Goal: Task Accomplishment & Management: Use online tool/utility

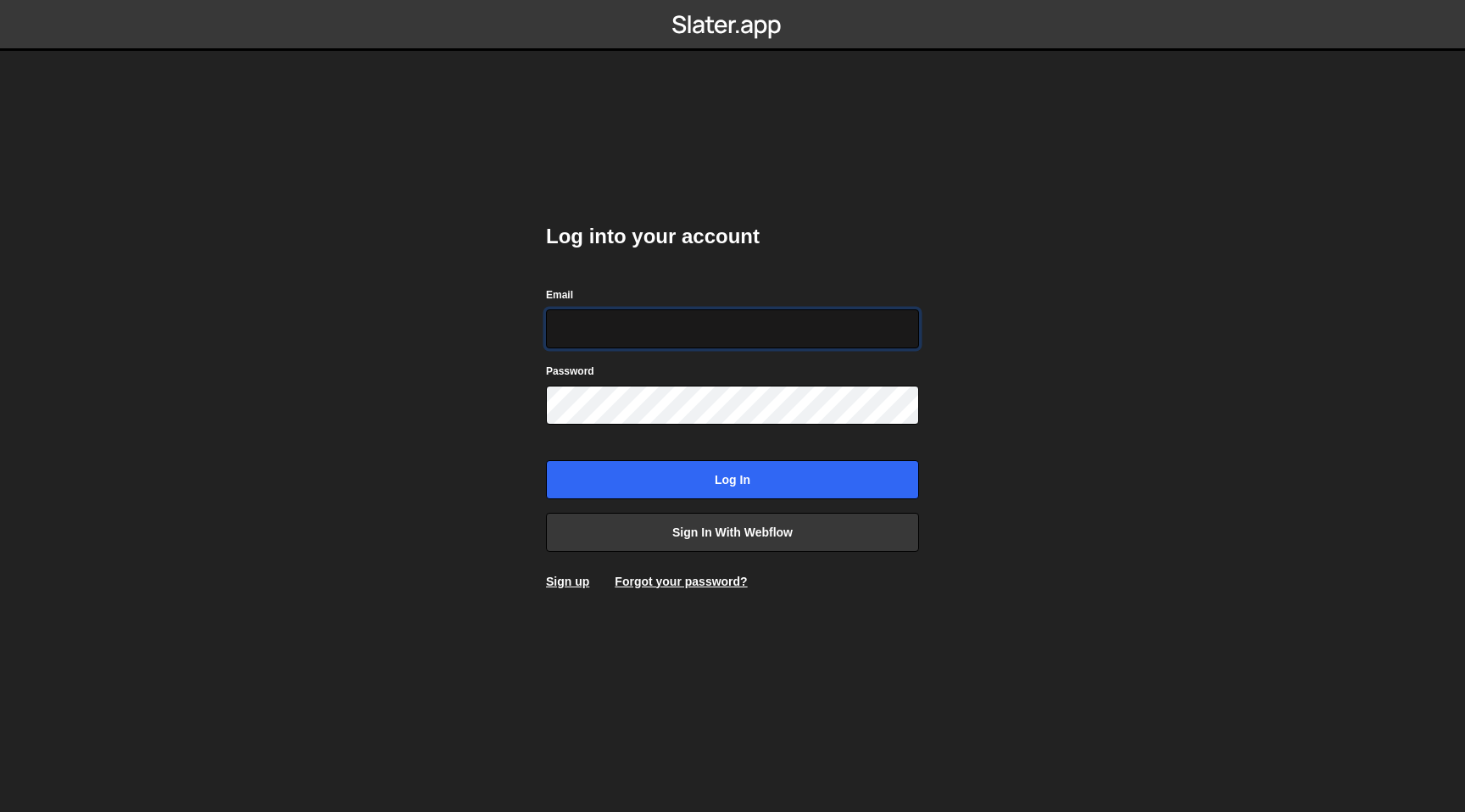
type input "[EMAIL_ADDRESS][DOMAIN_NAME]"
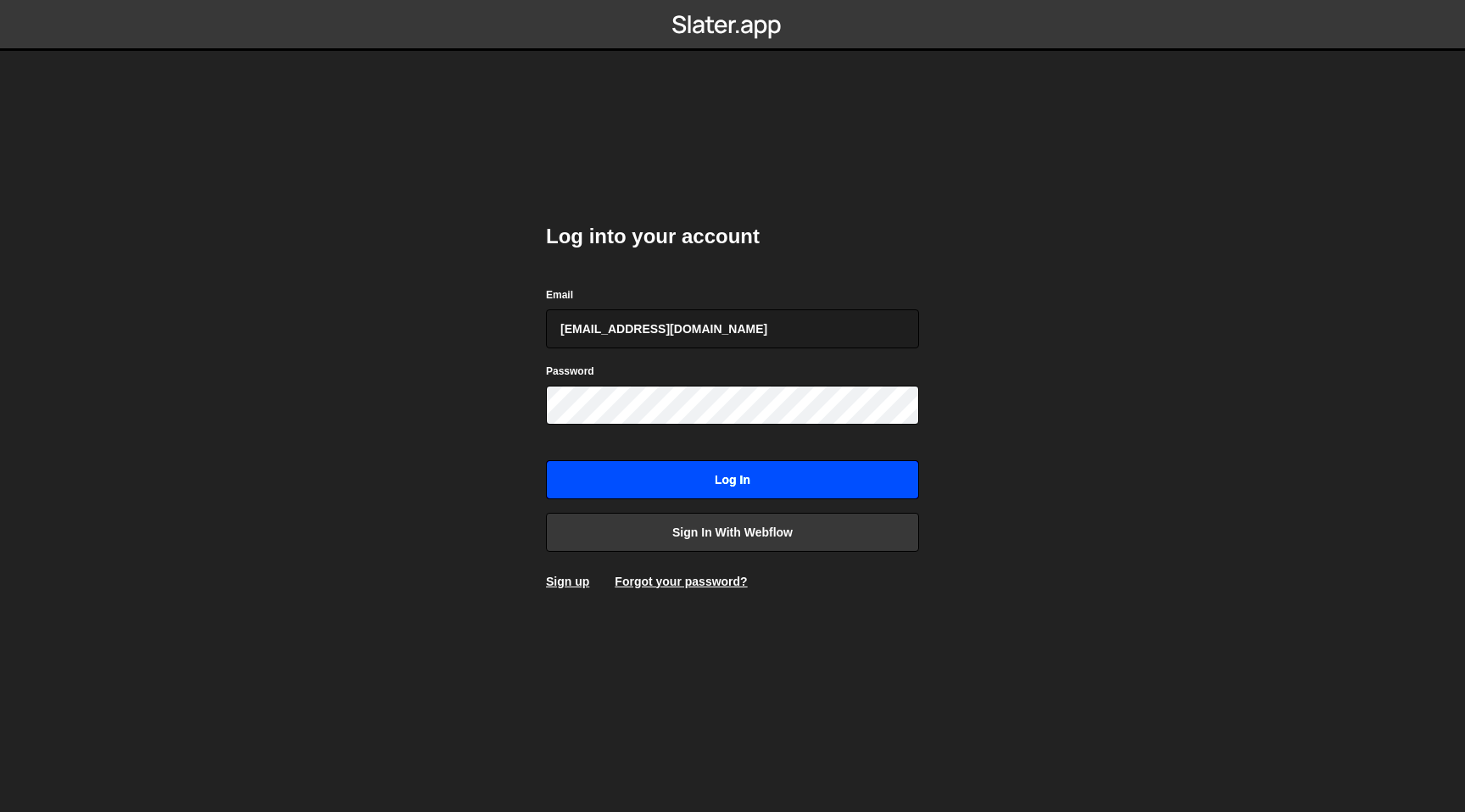
click at [687, 477] on input "Log in" at bounding box center [732, 480] width 373 height 39
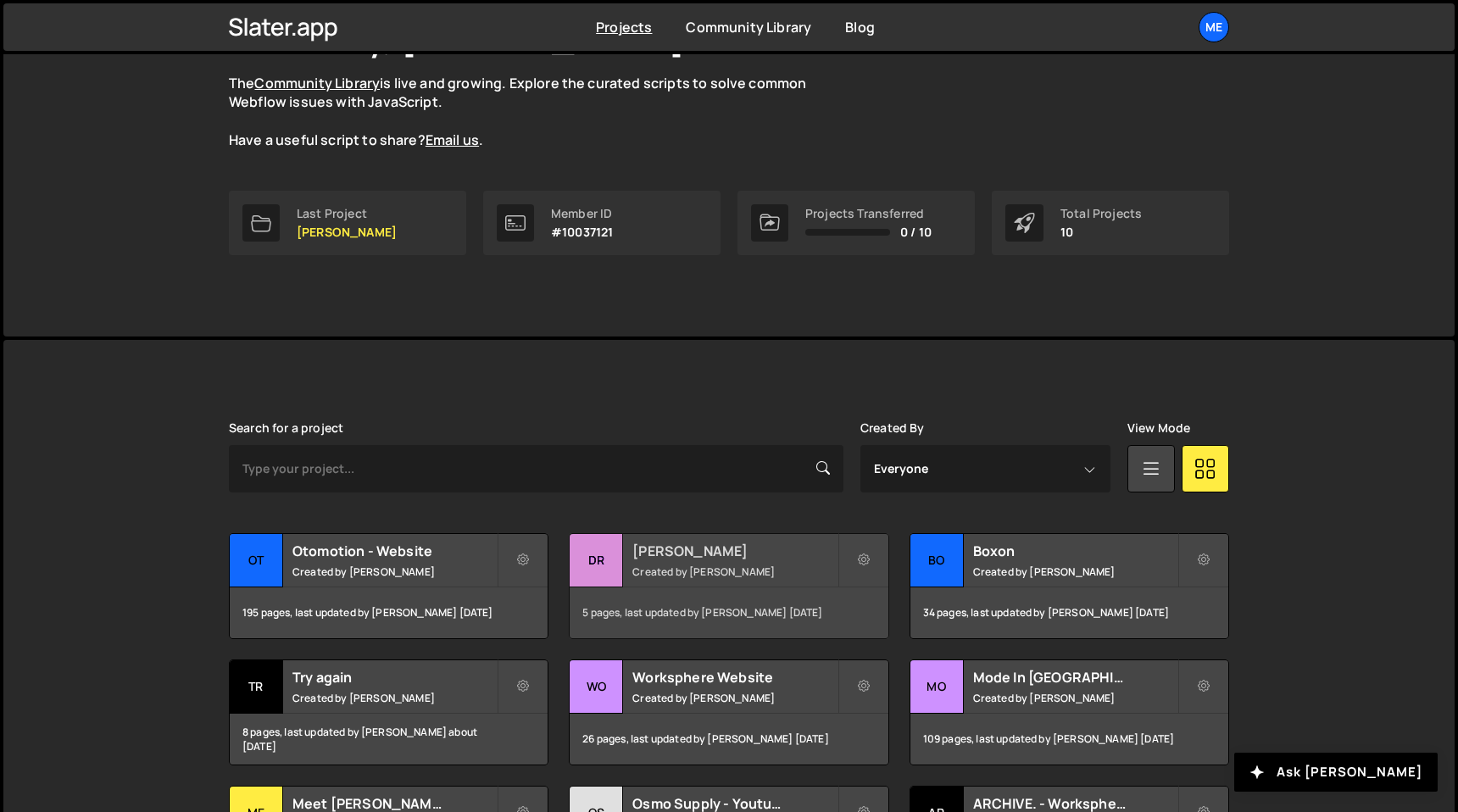
scroll to position [195, 0]
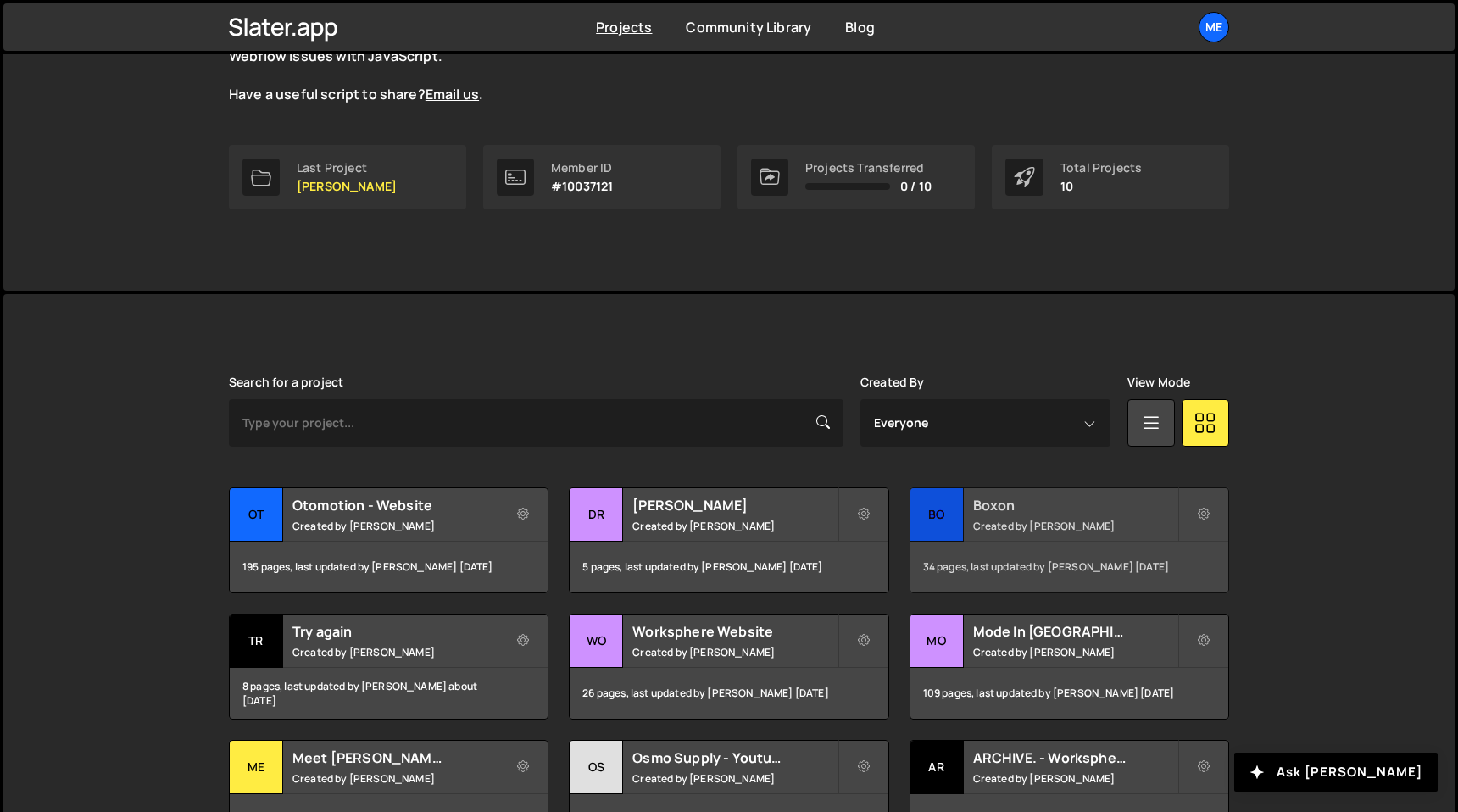
click at [1021, 514] on div "Boxon Created by Pierre Lovenfosse" at bounding box center [1070, 515] width 318 height 53
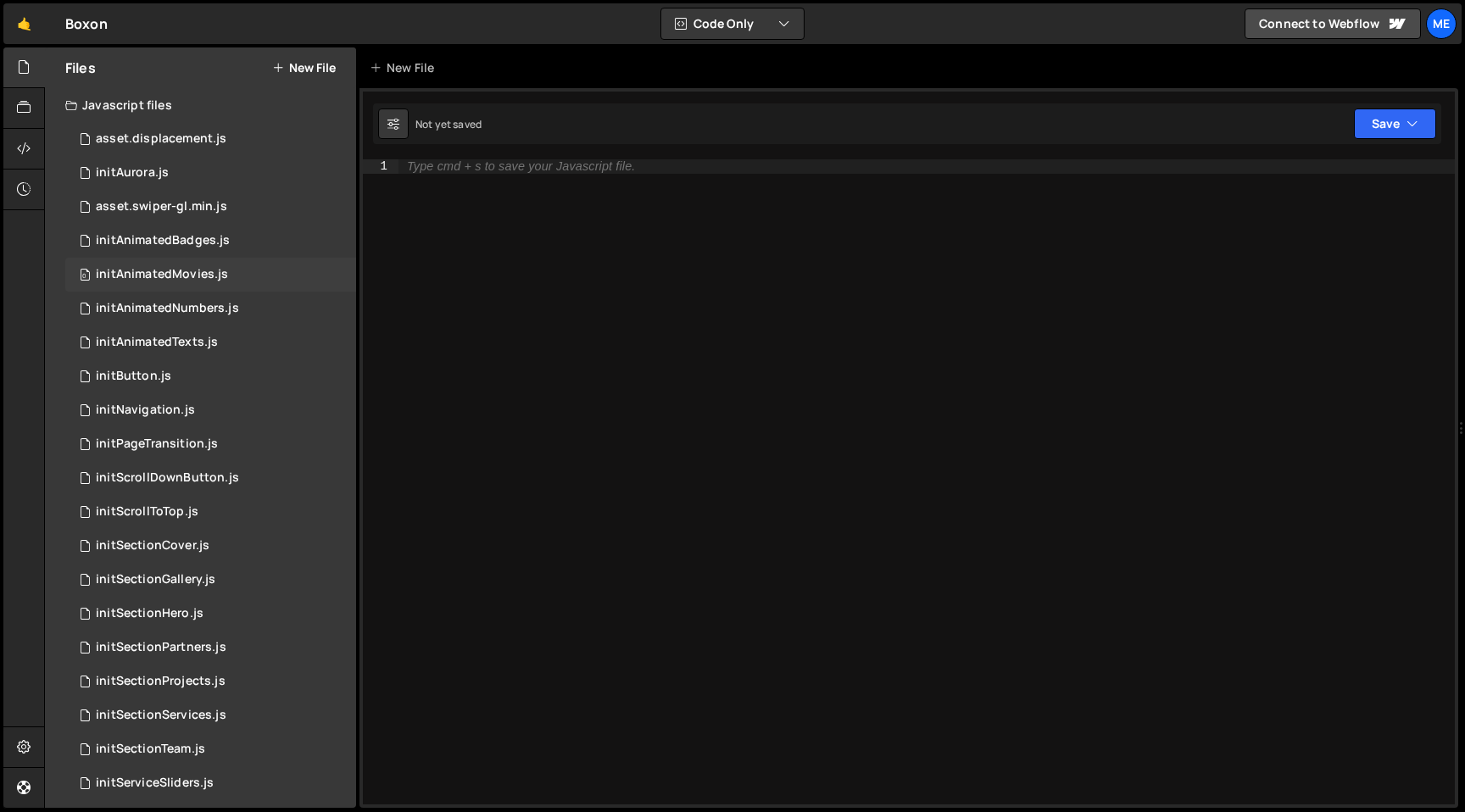
click at [220, 277] on div "initAnimatedMovies.js" at bounding box center [162, 275] width 132 height 15
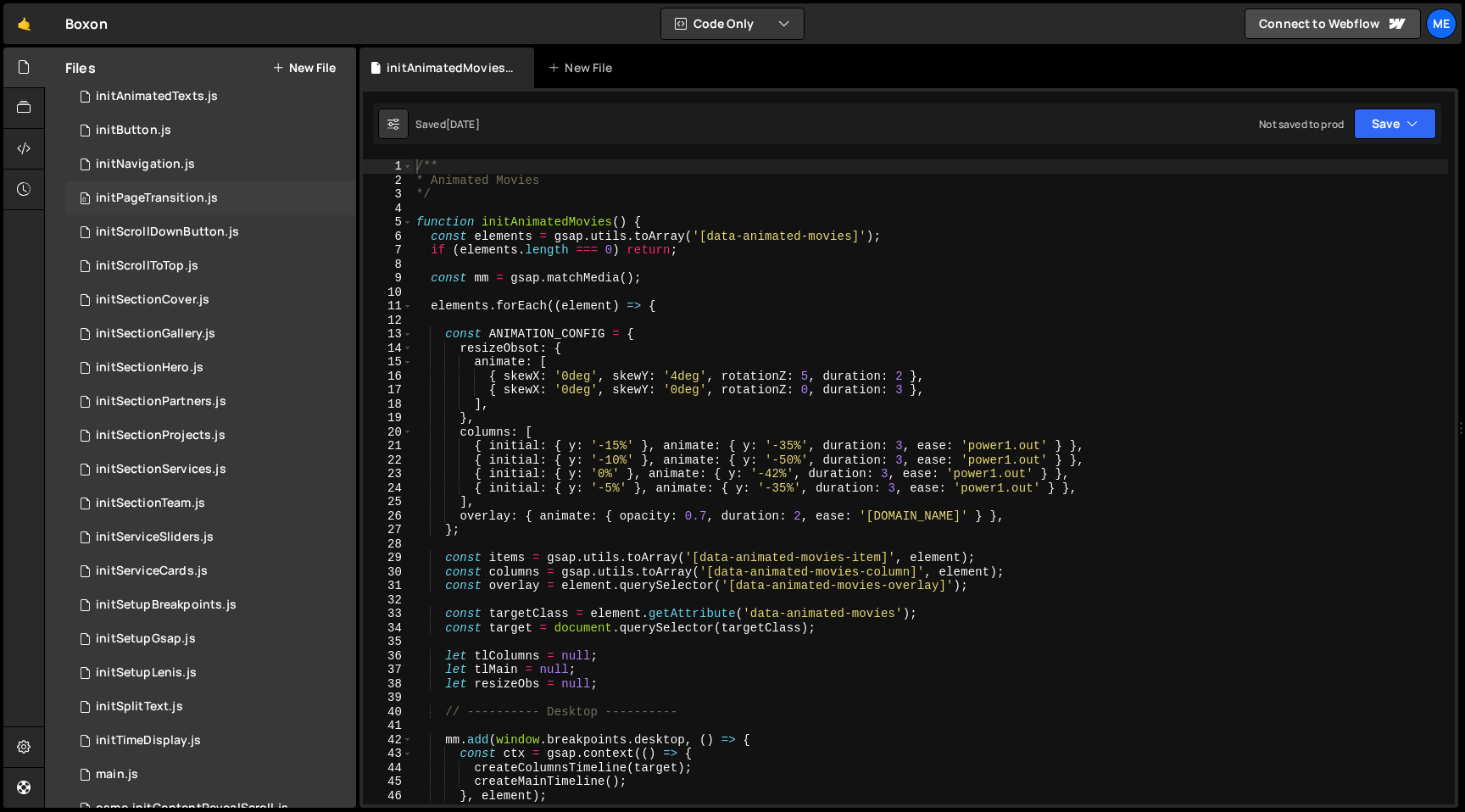
scroll to position [252, 0]
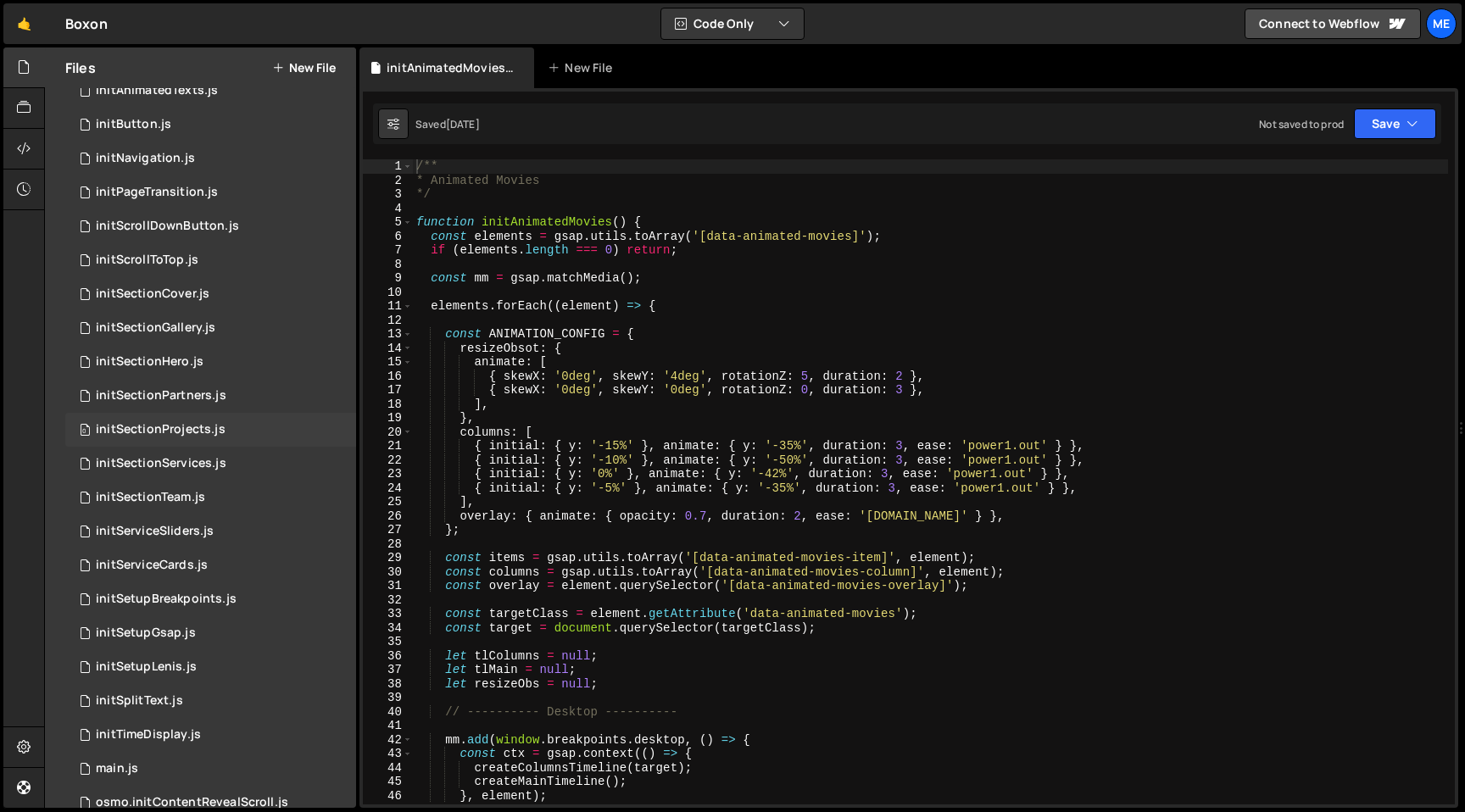
click at [239, 432] on div "0 initSectionProjects.js 0" at bounding box center [211, 430] width 291 height 34
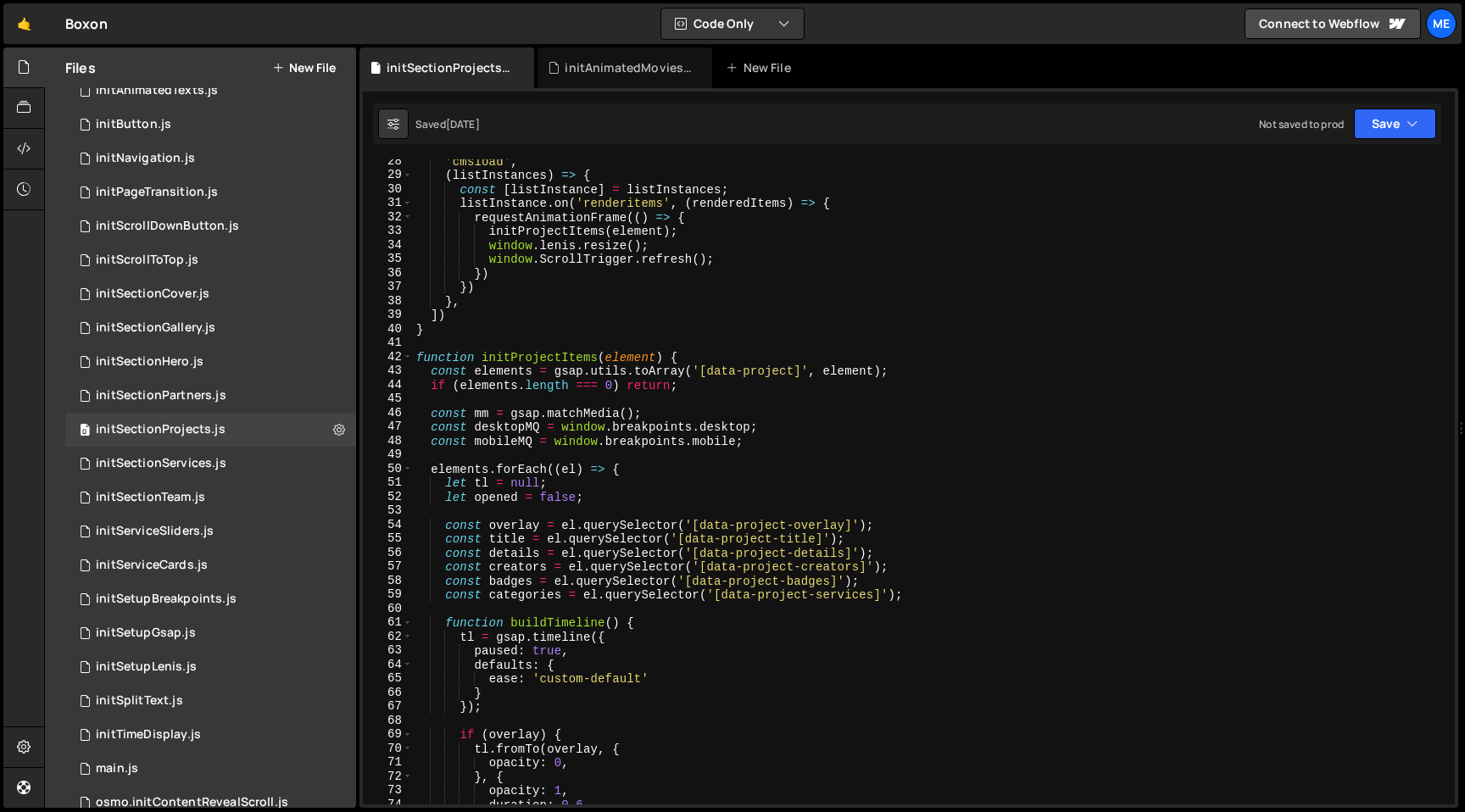
scroll to position [436, 0]
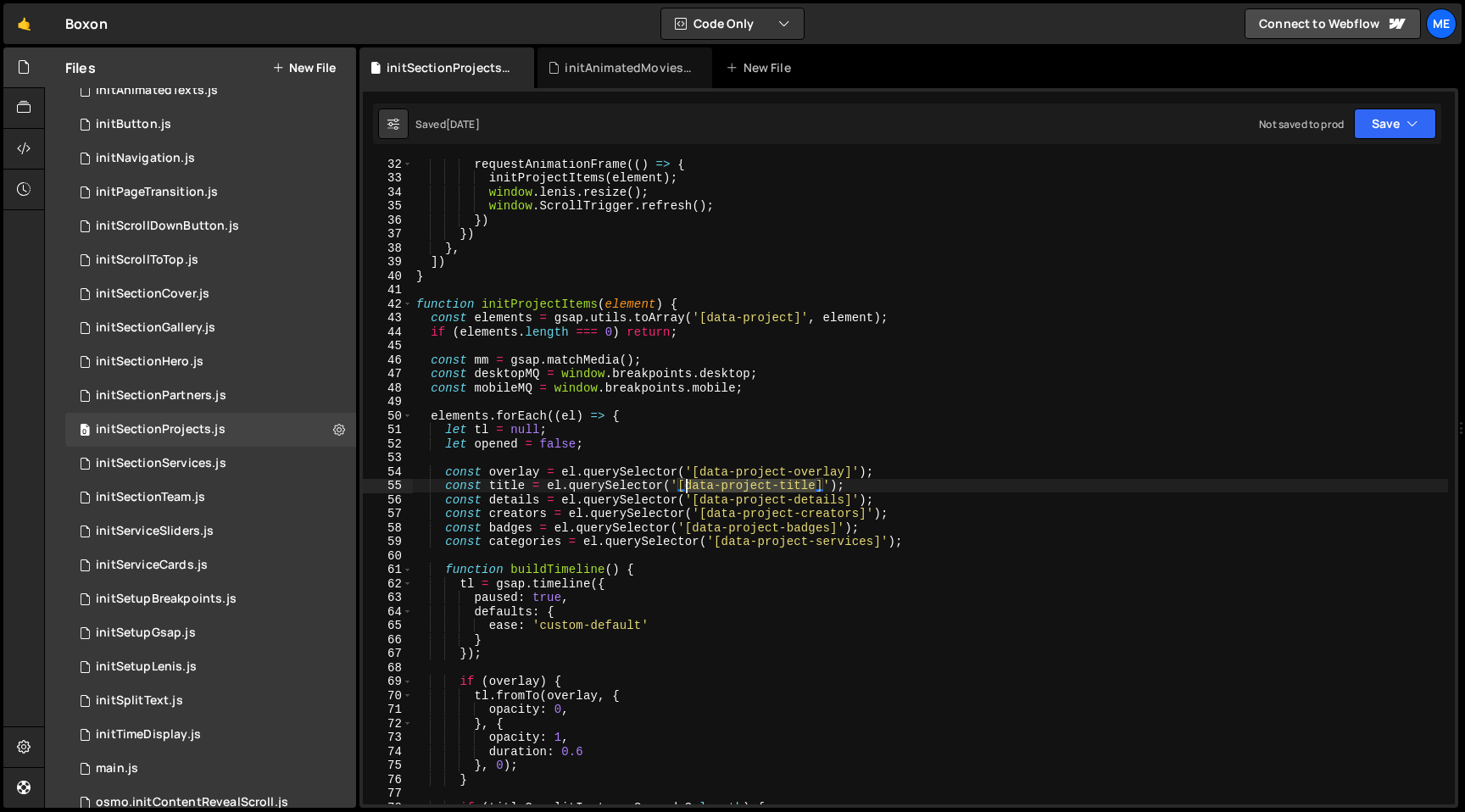
drag, startPoint x: 816, startPoint y: 489, endPoint x: 687, endPoint y: 489, distance: 129.0
click at [687, 489] on div "requestAnimationFrame (( ) => { initProjectItems ( element ) ; window . [PERSON…" at bounding box center [930, 493] width 1035 height 673
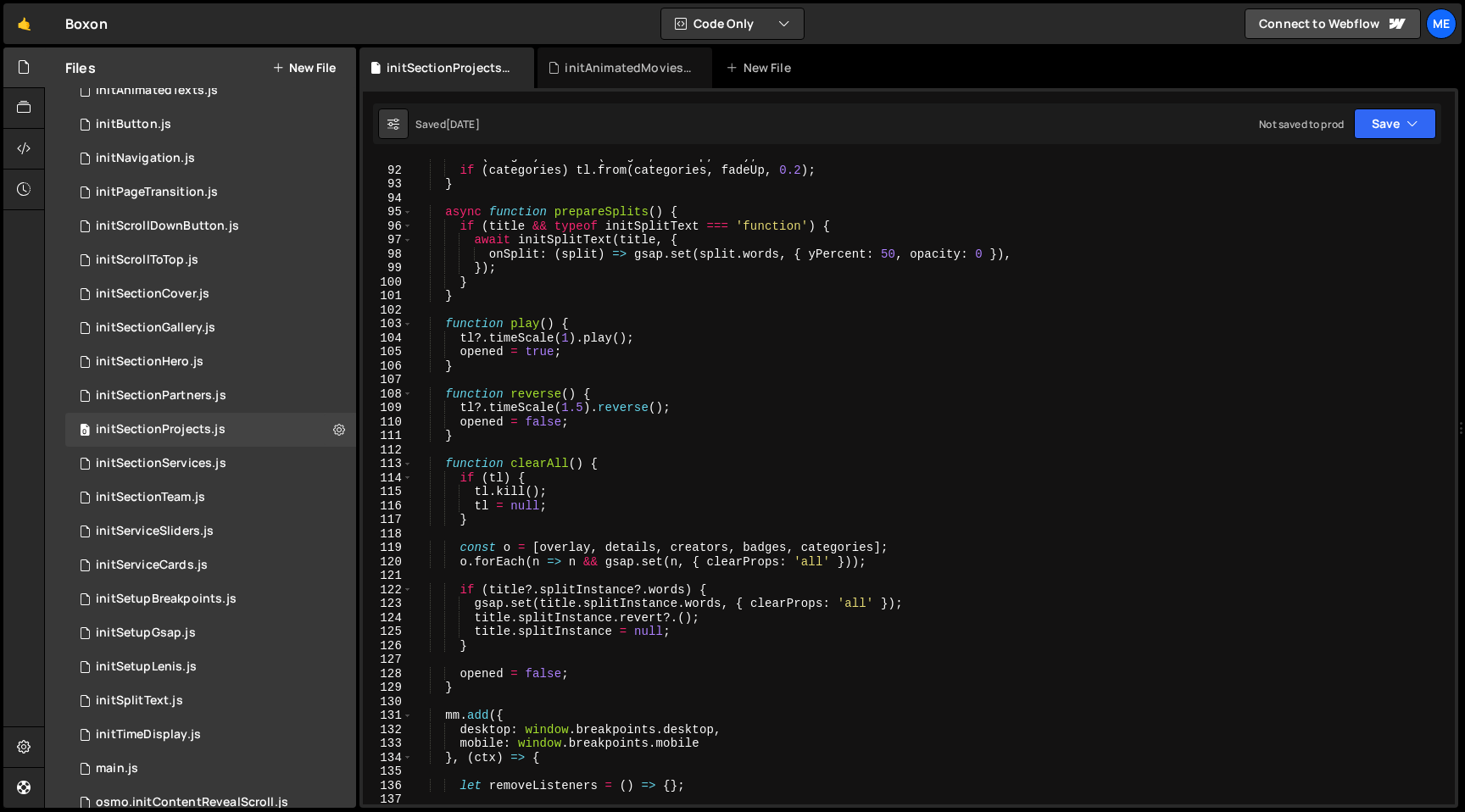
scroll to position [1269, 0]
click at [634, 418] on div "if ( badges ) tl . from ( badges , fadeUp , 0.2 ) ; if ( categories ) tl . from…" at bounding box center [930, 485] width 1035 height 673
type textarea "opened = false;"
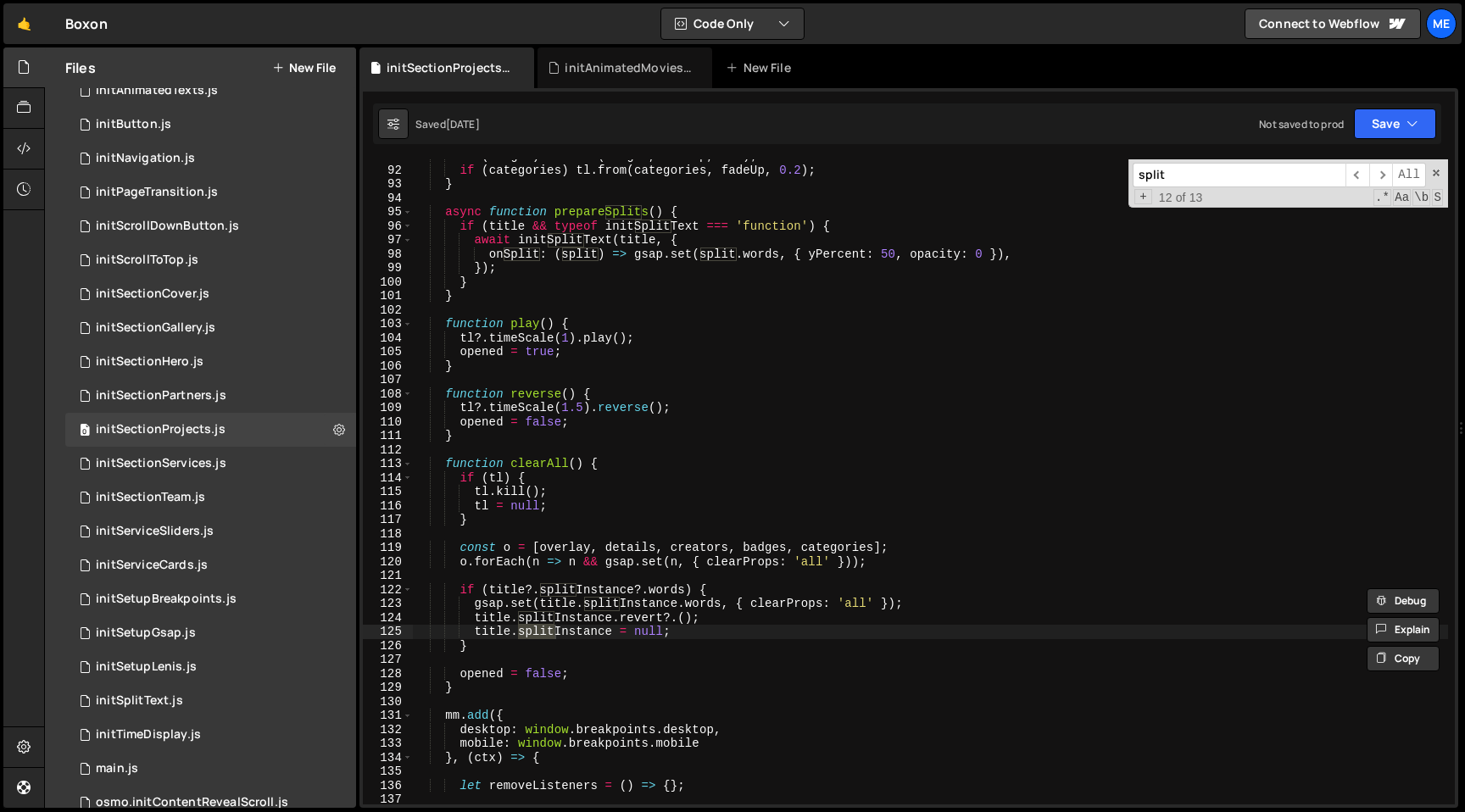
scroll to position [1635, 0]
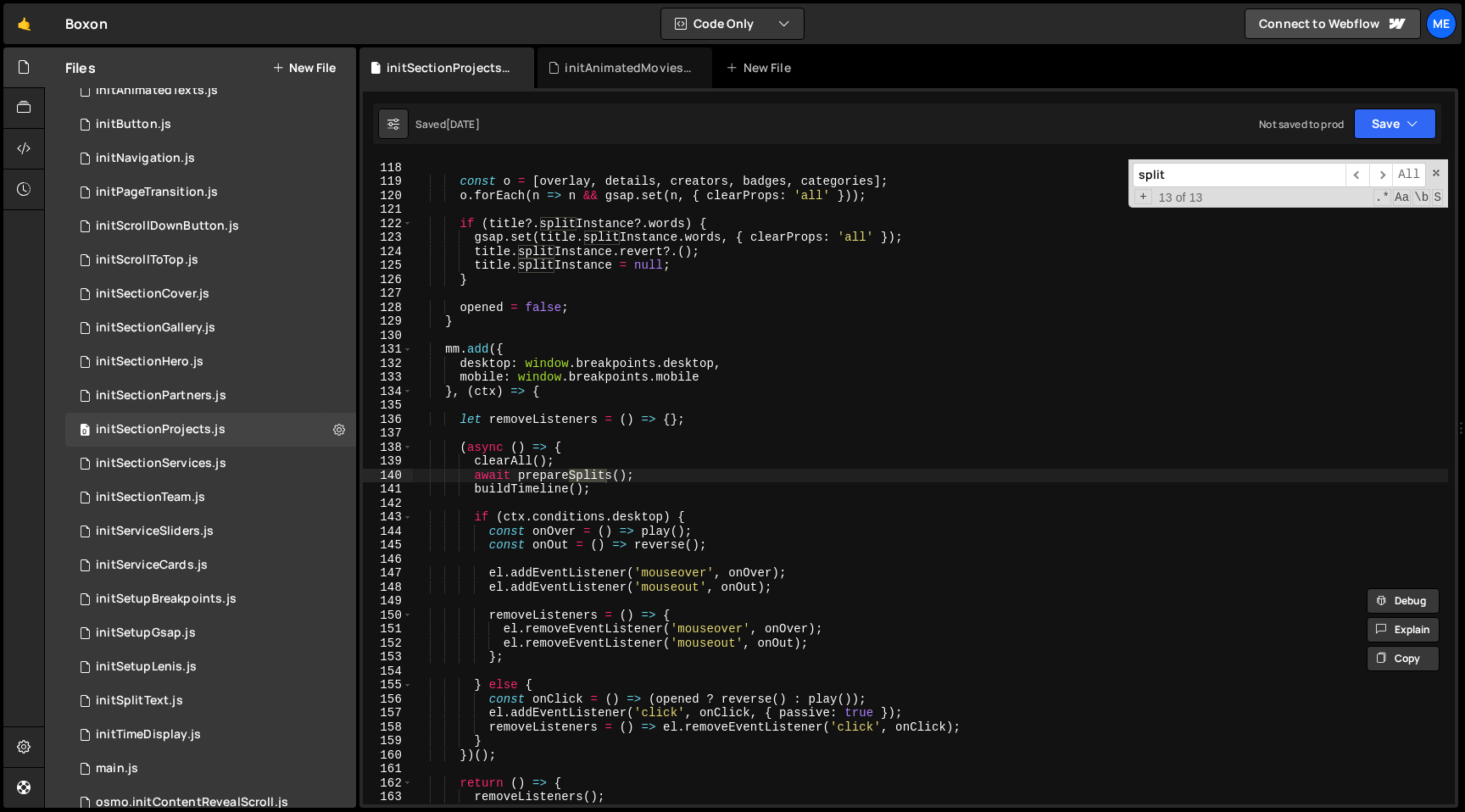
type input "split"
type textarea "await prepareSplits();"
click at [571, 481] on div "} const o = [ overlay , details , creators , badges , categories ] ; o . forEac…" at bounding box center [930, 482] width 1035 height 645
click at [571, 481] on div "} const o = [ overlay , details , creators , badges , categories ] ; o . forEac…" at bounding box center [930, 483] width 1035 height 673
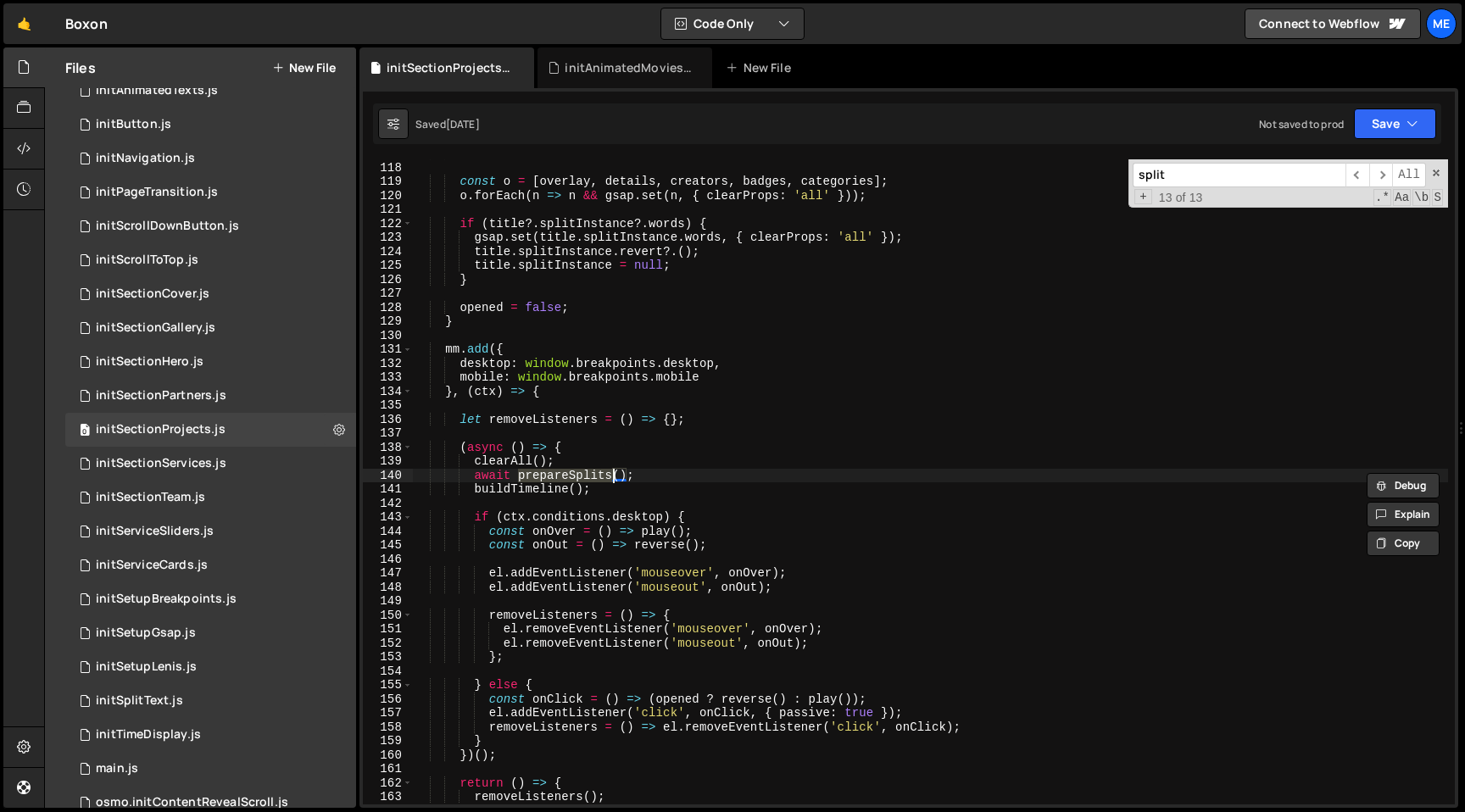
type input "prepareSplits"
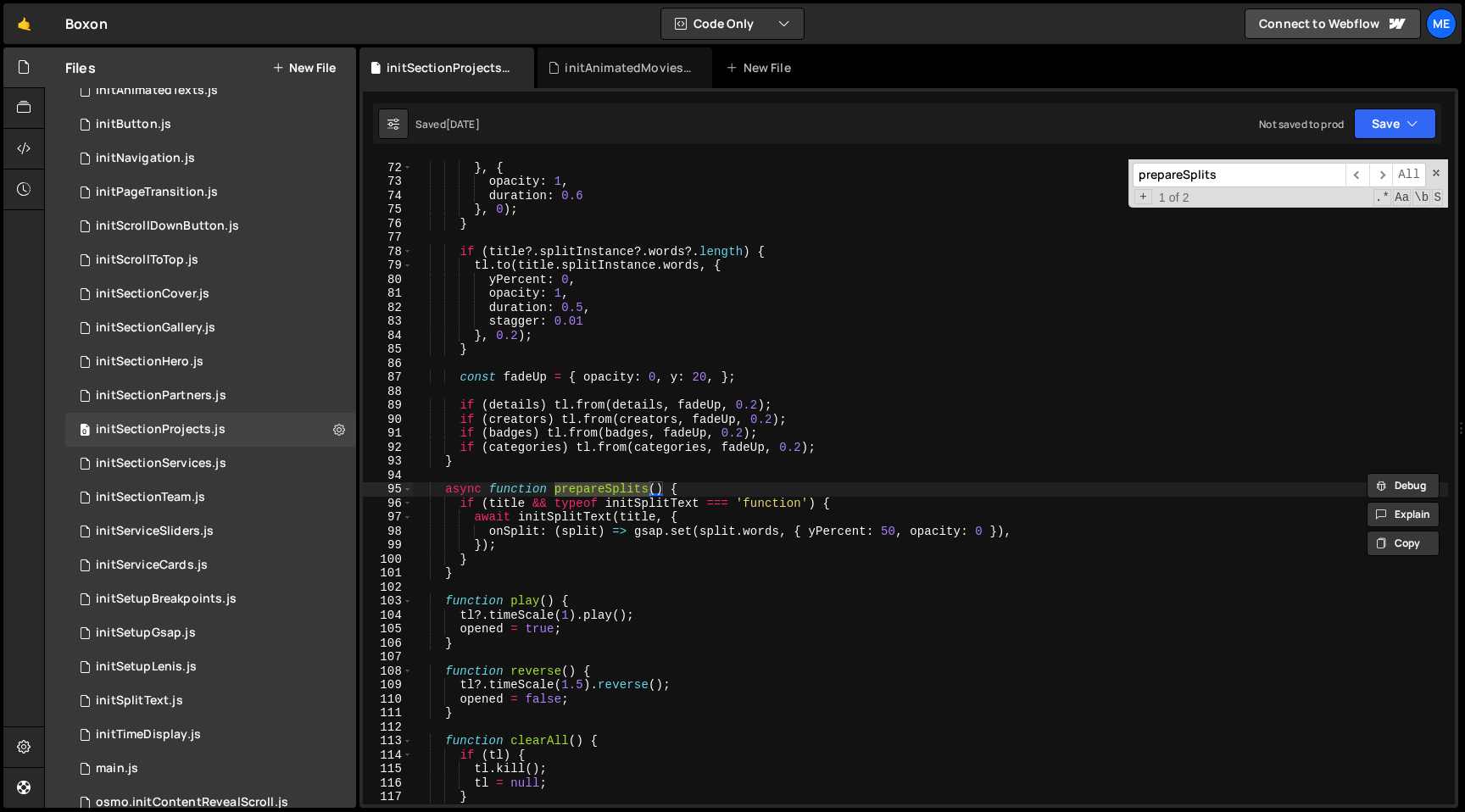
type textarea "await initSplitText(title, {"
click at [575, 518] on div "opacity : 0 , } , { opacity : 1 , duration : 0.6 } , 0 ) ; } if ( title ?. spli…" at bounding box center [930, 483] width 1035 height 673
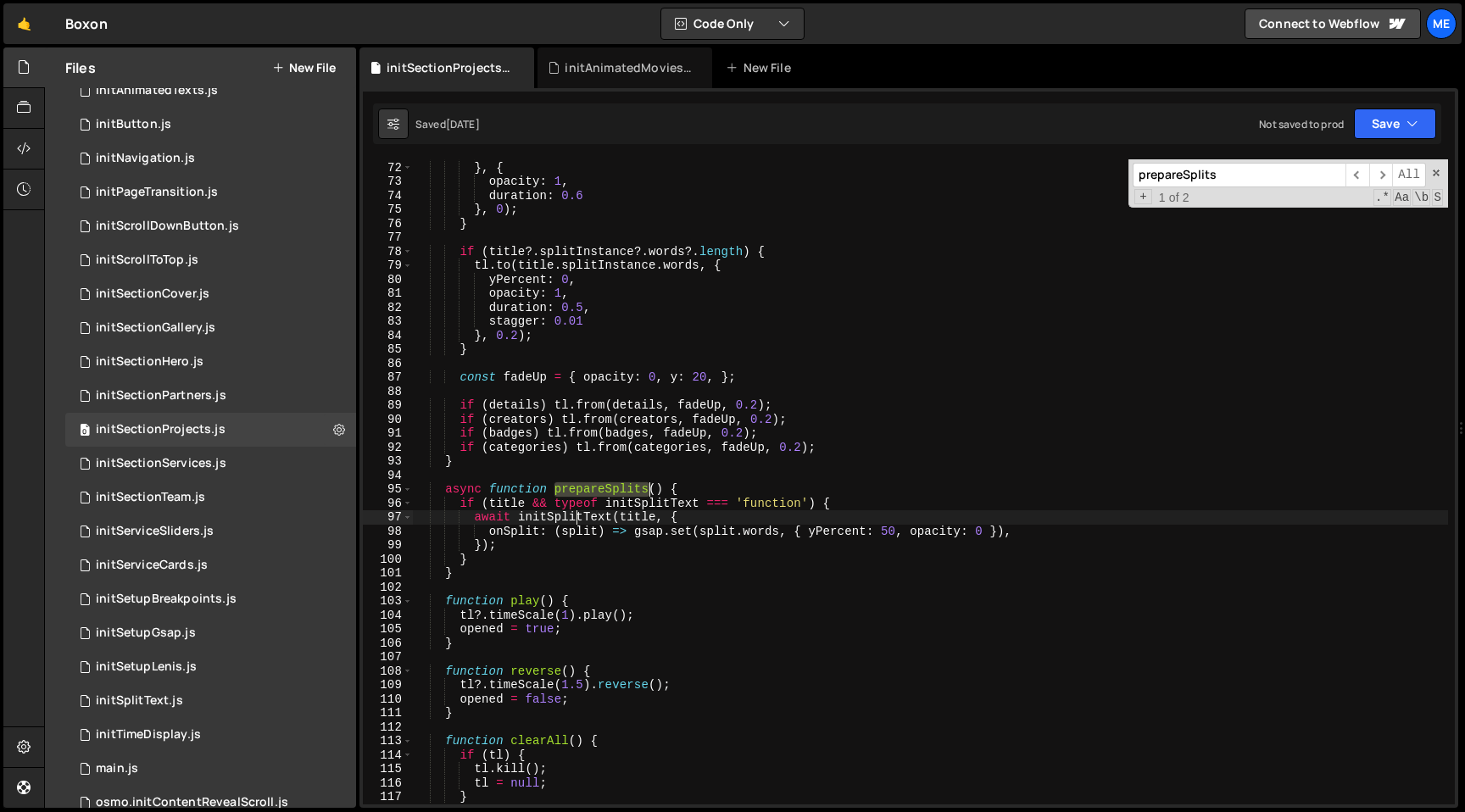
click at [575, 518] on div "opacity : 0 , } , { opacity : 1 , duration : 0.6 } , 0 ) ; } if ( title ?. spli…" at bounding box center [930, 483] width 1035 height 673
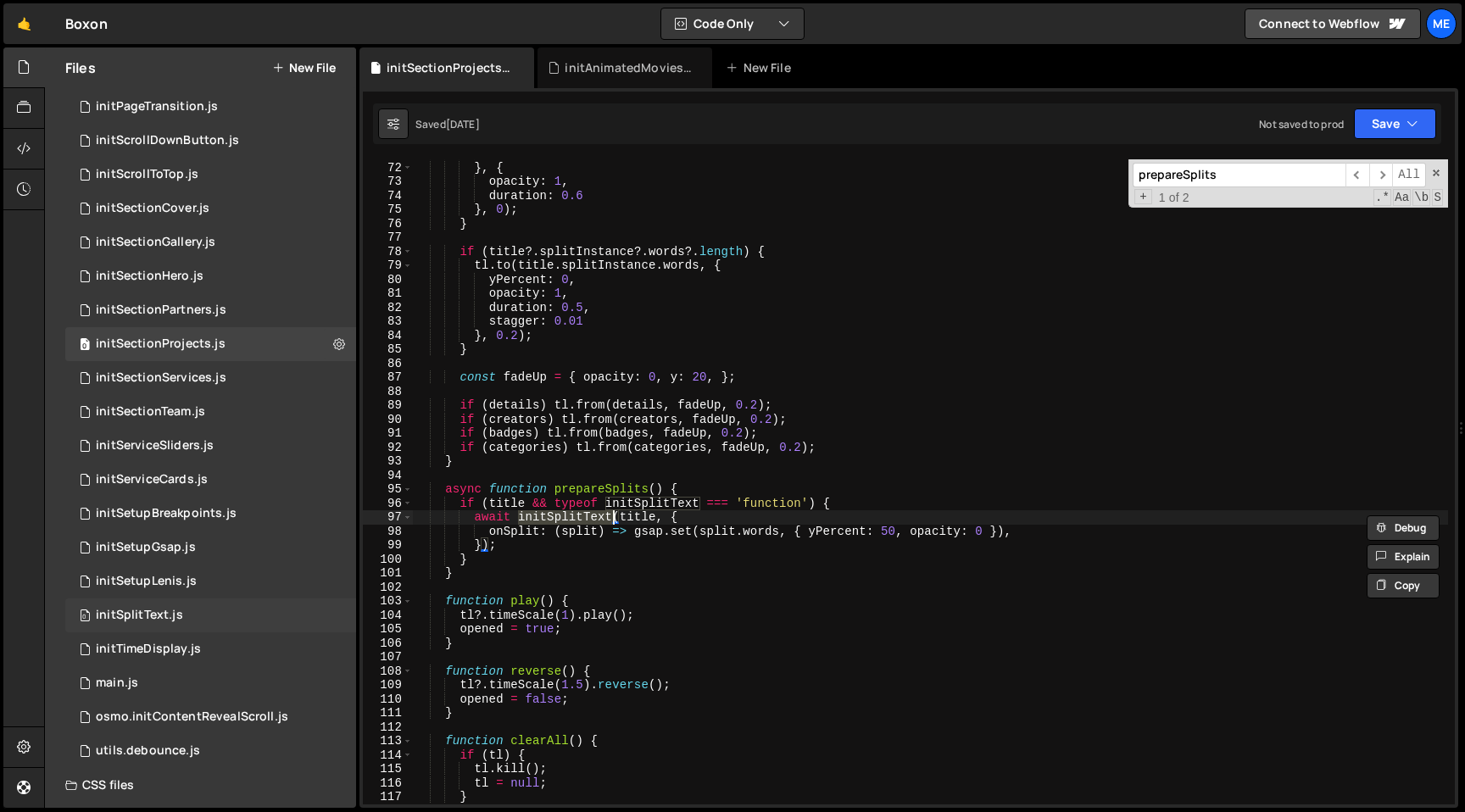
scroll to position [382, 0]
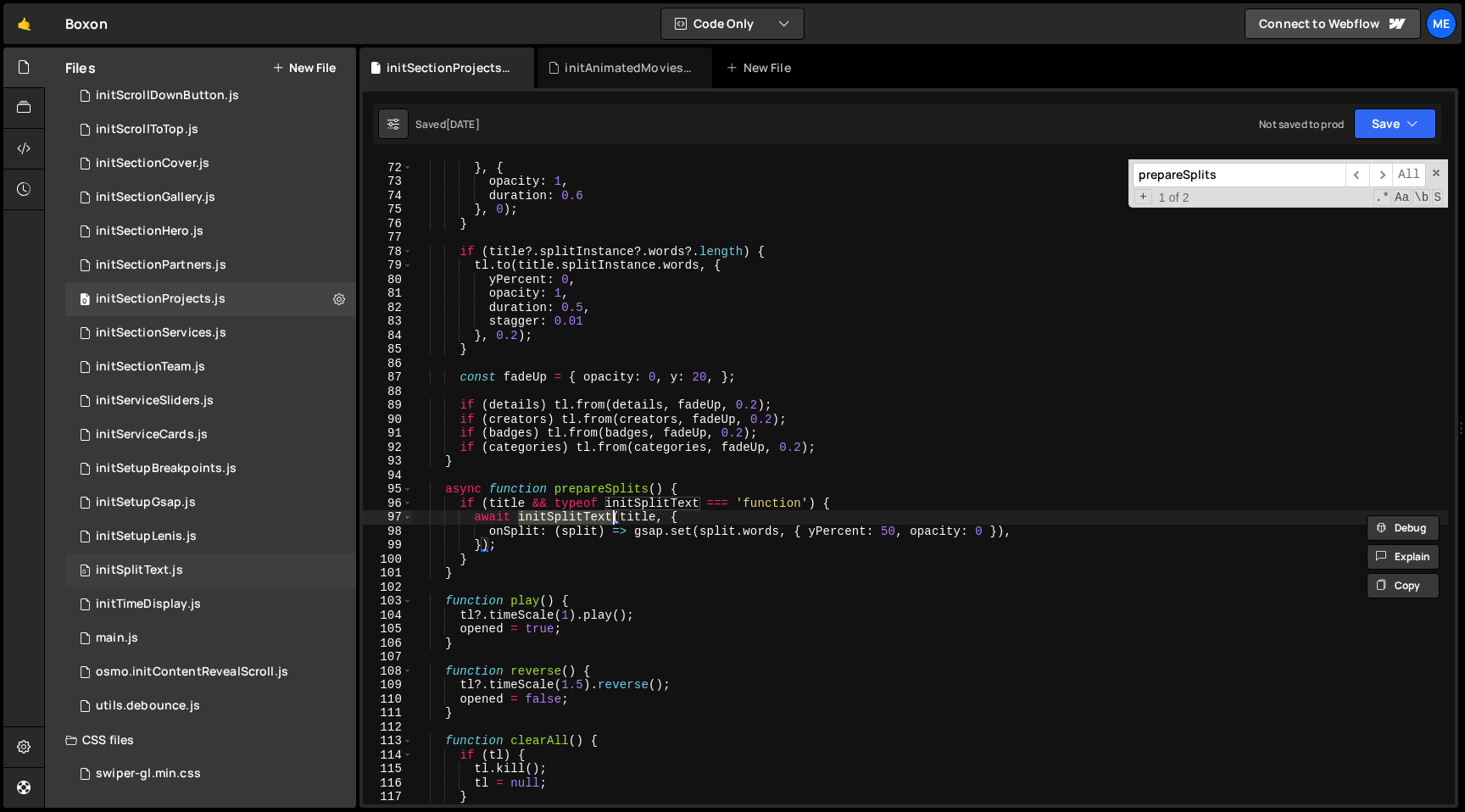
click at [146, 569] on div "initSplitText.js" at bounding box center [140, 570] width 88 height 15
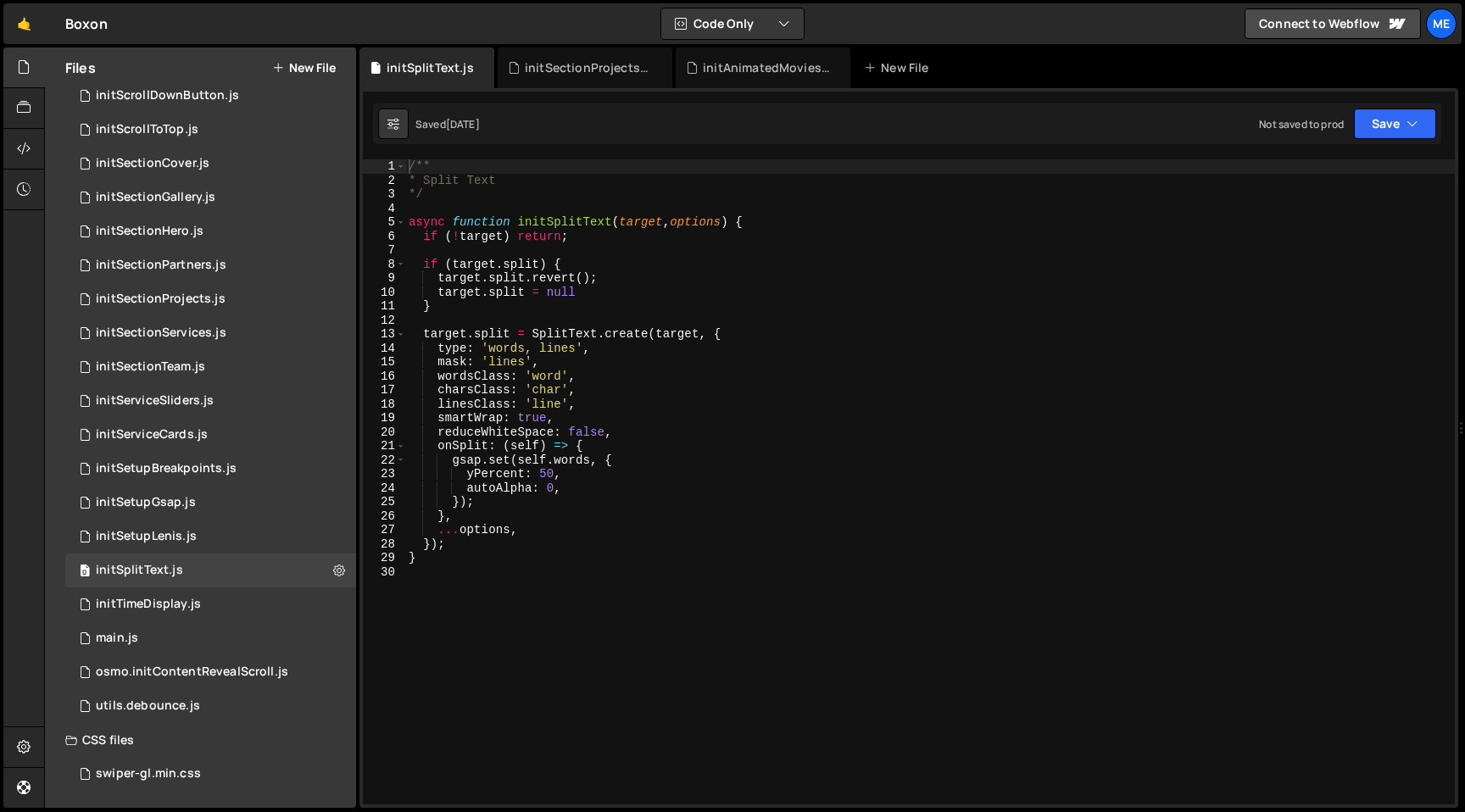
type textarea "target.split = SplitText.create(target, {"
click at [497, 336] on div "/** * Split Text */ async function initSplitText ( target , options ) { if ( ! …" at bounding box center [930, 495] width 1050 height 673
click at [615, 67] on div "initSectionProjects.js" at bounding box center [588, 68] width 127 height 17
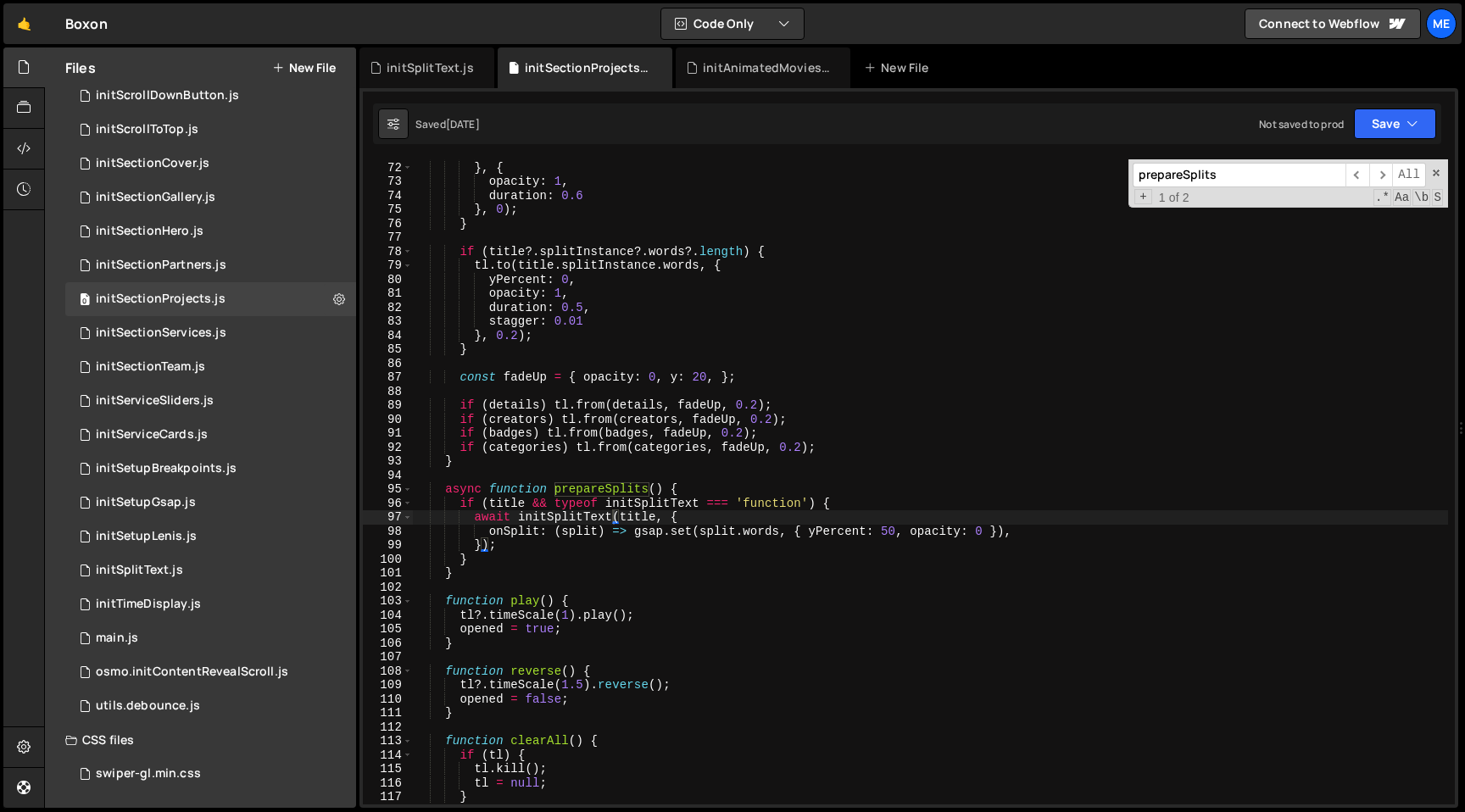
click at [1249, 186] on input "prepareSplits" at bounding box center [1239, 174] width 213 height 25
drag, startPoint x: 1255, startPoint y: 174, endPoint x: 1063, endPoint y: 173, distance: 192.0
click at [1066, 173] on div "opacity : 0 , } , { opacity : 1 , duration : 0.6 } , 0 ) ; } if ( title ?. spli…" at bounding box center [930, 482] width 1035 height 645
paste input "split"
paste input
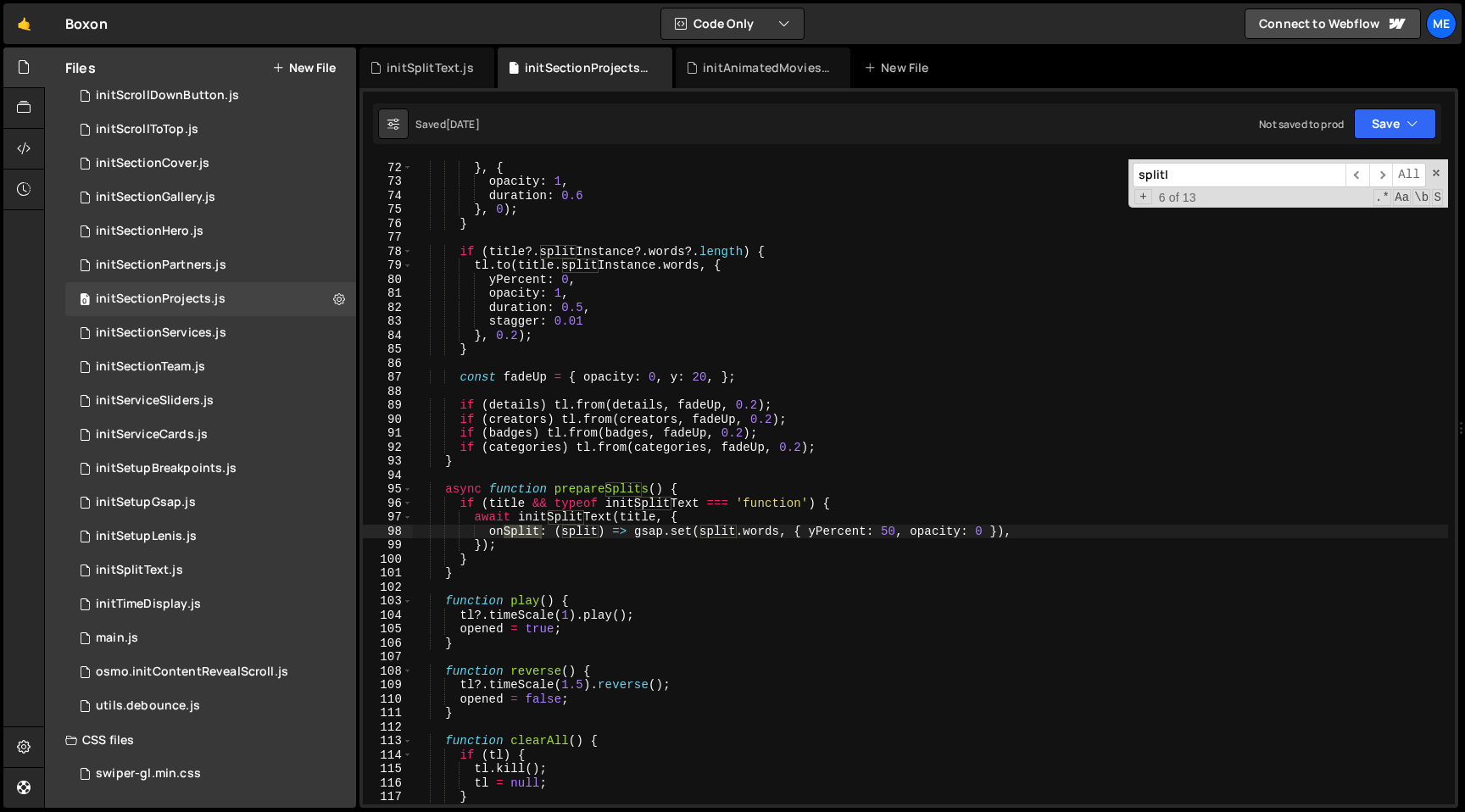
scroll to position [1384, 0]
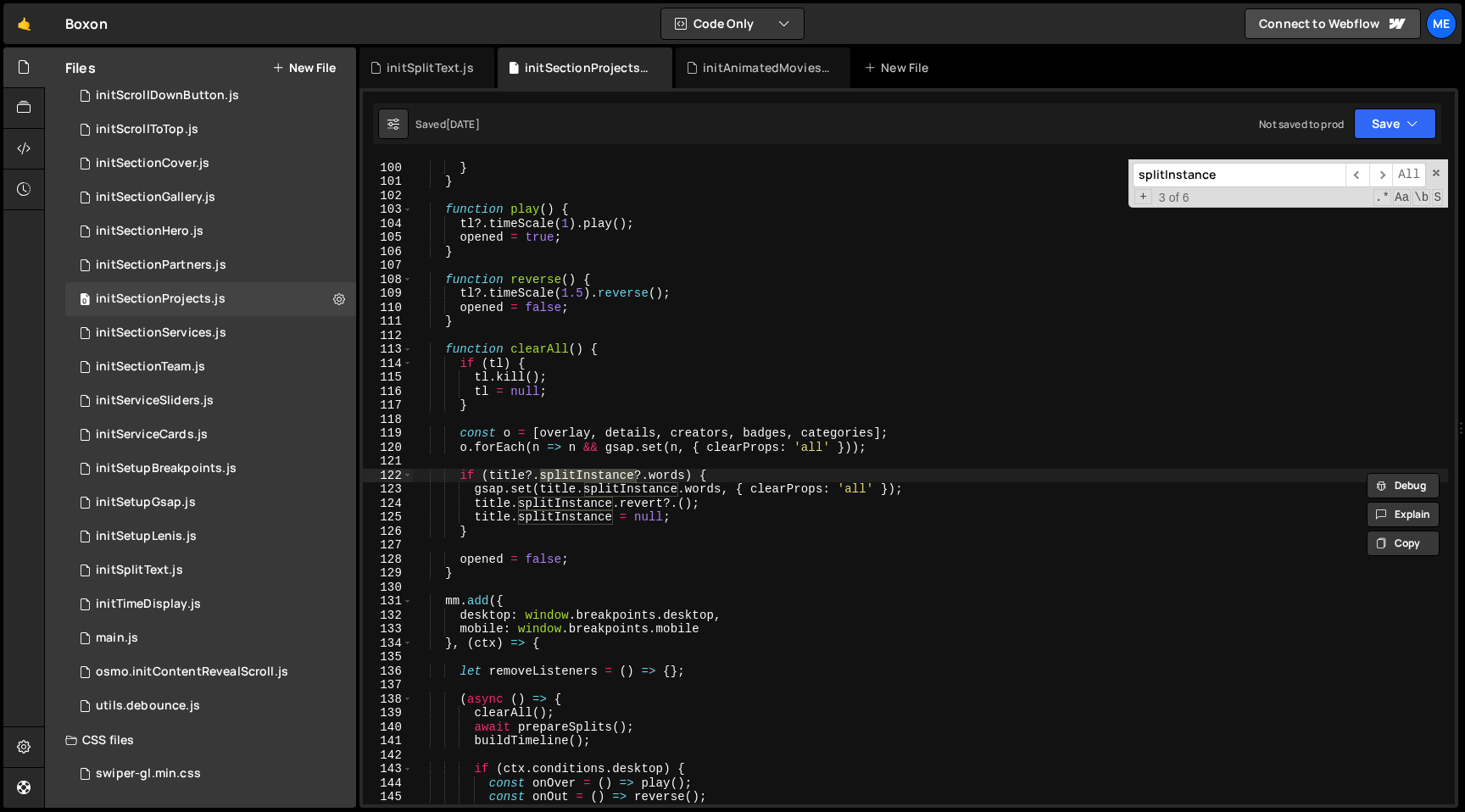
type input "splitInstance"
click at [566, 477] on div "}) ; } } function play ( ) { tl ?. timeScale ( 1 ) . play ( ) ; opened = true ;…" at bounding box center [930, 482] width 1035 height 645
click at [566, 477] on div "}) ; } } function play ( ) { tl ?. timeScale ( 1 ) . play ( ) ; opened = true ;…" at bounding box center [930, 483] width 1035 height 673
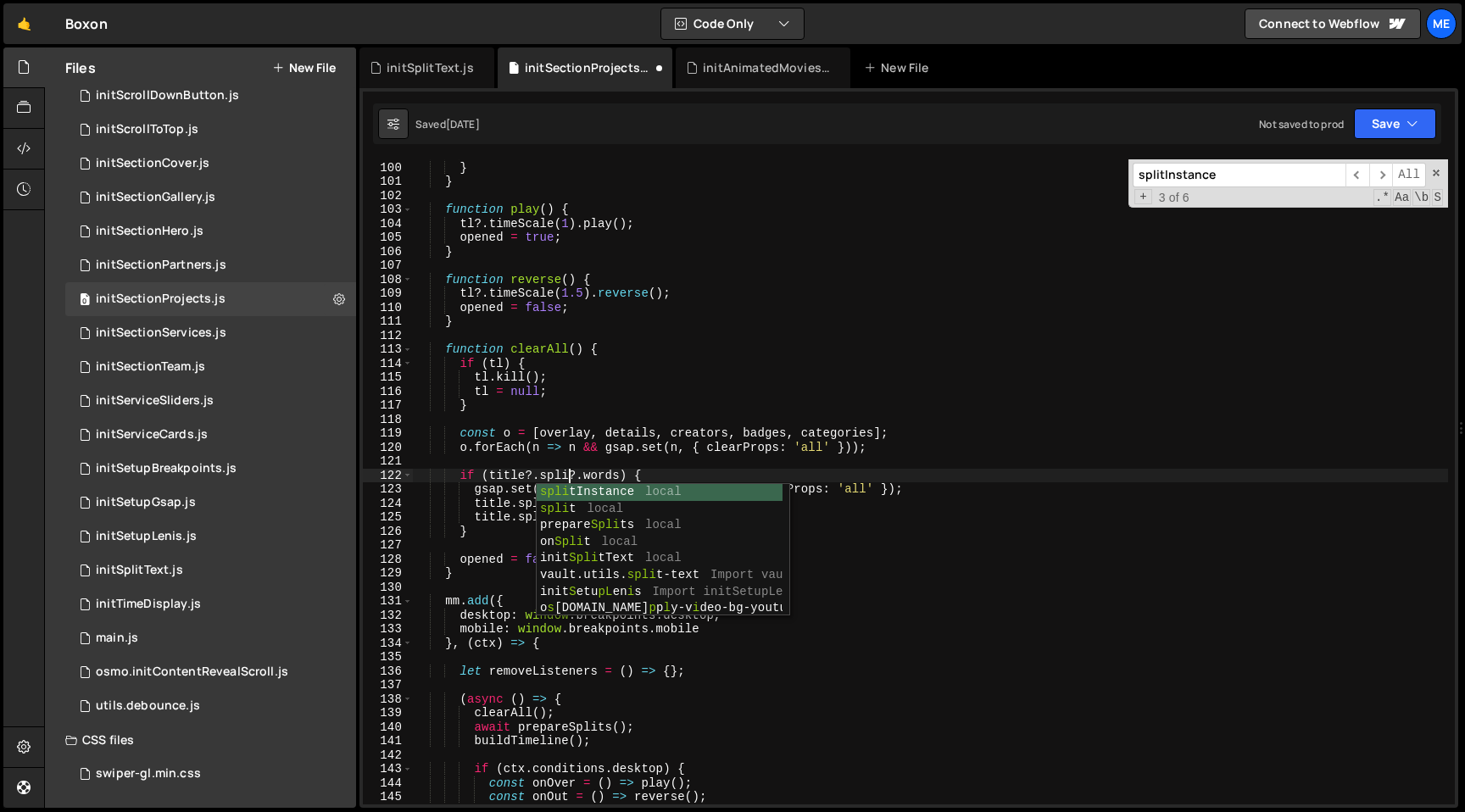
scroll to position [0, 10]
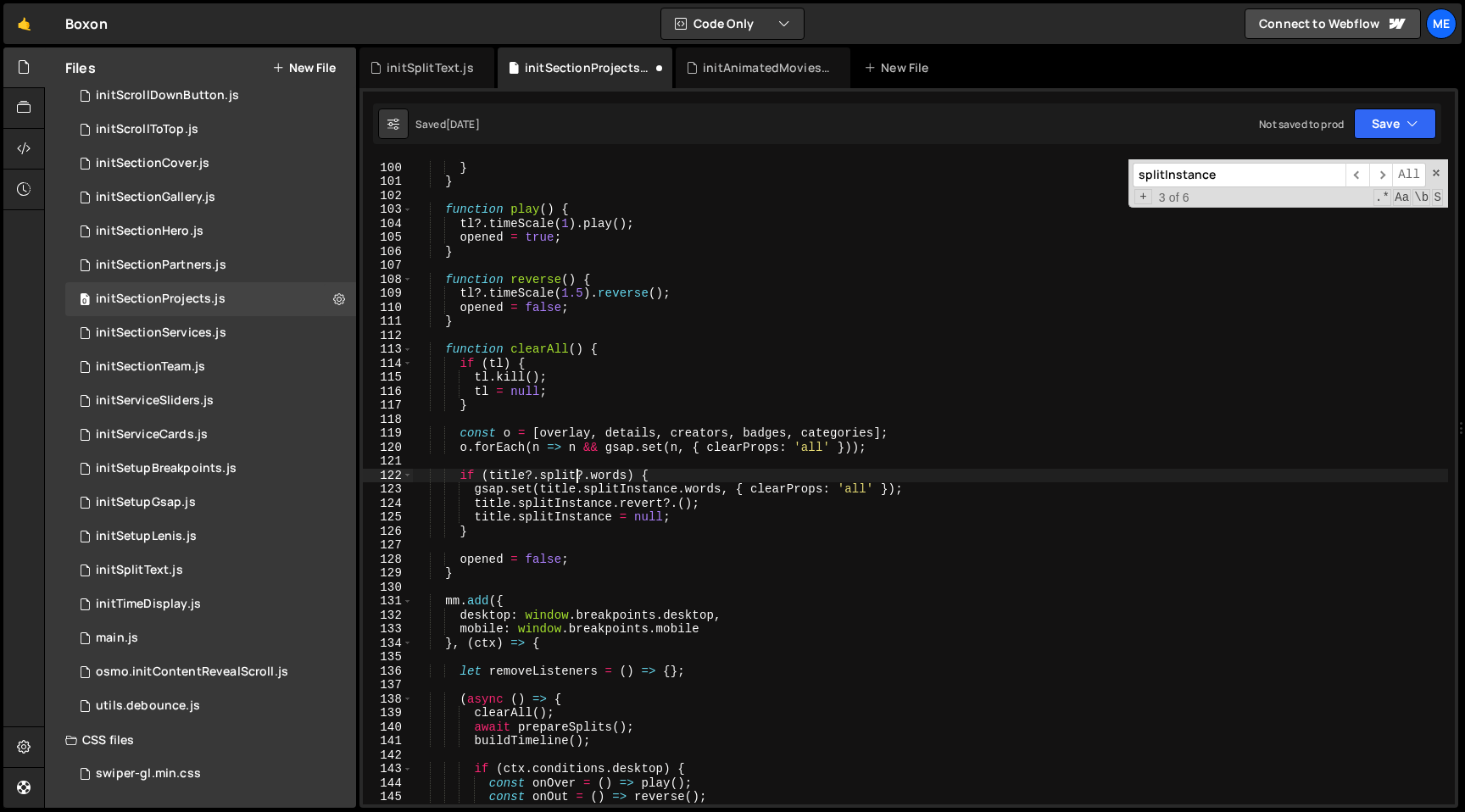
click at [566, 477] on div "}) ; } } function play ( ) { tl ?. timeScale ( 1 ) . play ( ) ; opened = true ;…" at bounding box center [930, 483] width 1035 height 673
click at [604, 489] on div "}) ; } } function play ( ) { tl ?. timeScale ( 1 ) . play ( ) ; opened = true ;…" at bounding box center [930, 483] width 1035 height 673
paste textarea
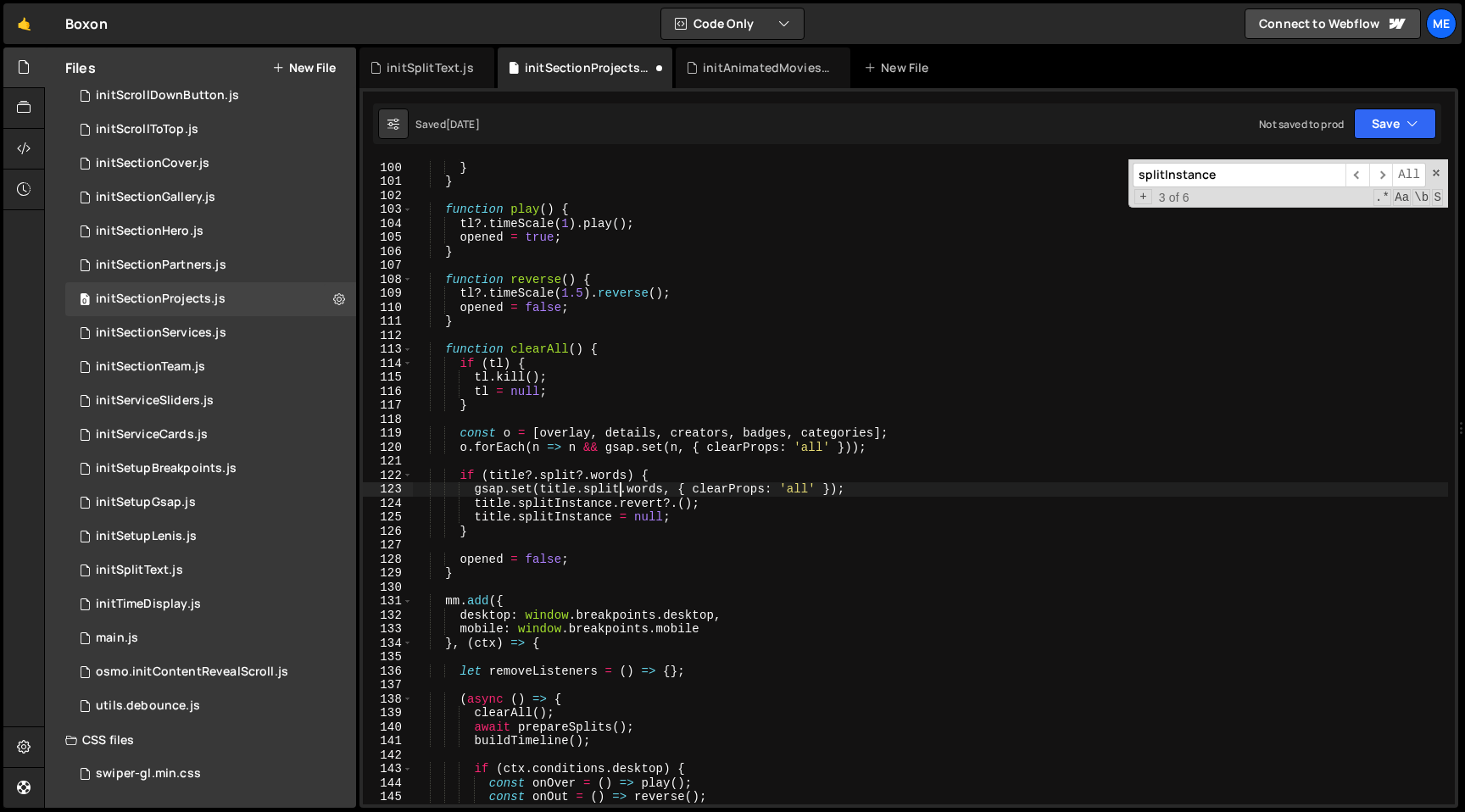
click at [569, 505] on div "}) ; } } function play ( ) { tl ?. timeScale ( 1 ) . play ( ) ; opened = true ;…" at bounding box center [930, 483] width 1035 height 673
paste textarea
click at [566, 517] on div "}) ; } } function play ( ) { tl ?. timeScale ( 1 ) . play ( ) ; opened = true ;…" at bounding box center [930, 483] width 1035 height 673
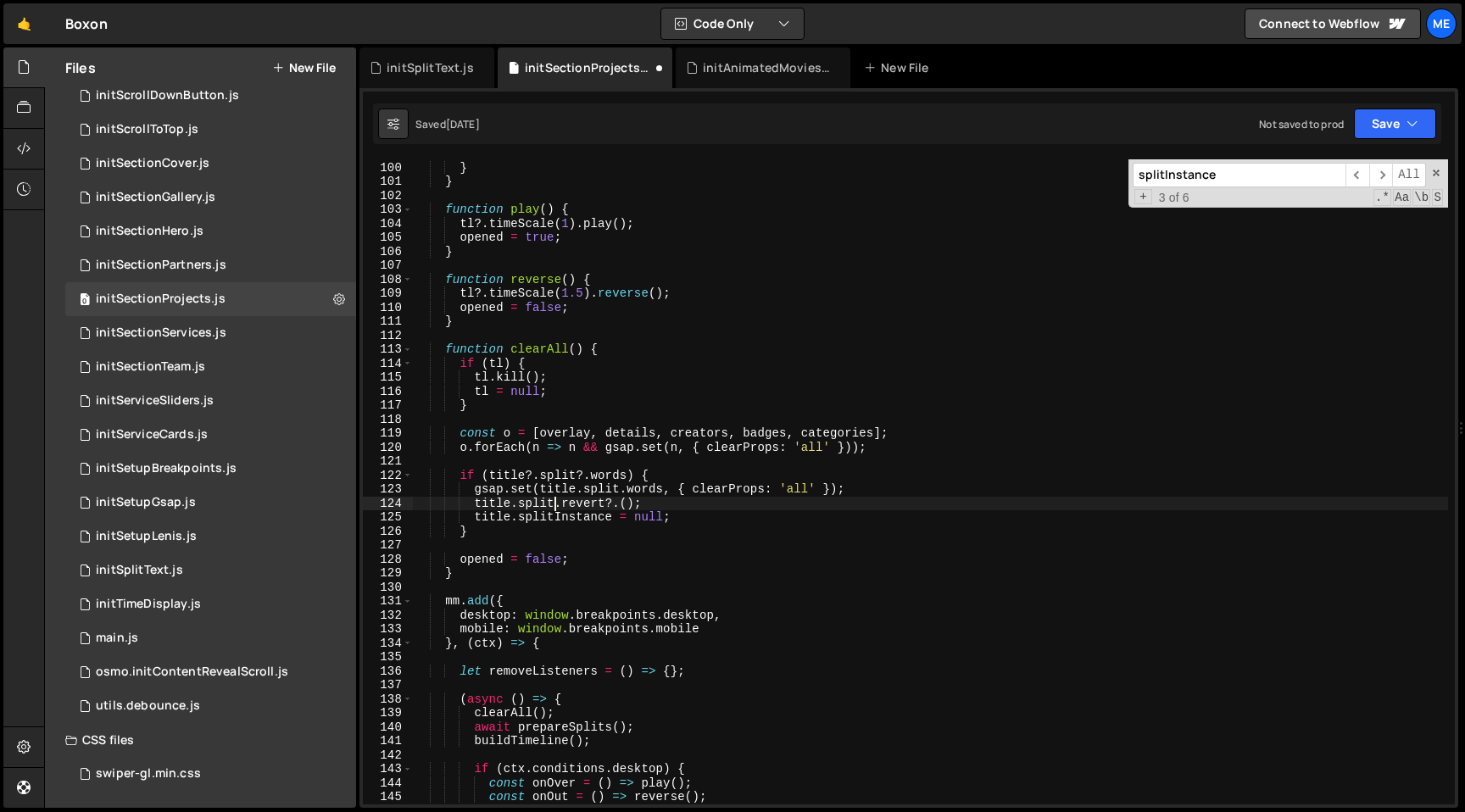
paste textarea
click at [1244, 180] on input "splitInstance" at bounding box center [1239, 174] width 213 height 25
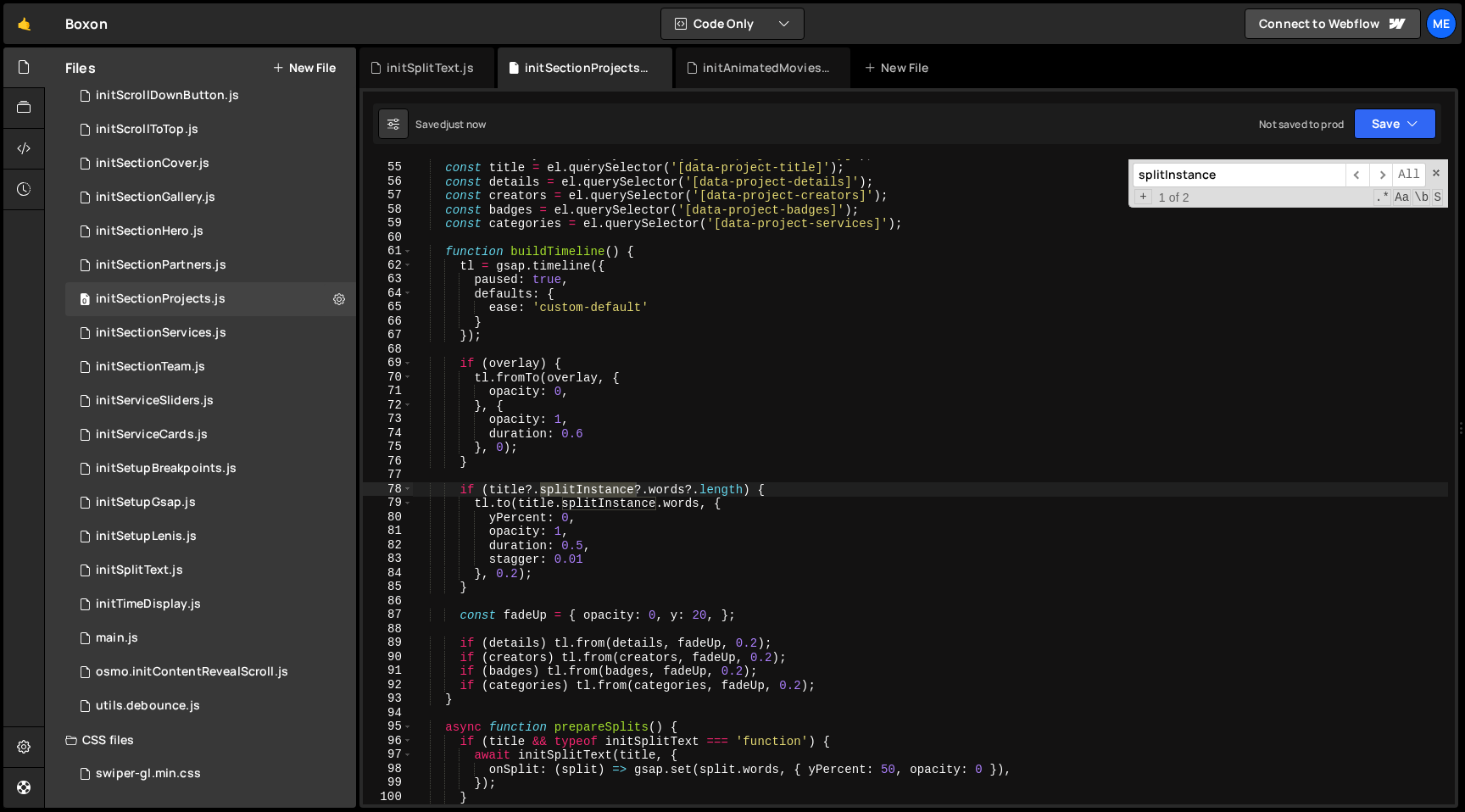
click at [575, 488] on div "const overlay = el . querySelector ( '[data-project-overlay]' ) ; const title =…" at bounding box center [930, 482] width 1035 height 645
click at [575, 488] on div "const overlay = el . querySelector ( '[data-project-overlay]' ) ; const title =…" at bounding box center [930, 483] width 1035 height 673
paste textarea
click at [587, 502] on div "const overlay = el . querySelector ( '[data-project-overlay]' ) ; const title =…" at bounding box center [930, 483] width 1035 height 673
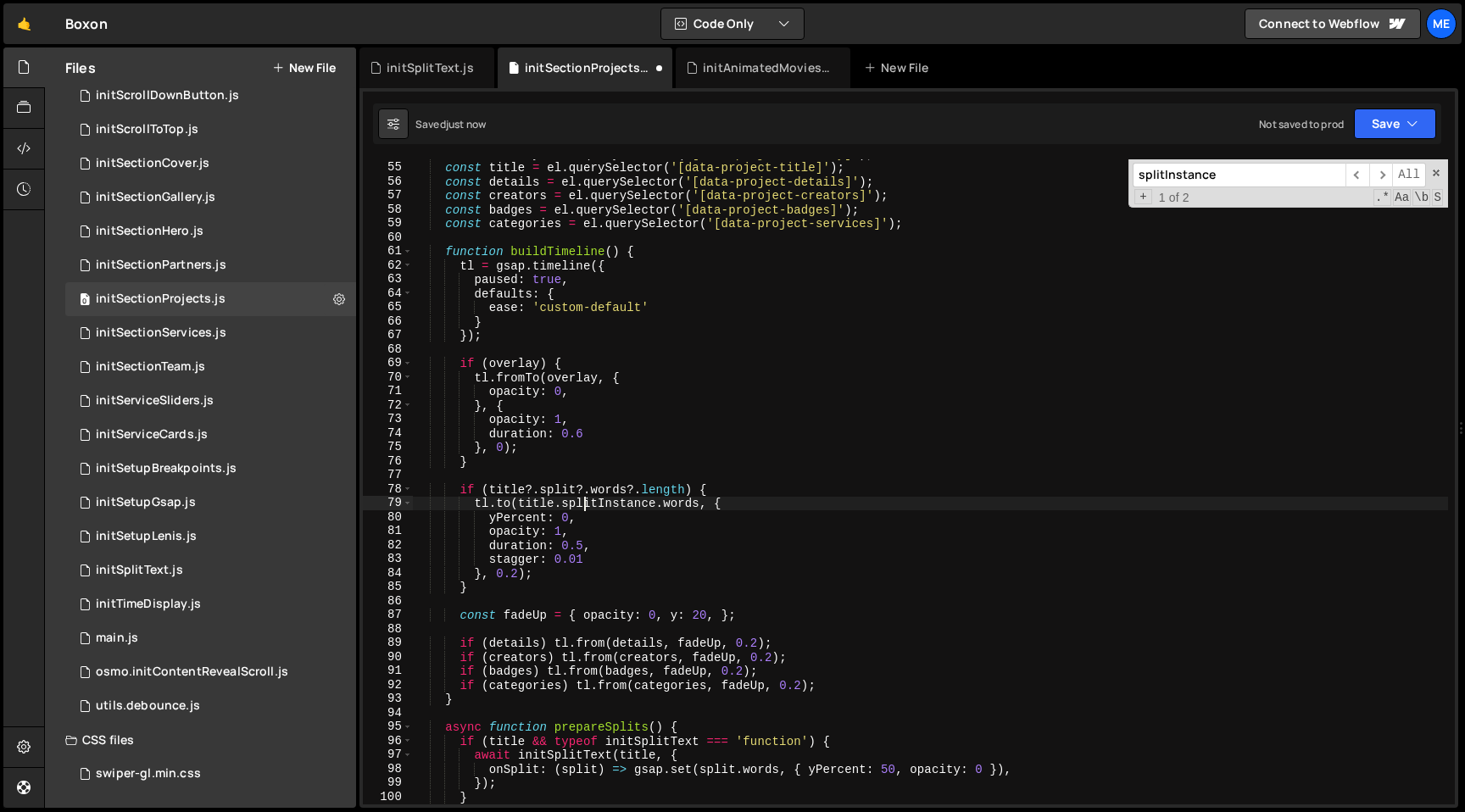
paste textarea
click at [1217, 174] on input "splitInstance" at bounding box center [1239, 174] width 213 height 25
type textarea "paused: true,"
click at [1021, 283] on div "const overlay = el . querySelector ( '[data-project-overlay]' ) ; const title =…" at bounding box center [930, 483] width 1035 height 673
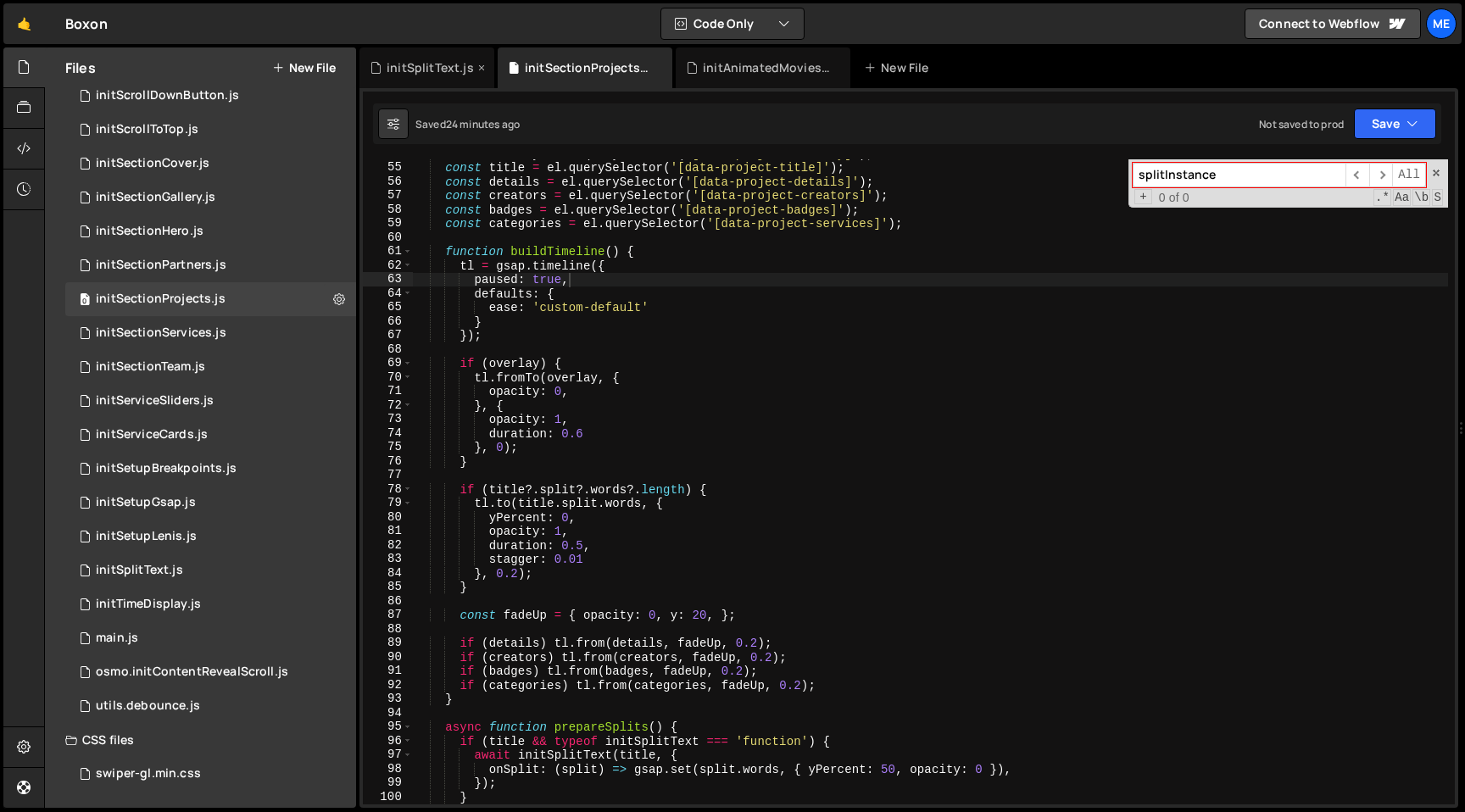
click at [479, 67] on icon at bounding box center [482, 68] width 12 height 17
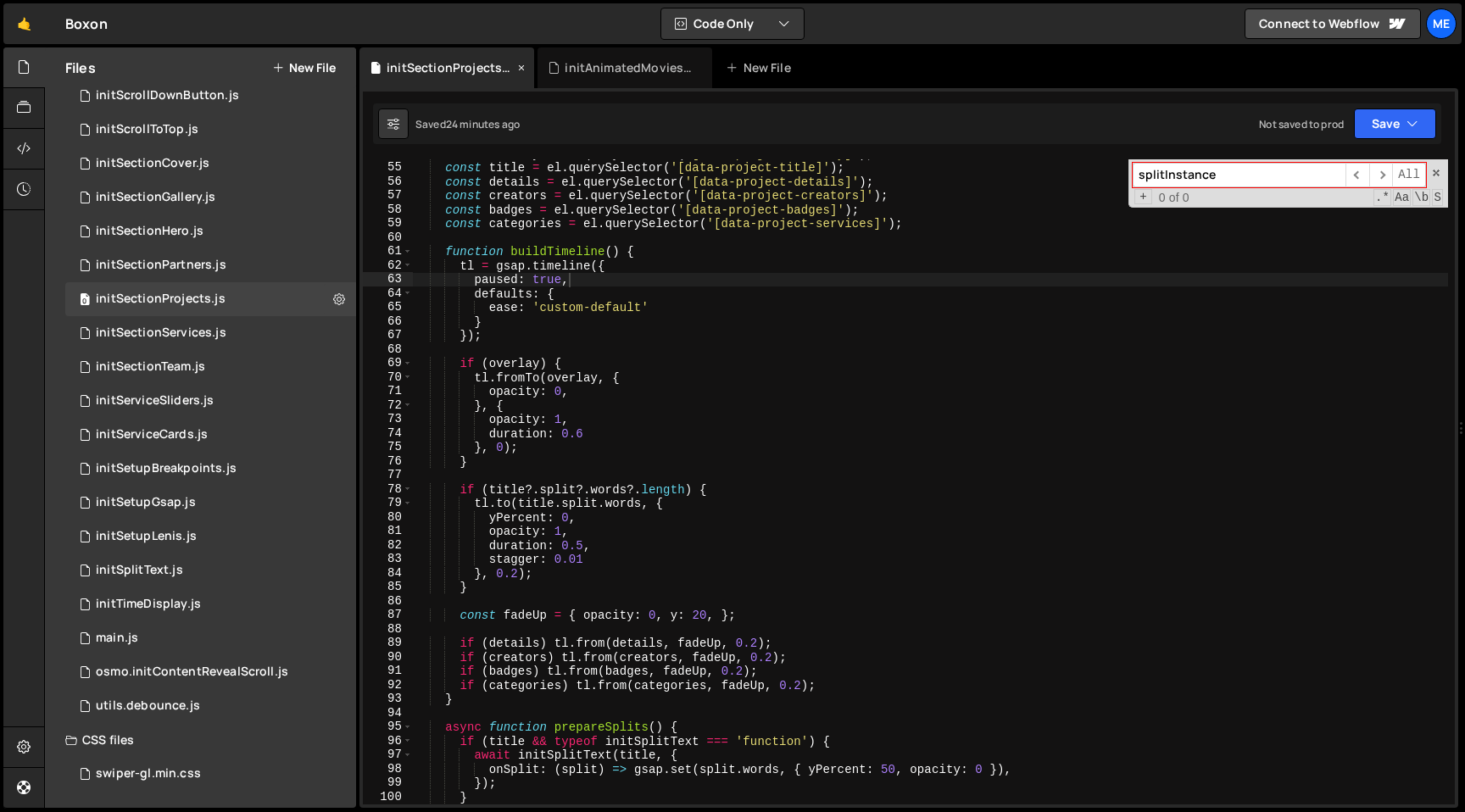
click at [518, 67] on icon at bounding box center [522, 68] width 12 height 17
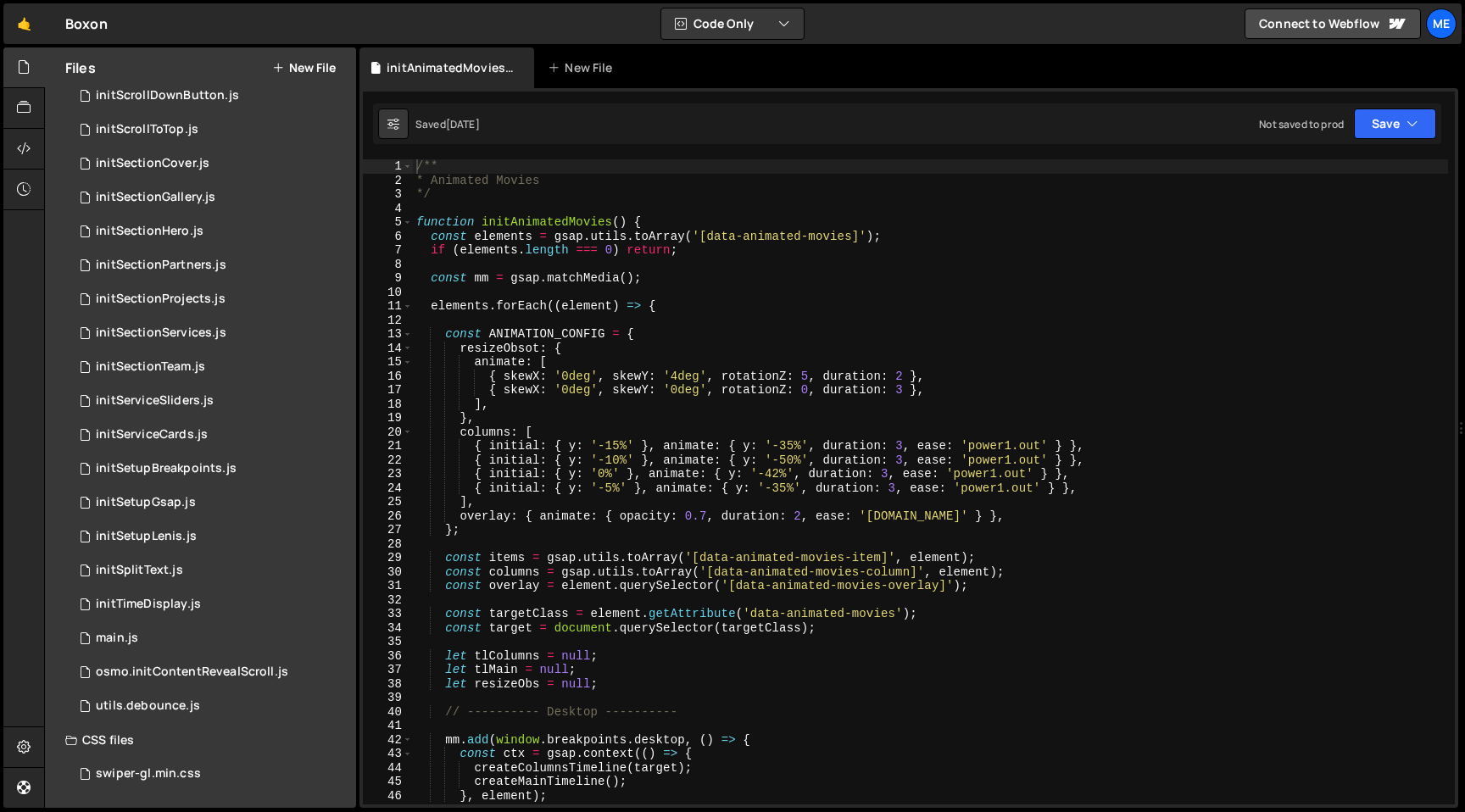
click at [0, 0] on icon at bounding box center [0, 0] width 0 height 0
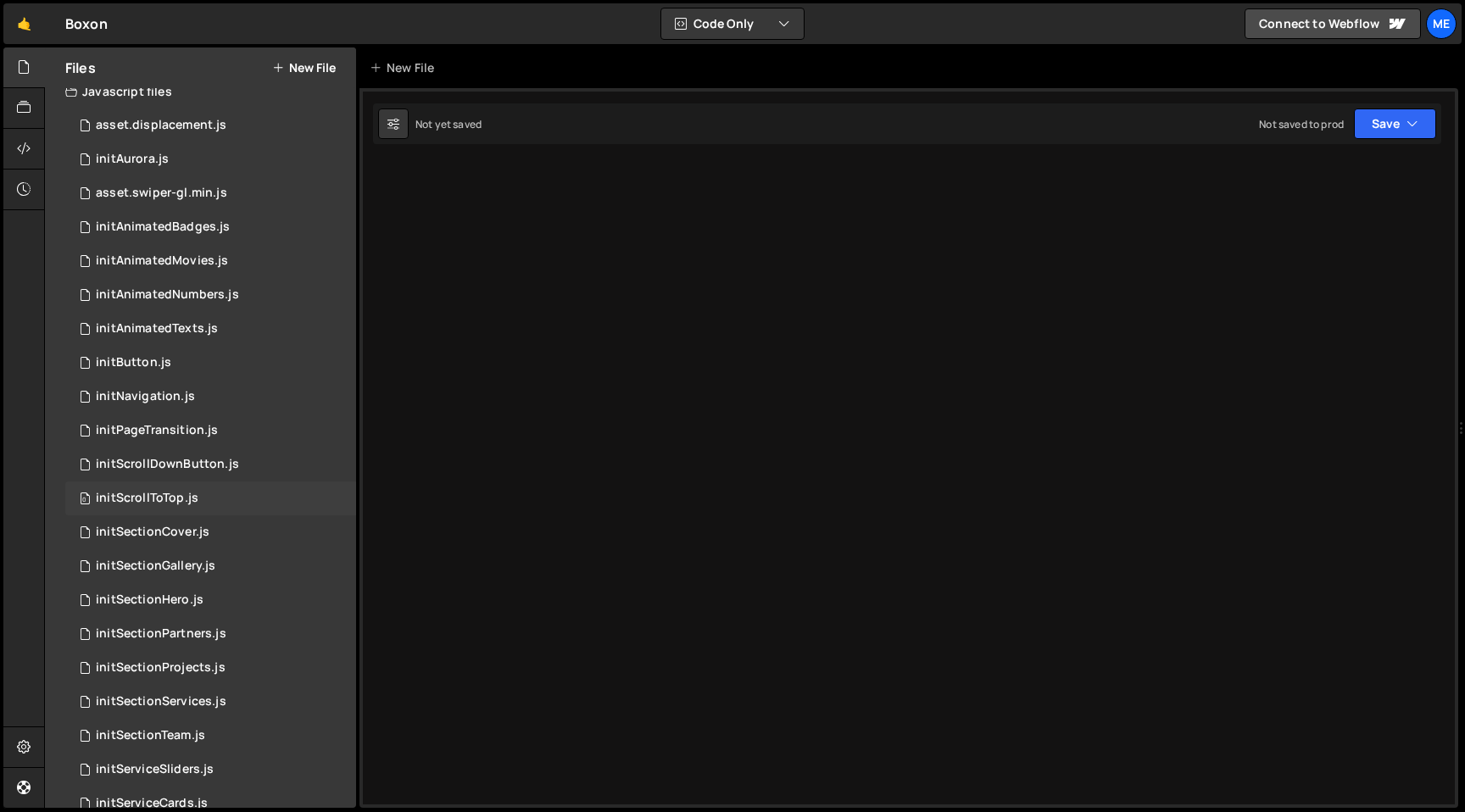
scroll to position [0, 0]
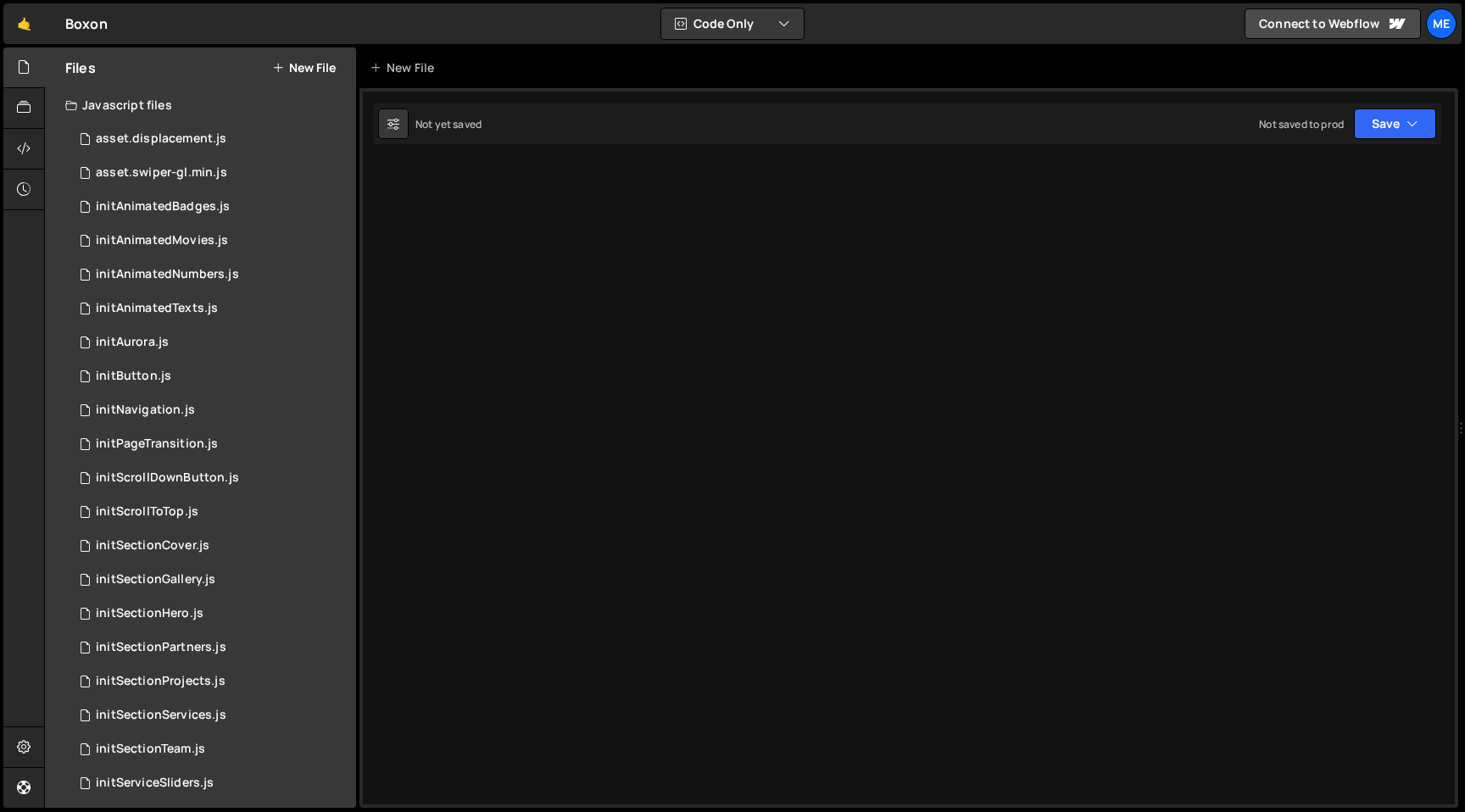
click at [302, 65] on button "New File" at bounding box center [304, 68] width 64 height 14
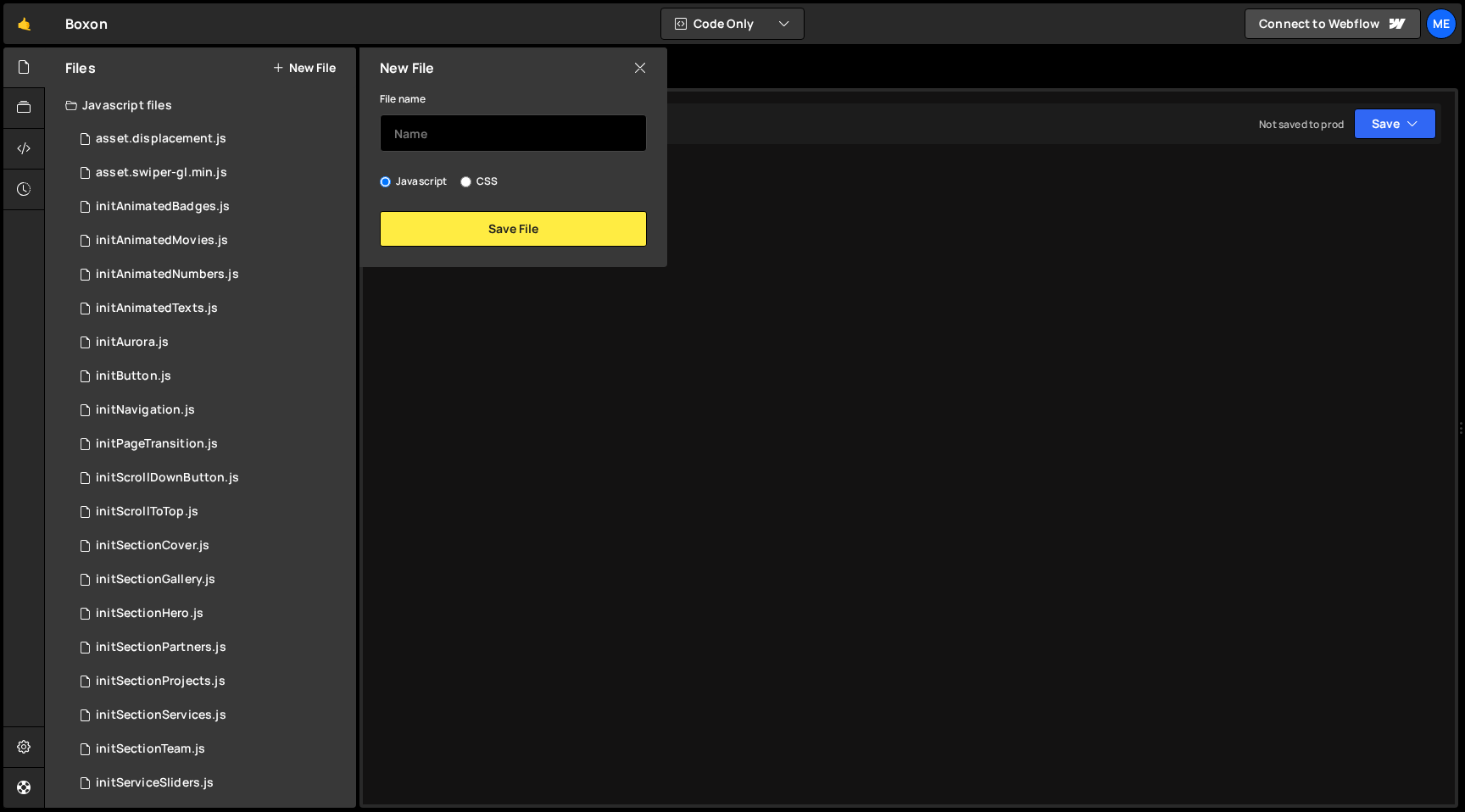
click at [438, 129] on input "text" at bounding box center [513, 133] width 267 height 37
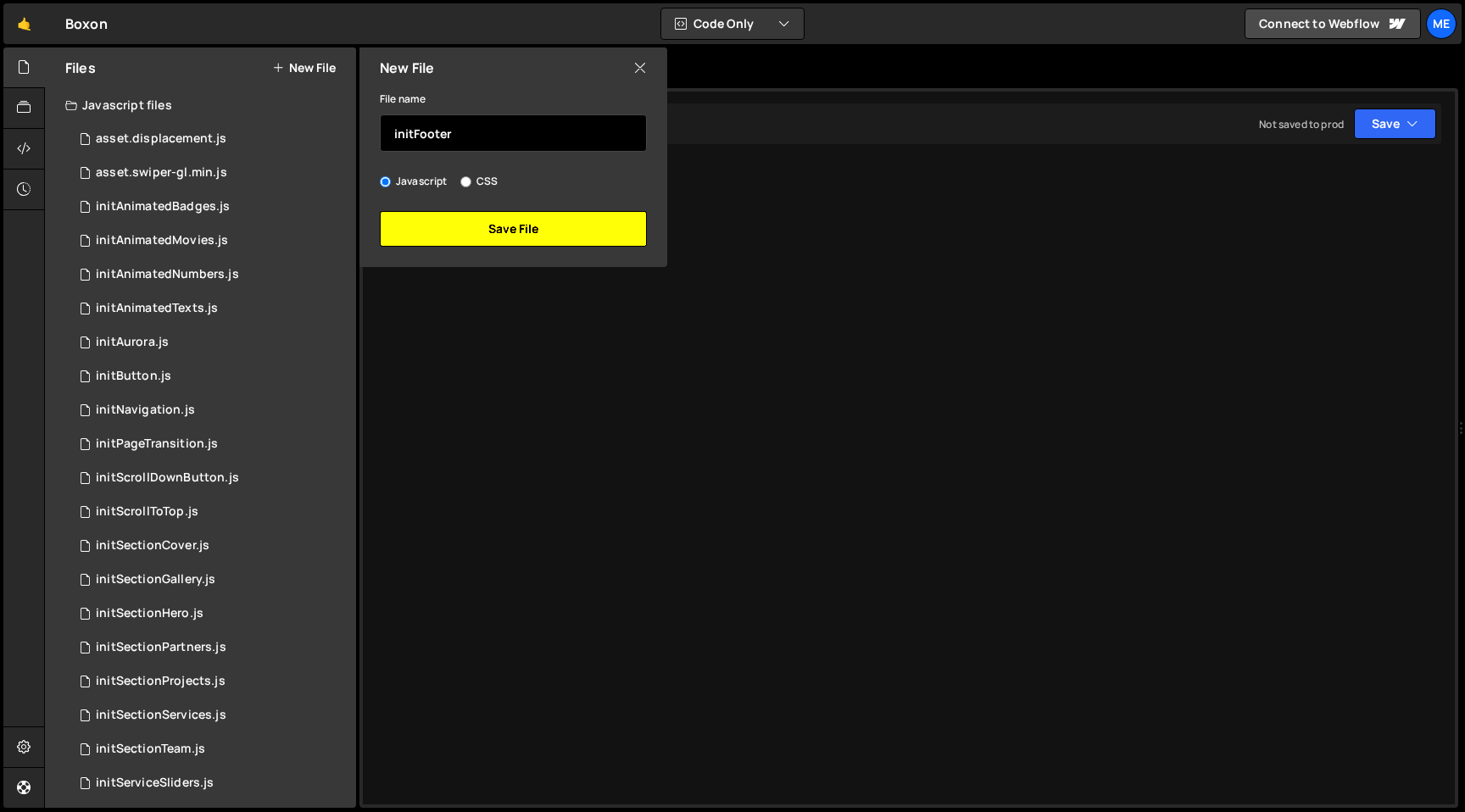
type input "initFooter"
click at [496, 228] on button "Save File" at bounding box center [513, 229] width 267 height 36
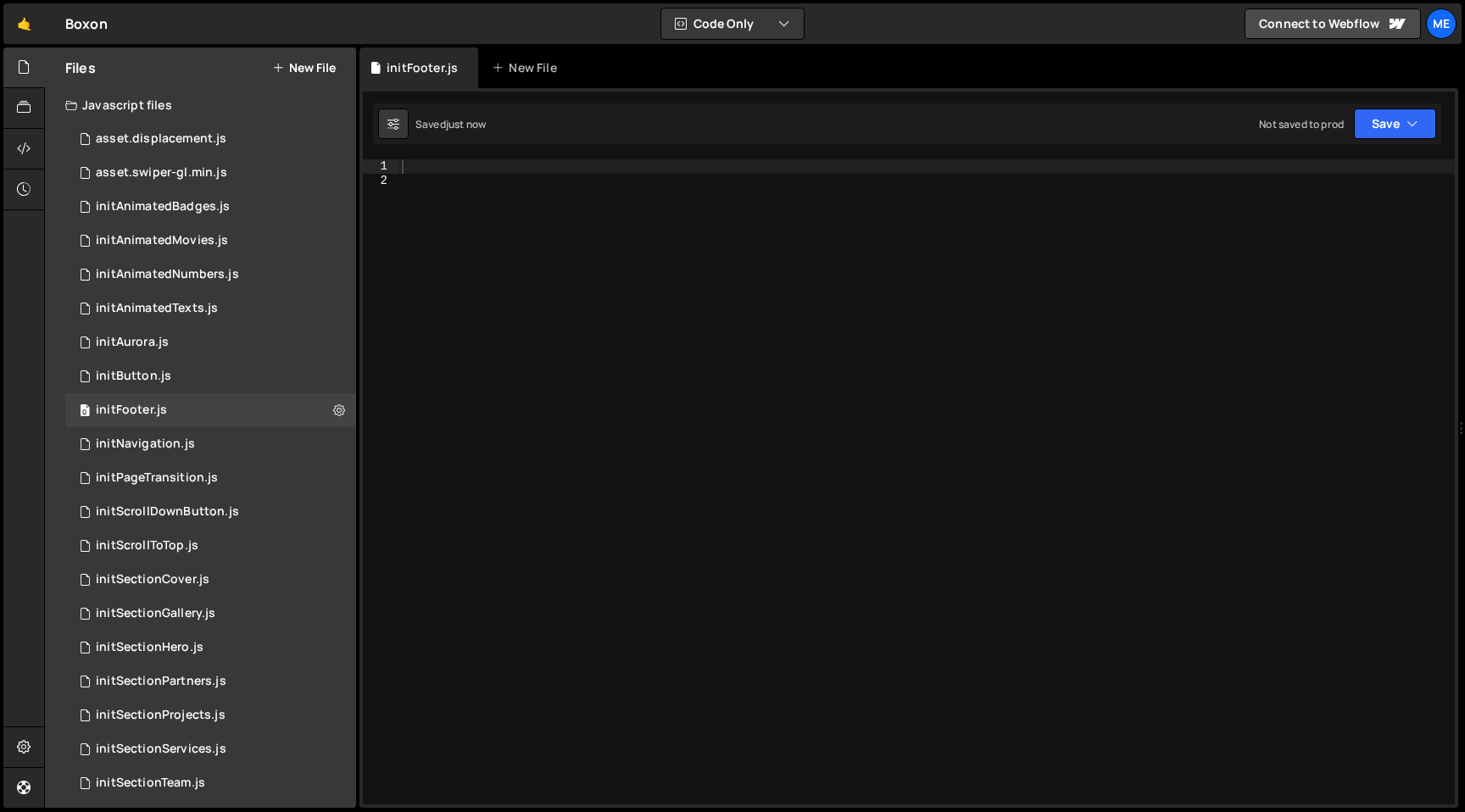
click at [502, 230] on div at bounding box center [926, 495] width 1056 height 673
type textarea "function initFooter() {}"
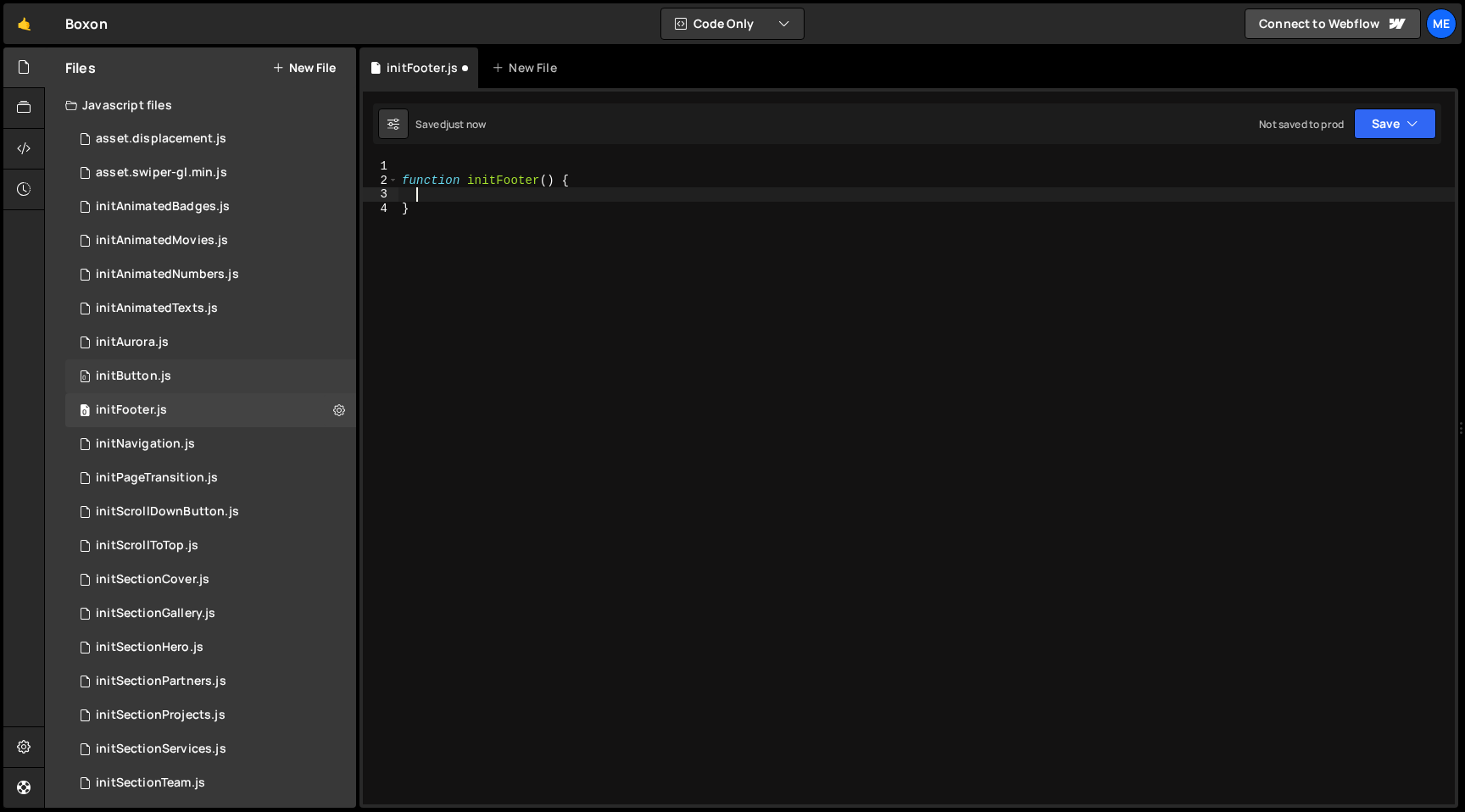
click at [140, 369] on div "initButton.js" at bounding box center [134, 376] width 76 height 15
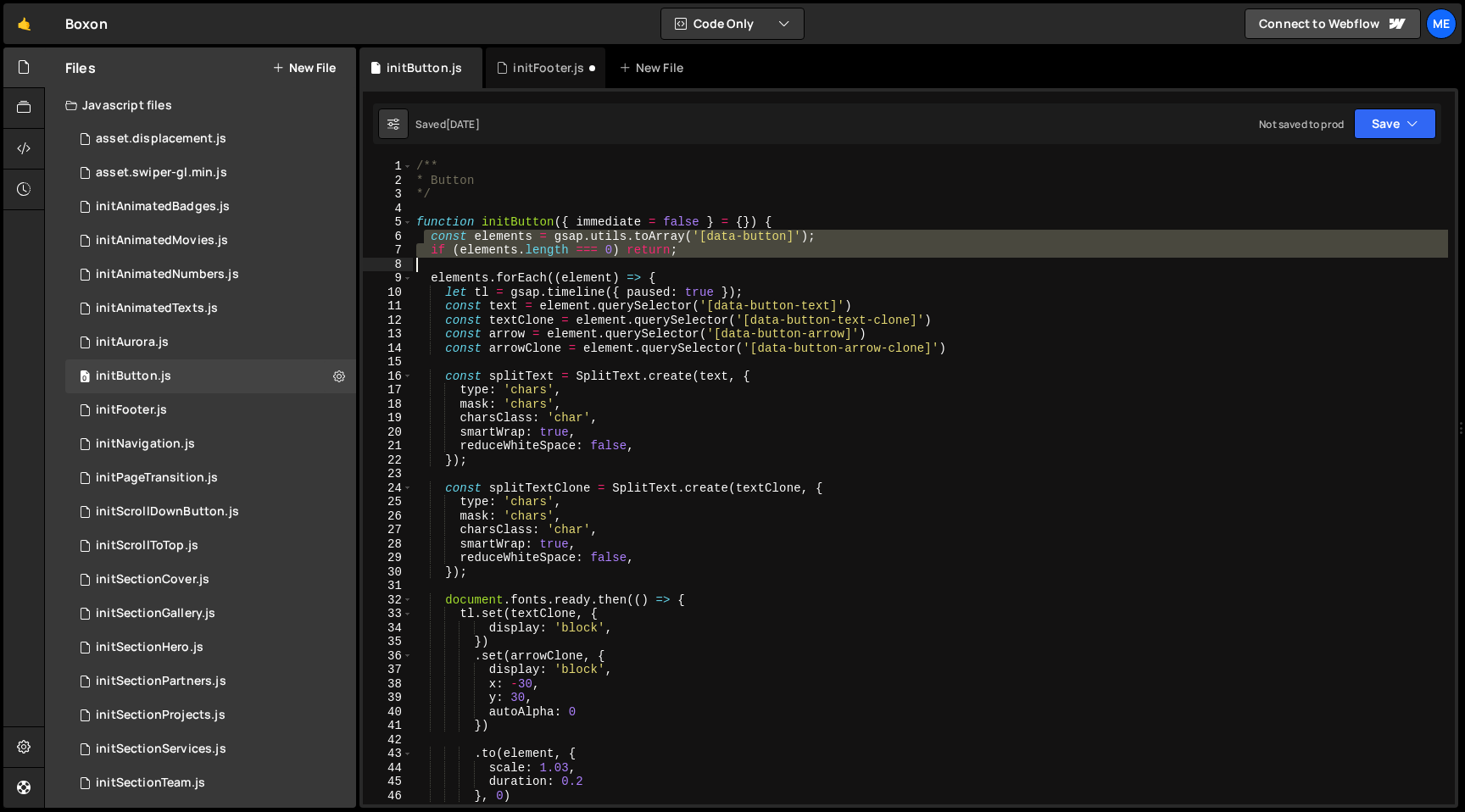
drag, startPoint x: 426, startPoint y: 233, endPoint x: 747, endPoint y: 265, distance: 322.6
click at [747, 265] on div "/** * Button */ function initButton ( { immediate = false } = { }) { const elem…" at bounding box center [930, 495] width 1035 height 673
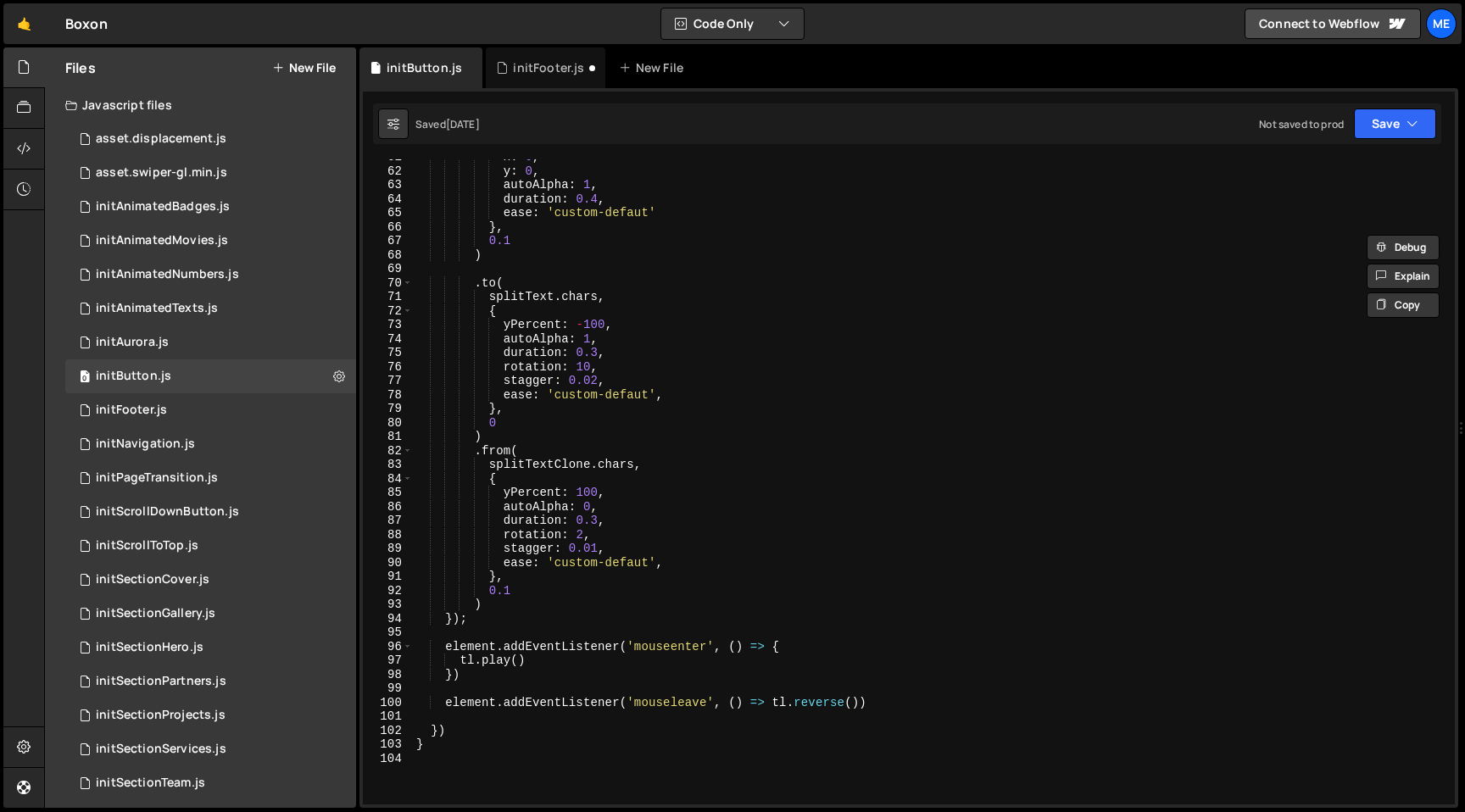
scroll to position [1125, 0]
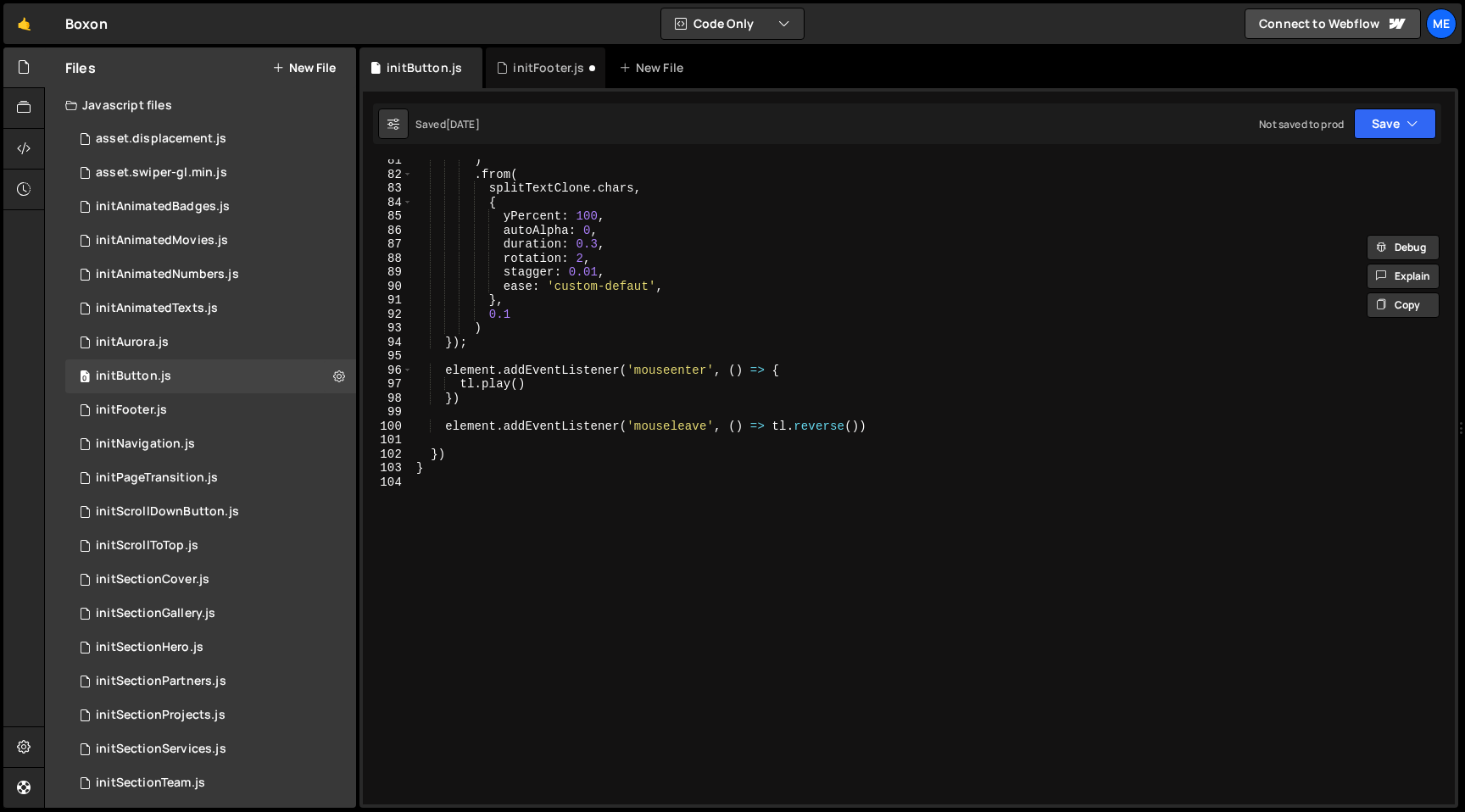
type textarea "}"
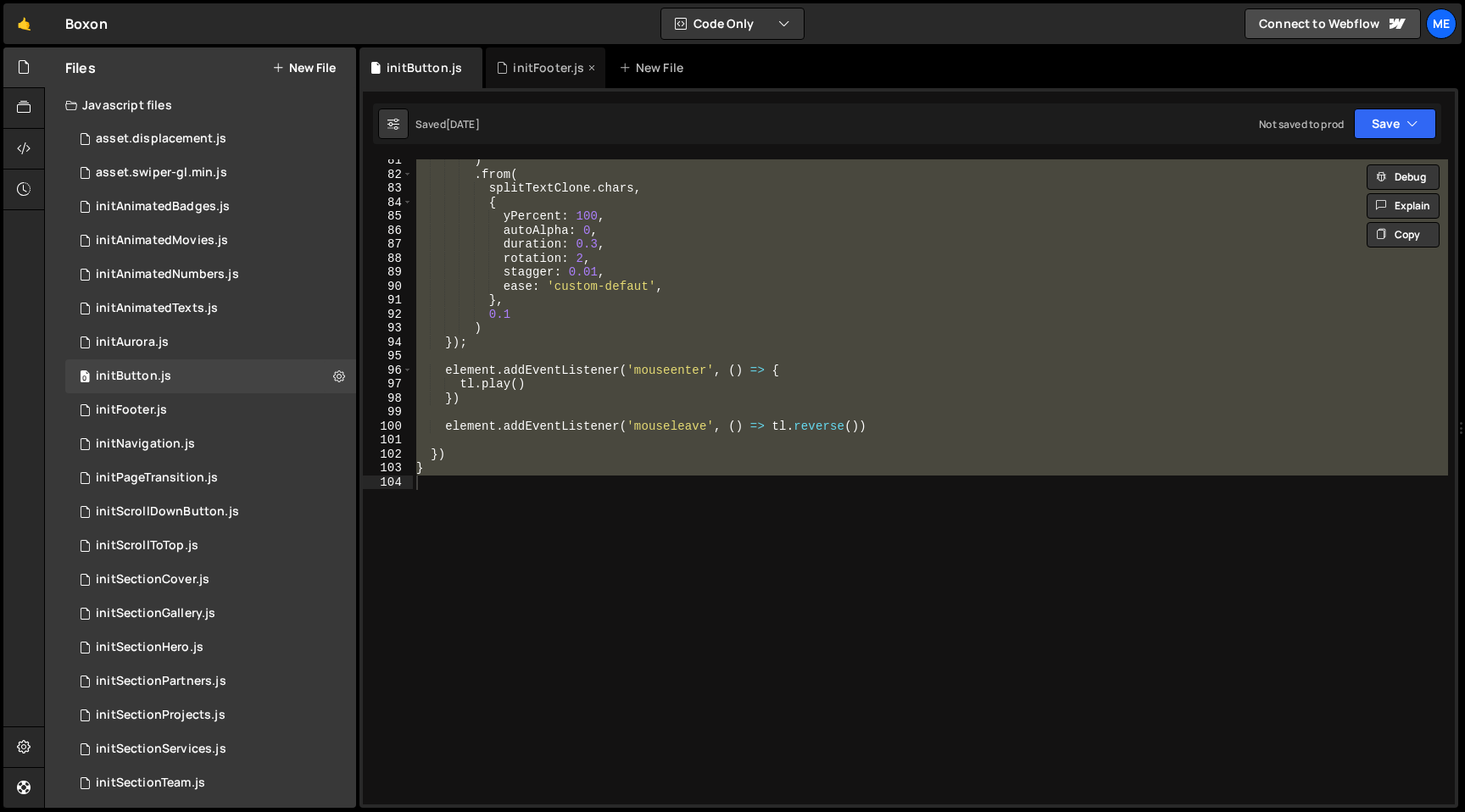
click at [558, 52] on div "initFooter.js" at bounding box center [545, 68] width 118 height 41
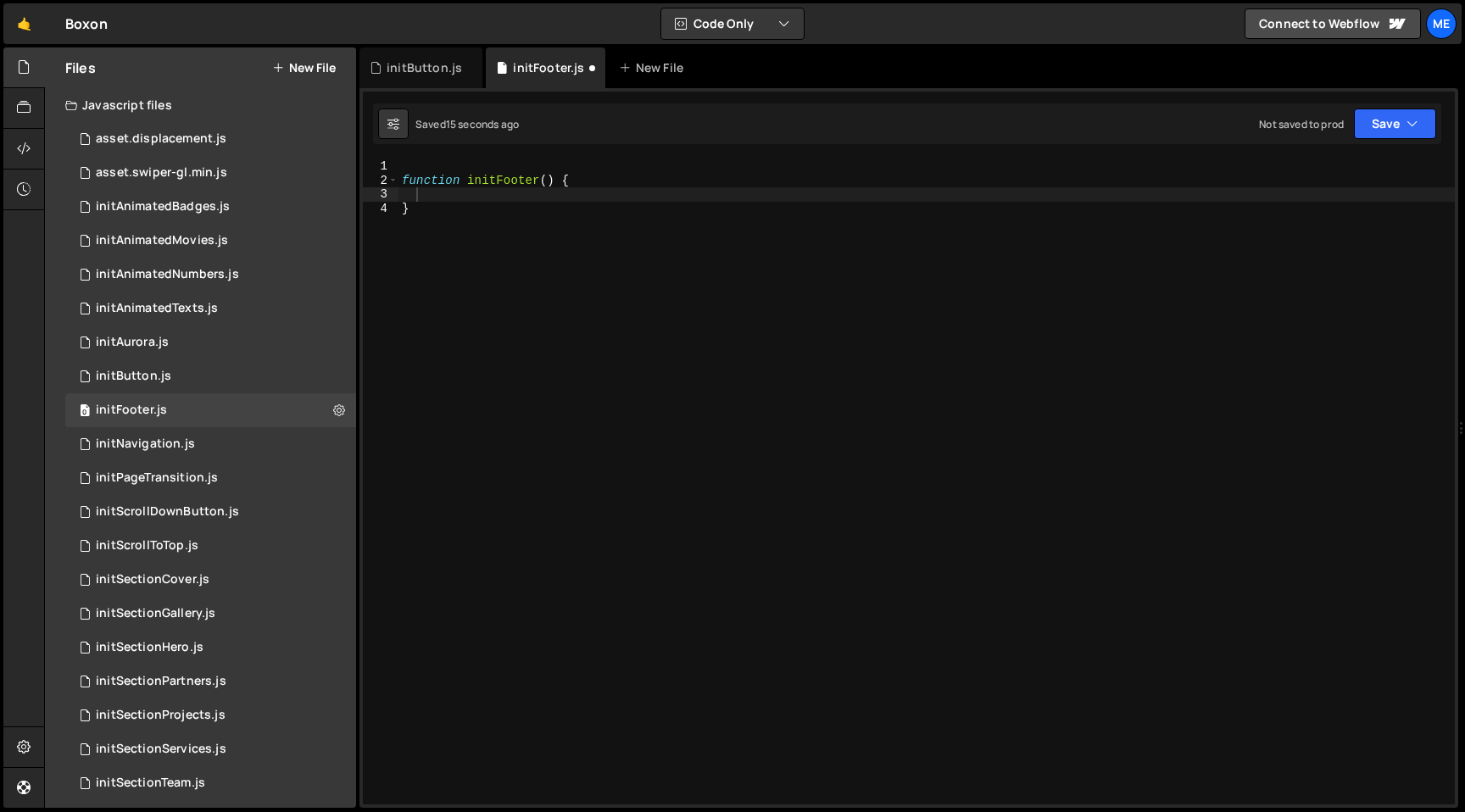
click at [615, 340] on div "function initFooter ( ) { }" at bounding box center [926, 495] width 1056 height 673
type textarea "}"
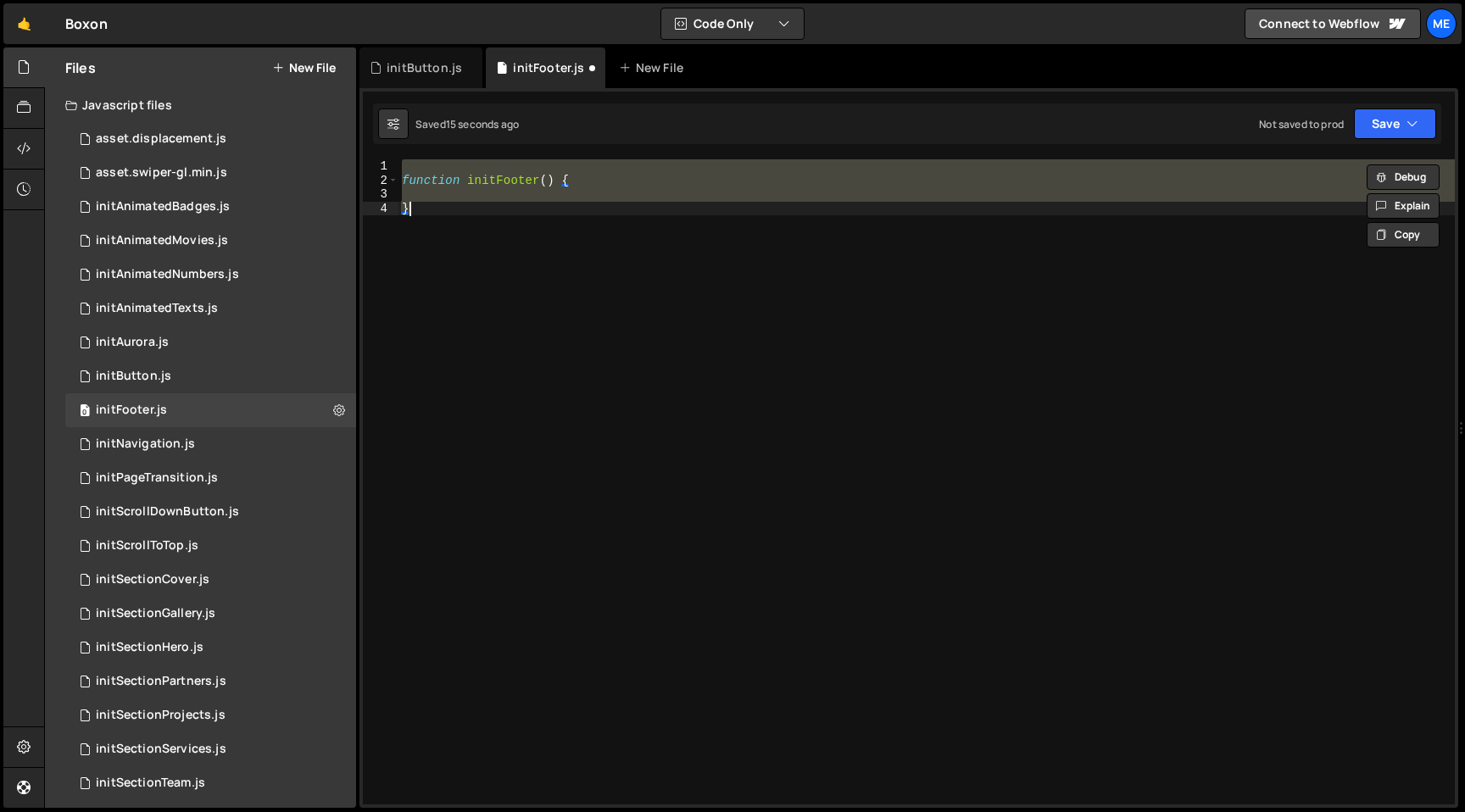
paste textarea
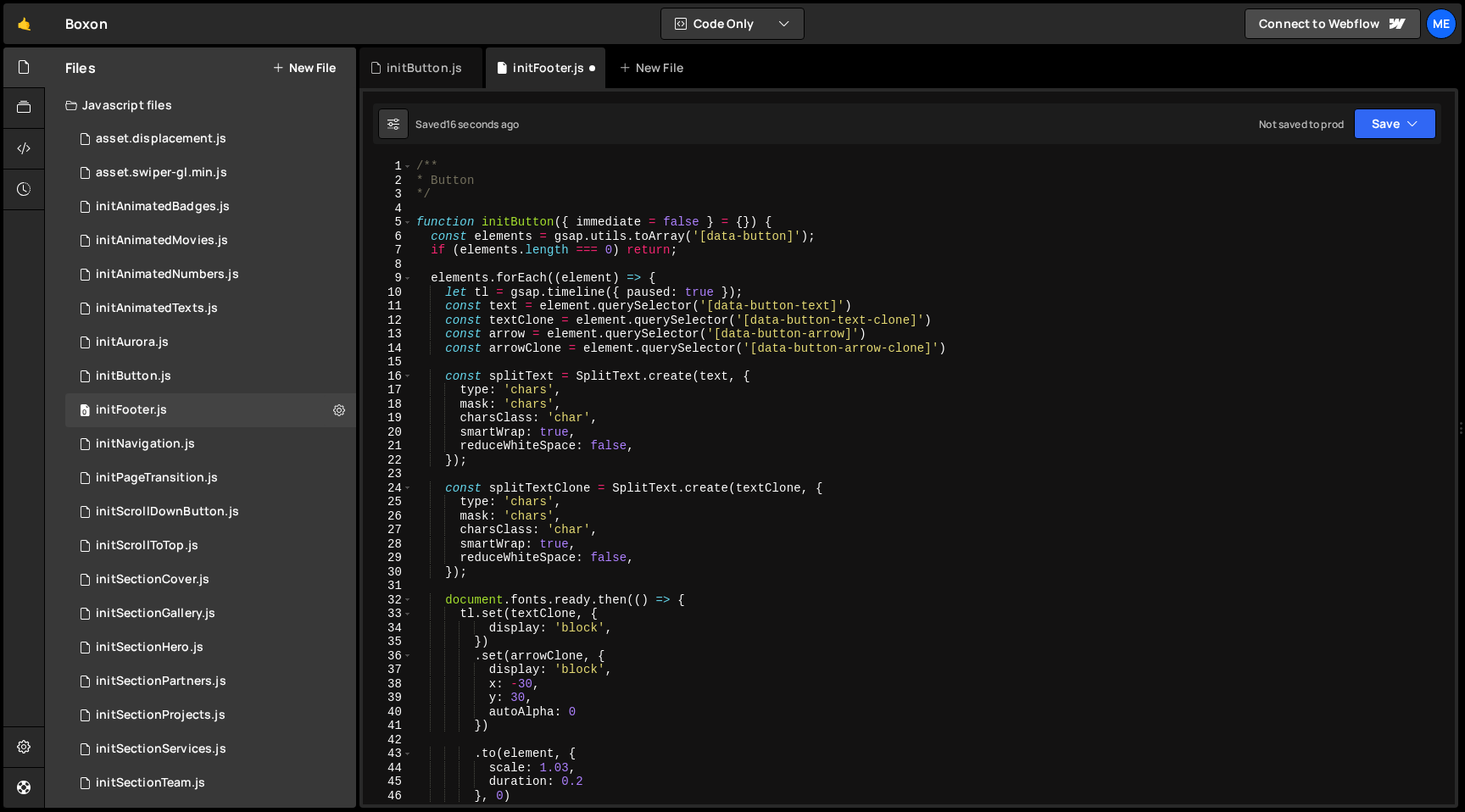
scroll to position [0, 0]
click at [520, 220] on div "/** * Button */ function initButton ( { immediate = false } = { }) { const elem…" at bounding box center [930, 495] width 1035 height 673
click at [743, 236] on div "/** * Button */ function initFooter ( { immediate = false } = { }) { const elem…" at bounding box center [930, 495] width 1035 height 673
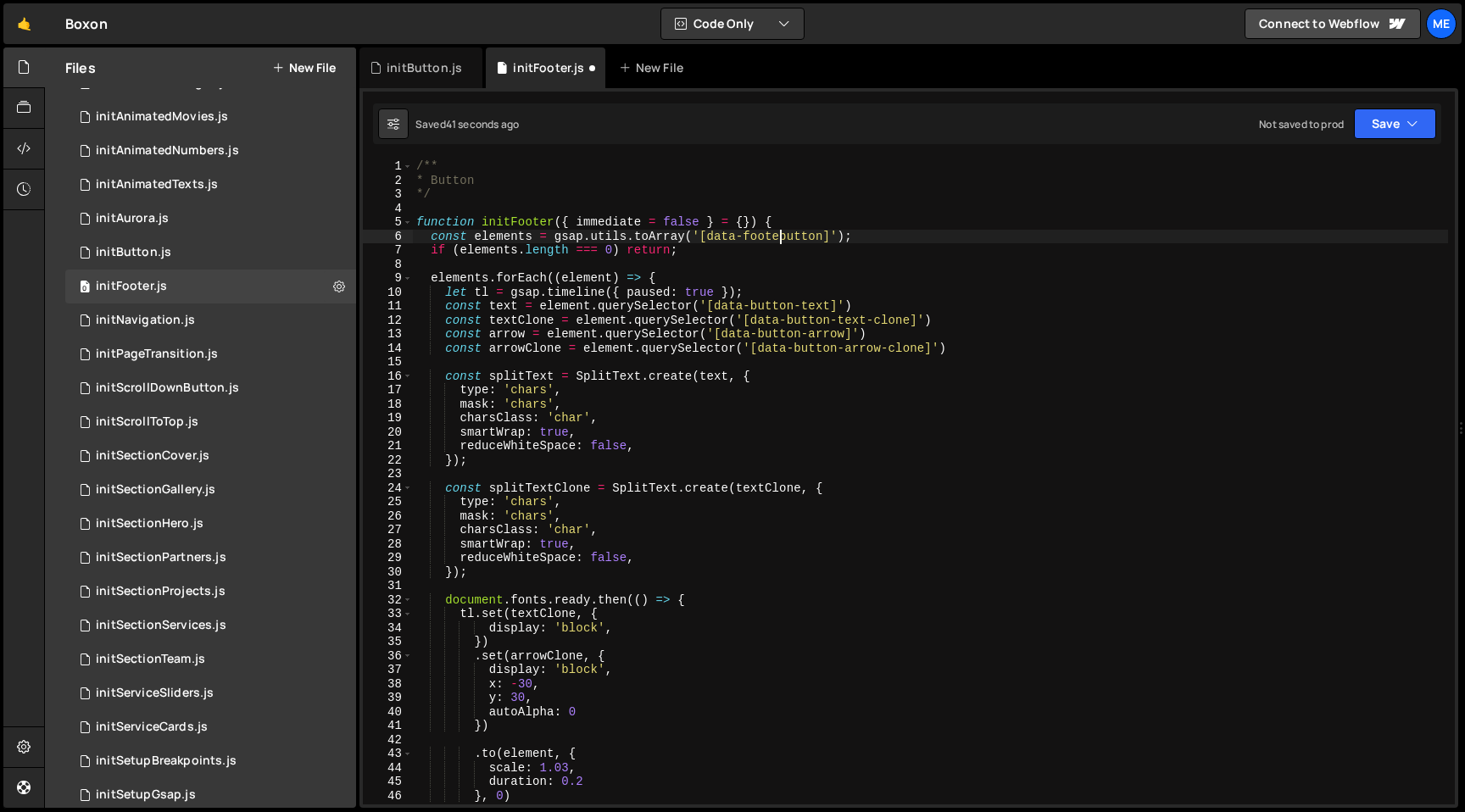
scroll to position [0, 26]
click at [443, 296] on div "/** * Button */ function initFooter ( { immediate = false } = { }) { const elem…" at bounding box center [930, 495] width 1035 height 673
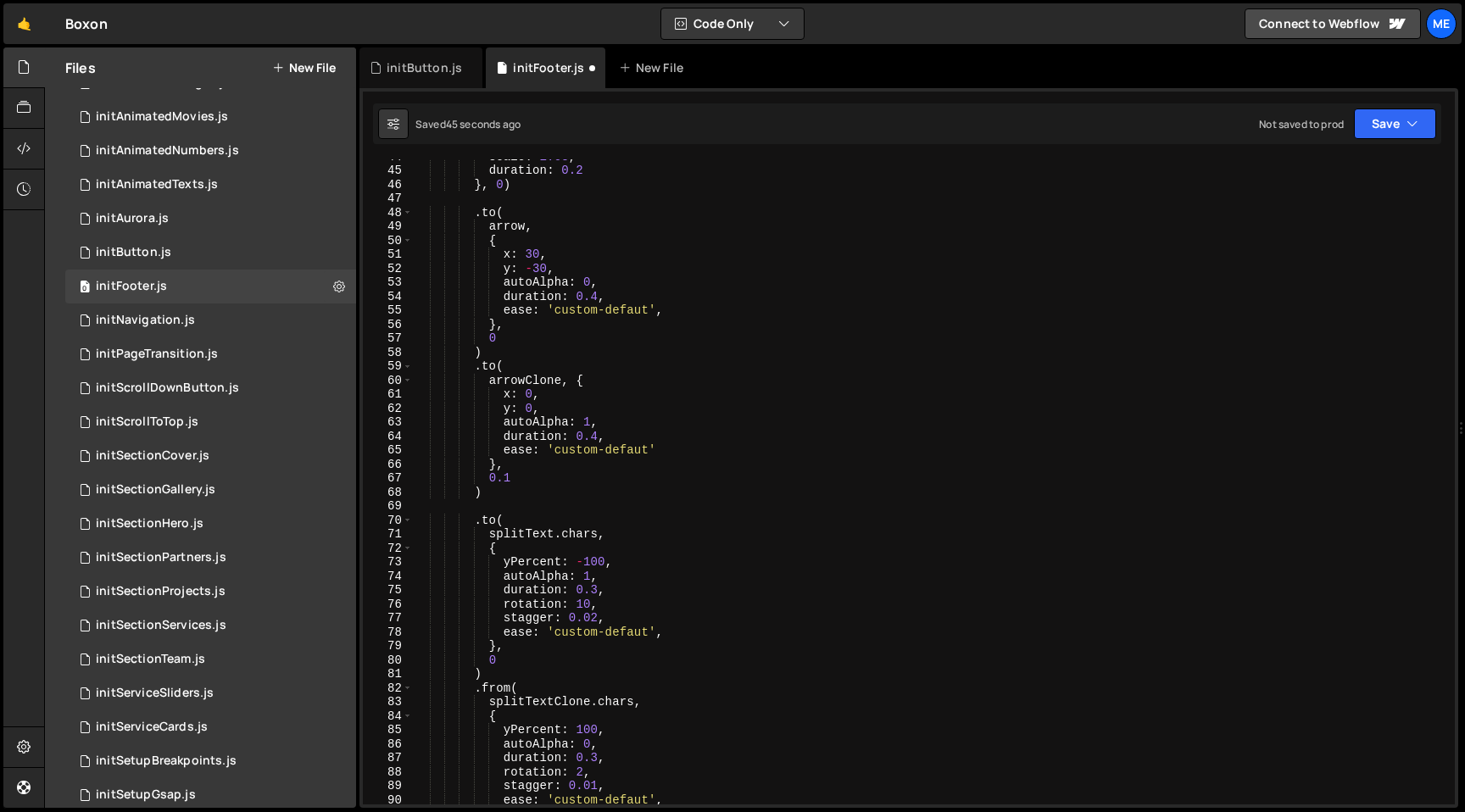
scroll to position [855, 0]
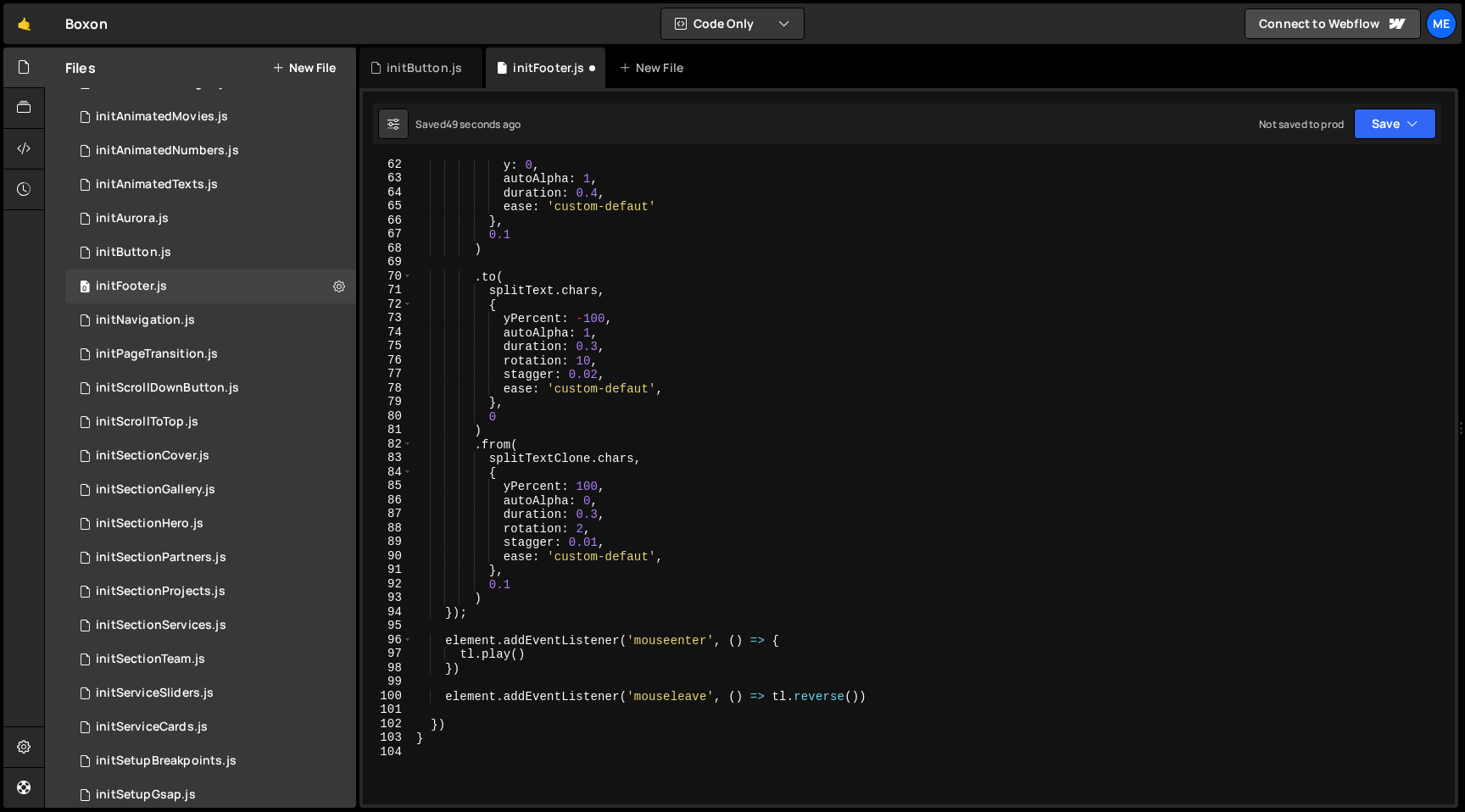
click at [902, 692] on div "y : 0 , autoAlpha : 1 , duration : 0.4 , ease : 'custom-defaut' } , 0.1 ) . to …" at bounding box center [930, 494] width 1035 height 673
type textarea "element.addEventListener('mouseleave', () => tl.reverse())"
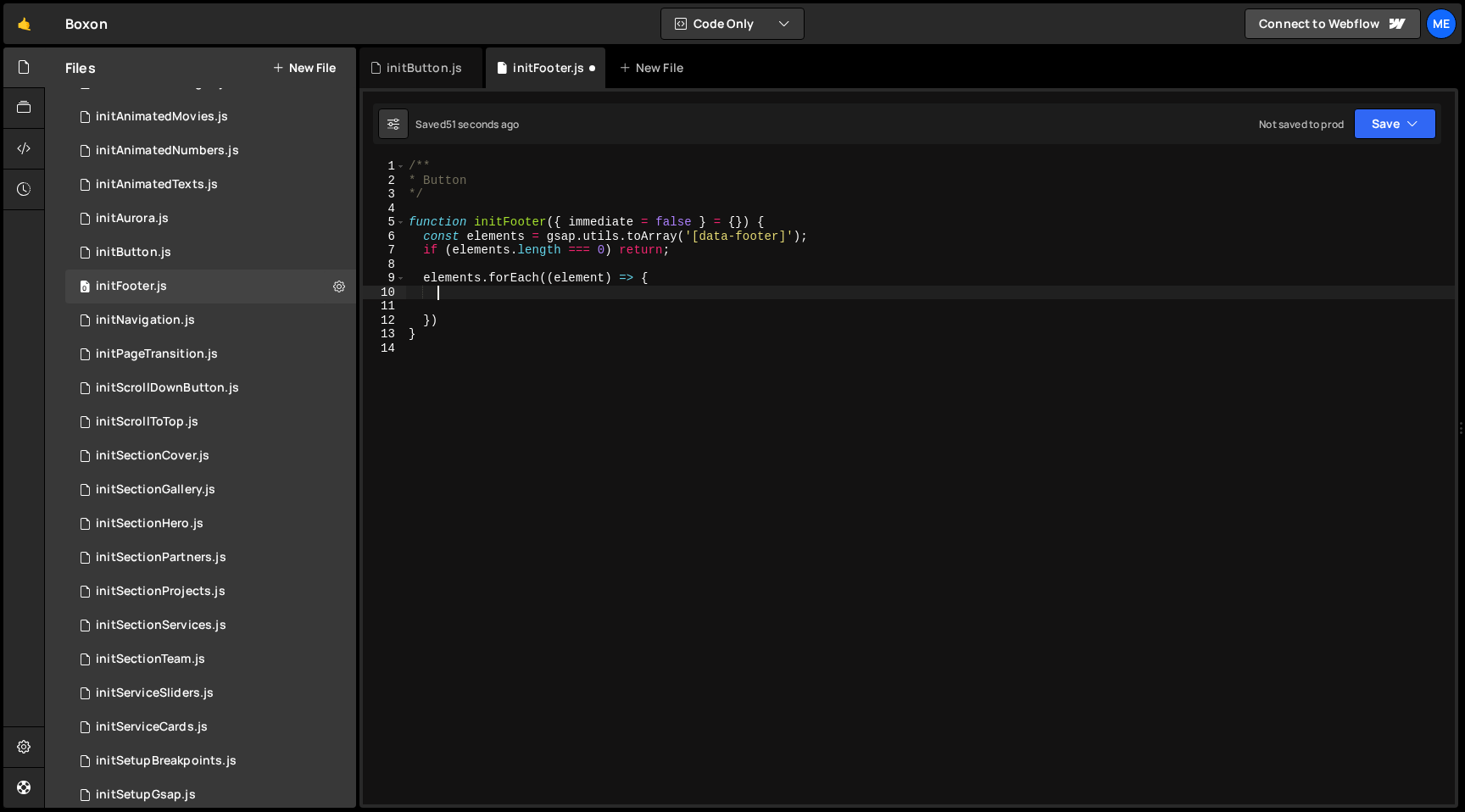
scroll to position [0, 0]
click at [457, 180] on div "/** * Button */ function initFooter ( { immediate = false } = { }) { const elem…" at bounding box center [930, 495] width 1050 height 673
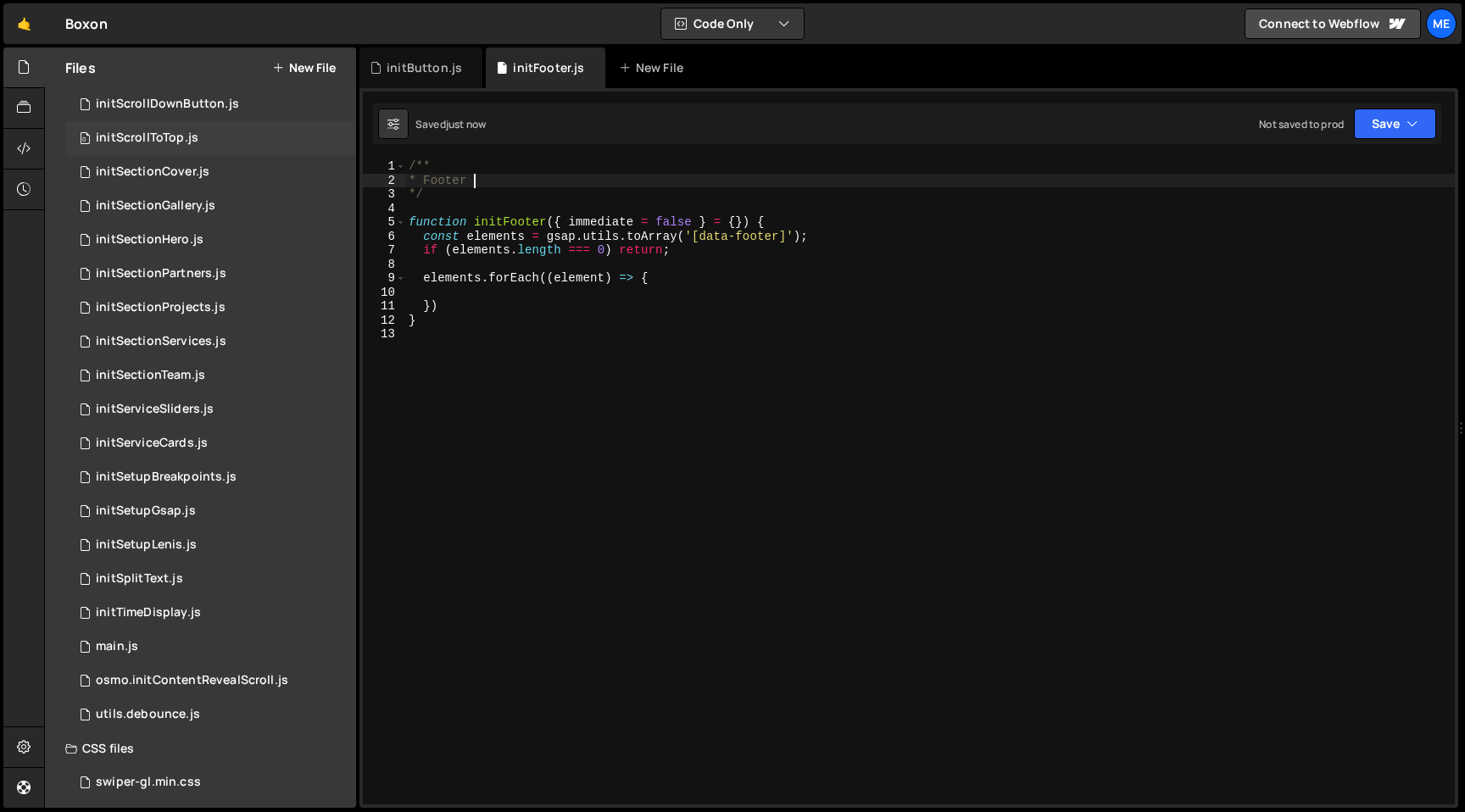
scroll to position [416, 0]
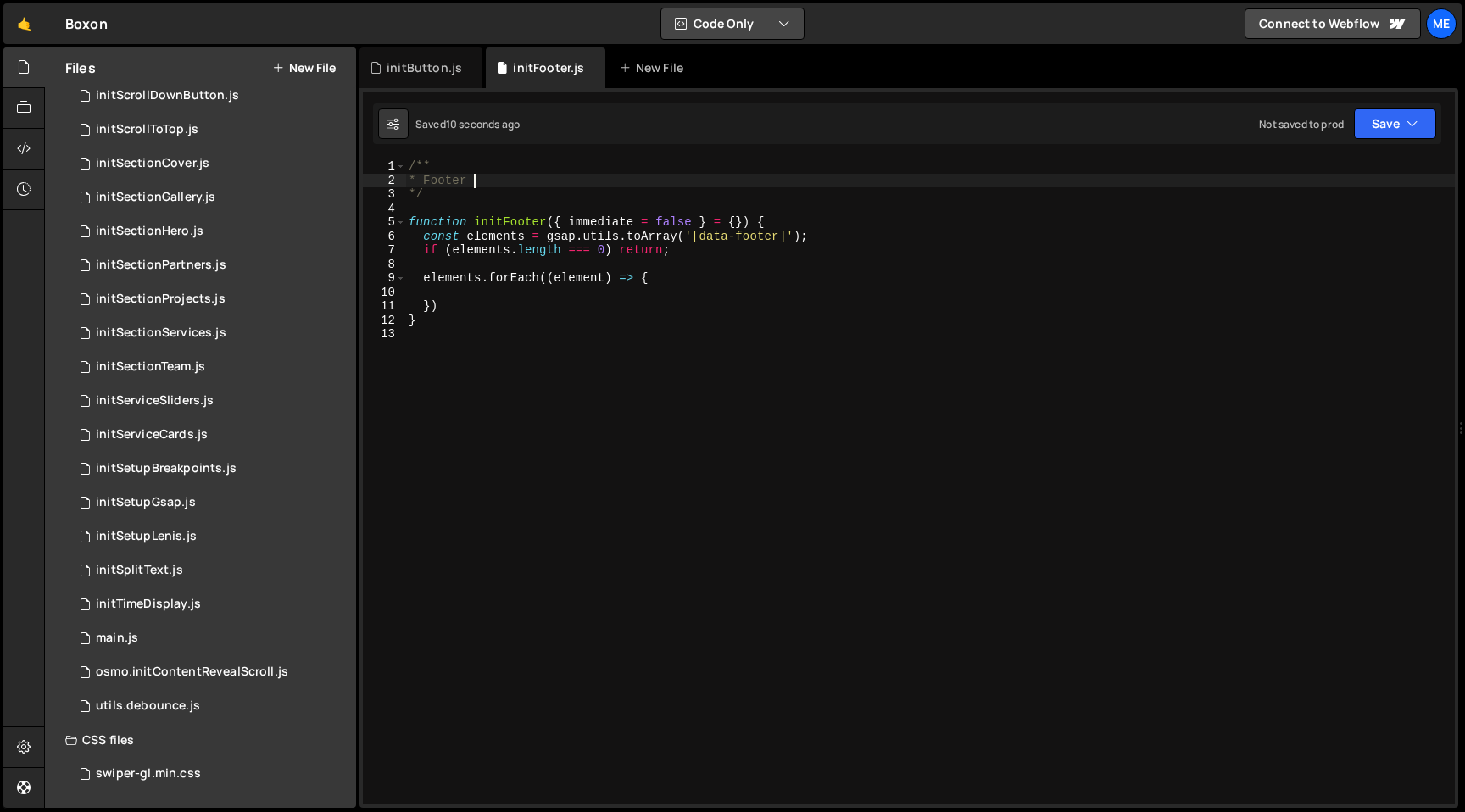
type textarea "* Footer"
click at [518, 293] on div "/** * Footer */ function initFooter ( { immediate = false } = { }) { const elem…" at bounding box center [930, 495] width 1050 height 673
paste textarea "let footerHeight = 0"
type textarea "let footerHeight = 0"
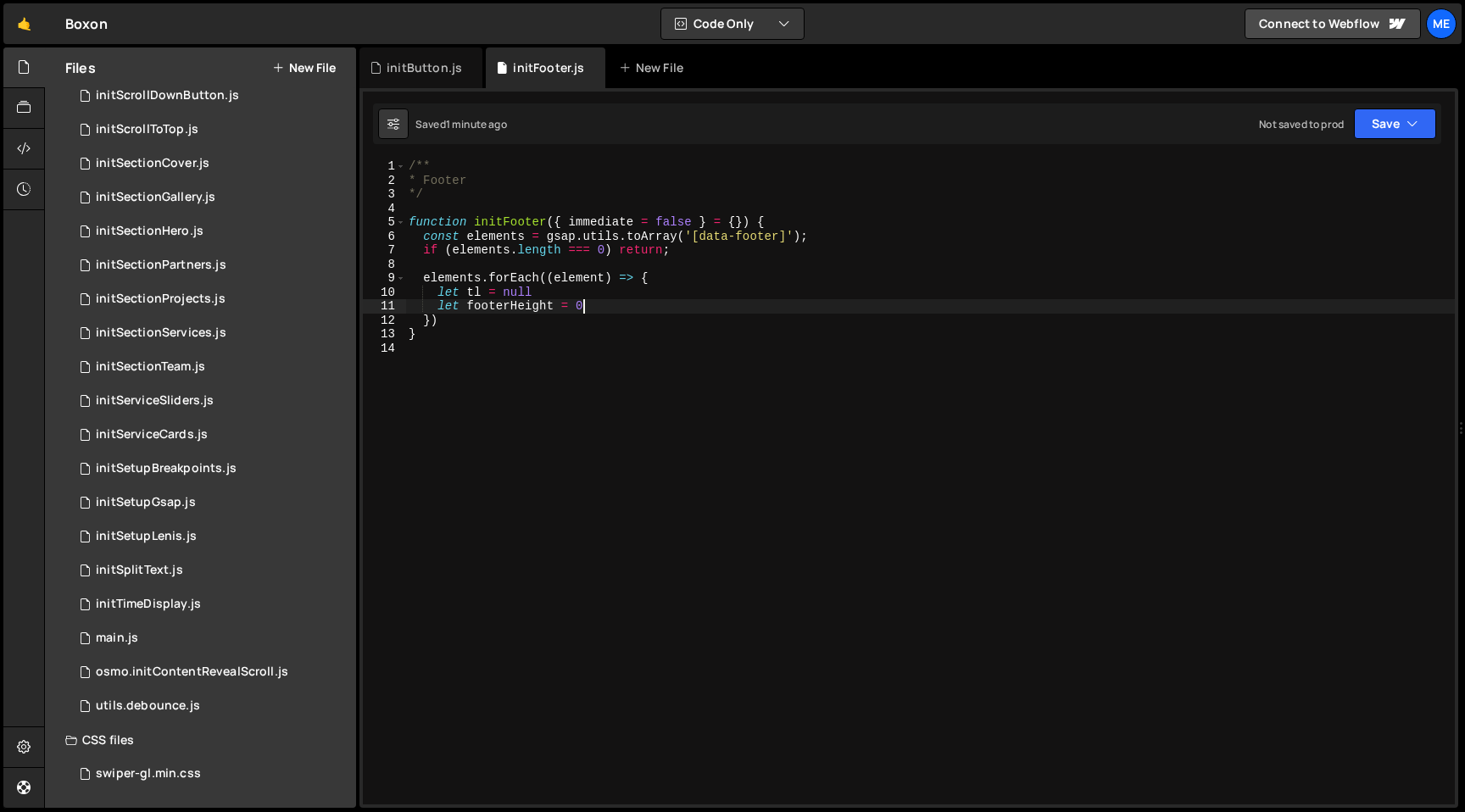
scroll to position [0, 1]
paste textarea "const sectionsWrapperRef = ref(null)"
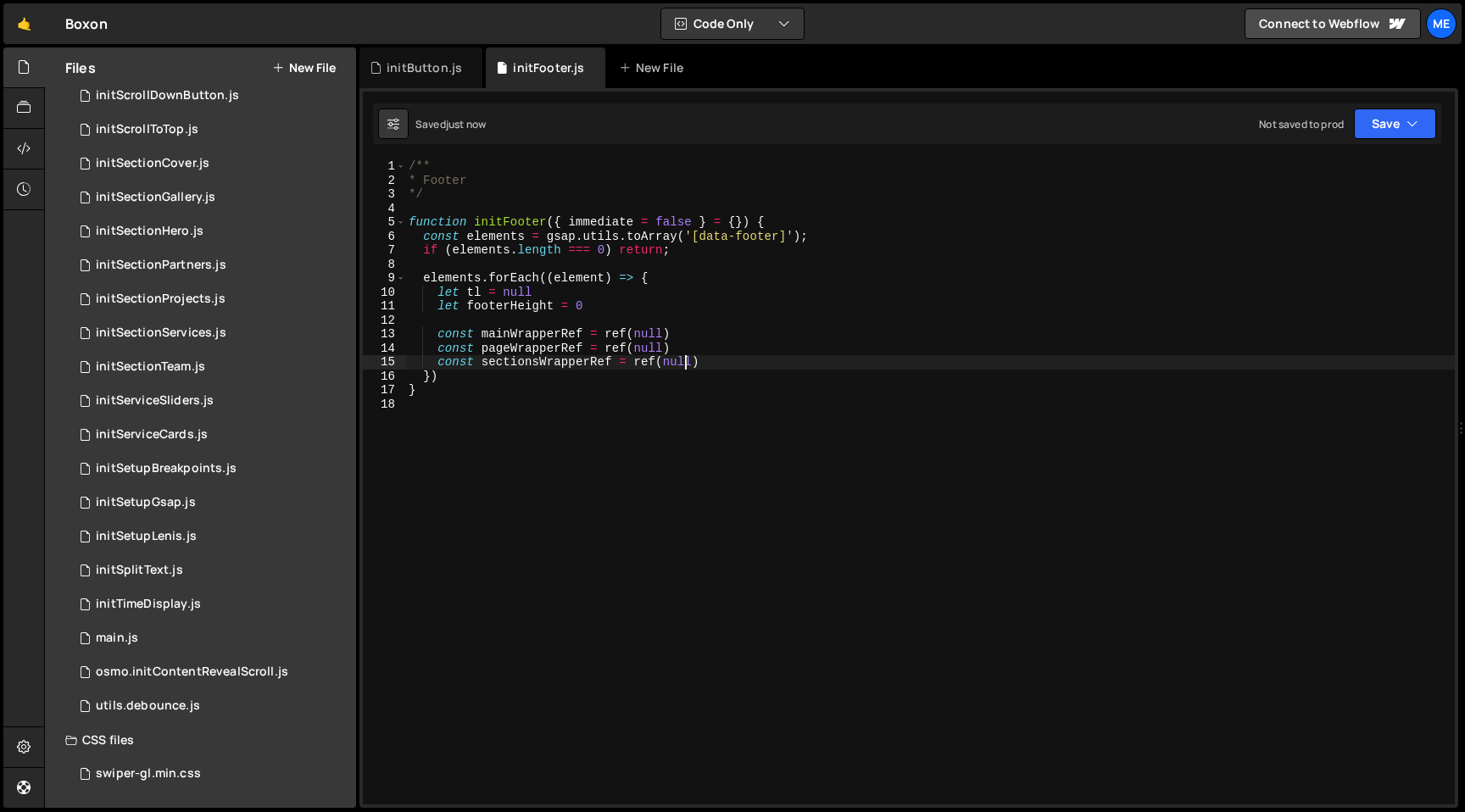
click at [552, 336] on div "/** * Footer */ function initFooter ( { immediate = false } = { }) { const elem…" at bounding box center [930, 495] width 1050 height 673
drag, startPoint x: 559, startPoint y: 336, endPoint x: 583, endPoint y: 336, distance: 24.0
click at [583, 336] on div "/** * Footer */ function initFooter ( { immediate = false } = { }) { const elem…" at bounding box center [930, 495] width 1050 height 673
drag, startPoint x: 559, startPoint y: 351, endPoint x: 584, endPoint y: 351, distance: 25.0
click at [584, 351] on div "/** * Footer */ function initFooter ( { immediate = false } = { }) { const elem…" at bounding box center [930, 495] width 1050 height 673
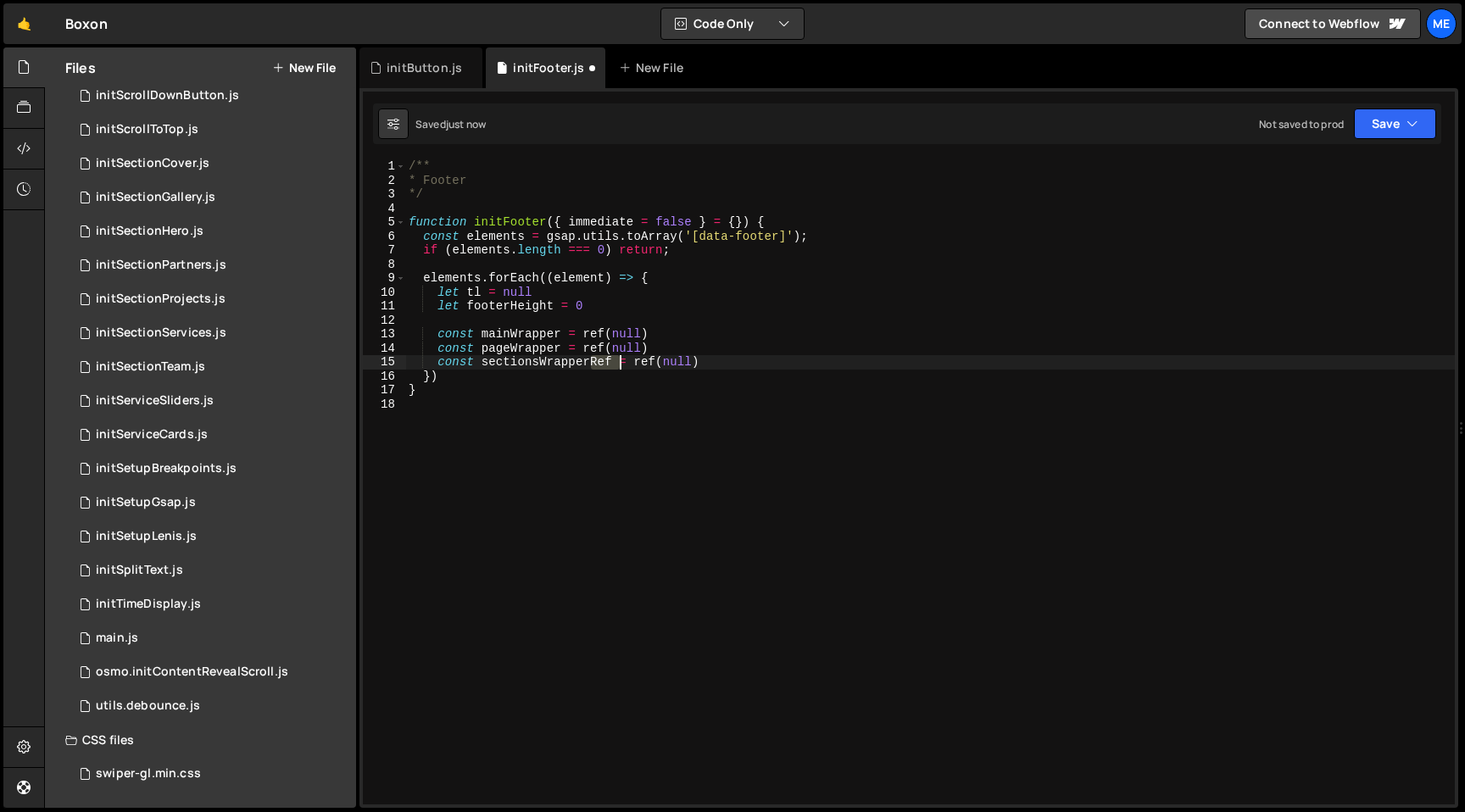
drag, startPoint x: 593, startPoint y: 363, endPoint x: 617, endPoint y: 363, distance: 24.0
click at [617, 363] on div "/** * Footer */ function initFooter ( { immediate = false } = { }) { const elem…" at bounding box center [930, 495] width 1050 height 673
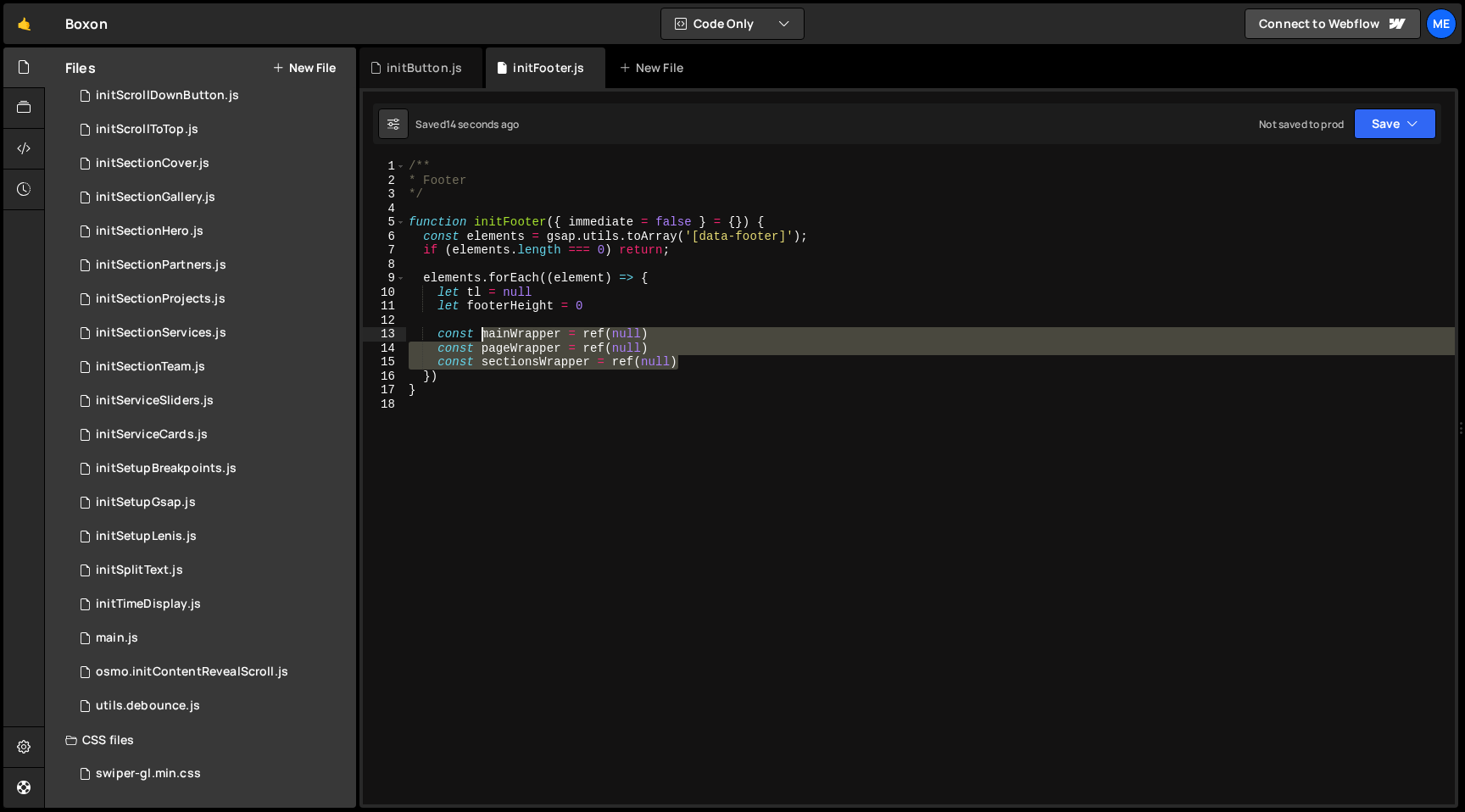
drag, startPoint x: 709, startPoint y: 362, endPoint x: 483, endPoint y: 333, distance: 227.9
click at [483, 333] on div "/** * Footer */ function initFooter ( { immediate = false } = { }) { const elem…" at bounding box center [930, 495] width 1050 height 673
type textarea "const mainWrapper = ref(null) const pageWrapper = ref(null)"
paste textarea
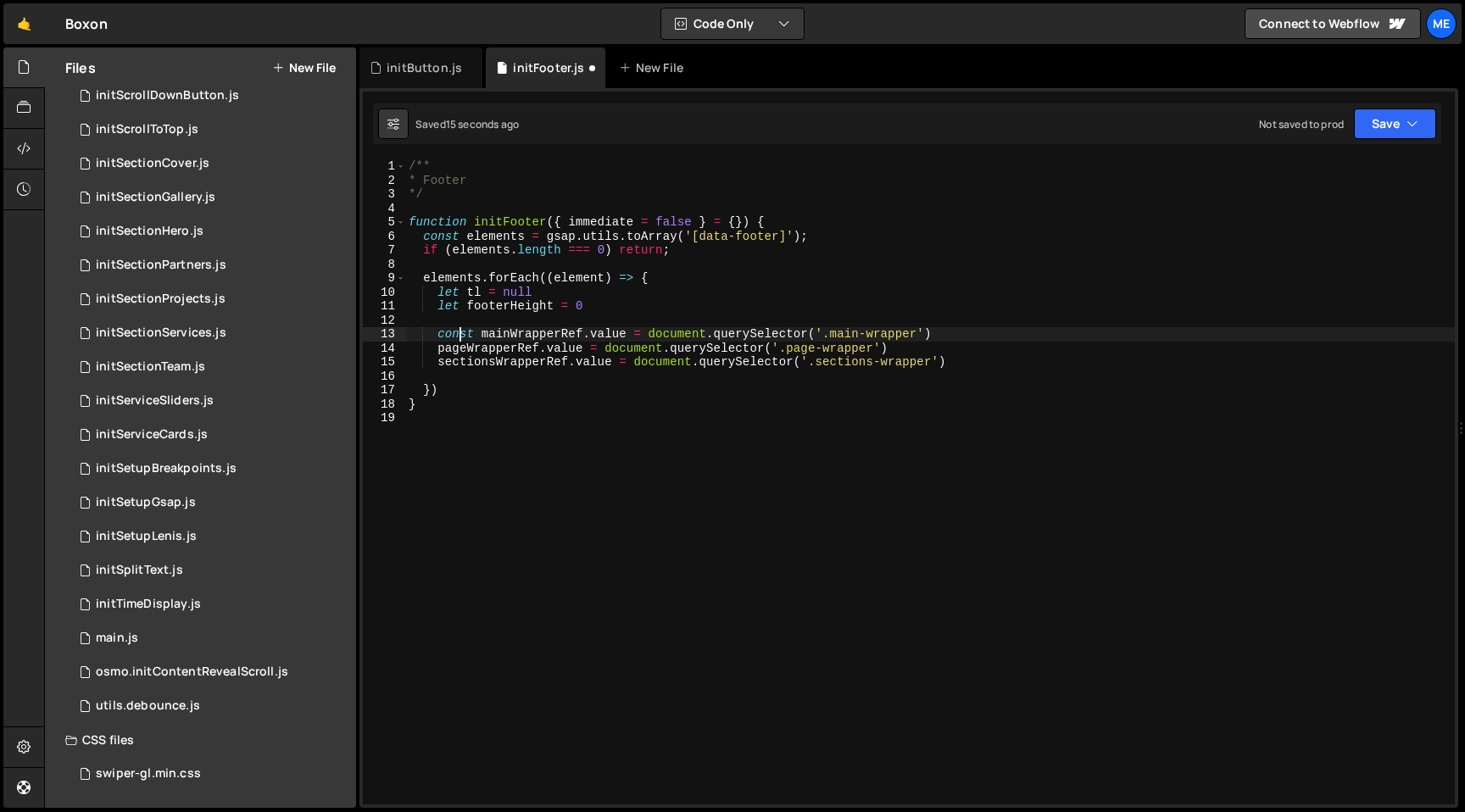
click at [458, 333] on div "/** * Footer */ function initFooter ( { immediate = false } = { }) { const elem…" at bounding box center [930, 495] width 1050 height 673
click at [438, 354] on div "/** * Footer */ function initFooter ( { immediate = false } = { }) { const elem…" at bounding box center [930, 495] width 1050 height 673
paste textarea "const"
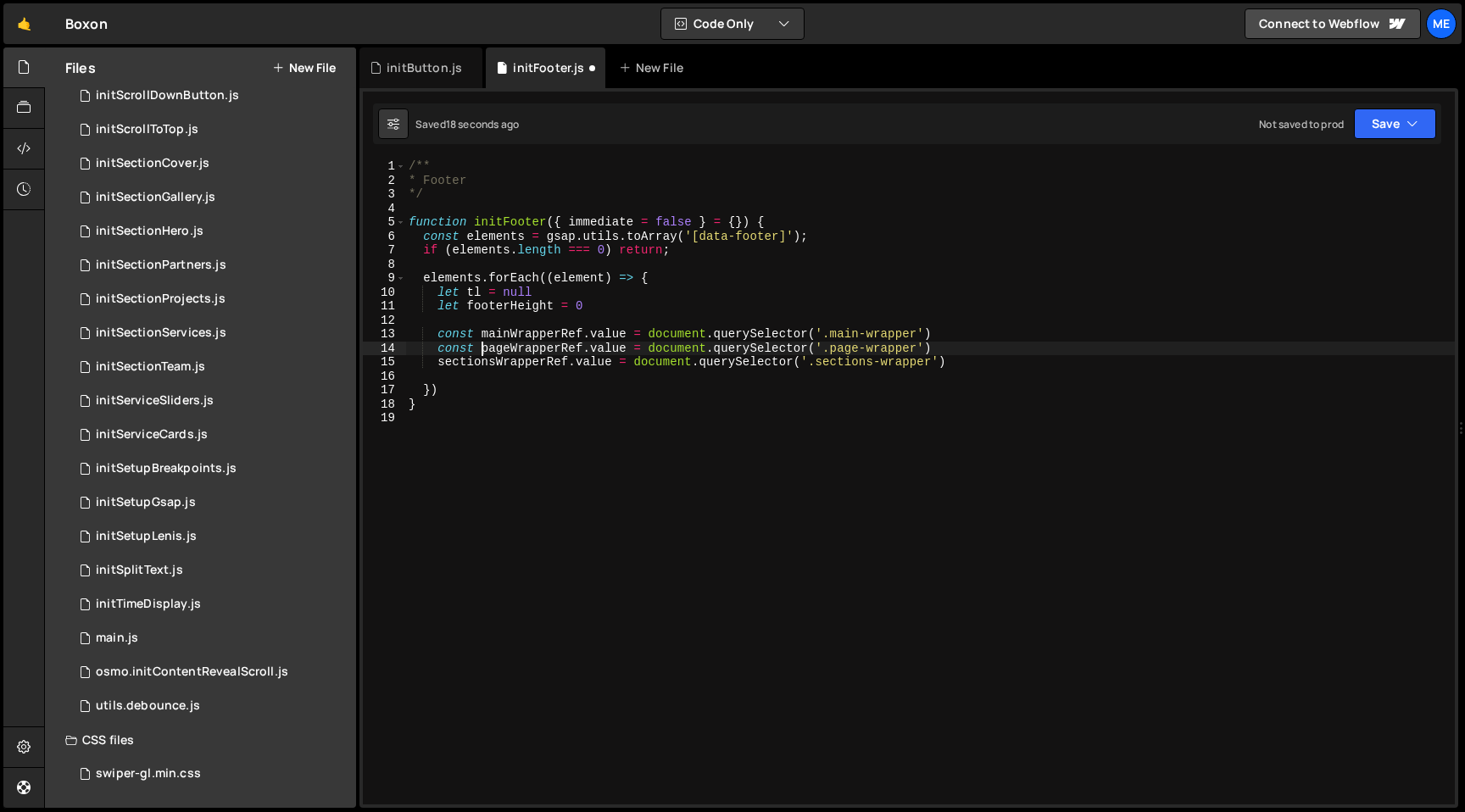
click at [438, 365] on div "/** * Footer */ function initFooter ( { immediate = false } = { }) { const elem…" at bounding box center [930, 495] width 1050 height 673
paste textarea "const"
click at [580, 332] on div "/** * Footer */ function initFooter ( { immediate = false } = { }) { const elem…" at bounding box center [930, 495] width 1050 height 673
type textarea "const sectionsWrapper = document.querySelector('.sections-wrapper')"
click at [951, 359] on div "/** * Footer */ function initFooter ( { immediate = false } = { }) { const elem…" at bounding box center [930, 495] width 1050 height 673
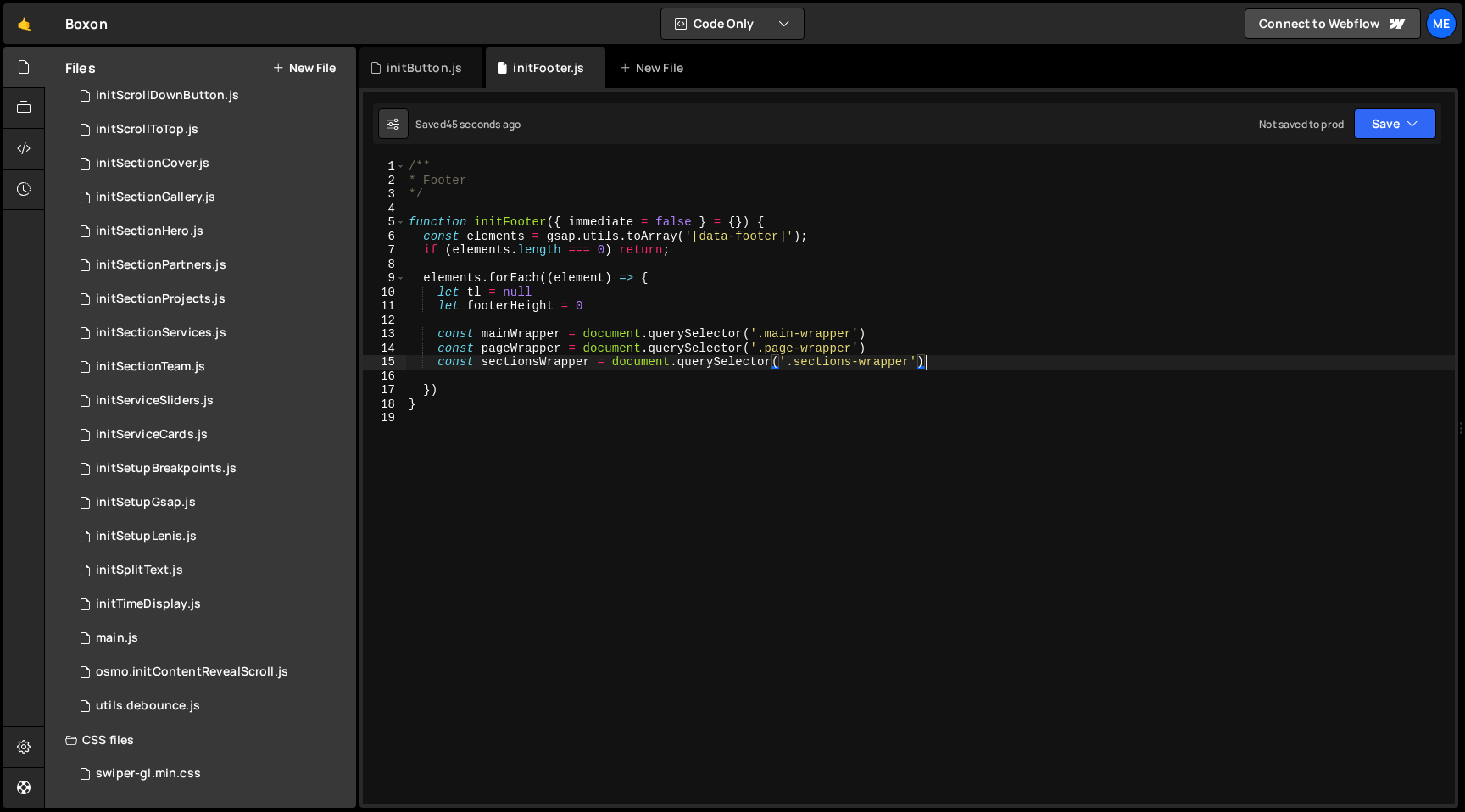
scroll to position [0, 1]
paste textarea "useEventListener(window, 'resize', handleResize)"
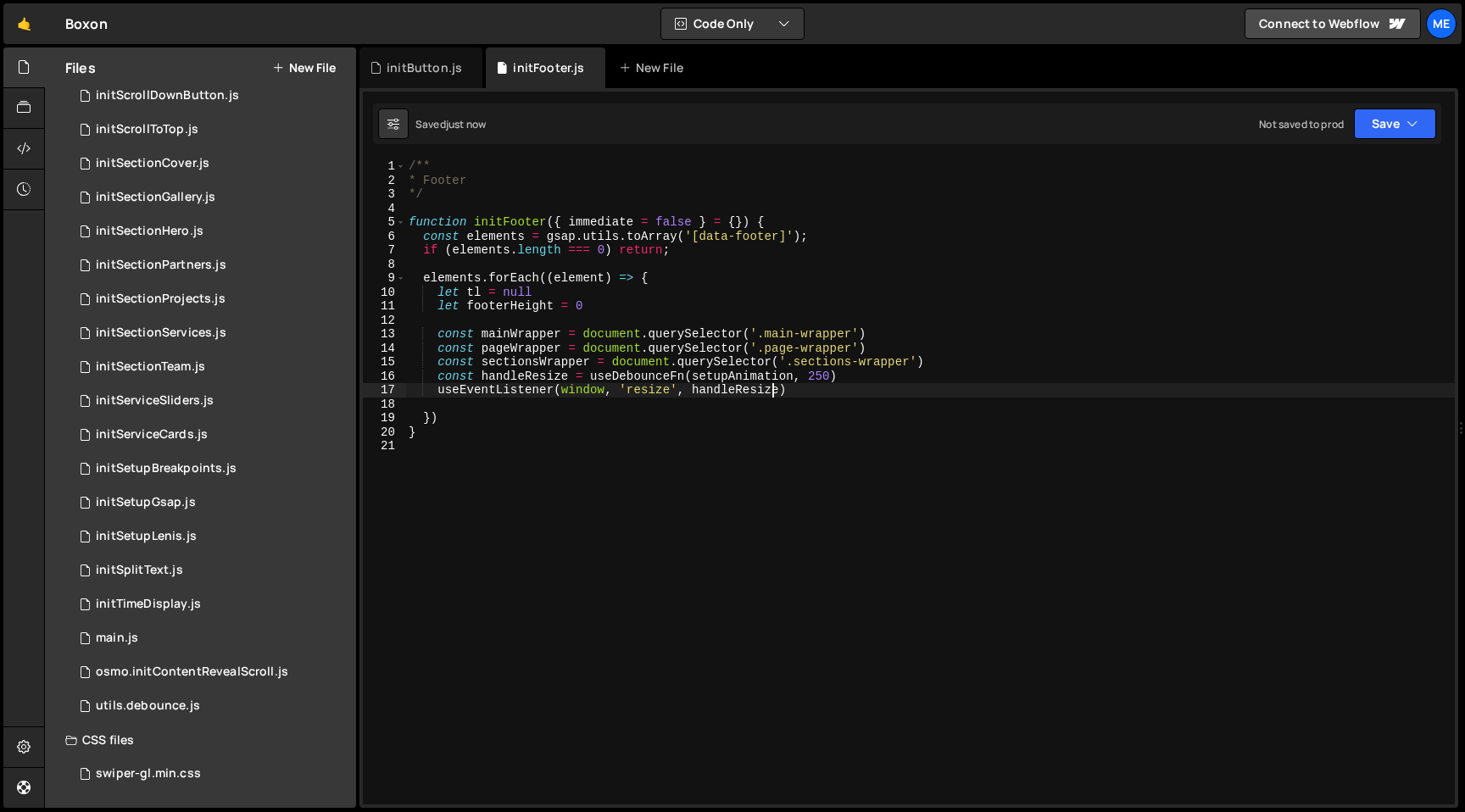
click at [659, 376] on div "/** * Footer */ function initFooter ( { immediate = false } = { }) { const elem…" at bounding box center [930, 495] width 1050 height 673
type textarea "const handleResize = useDebounceFn(setupAnimation, 250)"
click at [174, 706] on div "utils.debounce.js" at bounding box center [148, 706] width 105 height 15
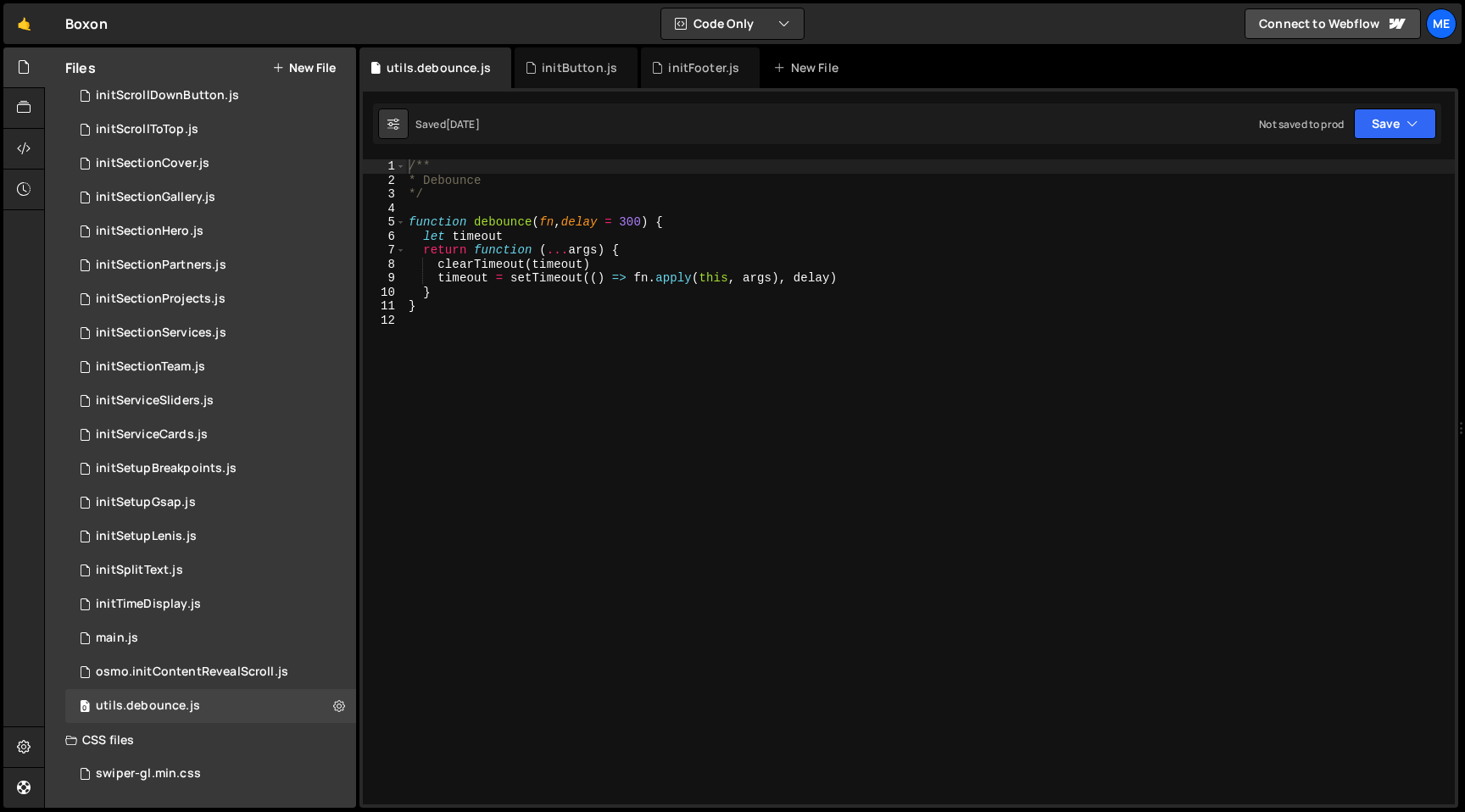
type textarea "function debounce(fn, delay = 300) {"
click at [503, 216] on div "/** * Debounce */ function debounce ( fn , delay = 300 ) { let timeout return f…" at bounding box center [930, 495] width 1050 height 673
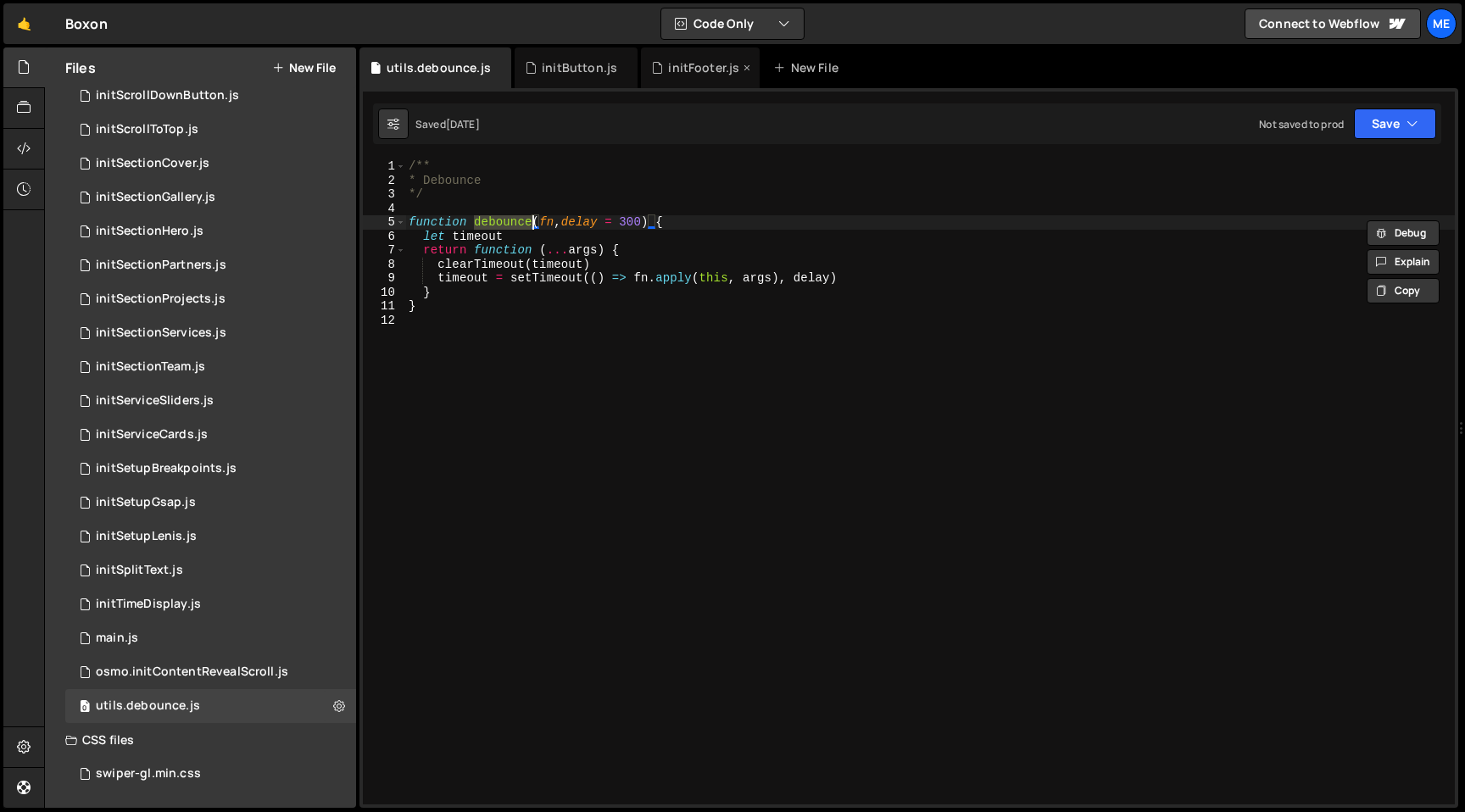
click at [702, 62] on div "initFooter.js" at bounding box center [704, 68] width 72 height 17
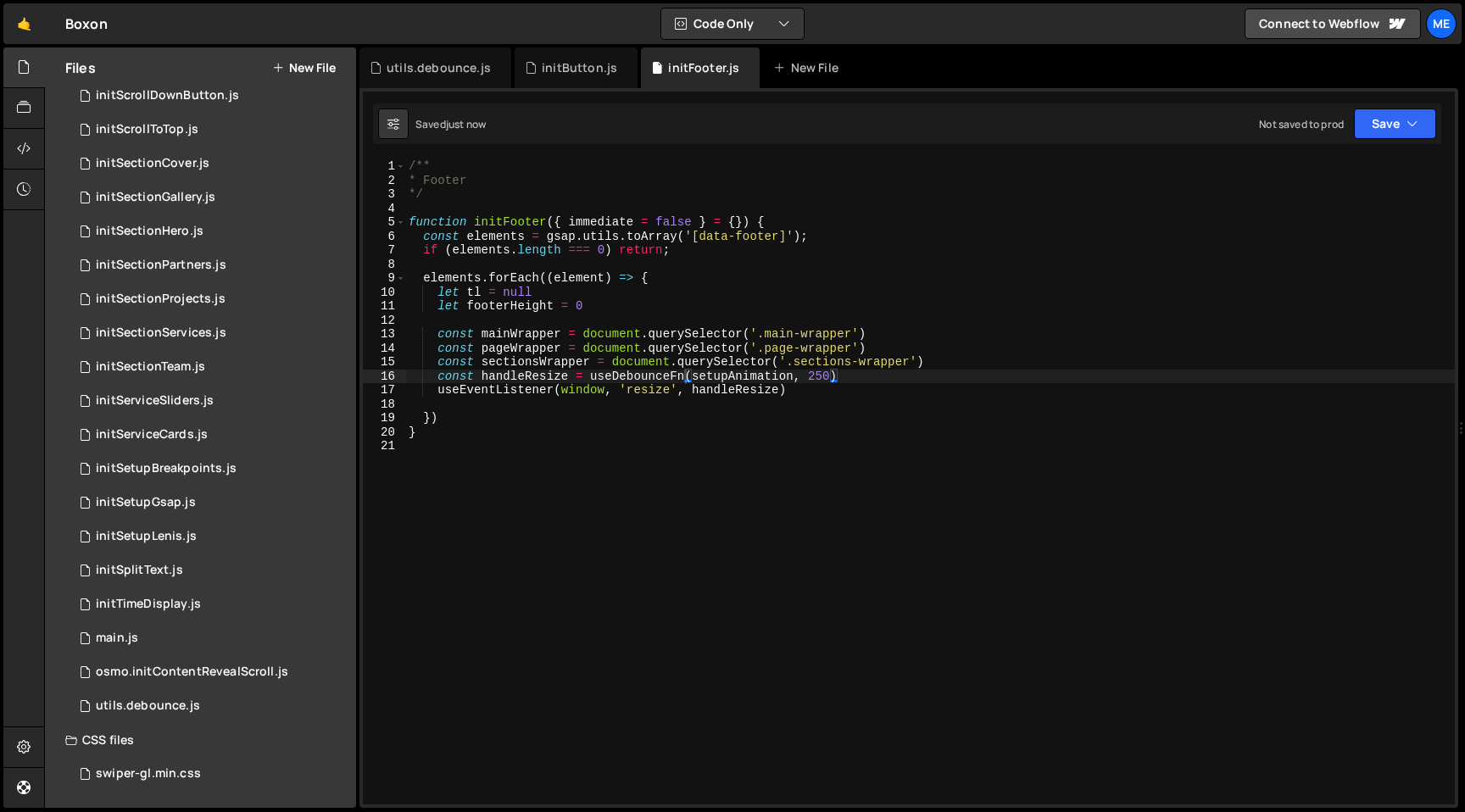
click at [652, 357] on div "/** * Footer */ function initFooter ( { immediate = false } = { }) { const elem…" at bounding box center [930, 495] width 1050 height 673
click at [637, 370] on div "/** * Footer */ function initFooter ( { immediate = false } = { }) { const elem…" at bounding box center [930, 495] width 1050 height 673
paste textarea "debounce"
click at [498, 388] on div "/** * Footer */ function initFooter ( { immediate = false } = { }) { const elem…" at bounding box center [930, 495] width 1050 height 673
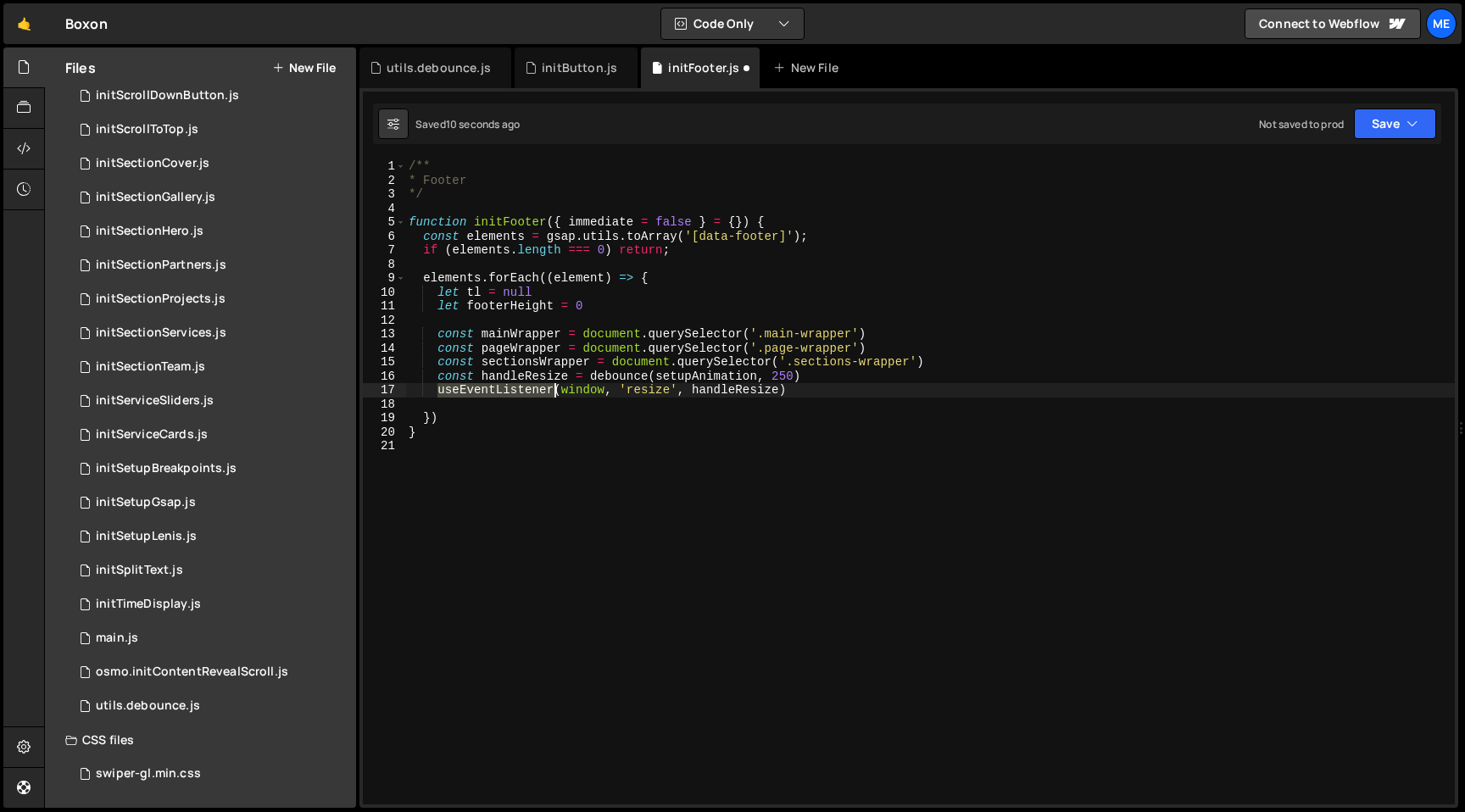
click at [498, 388] on div "/** * Footer */ function initFooter ( { immediate = false } = { }) { const elem…" at bounding box center [930, 495] width 1050 height 673
type textarea "window.addEventListener(window, 'resize', handleResize)"
paste textarea "window.addEventListener(window, 'resize', handleResize)"
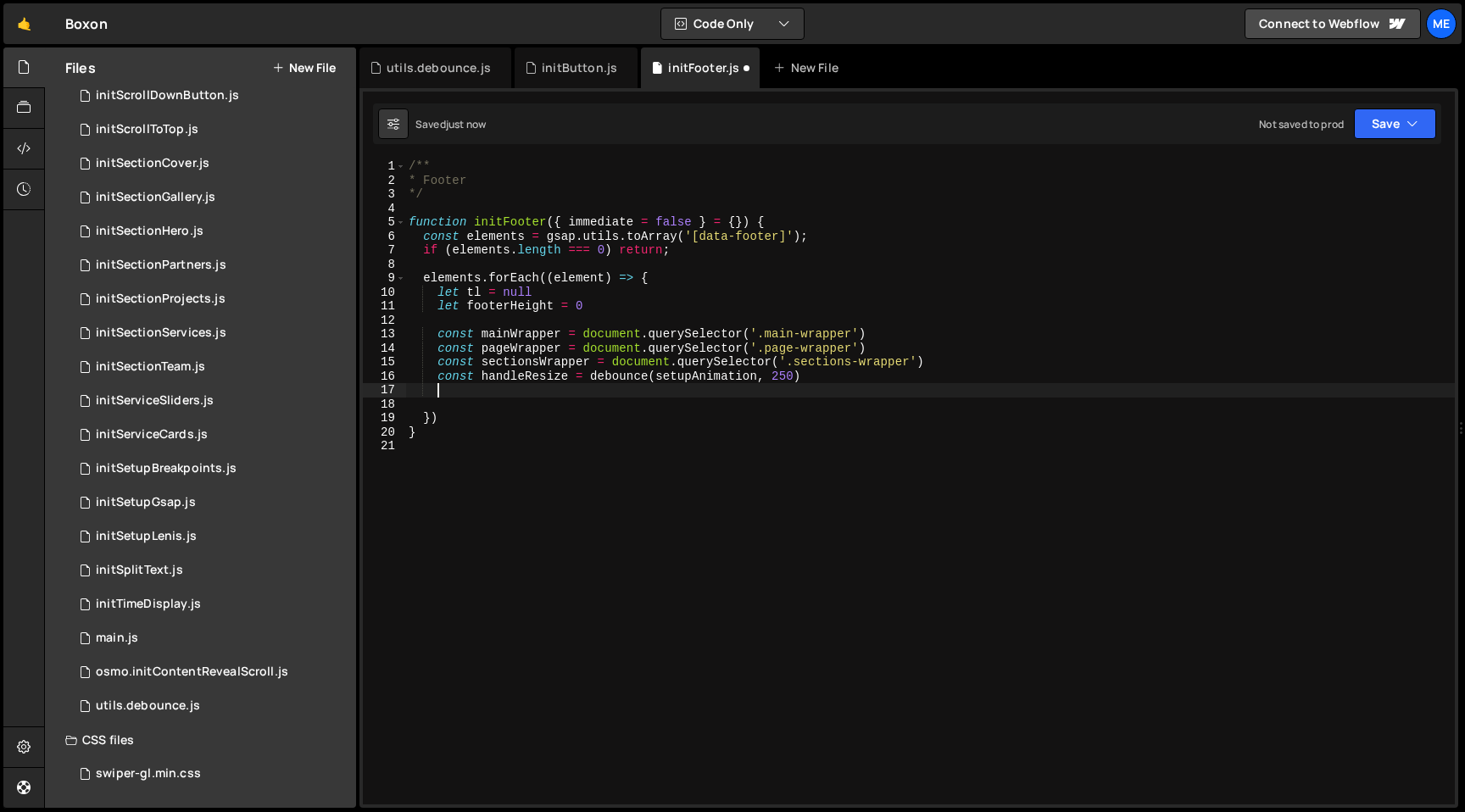
type textarea "window.addEventListener(window, 'resize', handleResize)"
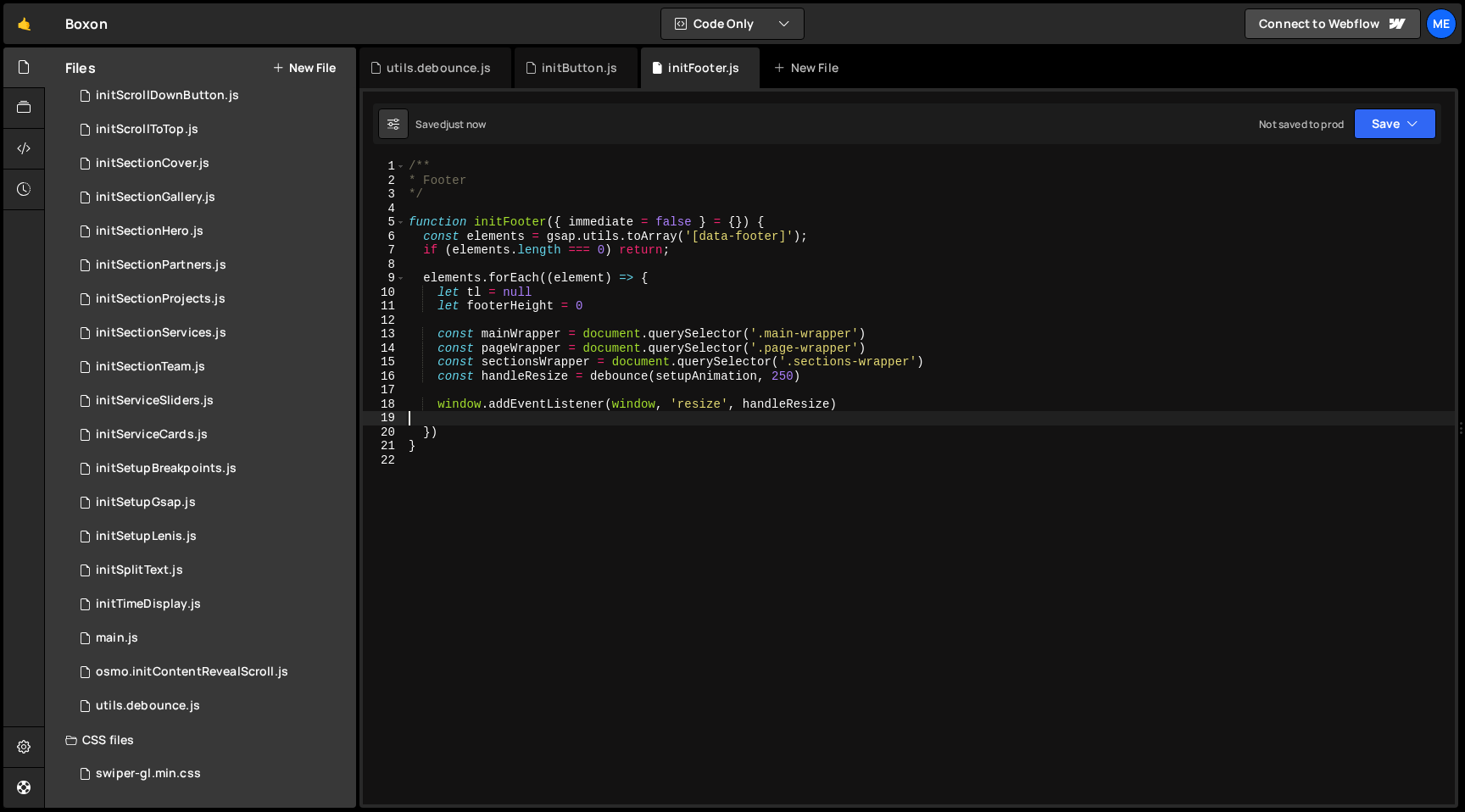
type textarea "window.addEventListener(window, 'resize', handleResize)"
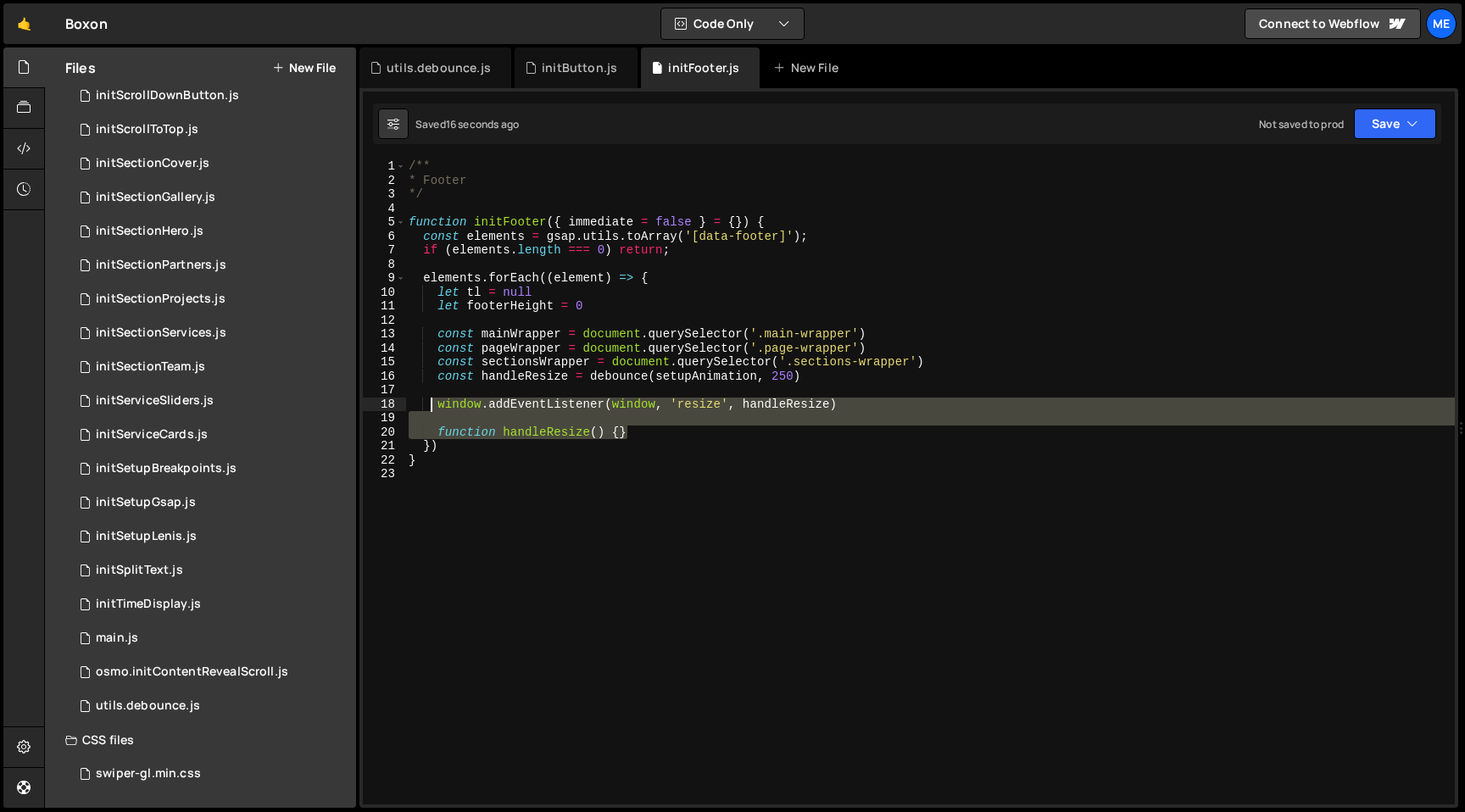
drag, startPoint x: 650, startPoint y: 431, endPoint x: 437, endPoint y: 403, distance: 214.8
click at [437, 403] on div "/** * Footer */ function initFooter ( { immediate = false } = { }) { const elem…" at bounding box center [930, 495] width 1050 height 673
paste textarea "'resize', onResize);"
type textarea "window.addEventListener('resize', onResize);"
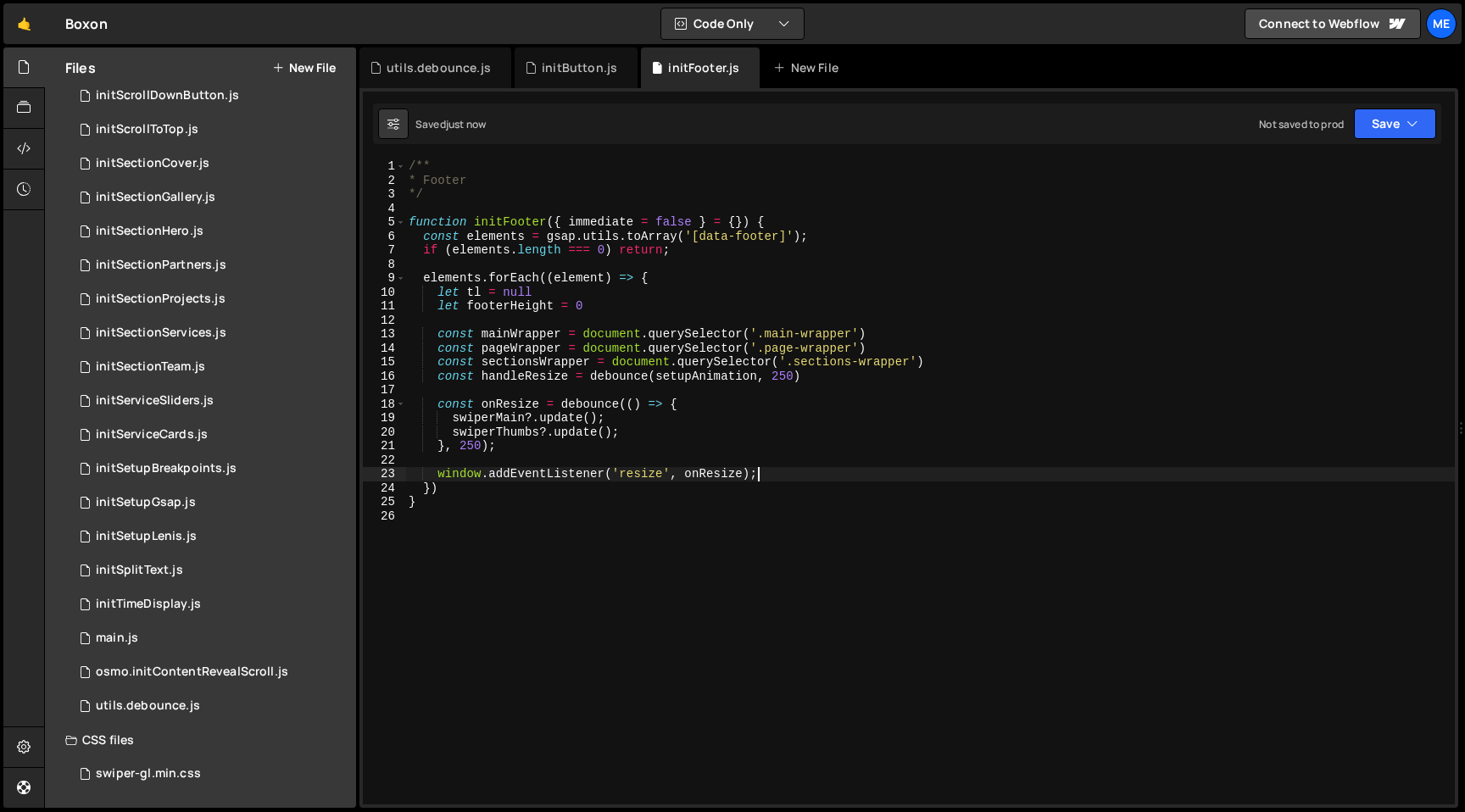
click at [590, 389] on div "/** * Footer */ function initFooter ( { immediate = false } = { }) { const elem…" at bounding box center [930, 495] width 1050 height 673
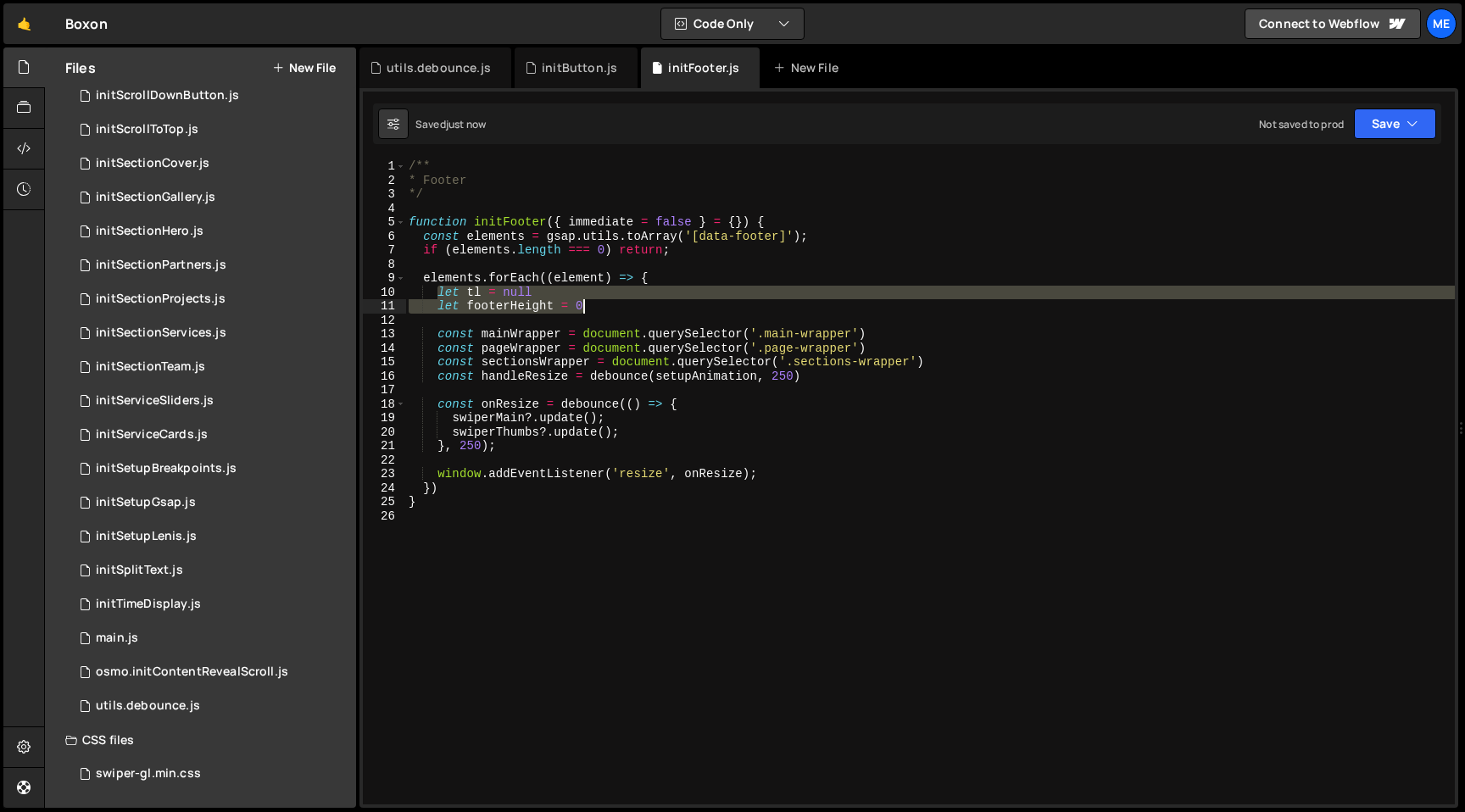
drag, startPoint x: 446, startPoint y: 297, endPoint x: 607, endPoint y: 306, distance: 161.3
click at [607, 306] on div "/** * Footer */ function initFooter ( { immediate = false } = { }) { const elem…" at bounding box center [930, 495] width 1050 height 673
type textarea "let tl = null let footerHeight = 0"
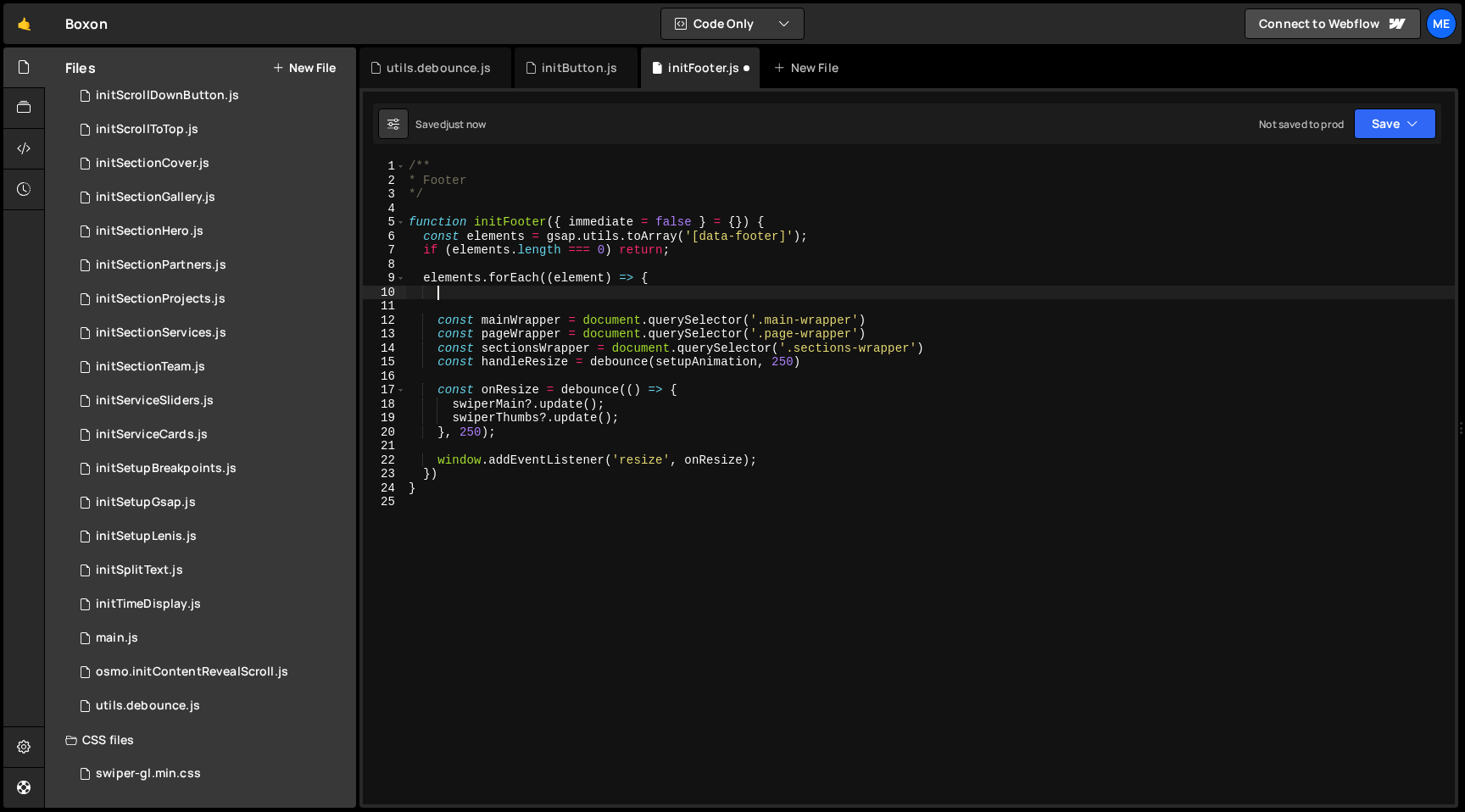
click at [813, 363] on div "/** * Footer */ function initFooter ( { immediate = false } = { }) { const elem…" at bounding box center [930, 495] width 1050 height 673
type textarea "const handleResize = debounce(setupAnimation, 250)"
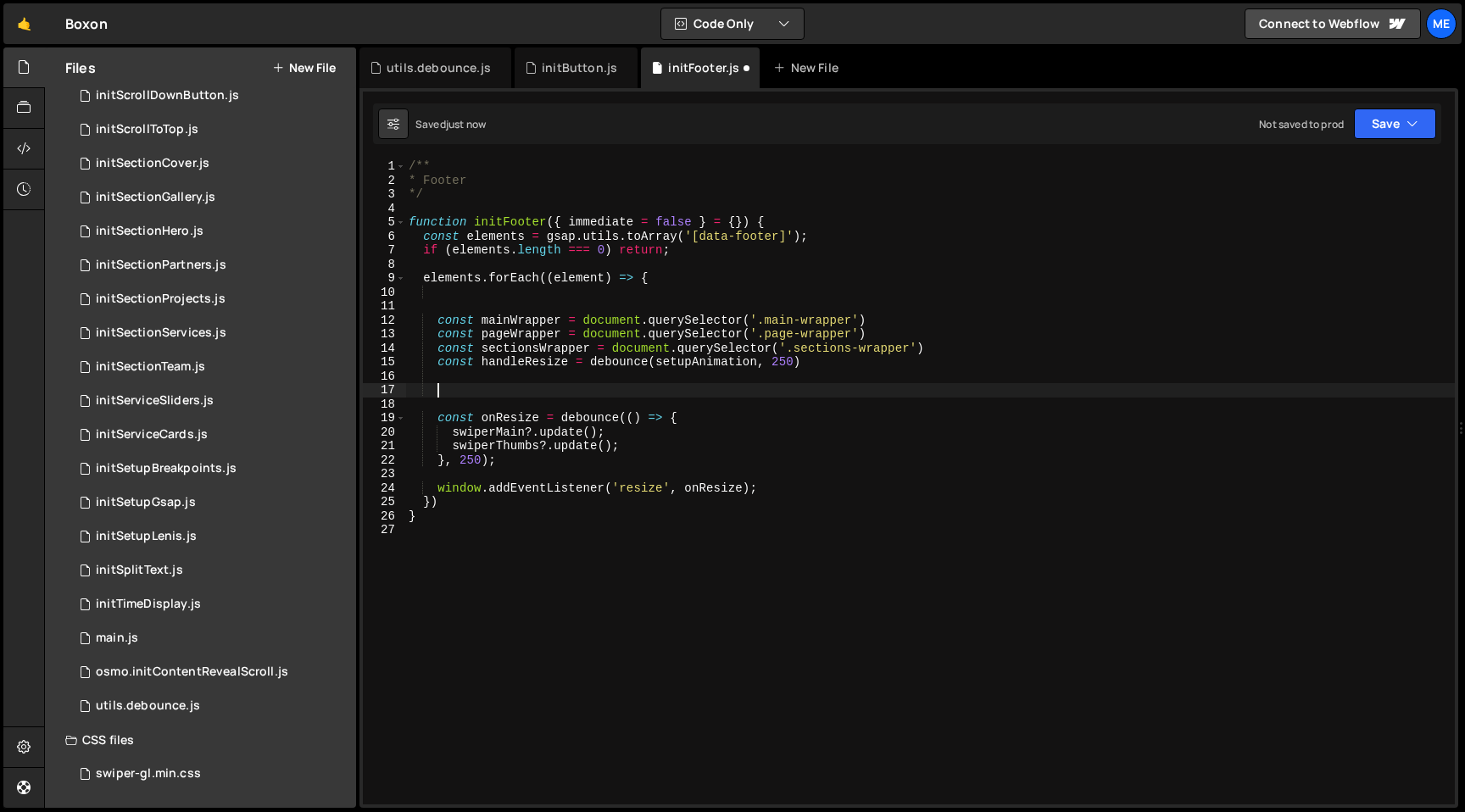
paste textarea "let footerHeight = 0"
type textarea "let footerHeight = 0"
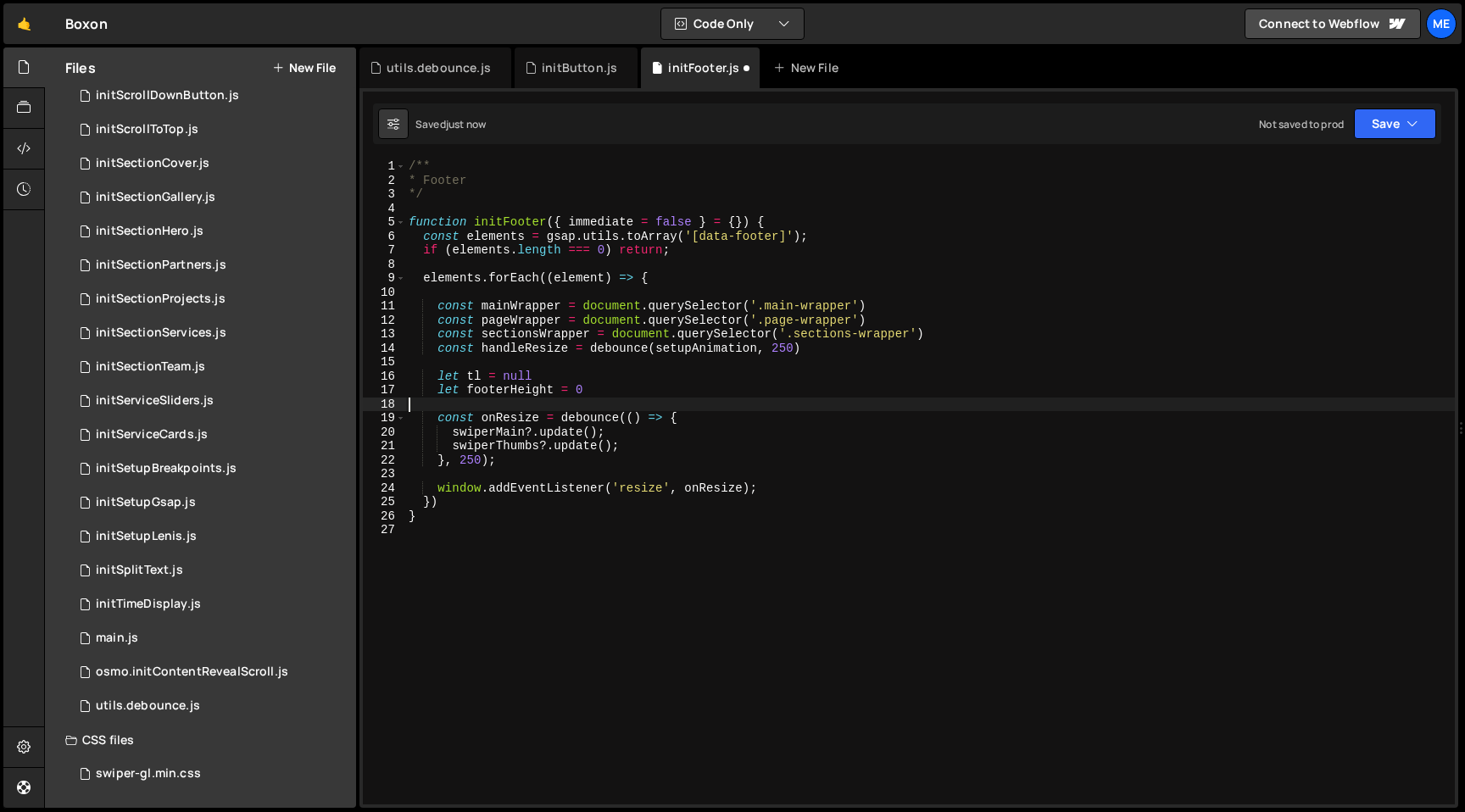
scroll to position [0, 0]
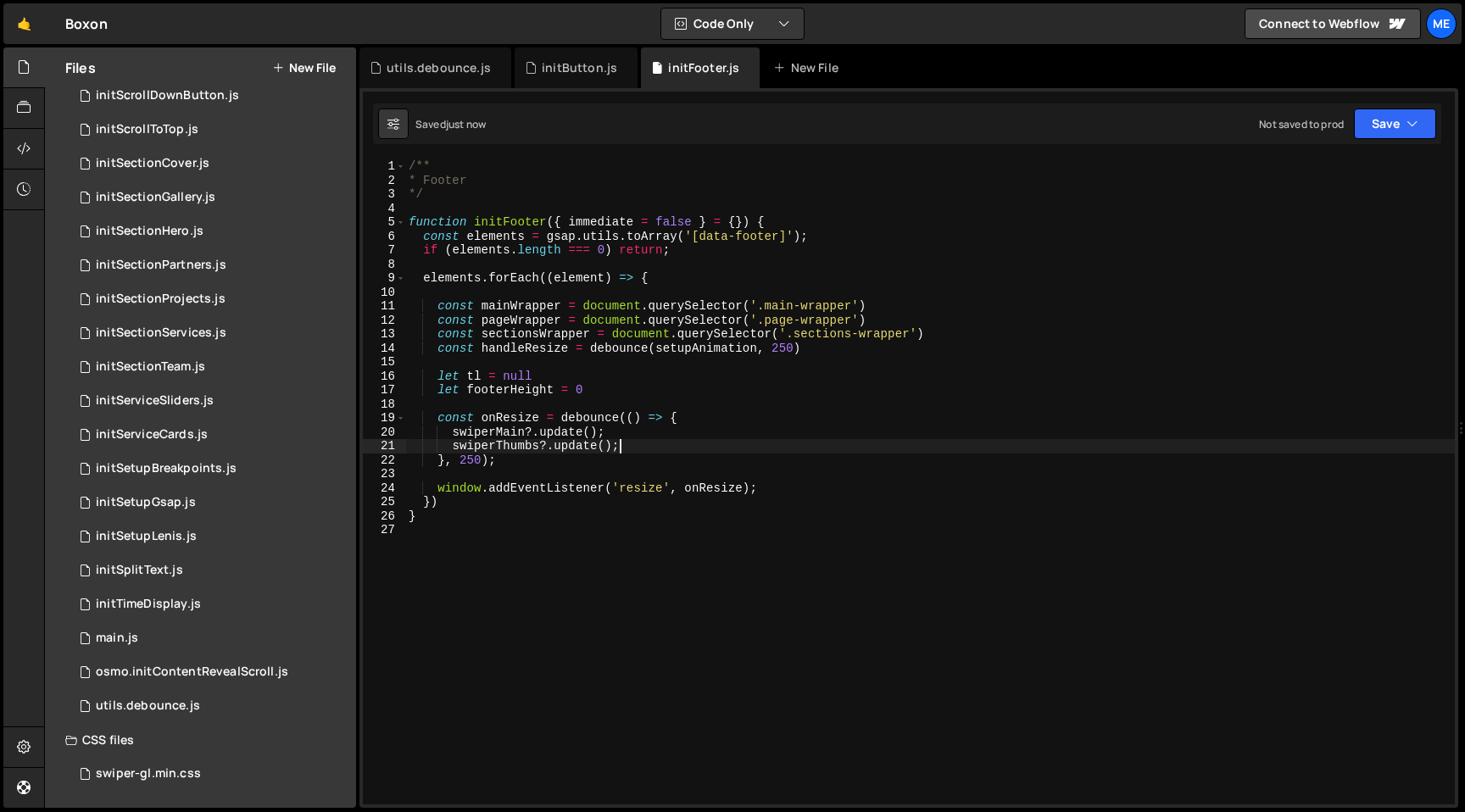
click at [649, 443] on div "/** * Footer */ function initFooter ( { immediate = false } = { }) { const elem…" at bounding box center [930, 495] width 1050 height 673
type textarea "swiperMain?.update(); swiperThumbs?.update();"
paste textarea "}, 250)"
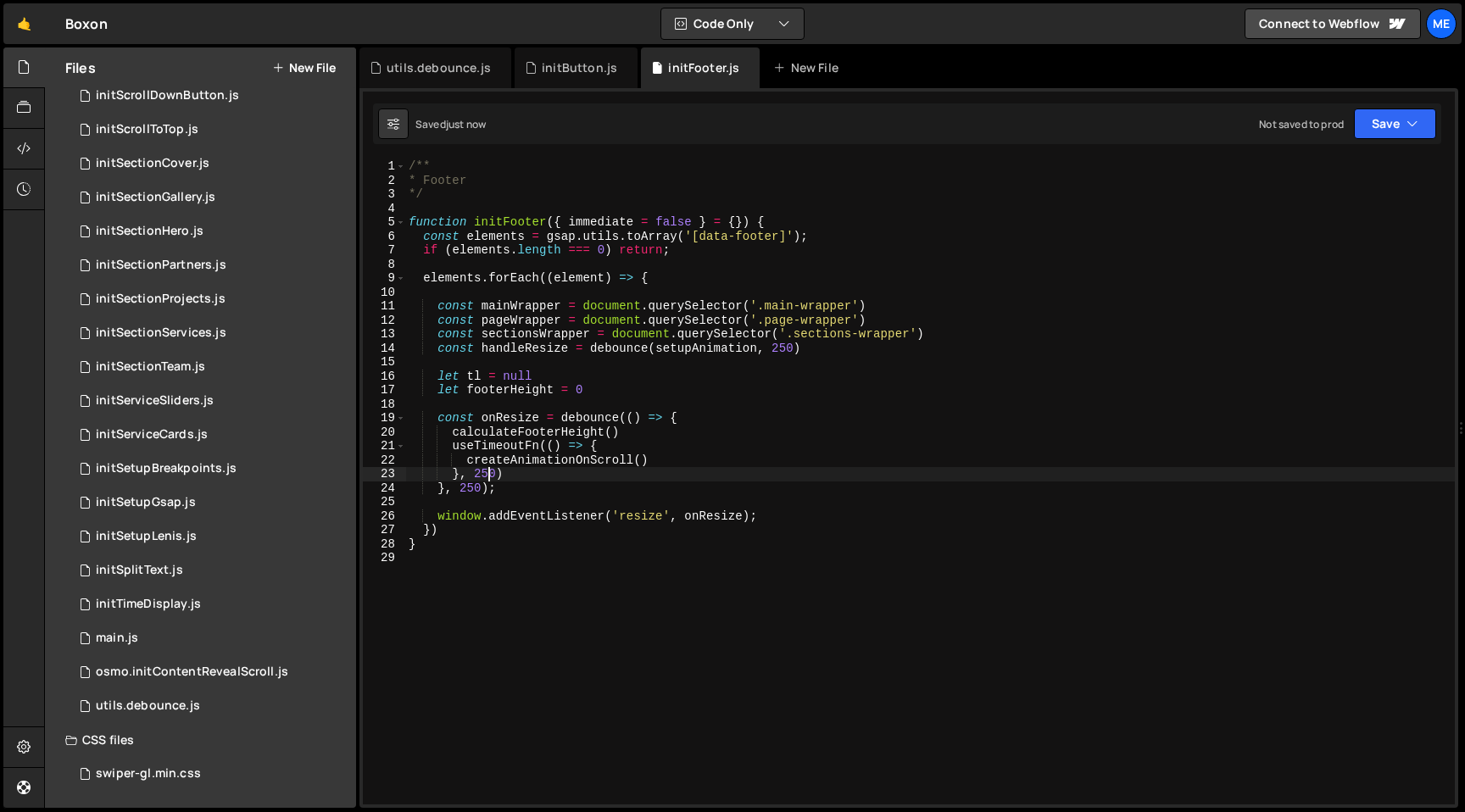
click at [533, 448] on div "/** * Footer */ function initFooter ( { immediate = false } = { }) { const elem…" at bounding box center [930, 495] width 1050 height 673
click at [660, 455] on div "/** * Footer */ function initFooter ( { immediate = false } = { }) { const elem…" at bounding box center [930, 495] width 1050 height 673
type textarea "createAnimationOnScroll()"
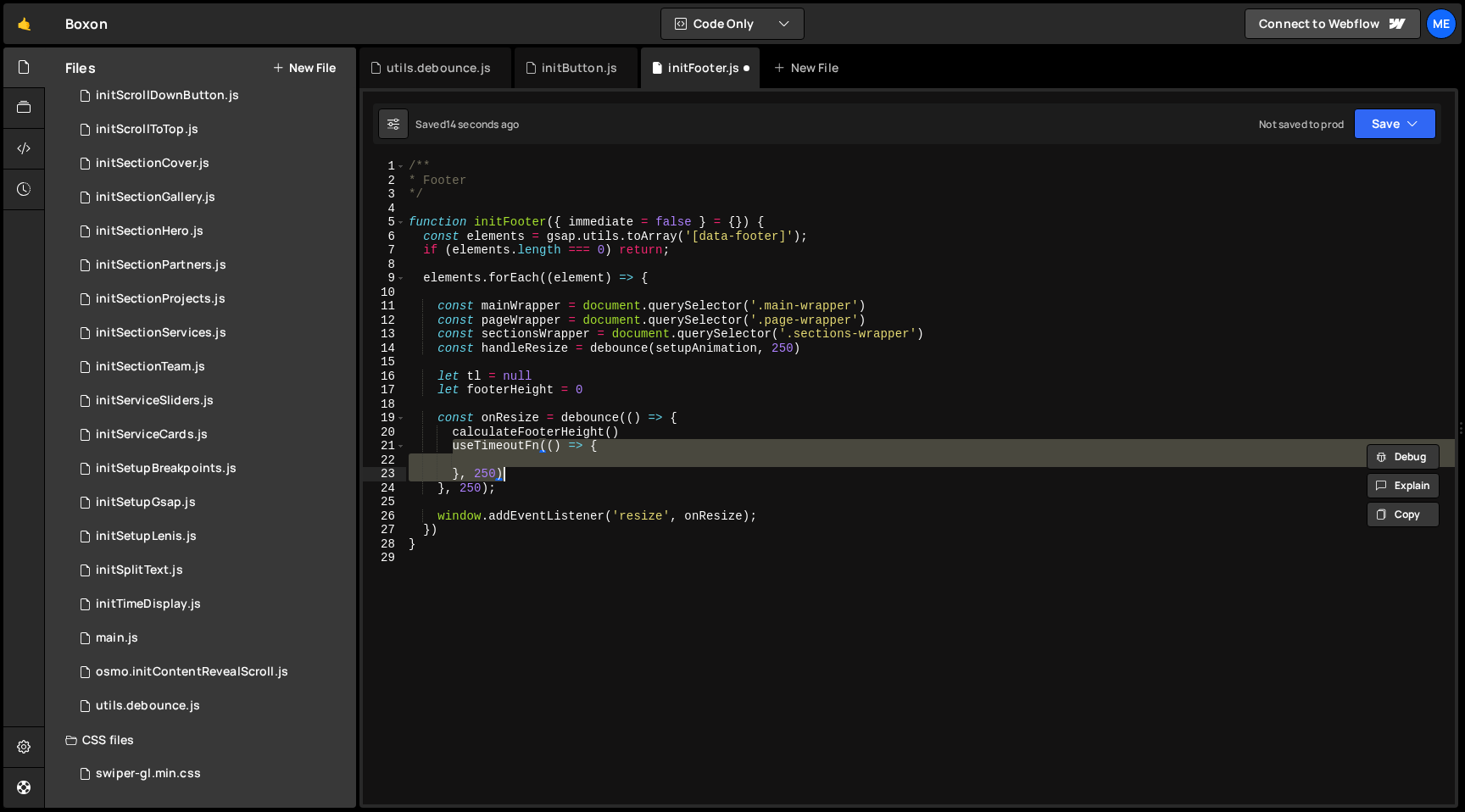
paste textarea "createAnimationOnScroll("
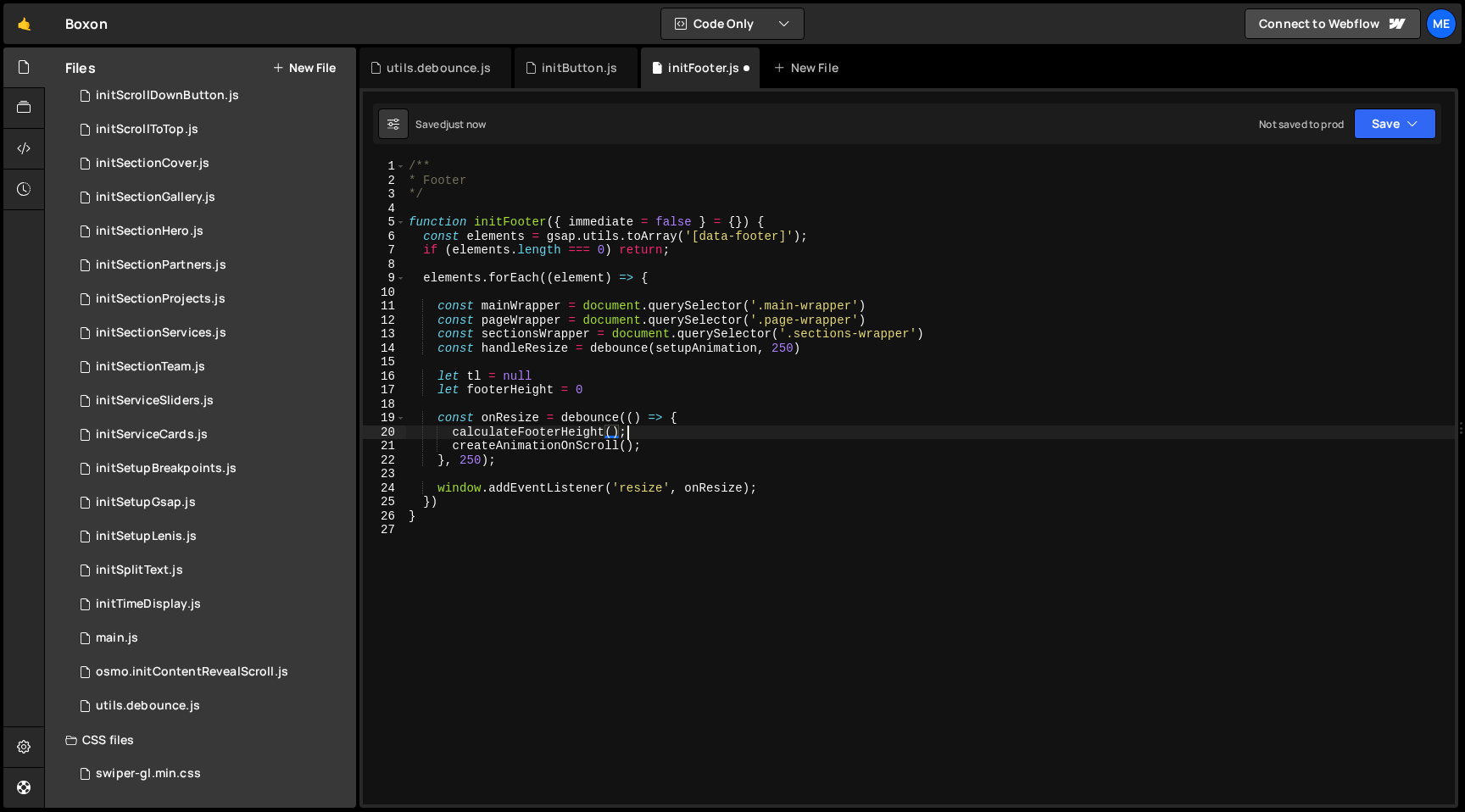
scroll to position [0, 14]
click at [619, 393] on div "/** * Footer */ function initFooter ( { immediate = false } = { }) { const elem…" at bounding box center [930, 495] width 1050 height 673
click at [615, 376] on div "/** * Footer */ function initFooter ( { immediate = false } = { }) { const elem…" at bounding box center [930, 495] width 1050 height 673
click at [850, 351] on div "/** * Footer */ function initFooter ( { immediate = false } = { }) { const elem…" at bounding box center [930, 495] width 1050 height 673
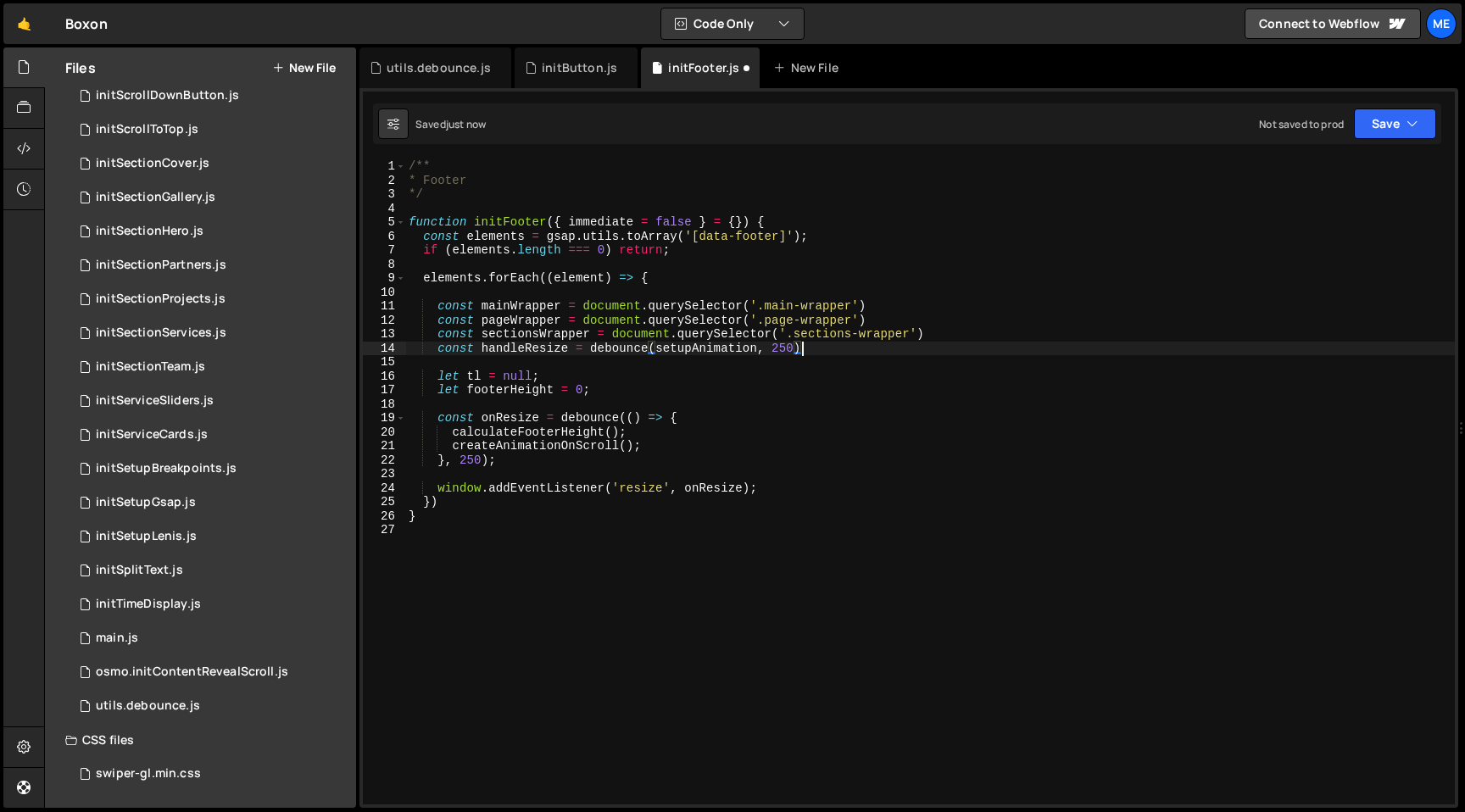
click at [949, 329] on div "/** * Footer */ function initFooter ( { immediate = false } = { }) { const elem…" at bounding box center [930, 495] width 1050 height 673
click at [904, 318] on div "/** * Footer */ function initFooter ( { immediate = false } = { }) { const elem…" at bounding box center [930, 495] width 1050 height 673
click at [904, 300] on div "/** * Footer */ function initFooter ( { immediate = false } = { }) { const elem…" at bounding box center [930, 495] width 1050 height 673
click at [584, 457] on div "/** * Footer */ function initFooter ( { immediate = false } = { }) { const elem…" at bounding box center [930, 495] width 1050 height 673
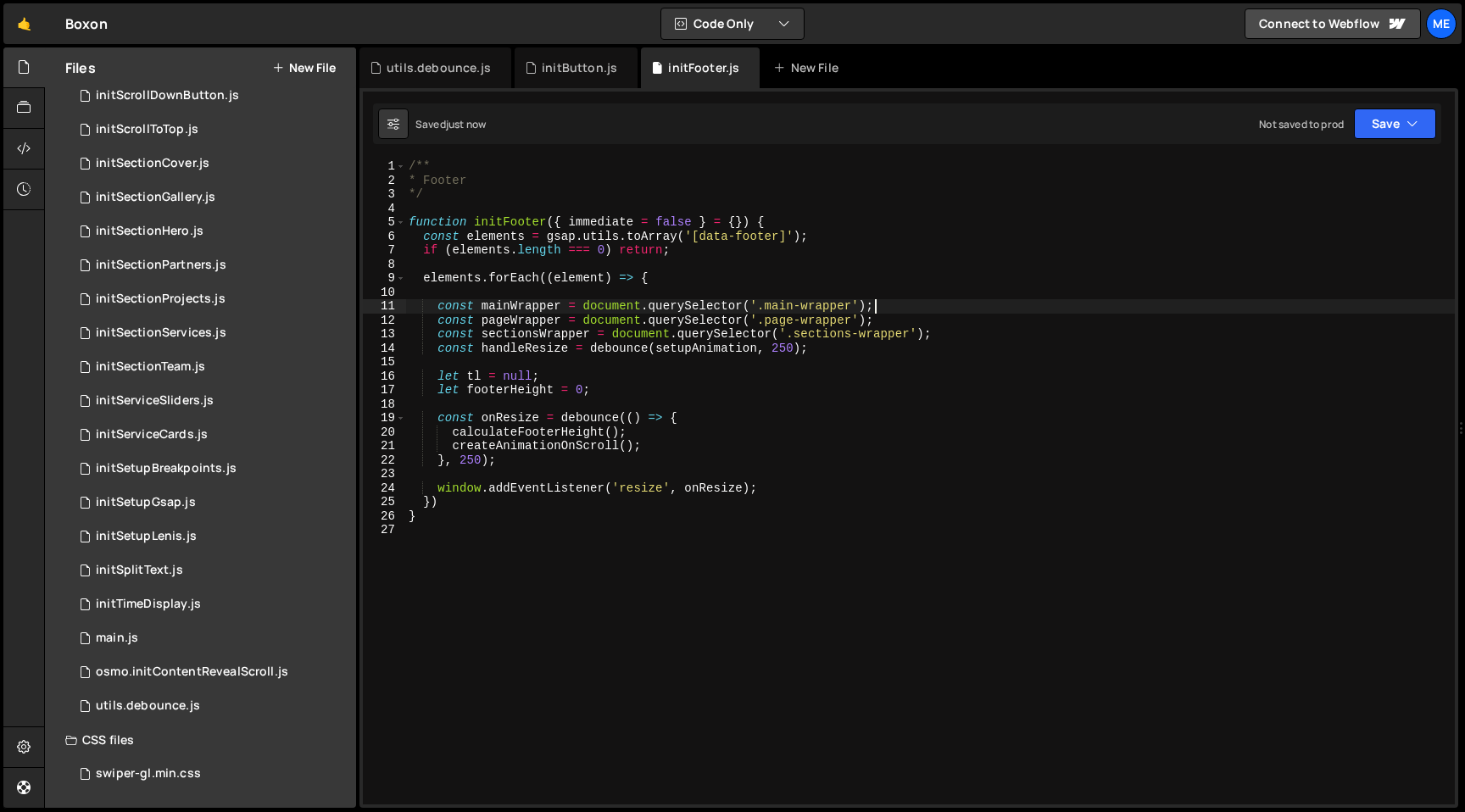
scroll to position [0, 5]
click at [569, 436] on div "/** * Footer */ function initFooter ( { immediate = false } = { }) { const elem…" at bounding box center [930, 495] width 1050 height 673
click at [781, 491] on div "/** * Footer */ function initFooter ( { immediate = false } = { }) { const elem…" at bounding box center [930, 495] width 1050 height 673
type textarea "window.addEventListener('resize', onResize);"
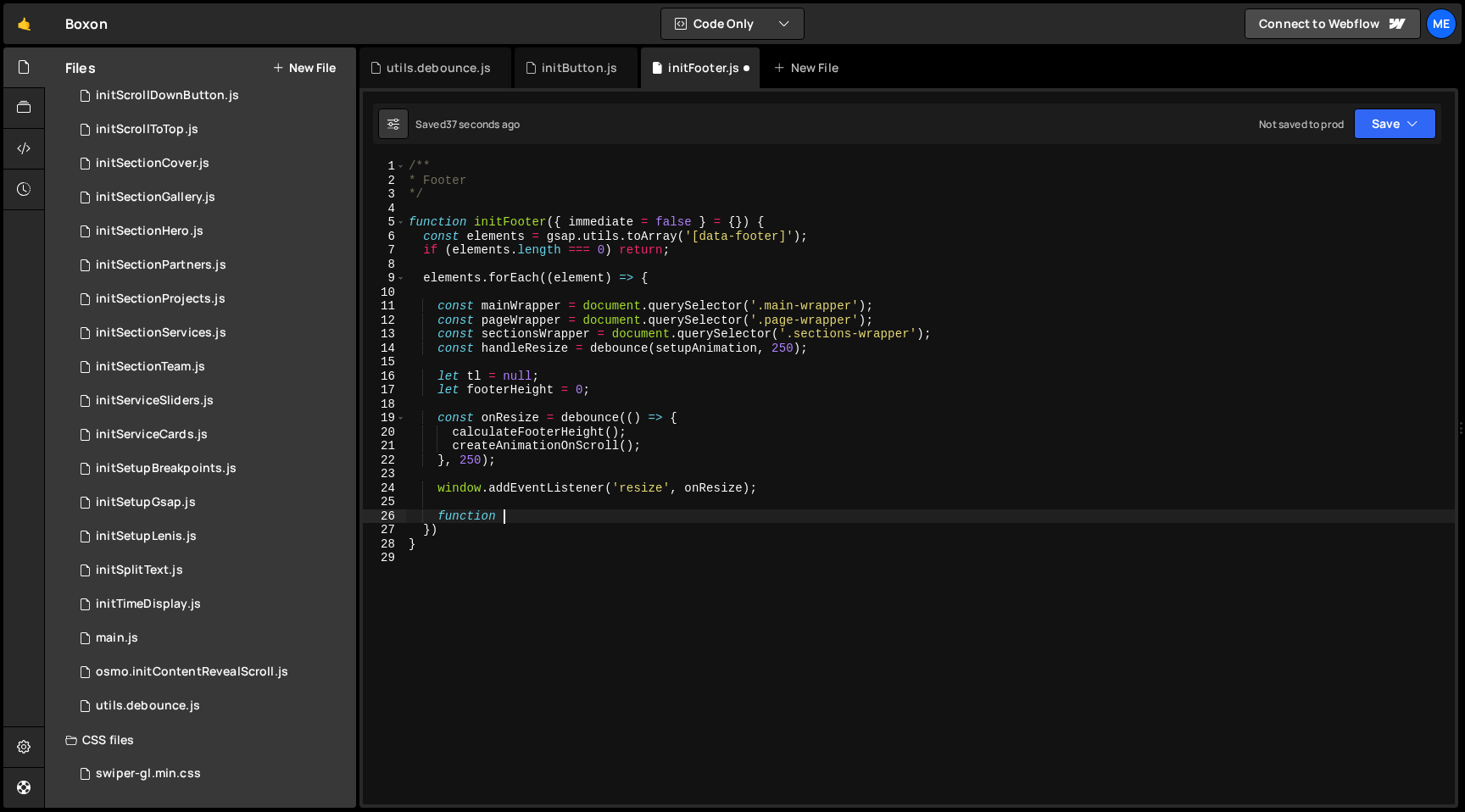
scroll to position [0, 6]
paste textarea "calculateFooterHeight"
type textarea "function calculateFooterHeight() {}"
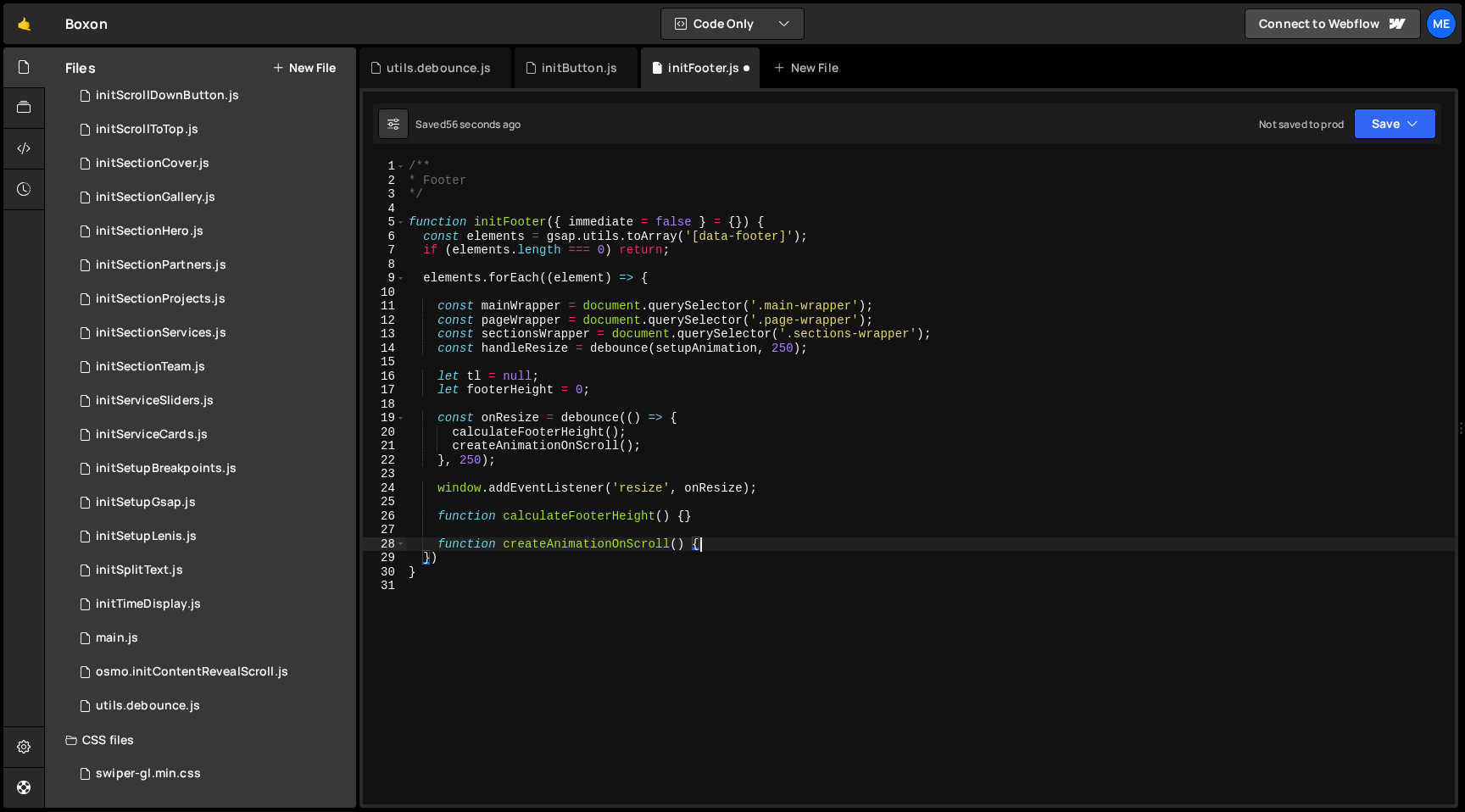
scroll to position [0, 20]
click at [685, 515] on div "/** * Footer */ function initFooter ( { immediate = false } = { }) { const elem…" at bounding box center [930, 495] width 1050 height 673
type textarea "function calculateFooterHeight() {}"
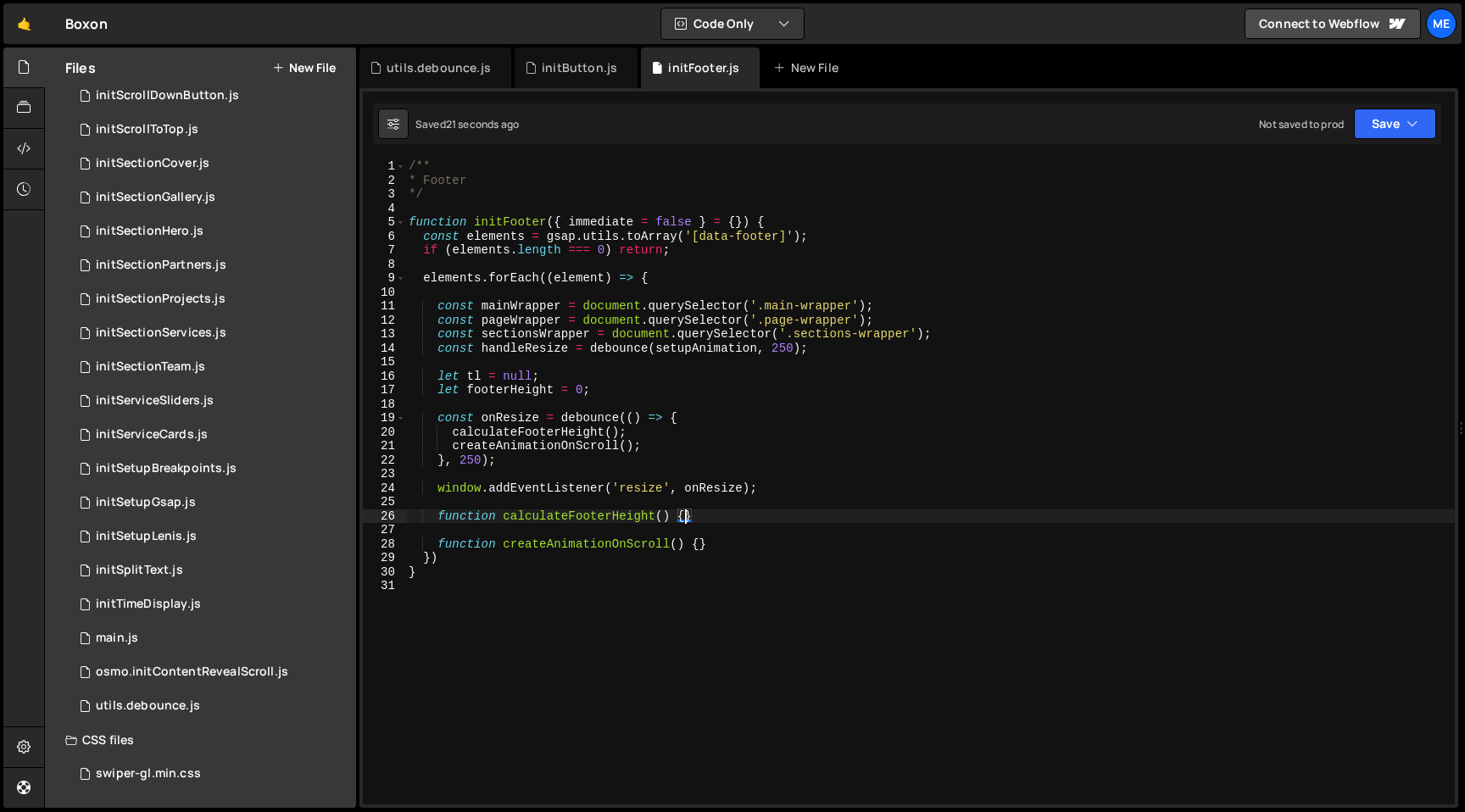
scroll to position [0, 2]
paste textarea "}, 500)"
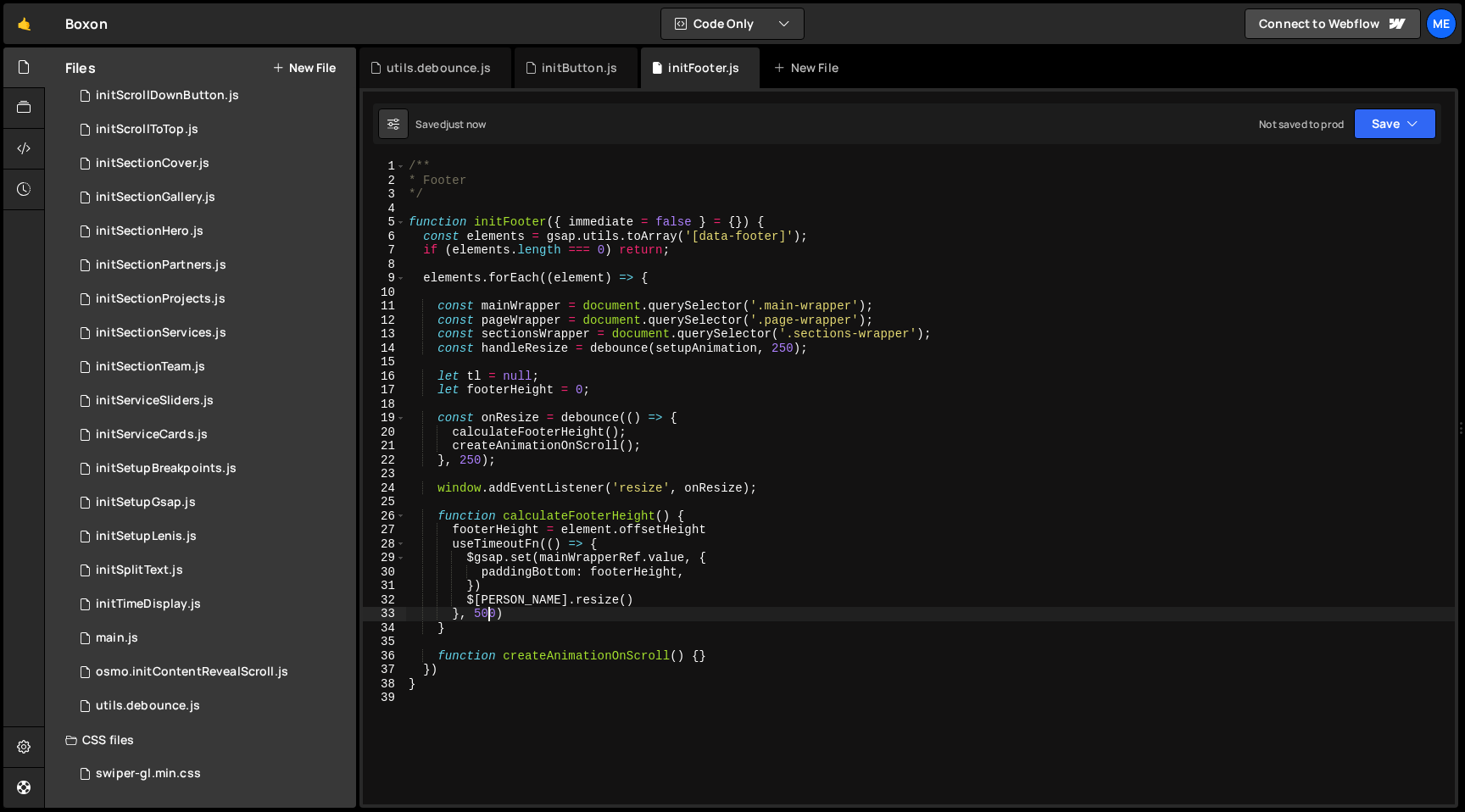
click at [740, 525] on div "/** * Footer */ function initFooter ( { immediate = false } = { }) { const elem…" at bounding box center [930, 495] width 1050 height 673
type textarea "footerHeight = element.offsetHeight"
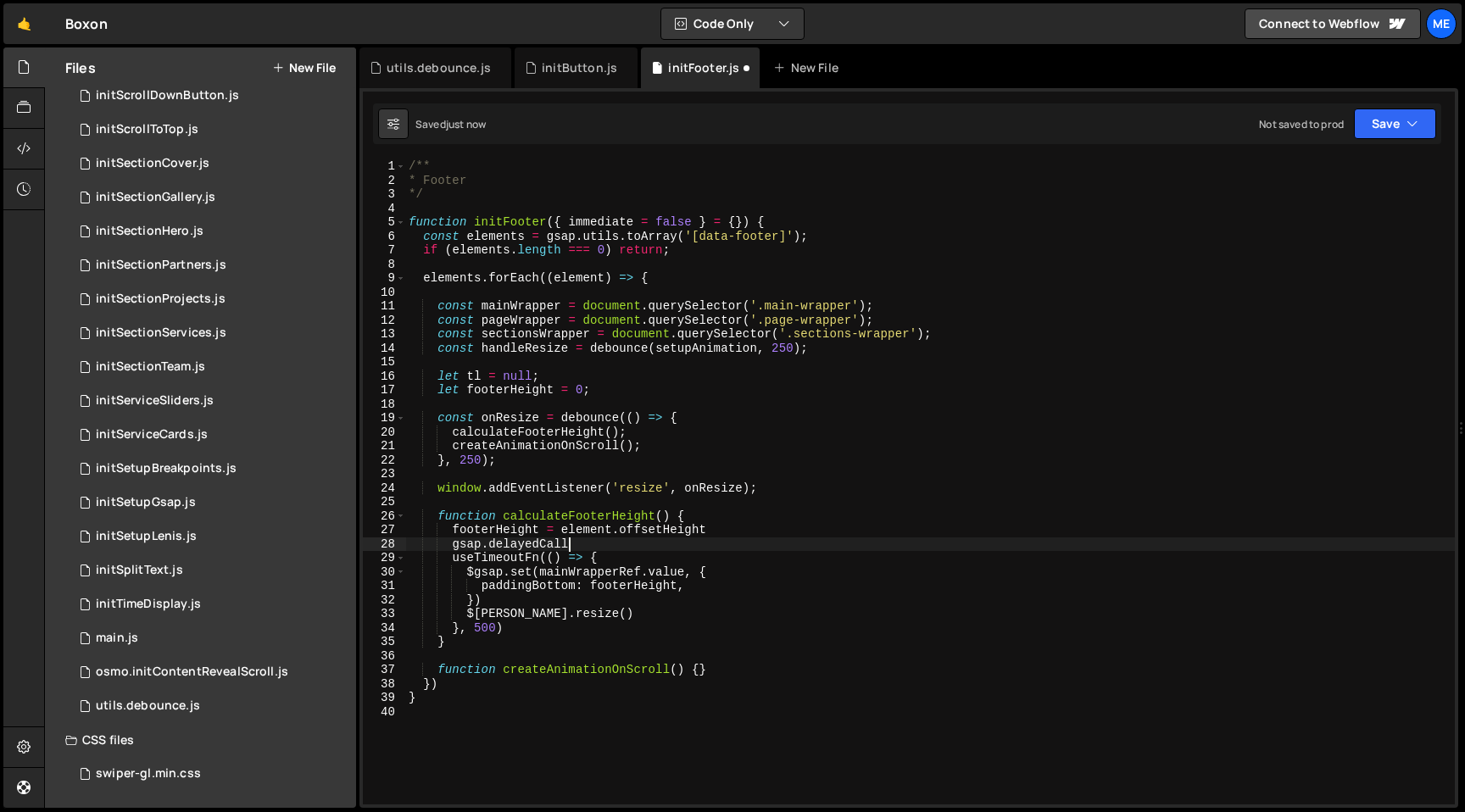
scroll to position [0, 10]
type textarea "gsap.delayedCall(0.5, () => {)"
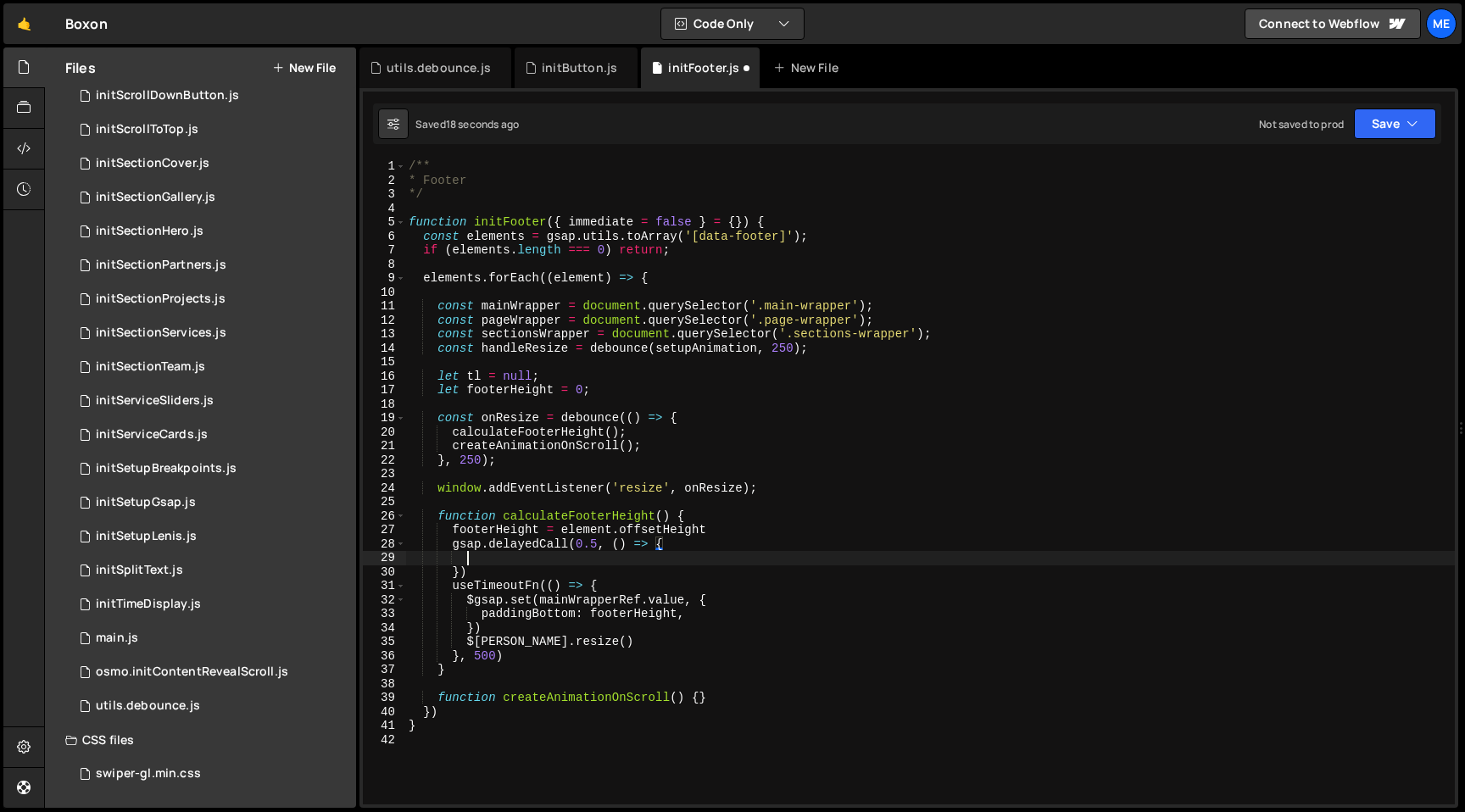
scroll to position [0, 3]
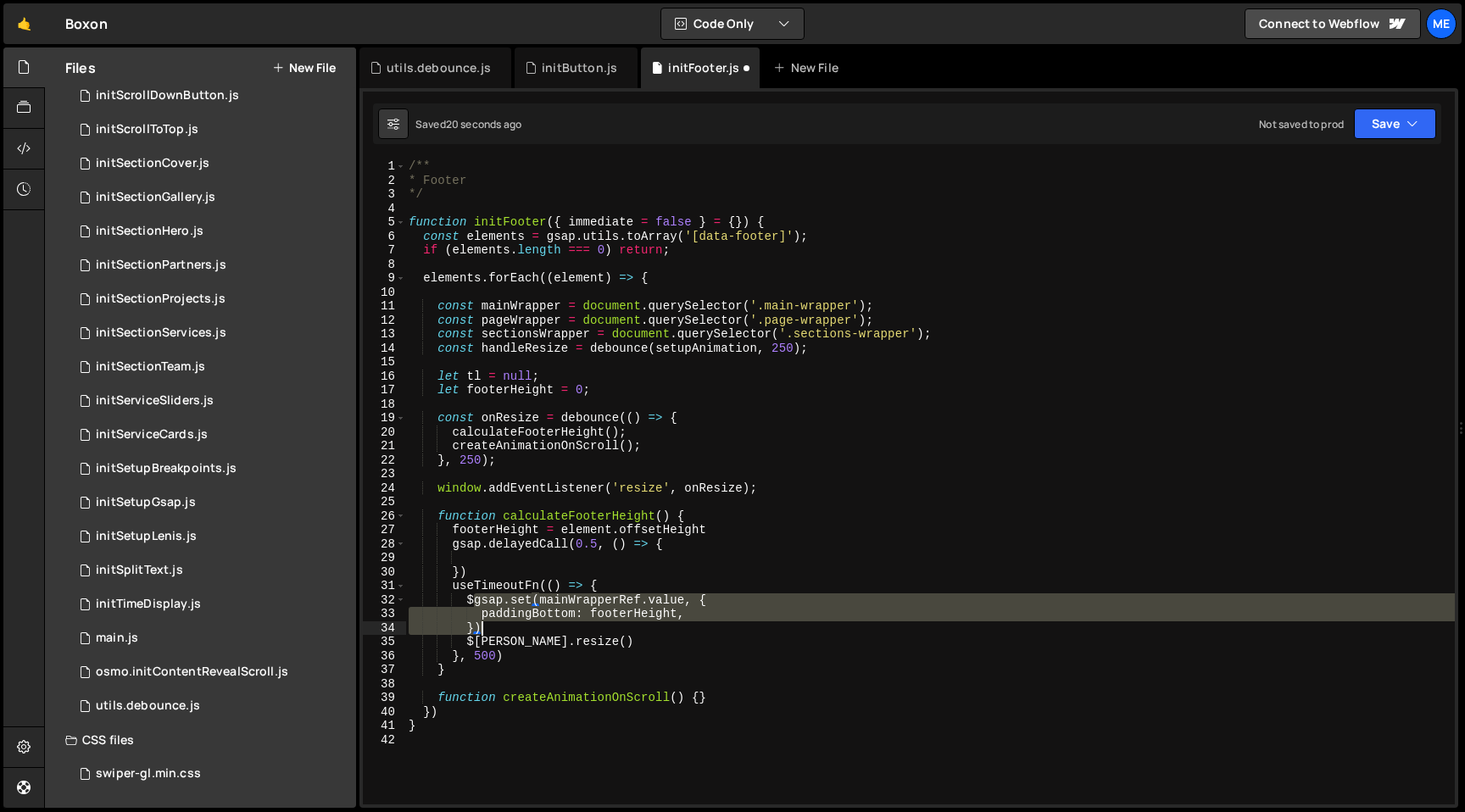
drag, startPoint x: 475, startPoint y: 602, endPoint x: 482, endPoint y: 626, distance: 25.0
click at [482, 626] on div "/** * Footer */ function initFooter ( { immediate = false } = { }) { const elem…" at bounding box center [930, 495] width 1050 height 673
type textarea "$"
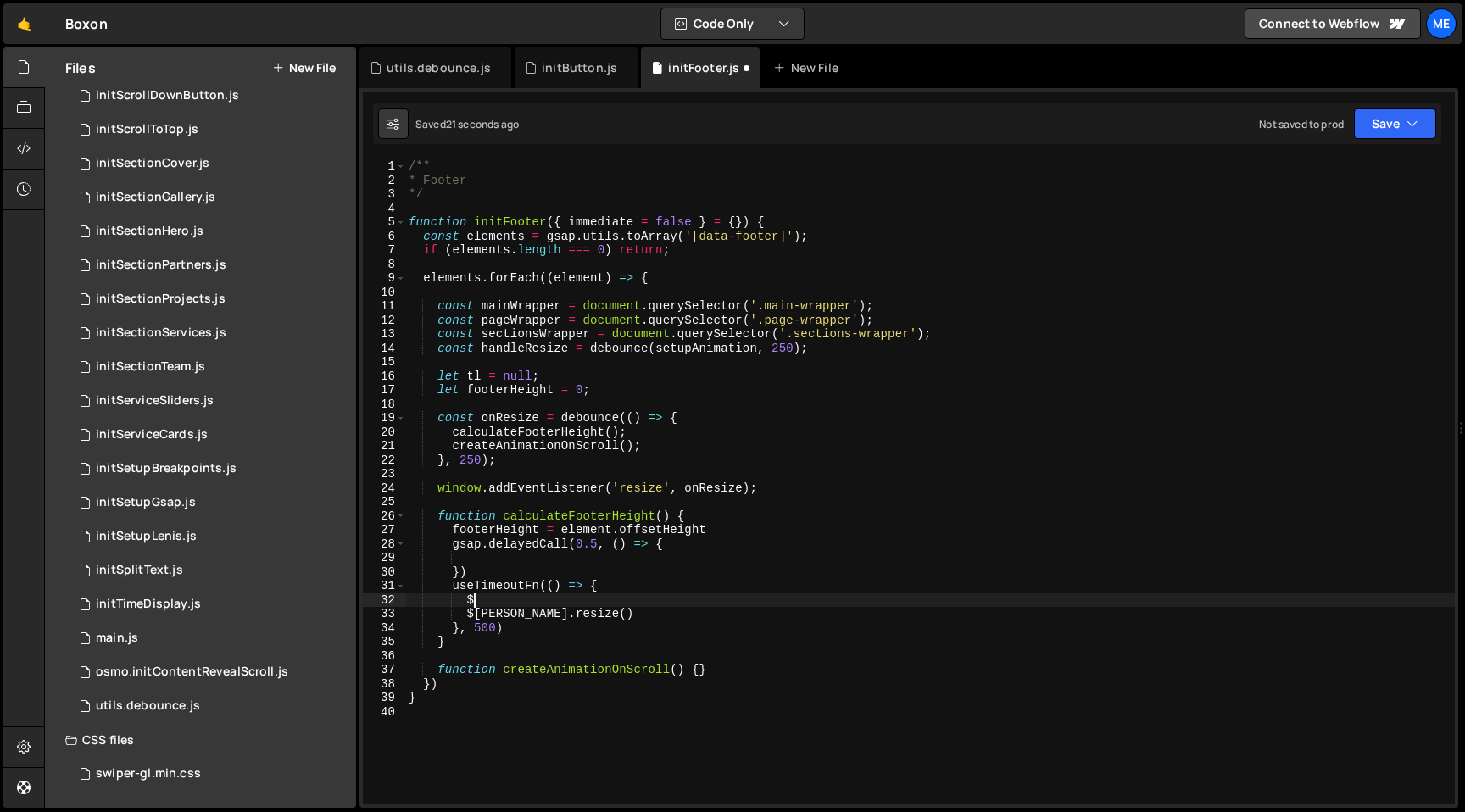
click at [495, 552] on div "/** * Footer */ function initFooter ( { immediate = false } = { }) { const elem…" at bounding box center [930, 495] width 1050 height 673
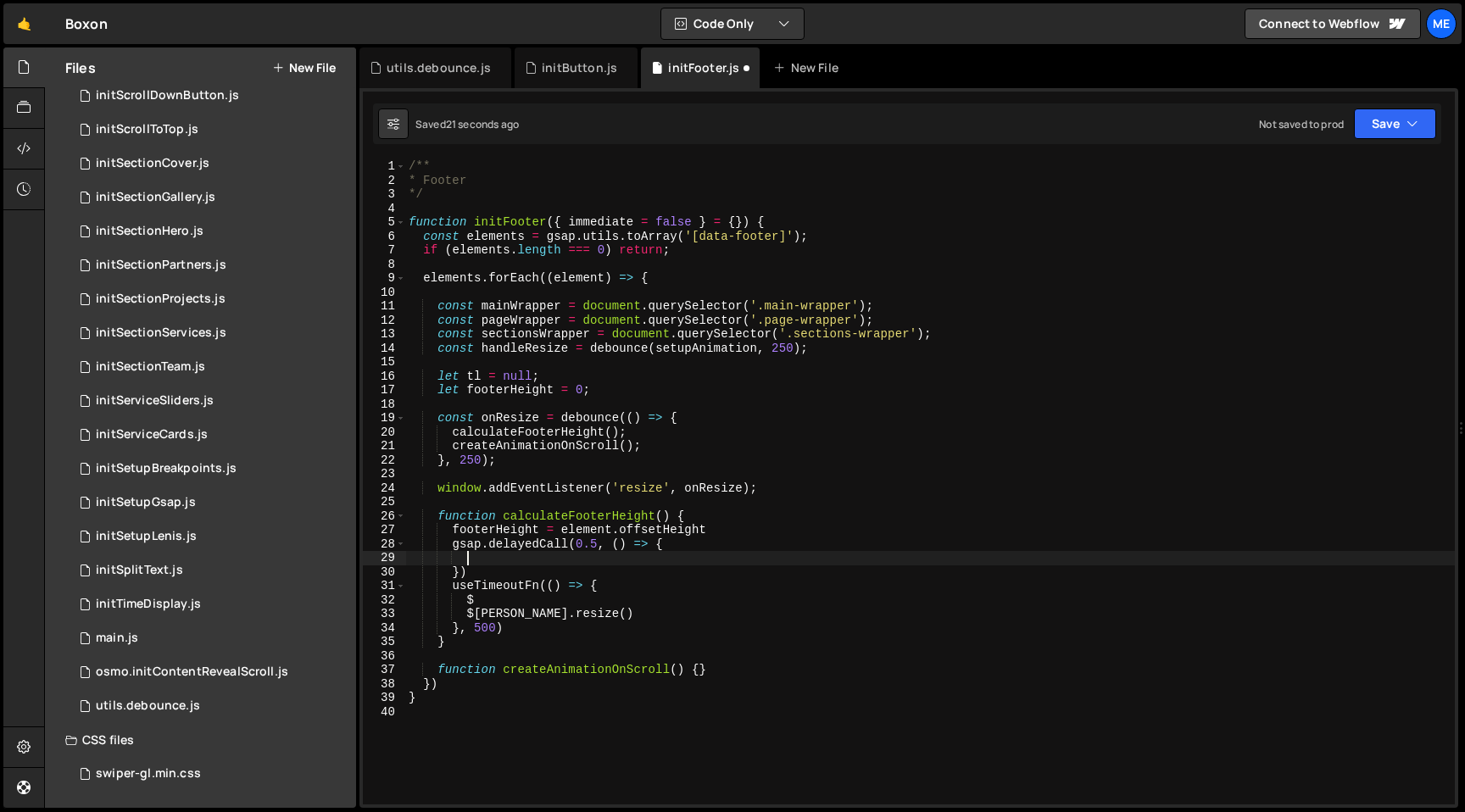
paste textarea "})"
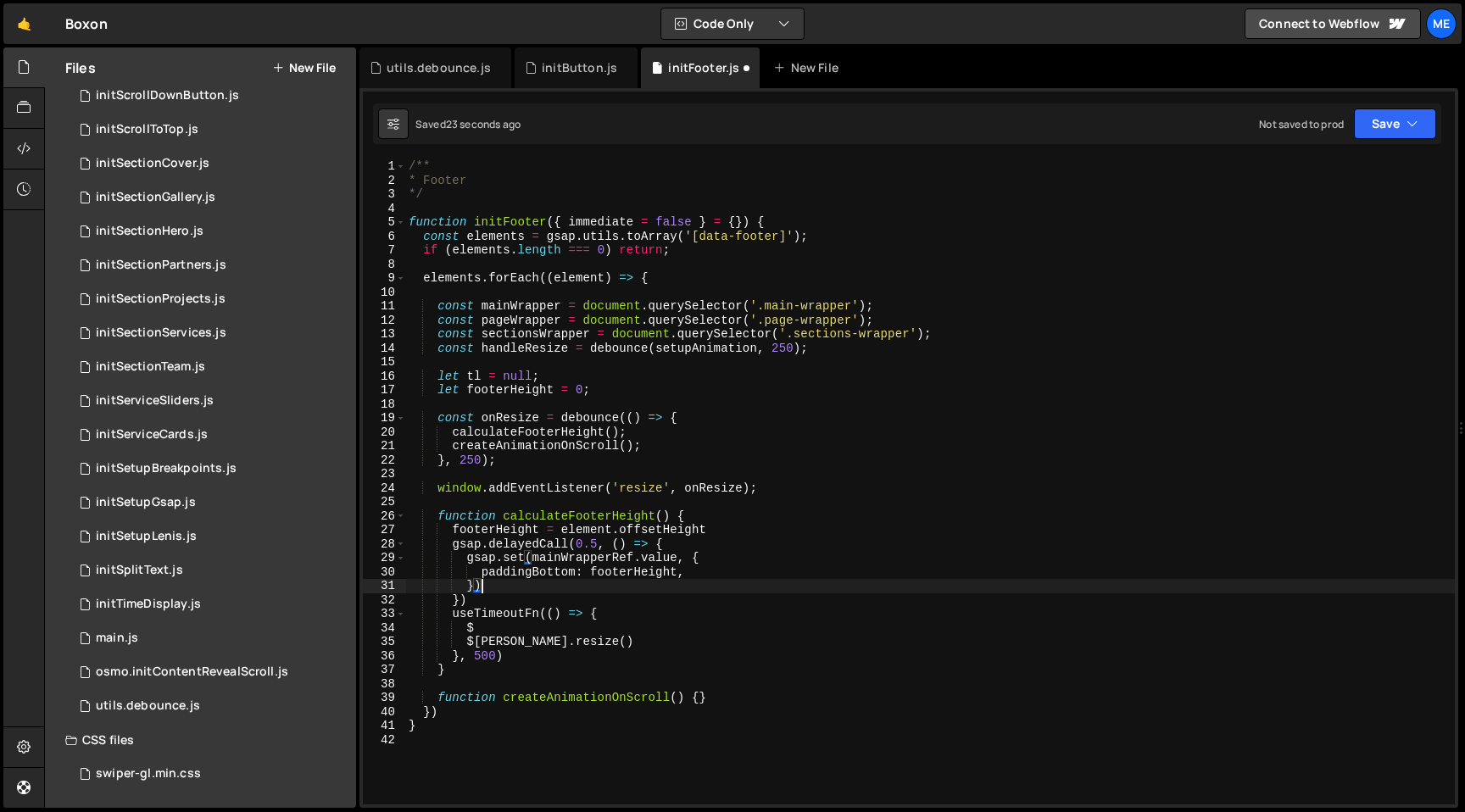
click at [600, 561] on div "/** * Footer */ function initFooter ( { immediate = false } = { }) { const elem…" at bounding box center [930, 495] width 1050 height 673
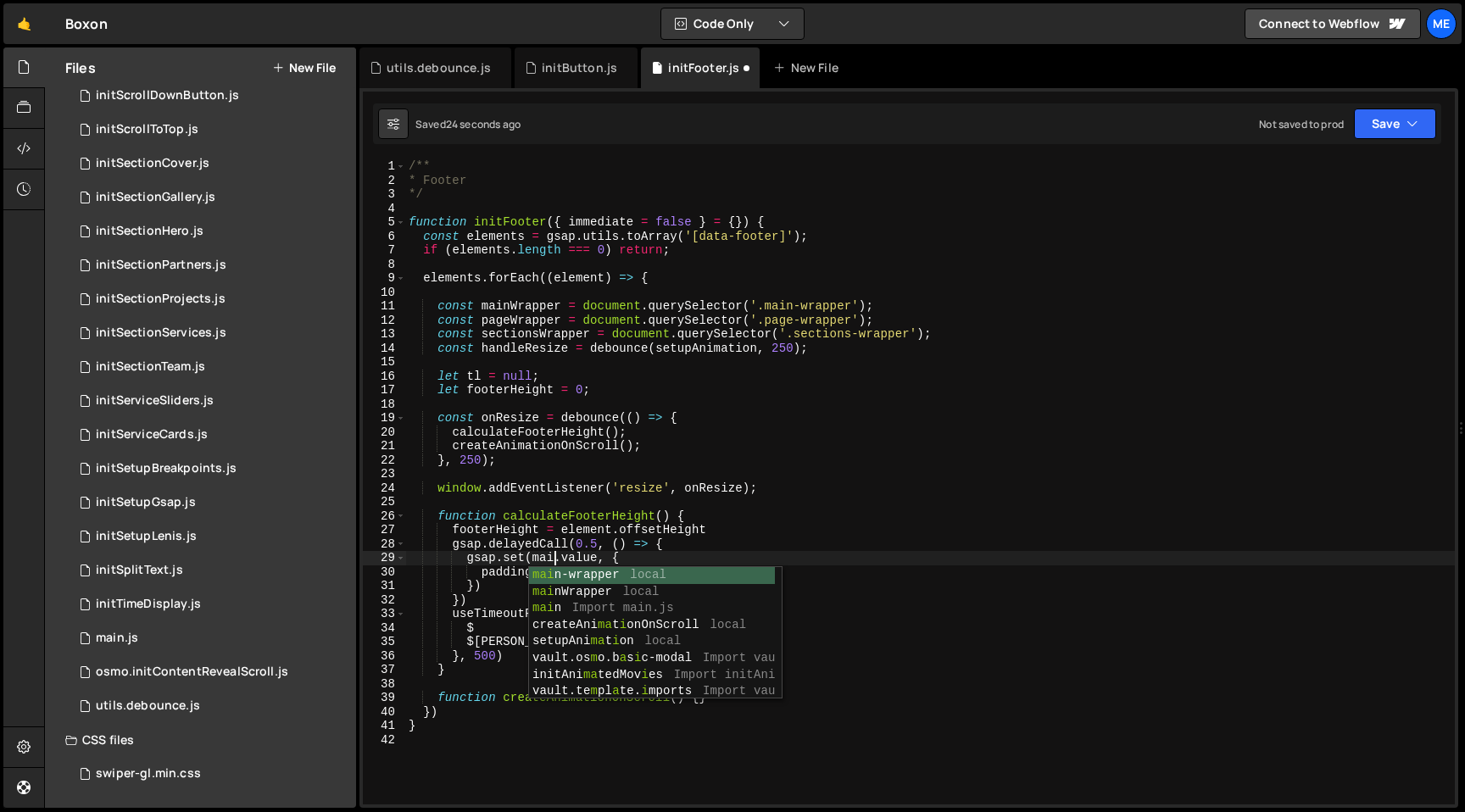
scroll to position [0, 10]
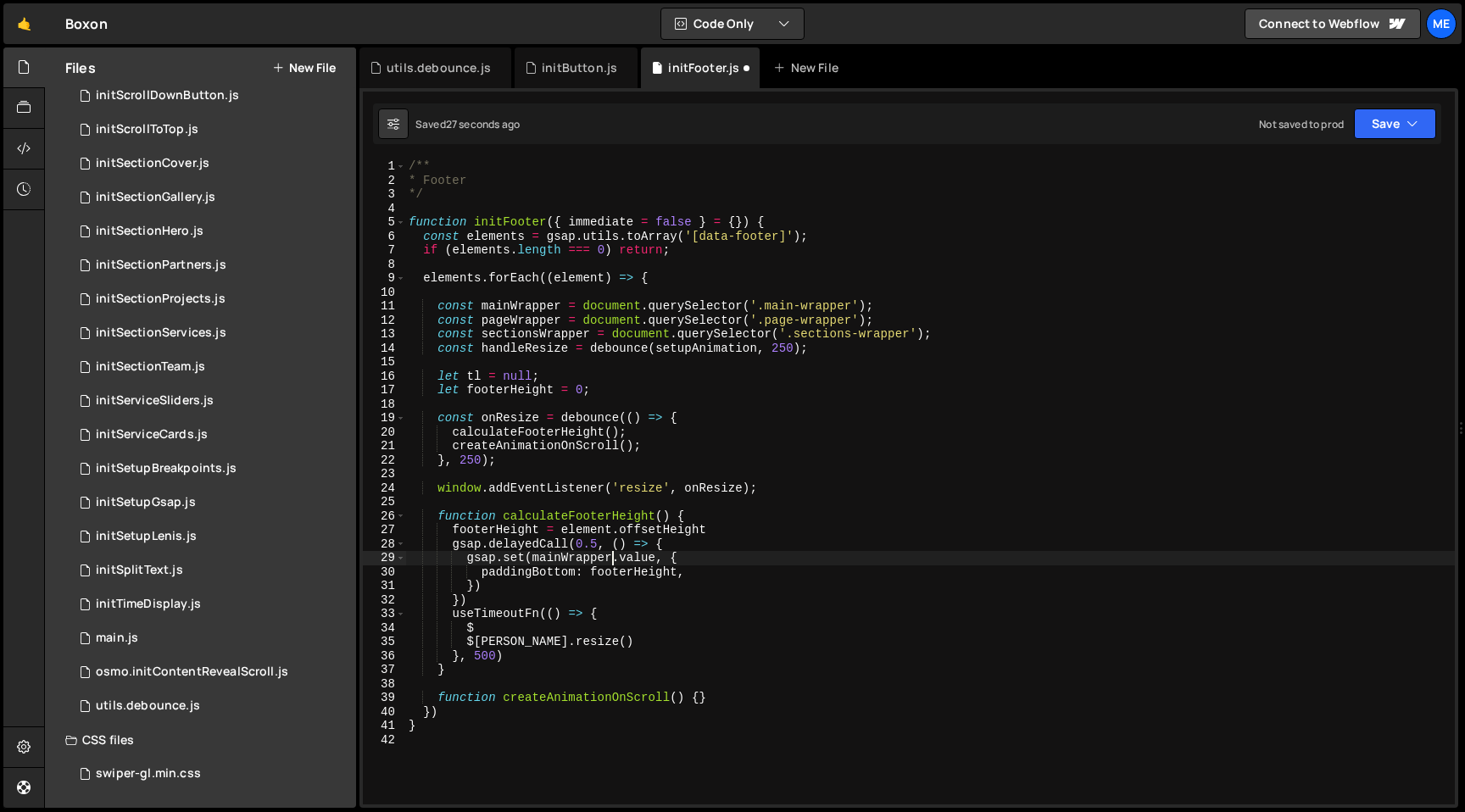
click at [655, 558] on div "/** * Footer */ function initFooter ( { immediate = false } = { }) { const elem…" at bounding box center [930, 495] width 1050 height 673
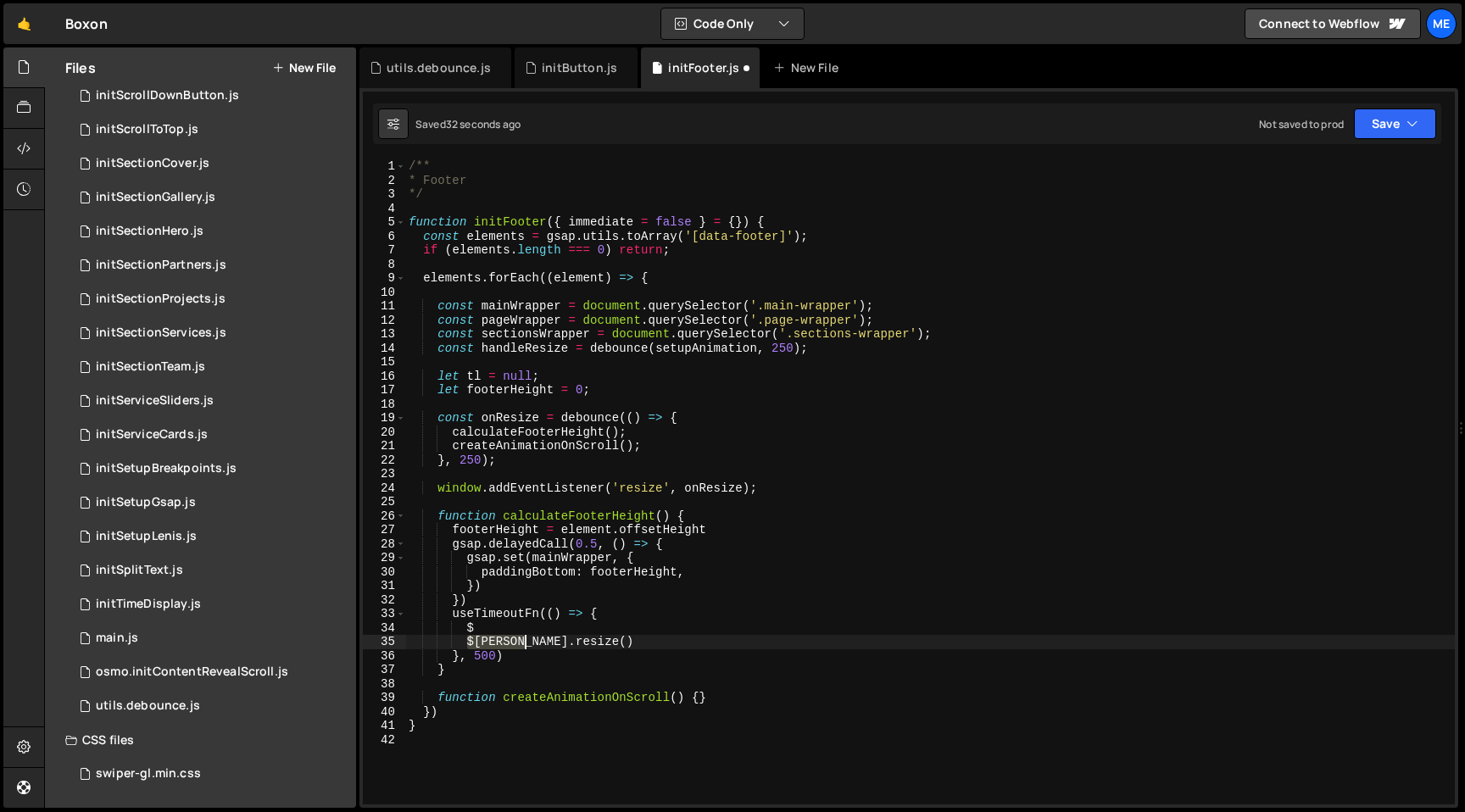
drag, startPoint x: 464, startPoint y: 641, endPoint x: 636, endPoint y: 641, distance: 172.0
click at [636, 641] on div "/** * Footer */ function initFooter ( { immediate = false } = { }) { const elem…" at bounding box center [930, 495] width 1050 height 673
type textarea "$[PERSON_NAME].resize()"
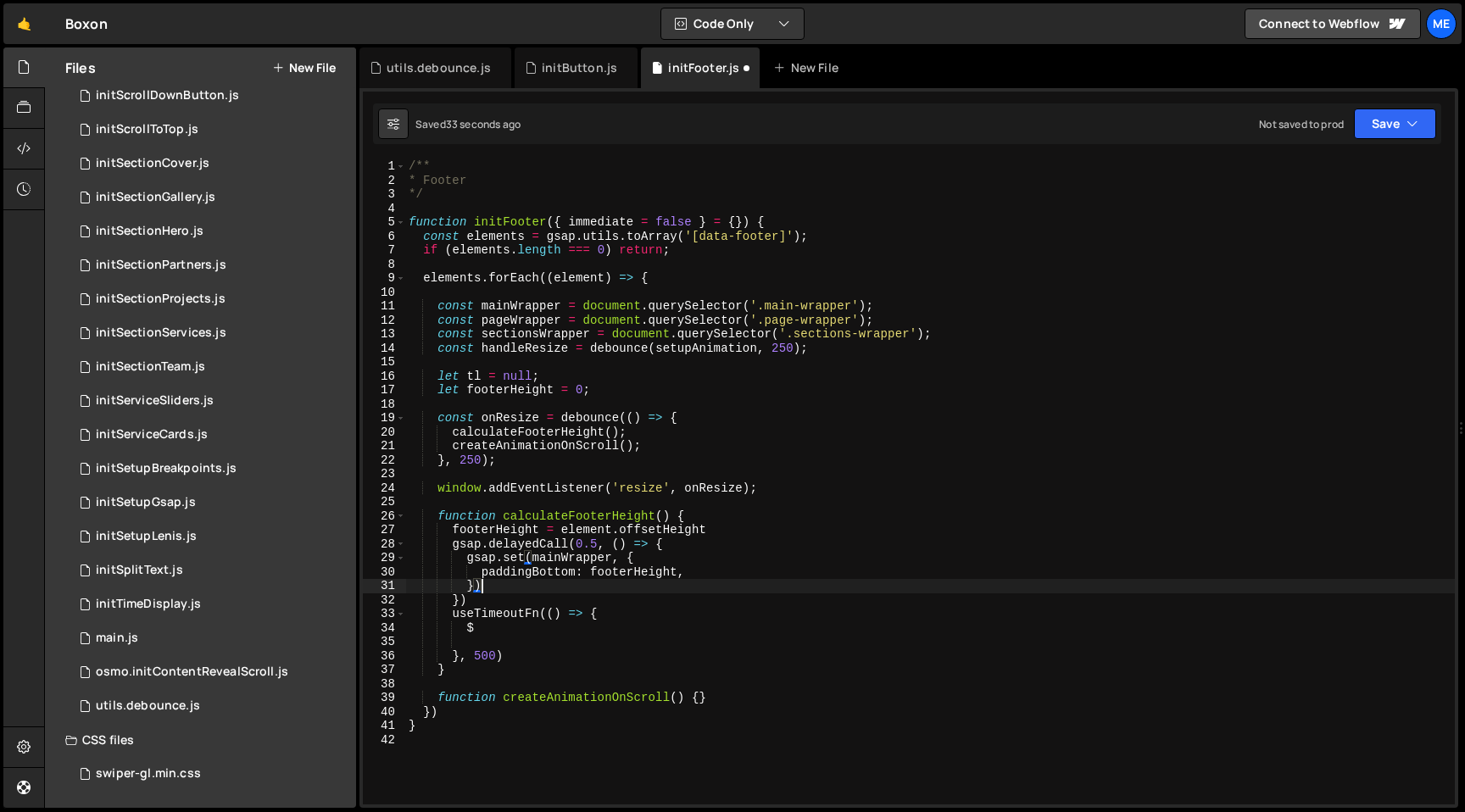
click at [655, 591] on div "/** * Footer */ function initFooter ( { immediate = false } = { }) { const elem…" at bounding box center [930, 495] width 1050 height 673
type textarea "})"
paste textarea "$[PERSON_NAME].resize()"
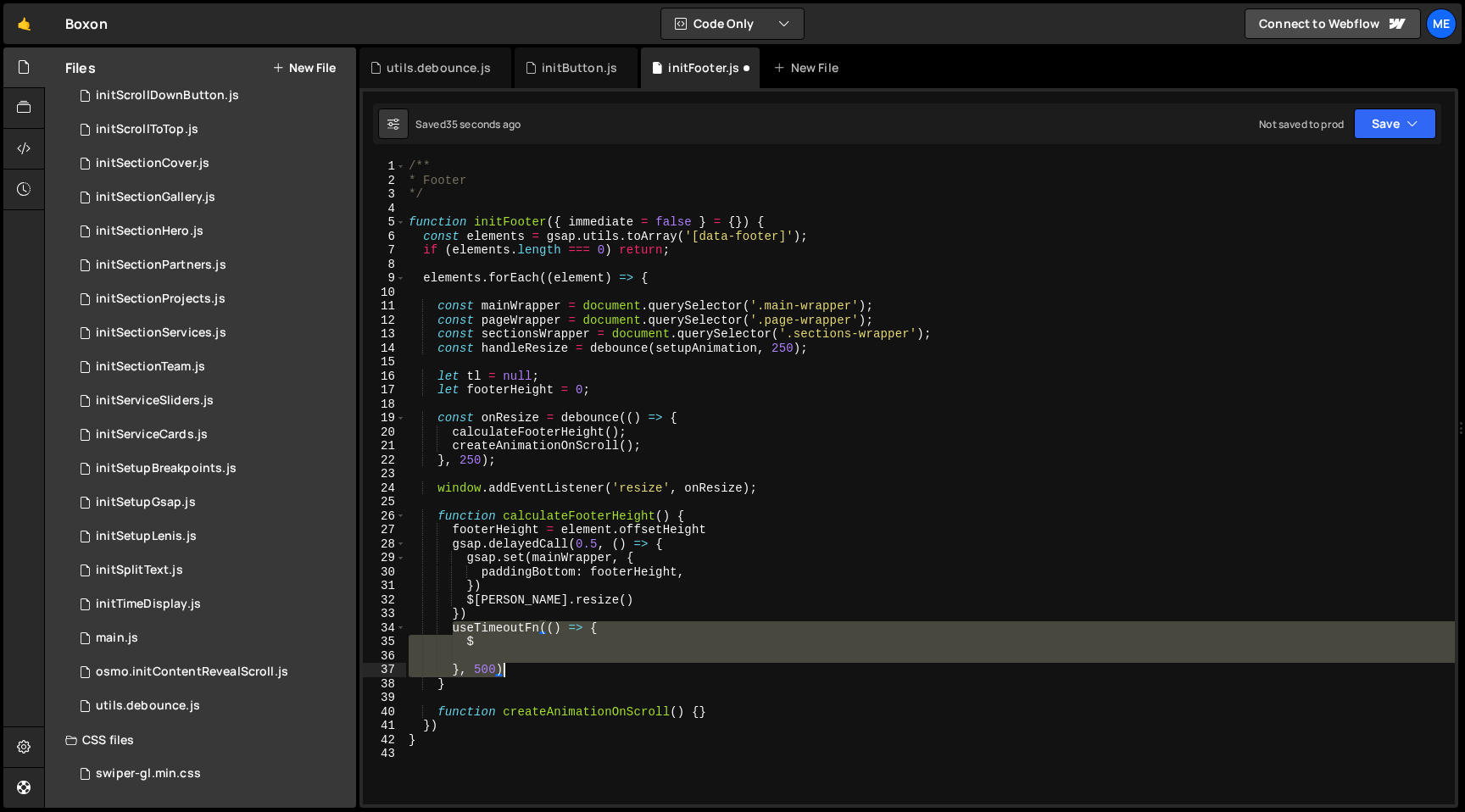
drag, startPoint x: 450, startPoint y: 631, endPoint x: 550, endPoint y: 677, distance: 110.1
click at [550, 677] on div "/** * Footer */ function initFooter ( { immediate = false } = { }) { const elem…" at bounding box center [930, 495] width 1050 height 673
type textarea "}, 500)"
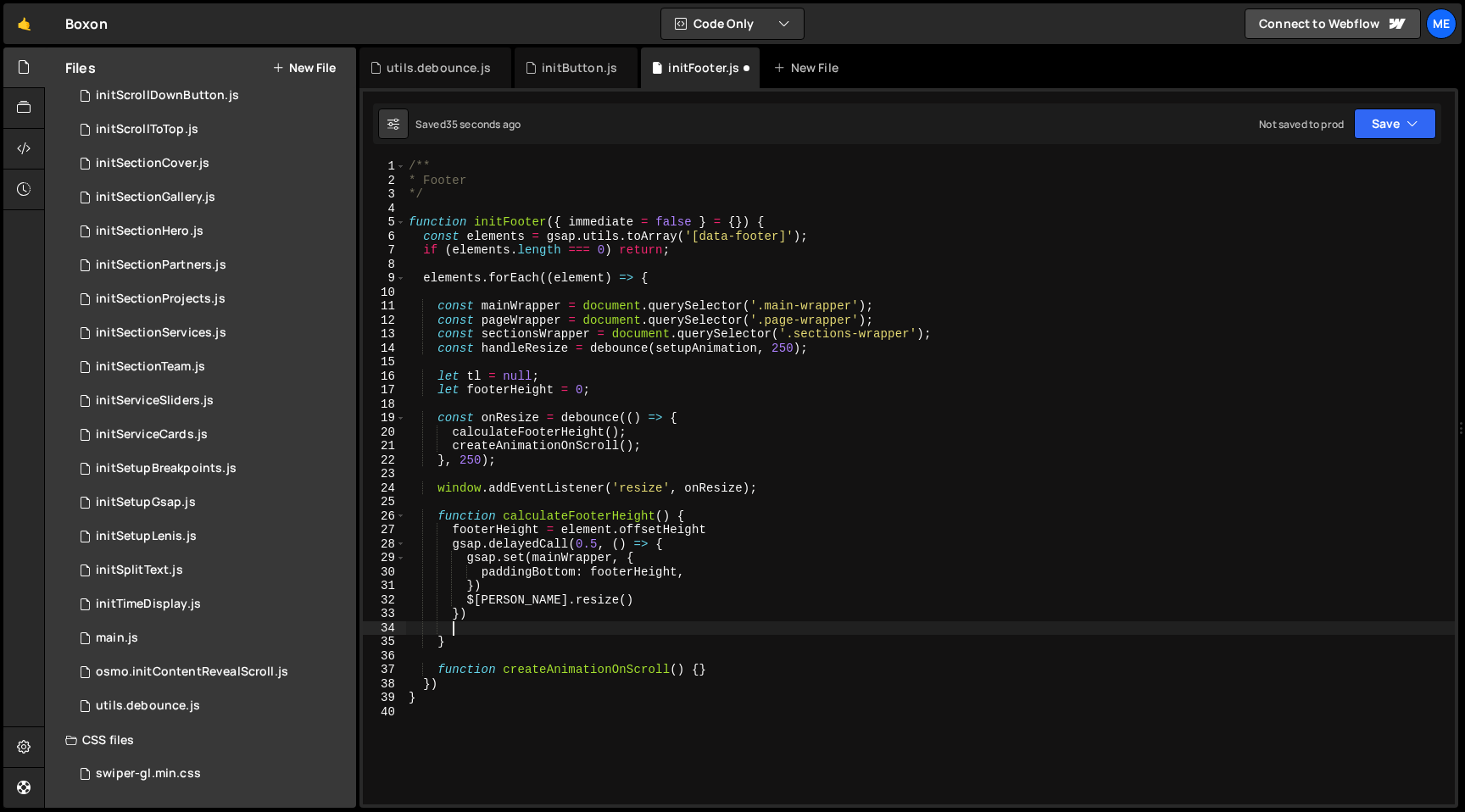
scroll to position [0, 0]
click at [723, 530] on div "/** * Footer */ function initFooter ( { immediate = false } = { }) { const elem…" at bounding box center [930, 495] width 1050 height 673
type textarea "footerHeight = element.offsetHeight"
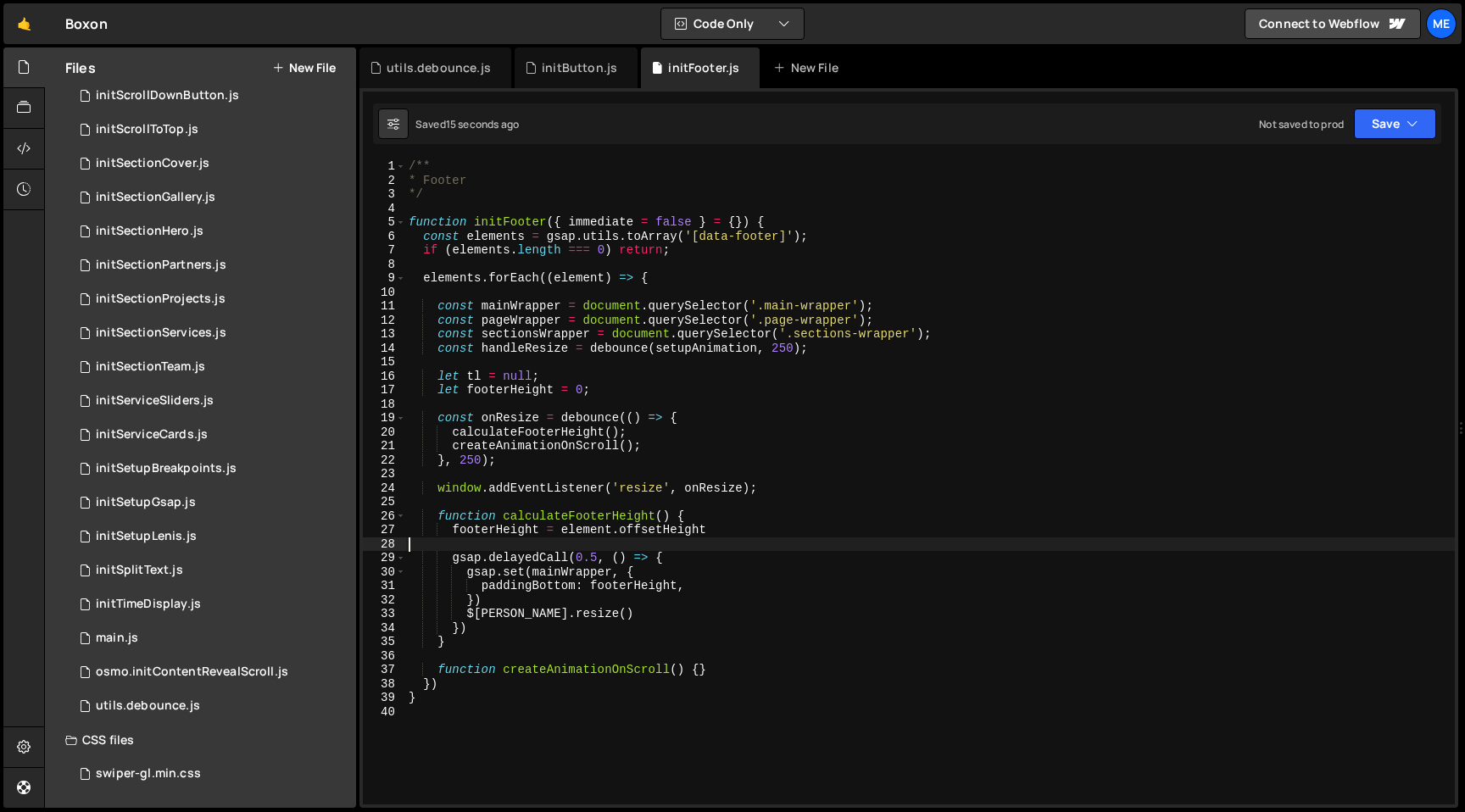
click at [701, 672] on div "/** * Footer */ function initFooter ( { immediate = false } = { }) { const elem…" at bounding box center [930, 495] width 1050 height 673
type textarea "function createAnimationOnScroll() {}"
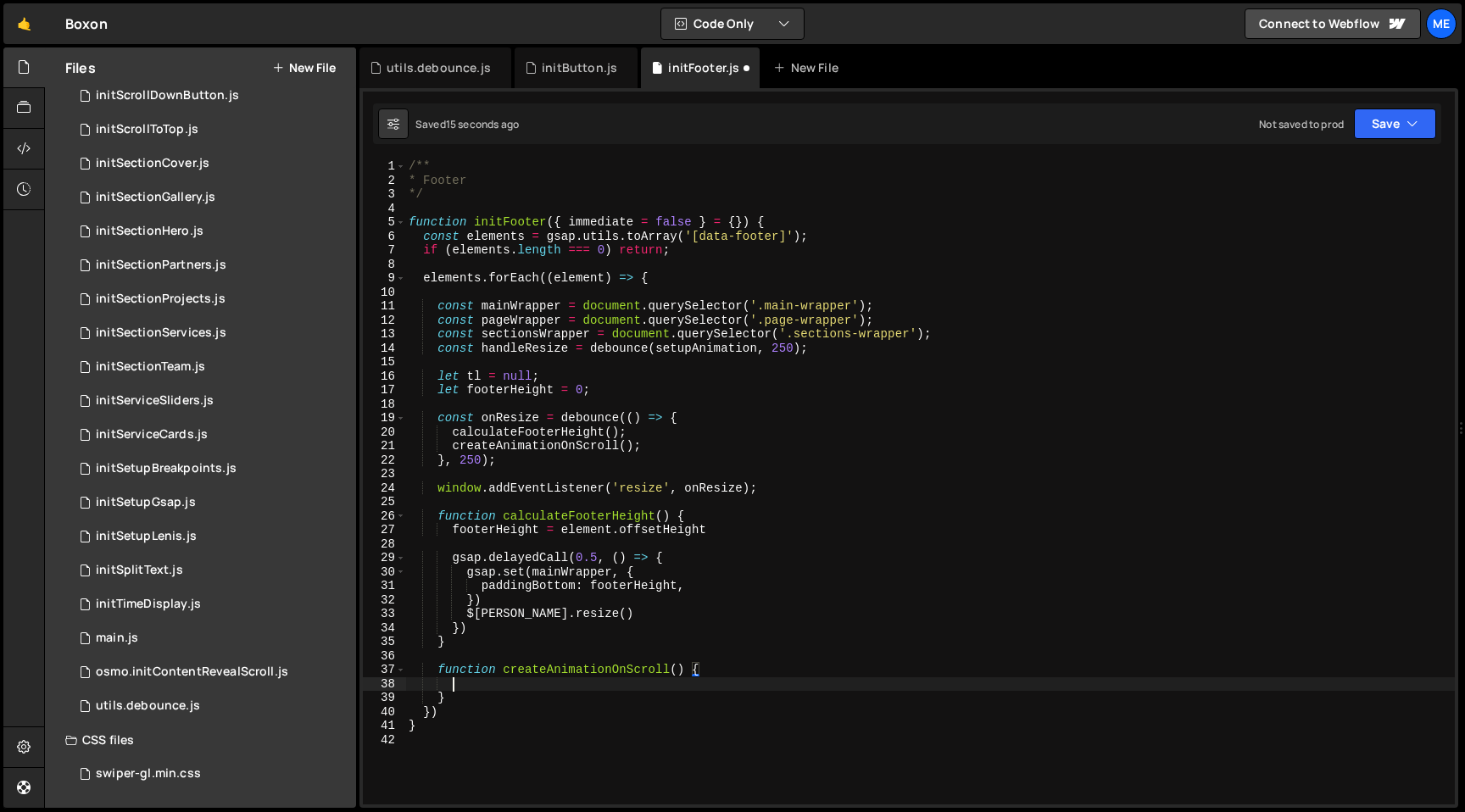
scroll to position [0, 2]
paste textarea "})"
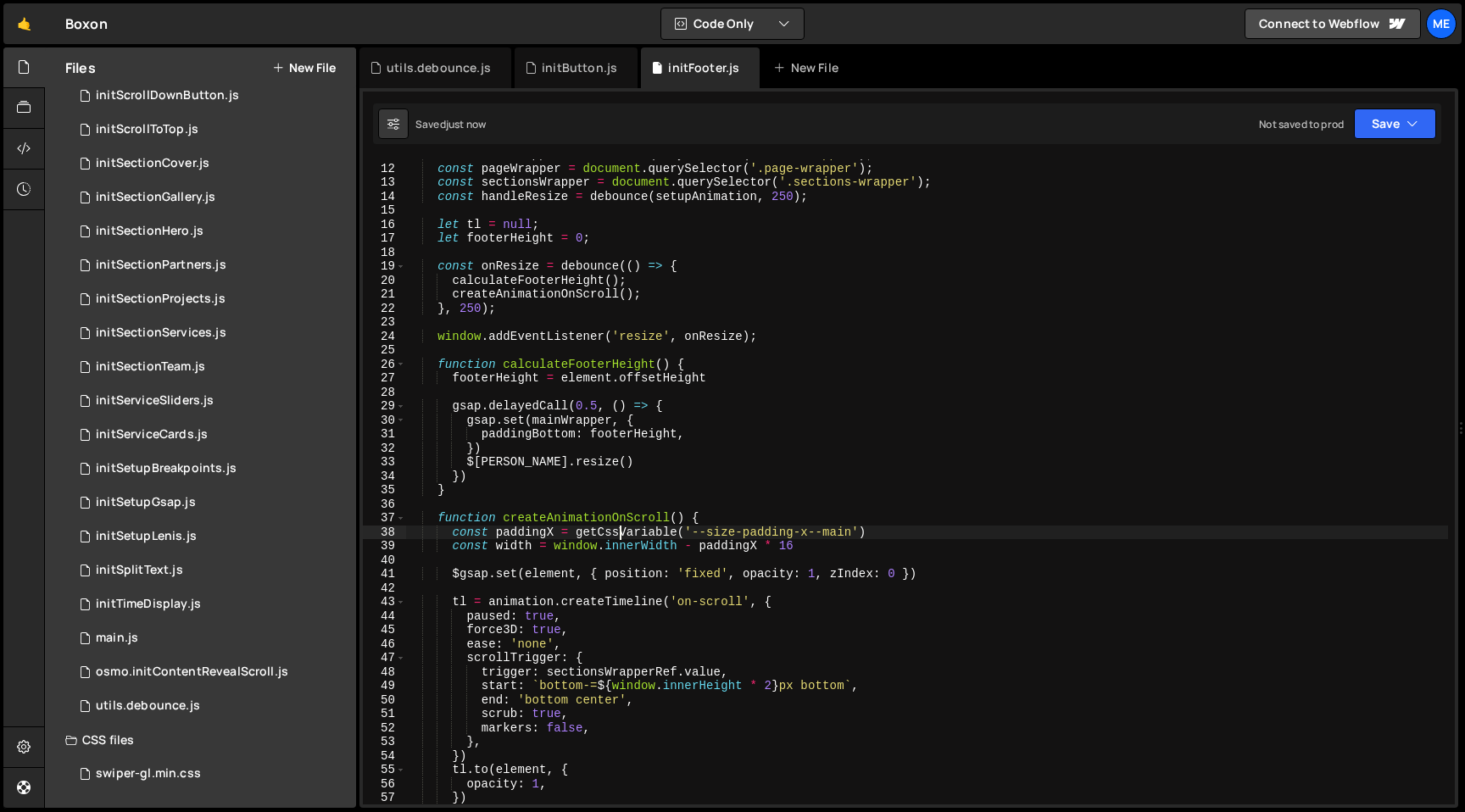
click at [621, 531] on div "const mainWrapper = document . querySelector ( '.main-wrapper' ) ; const pageWr…" at bounding box center [926, 483] width 1043 height 673
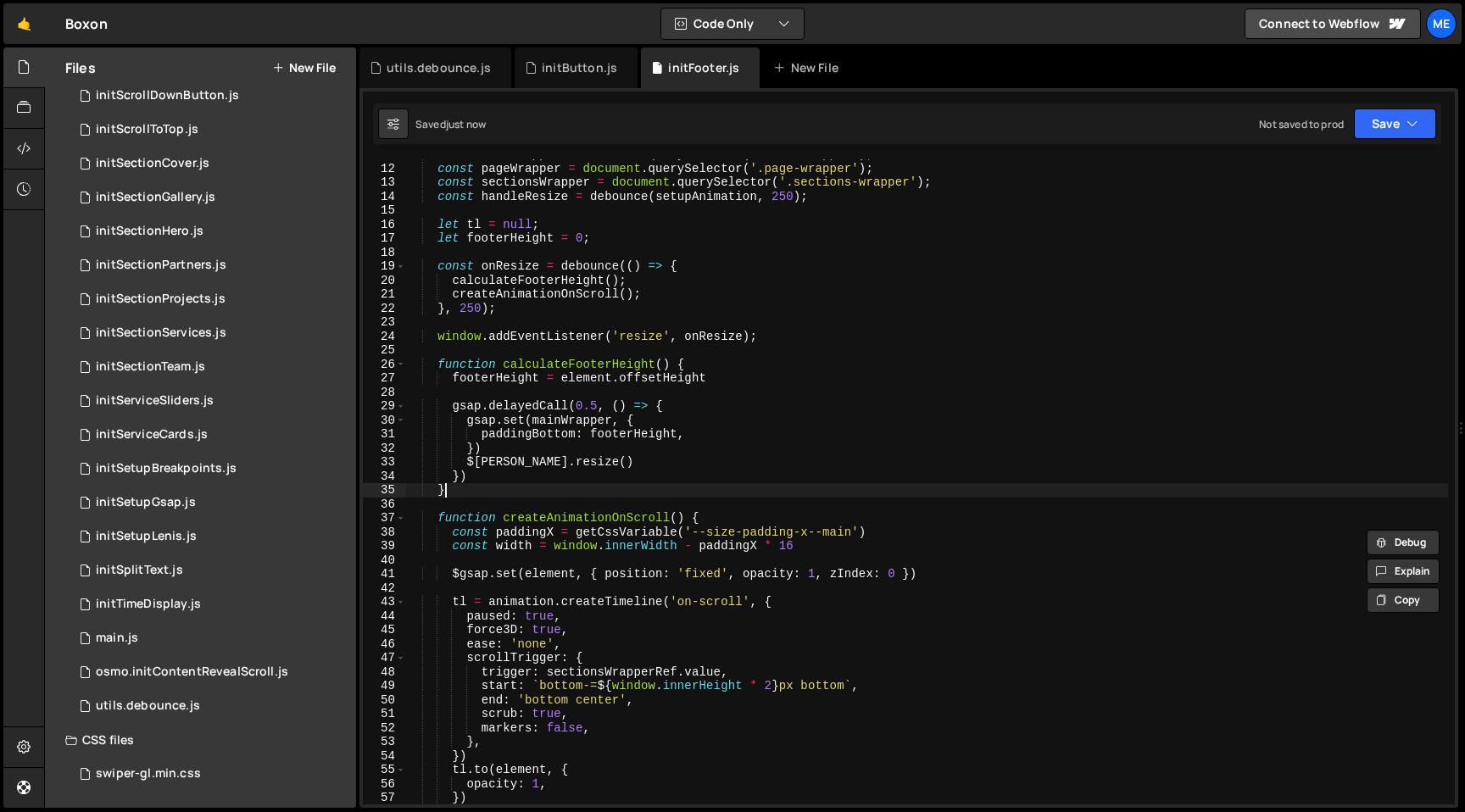
click at [466, 493] on div "const mainWrapper = document . querySelector ( '.main-wrapper' ) ; const pageWr…" at bounding box center [926, 483] width 1043 height 673
type textarea "}"
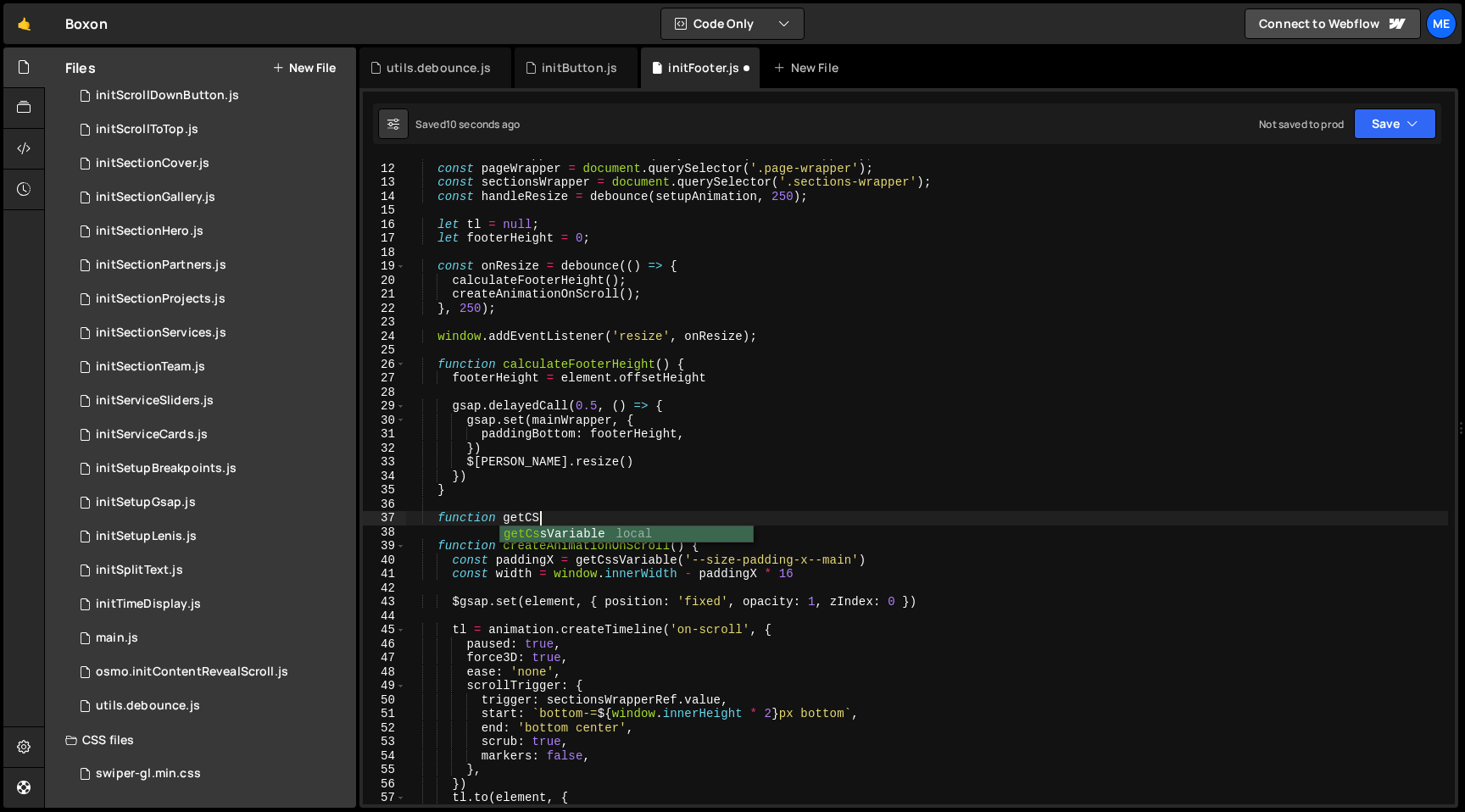
scroll to position [0, 9]
type textarea "function getCssVariable() {}"
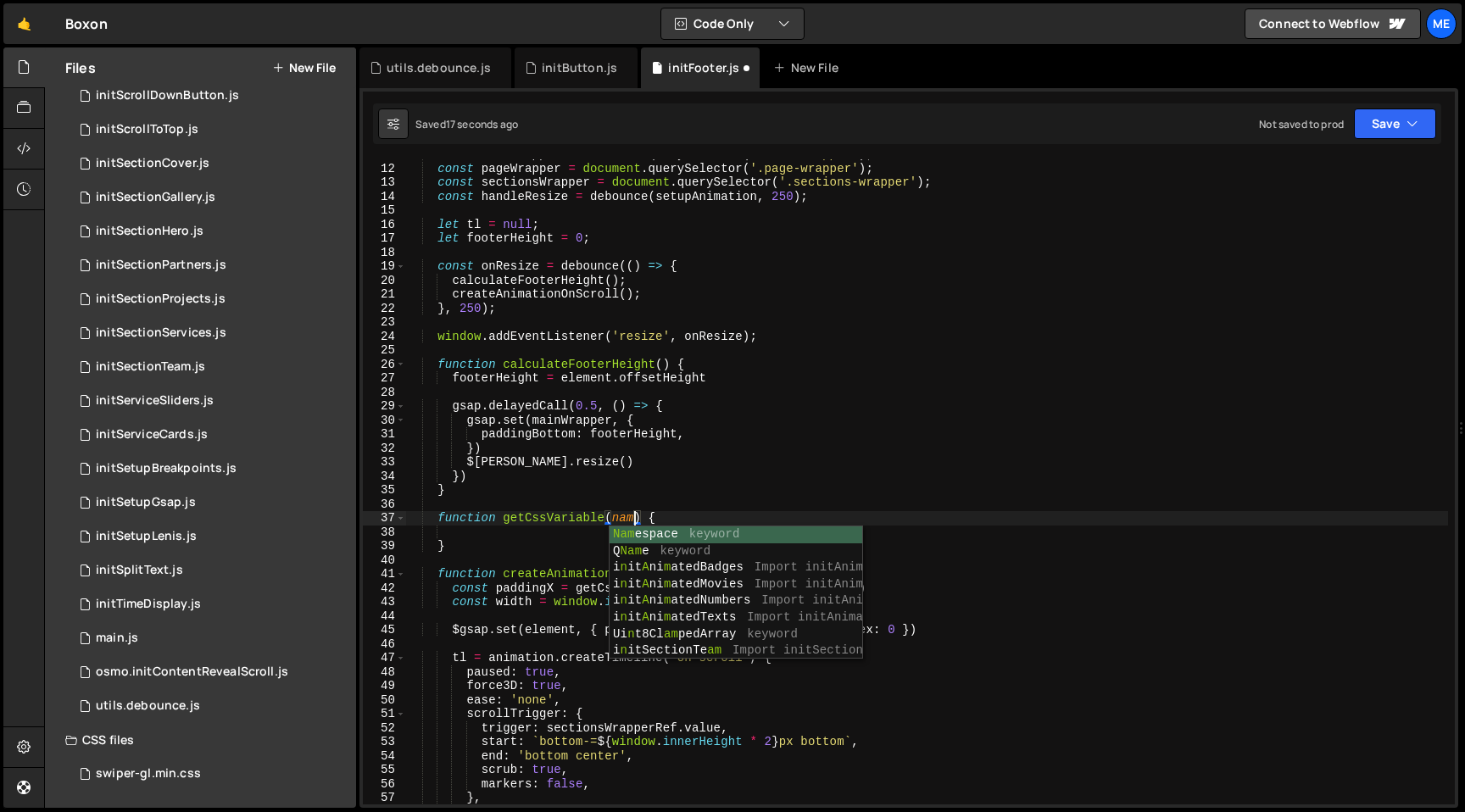
scroll to position [0, 16]
type textarea "function getCssVariable(name) {"
click at [718, 502] on div "const mainWrapper = document . querySelector ( '.main-wrapper' ) ; const pageWr…" at bounding box center [926, 483] width 1043 height 673
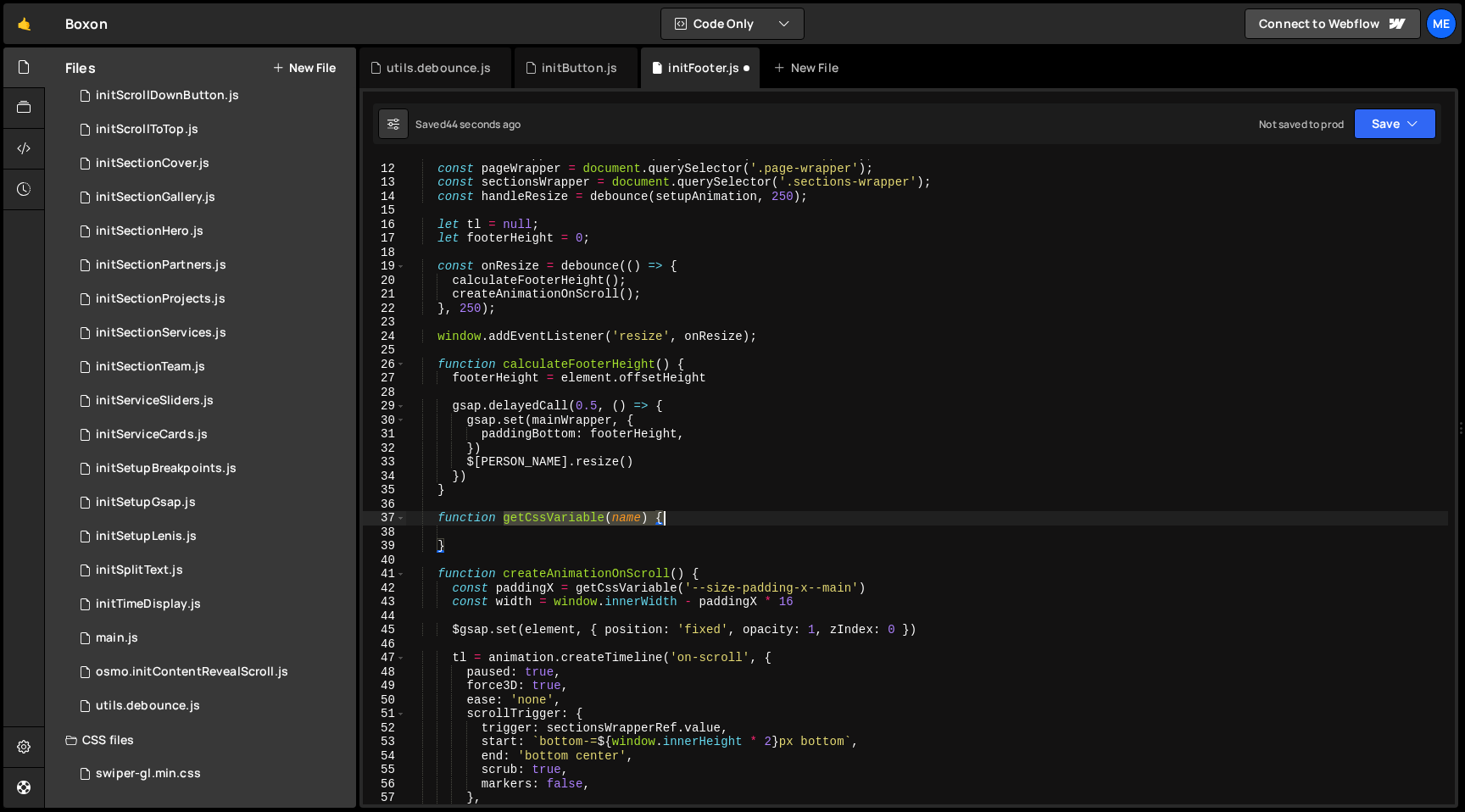
drag, startPoint x: 503, startPoint y: 518, endPoint x: 743, endPoint y: 518, distance: 240.0
click at [743, 518] on div "const mainWrapper = document . querySelector ( '.main-wrapper' ) ; const pageWr…" at bounding box center [926, 483] width 1043 height 673
paste textarea "}"
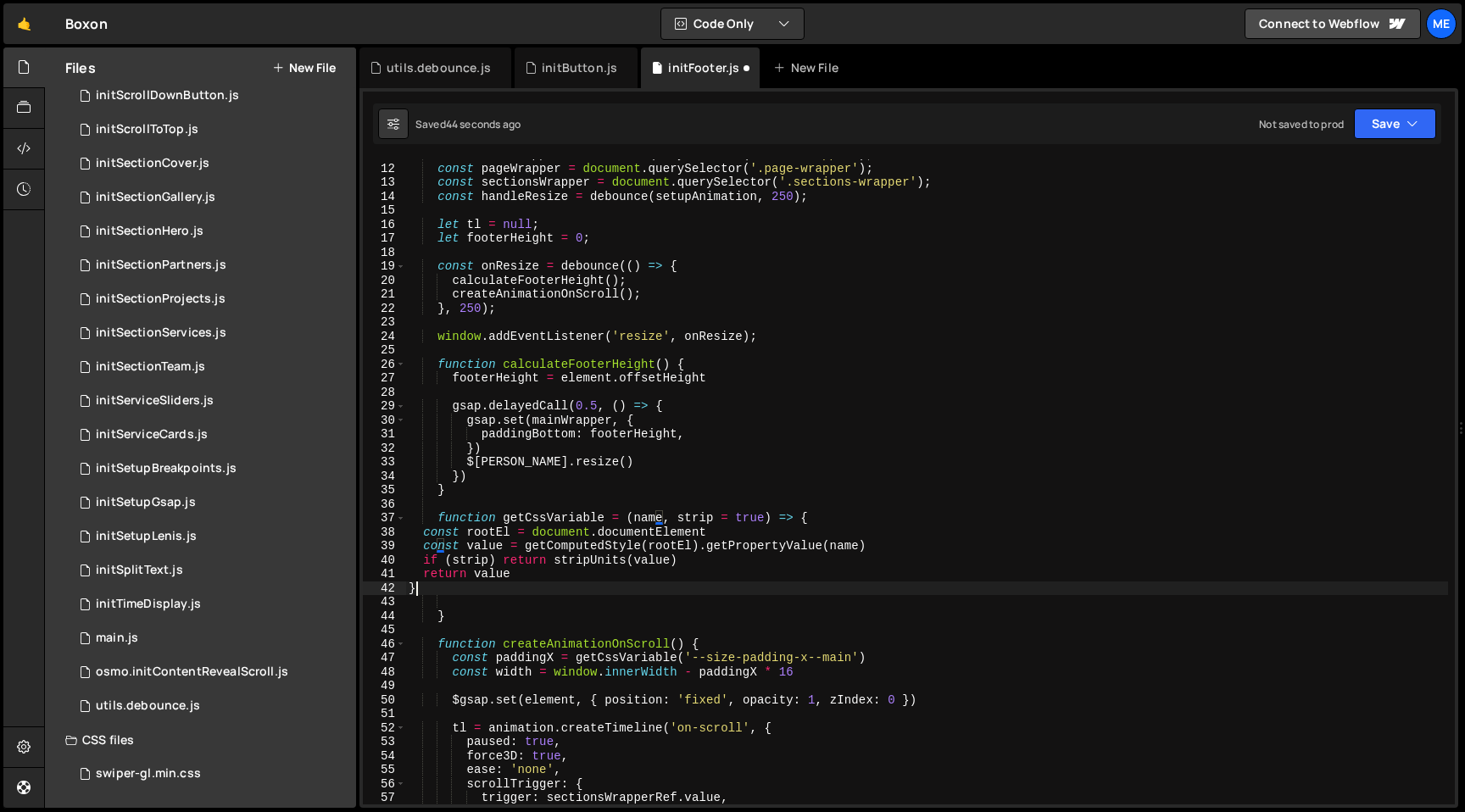
scroll to position [0, 0]
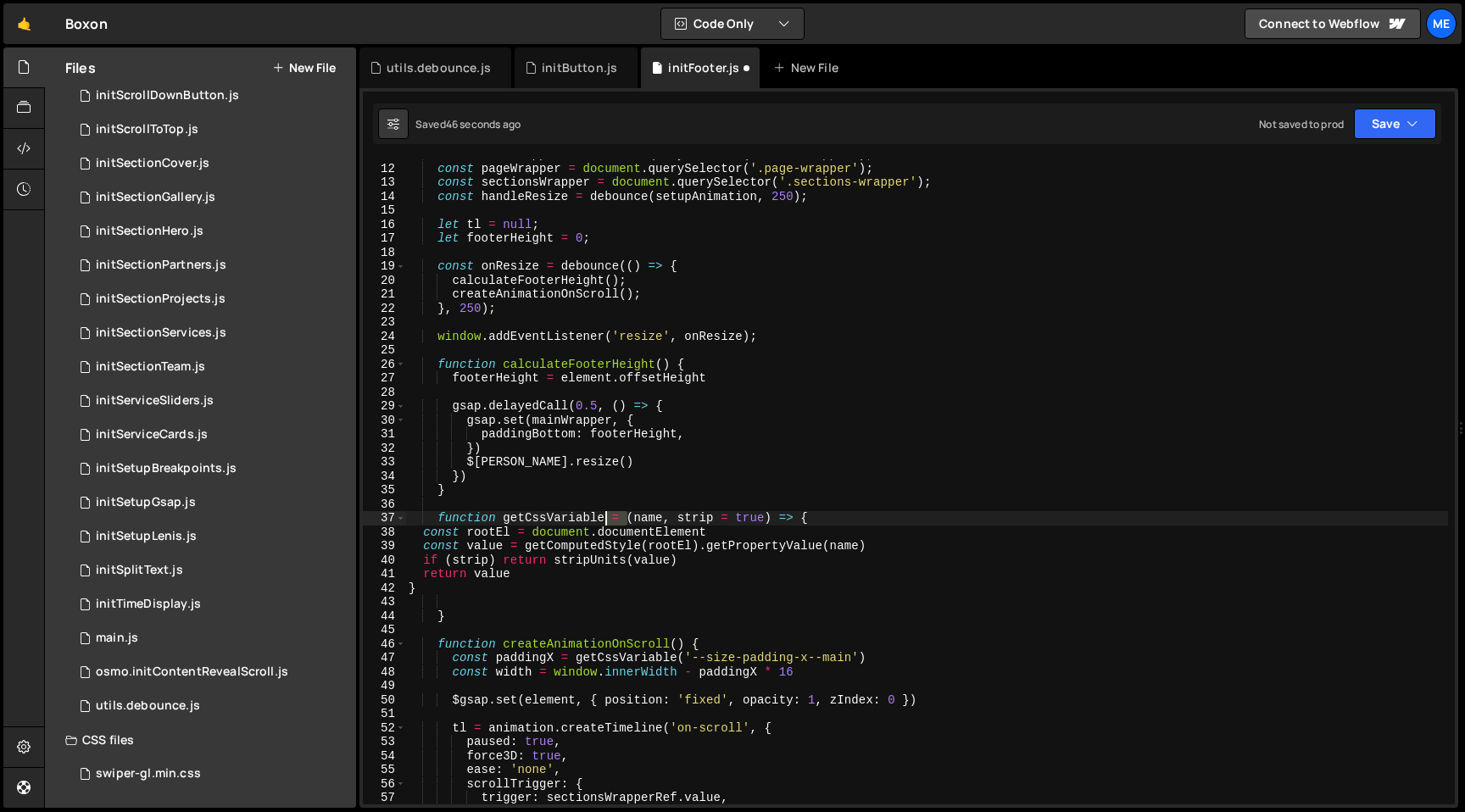
drag, startPoint x: 625, startPoint y: 521, endPoint x: 608, endPoint y: 521, distance: 17.0
click at [608, 521] on div "const mainWrapper = document . querySelector ( '.main-wrapper' ) ; const pageWr…" at bounding box center [926, 483] width 1043 height 673
drag, startPoint x: 753, startPoint y: 515, endPoint x: 777, endPoint y: 515, distance: 24.0
click at [777, 515] on div "const mainWrapper = document . querySelector ( '.main-wrapper' ) ; const pageWr…" at bounding box center [926, 483] width 1043 height 673
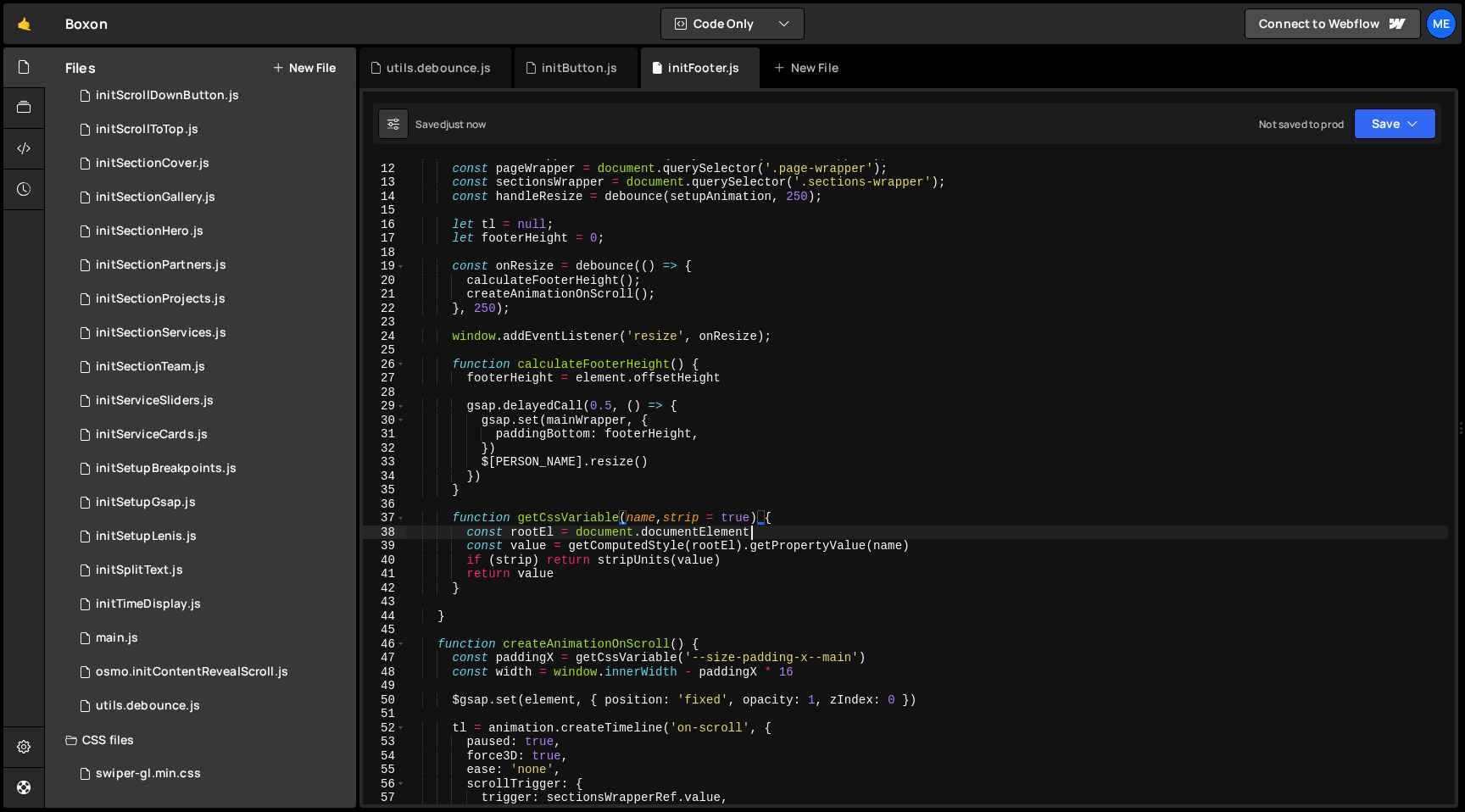
click at [804, 535] on div "const mainWrapper = document . querySelector ( '.main-wrapper' ) ; const pageWr…" at bounding box center [926, 483] width 1043 height 673
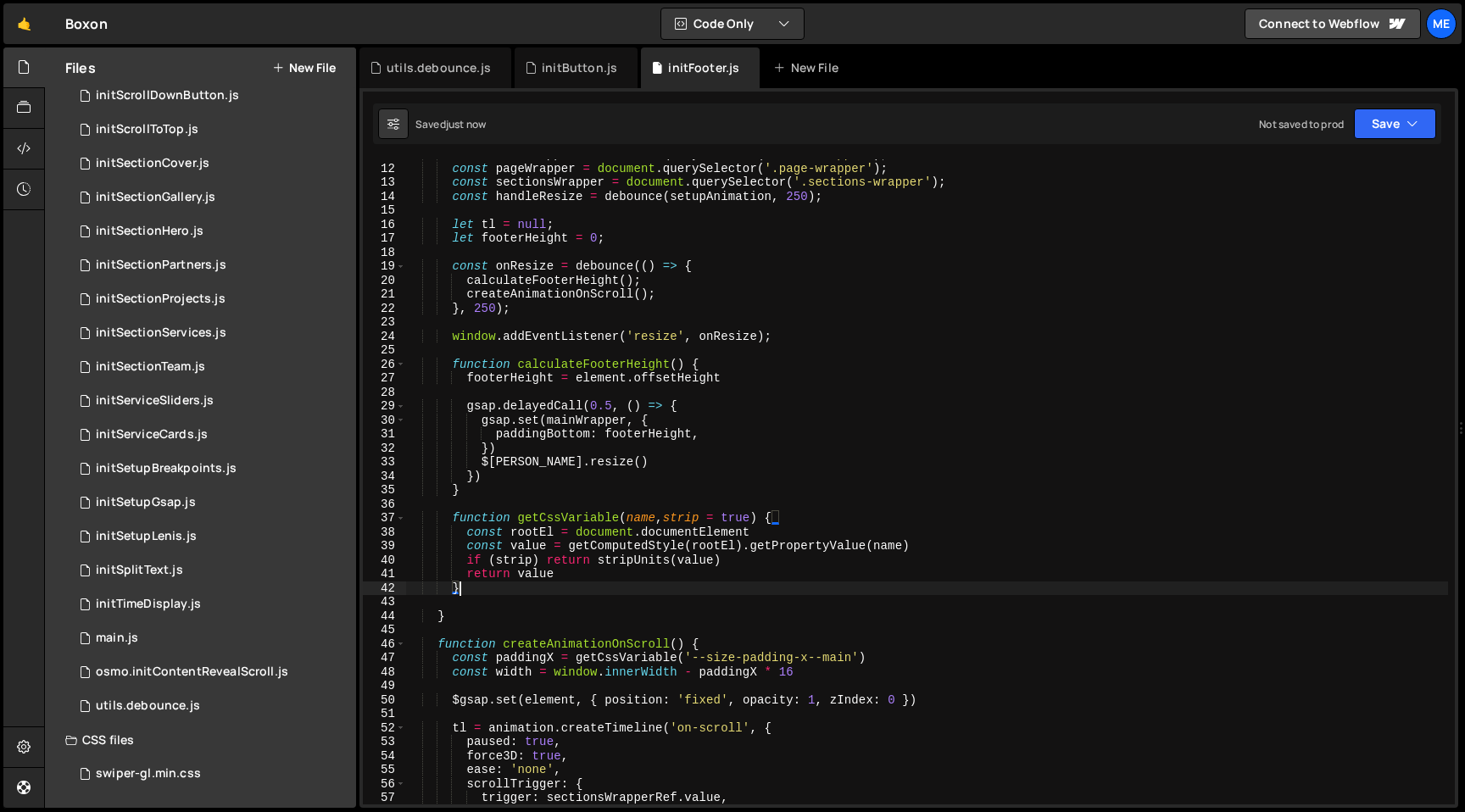
click at [478, 586] on div "const mainWrapper = document . querySelector ( '.main-wrapper' ) ; const pageWr…" at bounding box center [926, 483] width 1043 height 673
type textarea "}"
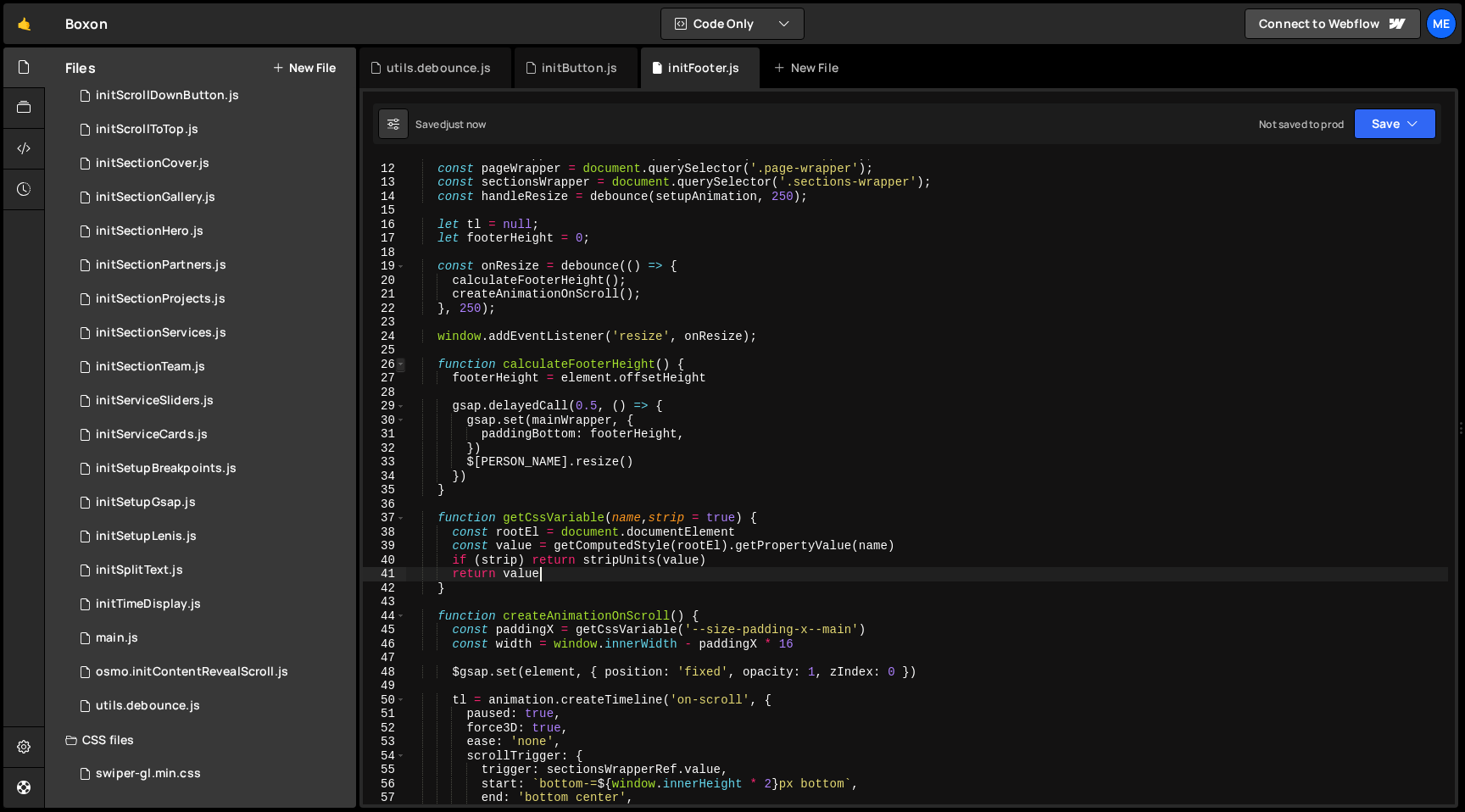
click at [402, 362] on span at bounding box center [400, 364] width 9 height 14
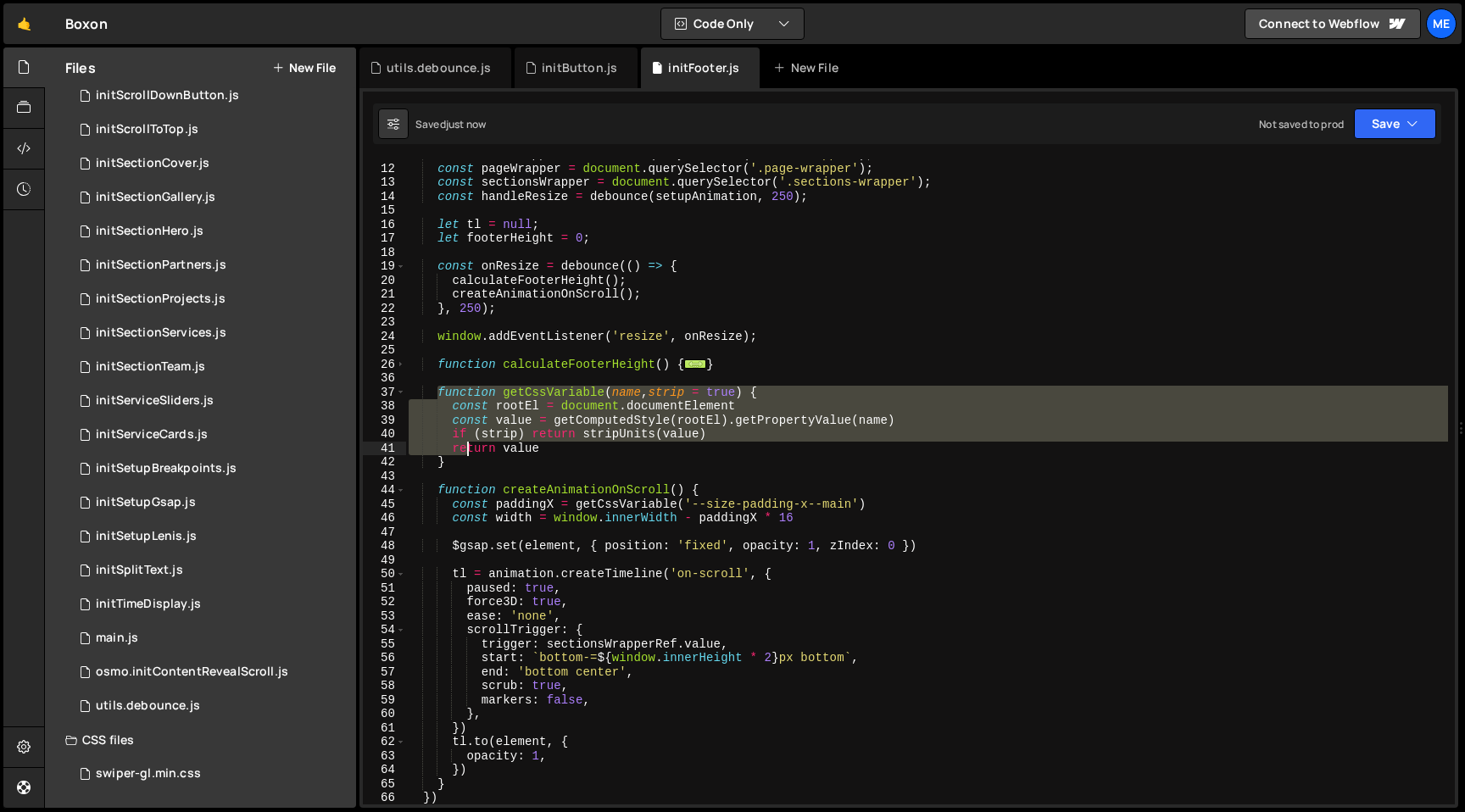
drag, startPoint x: 437, startPoint y: 386, endPoint x: 467, endPoint y: 460, distance: 79.8
click at [468, 460] on div "const mainWrapper = document . querySelector ( '.main-wrapper' ) ; const pageWr…" at bounding box center [926, 483] width 1043 height 673
type textarea "return value }"
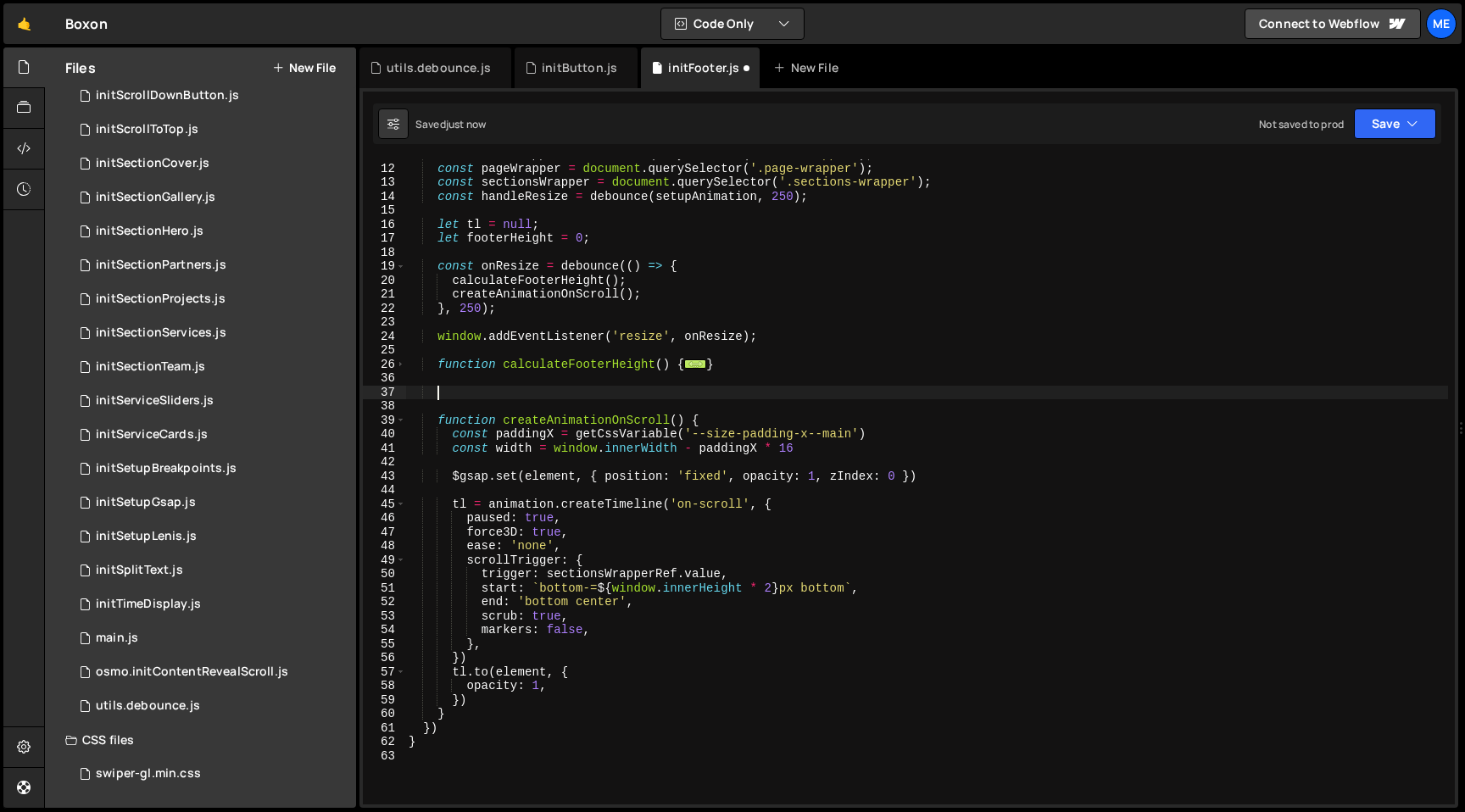
click at [505, 352] on div "const mainWrapper = document . querySelector ( '.main-wrapper' ) ; const pageWr…" at bounding box center [926, 483] width 1043 height 673
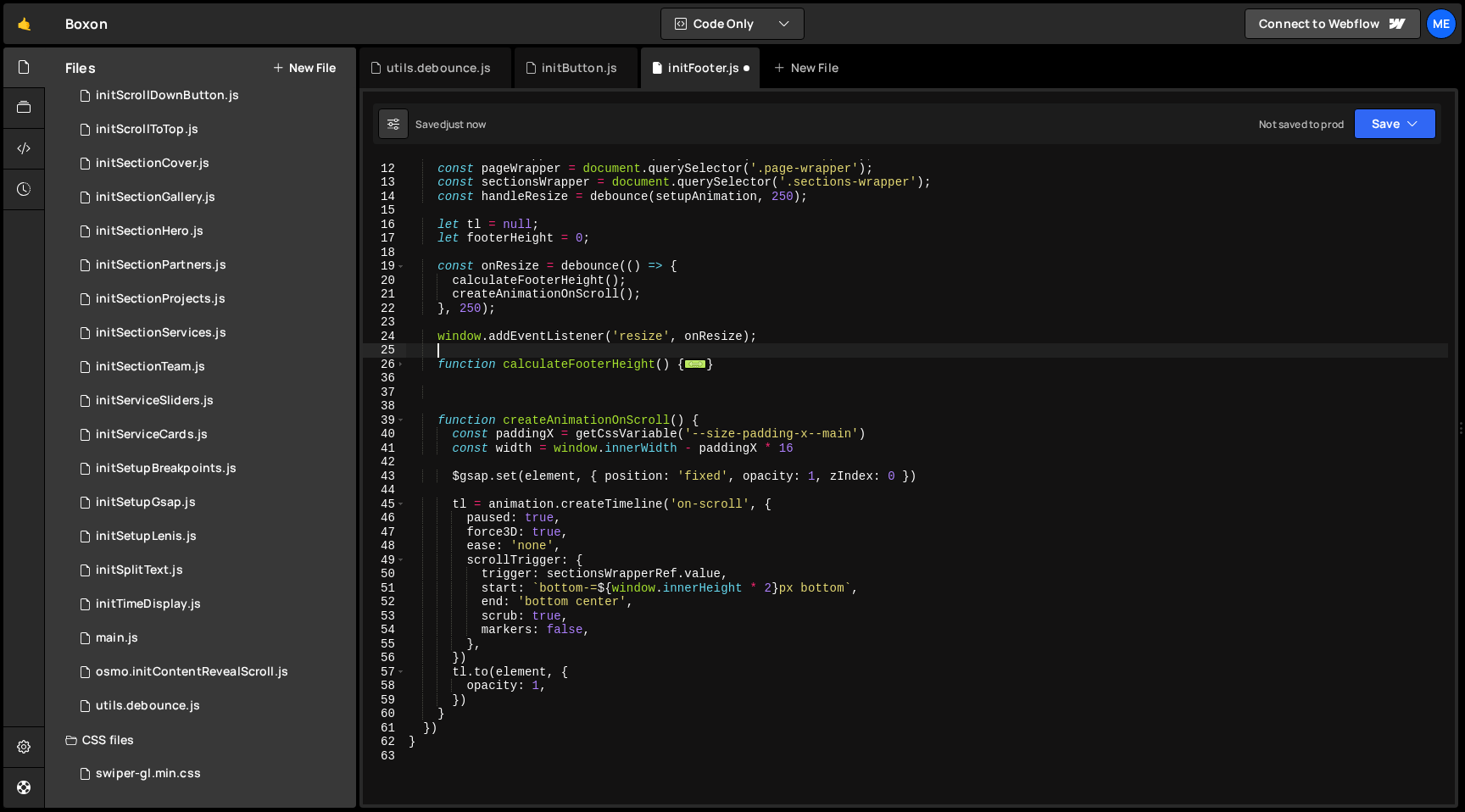
click at [471, 722] on div "const mainWrapper = document . querySelector ( '.main-wrapper' ) ; const pageWr…" at bounding box center [926, 483] width 1043 height 673
click at [472, 716] on div "const mainWrapper = document . querySelector ( '.main-wrapper' ) ; const pageWr…" at bounding box center [926, 483] width 1043 height 673
type textarea "}"
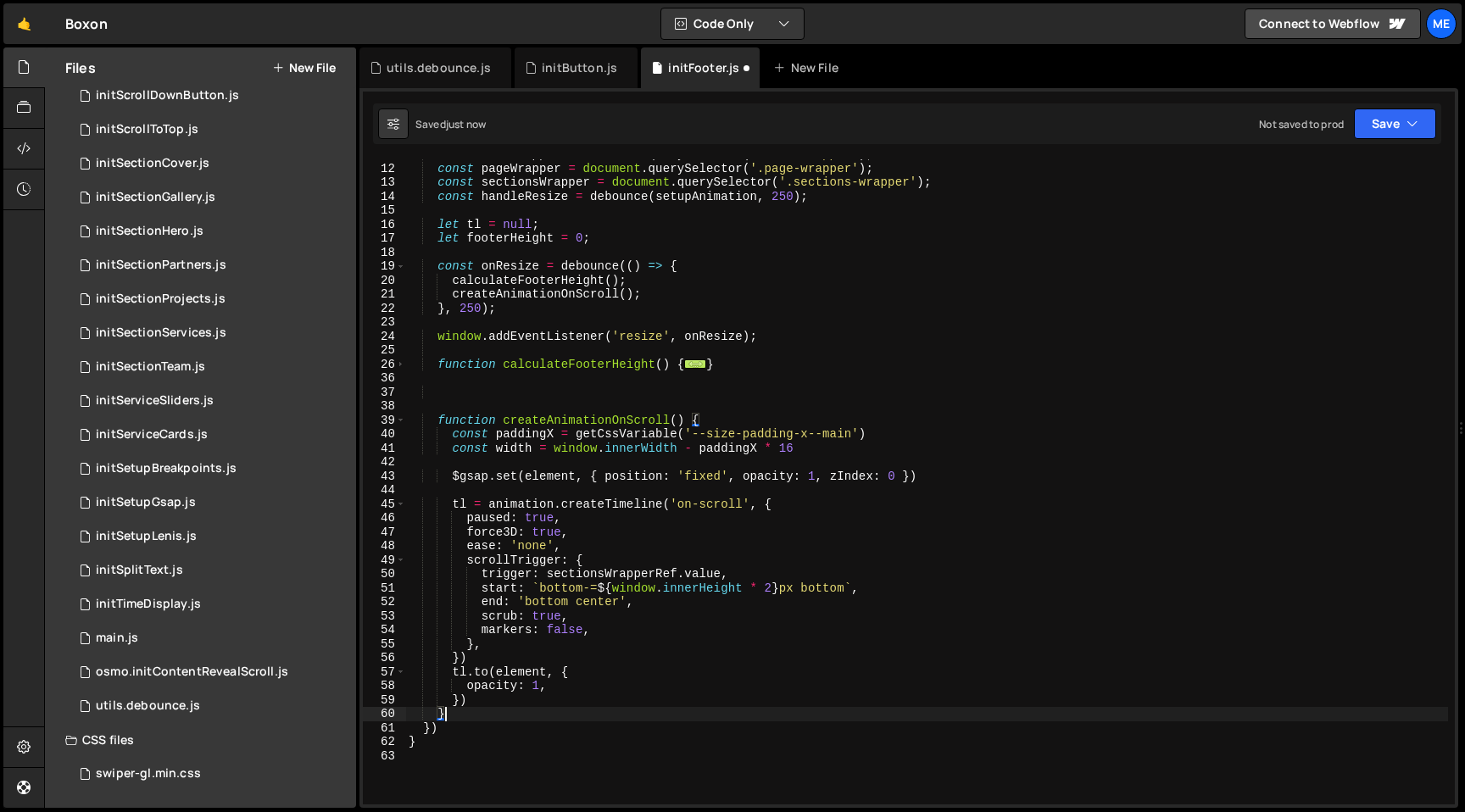
scroll to position [0, 1]
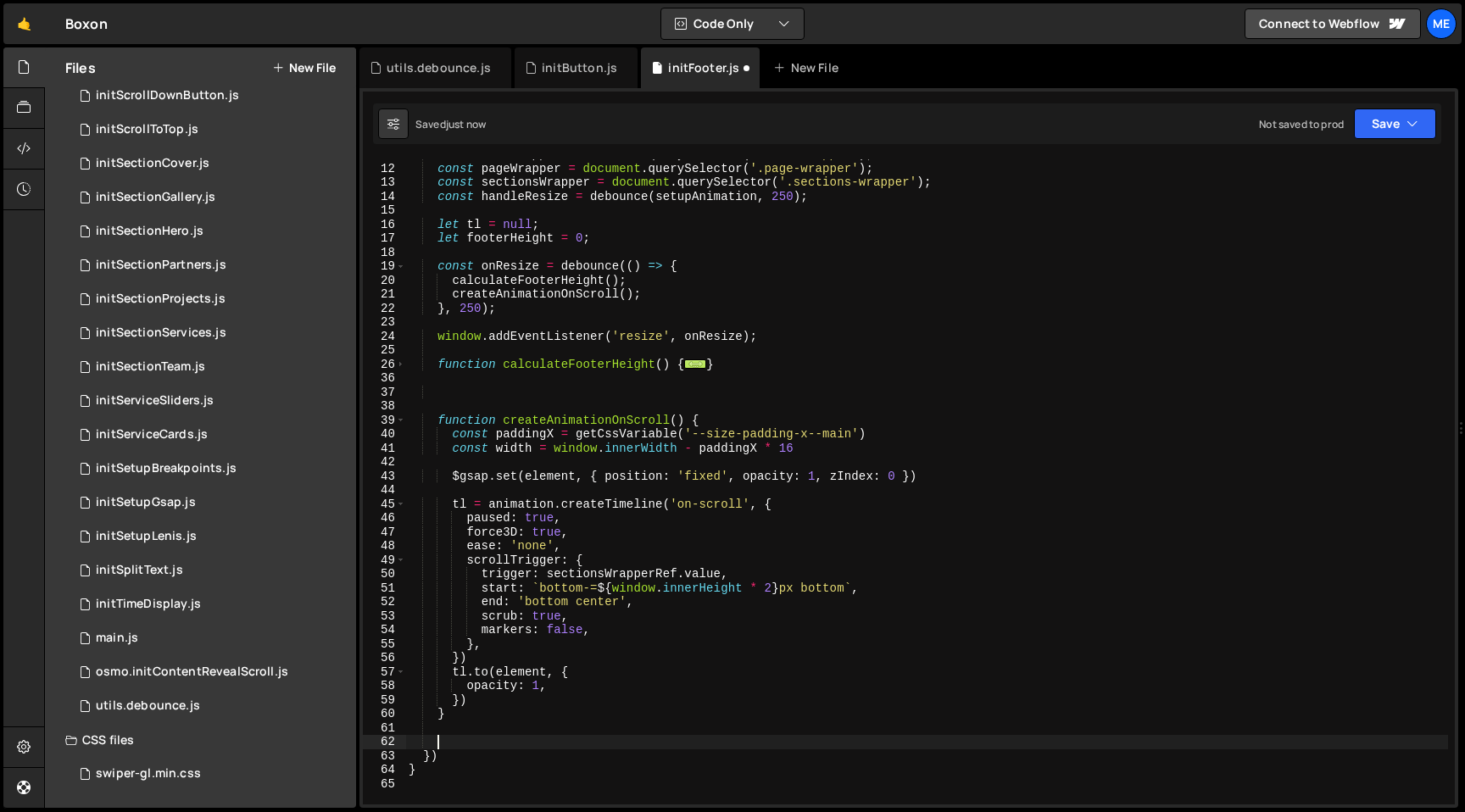
paste textarea "}"
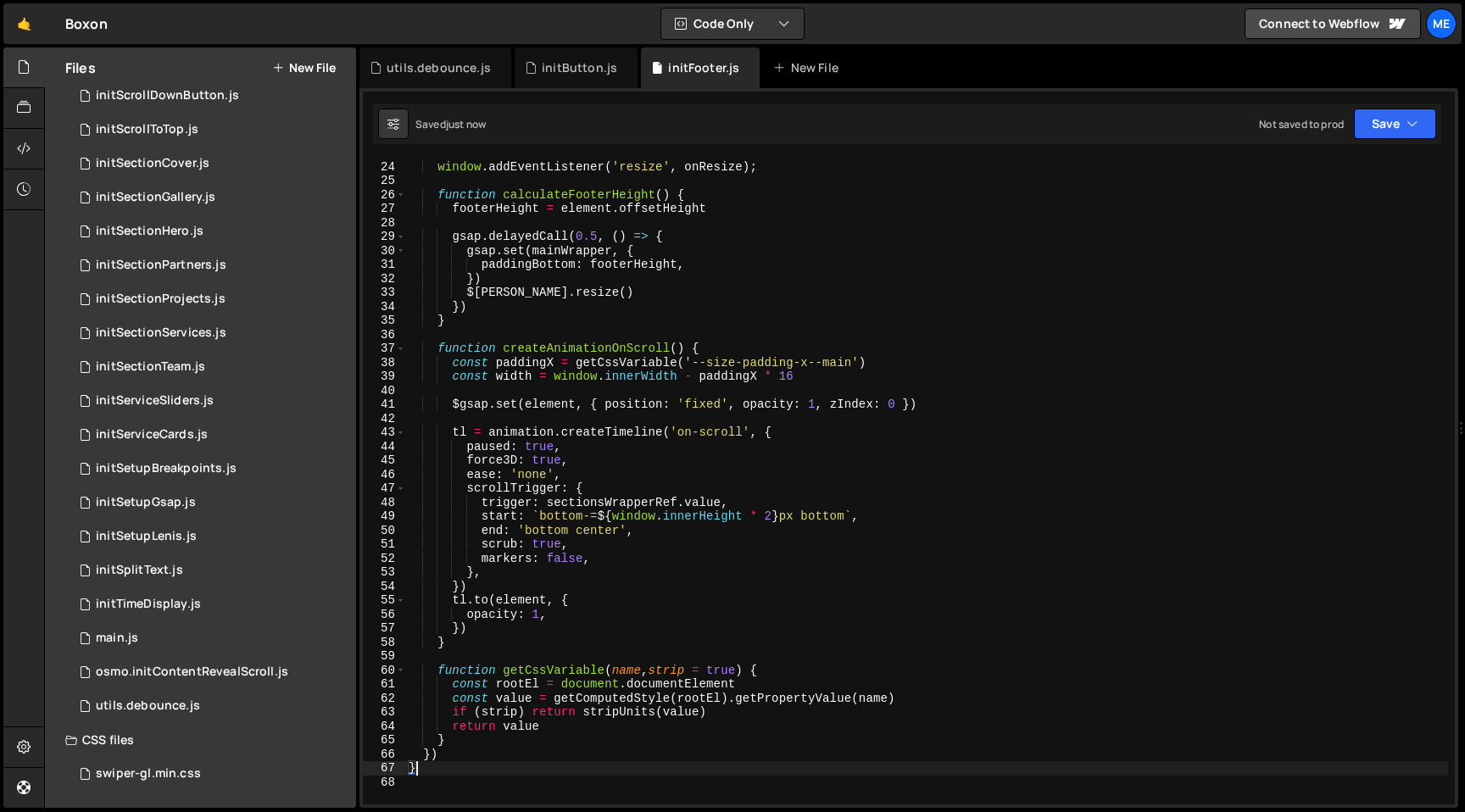
scroll to position [322, 0]
click at [481, 648] on div "window . addEventListener ( 'resize' , onResize ) ; function calculateFooterHei…" at bounding box center [926, 482] width 1043 height 673
type textarea "}"
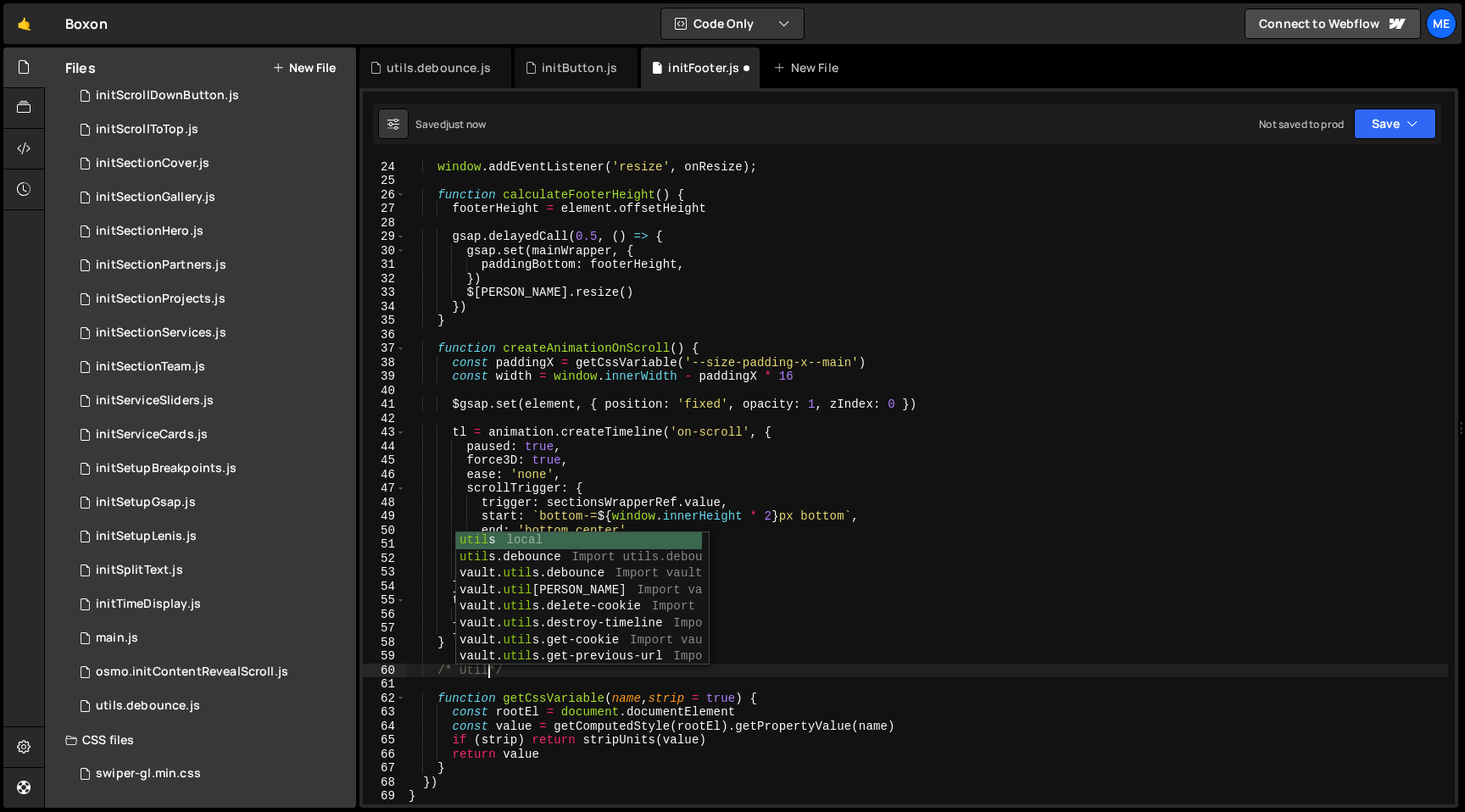
scroll to position [0, 6]
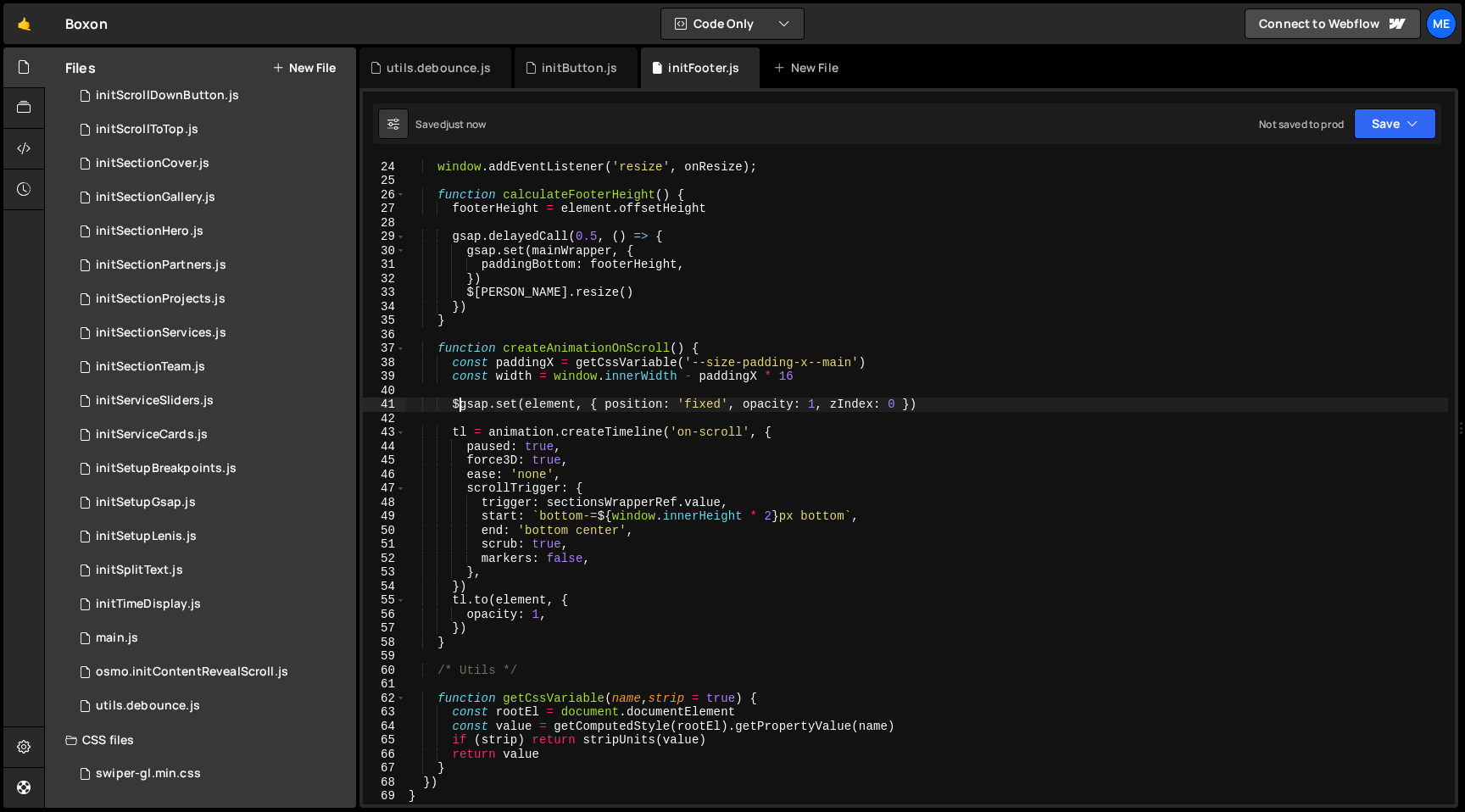
click at [461, 402] on div "window . addEventListener ( 'resize' , onResize ) ; function calculateFooterHei…" at bounding box center [926, 482] width 1043 height 673
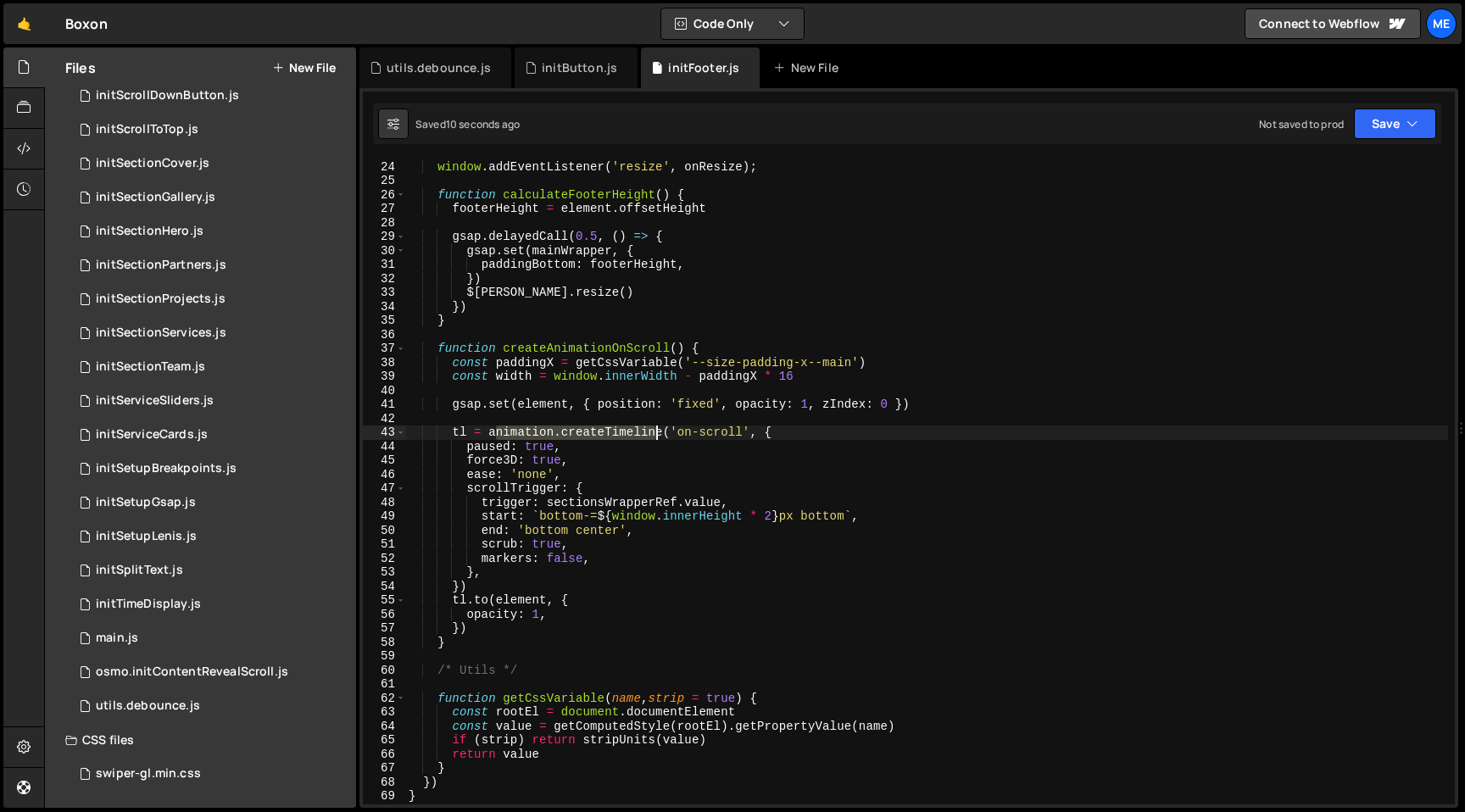
drag, startPoint x: 493, startPoint y: 432, endPoint x: 659, endPoint y: 432, distance: 166.0
click at [659, 432] on div "window . addEventListener ( 'resize' , onResize ) ; function calculateFooterHei…" at bounding box center [926, 482] width 1043 height 673
click at [655, 500] on div "window . addEventListener ( 'resize' , onResize ) ; function calculateFooterHei…" at bounding box center [926, 482] width 1043 height 673
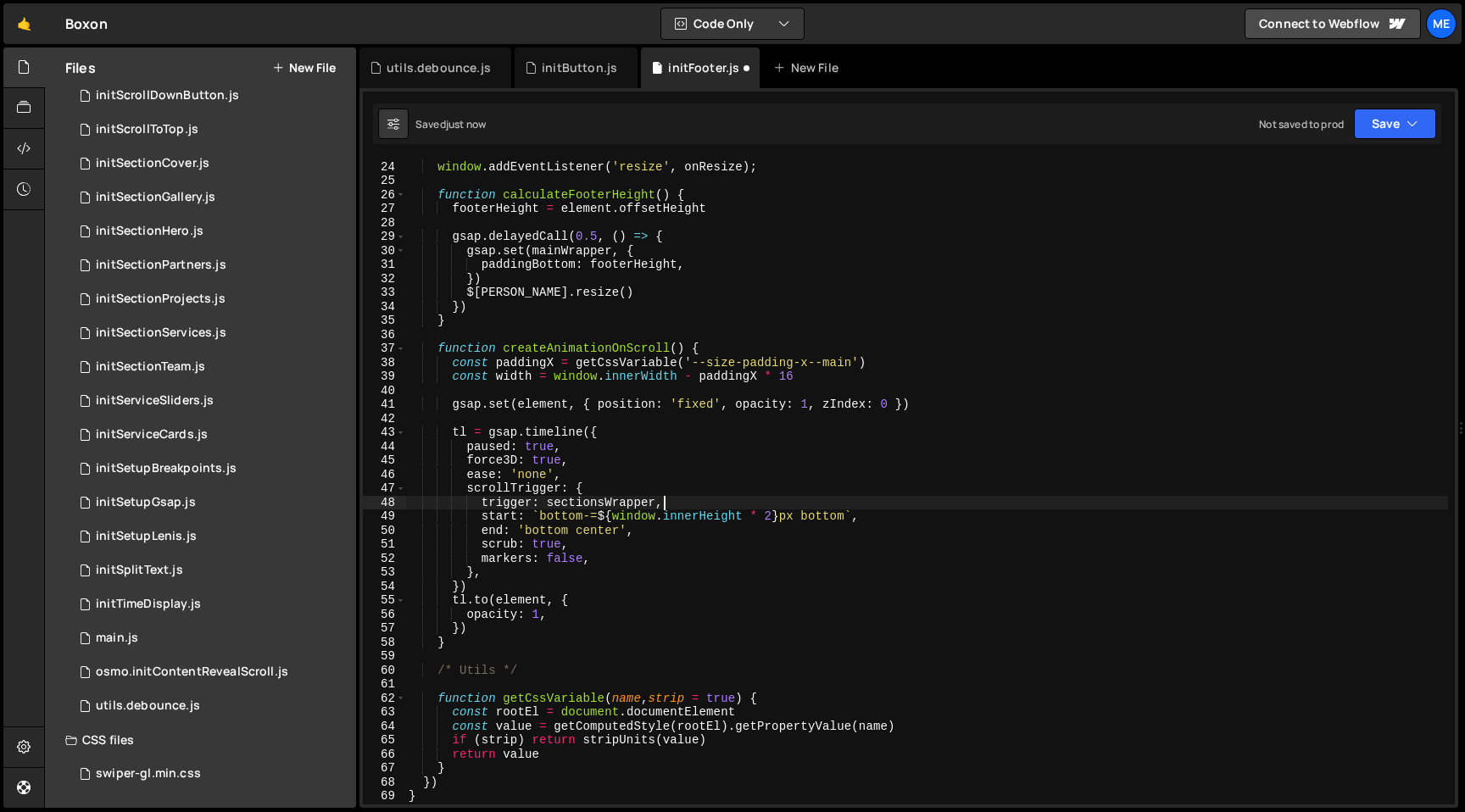
scroll to position [0, 17]
click at [575, 585] on div "window . addEventListener ( 'resize' , onResize ) ; function calculateFooterHei…" at bounding box center [926, 482] width 1043 height 673
type textarea "})"
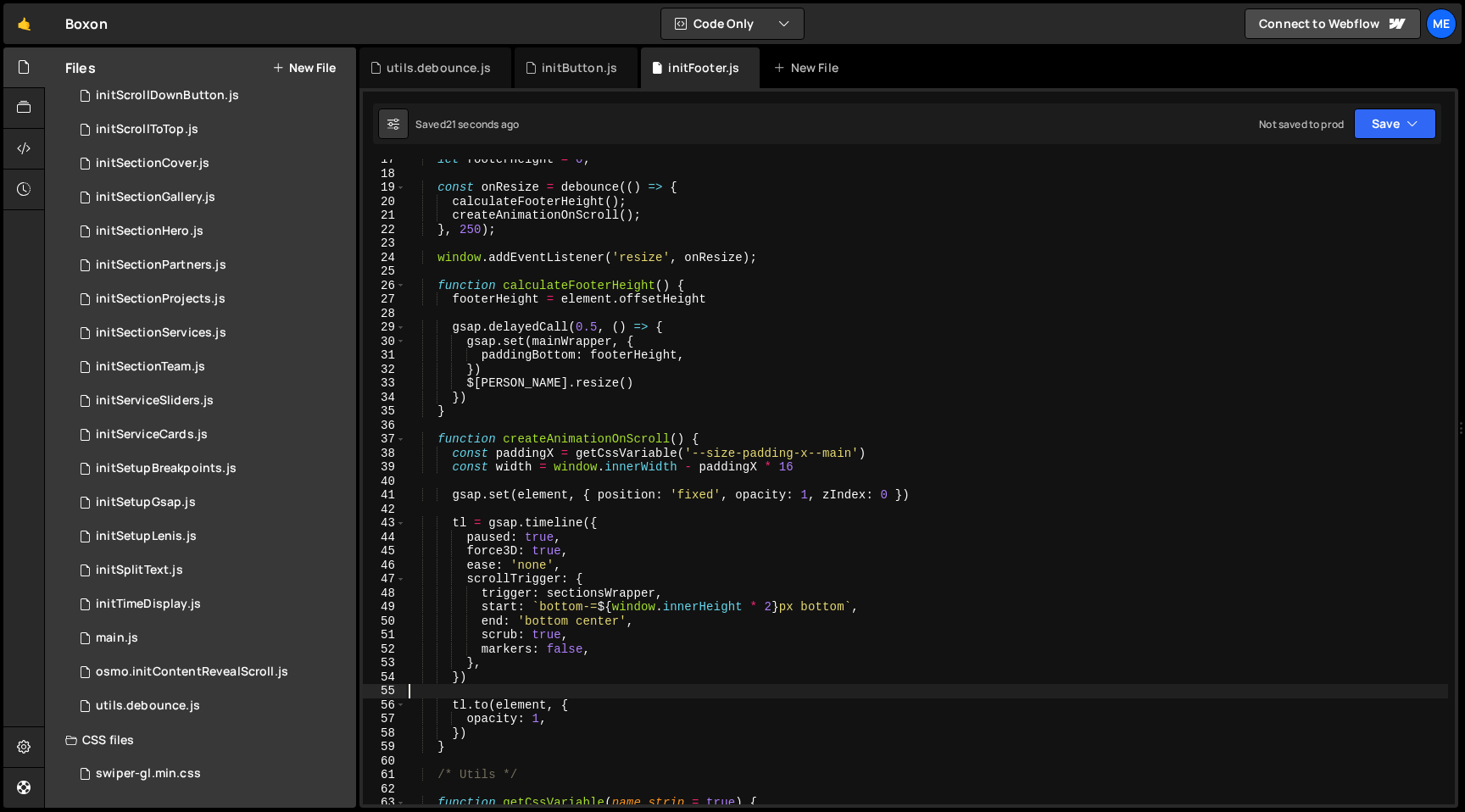
scroll to position [139, 0]
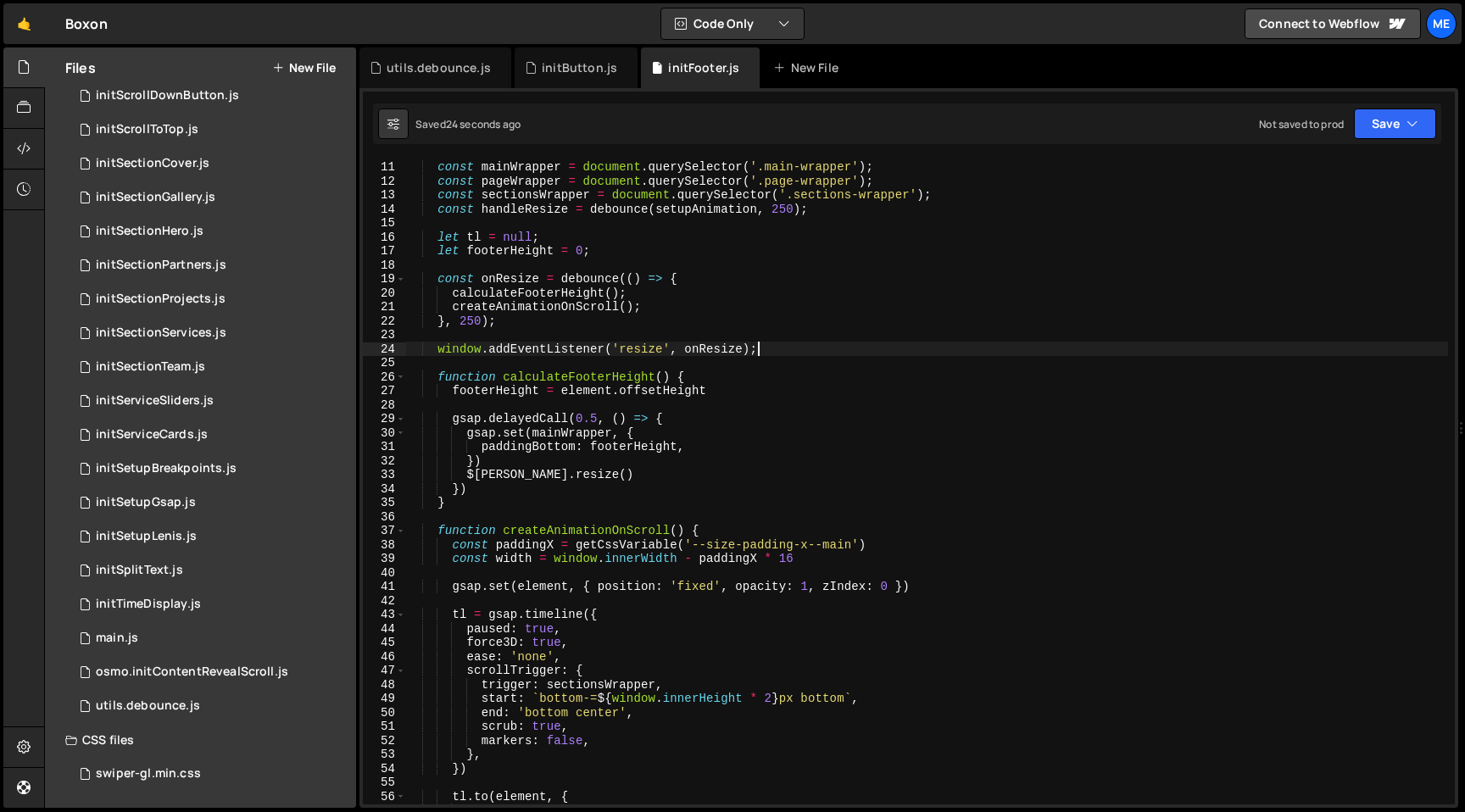
click at [1082, 349] on div "const mainWrapper = document . querySelector ( '.main-wrapper' ) ; const pageWr…" at bounding box center [926, 482] width 1043 height 673
type textarea "window.addEventListener('resize', onResize);"
click at [152, 637] on div "0 main.js 0" at bounding box center [211, 638] width 291 height 34
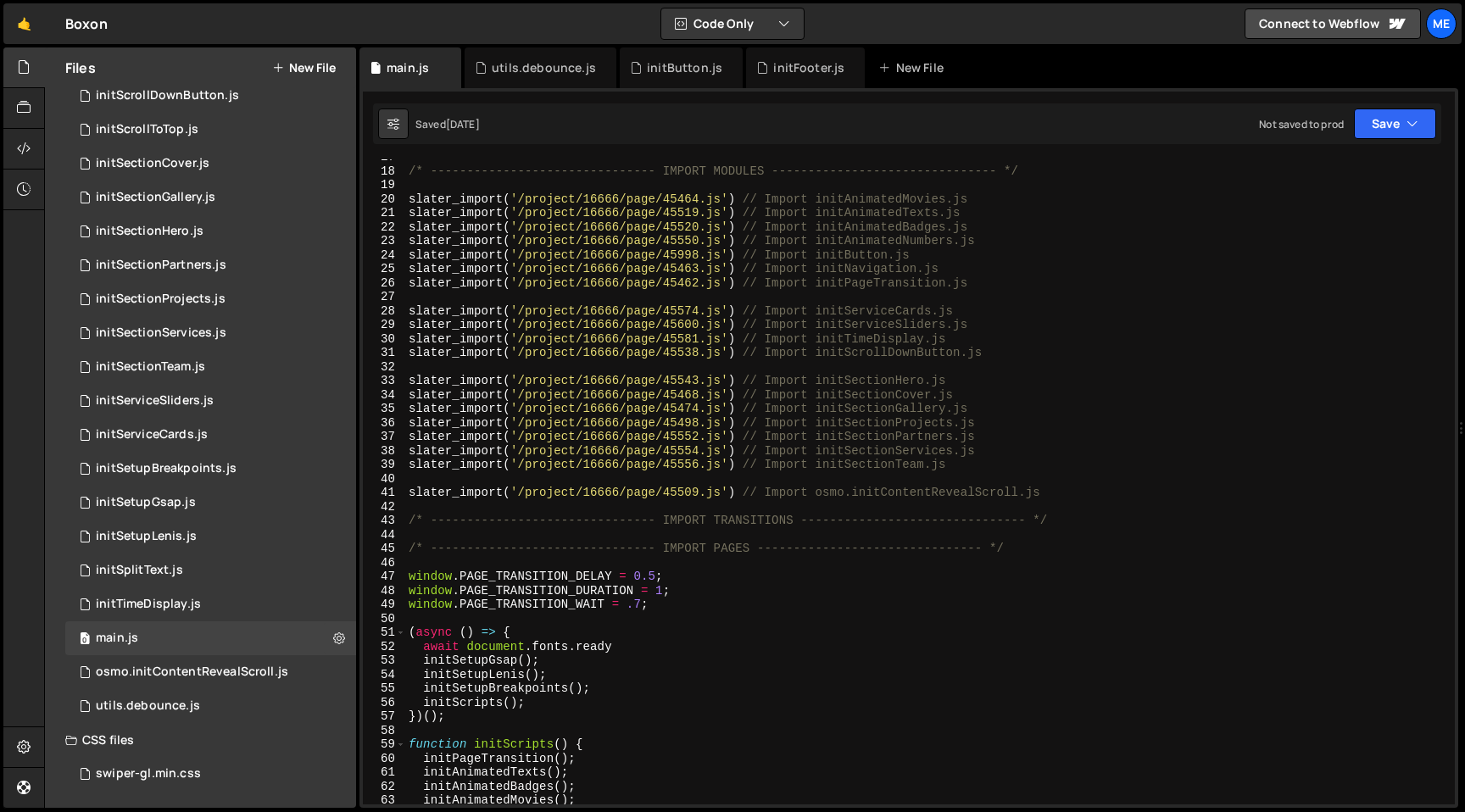
scroll to position [167, 0]
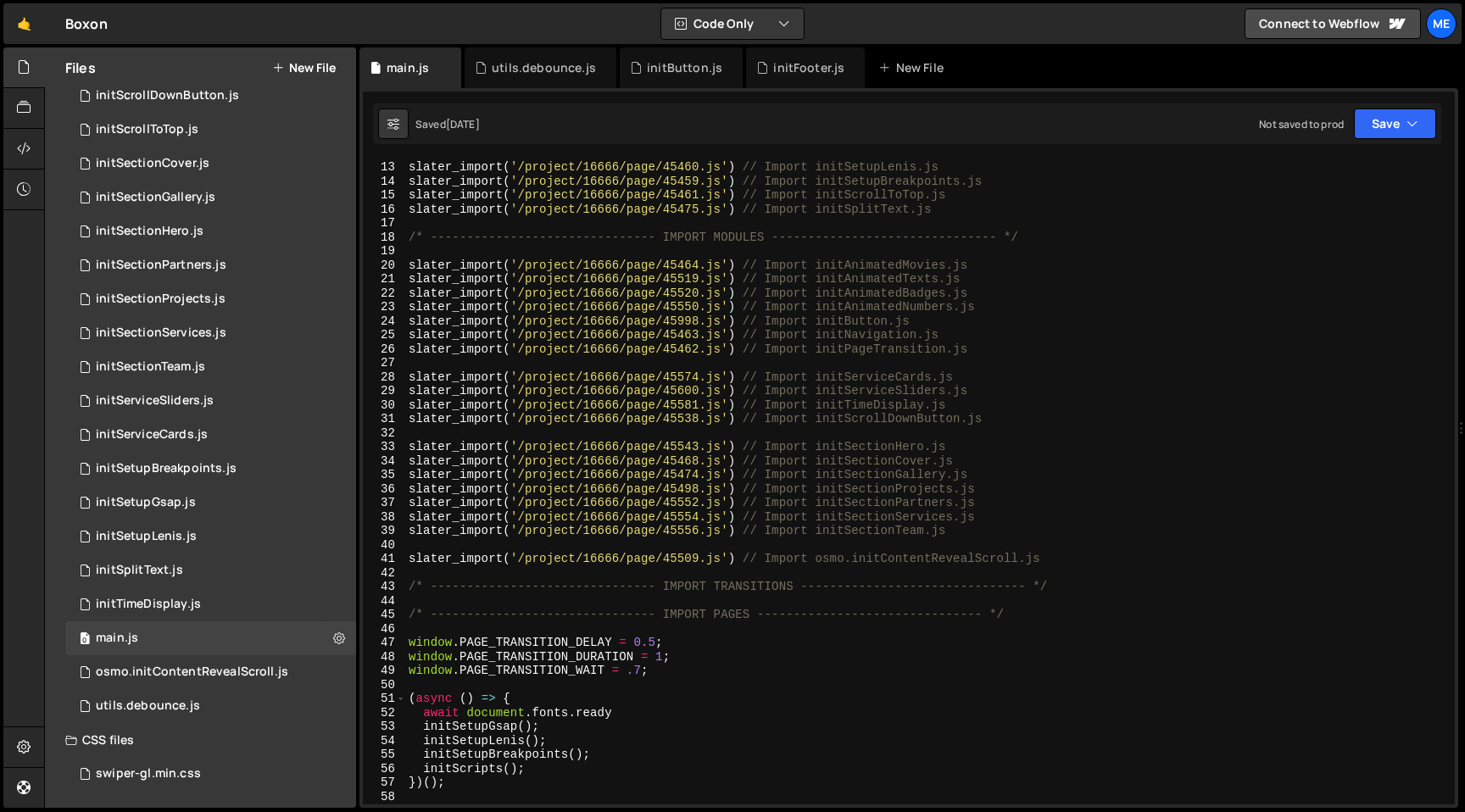
type textarea "slater_import('/project/16666/page/45998.js') // Import initButton.js"
click at [984, 320] on div "slater_import ( '/project/16666/page/45458.js' ) // Import initSetupGsap.js sla…" at bounding box center [926, 482] width 1043 height 673
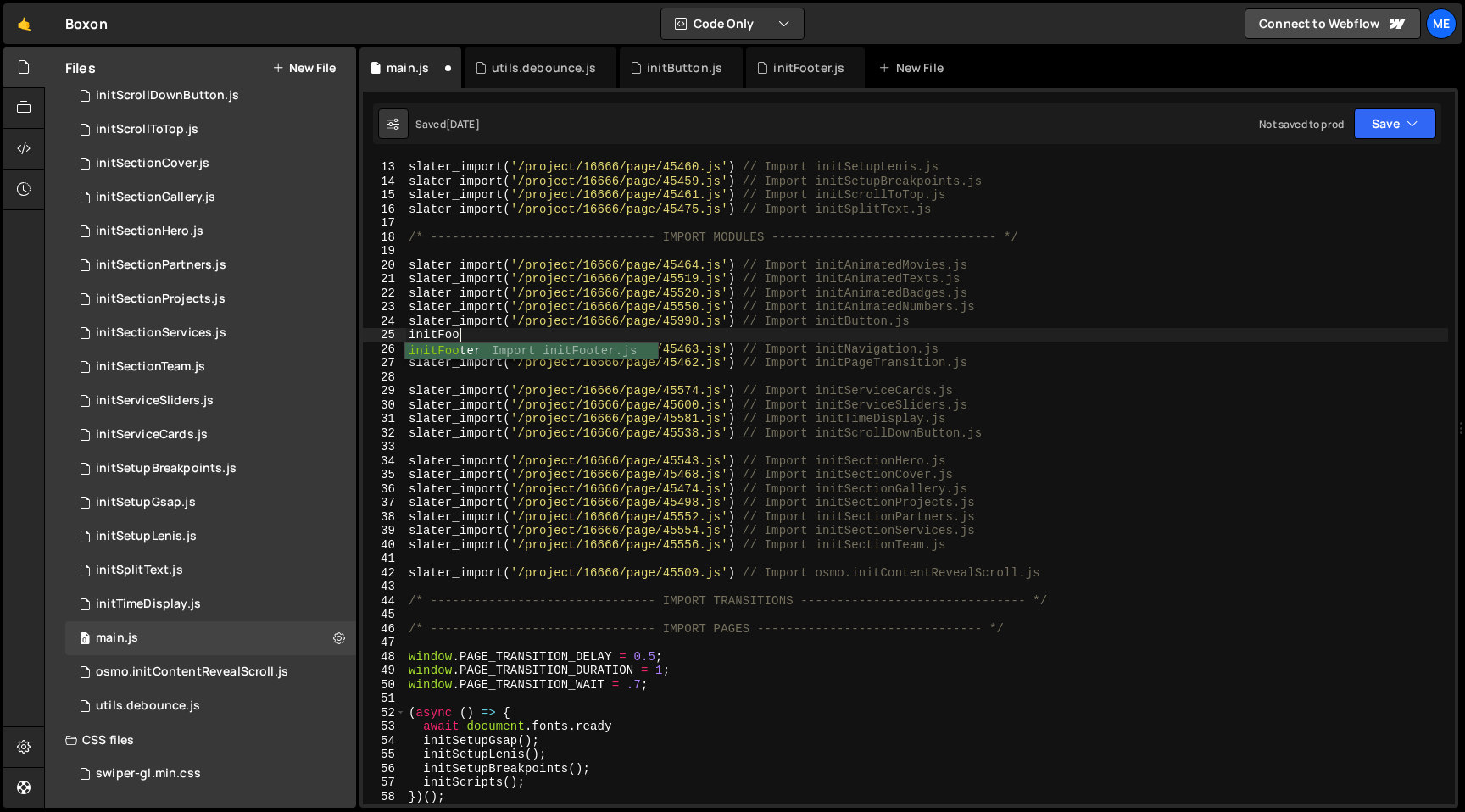
scroll to position [0, 3]
click at [841, 337] on div "slater_import ( '/project/16666/page/45458.js' ) // Import initSetupGsap.js sla…" at bounding box center [926, 482] width 1043 height 673
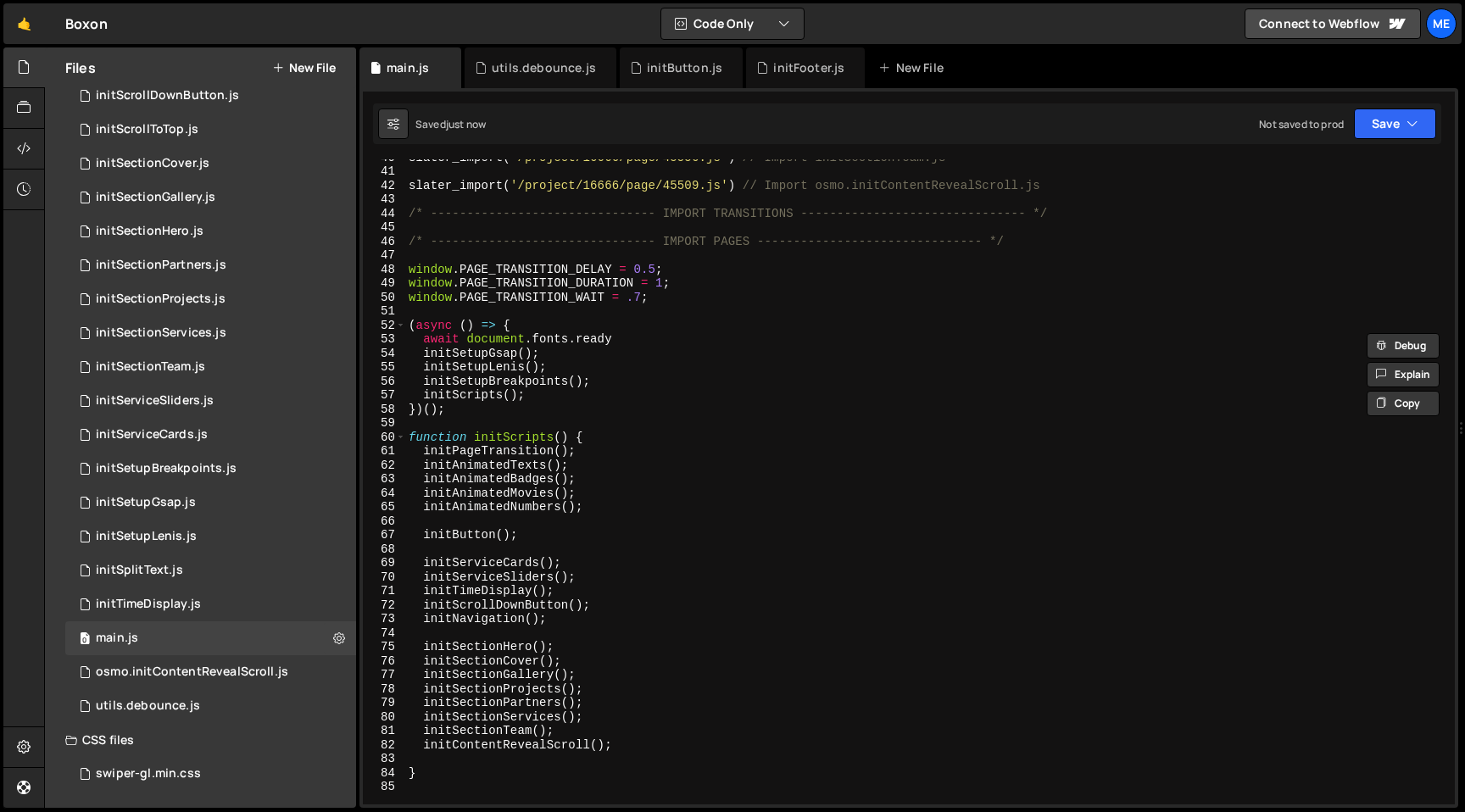
scroll to position [645, 0]
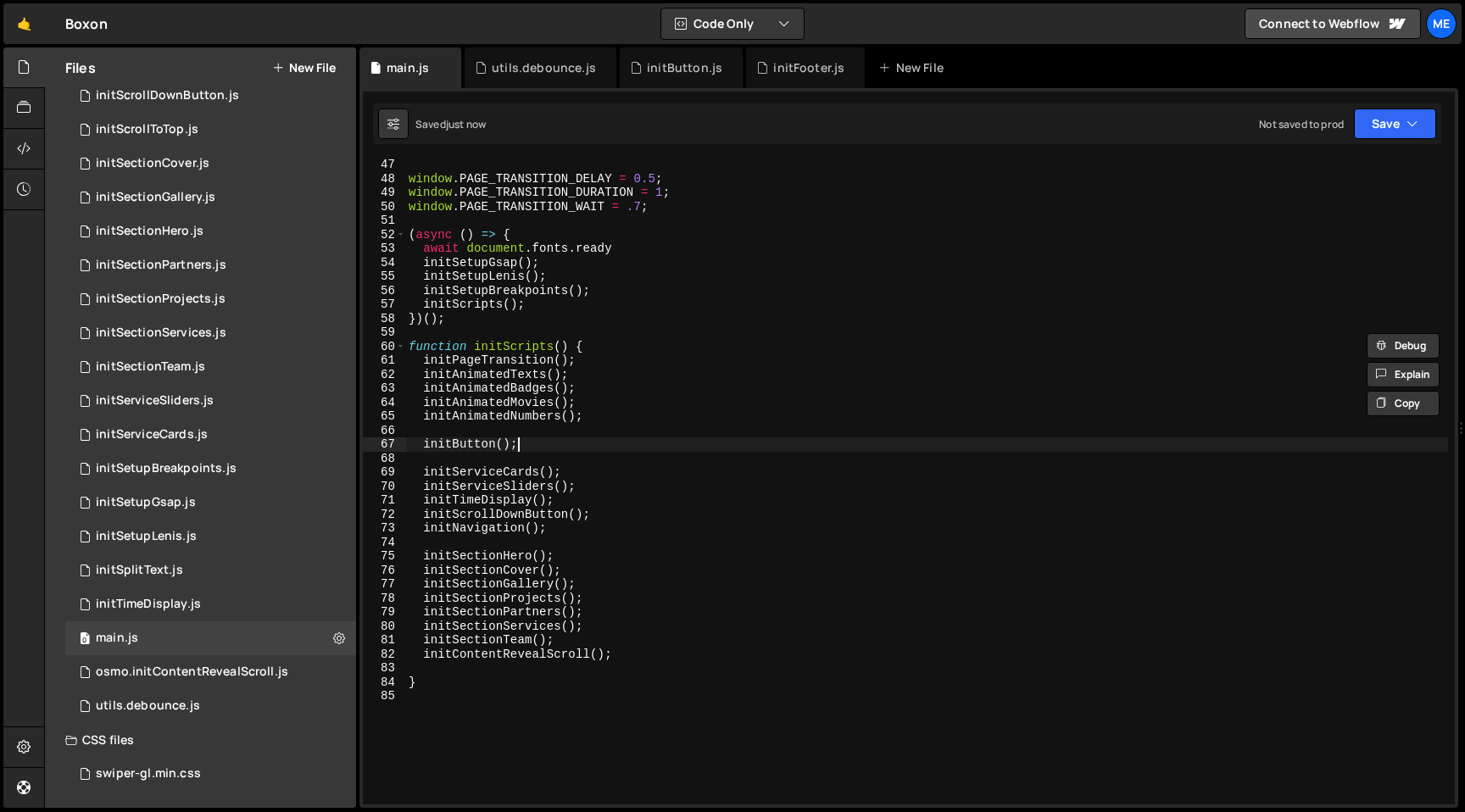
click at [582, 440] on div "window . PAGE_TRANSITION_DELAY = 0.5 ; window . PAGE_TRANSITION_DURATION = 1 ; …" at bounding box center [926, 494] width 1043 height 673
type textarea "initButton();"
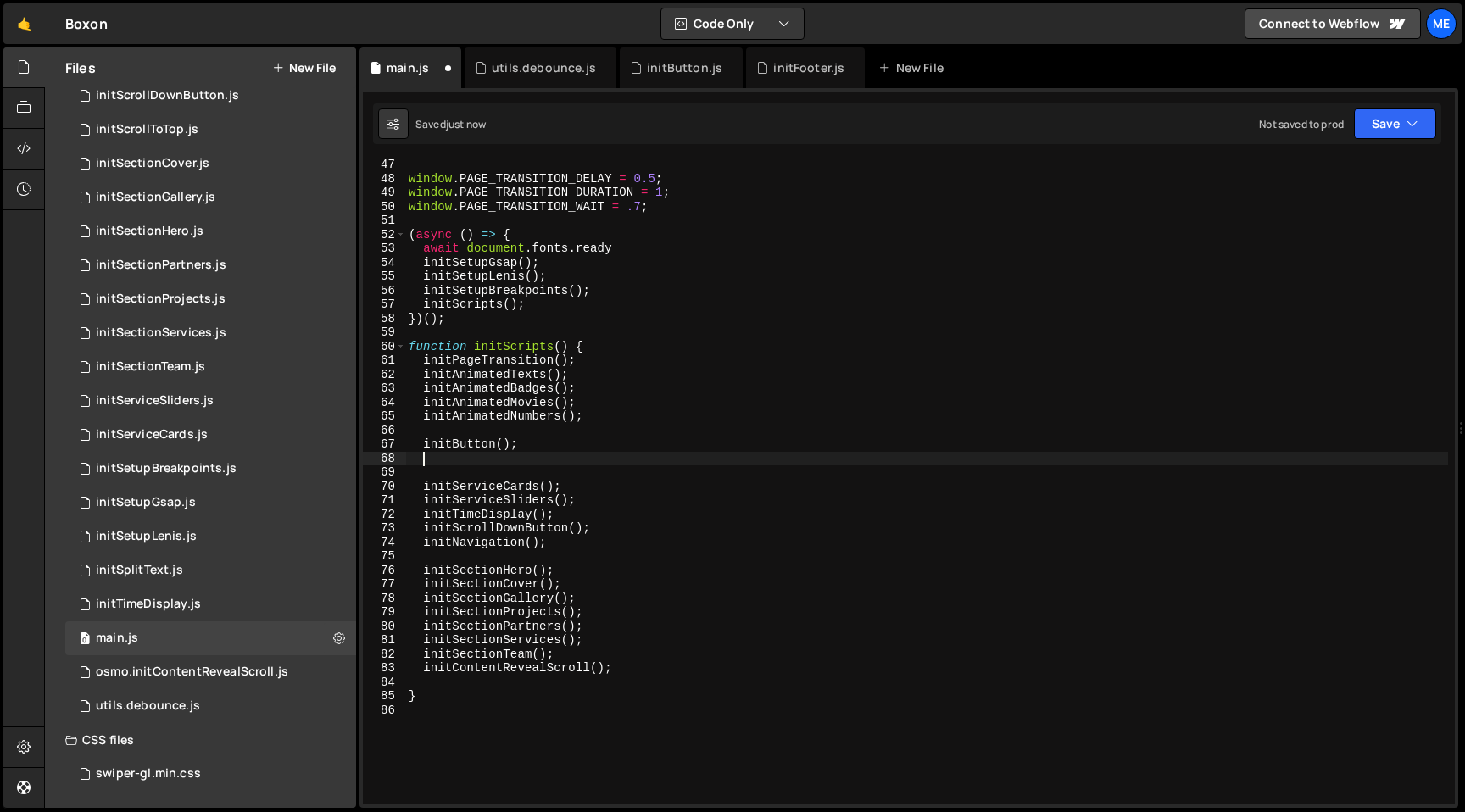
paste textarea "initFooter"
click at [809, 266] on div "window . PAGE_TRANSITION_DELAY = 0.5 ; window . PAGE_TRANSITION_DURATION = 1 ; …" at bounding box center [926, 494] width 1043 height 673
click at [753, 301] on div "window . PAGE_TRANSITION_DELAY = 0.5 ; window . PAGE_TRANSITION_DURATION = 1 ; …" at bounding box center [926, 494] width 1043 height 673
type textarea "initScripts();"
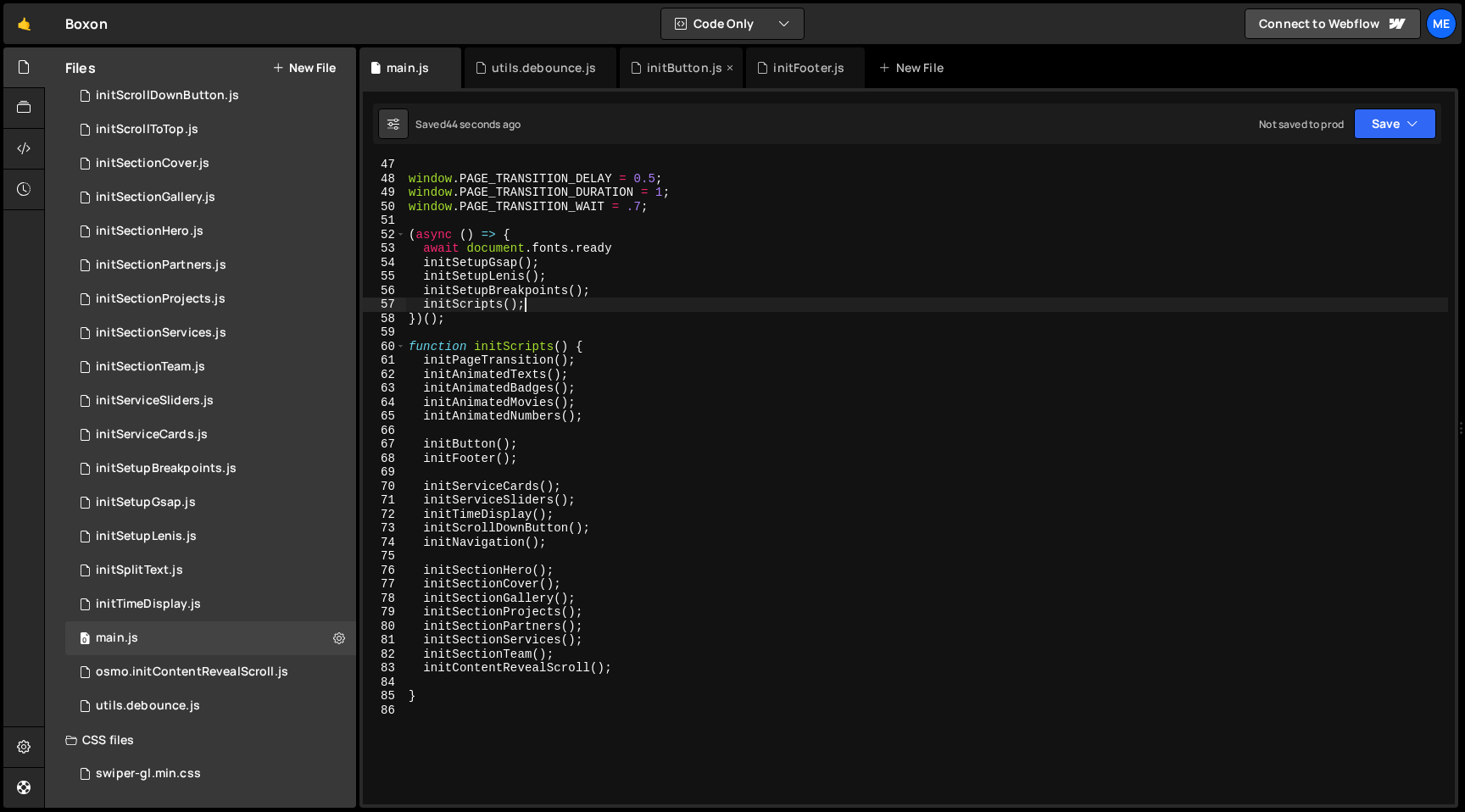
click at [728, 68] on icon at bounding box center [730, 68] width 12 height 17
click at [684, 67] on div "initFooter.js" at bounding box center [683, 68] width 72 height 17
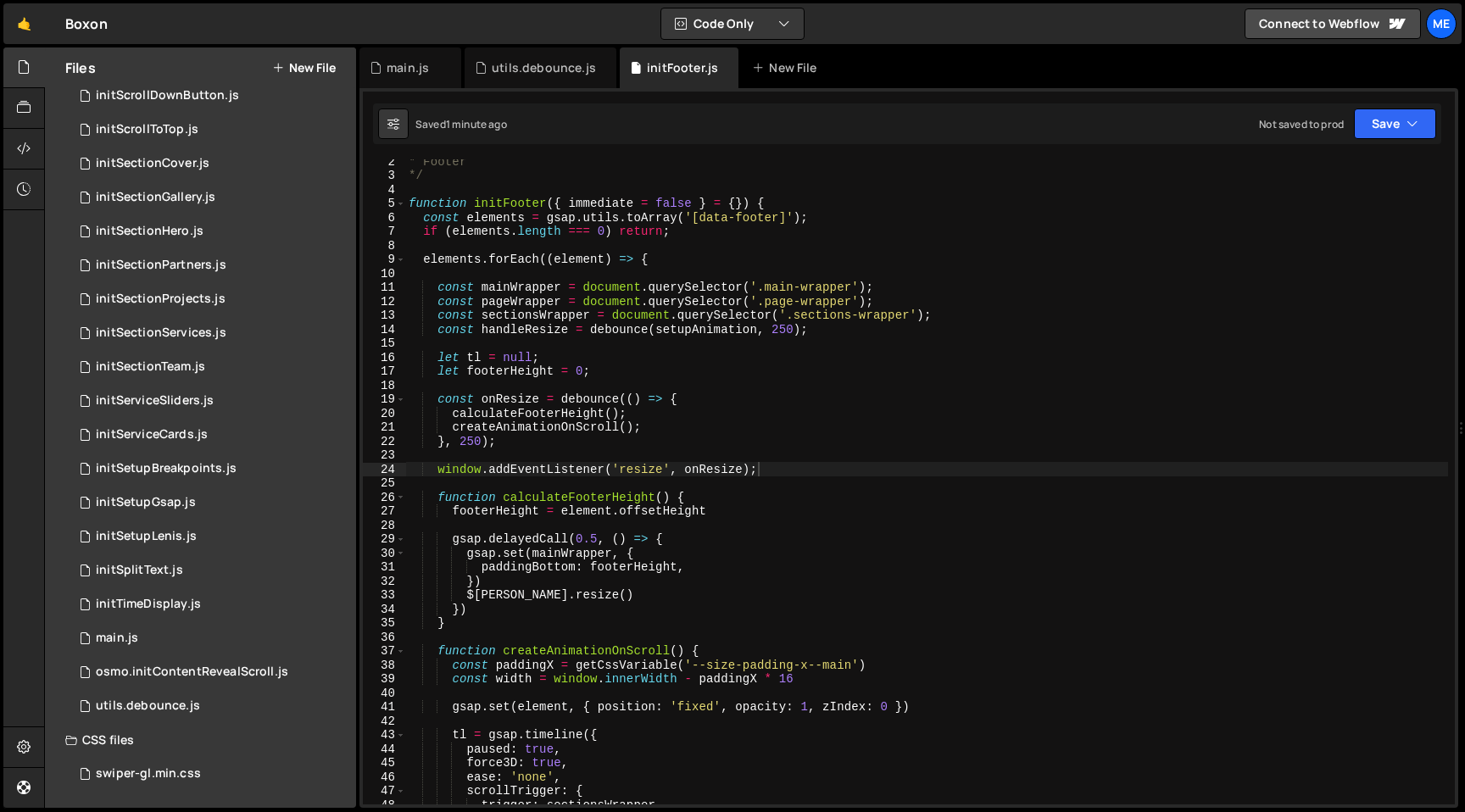
scroll to position [18, 0]
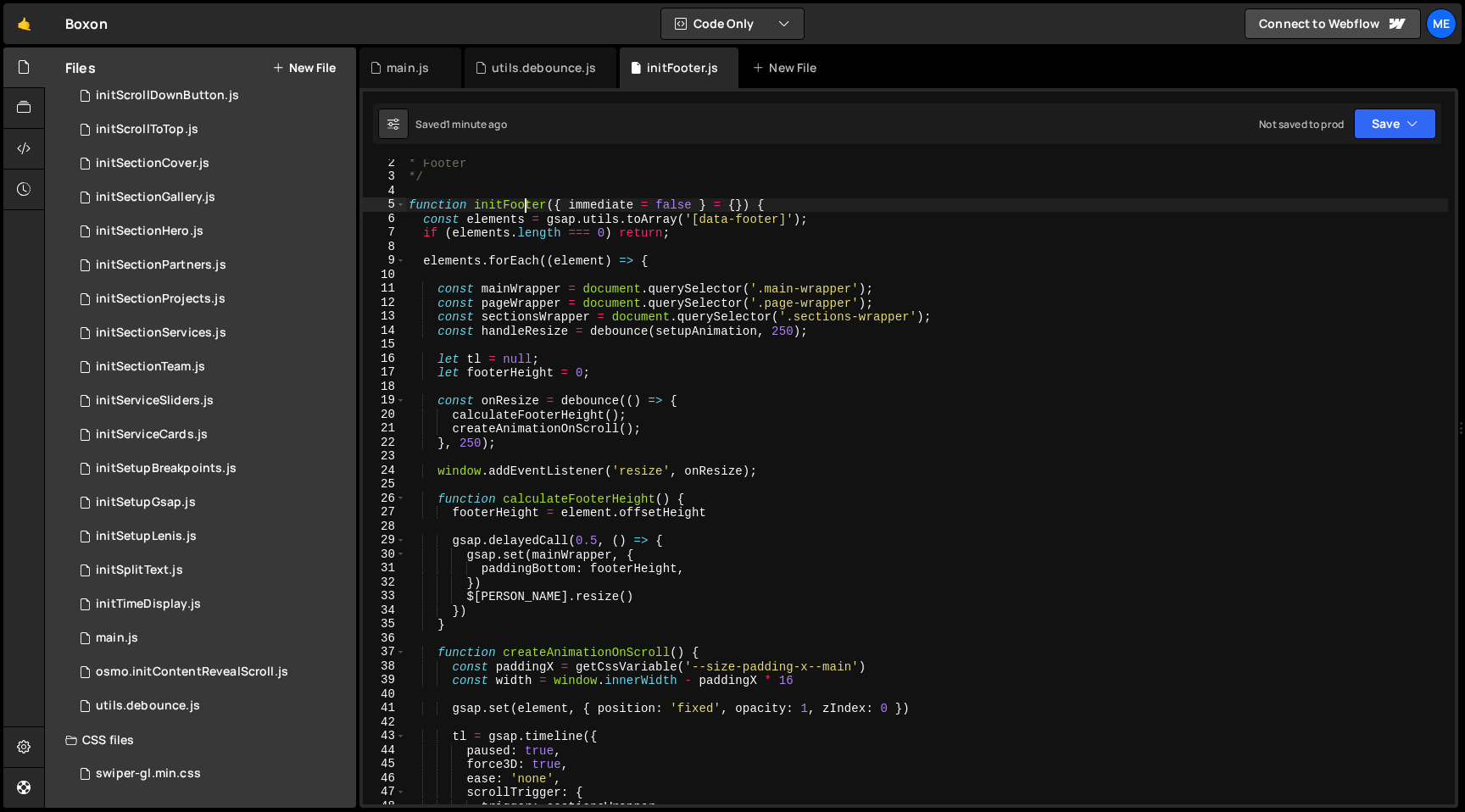
click at [524, 203] on div "* Footer */ function initFooter ( { immediate = false } = { }) { const elements…" at bounding box center [926, 492] width 1043 height 673
click at [762, 202] on div "* Footer */ function initFooter ( { immediate = false } = { }) { const elements…" at bounding box center [926, 492] width 1043 height 673
click at [139, 569] on div "initSplitText.js" at bounding box center [140, 570] width 88 height 15
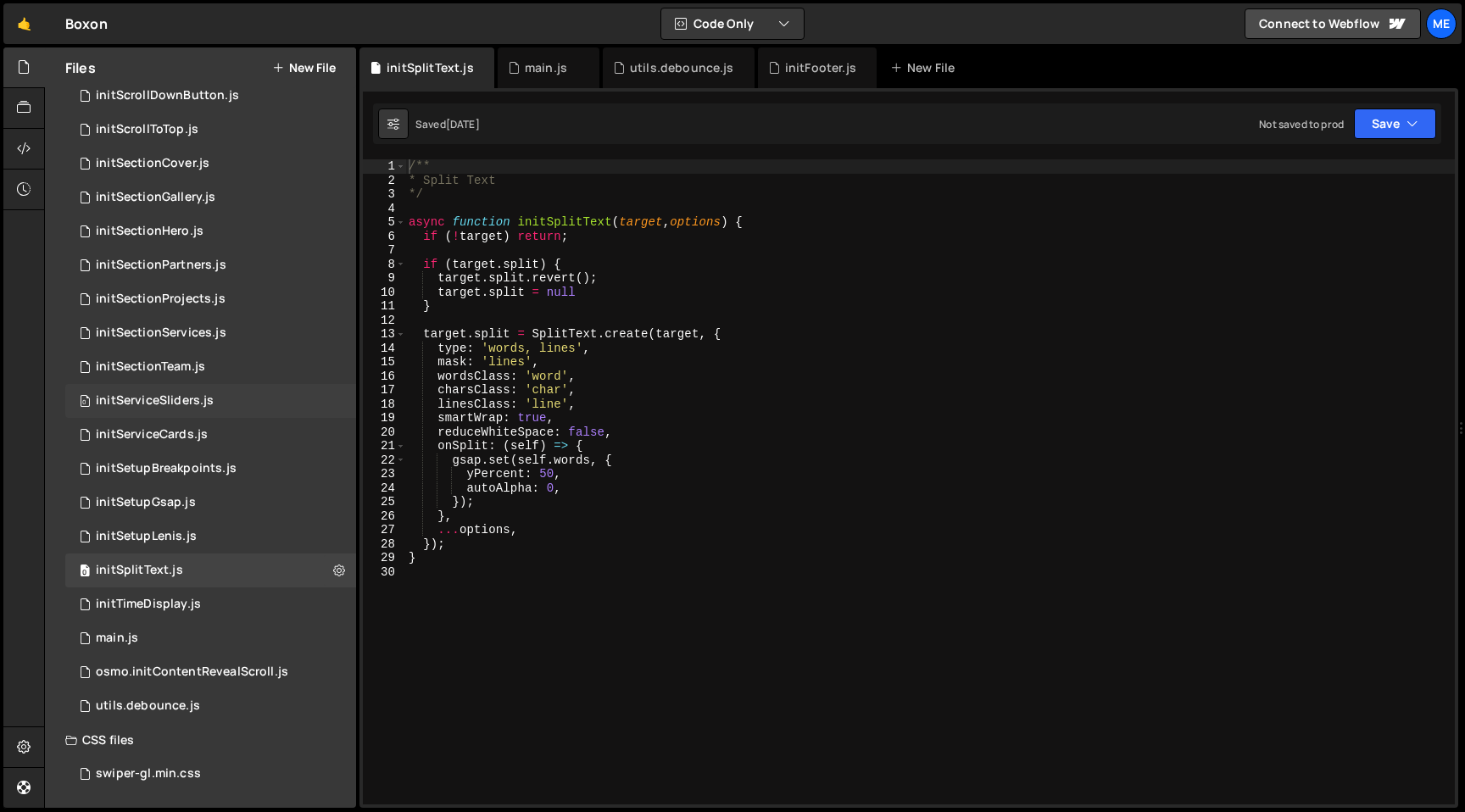
click at [157, 402] on div "initServiceSliders.js" at bounding box center [155, 401] width 117 height 15
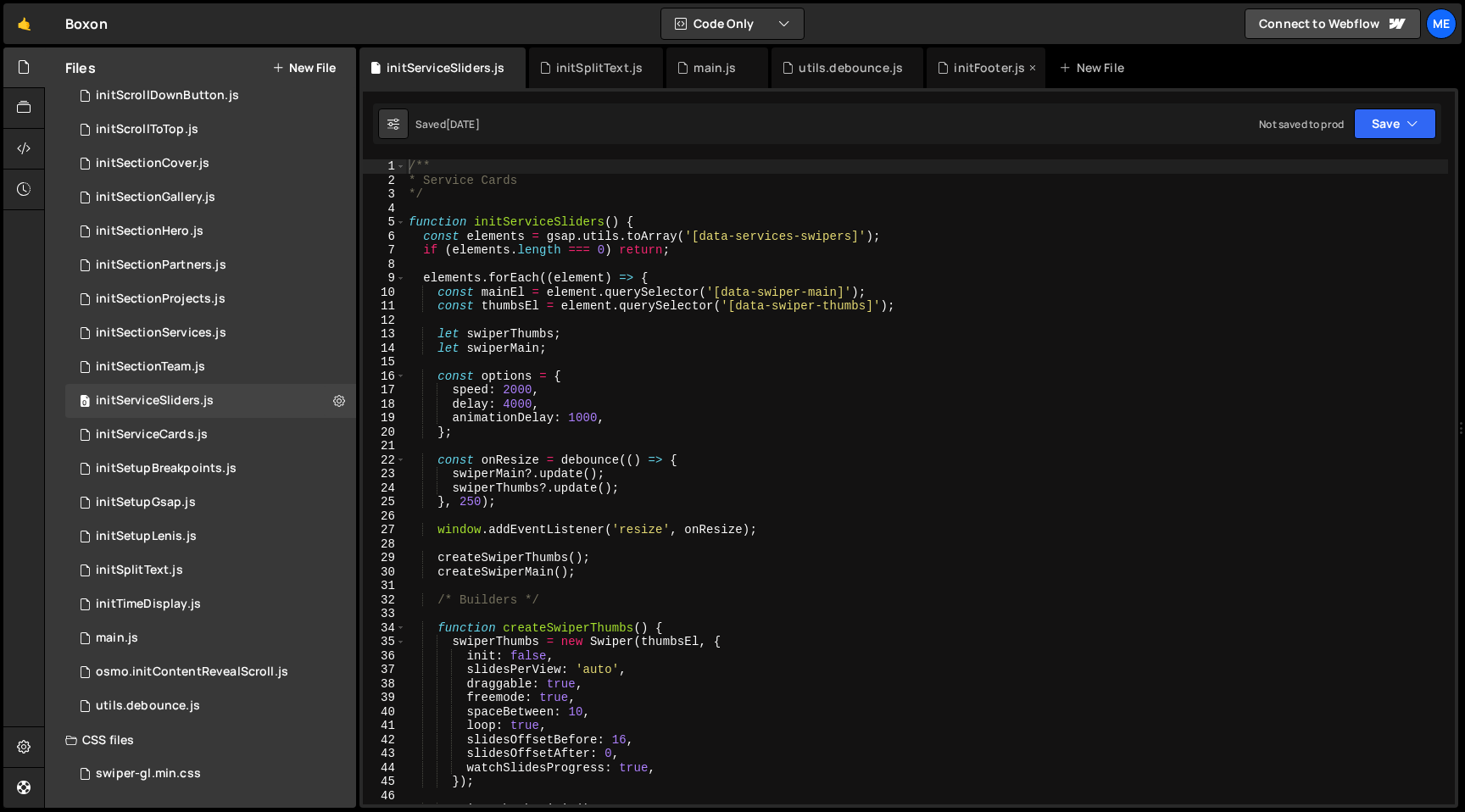
click at [953, 58] on div "initFooter.js" at bounding box center [986, 68] width 118 height 41
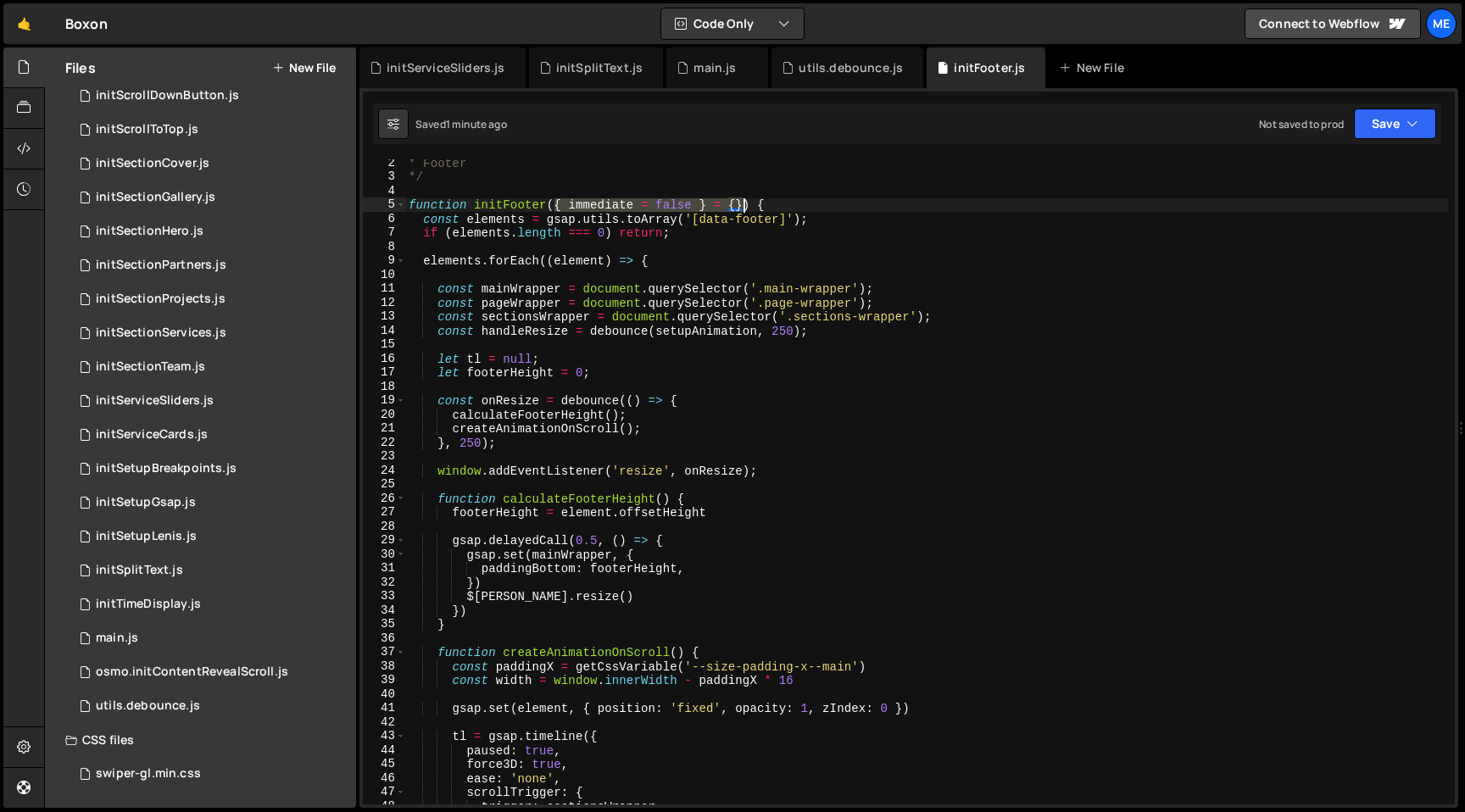
drag, startPoint x: 554, startPoint y: 204, endPoint x: 744, endPoint y: 203, distance: 190.0
click at [744, 203] on div "* Footer */ function initFooter ( { immediate = false } = { }) { const elements…" at bounding box center [926, 492] width 1043 height 673
click at [883, 464] on div "* Footer */ function initFooter ( ) { const elements = gsap . utils . toArray (…" at bounding box center [926, 492] width 1043 height 673
type textarea "window.addEventListener('resize', onResize);"
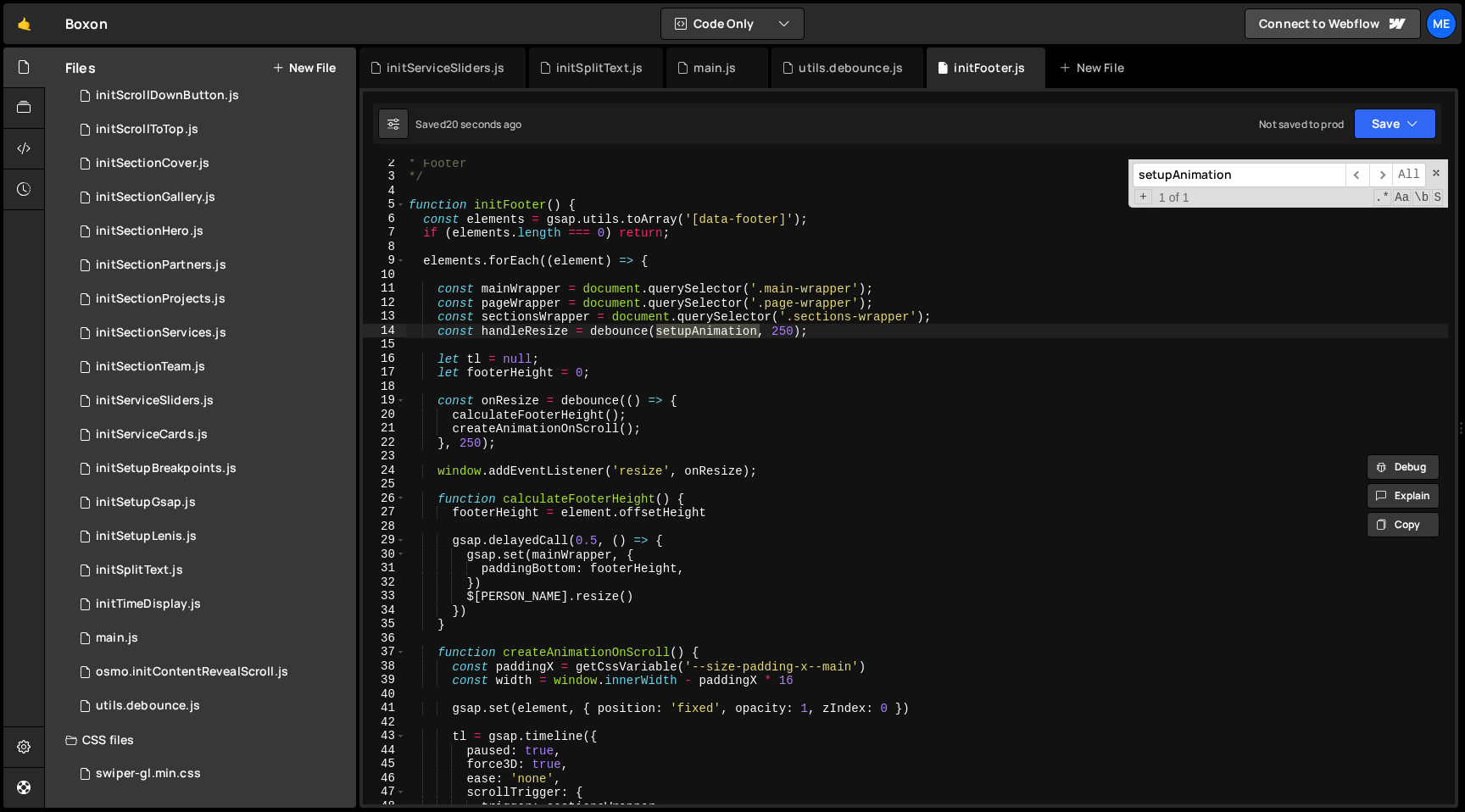
scroll to position [0, 0]
type input "setupAnimation"
click at [627, 329] on div "* Footer */ function initFooter ( ) { const elements = gsap . utils . toArray (…" at bounding box center [926, 492] width 1043 height 673
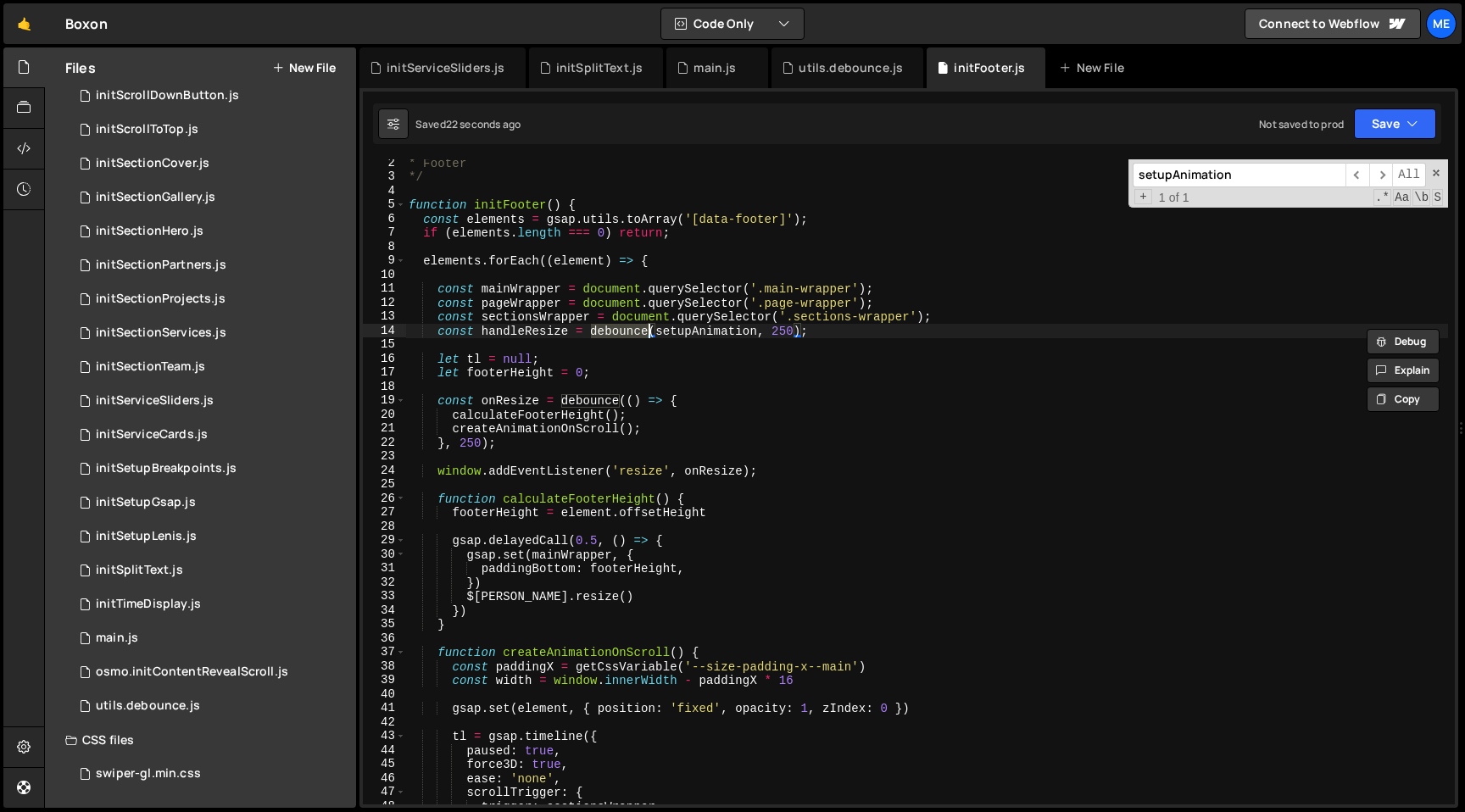
click at [541, 328] on div "* Footer */ function initFooter ( ) { const elements = gsap . utils . toArray (…" at bounding box center [926, 492] width 1043 height 673
click at [403, 499] on span at bounding box center [400, 499] width 9 height 14
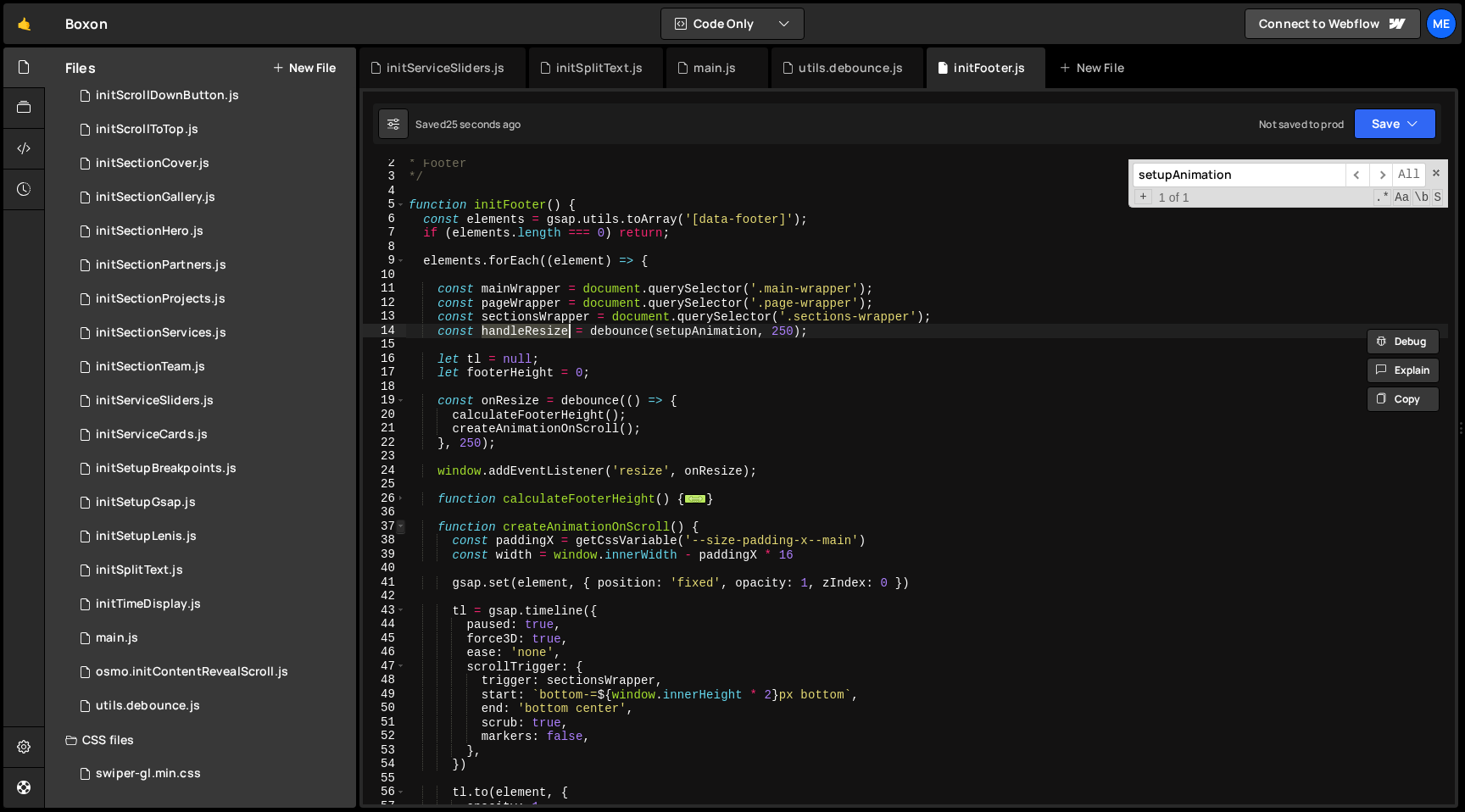
click at [402, 522] on span at bounding box center [400, 527] width 9 height 14
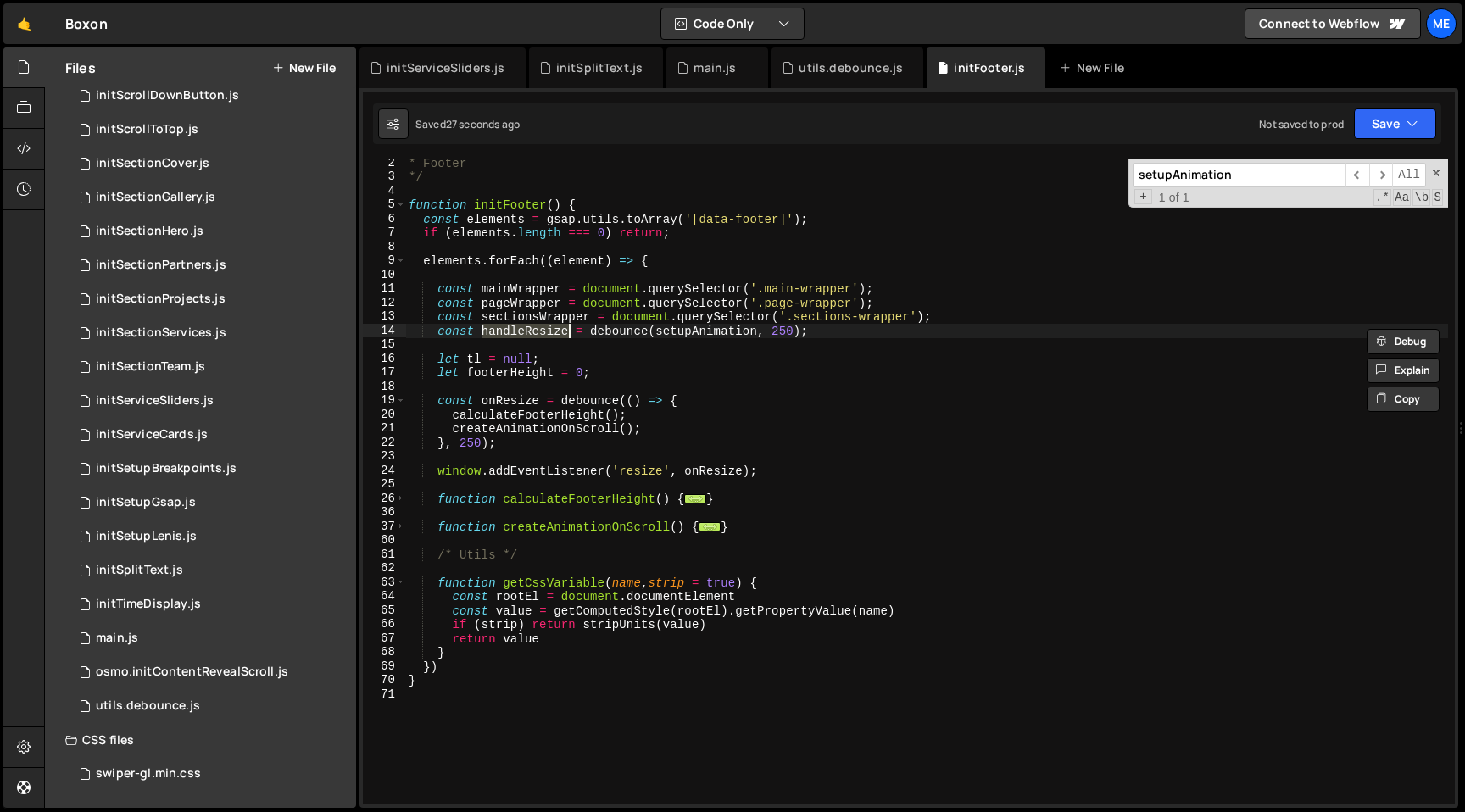
click at [701, 327] on div "* Footer */ function initFooter ( ) { const elements = gsap . utils . toArray (…" at bounding box center [926, 492] width 1043 height 673
click at [820, 524] on div "* Footer */ function initFooter ( ) { const elements = gsap . utils . toArray (…" at bounding box center [926, 492] width 1043 height 673
type textarea "}"
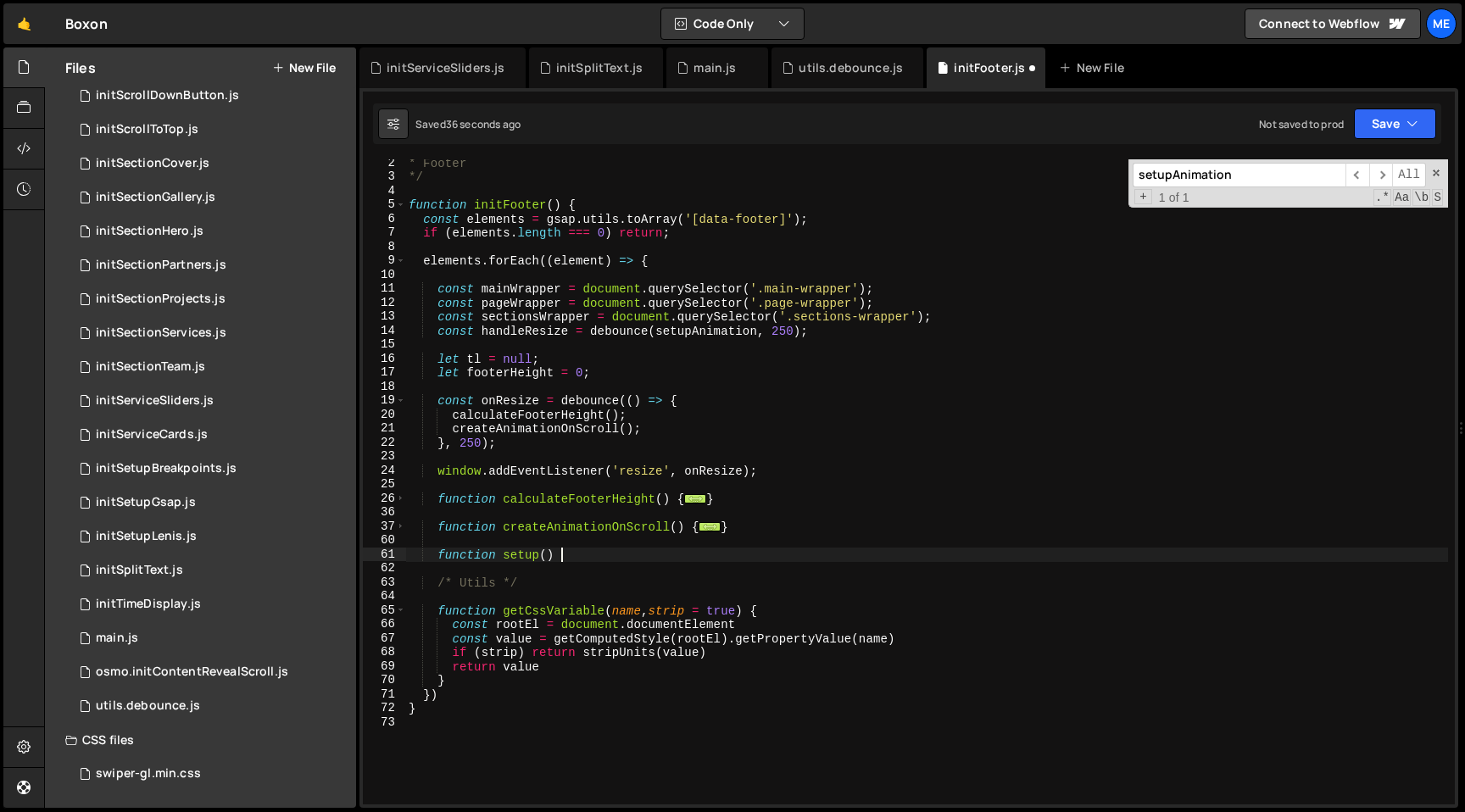
scroll to position [0, 10]
type textarea "function setup() {}"
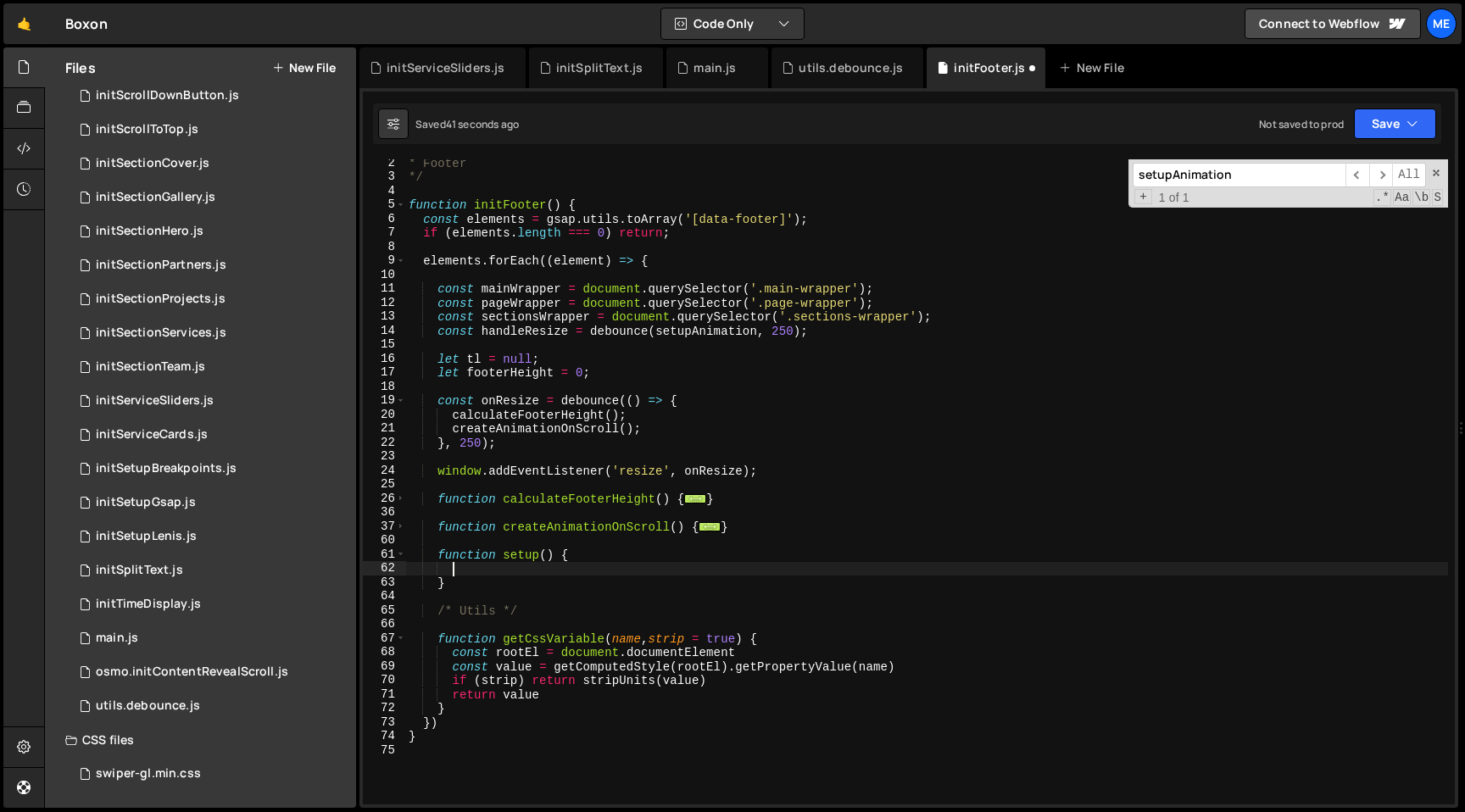
click at [525, 552] on div "* Footer */ function initFooter ( ) { const elements = gsap . utils . toArray (…" at bounding box center [926, 492] width 1043 height 673
click at [681, 331] on div "* Footer */ function initFooter ( ) { const elements = gsap . utils . toArray (…" at bounding box center [926, 492] width 1043 height 673
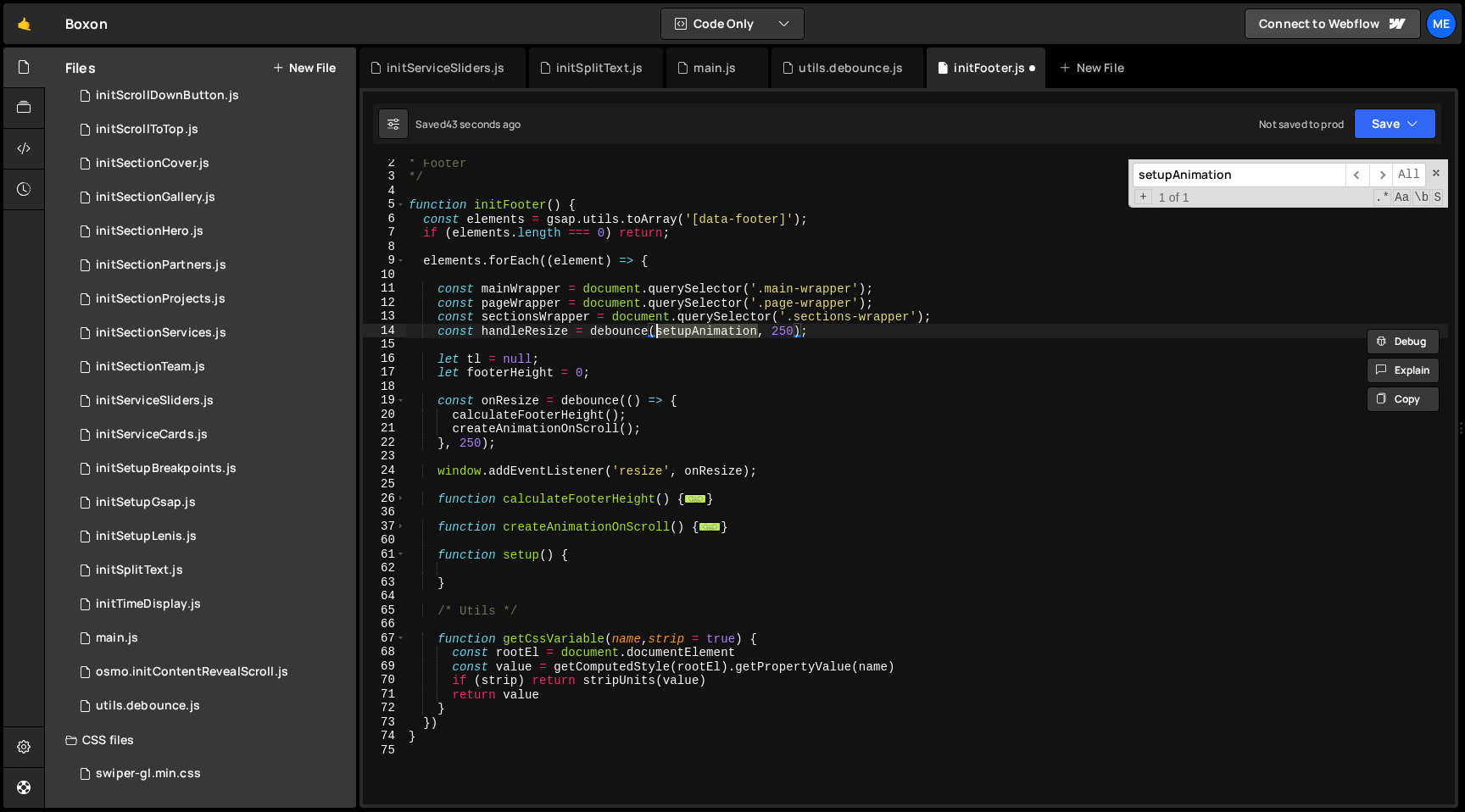
paste textarea
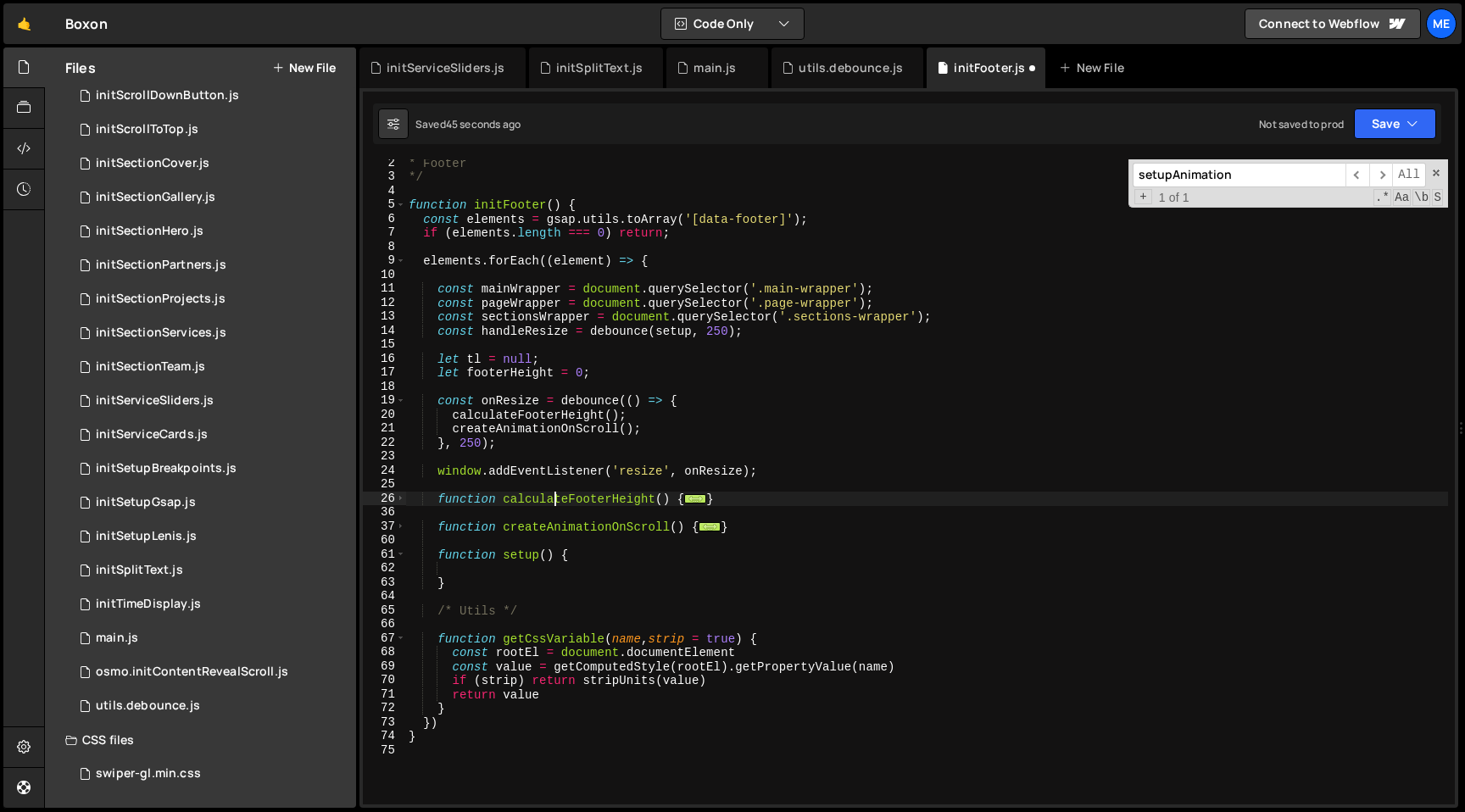
click at [557, 505] on div "* Footer */ function initFooter ( ) { const elements = gsap . utils . toArray (…" at bounding box center [926, 492] width 1043 height 673
type textarea "function calculateFooterHeight() {"
click at [557, 505] on div "* Footer */ function initFooter ( ) { const elements = gsap . utils . toArray (…" at bounding box center [926, 492] width 1043 height 673
click at [489, 569] on div "* Footer */ function initFooter ( ) { const elements = gsap . utils . toArray (…" at bounding box center [926, 492] width 1043 height 673
paste textarea "calculateFooterHeight"
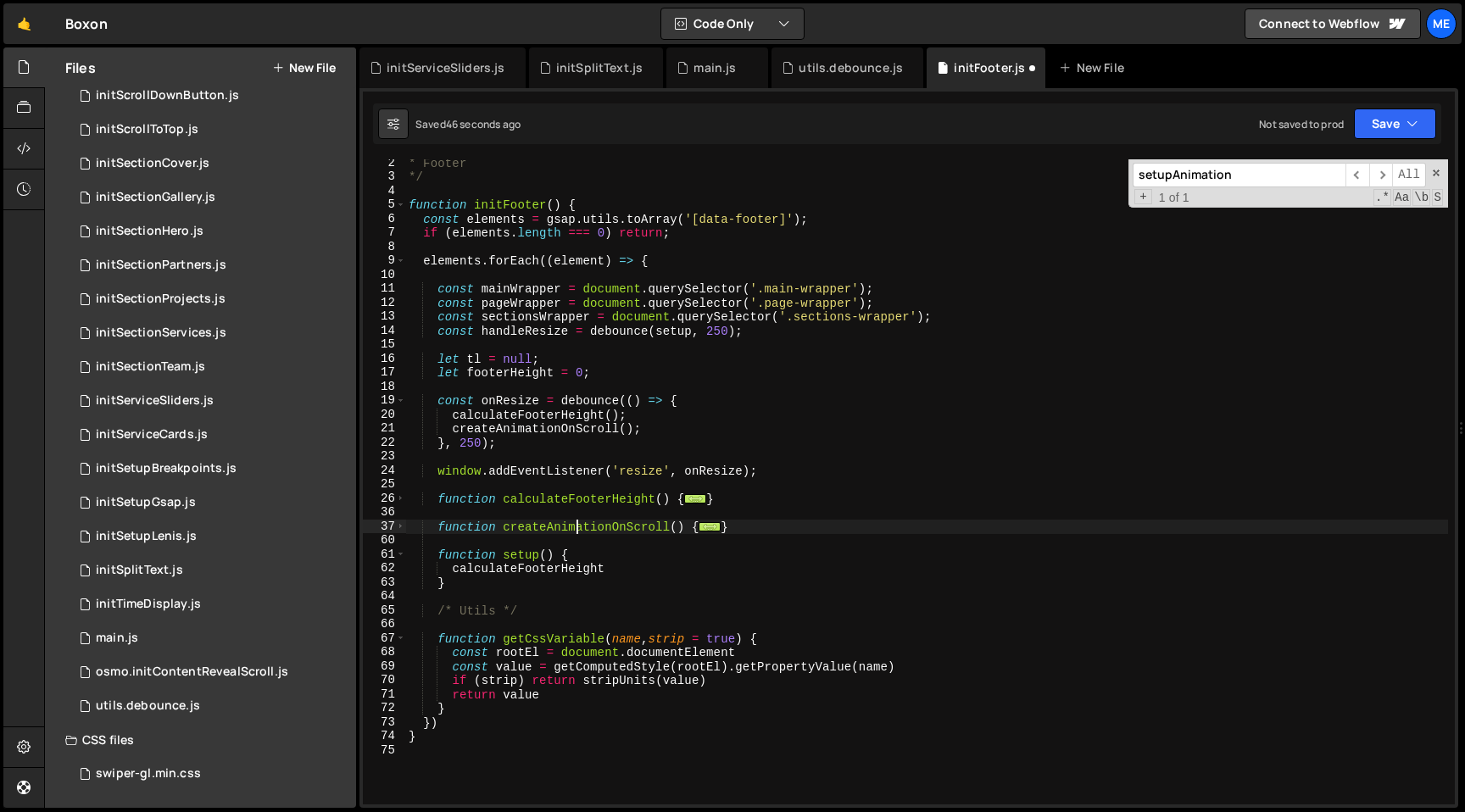
click at [575, 526] on div "* Footer */ function initFooter ( ) { const elements = gsap . utils . toArray (…" at bounding box center [926, 492] width 1043 height 673
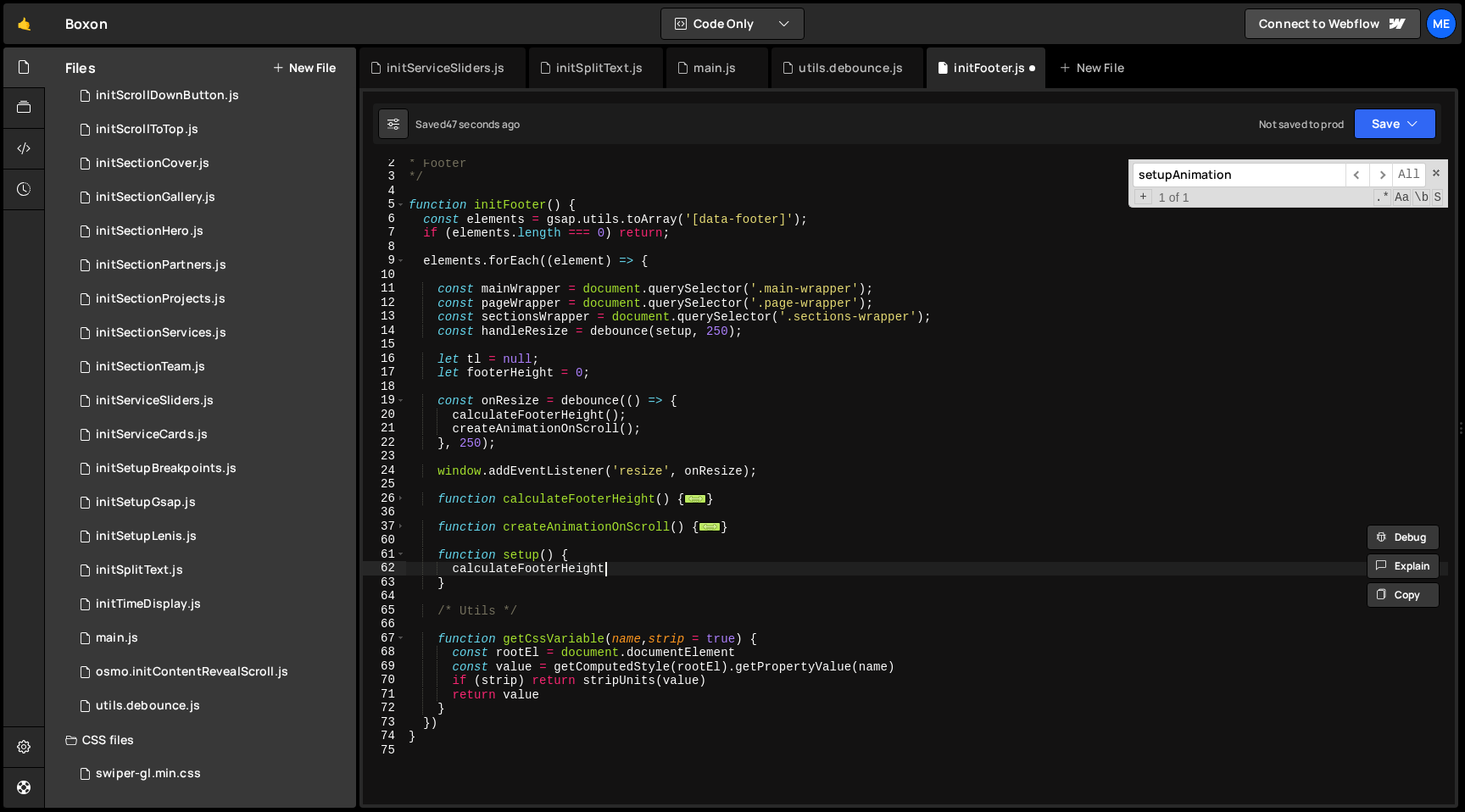
click at [621, 573] on div "* Footer */ function initFooter ( ) { const elements = gsap . utils . toArray (…" at bounding box center [926, 492] width 1043 height 673
type textarea "calculateFooterHeight"
paste textarea "createAnimationOnScroll"
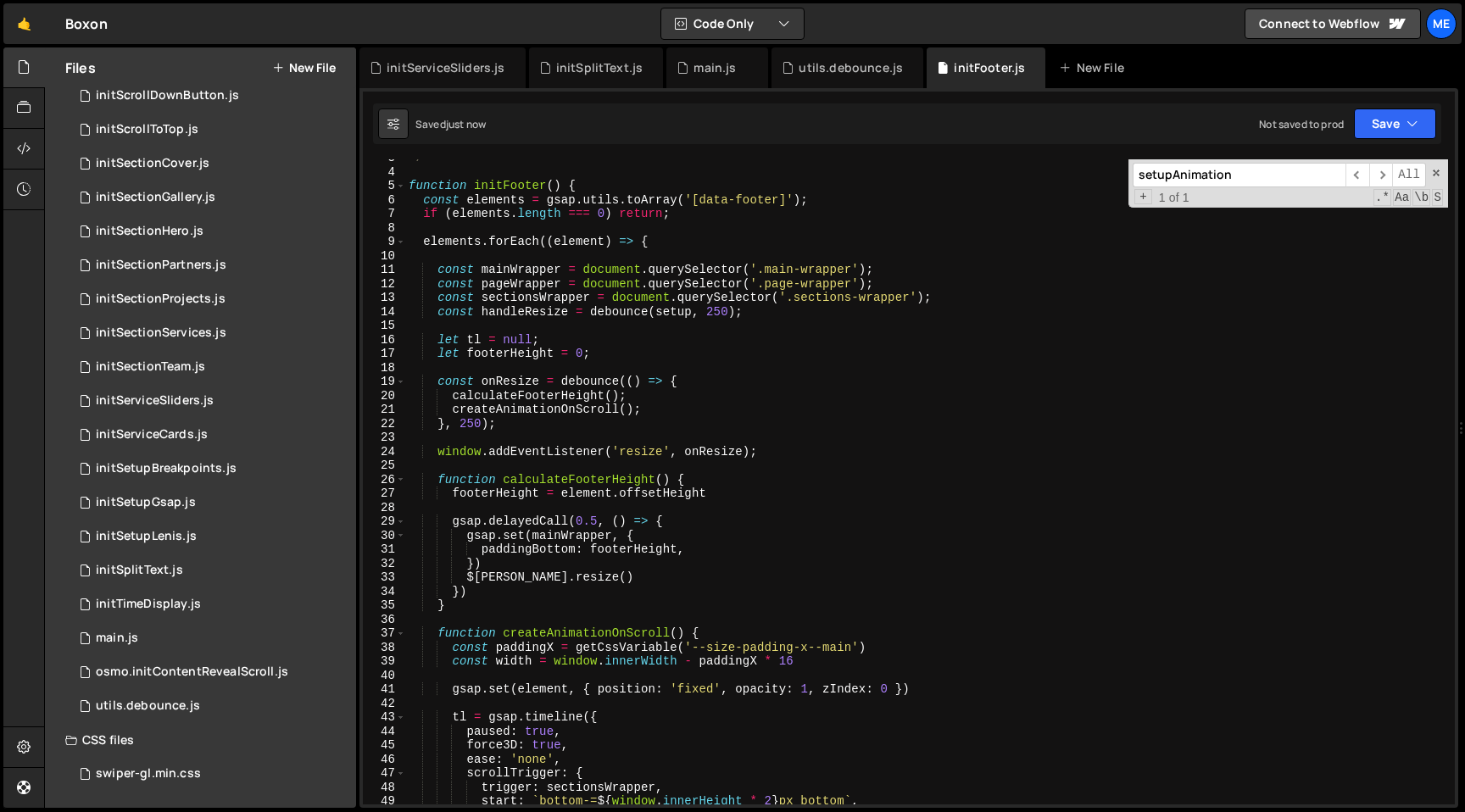
scroll to position [321, 0]
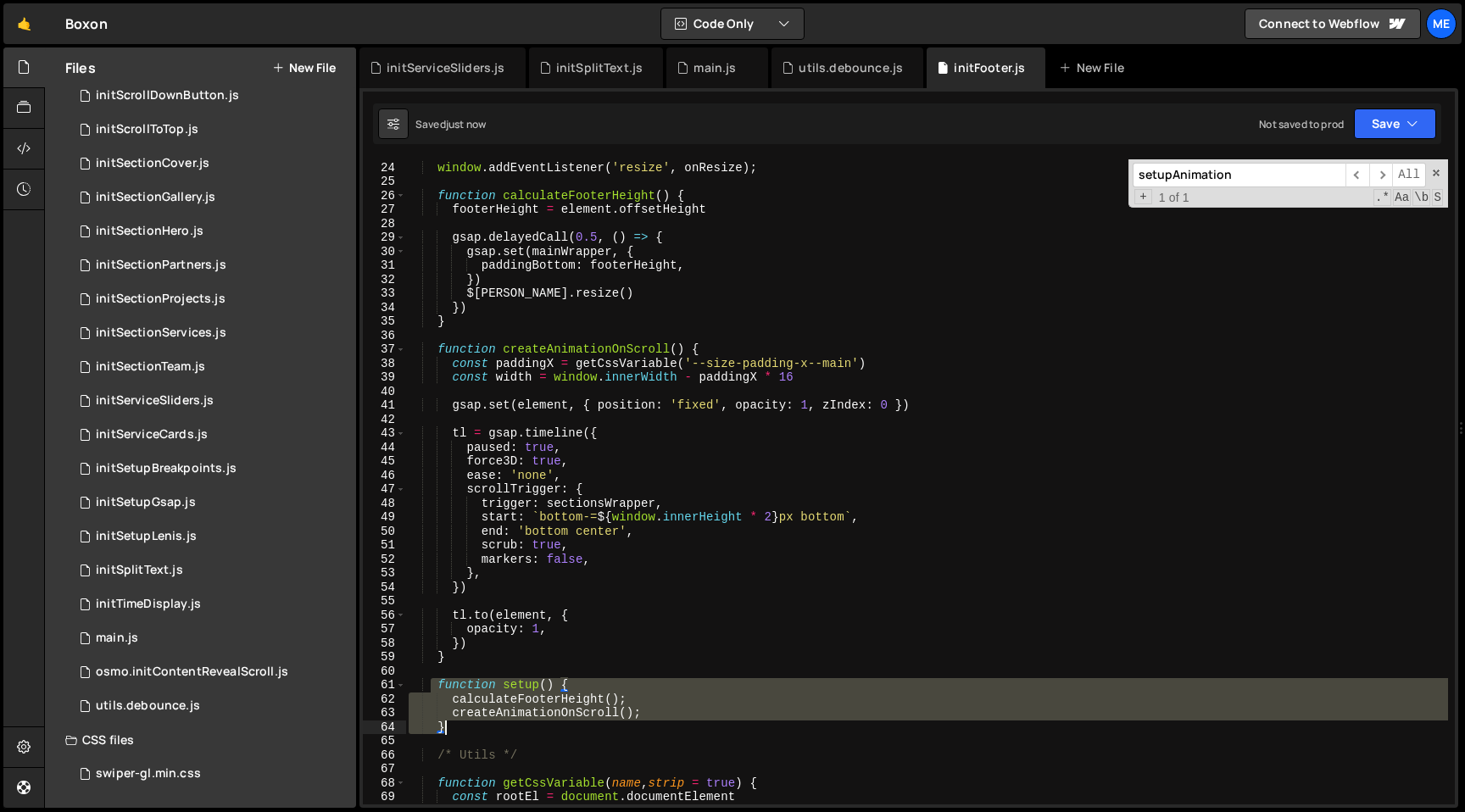
drag, startPoint x: 434, startPoint y: 681, endPoint x: 484, endPoint y: 728, distance: 68.6
click at [484, 728] on div "window . addEventListener ( 'resize' , onResize ) ; function calculateFooterHei…" at bounding box center [926, 483] width 1043 height 673
type textarea "createAnimationOnScroll(); }"
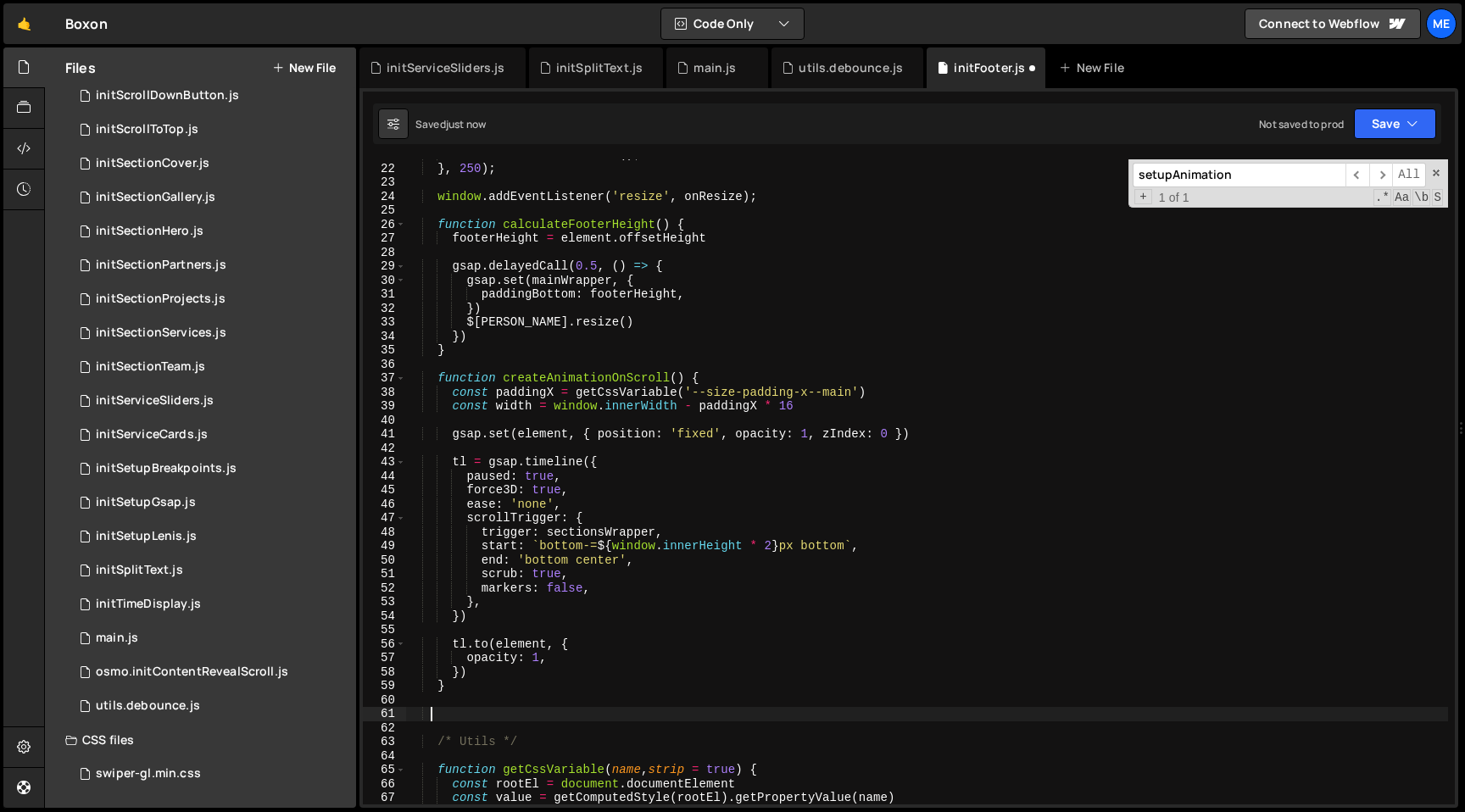
scroll to position [239, 0]
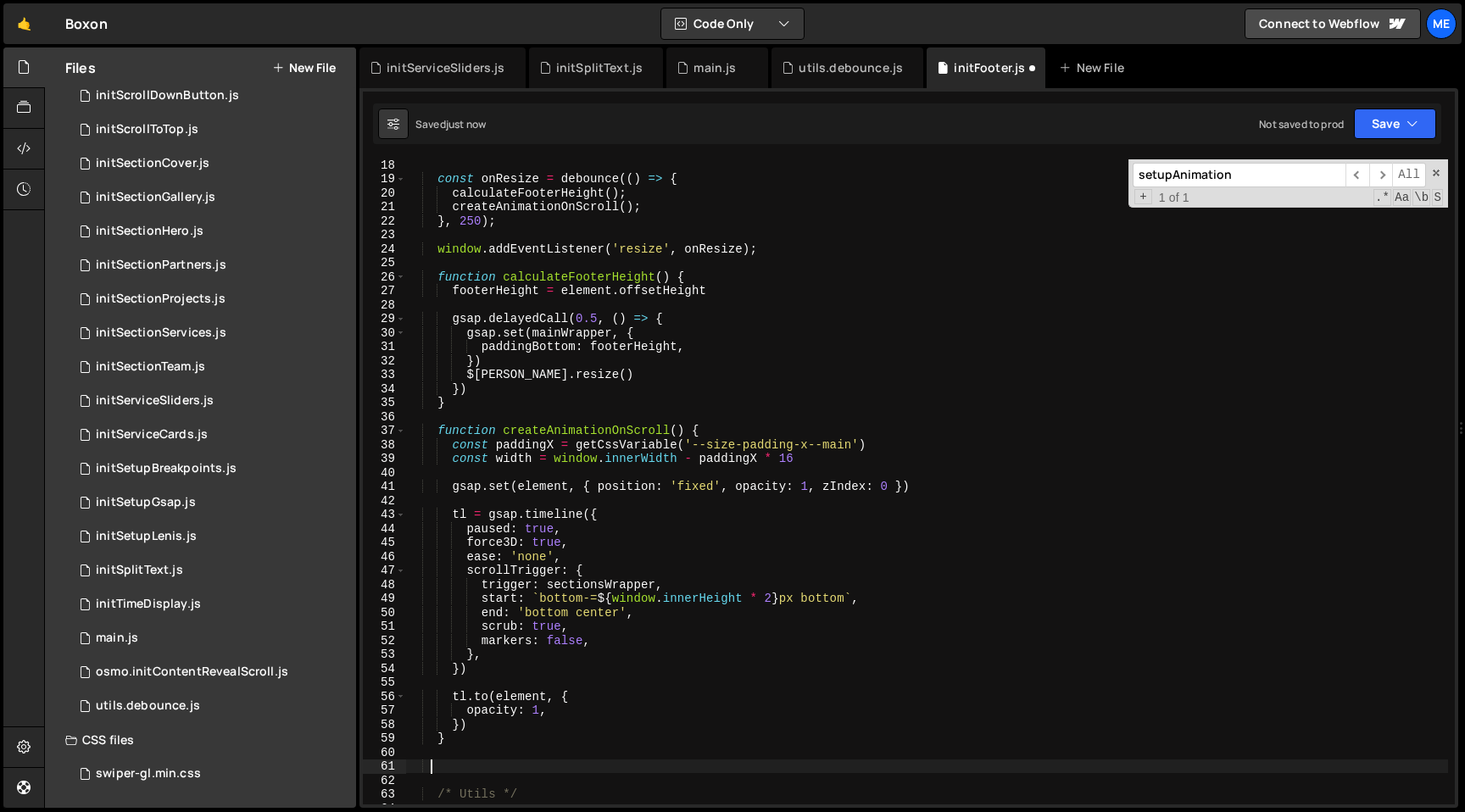
click at [533, 272] on div "const onResize = debounce (( ) => { calculateFooterHeight ( ) ; createAnimation…" at bounding box center [926, 494] width 1043 height 673
click at [550, 226] on div "const onResize = debounce (( ) => { calculateFooterHeight ( ) ; createAnimation…" at bounding box center [926, 494] width 1043 height 673
type textarea "}, 250);"
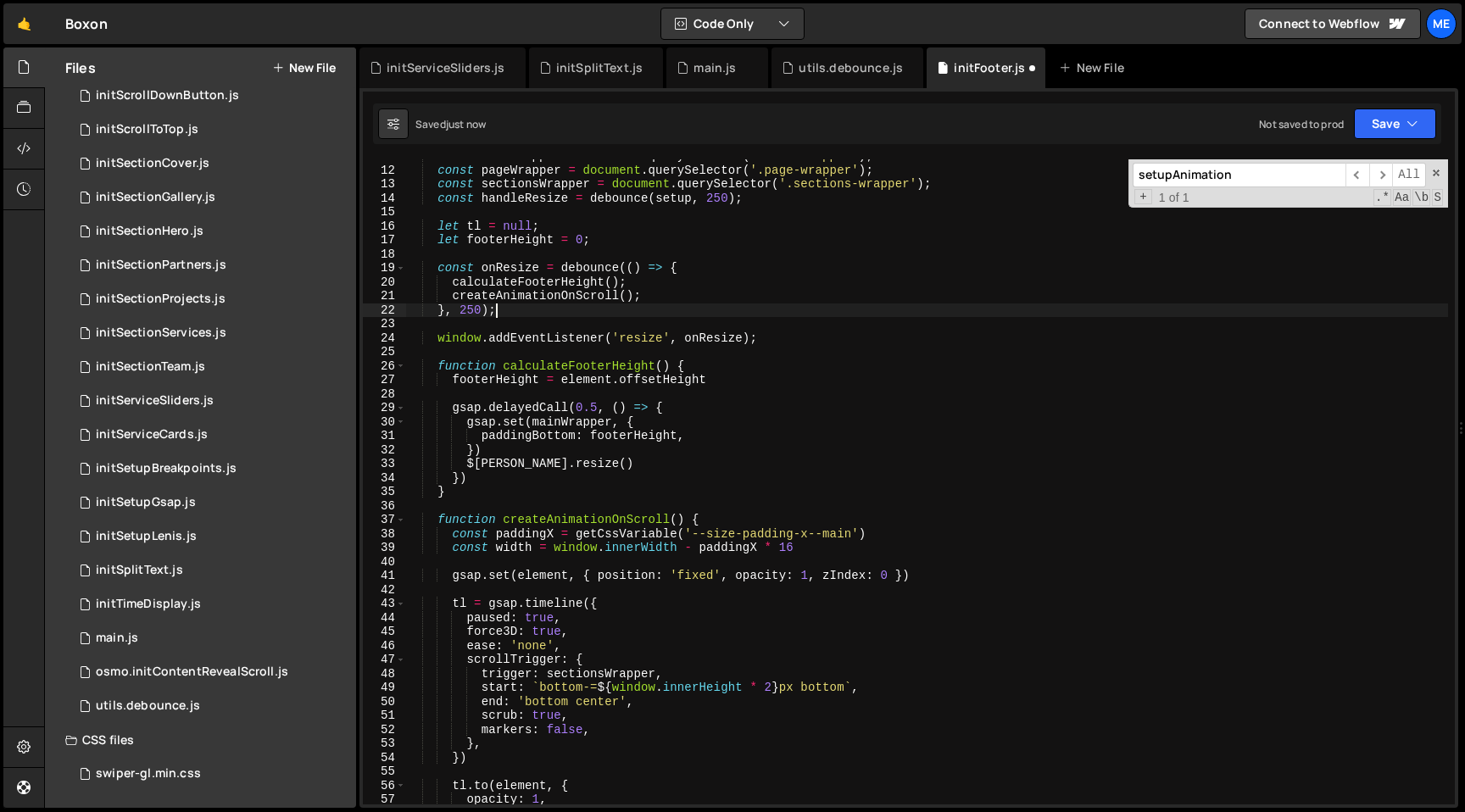
scroll to position [139, 0]
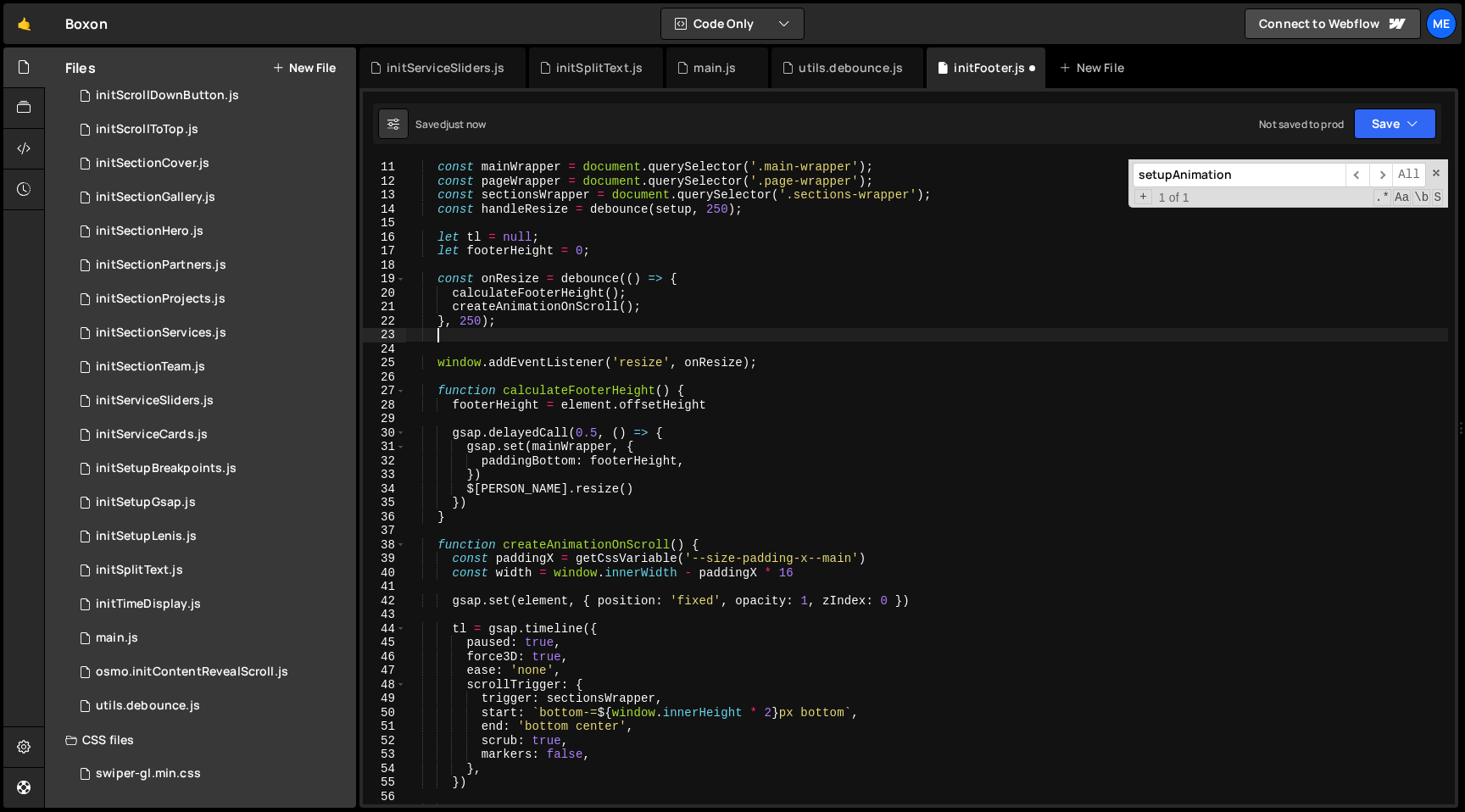
paste textarea "}"
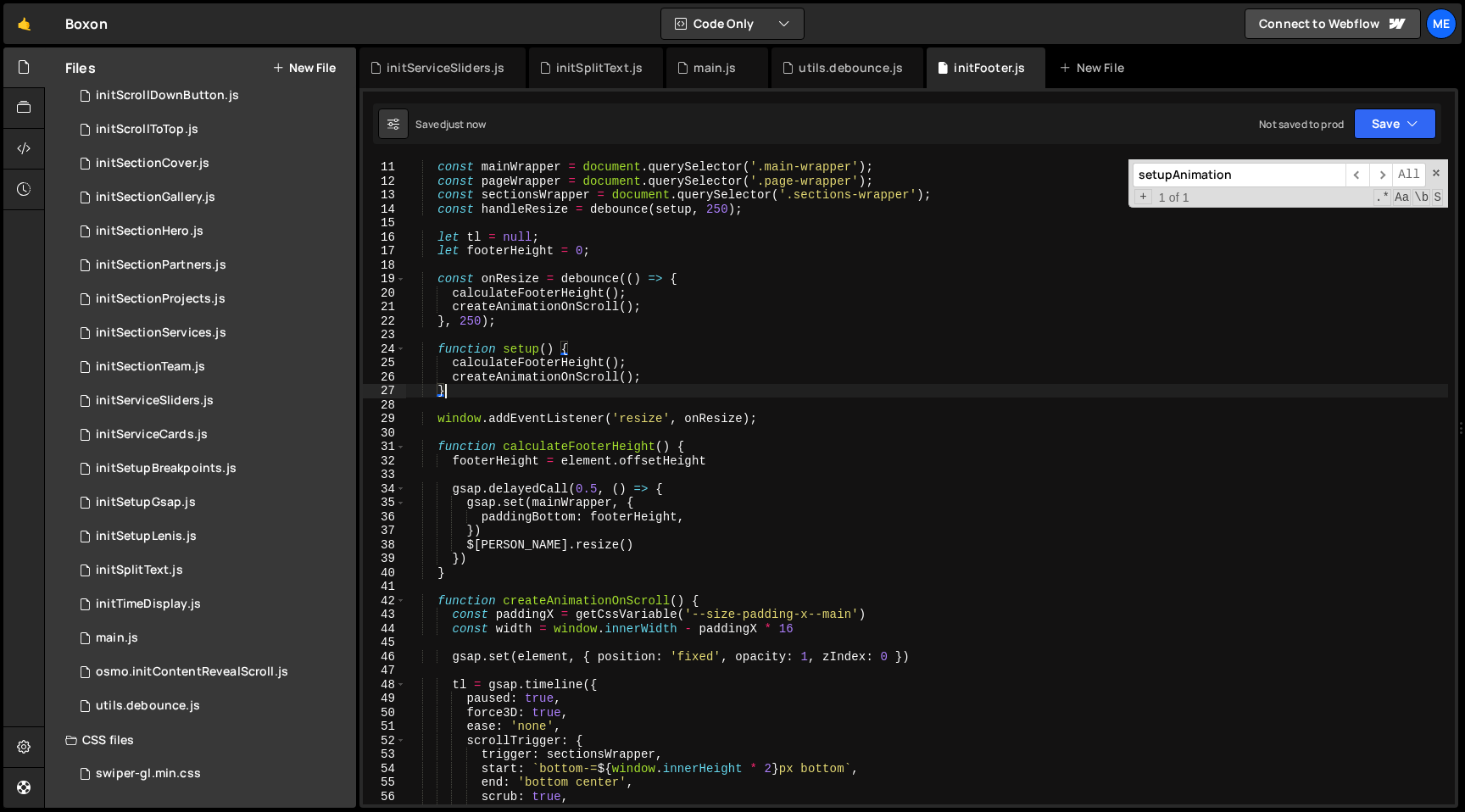
click at [711, 423] on div "const mainWrapper = document . querySelector ( '.main-wrapper' ) ; const pageWr…" at bounding box center [926, 482] width 1043 height 673
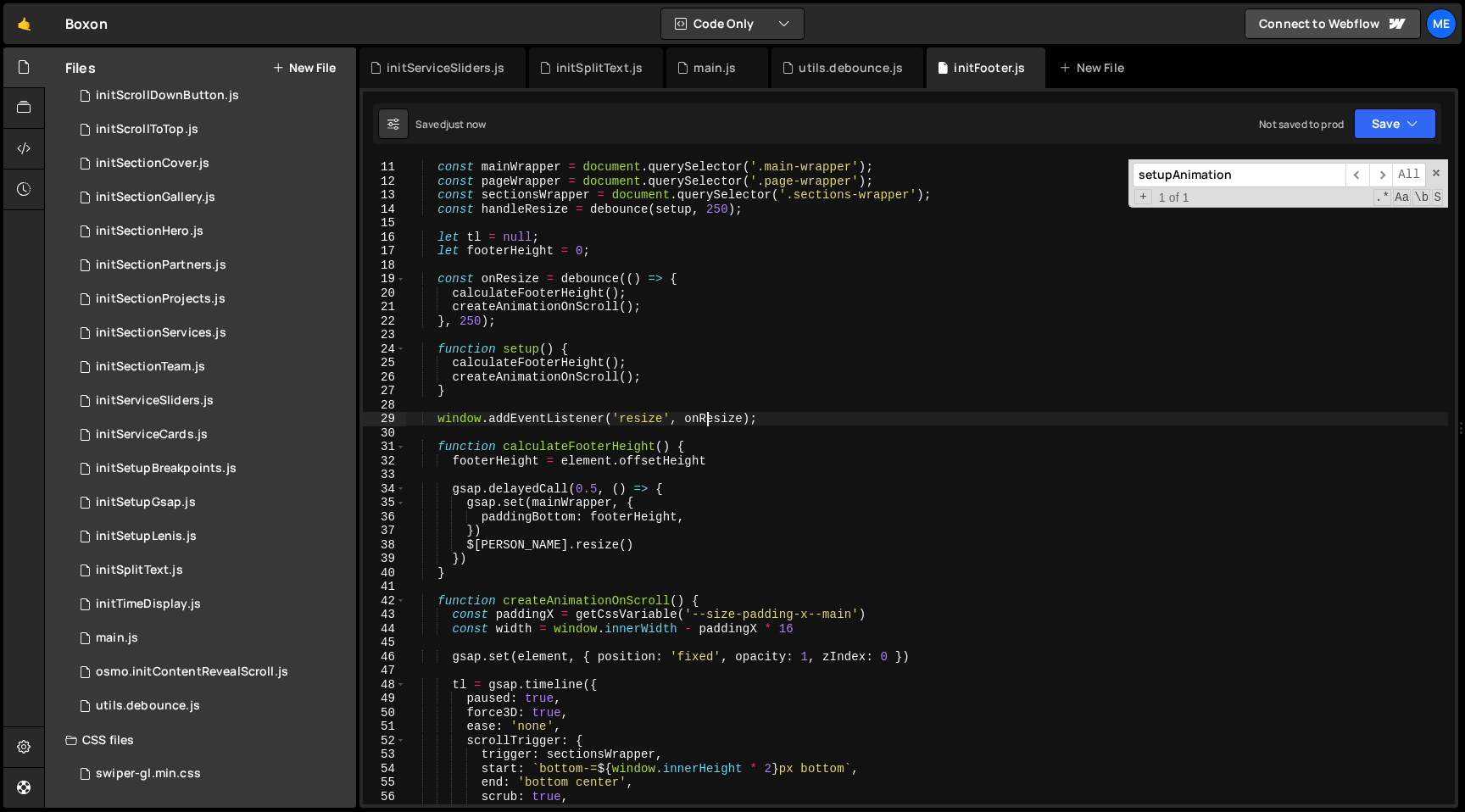
click at [711, 423] on div "const mainWrapper = document . querySelector ( '.main-wrapper' ) ; const pageWr…" at bounding box center [926, 482] width 1043 height 673
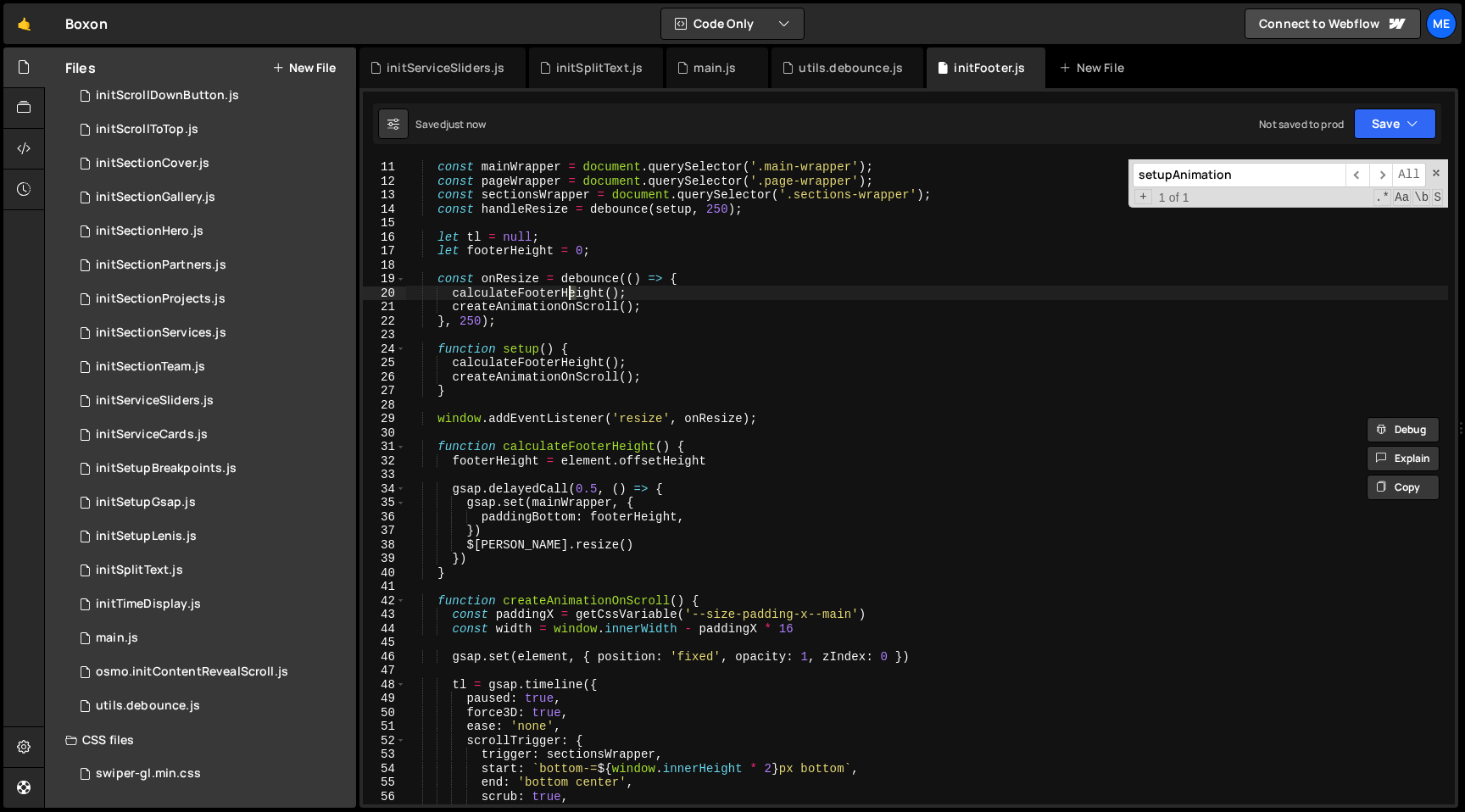
click at [572, 295] on div "const mainWrapper = document . querySelector ( '.main-wrapper' ) ; const pageWr…" at bounding box center [926, 482] width 1043 height 673
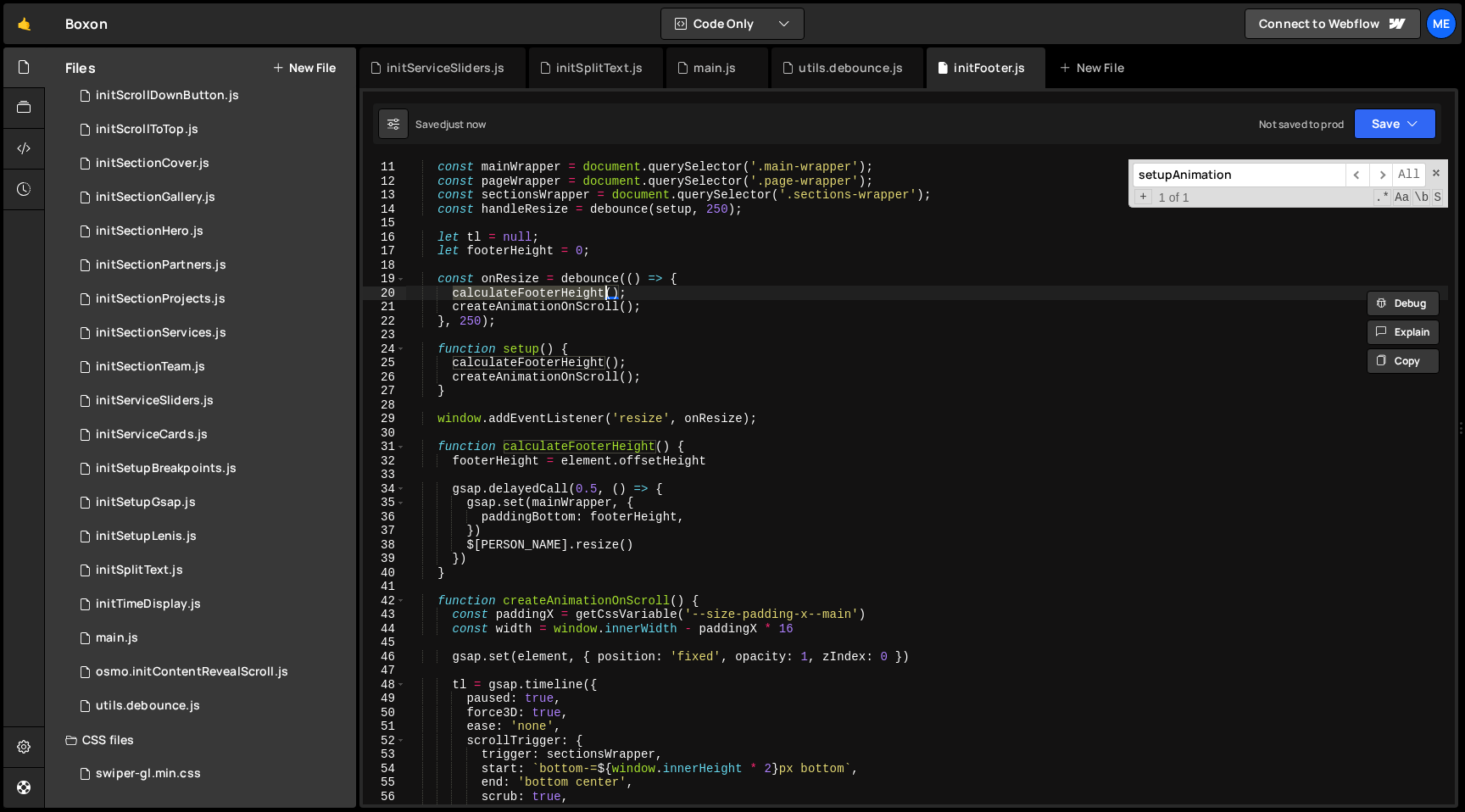
click at [572, 295] on div "const mainWrapper = document . querySelector ( '.main-wrapper' ) ; const pageWr…" at bounding box center [926, 482] width 1043 height 673
click at [512, 276] on div "const mainWrapper = document . querySelector ( '.main-wrapper' ) ; const pageWr…" at bounding box center [926, 482] width 1043 height 673
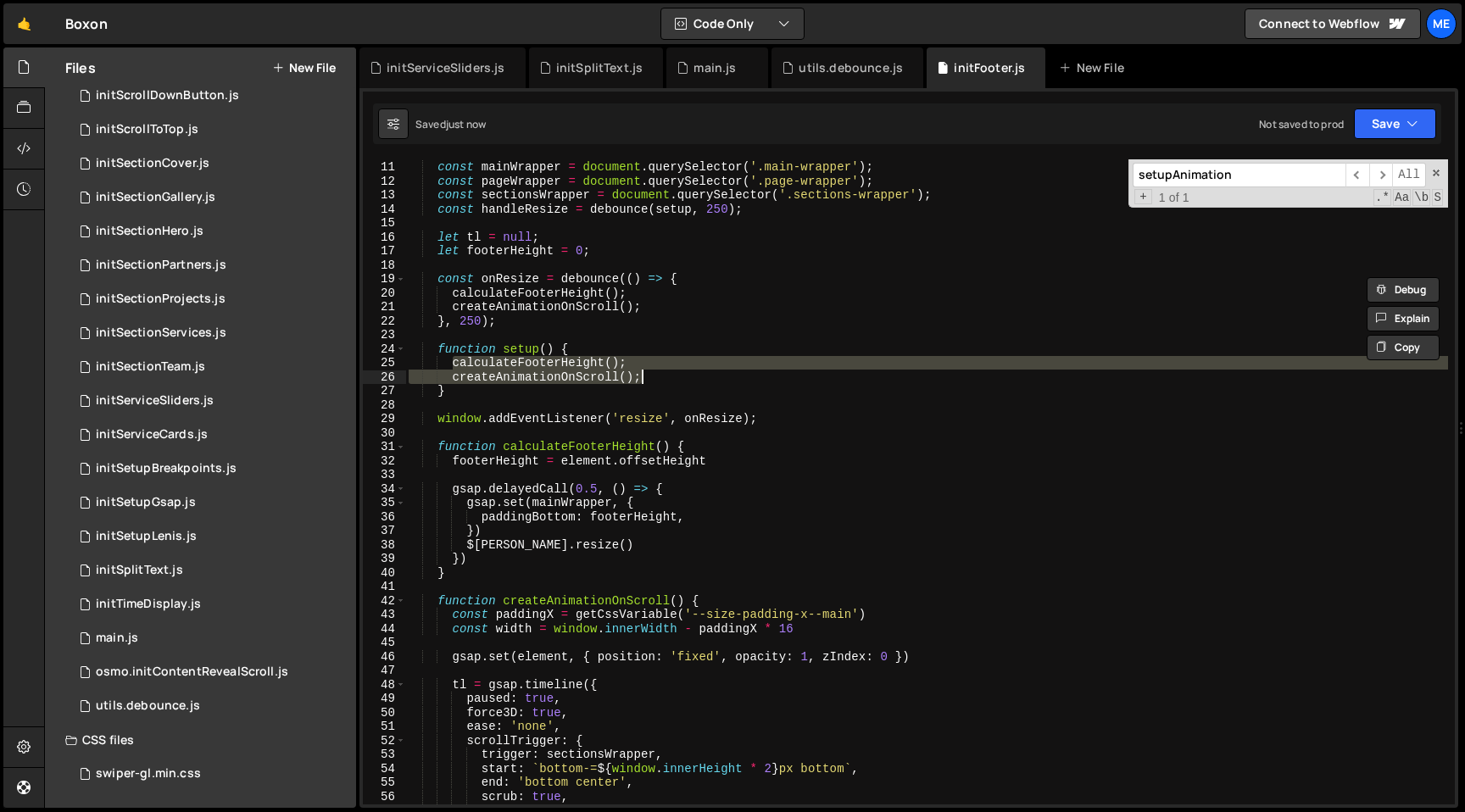
drag, startPoint x: 451, startPoint y: 361, endPoint x: 688, endPoint y: 376, distance: 237.5
click at [688, 376] on div "const mainWrapper = document . querySelector ( '.main-wrapper' ) ; const pageWr…" at bounding box center [926, 482] width 1043 height 673
click at [533, 348] on div "const mainWrapper = document . querySelector ( '.main-wrapper' ) ; const pageWr…" at bounding box center [926, 482] width 1043 height 673
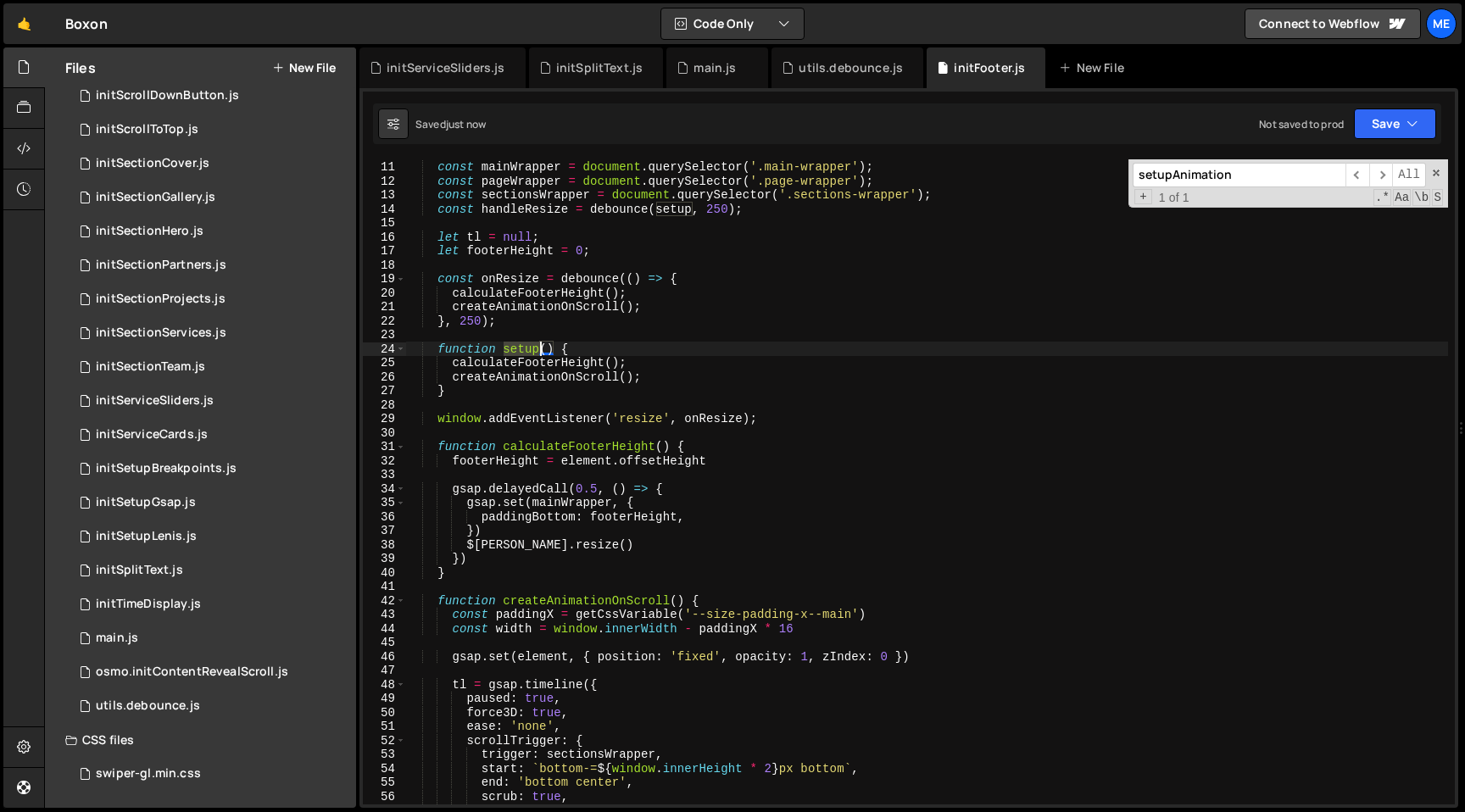
click at [533, 348] on div "const mainWrapper = document . querySelector ( '.main-wrapper' ) ; const pageWr…" at bounding box center [926, 482] width 1043 height 673
type textarea "function setup() {"
type input "setup"
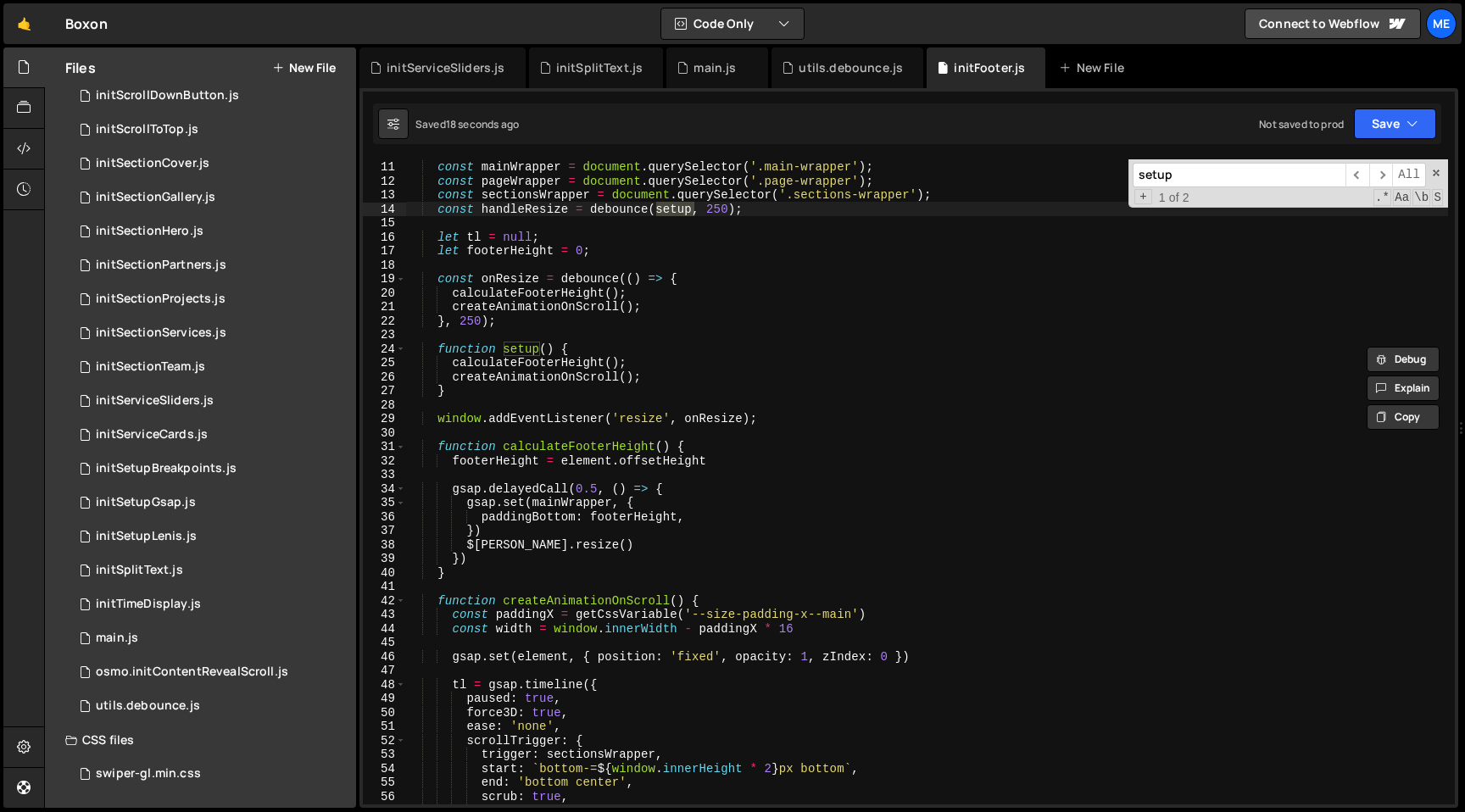
type textarea "const handleResize = debounce(setup, 250);"
click at [529, 209] on div "const mainWrapper = document . querySelector ( '.main-wrapper' ) ; const pageWr…" at bounding box center [926, 482] width 1043 height 673
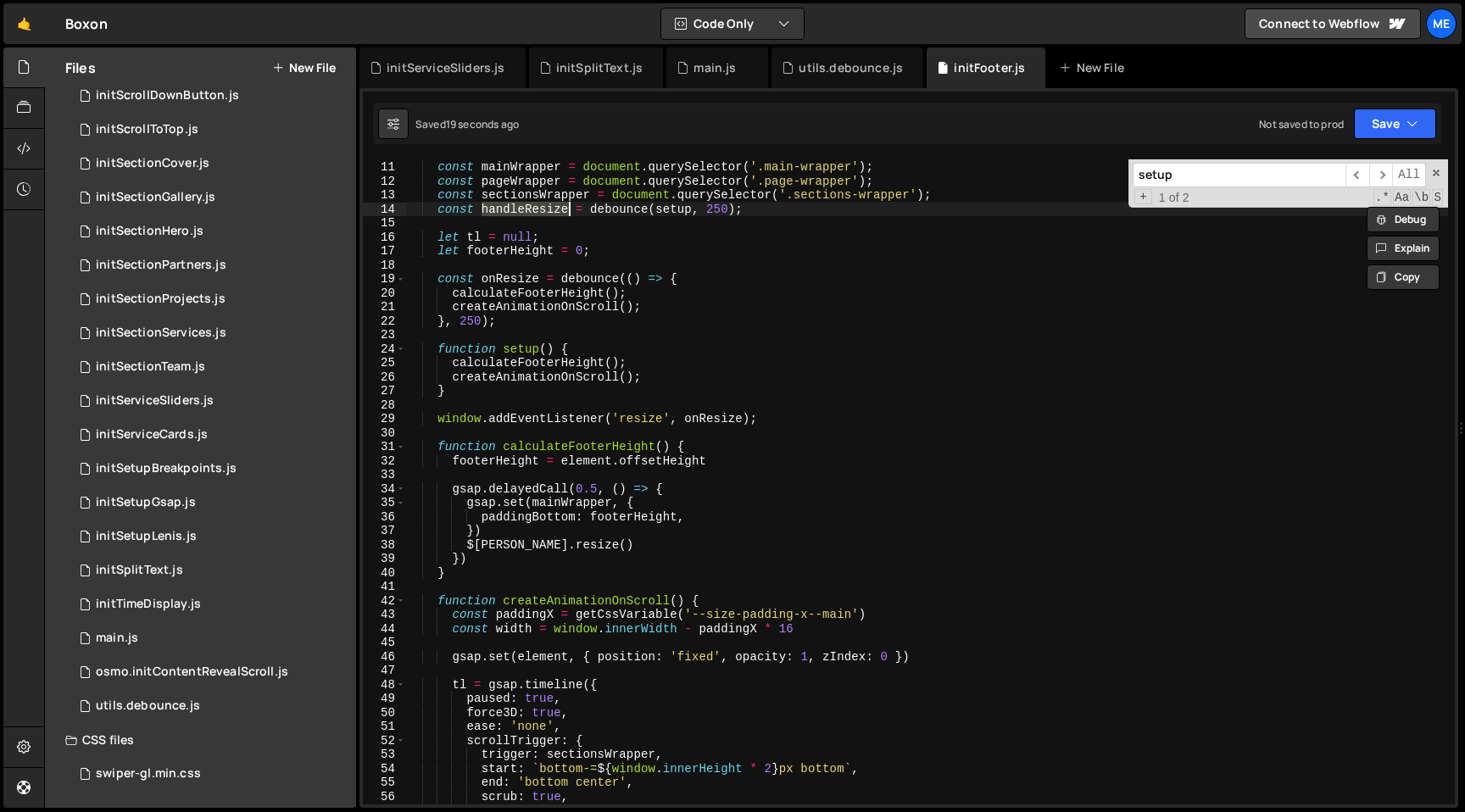
click at [434, 209] on div "const mainWrapper = document . querySelector ( '.main-wrapper' ) ; const pageWr…" at bounding box center [926, 482] width 1043 height 673
click at [552, 208] on div "const mainWrapper = document . querySelector ( '.main-wrapper' ) ; const pageWr…" at bounding box center [926, 482] width 1043 height 673
type input "handleResize"
click at [745, 211] on div "const mainWrapper = document . querySelector ( '.main-wrapper' ) ; const pageWr…" at bounding box center [926, 482] width 1043 height 673
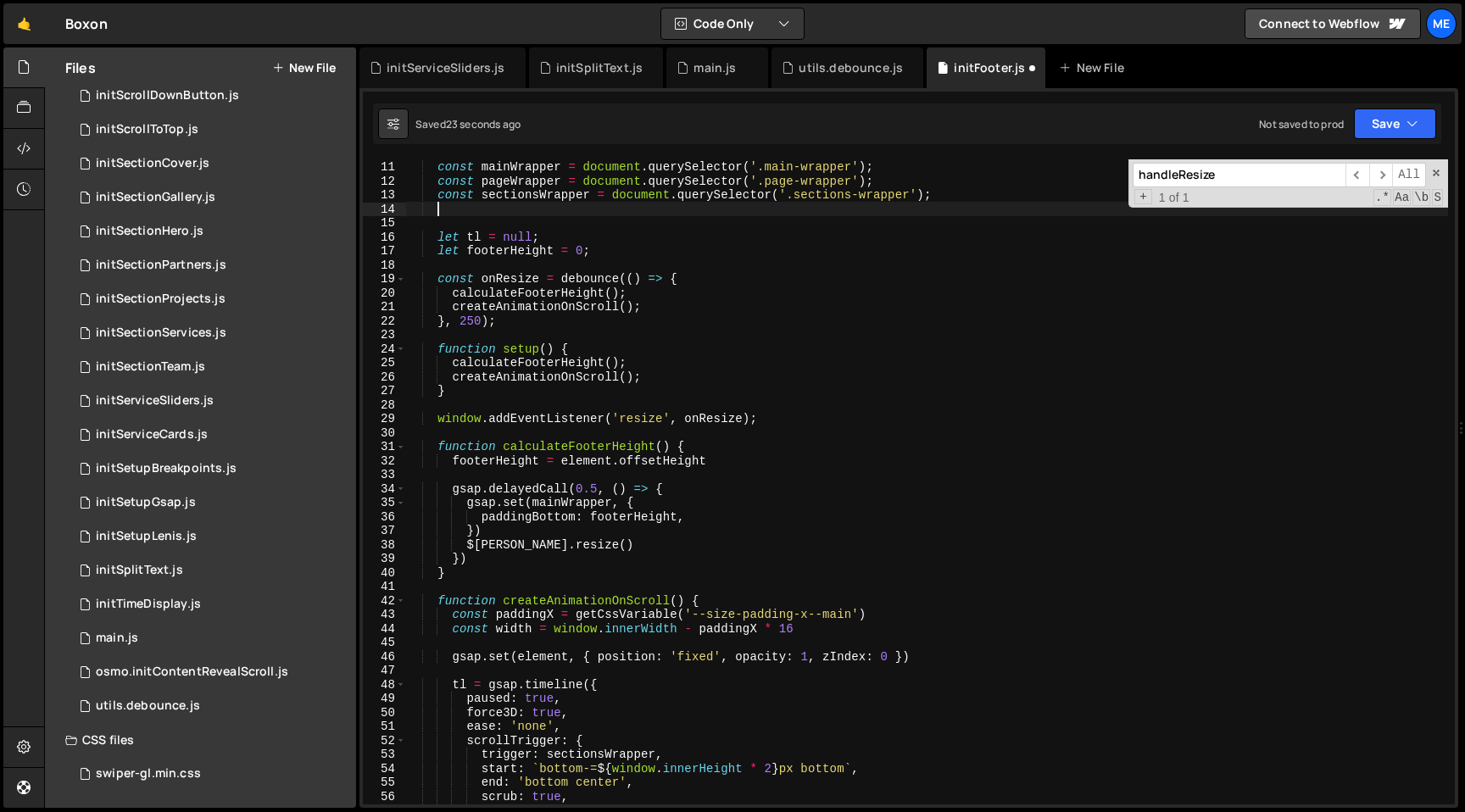
scroll to position [0, 0]
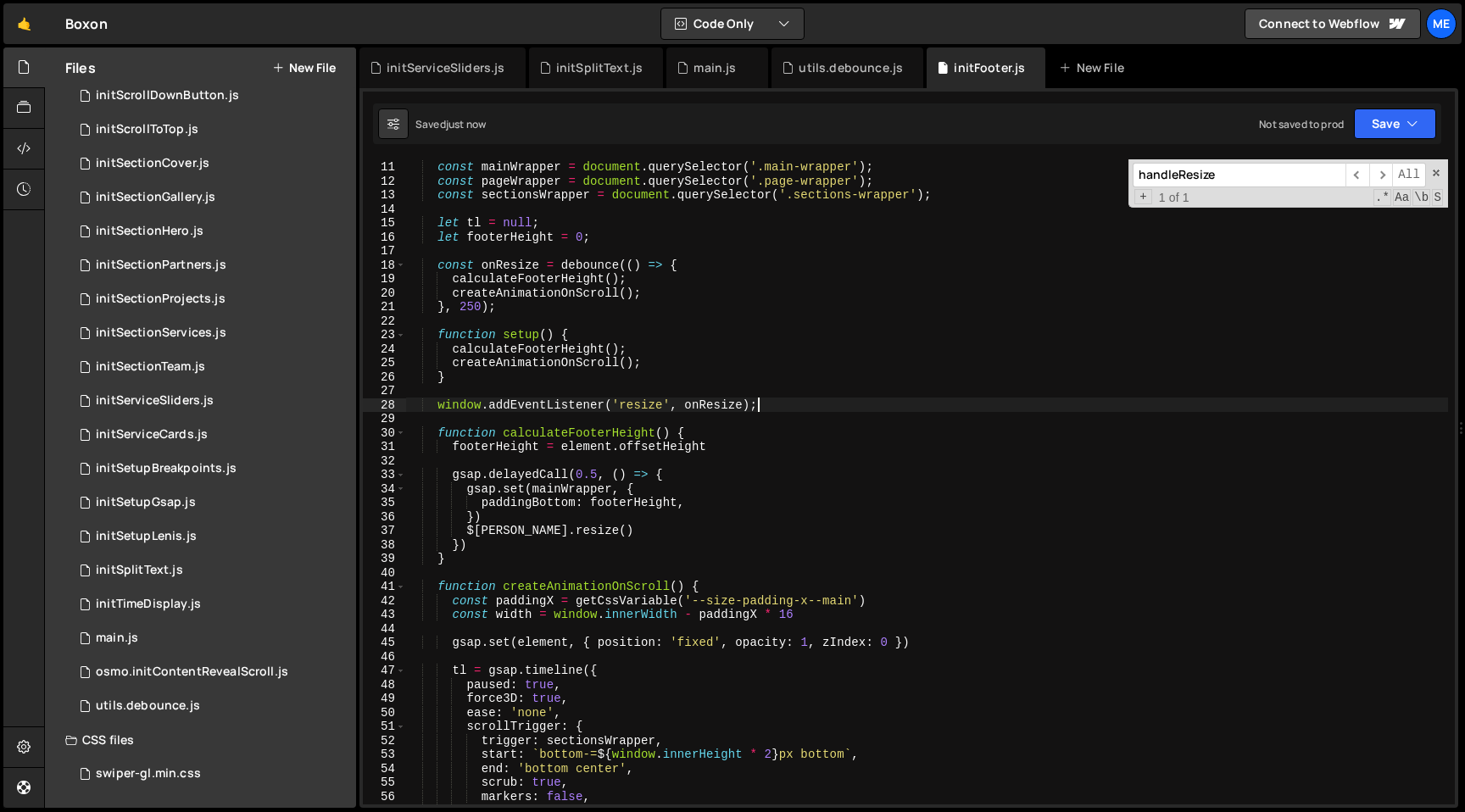
click at [777, 410] on div "const mainWrapper = document . querySelector ( '.main-wrapper' ) ; const pageWr…" at bounding box center [926, 482] width 1043 height 673
type textarea "window.addEventListener('resize', onResize);"
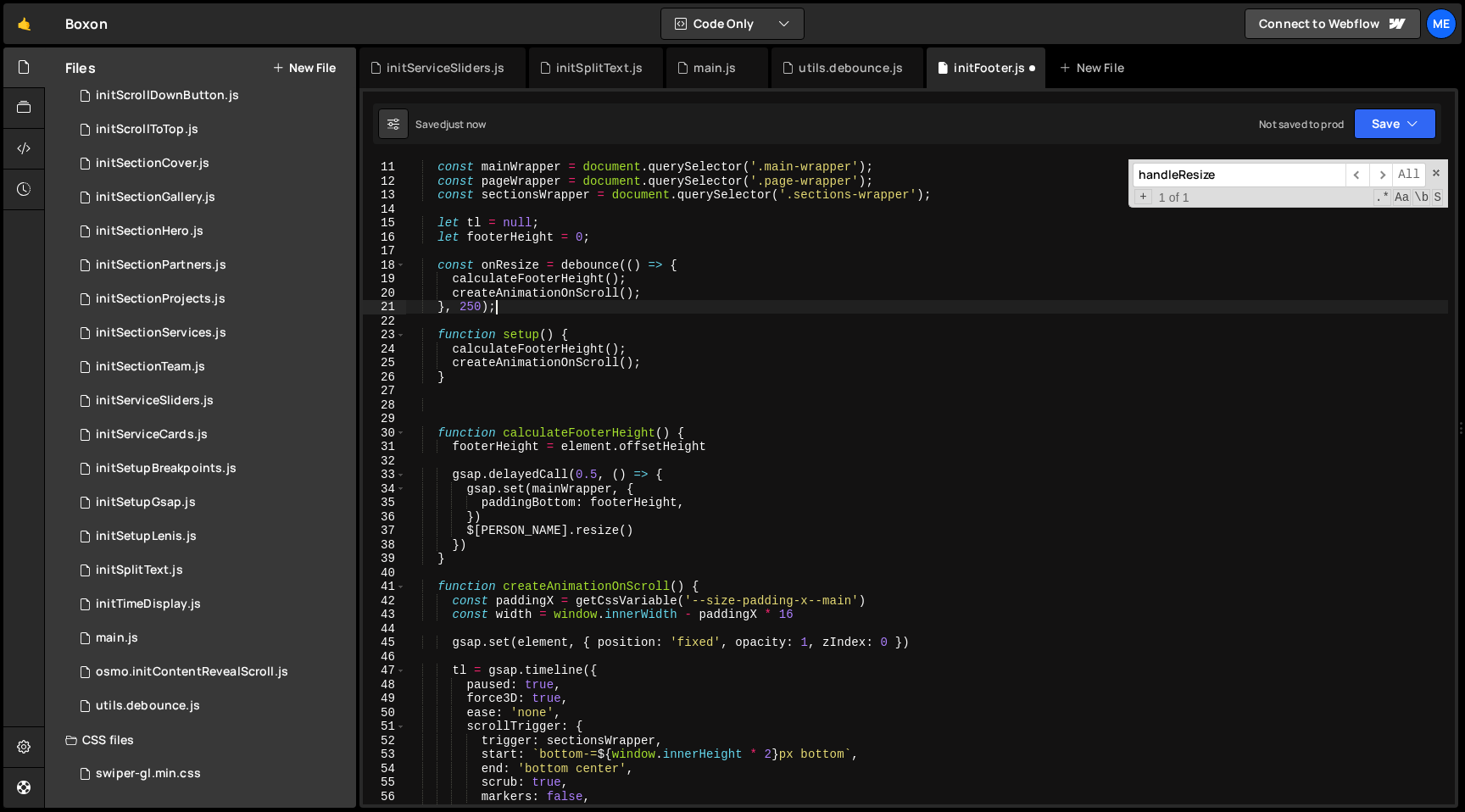
click at [641, 314] on div "const mainWrapper = document . querySelector ( '.main-wrapper' ) ; const pageWr…" at bounding box center [926, 482] width 1043 height 673
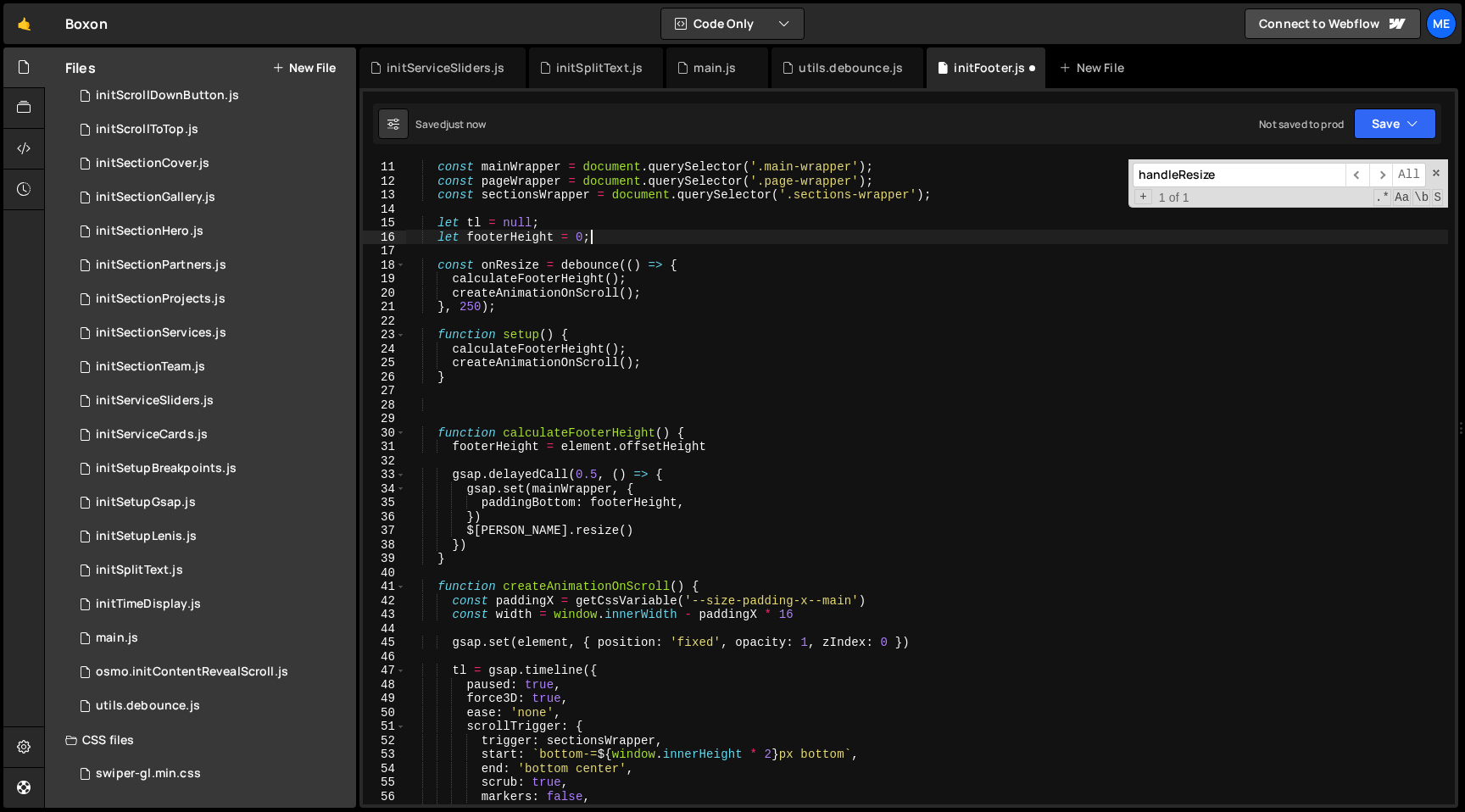
click at [658, 234] on div "const mainWrapper = document . querySelector ( '.main-wrapper' ) ; const pageWr…" at bounding box center [926, 482] width 1043 height 673
type textarea "let footerHeight = 0;"
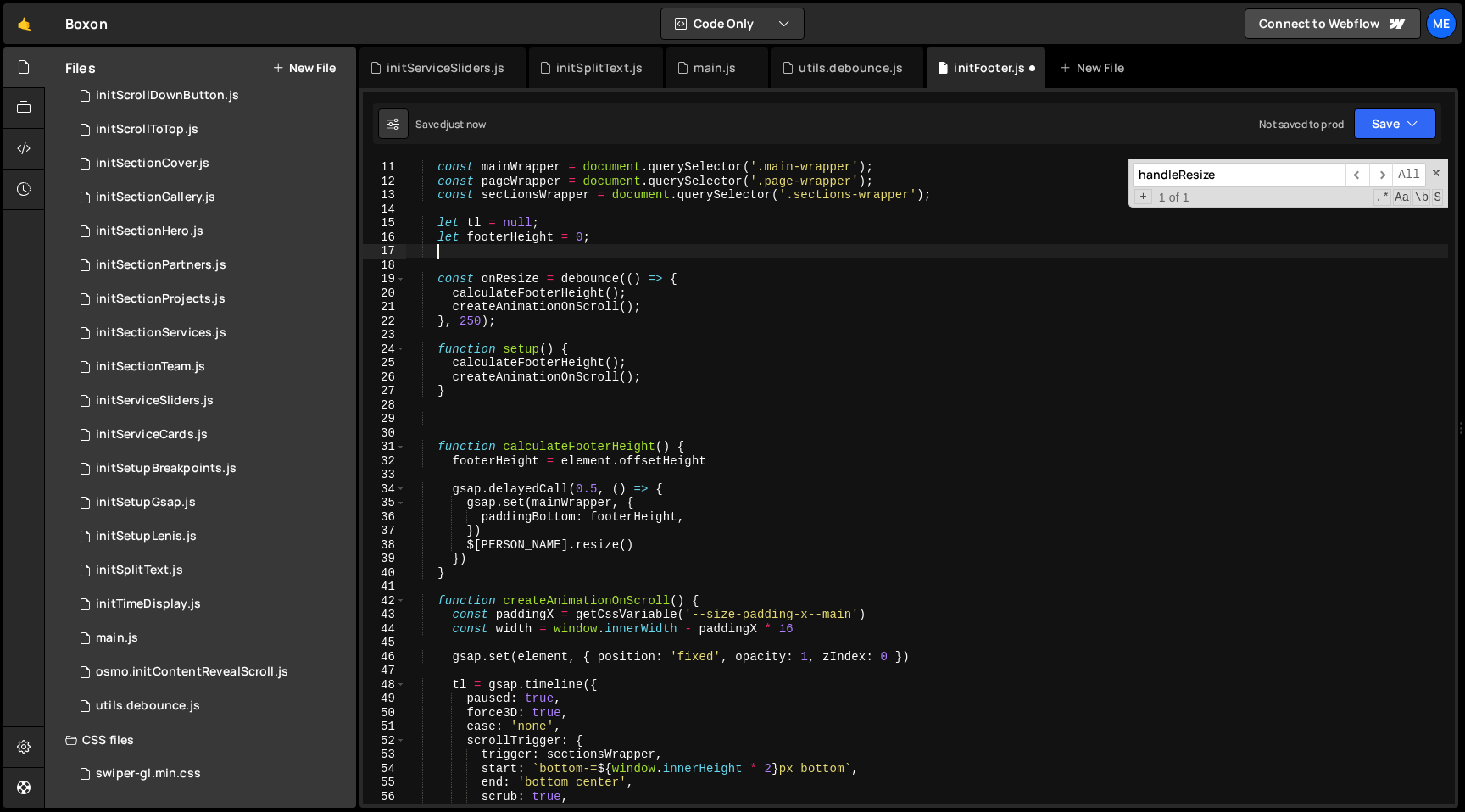
scroll to position [0, 1]
paste textarea "window.addEventListener('resize', onResize);"
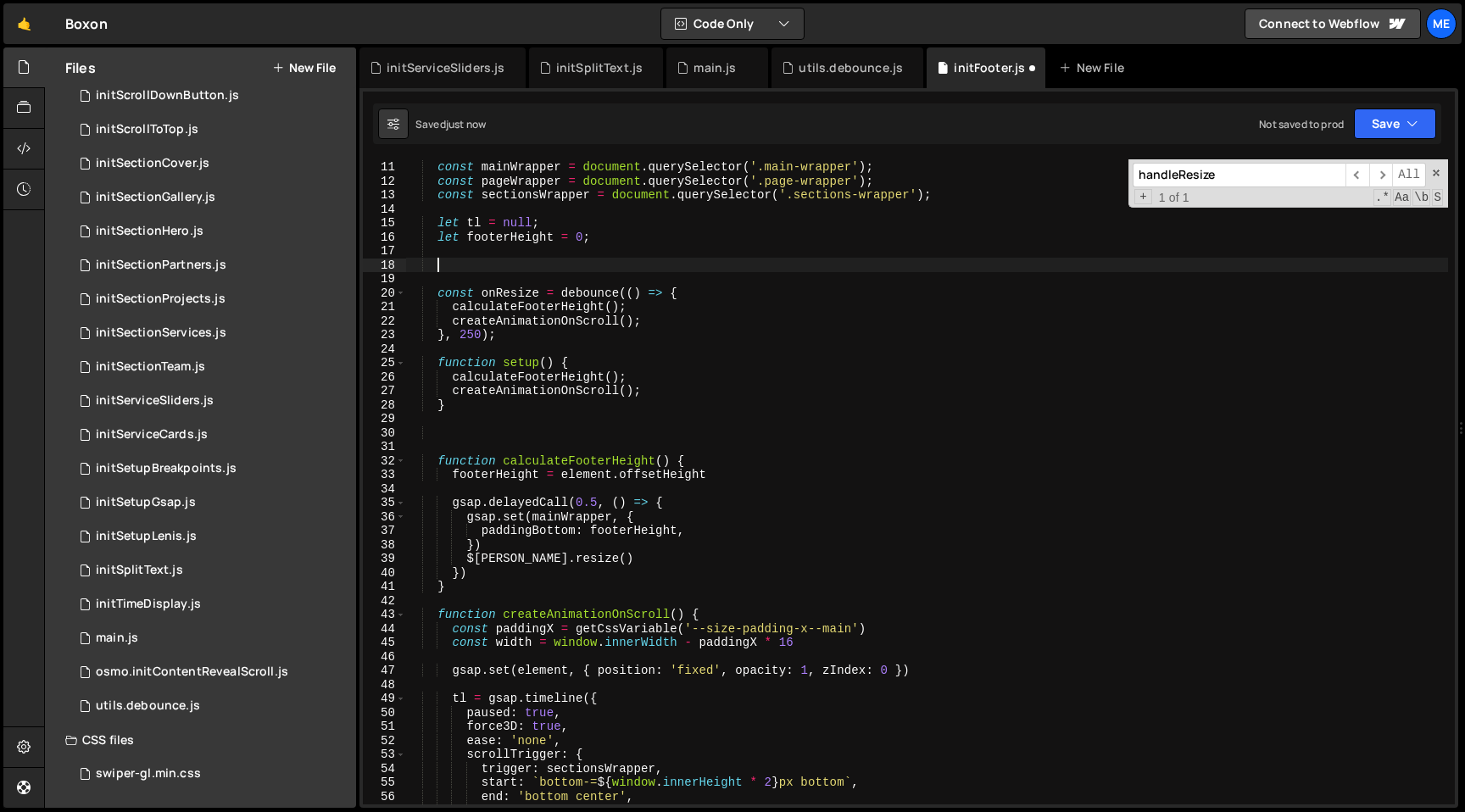
type textarea "window.addEventListener('resize', onResize);"
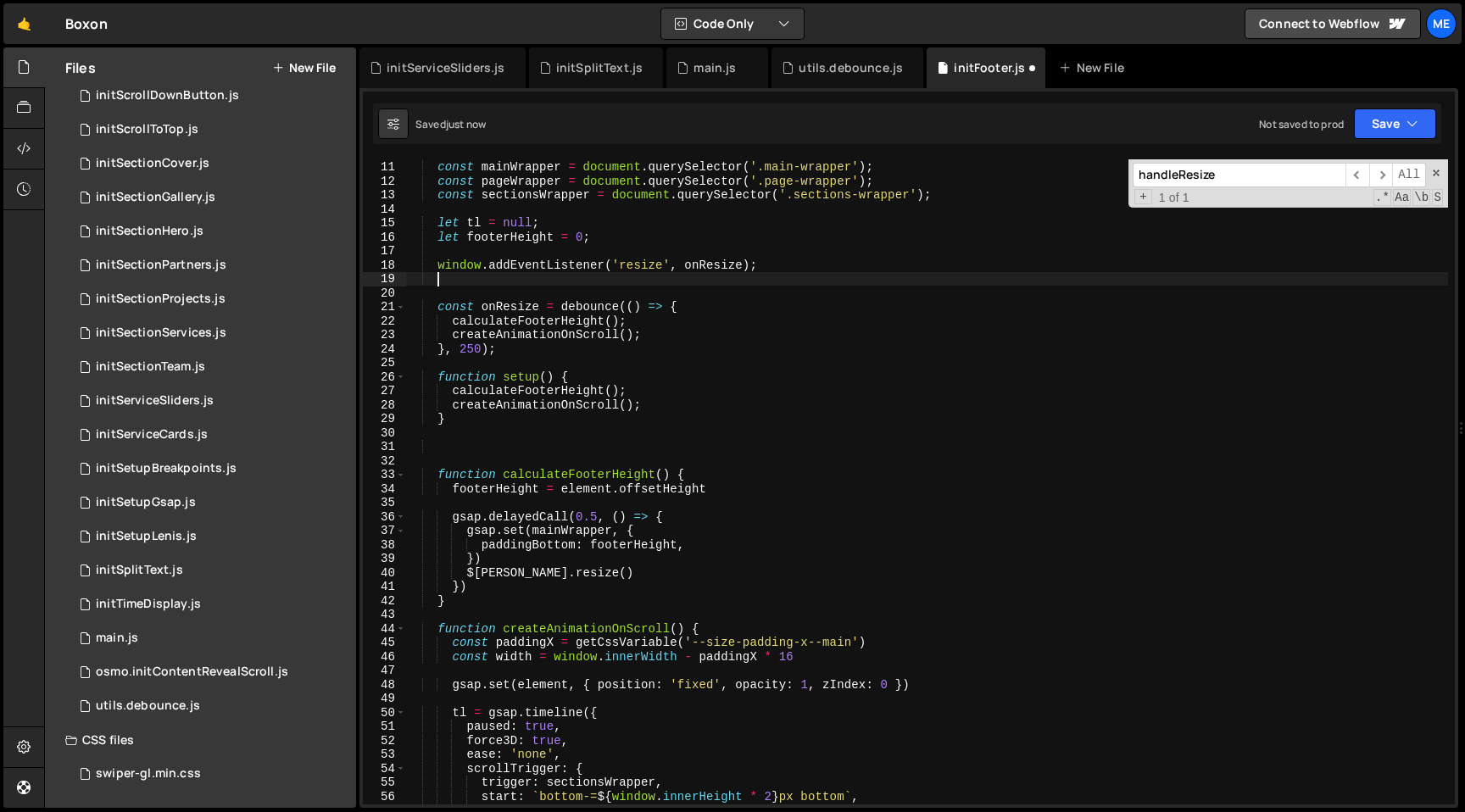
scroll to position [0, 0]
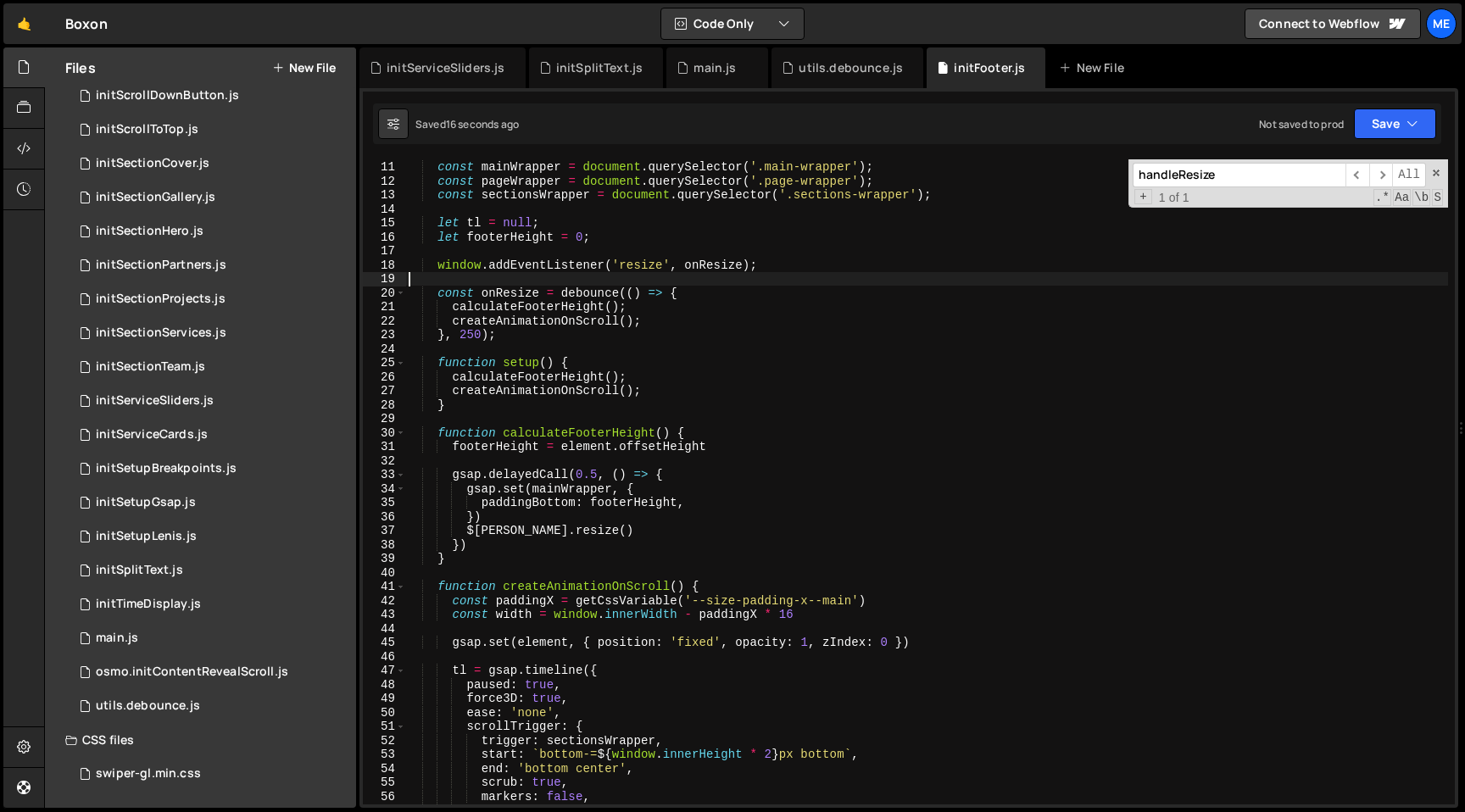
click at [765, 266] on div "const mainWrapper = document . querySelector ( '.main-wrapper' ) ; const pageWr…" at bounding box center [926, 482] width 1043 height 673
type textarea "window.addEventListener('resize', onResize);"
click at [712, 257] on div "const mainWrapper = document . querySelector ( '.main-wrapper' ) ; const pageWr…" at bounding box center [926, 482] width 1043 height 673
click at [713, 267] on div "const mainWrapper = document . querySelector ( '.main-wrapper' ) ; const pageWr…" at bounding box center [926, 482] width 1043 height 673
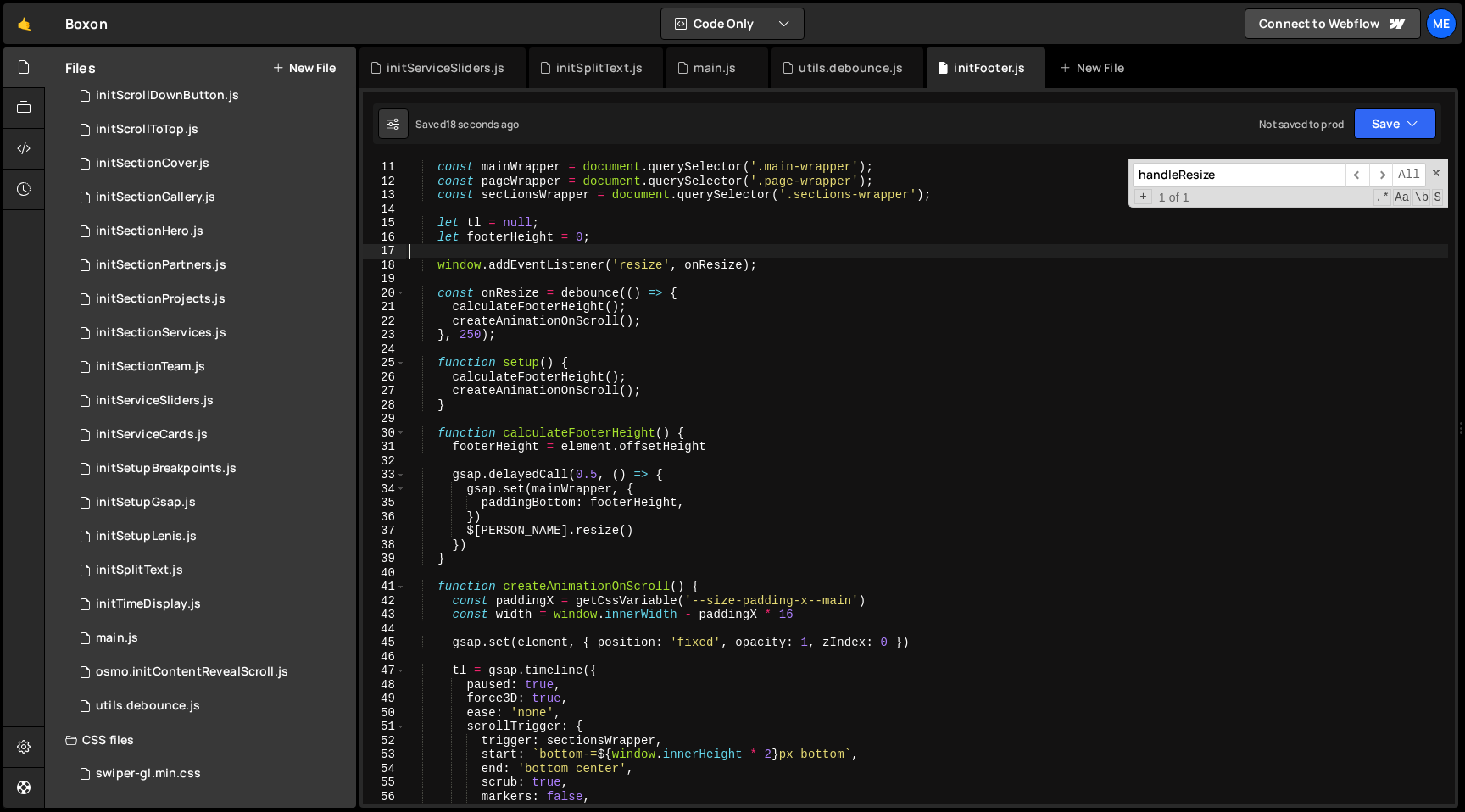
type textarea "window.addEventListener('resize', onResize);"
click at [713, 267] on div "const mainWrapper = document . querySelector ( '.main-wrapper' ) ; const pageWr…" at bounding box center [926, 482] width 1043 height 673
type input "onResize"
click at [782, 266] on div "const mainWrapper = document . querySelector ( '.main-wrapper' ) ; const pageWr…" at bounding box center [926, 482] width 1043 height 673
click at [601, 341] on div "const mainWrapper = document . querySelector ( '.main-wrapper' ) ; const pageWr…" at bounding box center [926, 482] width 1043 height 673
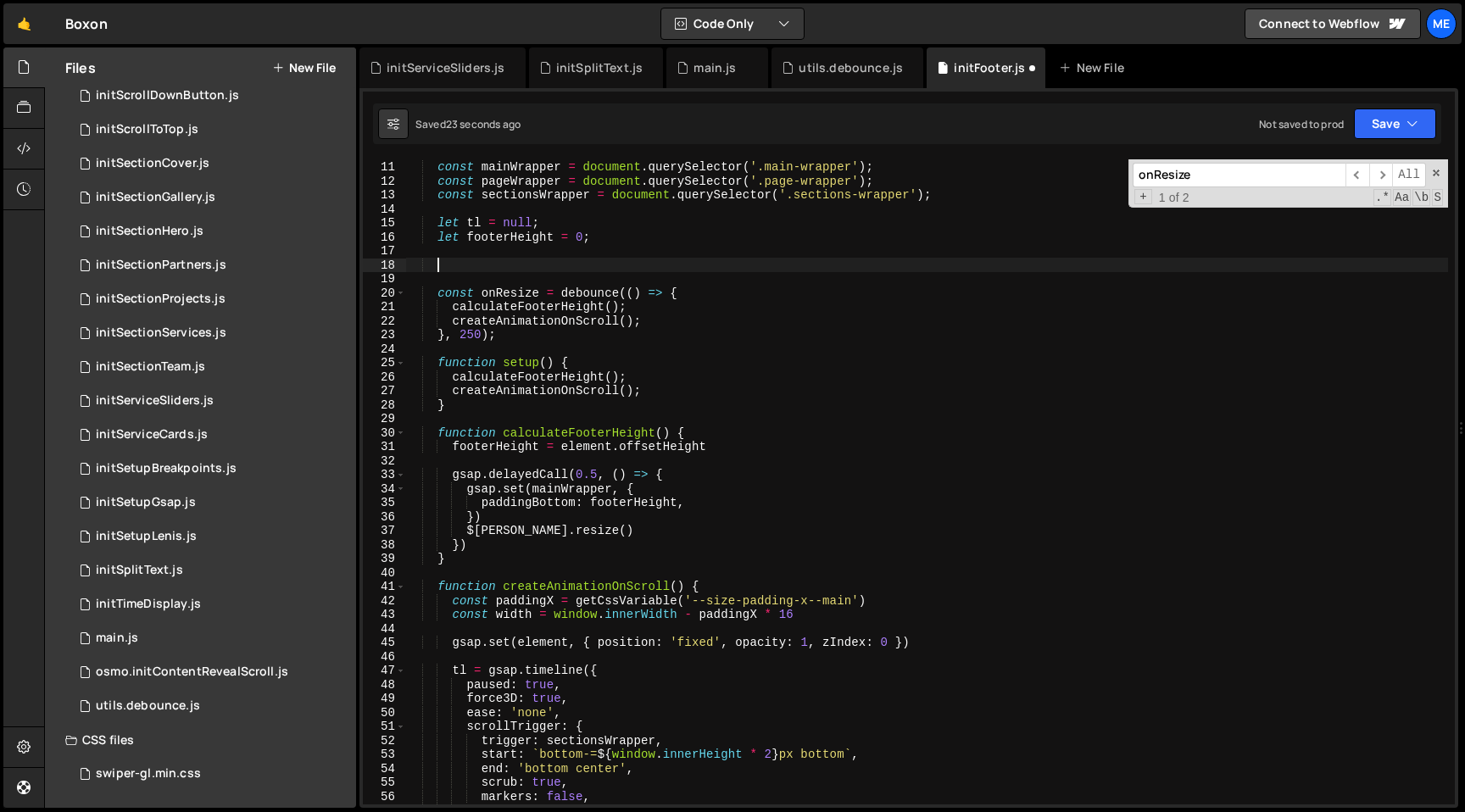
type textarea "}, 250);"
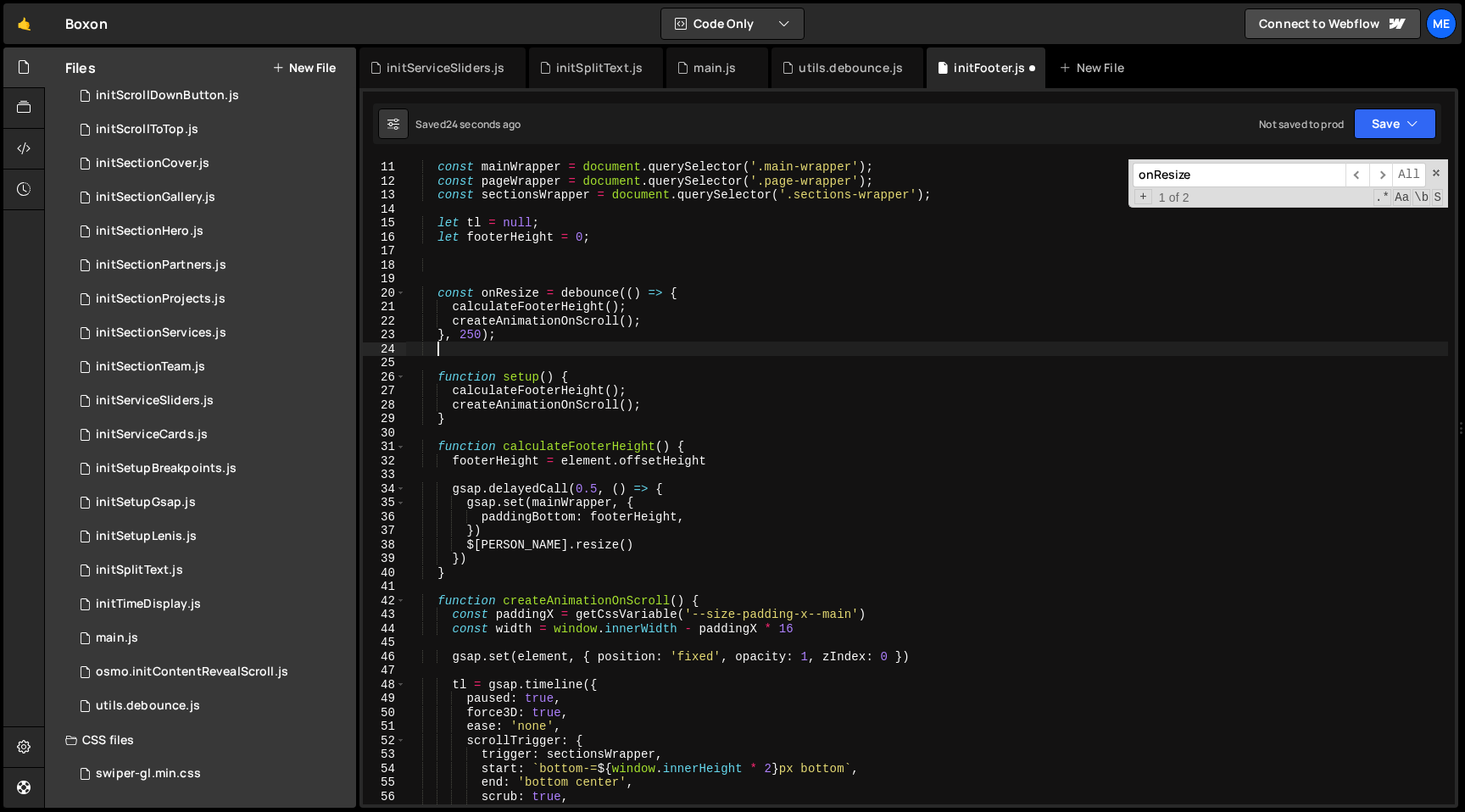
scroll to position [0, 1]
paste textarea "window.addEventListener('resize', onResize);"
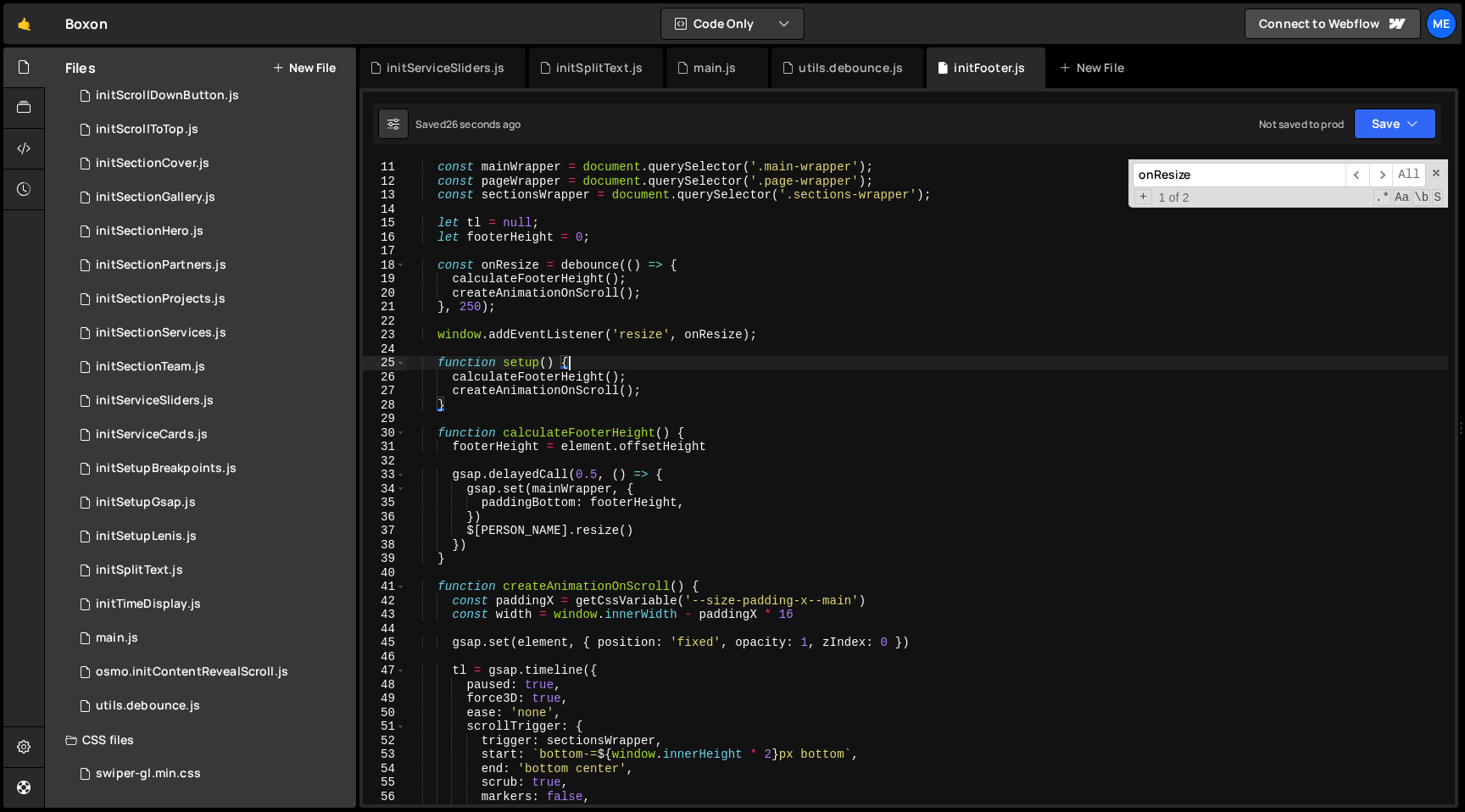
click at [932, 231] on div "const mainWrapper = document . querySelector ( '.main-wrapper' ) ; const pageWr…" at bounding box center [926, 482] width 1043 height 673
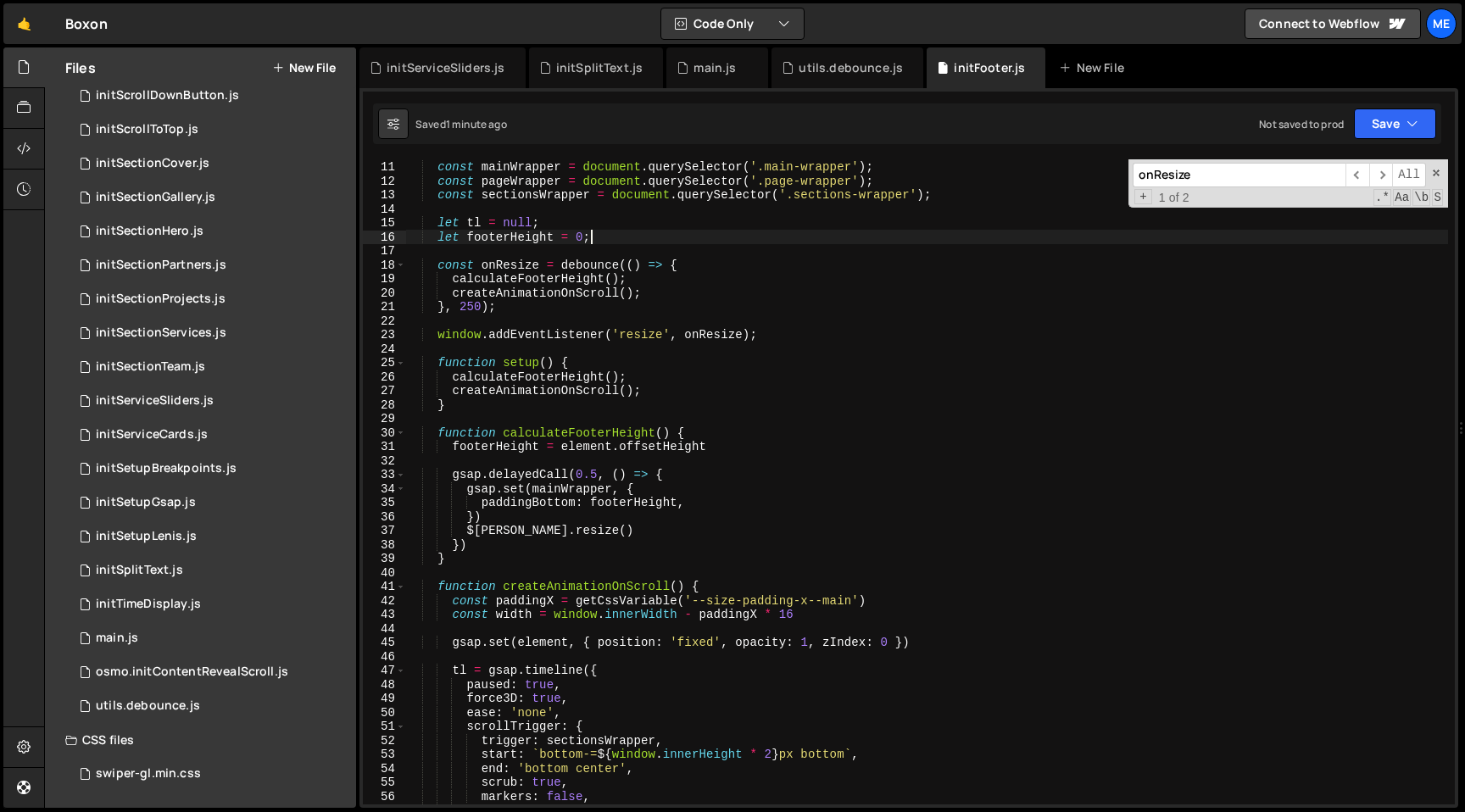
click at [512, 266] on div "const mainWrapper = document . querySelector ( '.main-wrapper' ) ; const pageWr…" at bounding box center [926, 482] width 1043 height 673
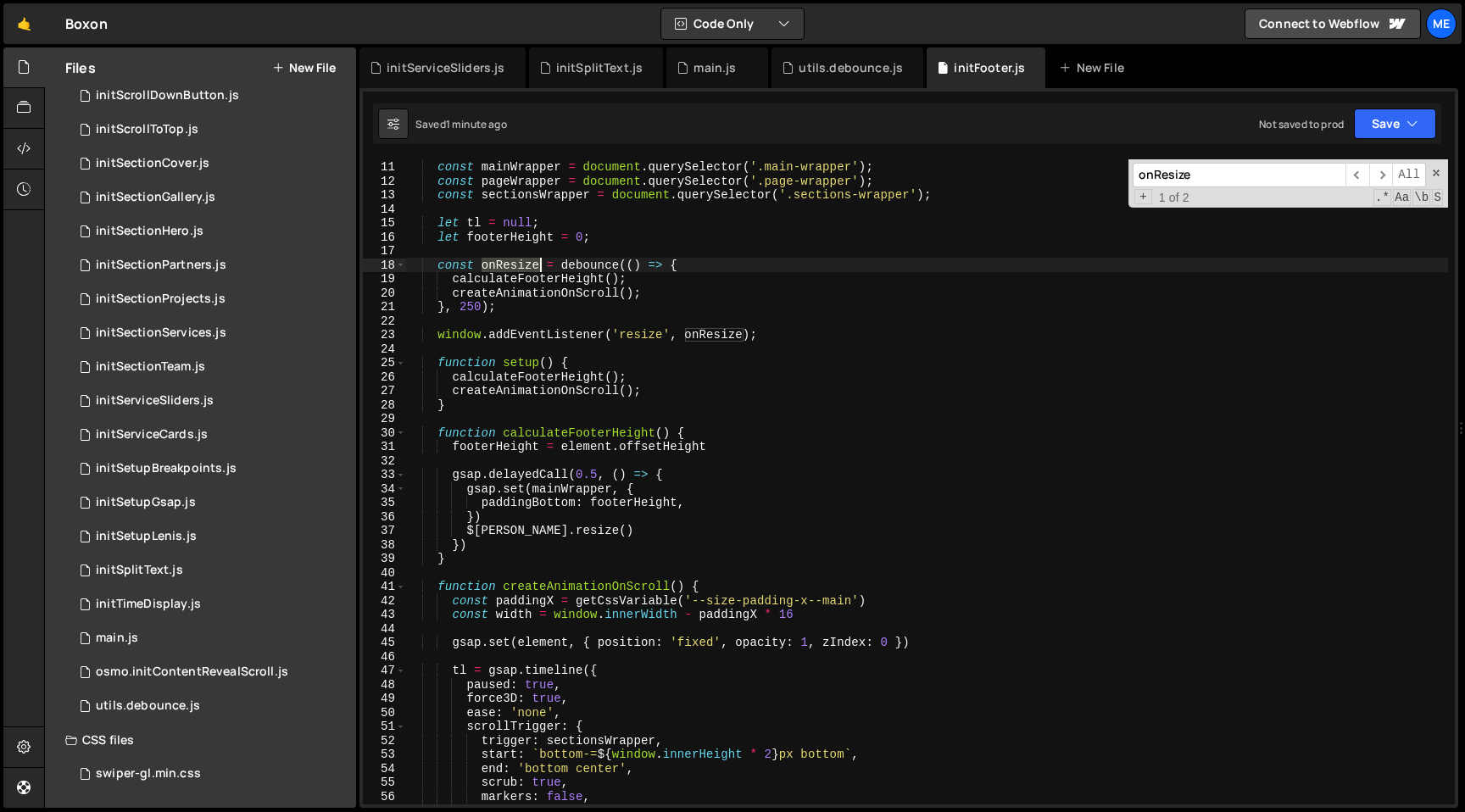
click at [512, 266] on div "const mainWrapper = document . querySelector ( '.main-wrapper' ) ; const pageWr…" at bounding box center [926, 482] width 1043 height 673
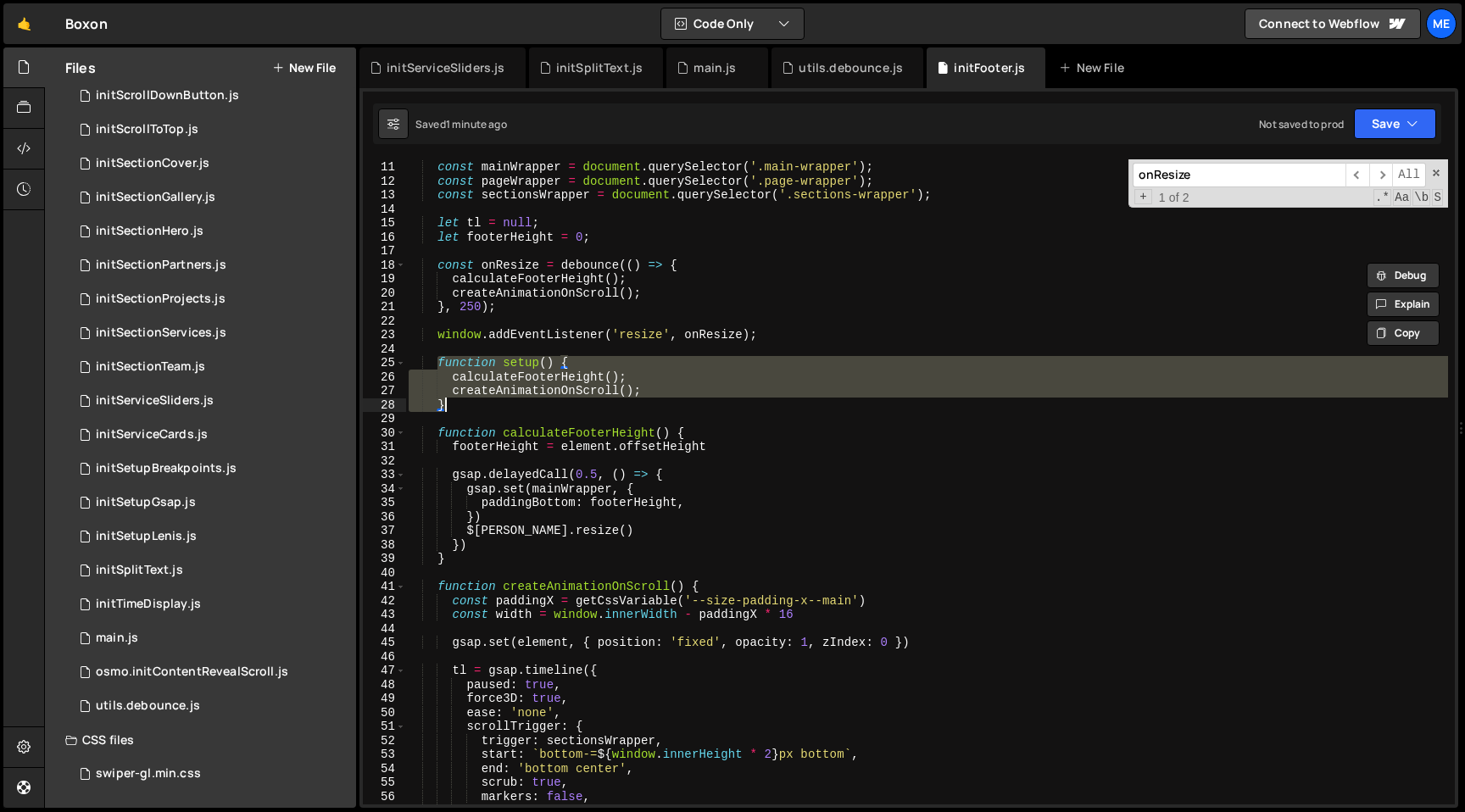
drag, startPoint x: 436, startPoint y: 363, endPoint x: 484, endPoint y: 403, distance: 62.5
click at [484, 403] on div "const mainWrapper = document . querySelector ( '.main-wrapper' ) ; const pageWr…" at bounding box center [926, 482] width 1043 height 673
paste textarea "onResize"
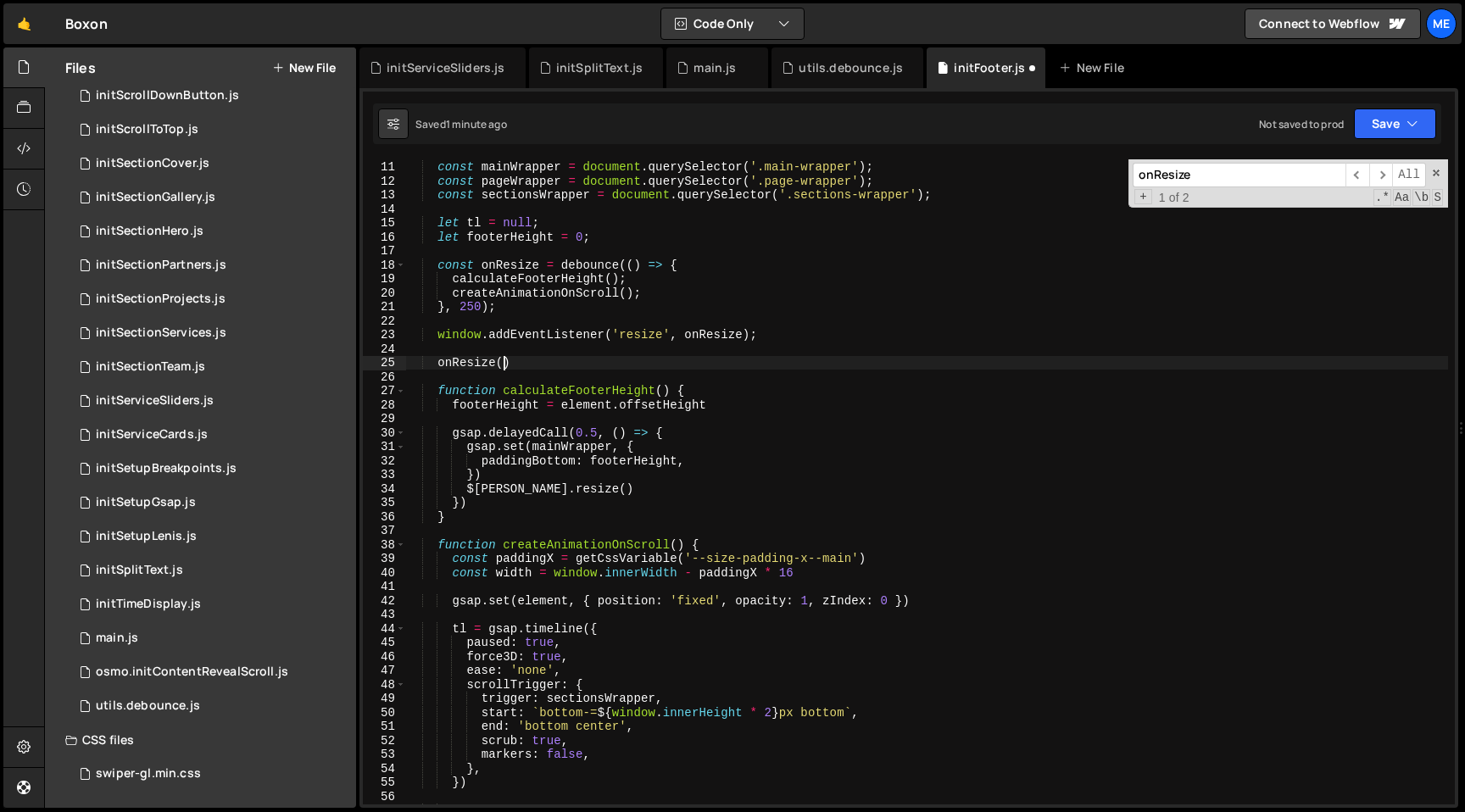
scroll to position [0, 5]
type textarea "onResize()"
click at [804, 327] on div "const mainWrapper = document . querySelector ( '.main-wrapper' ) ; const pageWr…" at bounding box center [926, 482] width 1043 height 673
paste input "stripUnits"
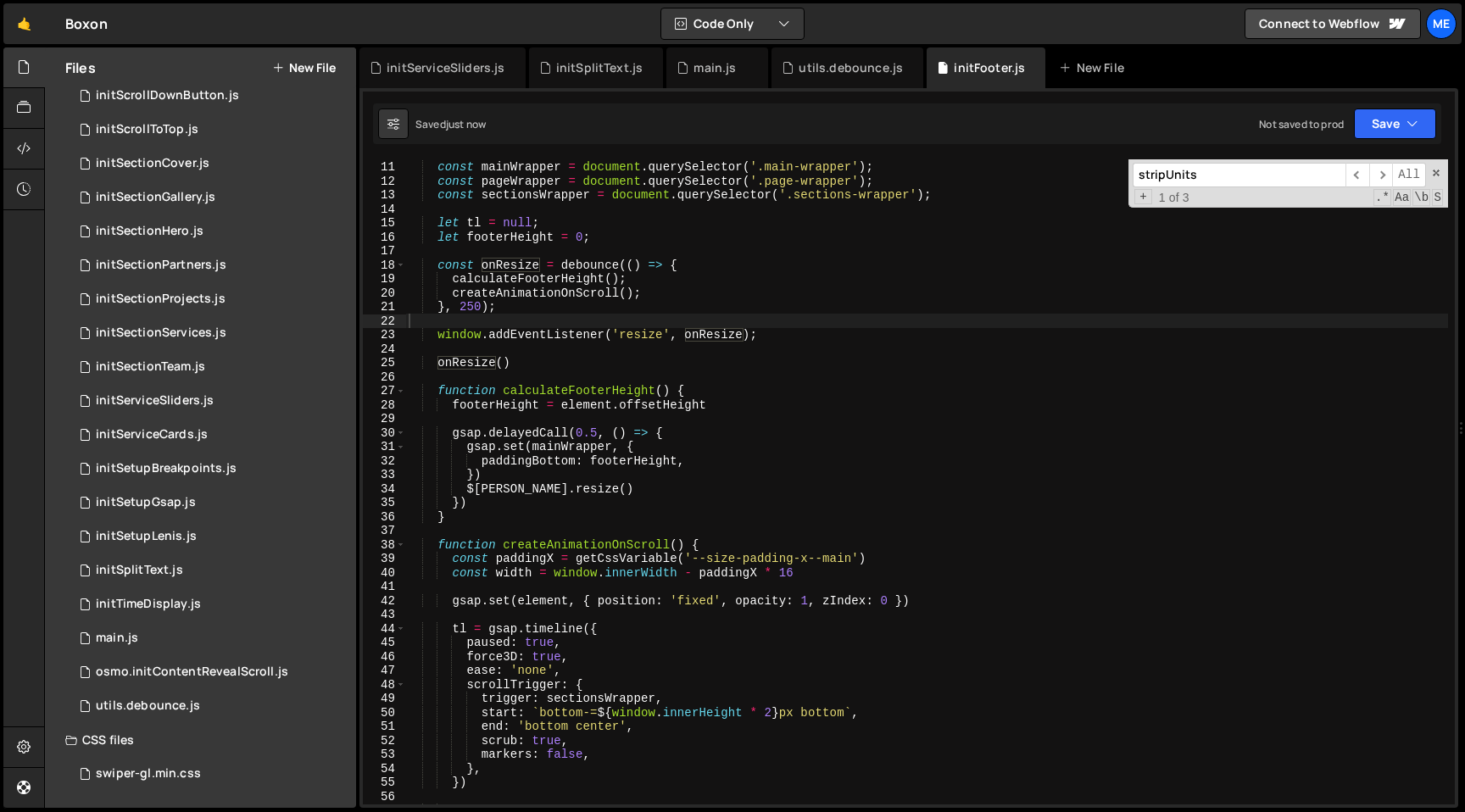
scroll to position [615, 0]
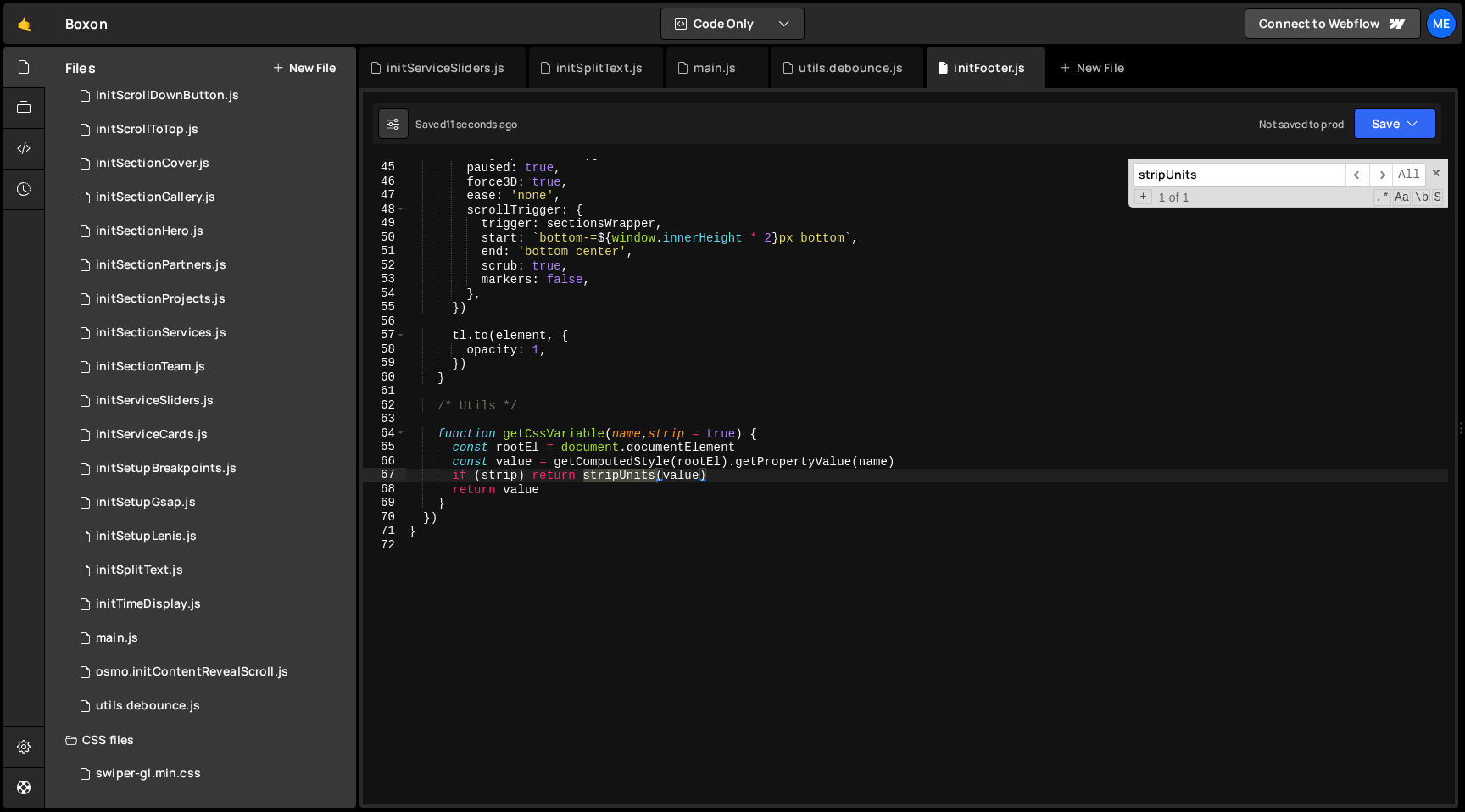
type input "stripUnits"
type textarea "})"
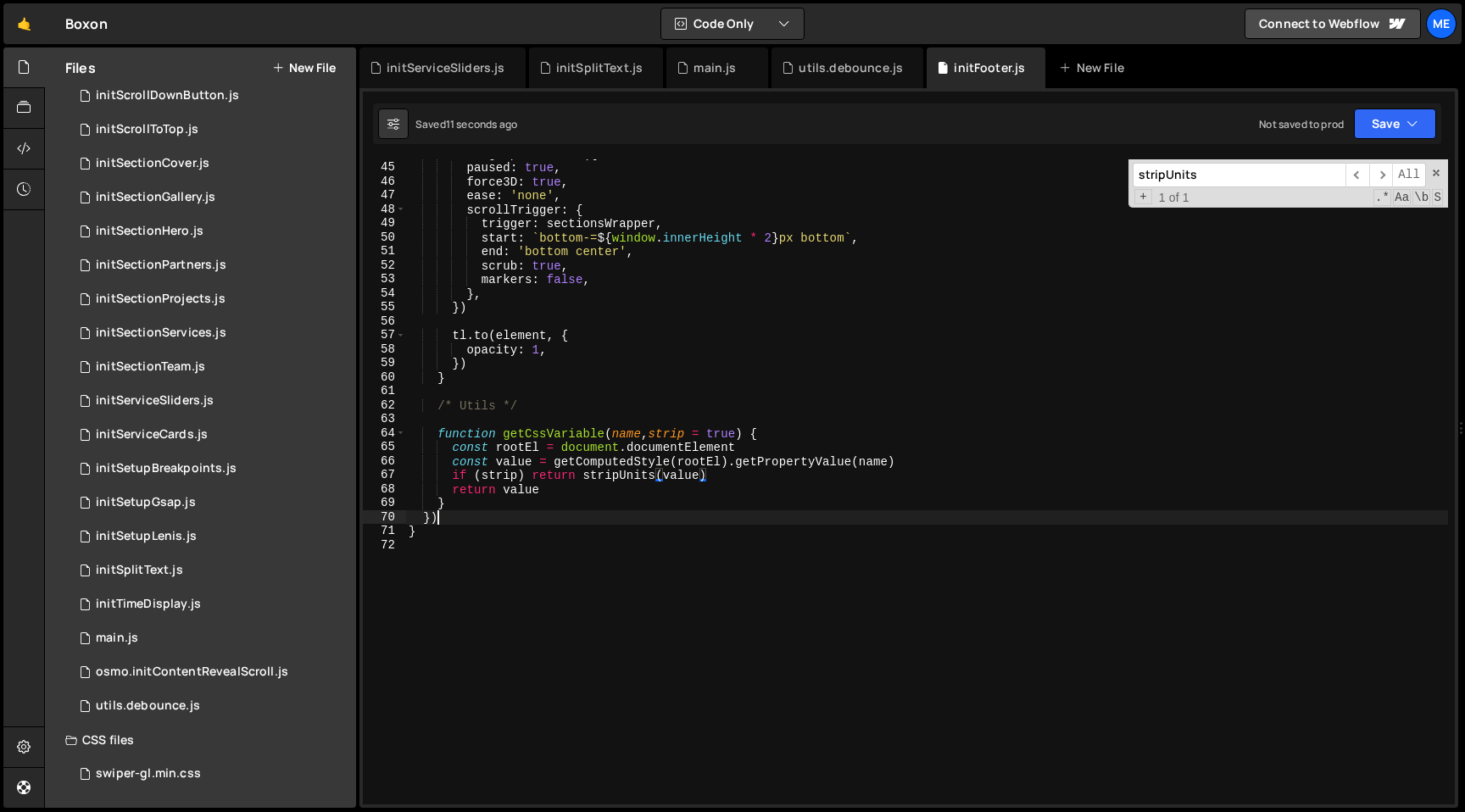
click at [553, 512] on div "tl = gsap . timeline ({ paused : true , force3D : true , ease : 'none' , scroll…" at bounding box center [926, 483] width 1043 height 673
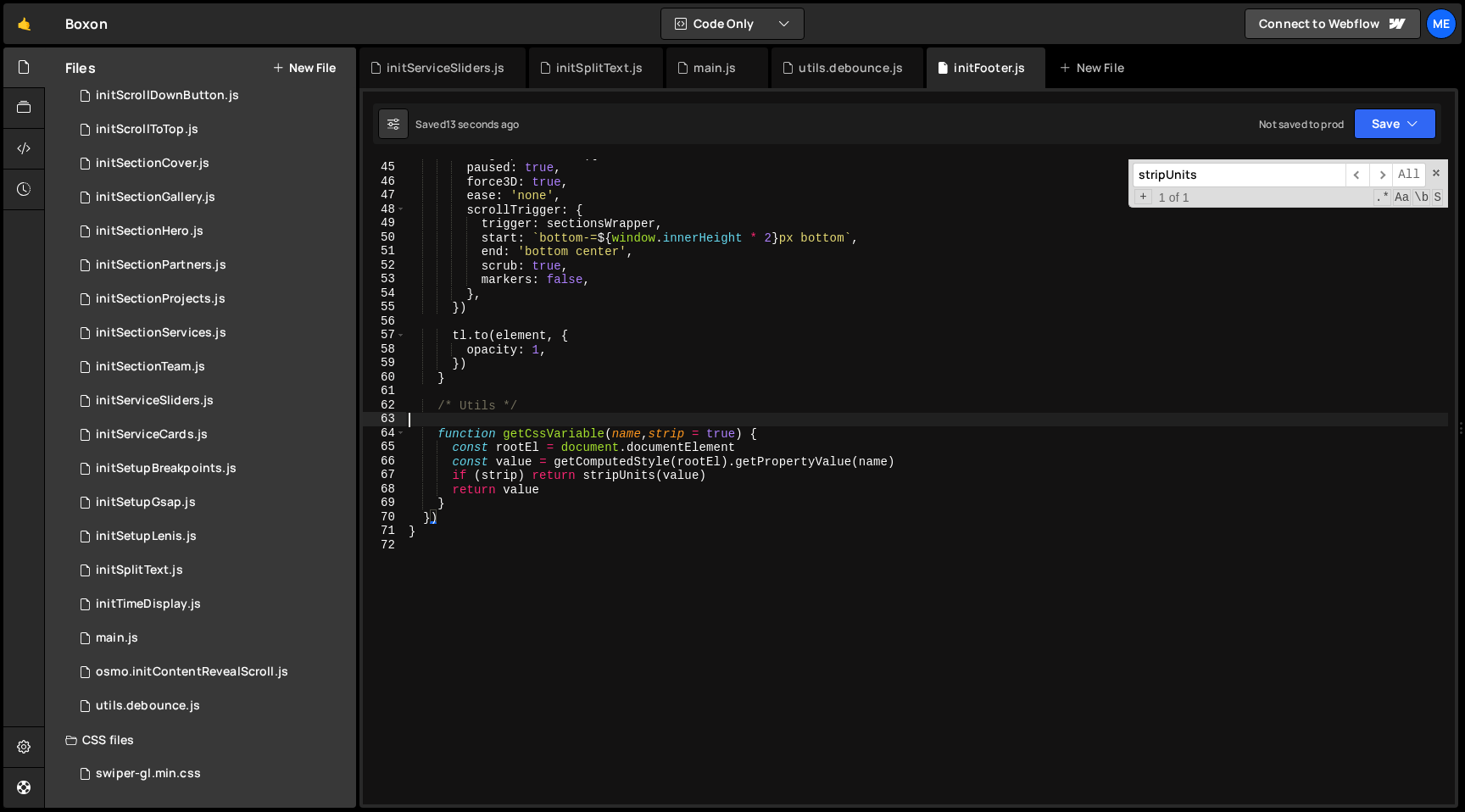
click at [582, 413] on div "tl = gsap . timeline ({ paused : true , force3D : true , ease : 'none' , scroll…" at bounding box center [926, 483] width 1043 height 673
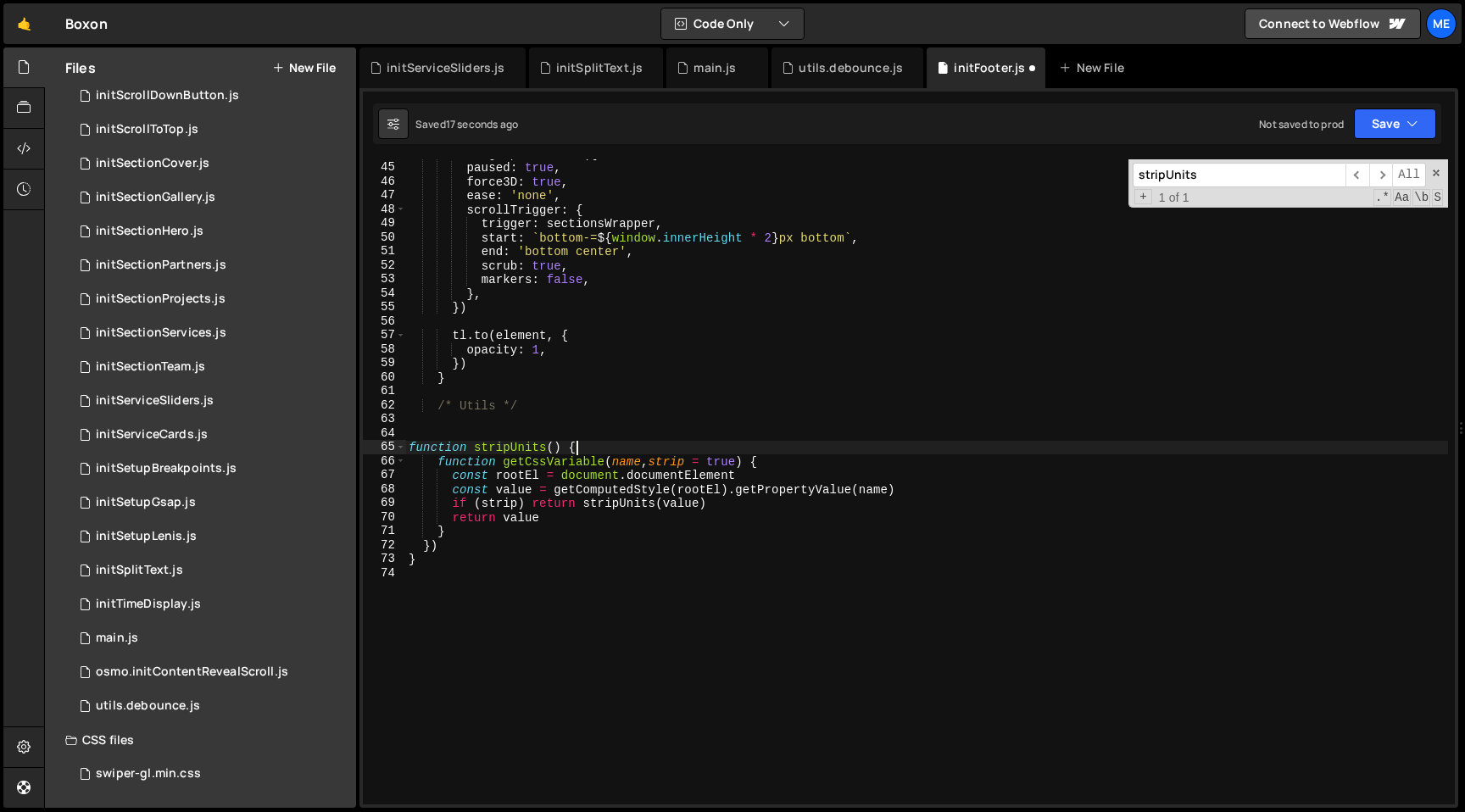
scroll to position [0, 11]
type textarea "function stripUnits() {}"
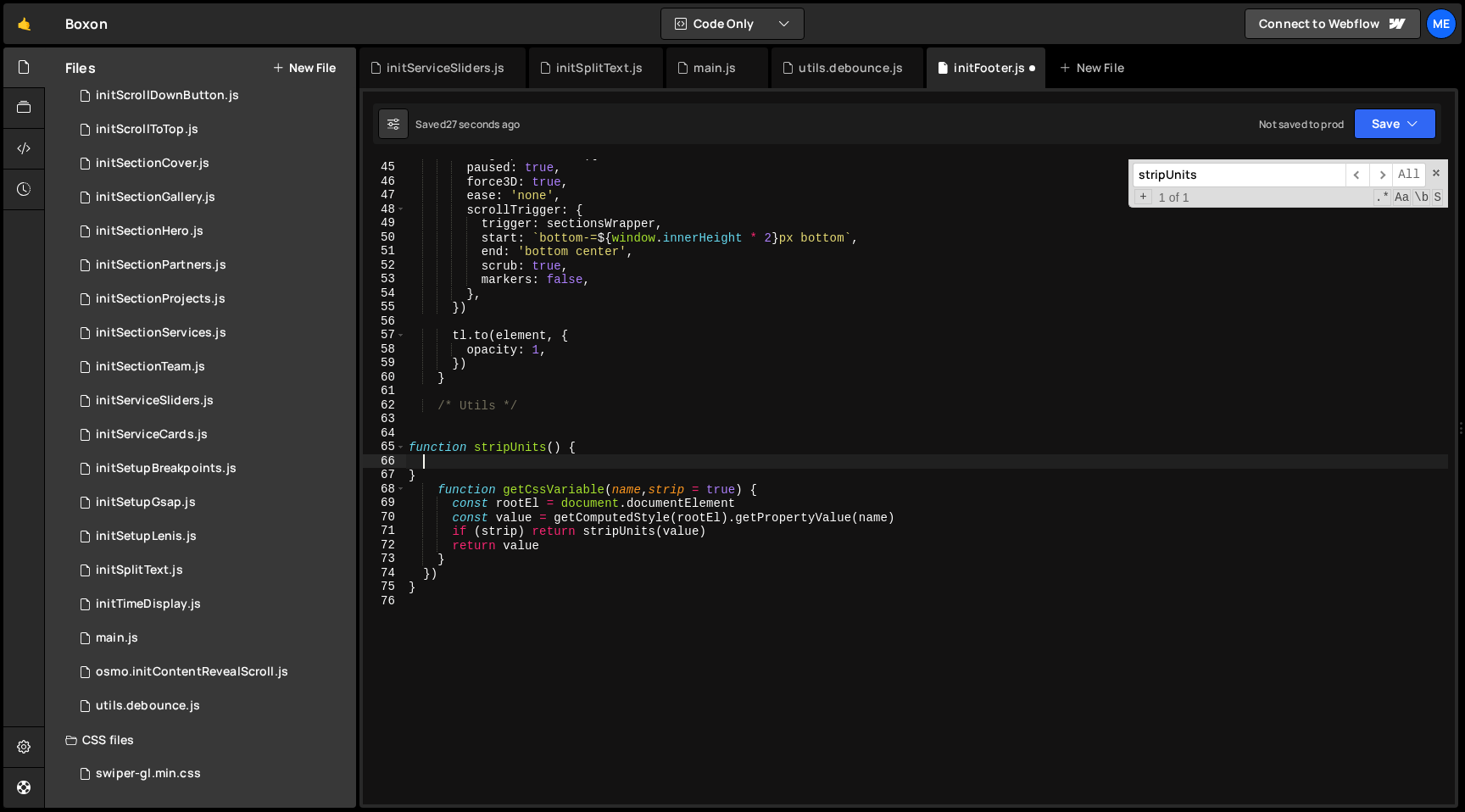
click at [529, 559] on div "tl = gsap . timeline ({ paused : true , force3D : true , ease : 'none' , scroll…" at bounding box center [926, 483] width 1043 height 673
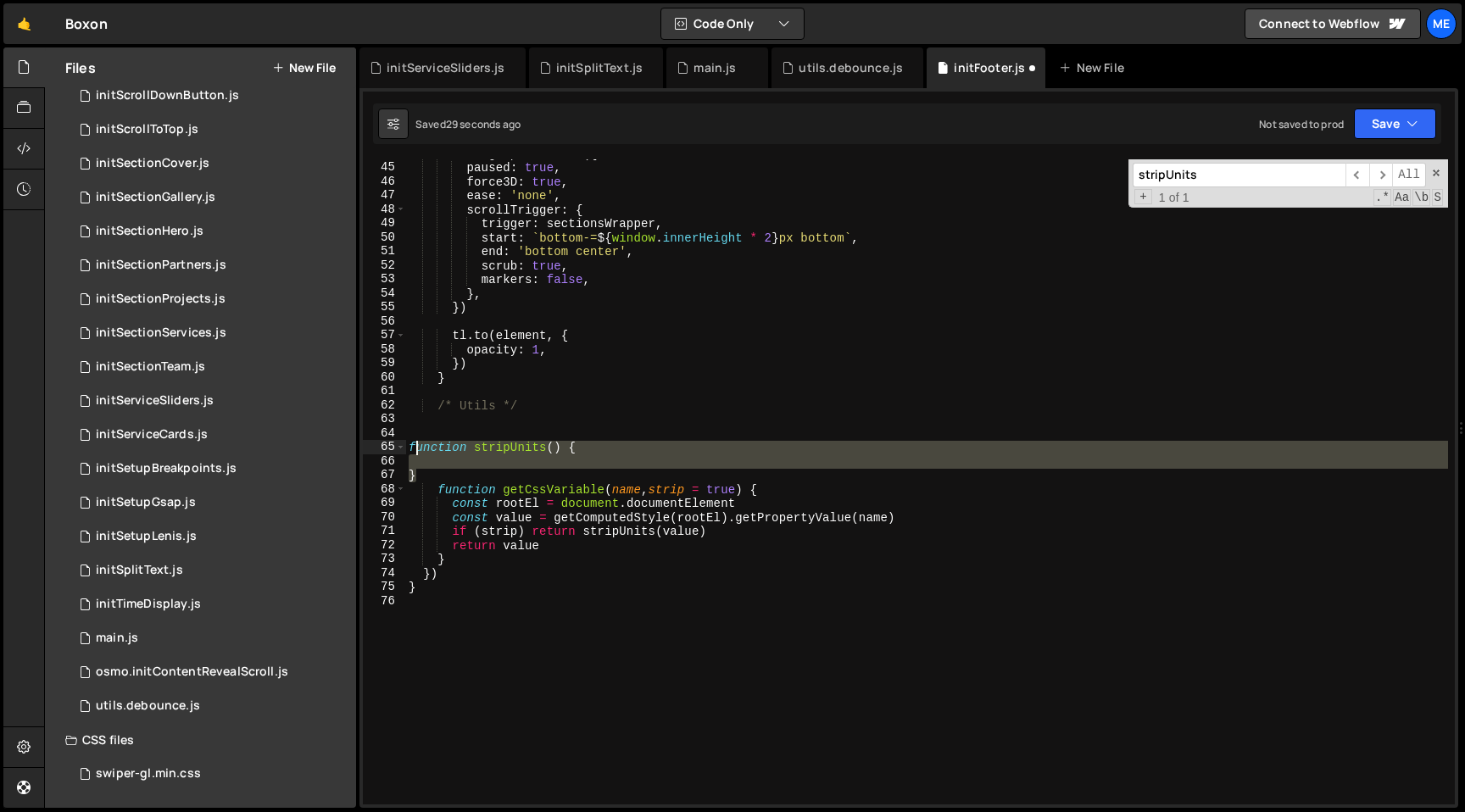
drag, startPoint x: 447, startPoint y: 478, endPoint x: 412, endPoint y: 447, distance: 46.8
click at [412, 447] on div "tl = gsap . timeline ({ paused : true , force3D : true , ease : 'none' , scroll…" at bounding box center [926, 483] width 1043 height 673
type textarea "function stripUnits() {"
paste textarea
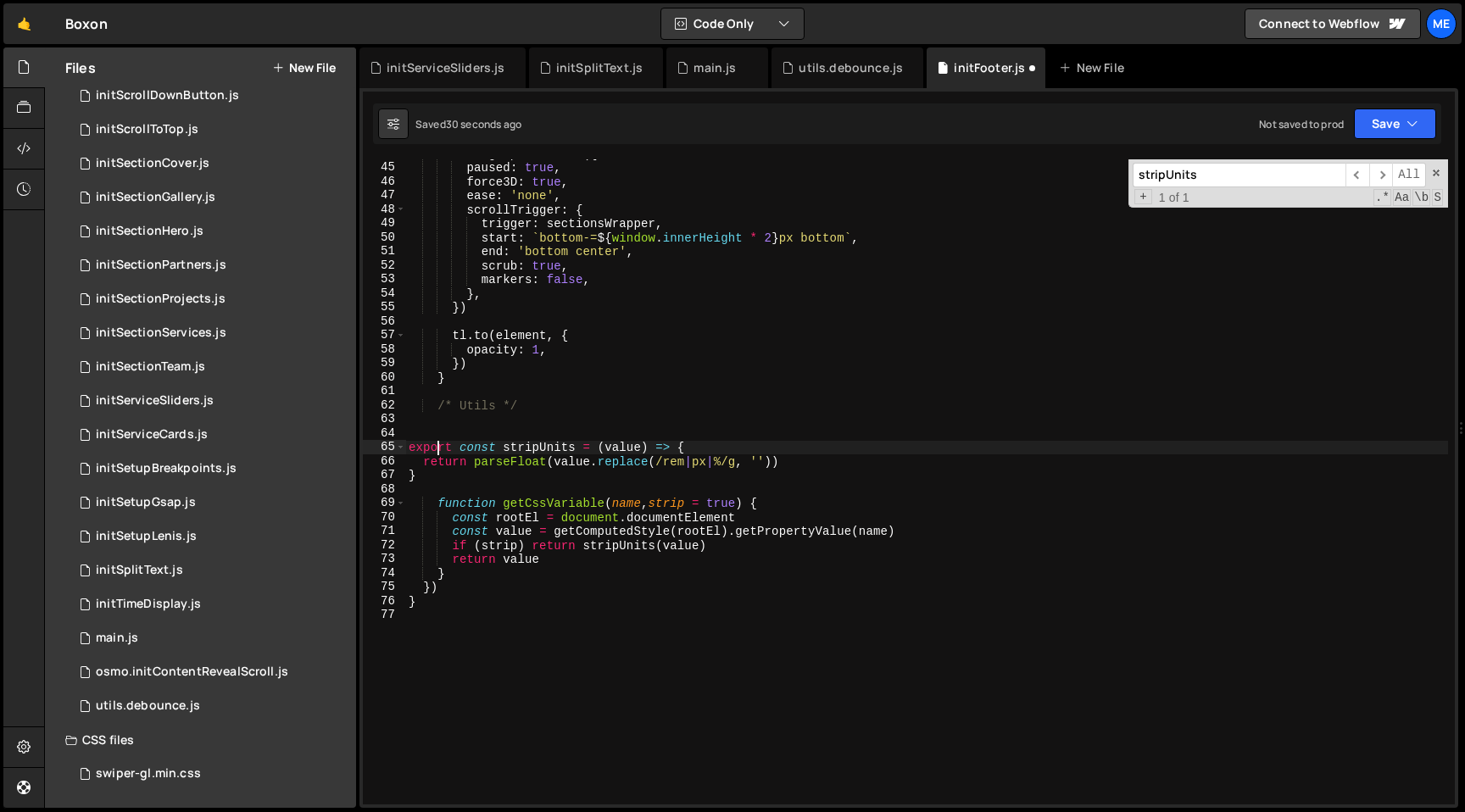
click at [435, 449] on div "tl = gsap . timeline ({ paused : true , force3D : true , ease : 'none' , scroll…" at bounding box center [926, 483] width 1043 height 673
click at [569, 443] on div "tl = gsap . timeline ({ paused : true , force3D : true , ease : 'none' , scroll…" at bounding box center [926, 483] width 1043 height 673
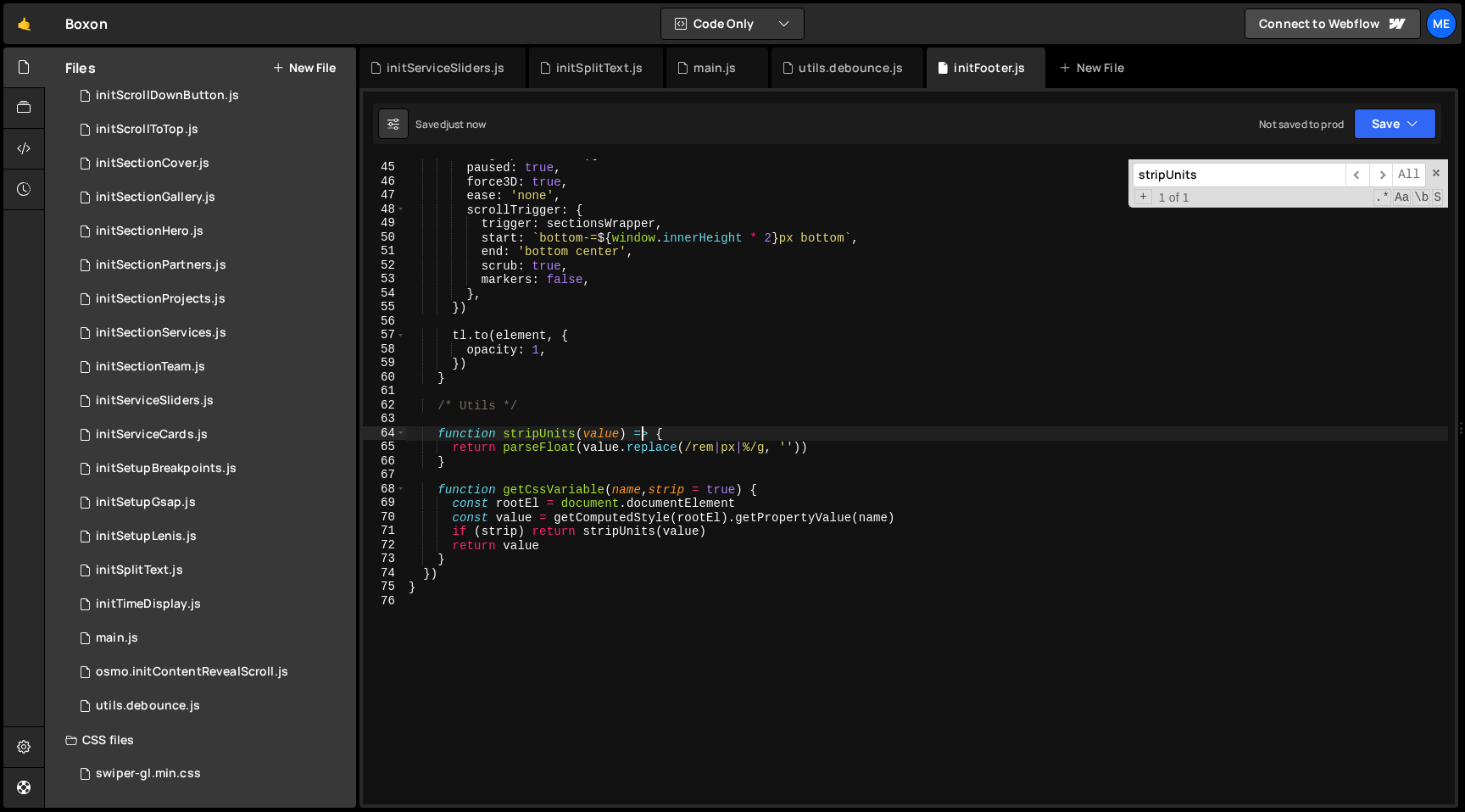
click at [644, 438] on div "tl = gsap . timeline ({ paused : true , force3D : true , ease : 'none' , scroll…" at bounding box center [926, 483] width 1043 height 673
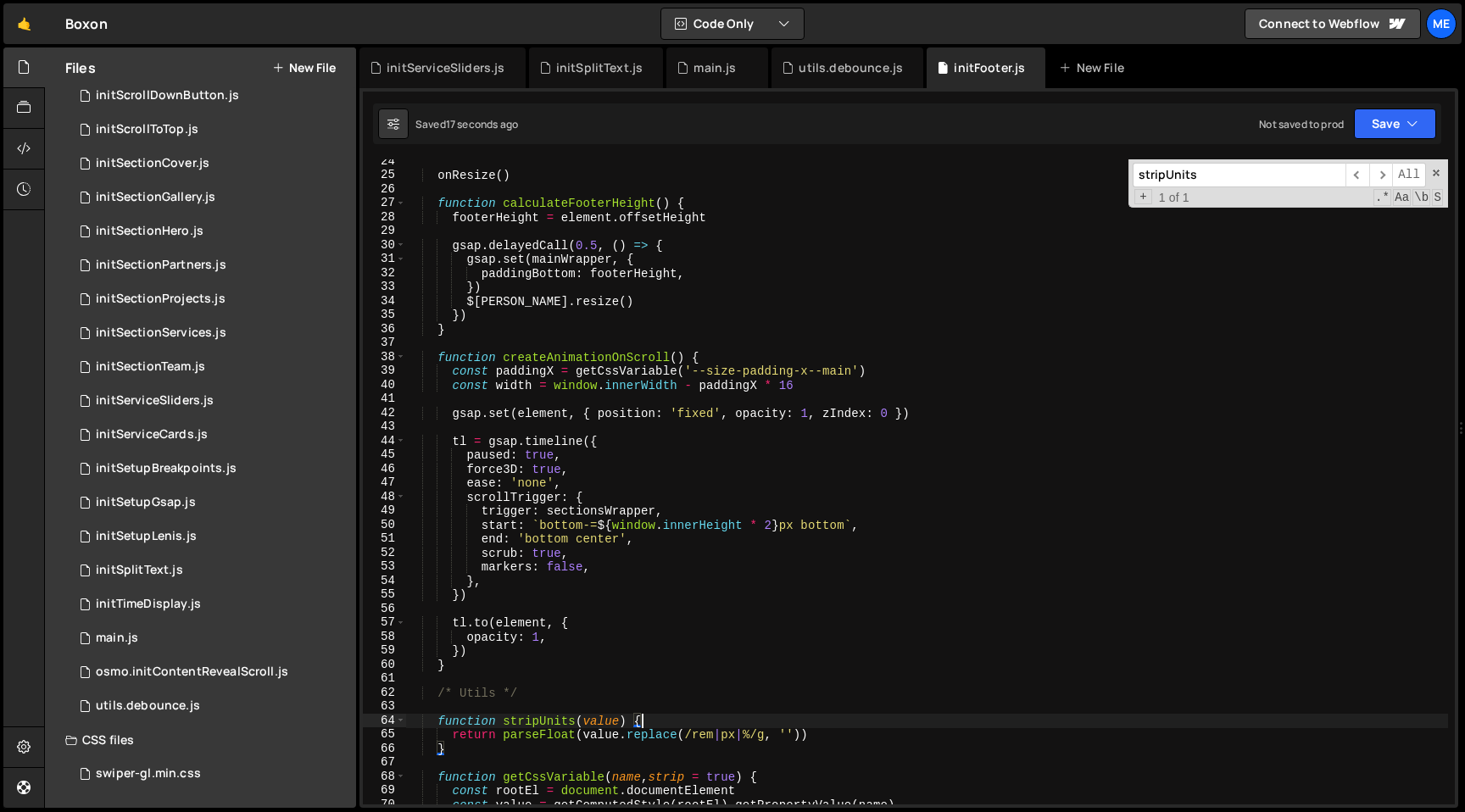
scroll to position [323, 0]
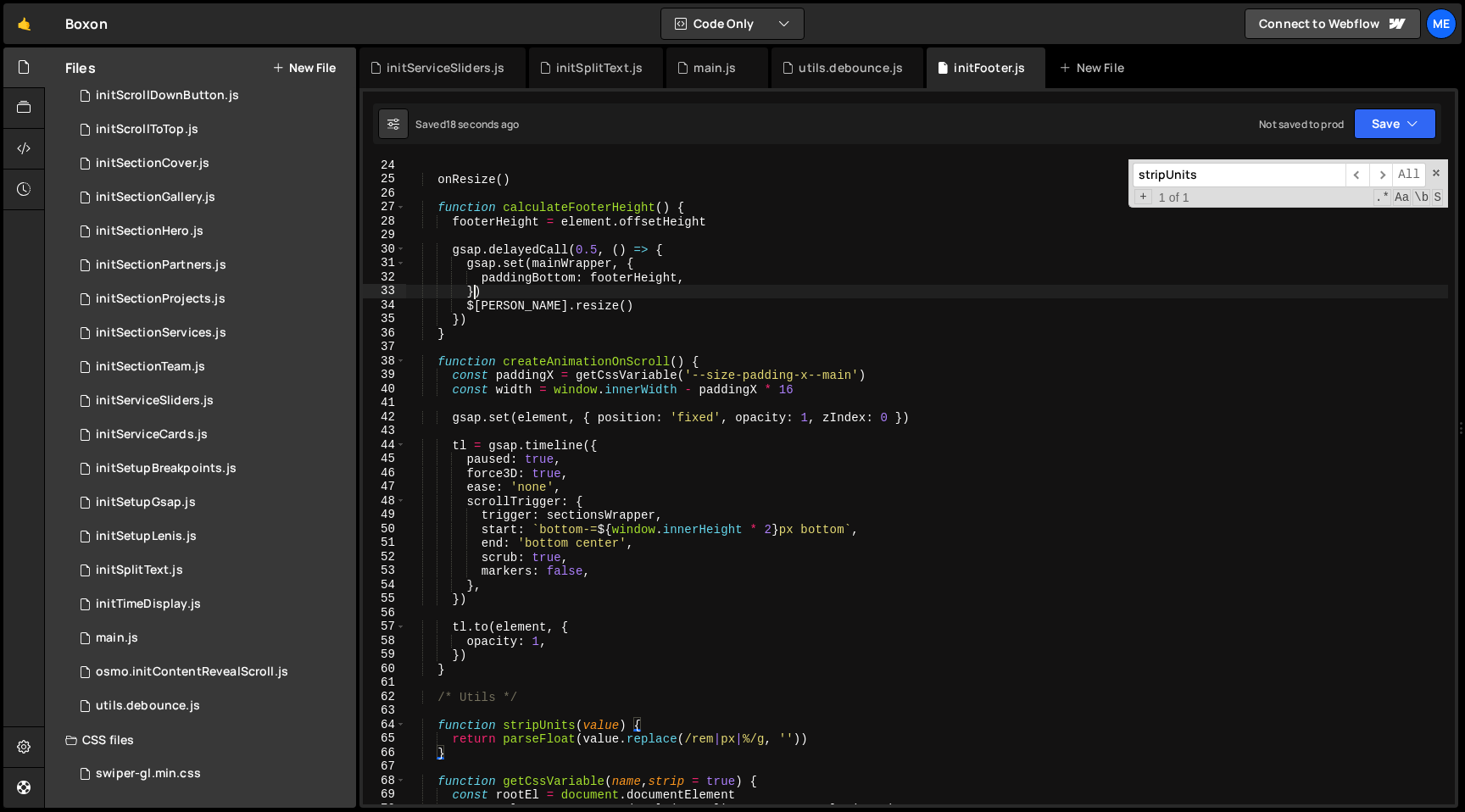
click at [473, 298] on div "onResize ( ) function calculateFooterHeight ( ) { footerHeight = element . offs…" at bounding box center [926, 495] width 1043 height 673
click at [796, 266] on div "onResize ( ) function calculateFooterHeight ( ) { footerHeight = element . offs…" at bounding box center [926, 495] width 1043 height 673
type textarea "gsap.set(mainWrapper, {"
click at [215, 263] on div "initSectionPartners.js" at bounding box center [161, 266] width 130 height 15
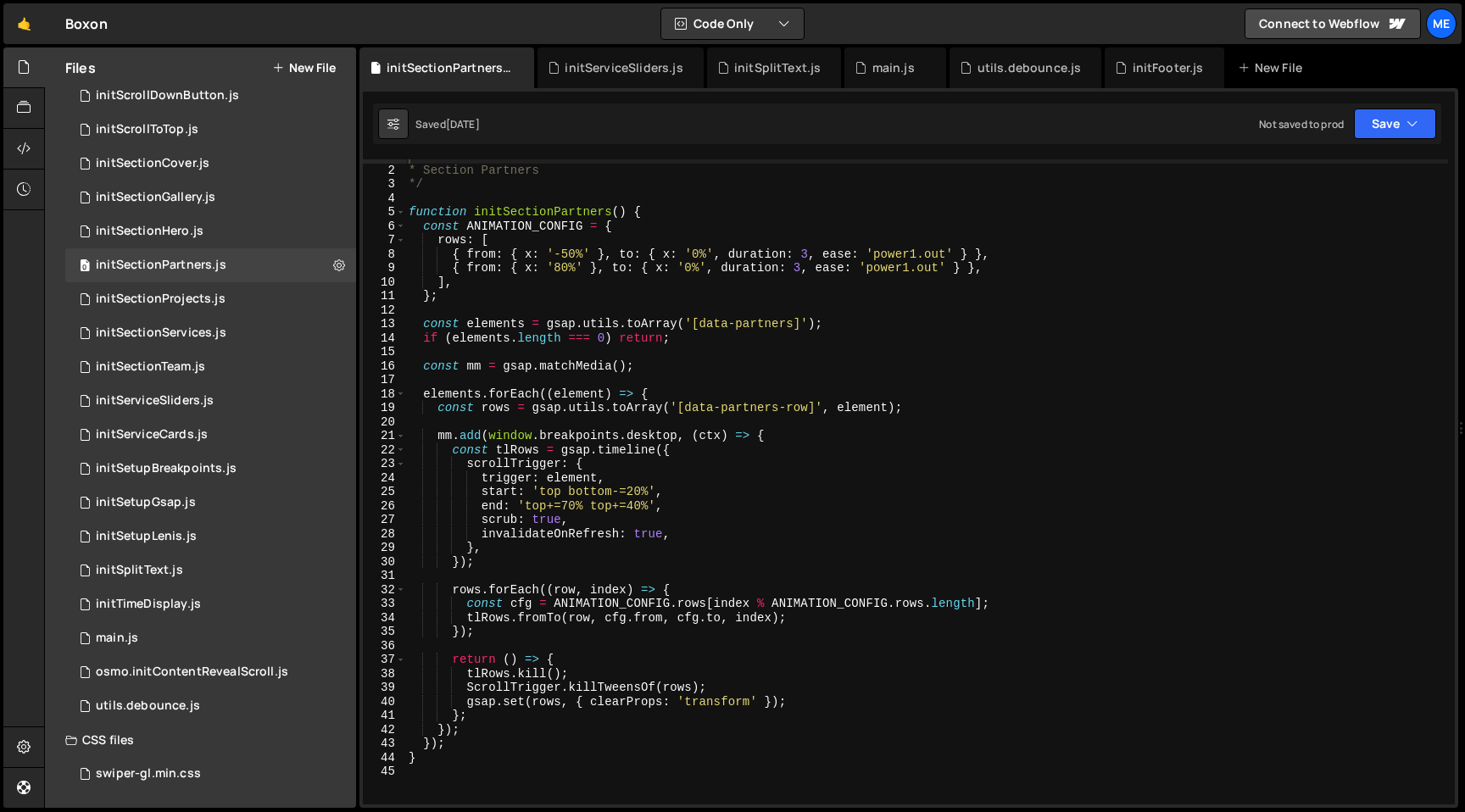
scroll to position [16, 0]
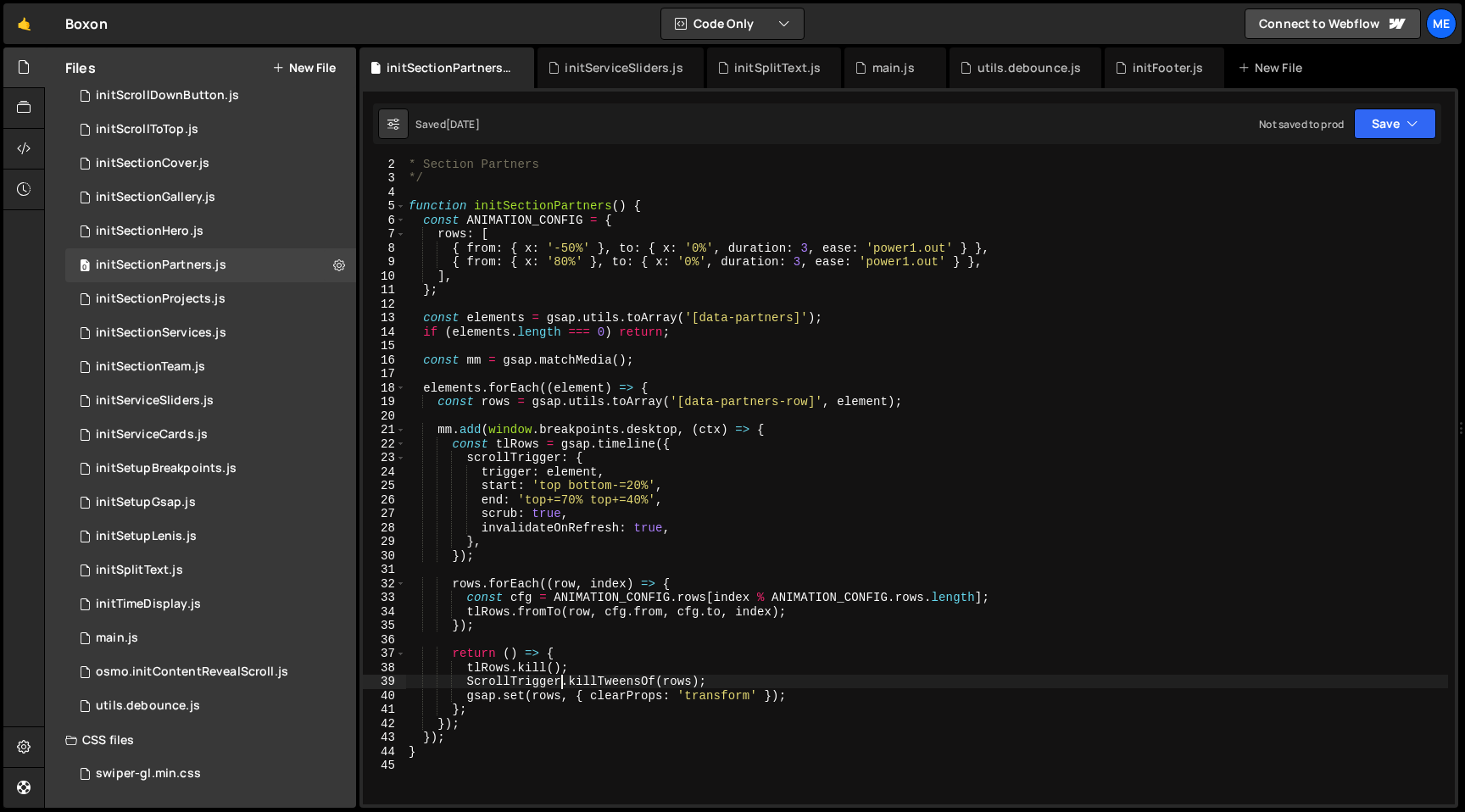
click at [561, 680] on div "* Section Partners */ function initSectionPartners ( ) { const ANIMATION_CONFIG…" at bounding box center [926, 493] width 1043 height 673
click at [470, 679] on div "* Section Partners */ function initSectionPartners ( ) { const ANIMATION_CONFIG…" at bounding box center [926, 493] width 1043 height 673
click at [655, 685] on div "* Section Partners */ function initSectionPartners ( ) { const ANIMATION_CONFIG…" at bounding box center [926, 493] width 1043 height 673
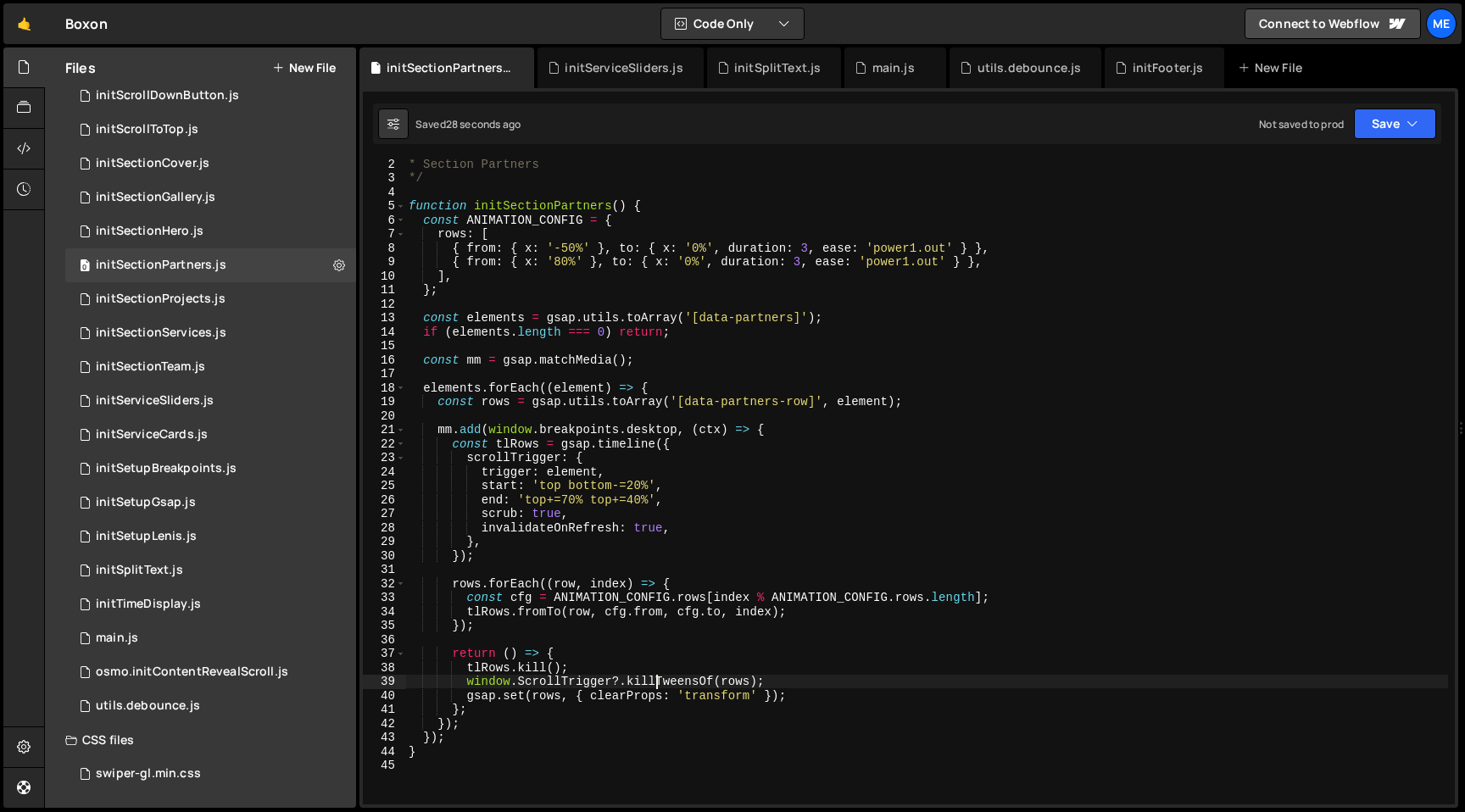
click at [655, 685] on div "* Section Partners */ function initSectionPartners ( ) { const ANIMATION_CONFIG…" at bounding box center [926, 493] width 1043 height 673
drag, startPoint x: 470, startPoint y: 680, endPoint x: 797, endPoint y: 678, distance: 327.0
click at [797, 678] on div "* Section Partners */ function initSectionPartners ( ) { const ANIMATION_CONFIG…" at bounding box center [926, 493] width 1043 height 673
click at [697, 683] on div "* Section Partners */ function initSectionPartners ( ) { const ANIMATION_CONFIG…" at bounding box center [926, 482] width 1043 height 645
drag, startPoint x: 717, startPoint y: 683, endPoint x: 629, endPoint y: 678, distance: 88.1
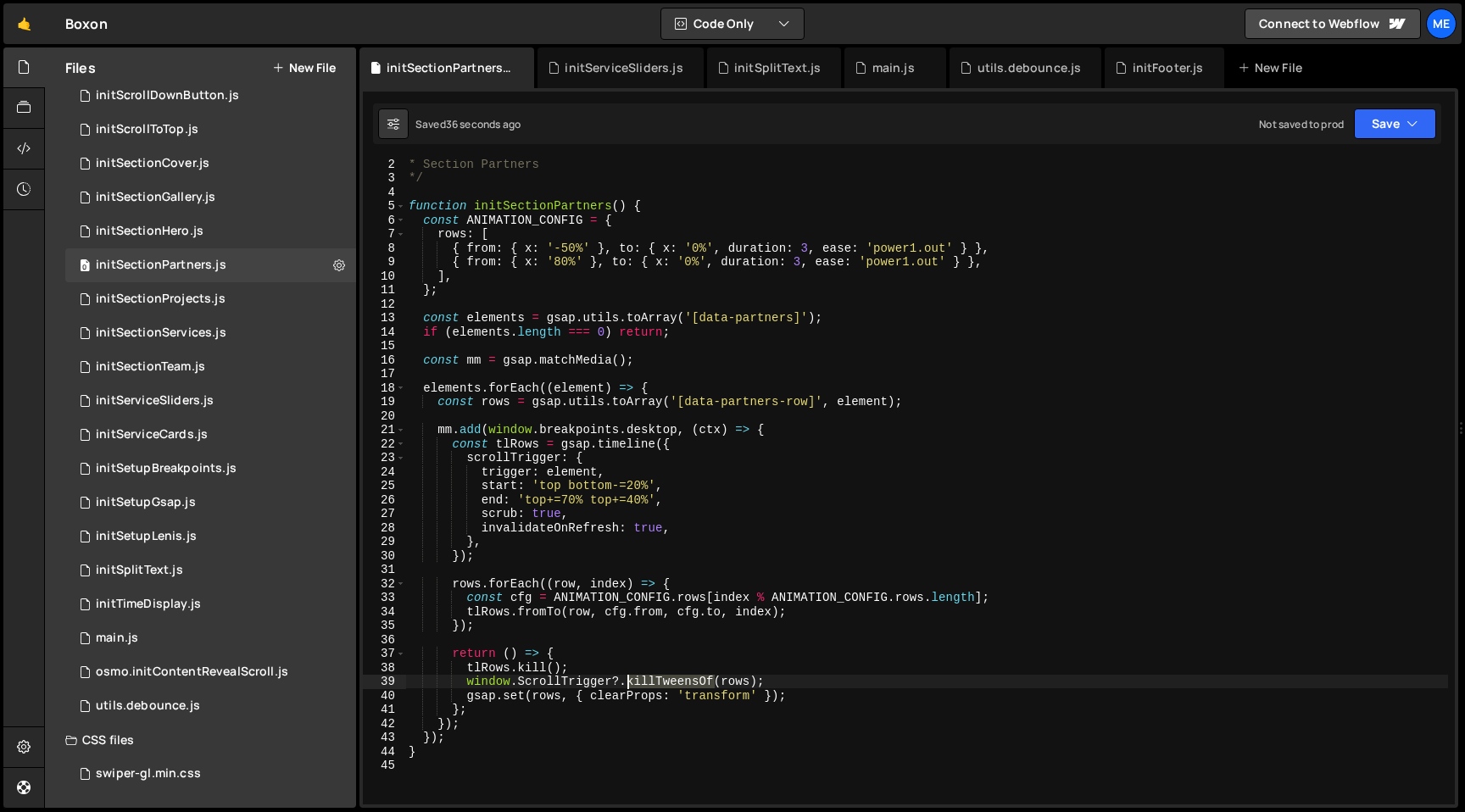
click at [629, 678] on div "* Section Partners */ function initSectionPartners ( ) { const ANIMATION_CONFIG…" at bounding box center [926, 493] width 1043 height 673
click at [467, 683] on div "* Section Partners */ function initSectionPartners ( ) { const ANIMATION_CONFIG…" at bounding box center [926, 493] width 1043 height 673
type textarea "//window.ScrollTrigger?.killTweensOf(rows);"
click at [304, 63] on button "New File" at bounding box center [304, 68] width 64 height 14
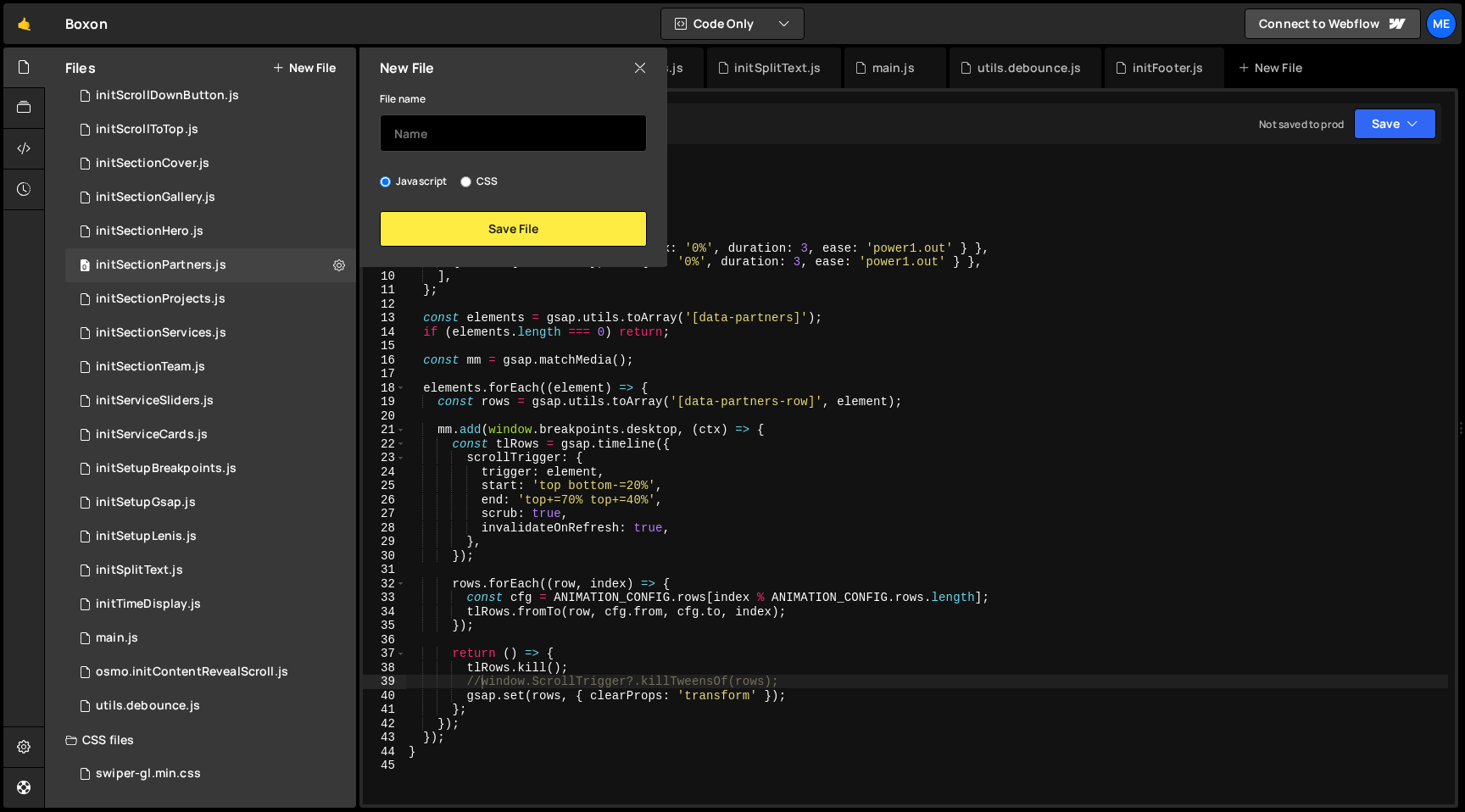
click at [456, 120] on input "text" at bounding box center [513, 133] width 267 height 37
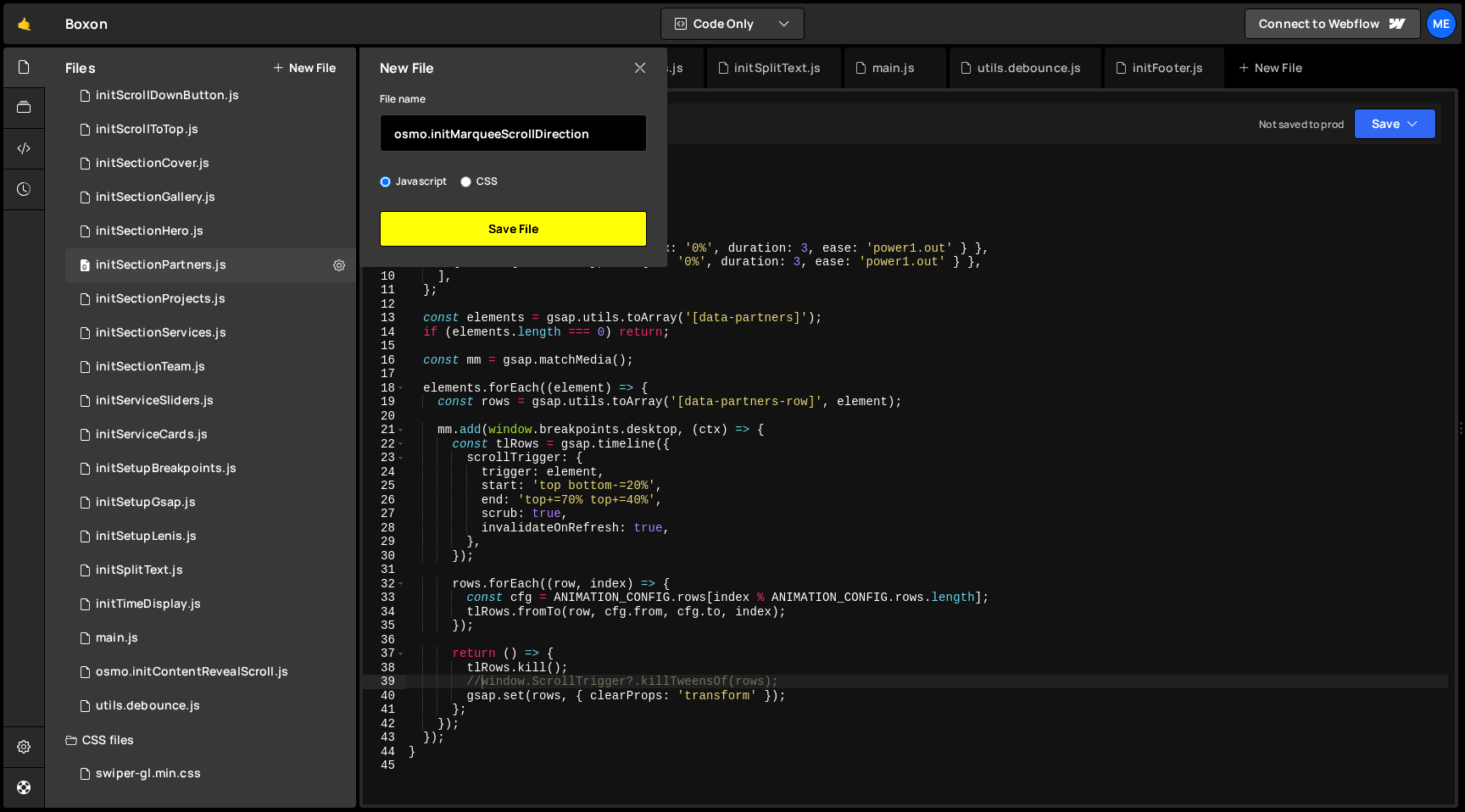
type input "osmo.initMarqueeScrollDirection"
click at [478, 225] on button "Save File" at bounding box center [513, 229] width 267 height 36
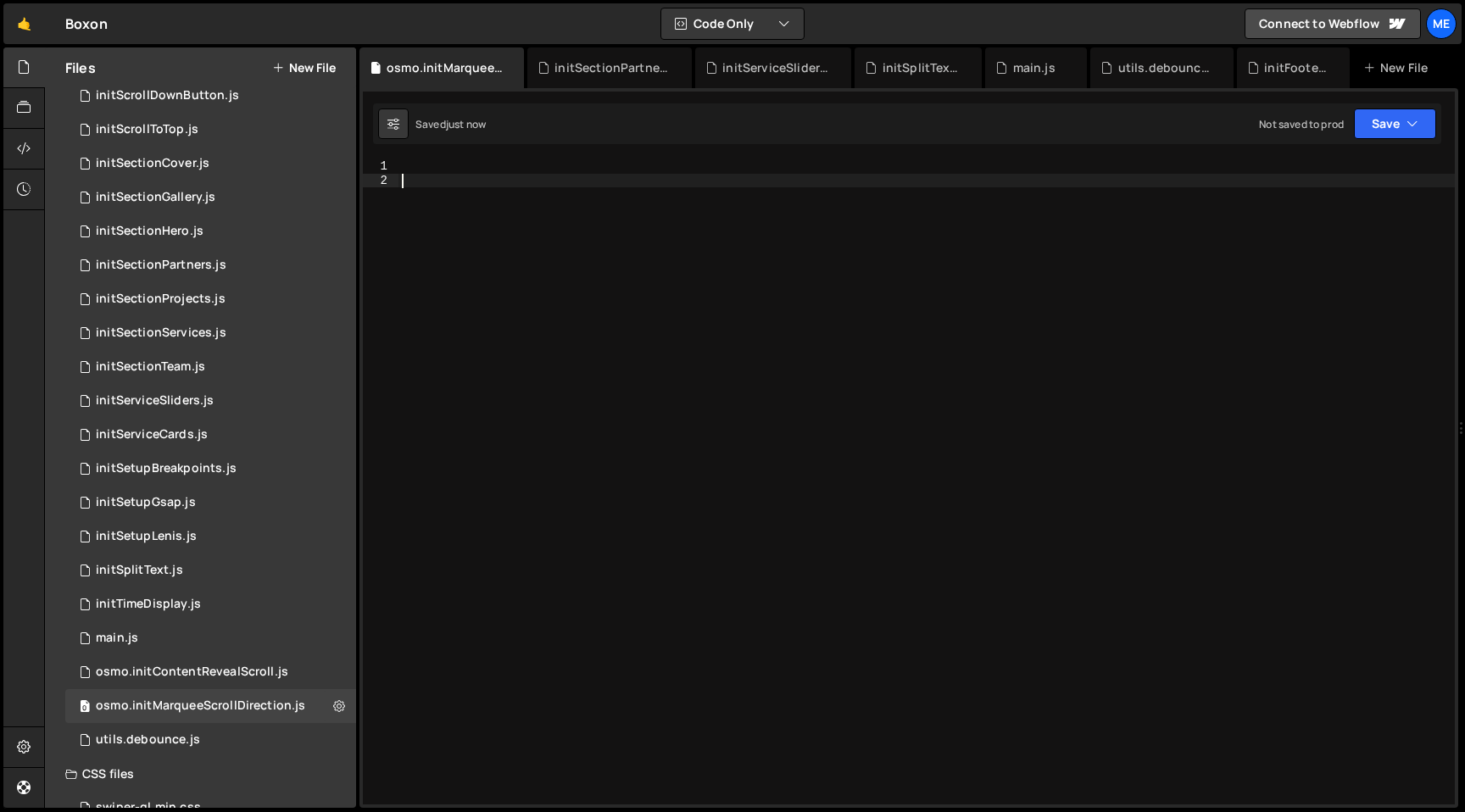
click at [501, 208] on div at bounding box center [926, 495] width 1056 height 673
paste textarea "}"
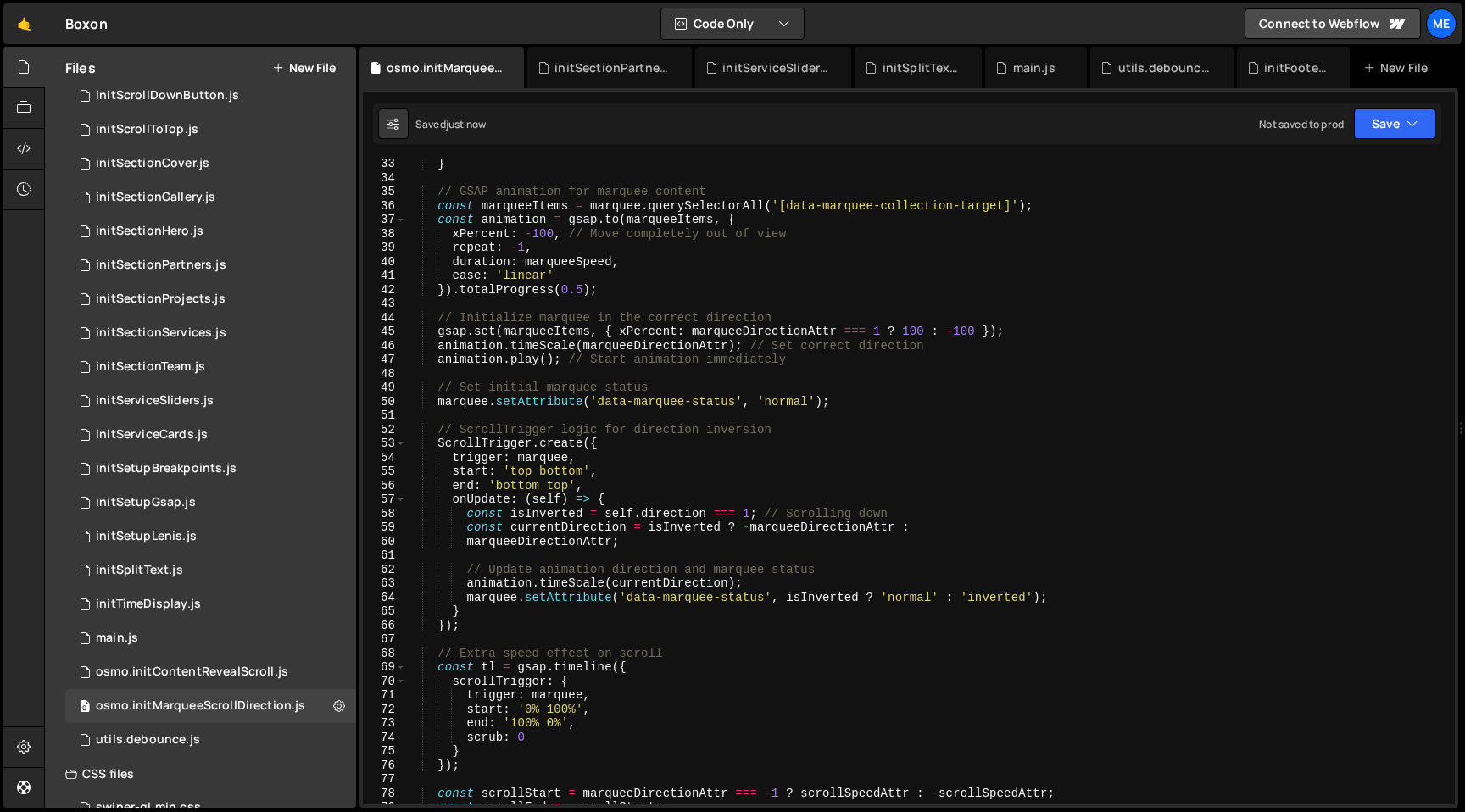
scroll to position [0, 0]
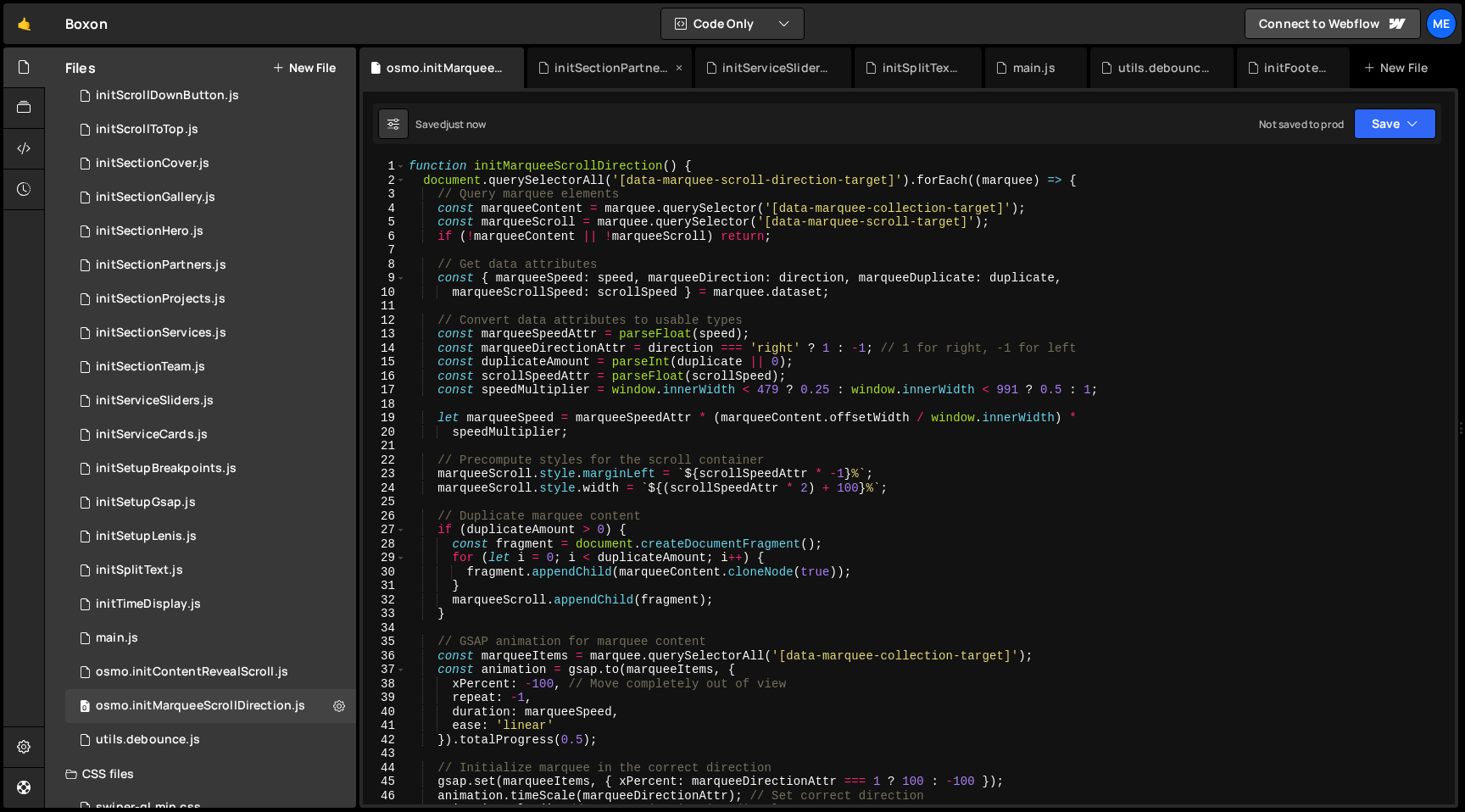
click at [678, 68] on icon at bounding box center [679, 68] width 12 height 17
click at [690, 68] on icon at bounding box center [691, 68] width 12 height 17
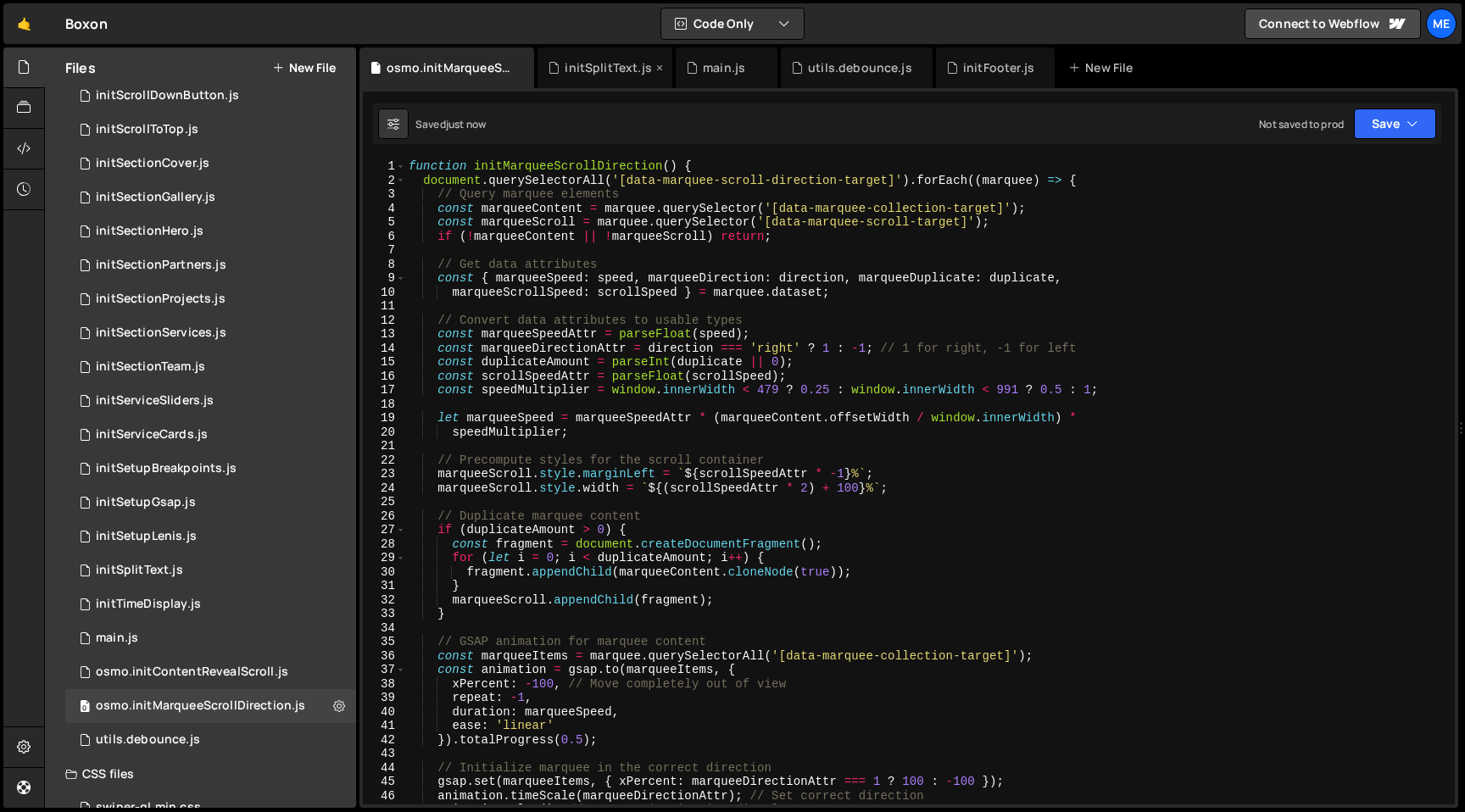
click at [655, 66] on icon at bounding box center [660, 68] width 12 height 17
click at [601, 66] on div "main.js" at bounding box center [586, 68] width 43 height 17
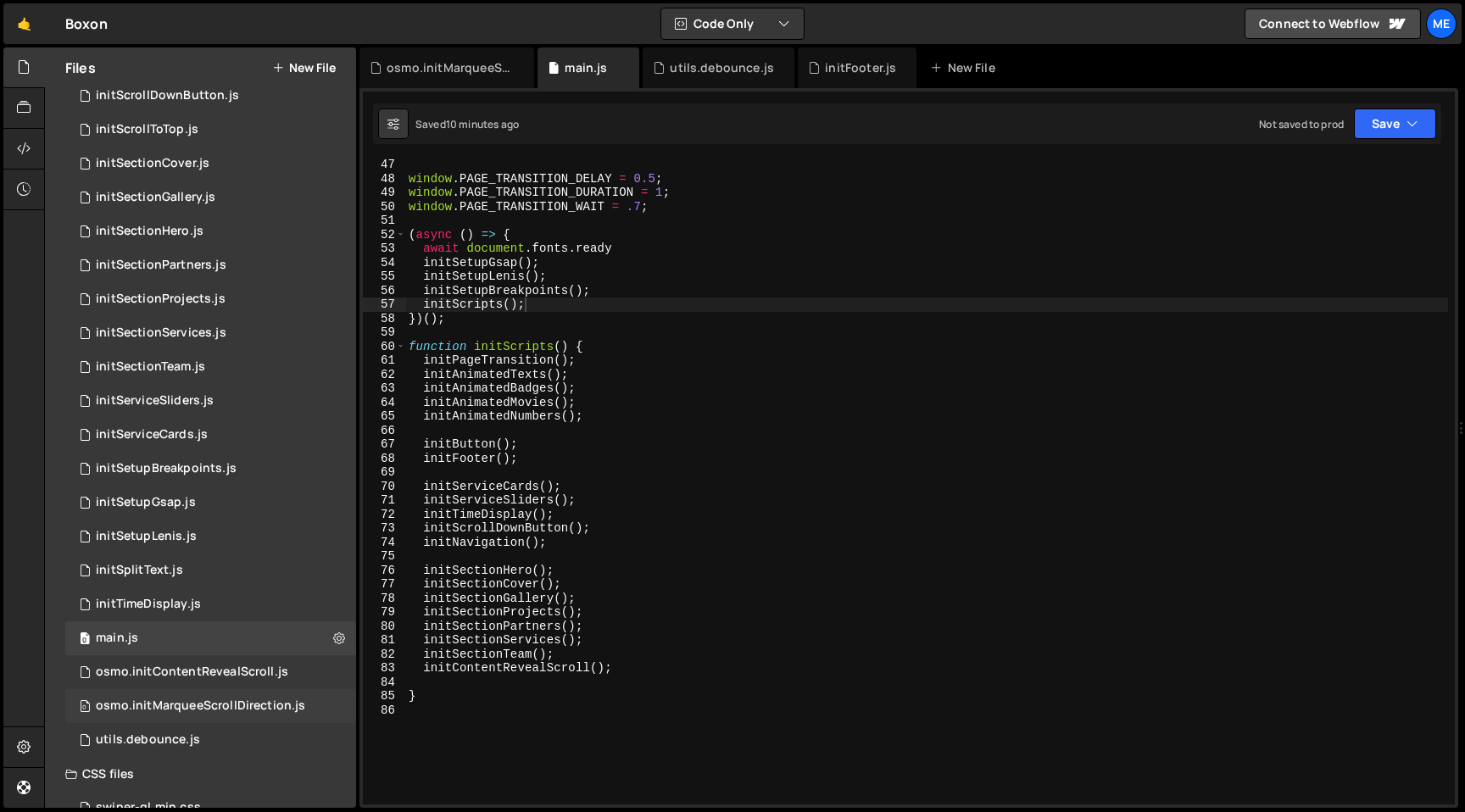
click at [224, 706] on div "osmo.initMarqueeScrollDirection.js" at bounding box center [201, 706] width 209 height 15
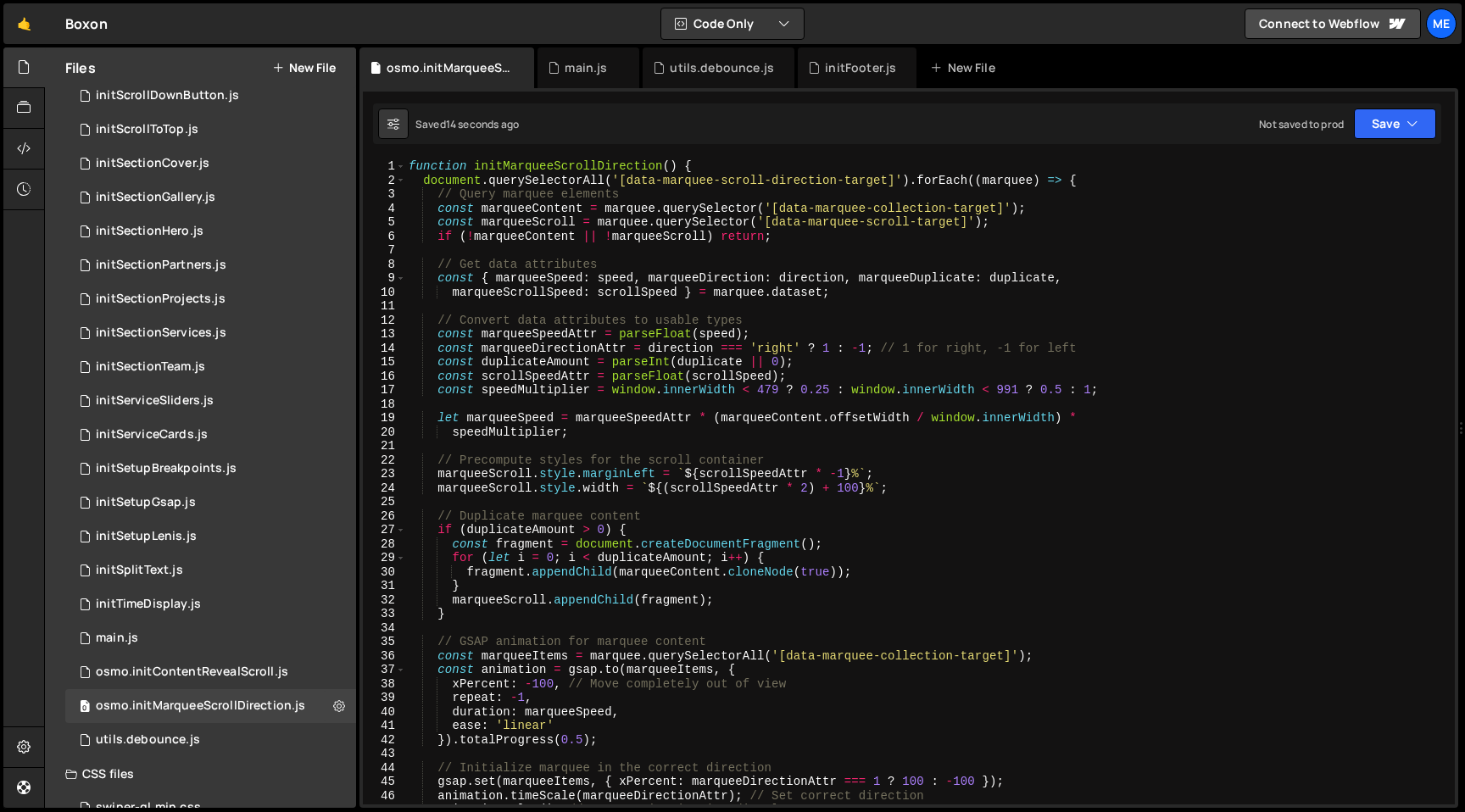
type textarea "function initMarqueeScrollDirection() {"
click at [558, 163] on div "function initMarqueeScrollDirection ( ) { document . querySelectorAll ( '[data-…" at bounding box center [926, 495] width 1043 height 673
click at [592, 69] on div "main.js" at bounding box center [586, 68] width 43 height 17
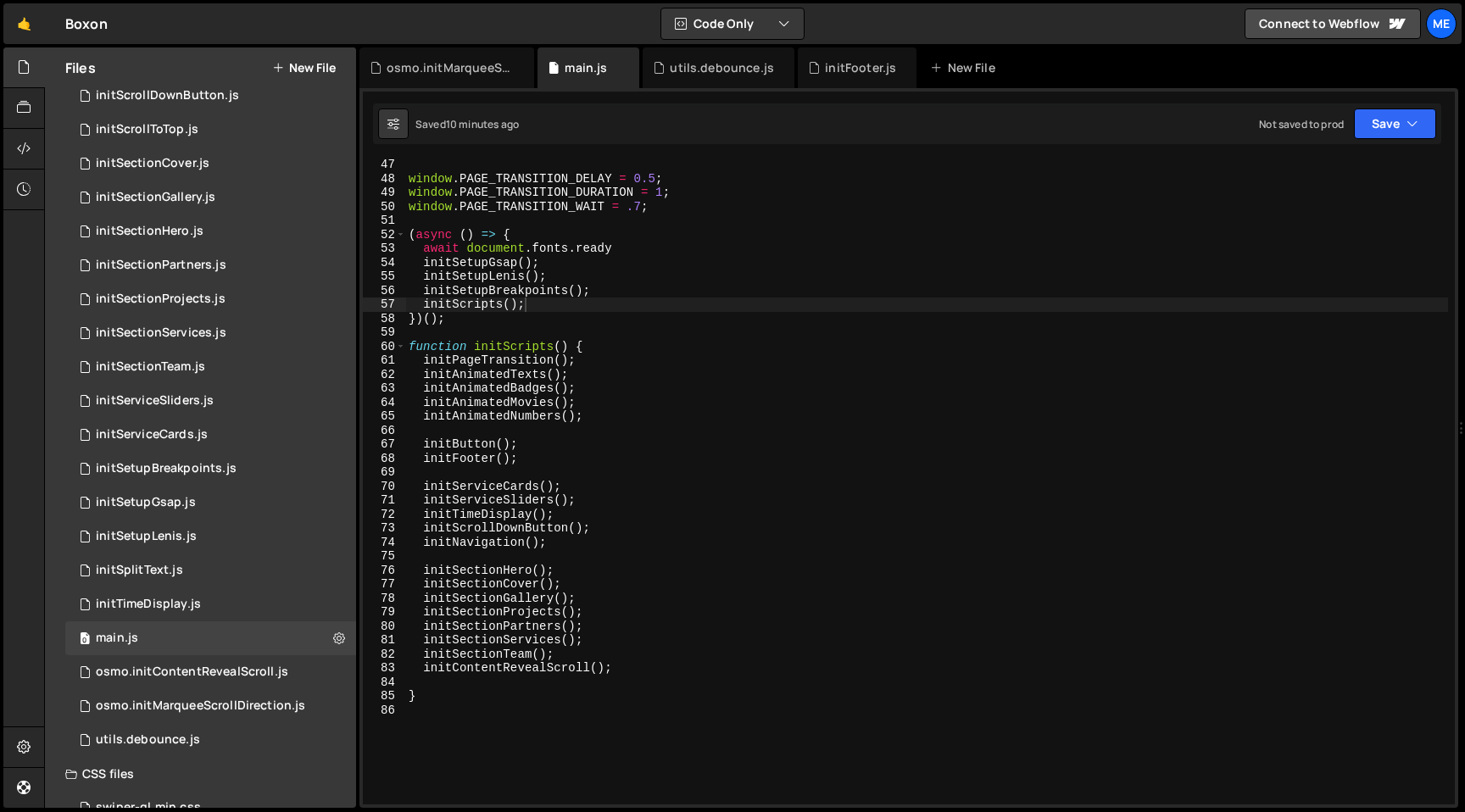
type textarea "initContentRevealScroll();"
click at [625, 667] on div "window . PAGE_TRANSITION_DELAY = 0.5 ; window . PAGE_TRANSITION_DURATION = 1 ; …" at bounding box center [926, 494] width 1043 height 673
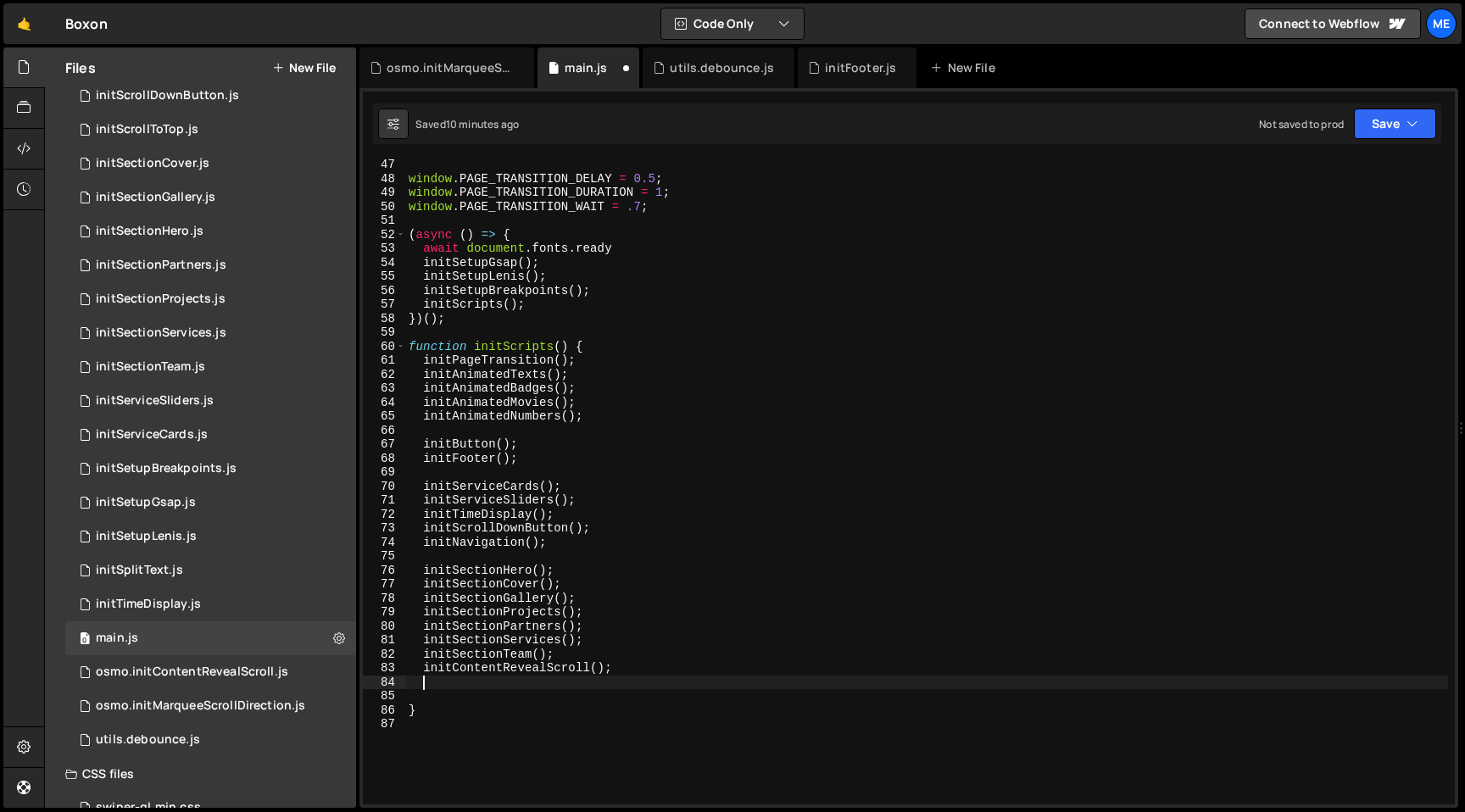
paste textarea "initMarqueeScrollDirection"
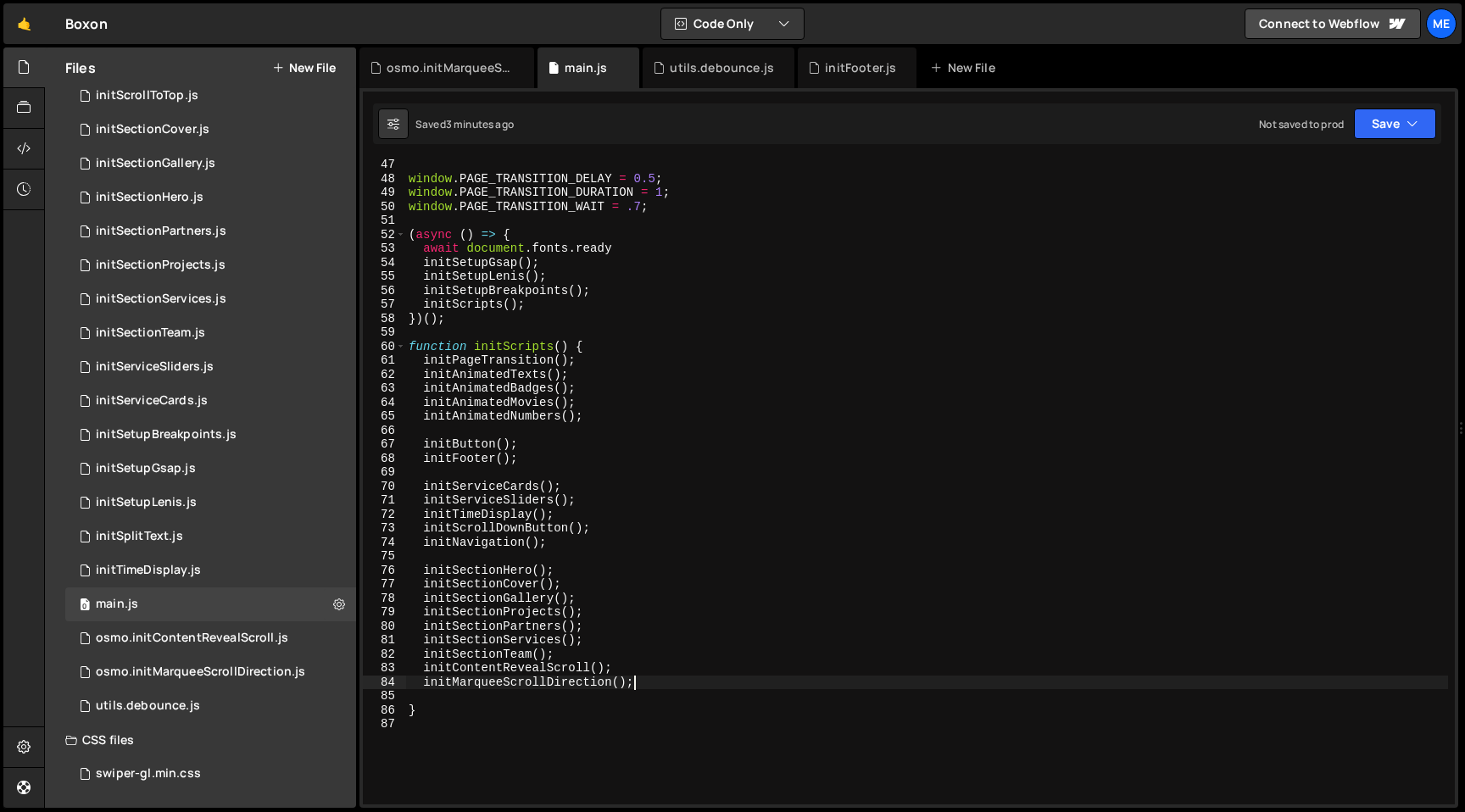
scroll to position [255, 0]
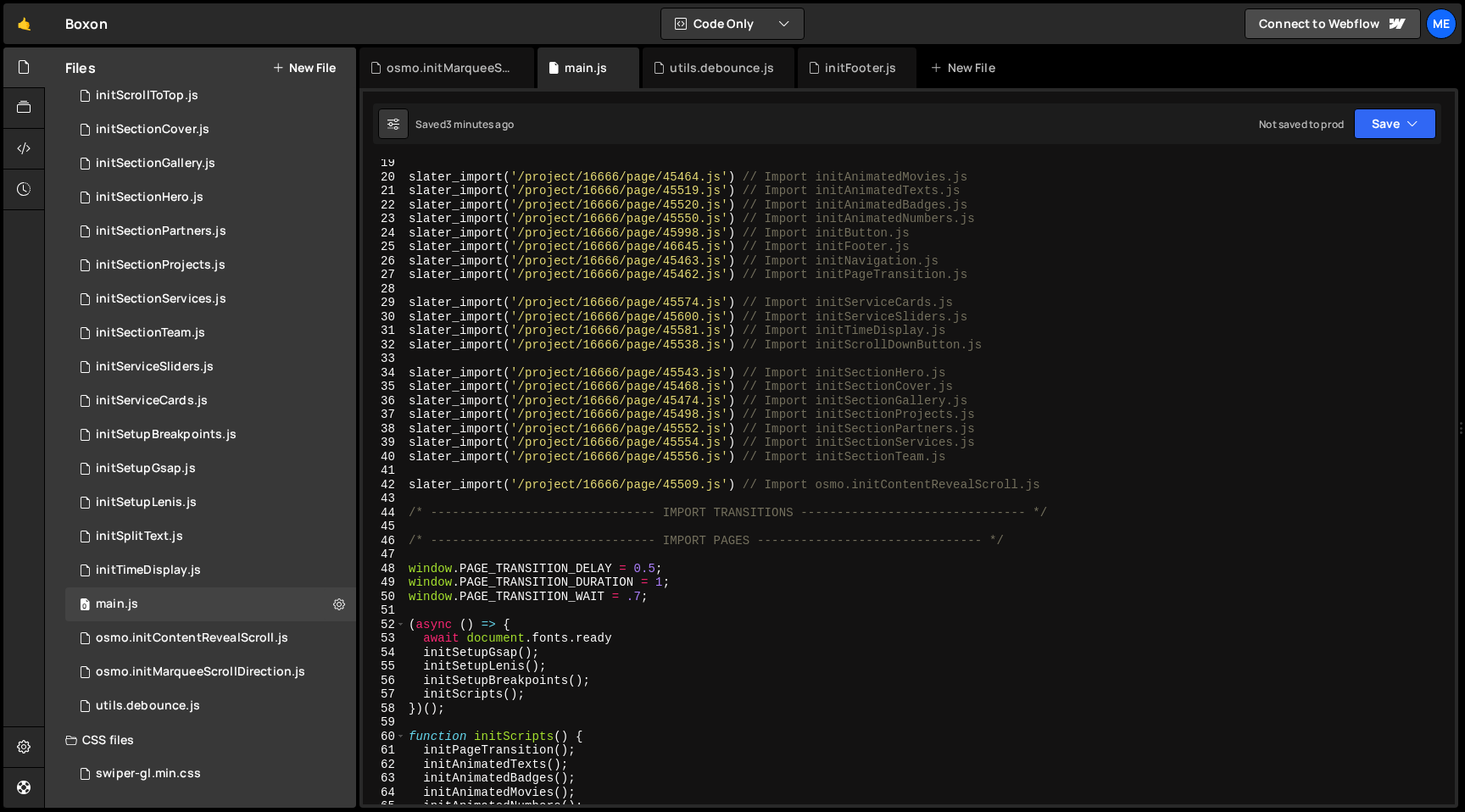
click at [1071, 485] on div "slater_import ( '/project/16666/page/45464.js' ) // Import initAnimatedMovies.j…" at bounding box center [926, 492] width 1043 height 673
type textarea "slater_import('/project/16666/page/45509.js') // Import osmo.initContentRevealS…"
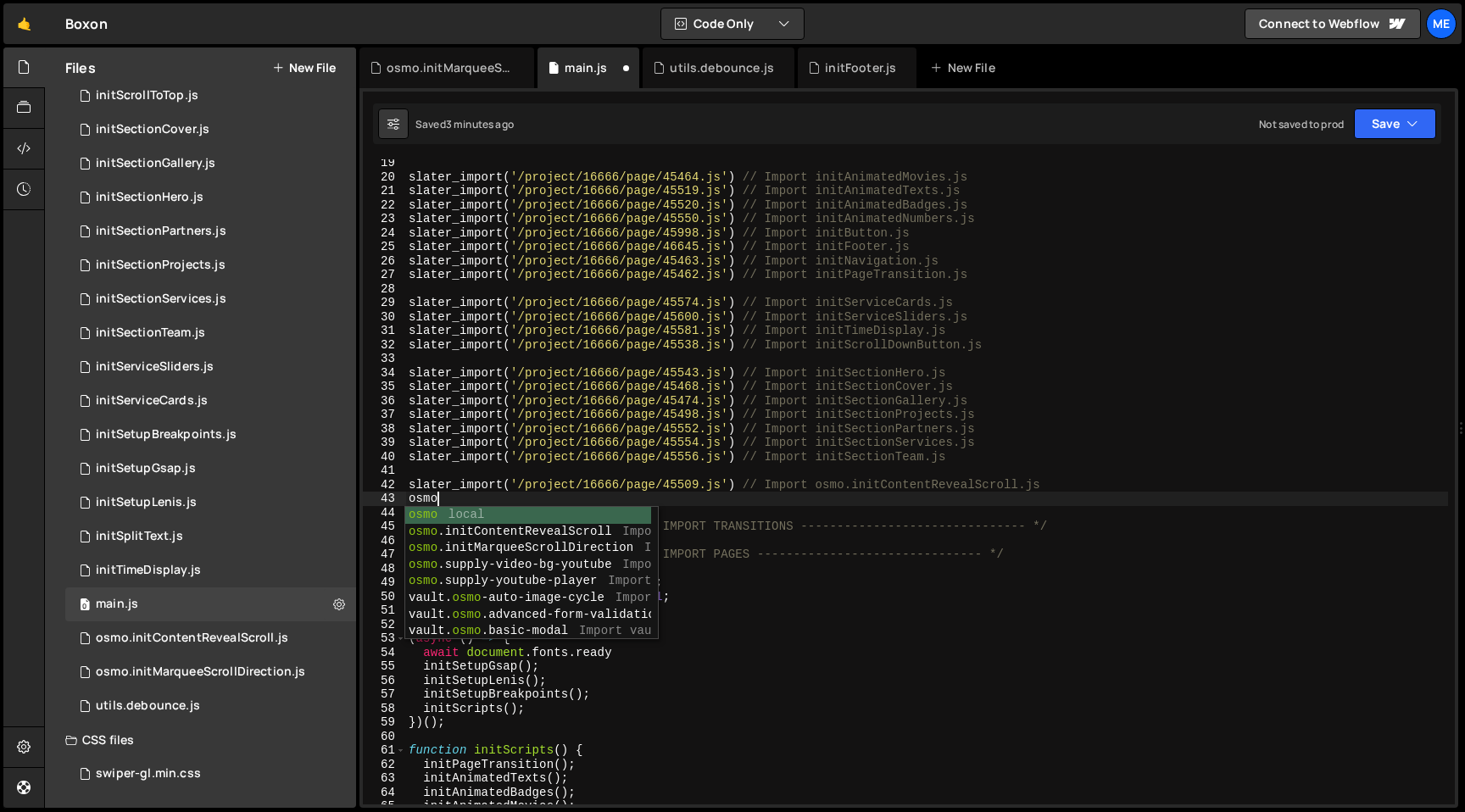
scroll to position [0, 2]
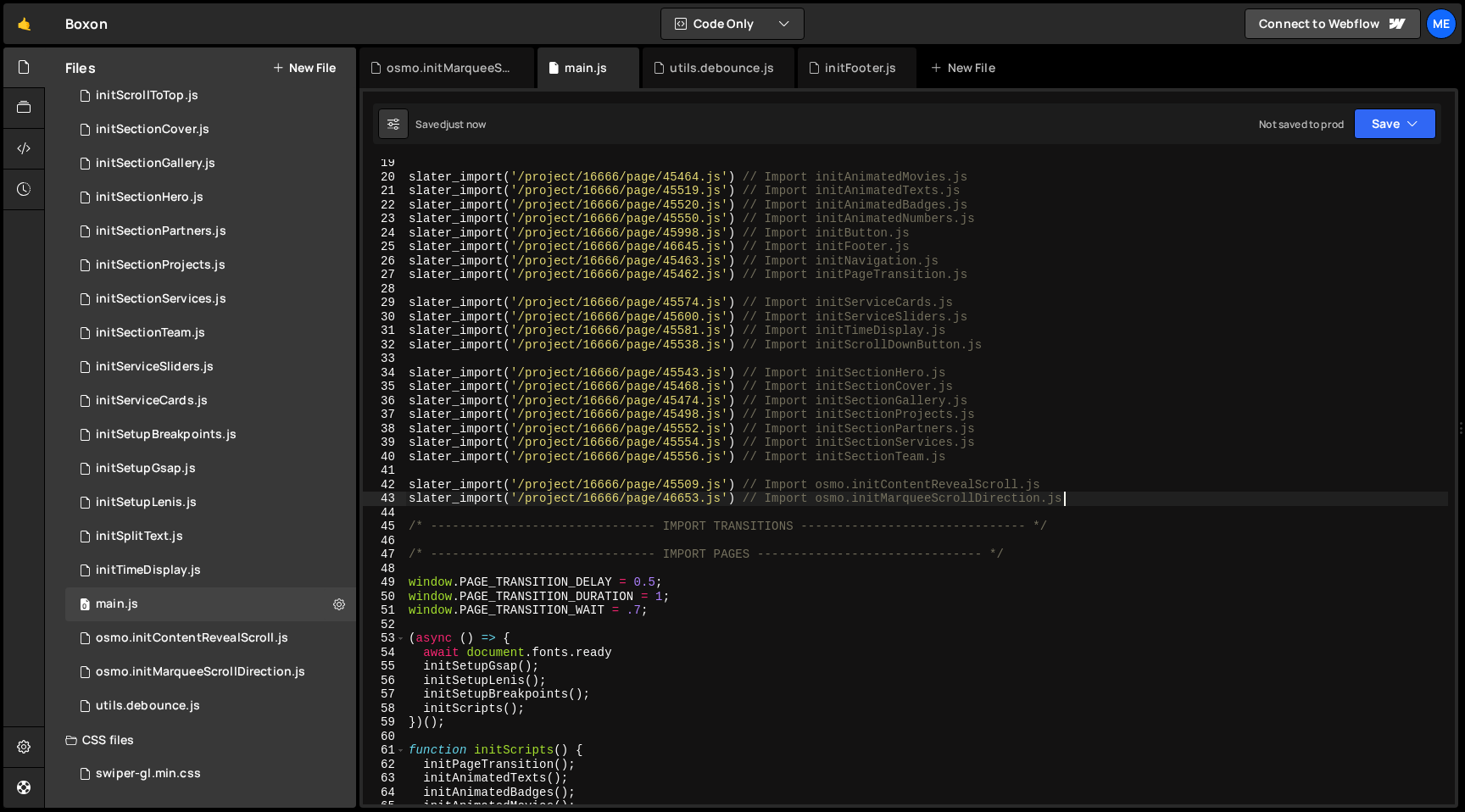
type textarea "slater_import('/project/16666/page/46653.js') // Import osmo.initMarqueeScrollD…"
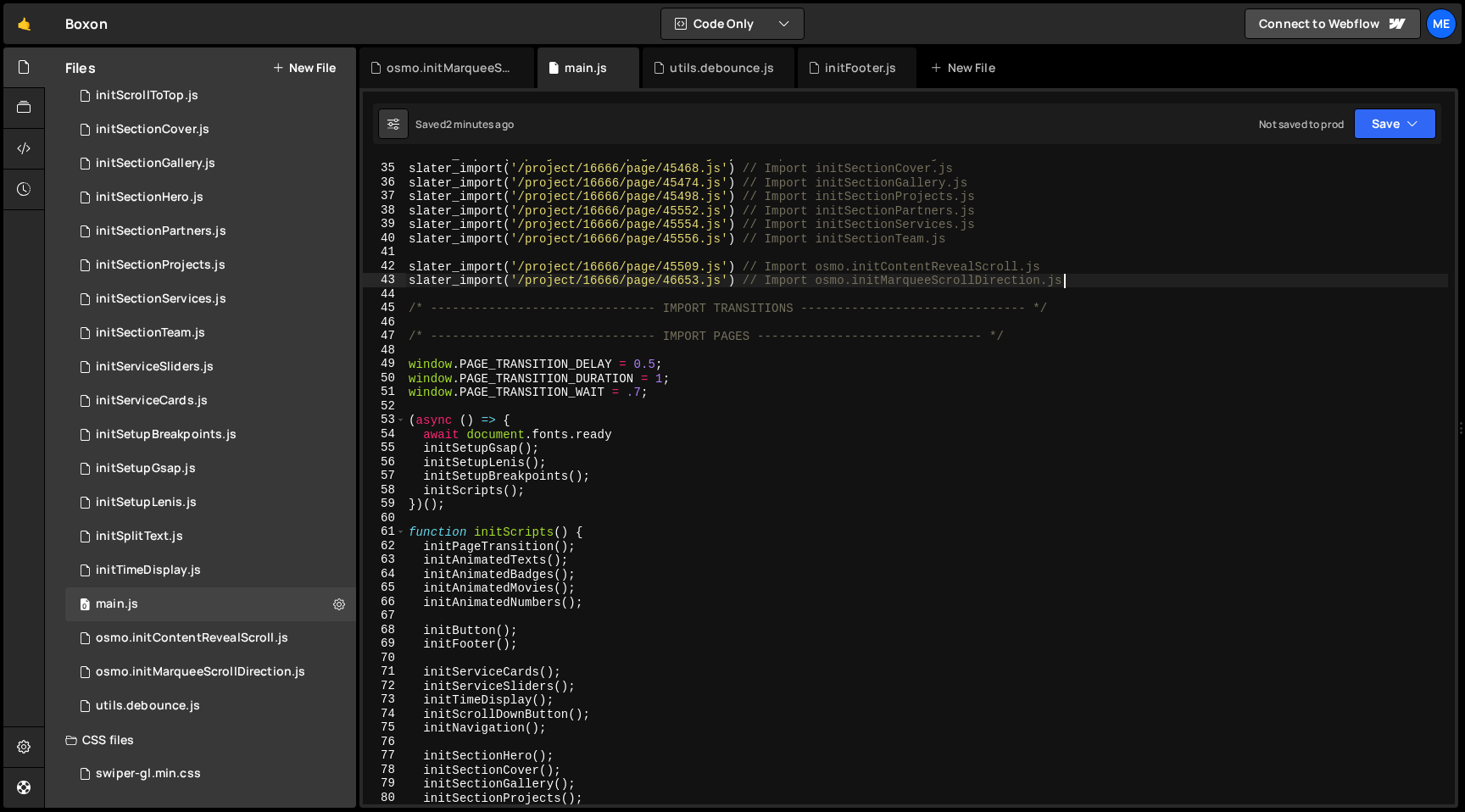
scroll to position [477, 0]
click at [200, 167] on div "initSectionGallery.js" at bounding box center [156, 163] width 119 height 15
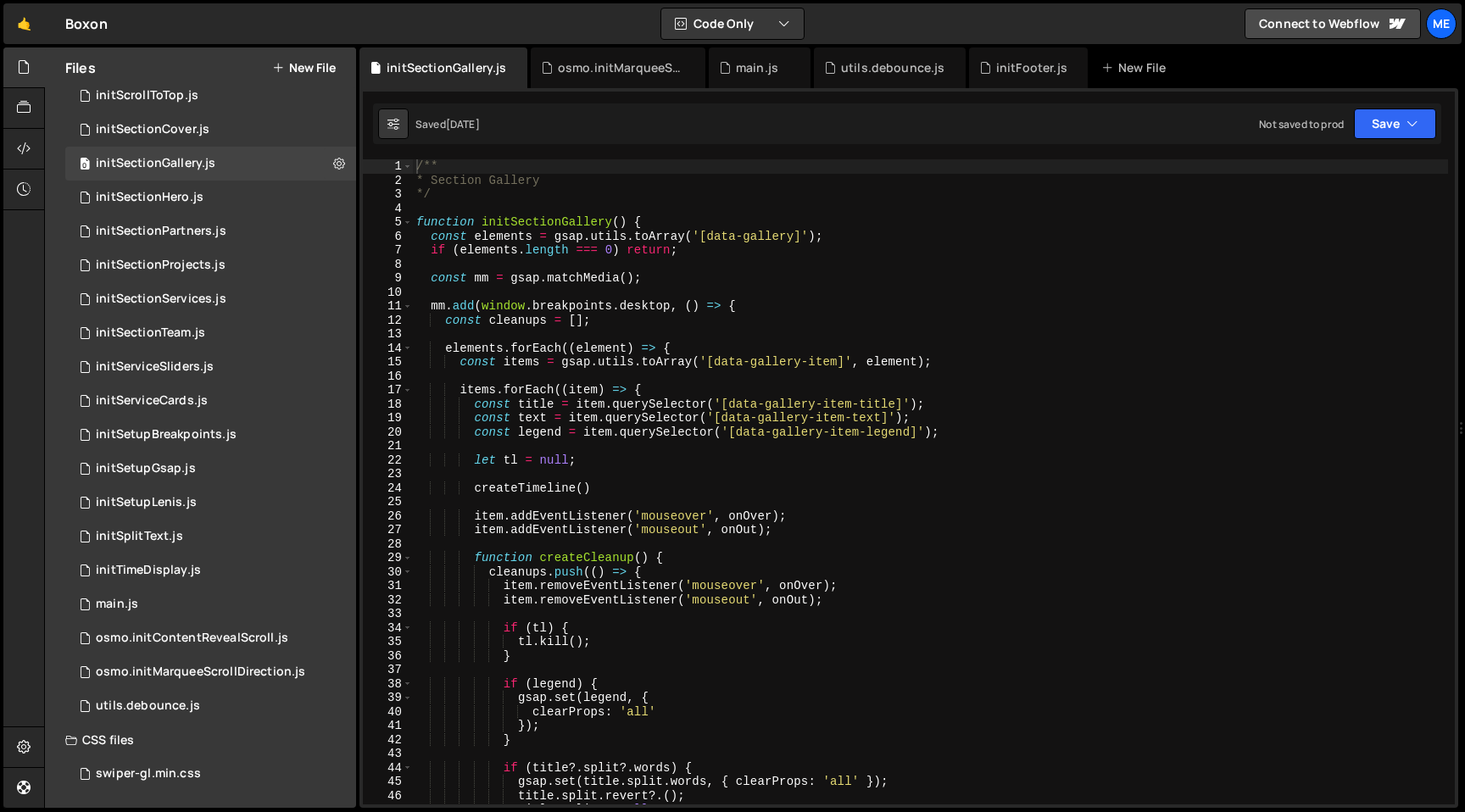
click at [584, 306] on div "/** * Section Gallery */ function initSectionGallery ( ) { const elements = gsa…" at bounding box center [930, 495] width 1035 height 673
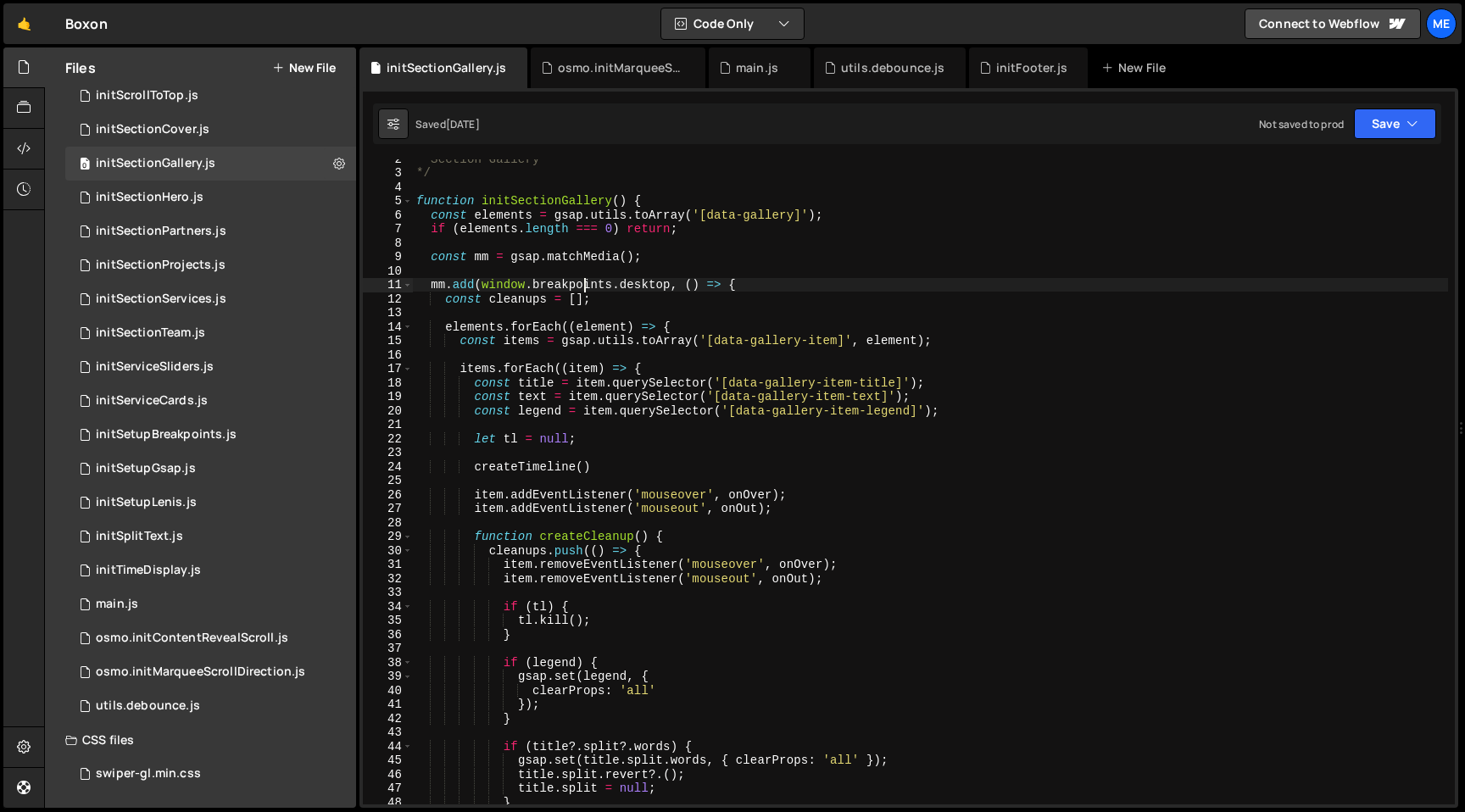
scroll to position [0, 0]
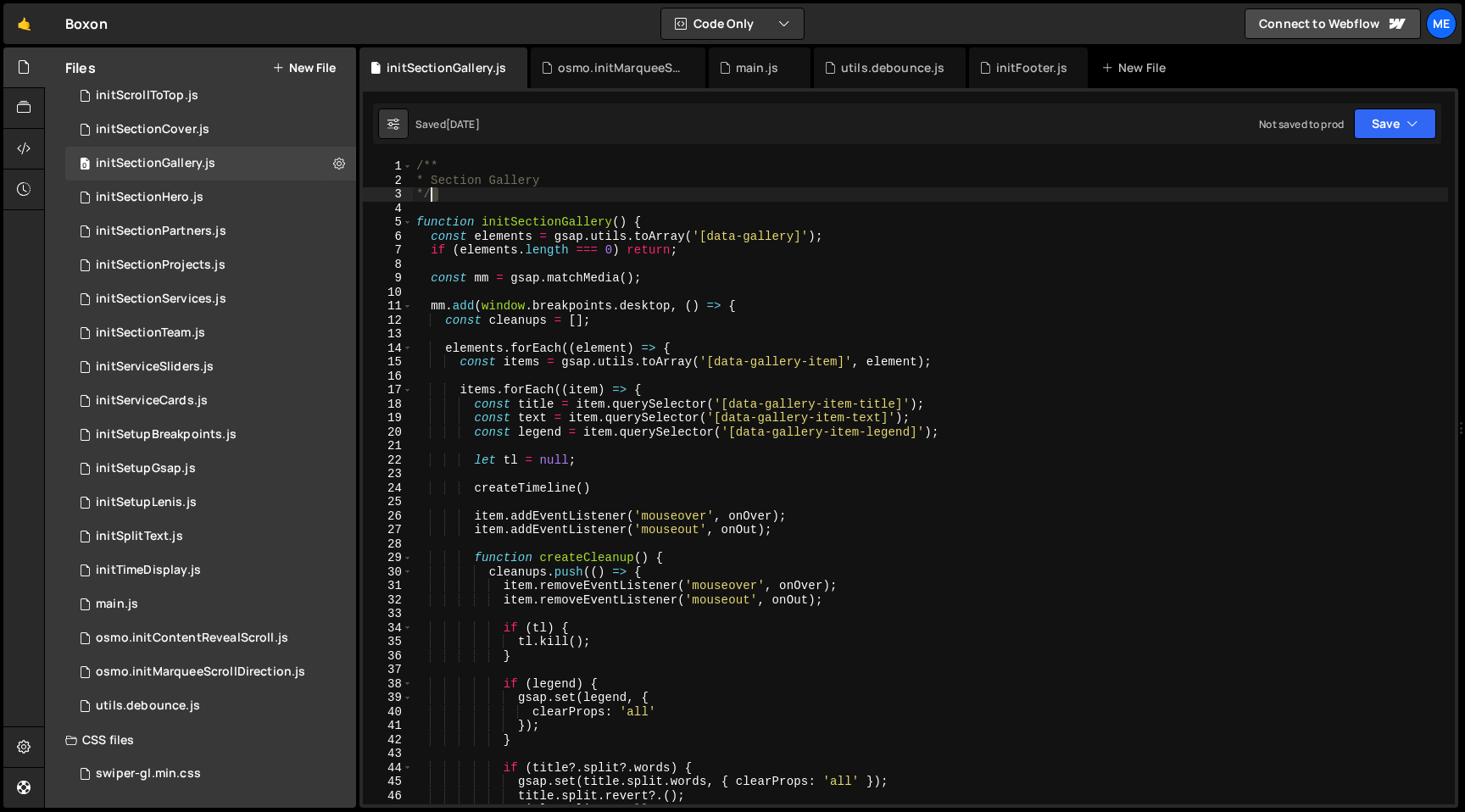
drag, startPoint x: 463, startPoint y: 199, endPoint x: 378, endPoint y: 144, distance: 101.2
click at [378, 144] on div "Type cmd + s to save your Javascript file. XXXXXXXXXXXXXXXXXXXXXXXXXXXXXXXXXXXX…" at bounding box center [908, 449] width 1099 height 720
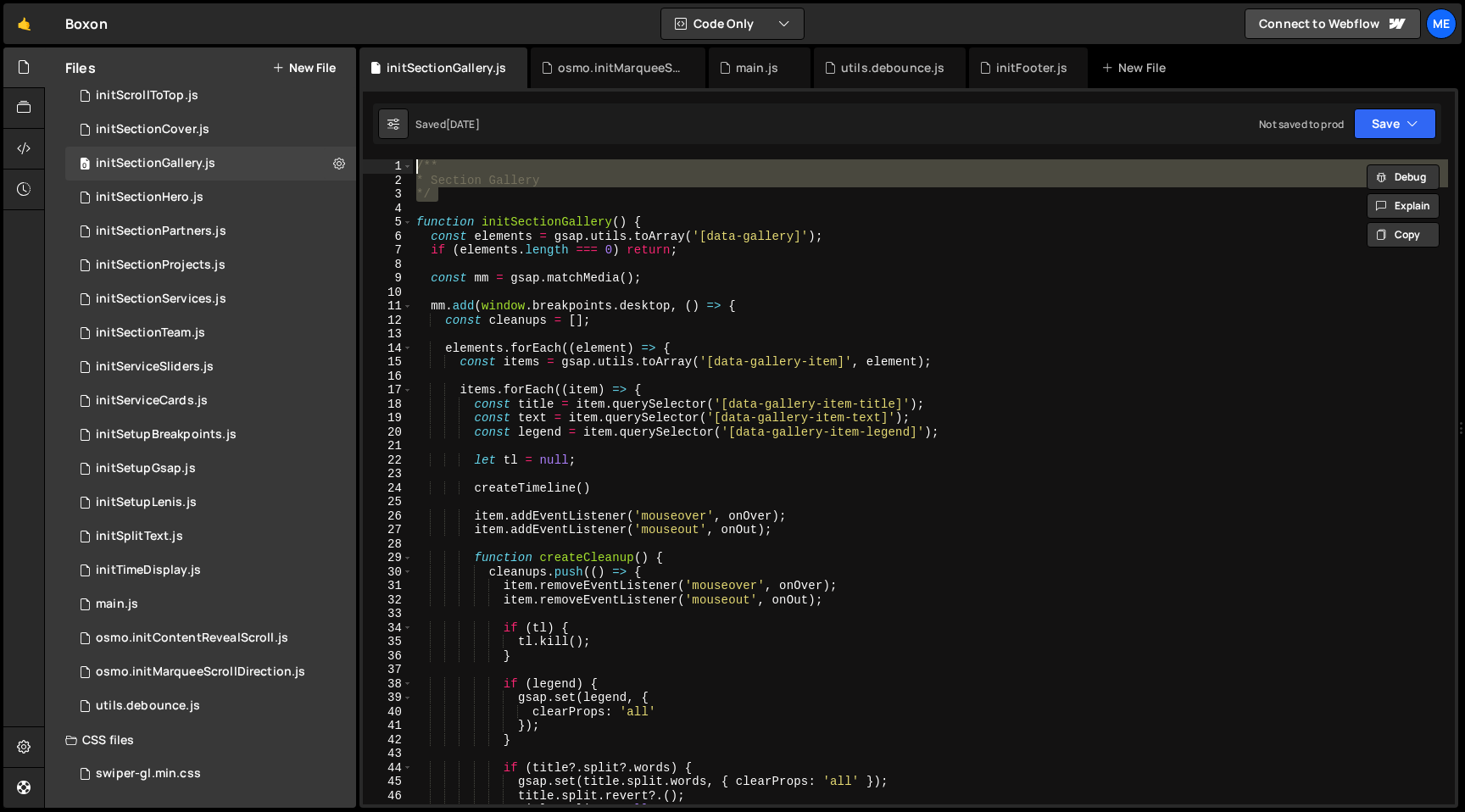
click at [711, 306] on div "/** * Section Gallery */ function initSectionGallery ( ) { const elements = gsa…" at bounding box center [930, 495] width 1035 height 673
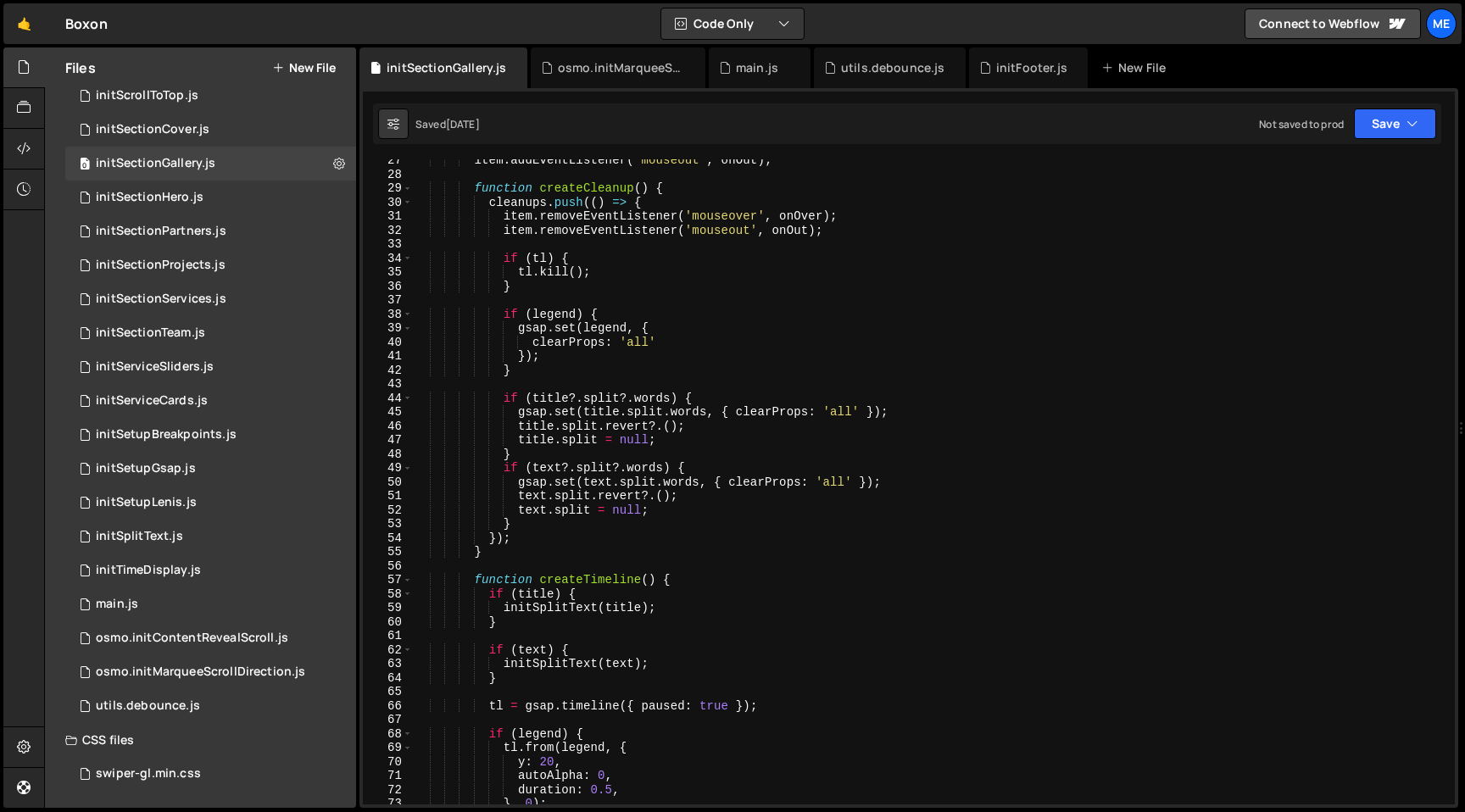
scroll to position [383, 0]
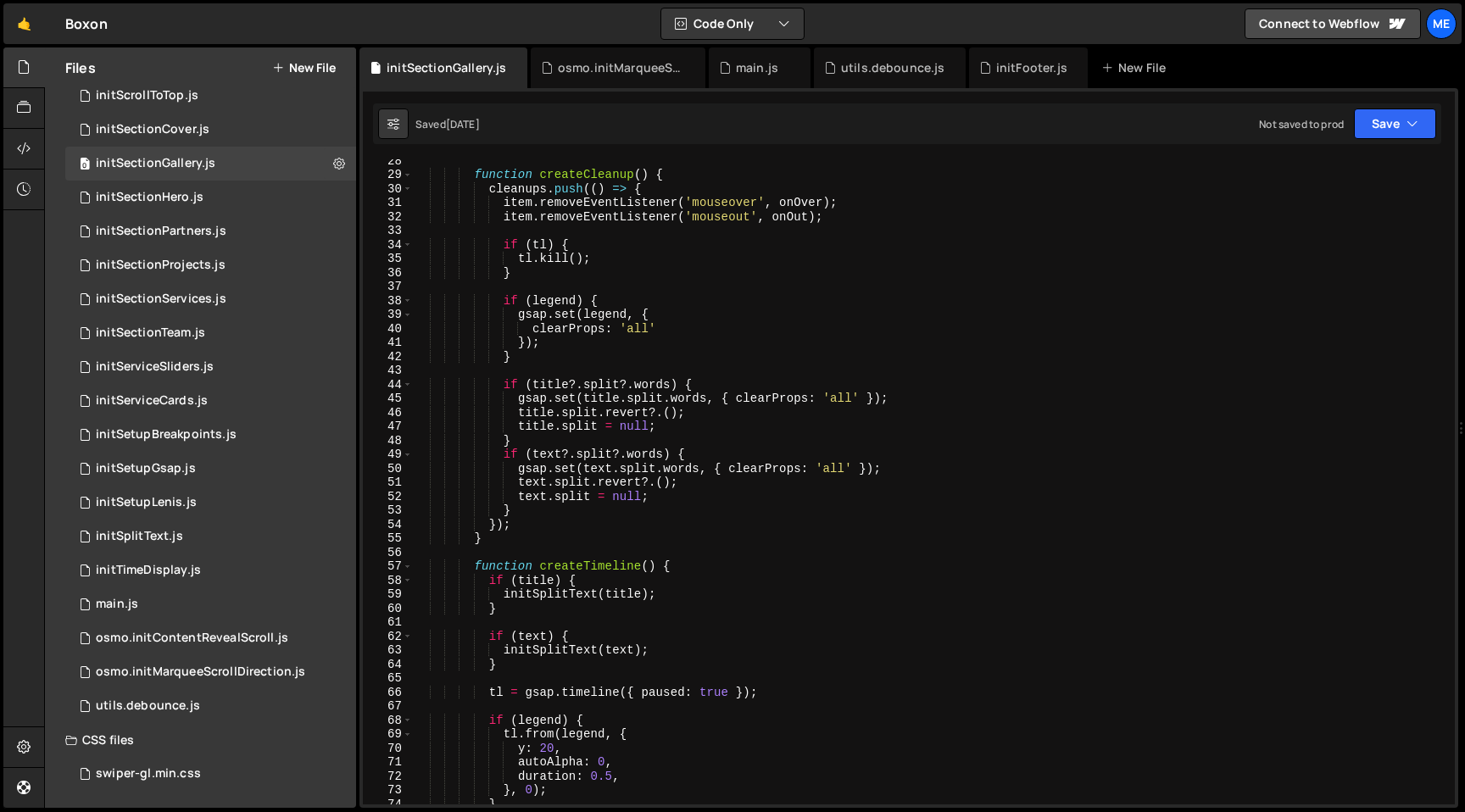
click at [913, 518] on div "function createCleanup ( ) { cleanups . push (( ) => { item . removeEventListen…" at bounding box center [930, 489] width 1035 height 673
type textarea "});"
click at [913, 518] on div "function createCleanup ( ) { cleanups . push (( ) => { item . removeEventListen…" at bounding box center [930, 489] width 1035 height 673
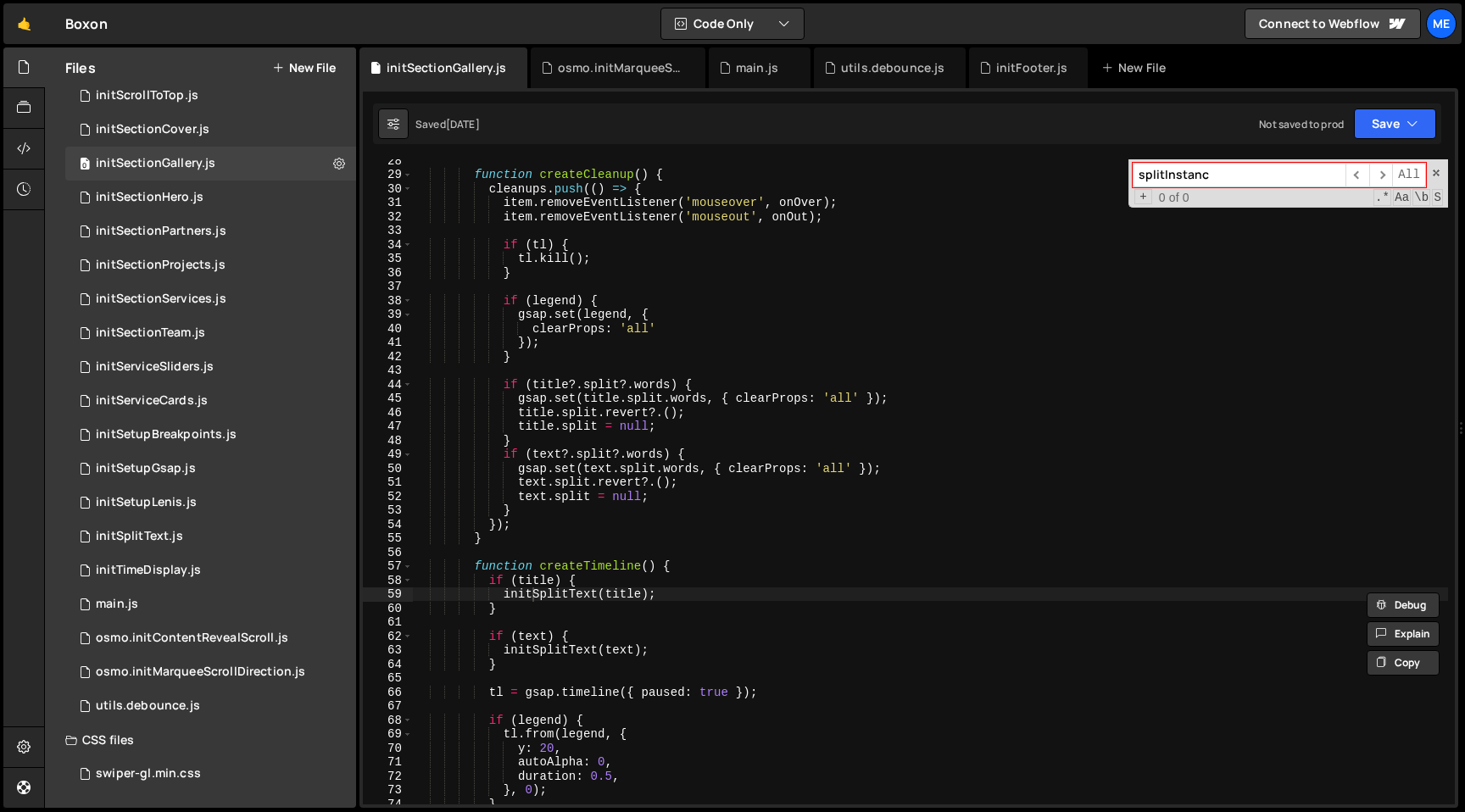
type input "splitInstance"
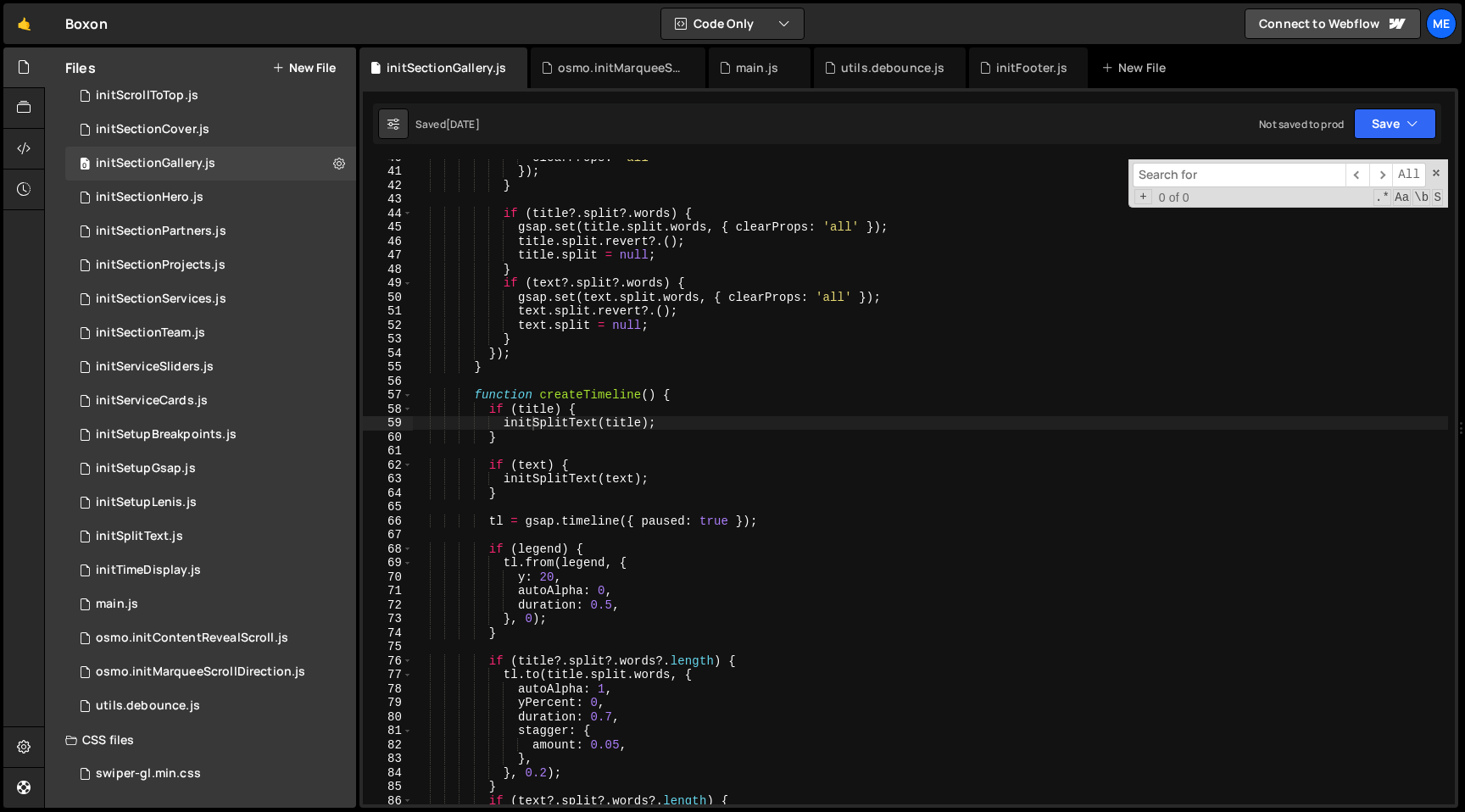
scroll to position [545, 0]
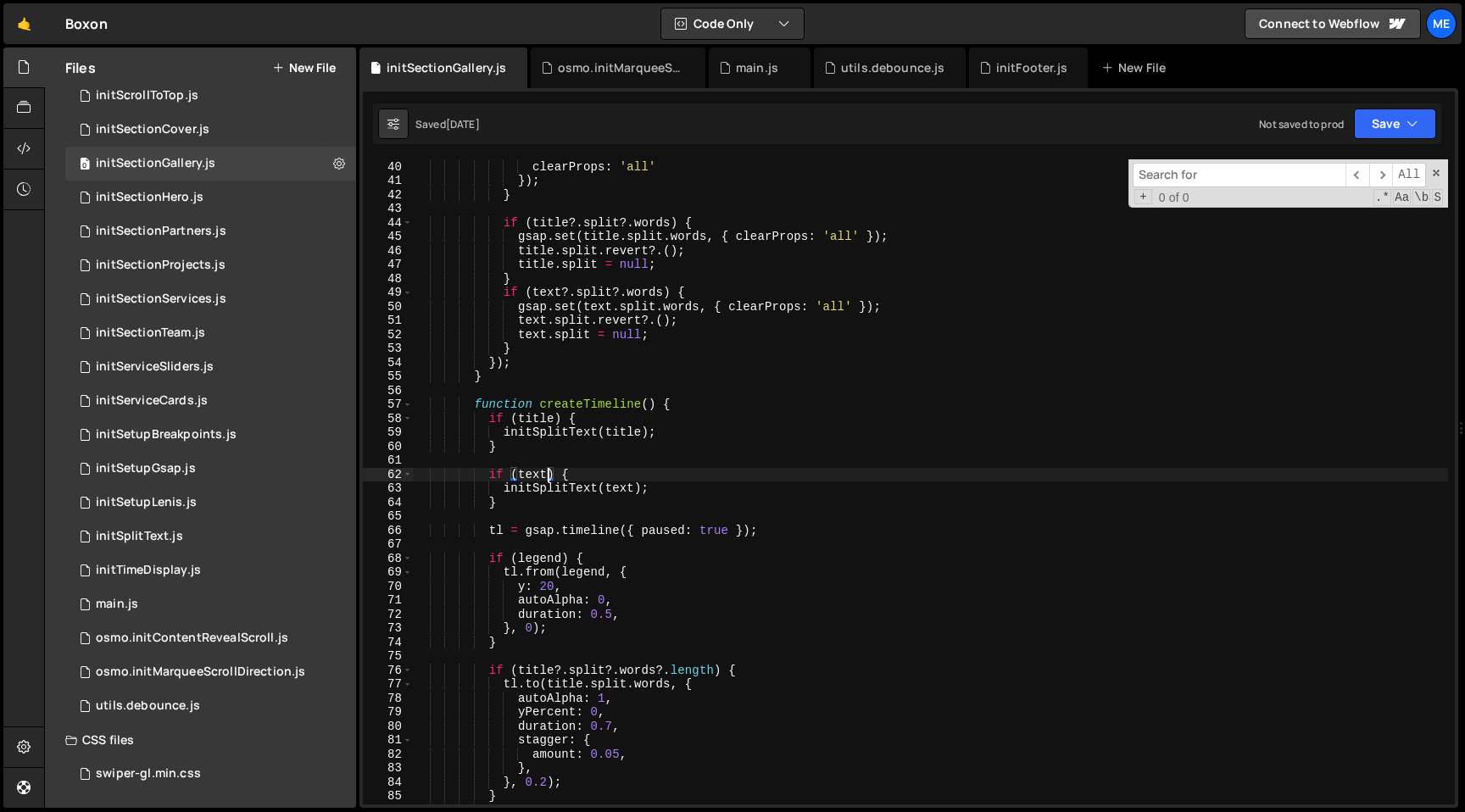
click at [547, 471] on div "gsap . set ( legend , { clearProps : 'all' }) ; } if ( title ?. [GEOGRAPHIC_DAT…" at bounding box center [930, 482] width 1035 height 673
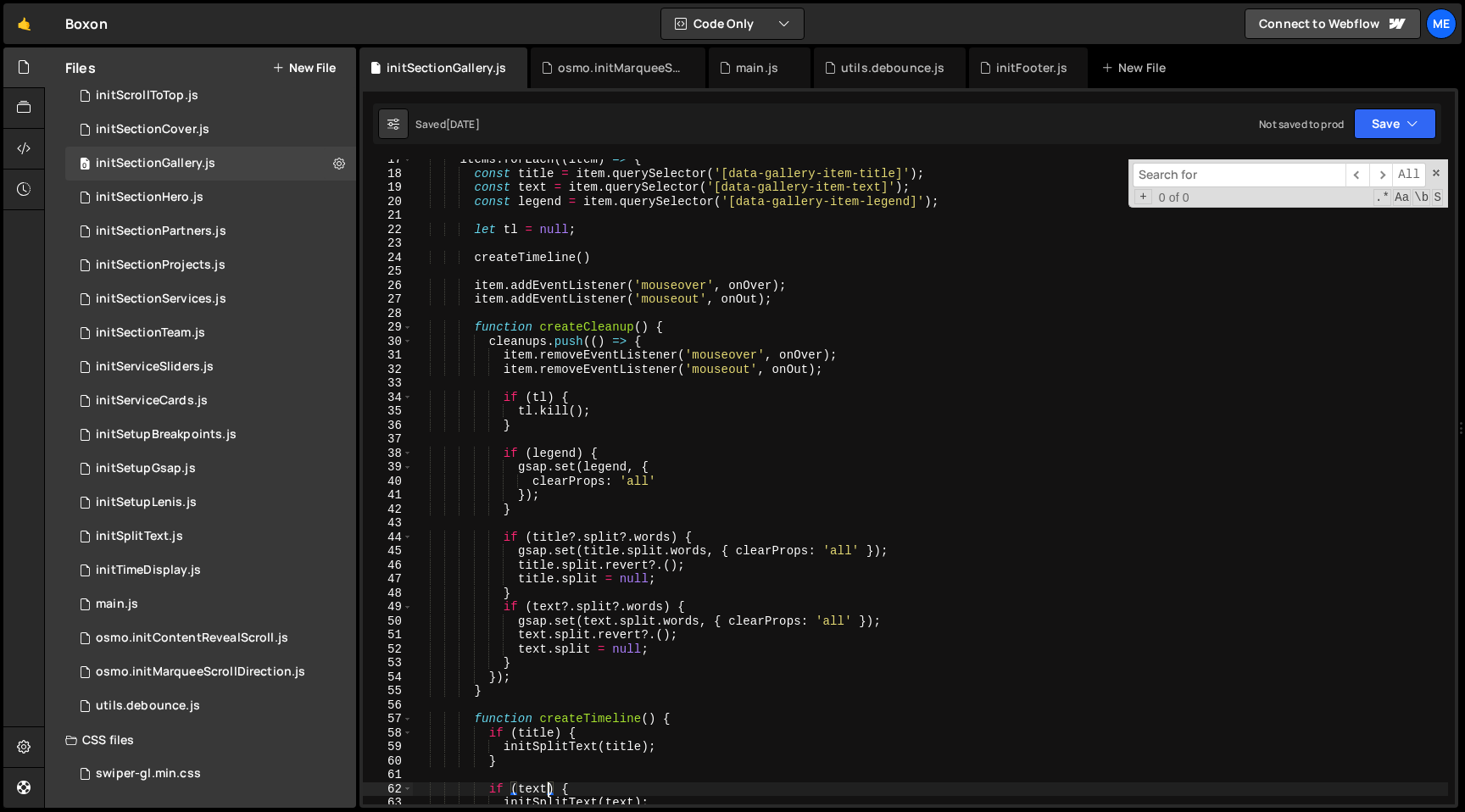
scroll to position [146, 0]
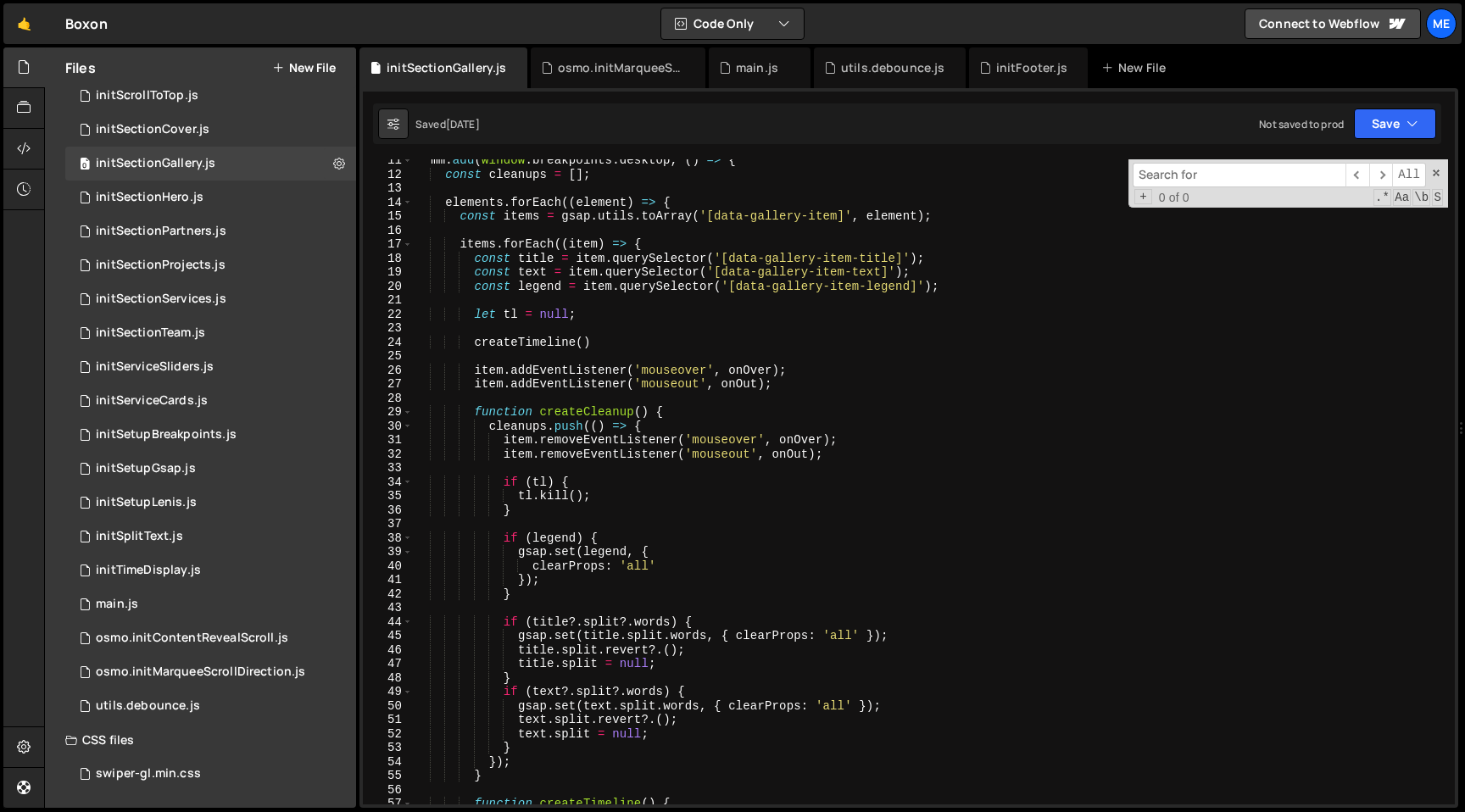
click at [412, 413] on div "29" at bounding box center [387, 412] width 50 height 14
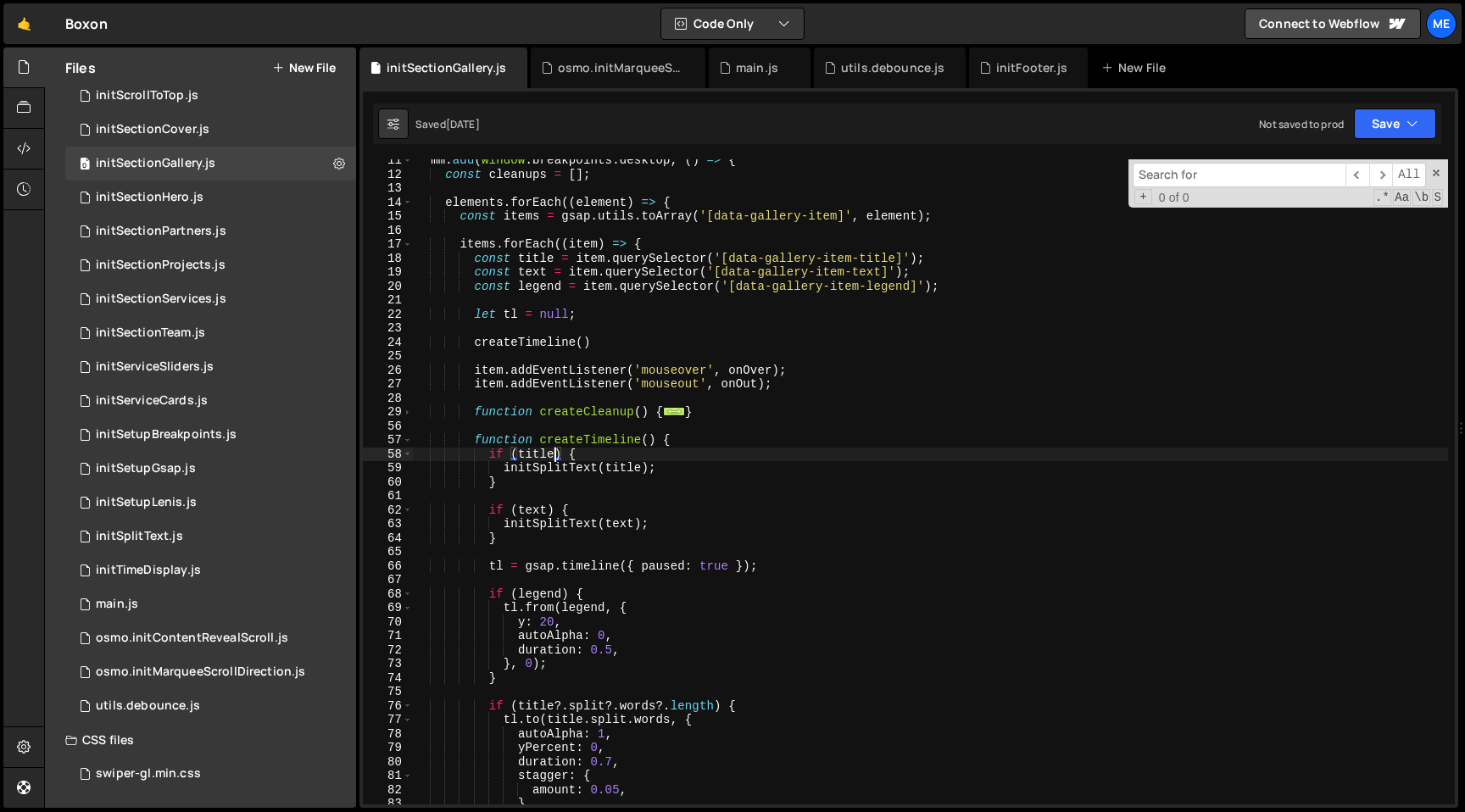
click at [552, 459] on div "mm . add ( window . breakpoints . desktop , ( ) => { const cleanups = [ ] ; ele…" at bounding box center [930, 489] width 1035 height 673
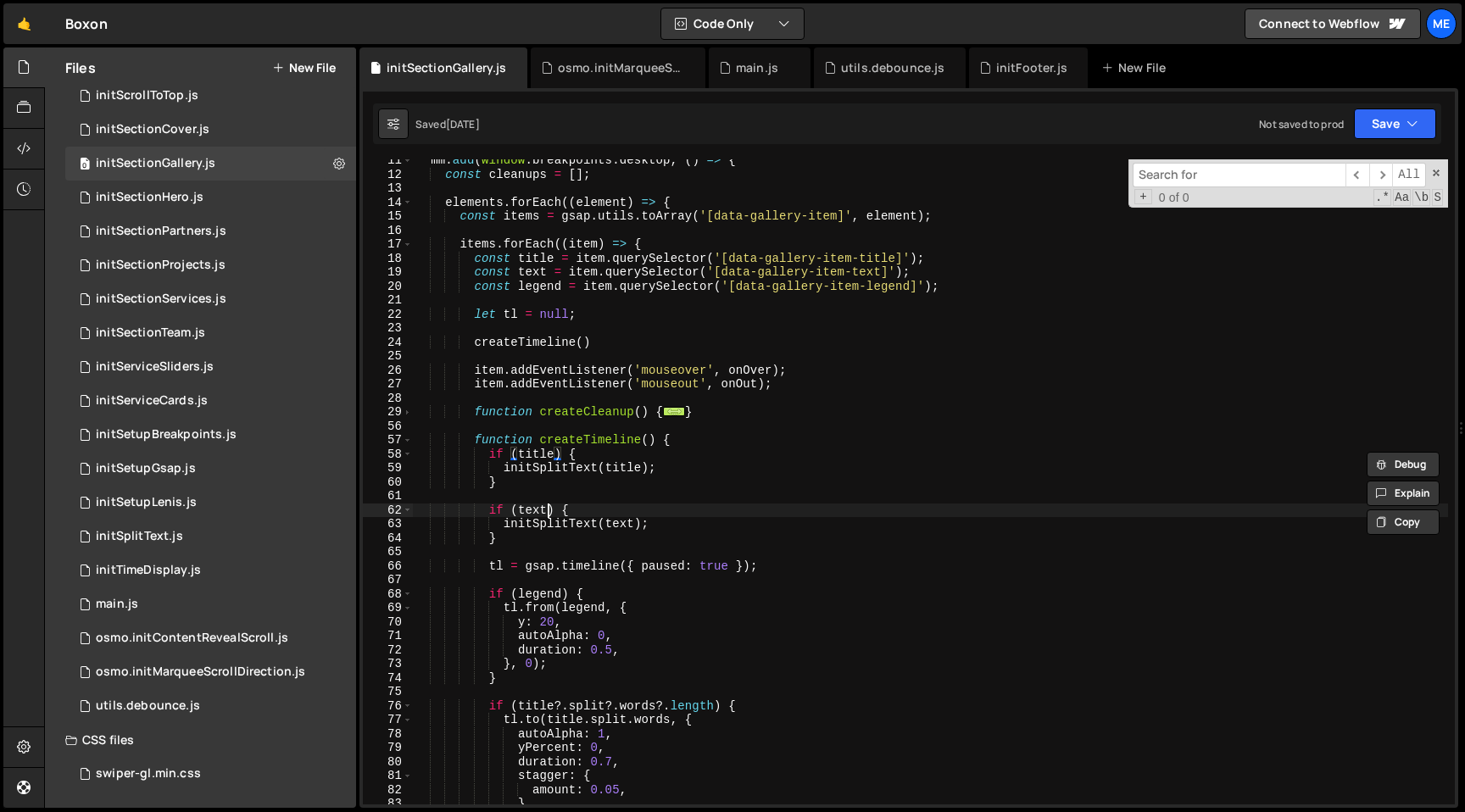
click at [544, 511] on div "mm . add ( window . breakpoints . desktop , ( ) => { const cleanups = [ ] ; ele…" at bounding box center [930, 489] width 1035 height 673
type textarea "if (text) {"
click at [581, 511] on div "mm . add ( window . breakpoints . desktop , ( ) => { const cleanups = [ ] ; ele…" at bounding box center [930, 489] width 1035 height 673
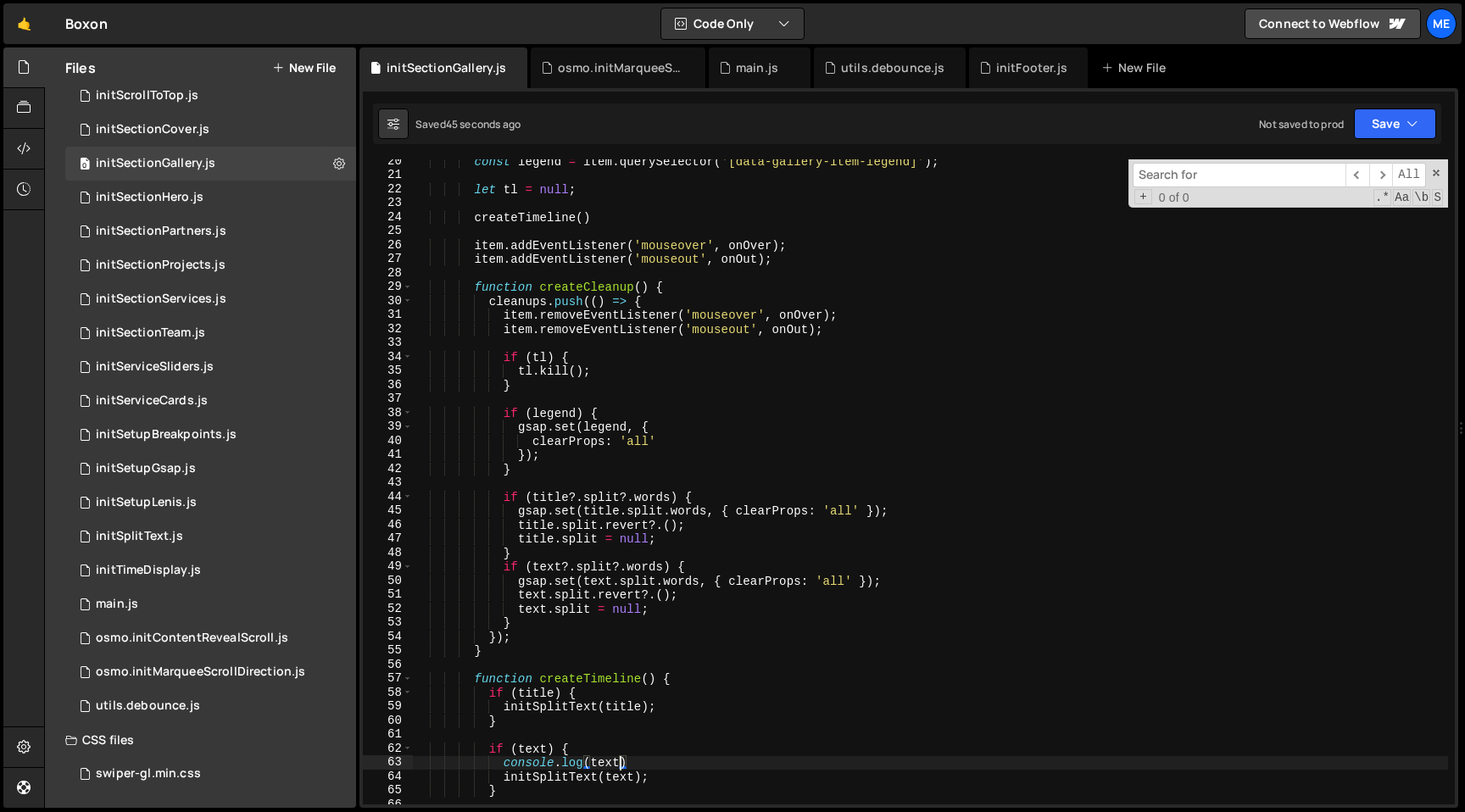
scroll to position [272, 0]
click at [709, 550] on div "const legend = item . querySelector ( '[data-gallery-item-legend]' ) ; let tl =…" at bounding box center [930, 490] width 1035 height 673
type textarea "}"
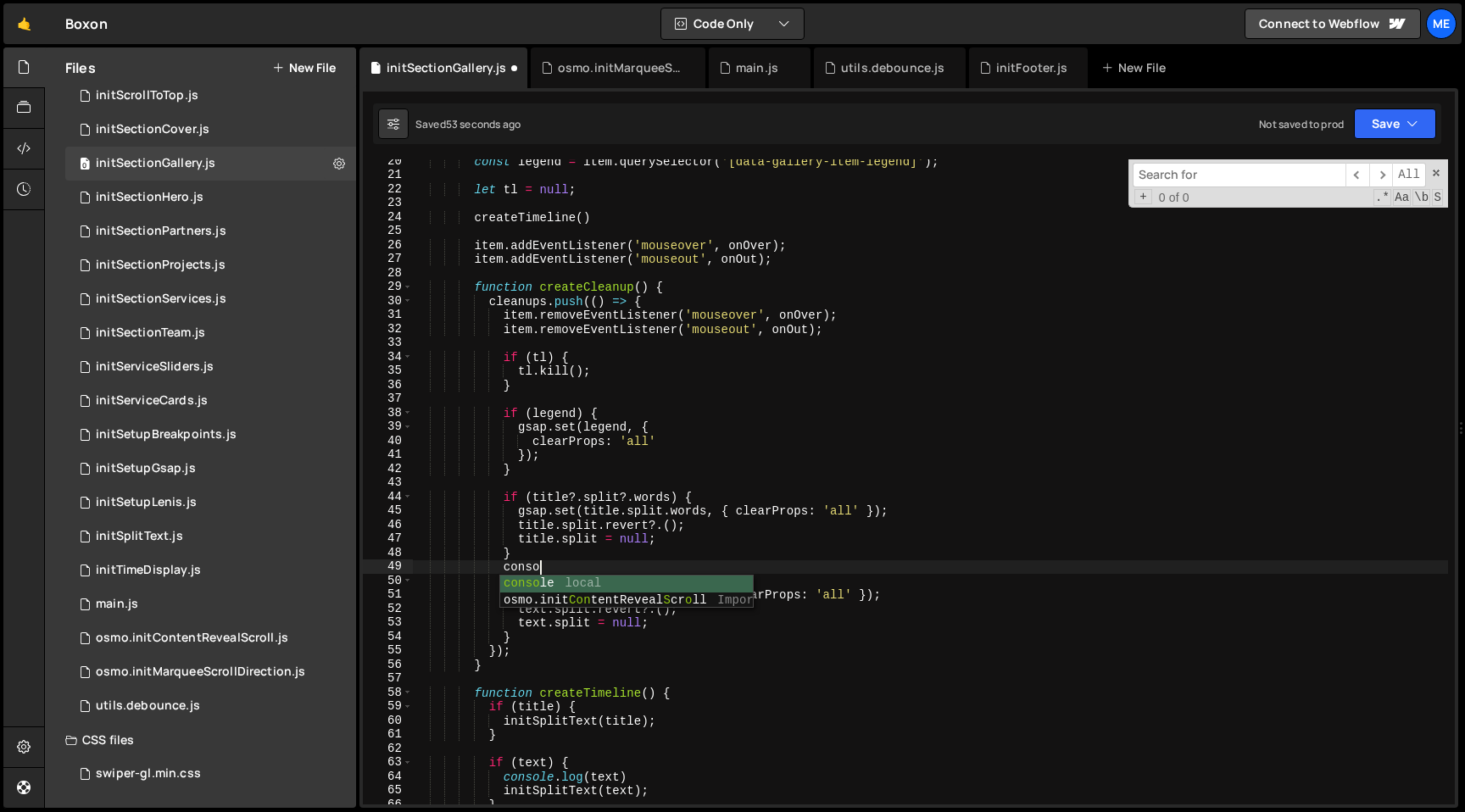
type textarea "consol"
click at [265, 547] on div "0 initSplitText.js 0" at bounding box center [211, 537] width 291 height 34
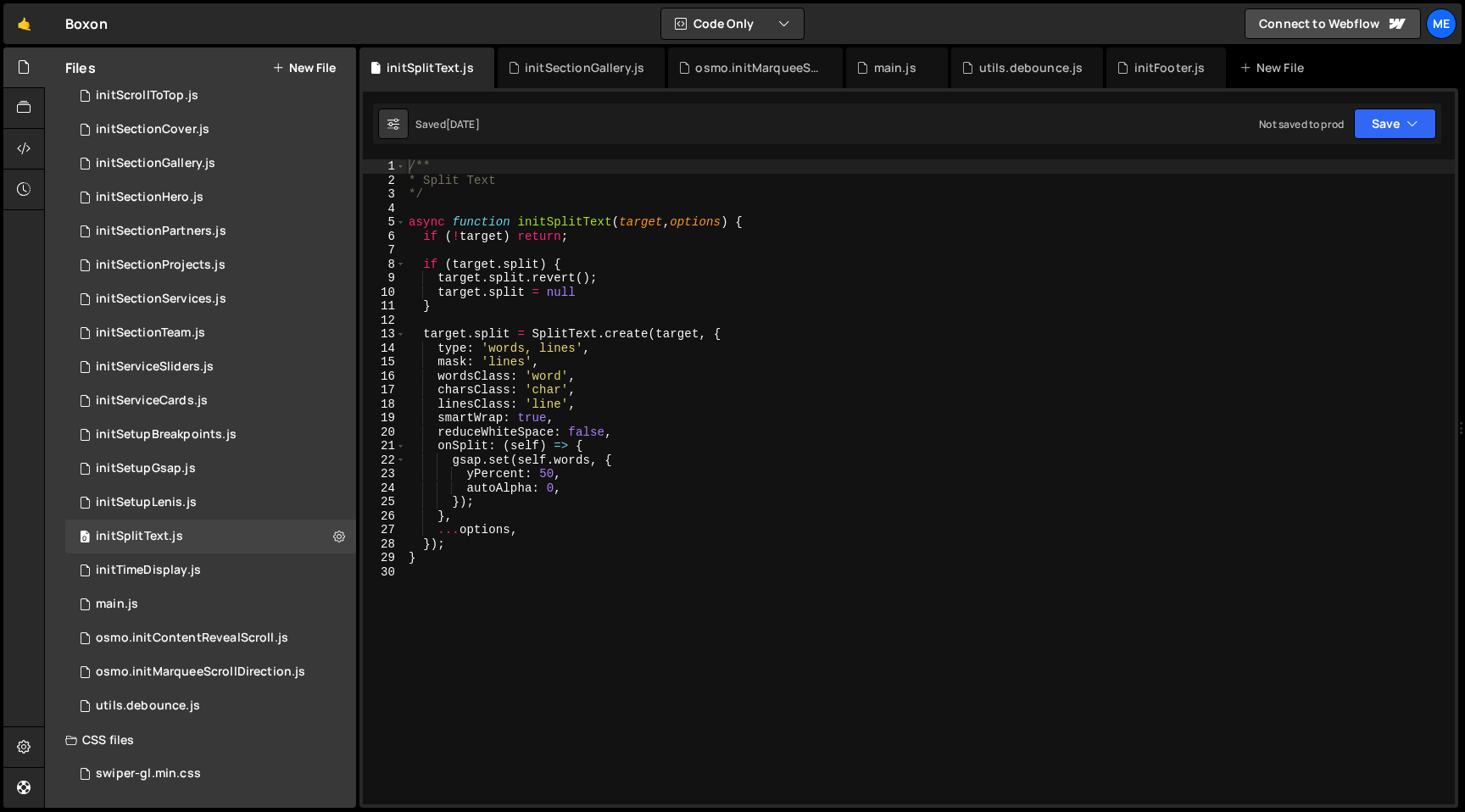
click at [465, 553] on div "/** * Split Text */ async function initSplitText ( target , options ) { if ( ! …" at bounding box center [930, 495] width 1050 height 673
click at [477, 540] on div "/** * Split Text */ async function initSplitText ( target , options ) { if ( ! …" at bounding box center [930, 495] width 1050 height 673
type textarea "});"
click at [582, 66] on div "initSectionGallery.js" at bounding box center [585, 68] width 119 height 17
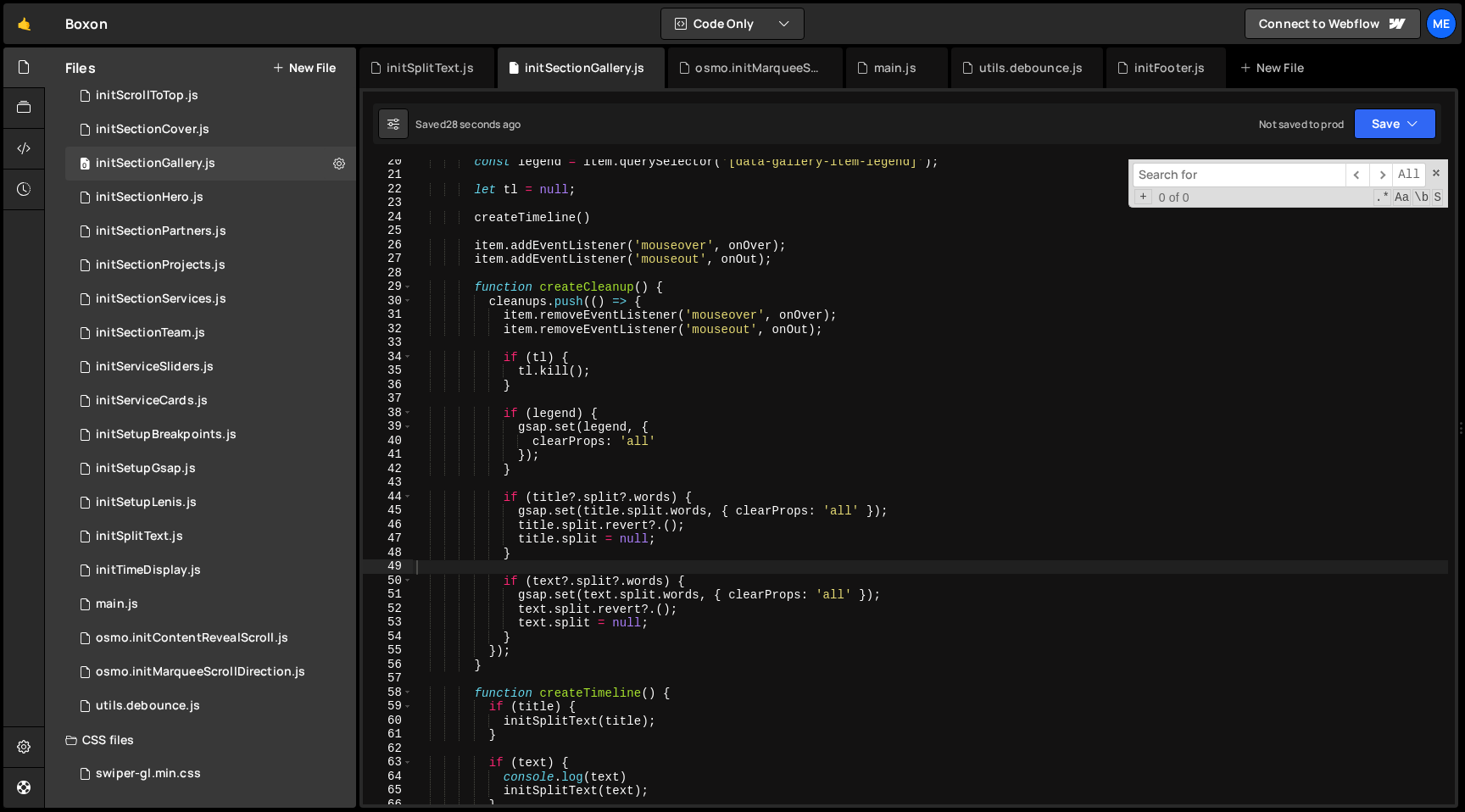
click at [702, 559] on div "const legend = item . querySelector ( '[data-gallery-item-legend]' ) ; let tl =…" at bounding box center [930, 490] width 1035 height 673
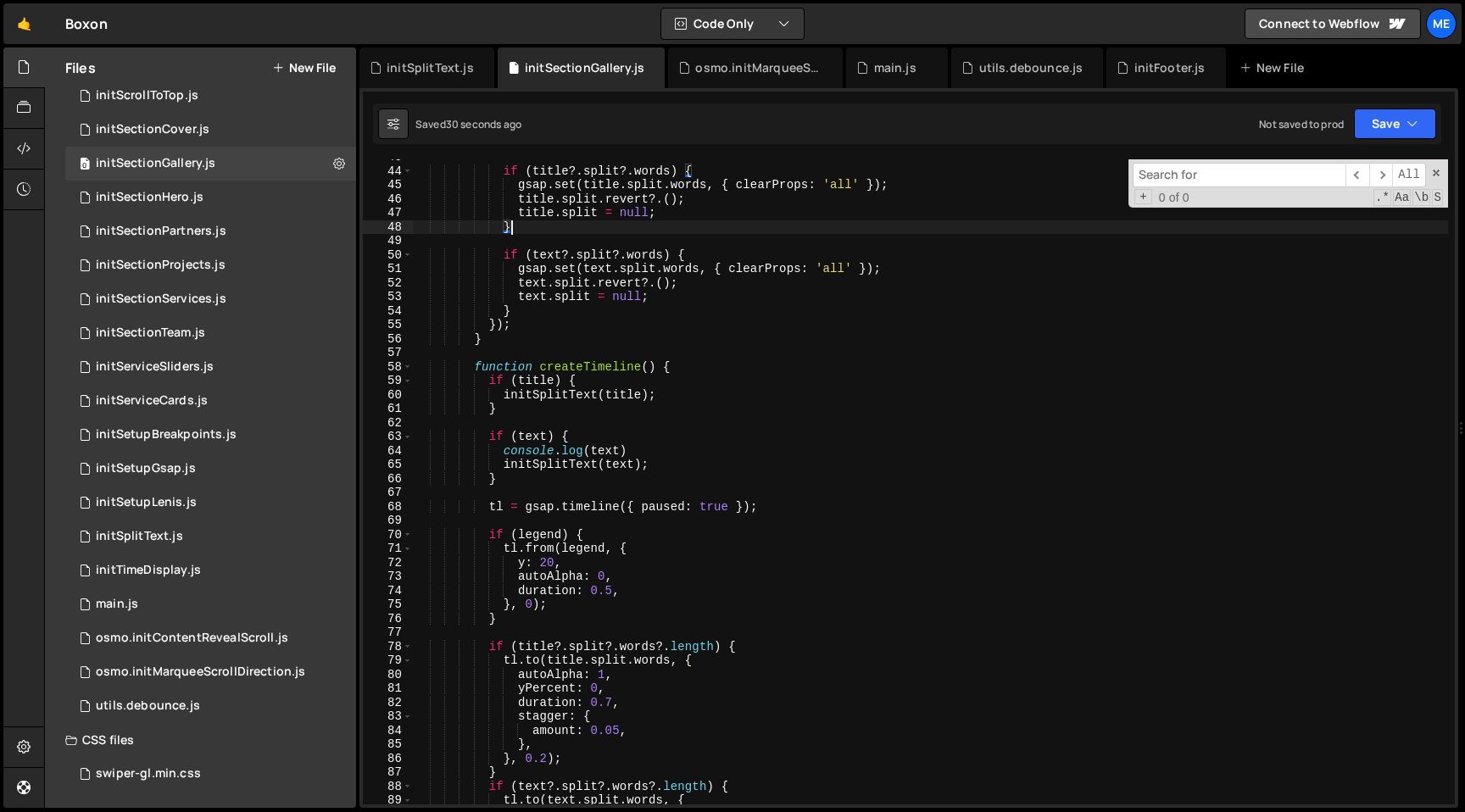
scroll to position [753, 0]
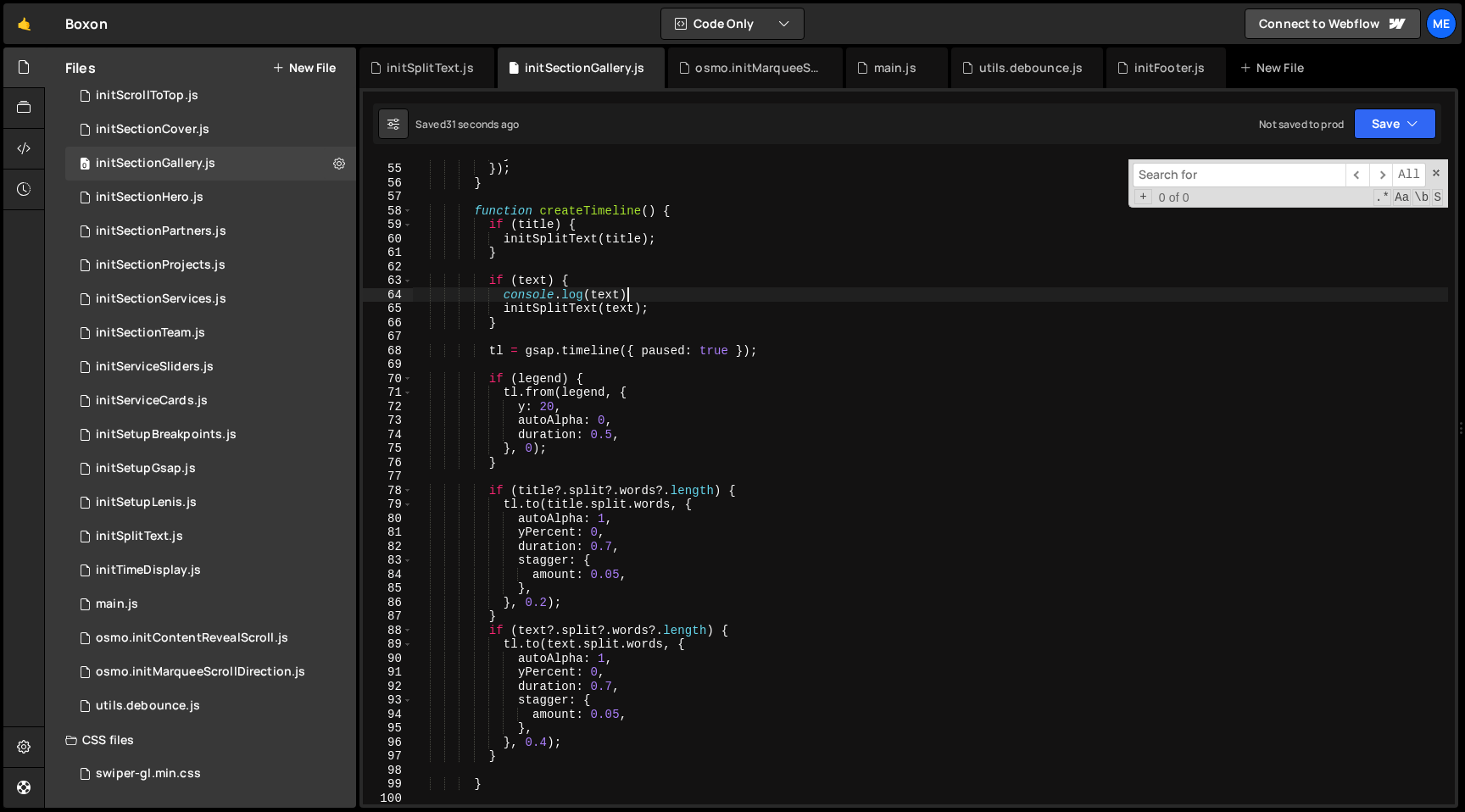
click at [661, 291] on div "} }) ; } function createTimeline ( ) { if ( title ) { initSplitText ( title ) ;…" at bounding box center [930, 483] width 1035 height 673
type textarea "console.log(text)"
type textarea "initSplitText(text);"
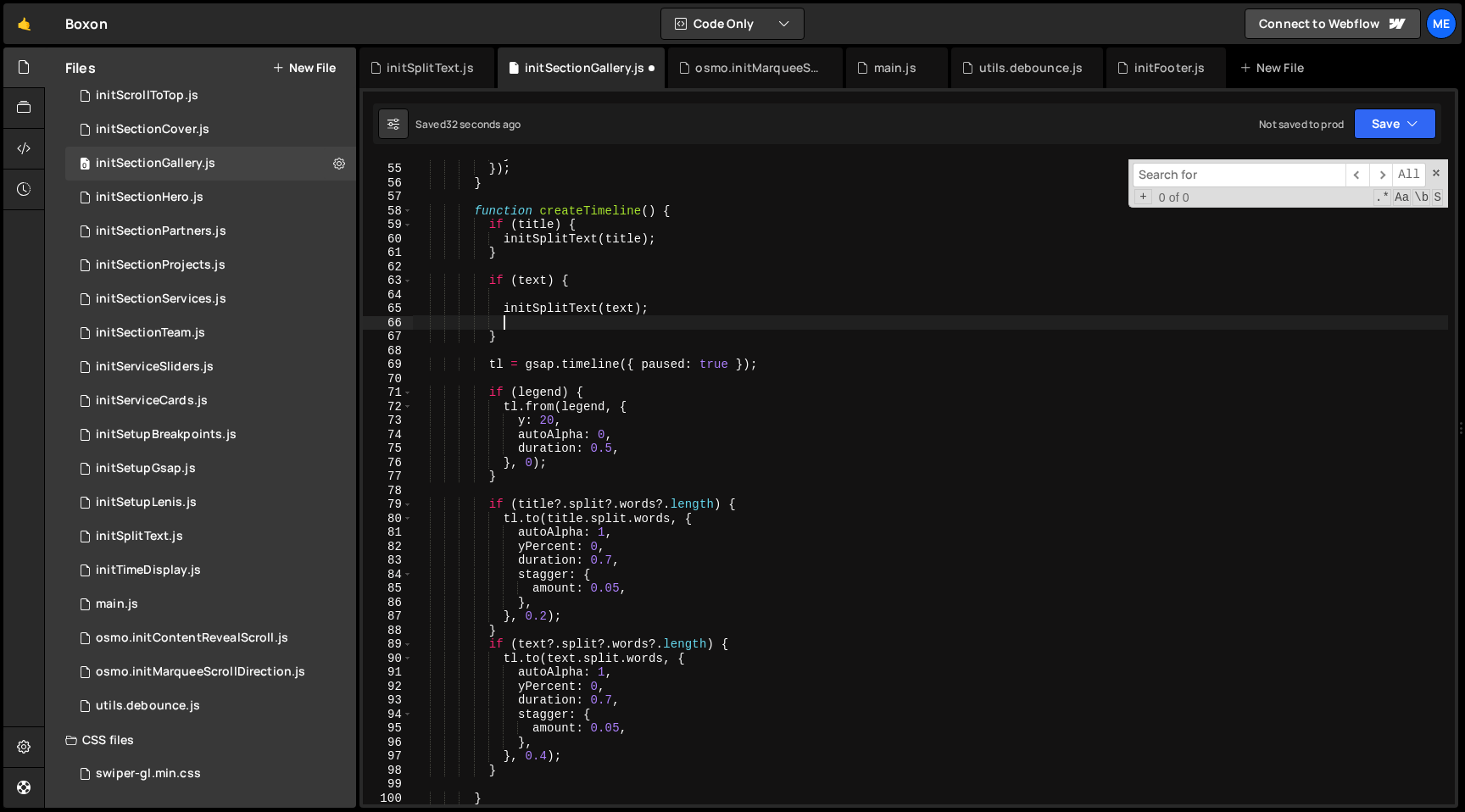
scroll to position [0, 5]
paste textarea "console.log(text)"
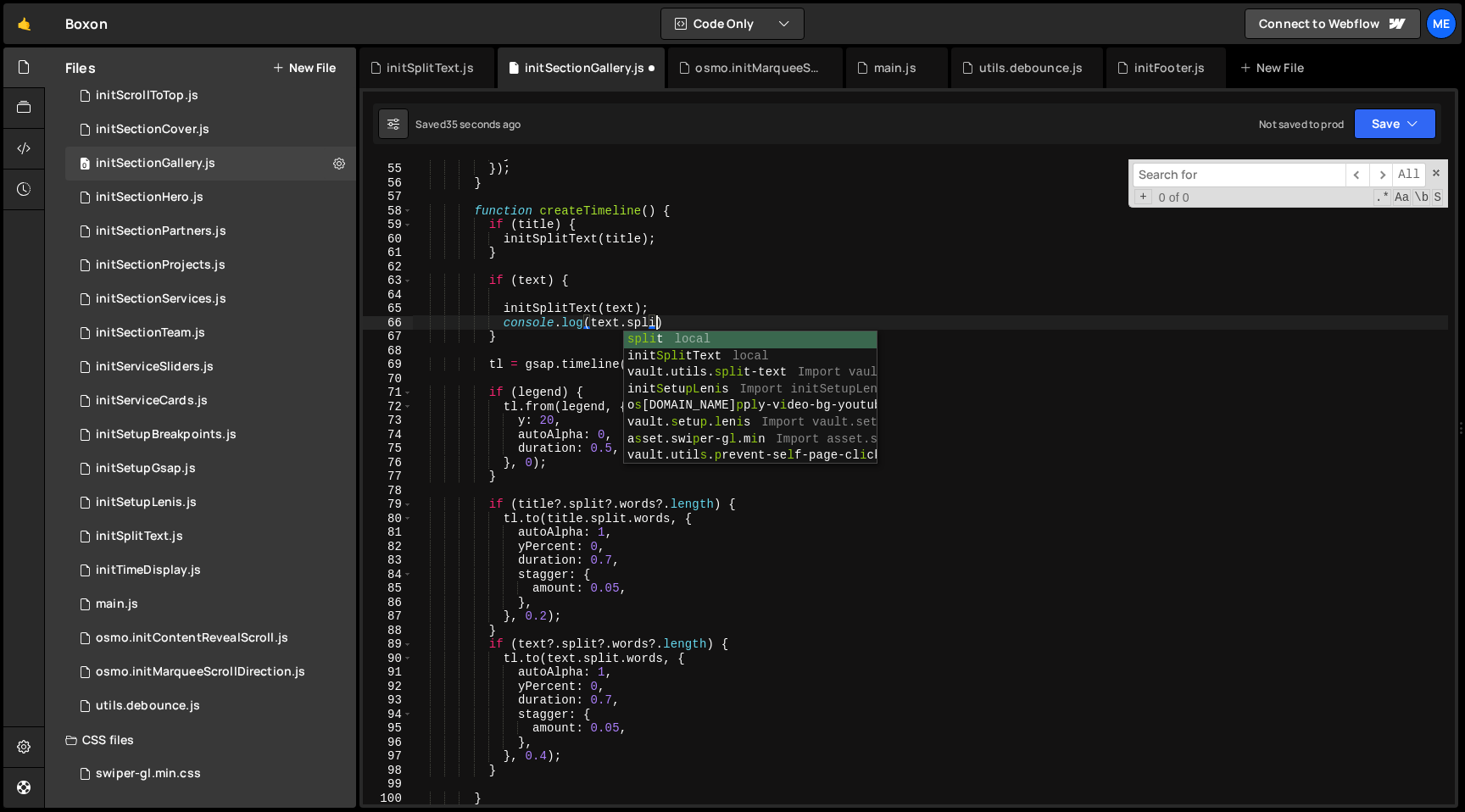
scroll to position [0, 17]
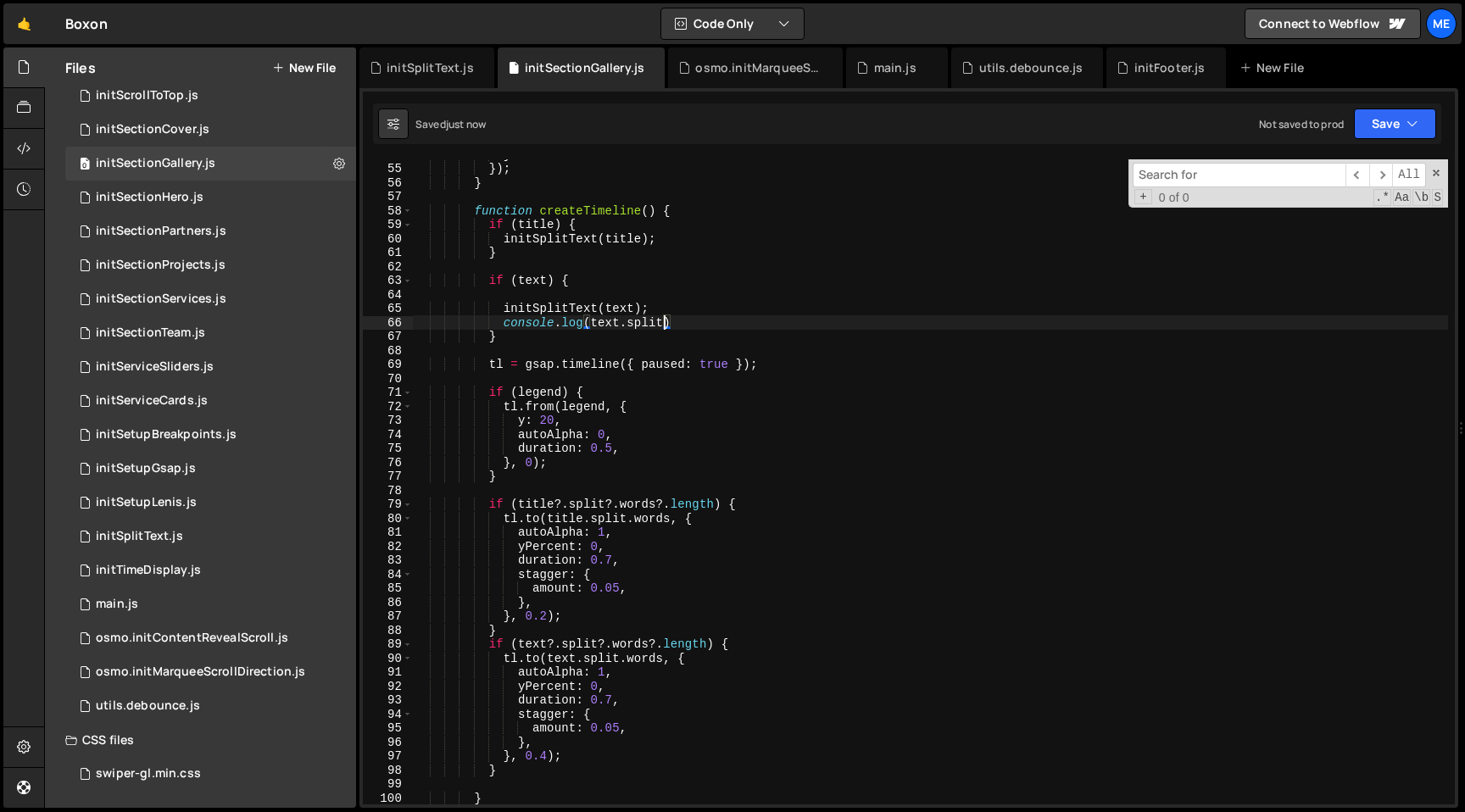
click at [721, 235] on div "} }) ; } function createTimeline ( ) { if ( title ) { initSplitText ( title ) ;…" at bounding box center [930, 483] width 1035 height 673
click at [663, 503] on div "} }) ; } function createTimeline ( ) { if ( title ) { initSplitText ( title ) ;…" at bounding box center [930, 483] width 1035 height 673
drag, startPoint x: 516, startPoint y: 506, endPoint x: 715, endPoint y: 505, distance: 199.0
click at [715, 505] on div "} }) ; } function createTimeline ( ) { if ( title ) { initSplitText ( title ) ;…" at bounding box center [930, 483] width 1035 height 673
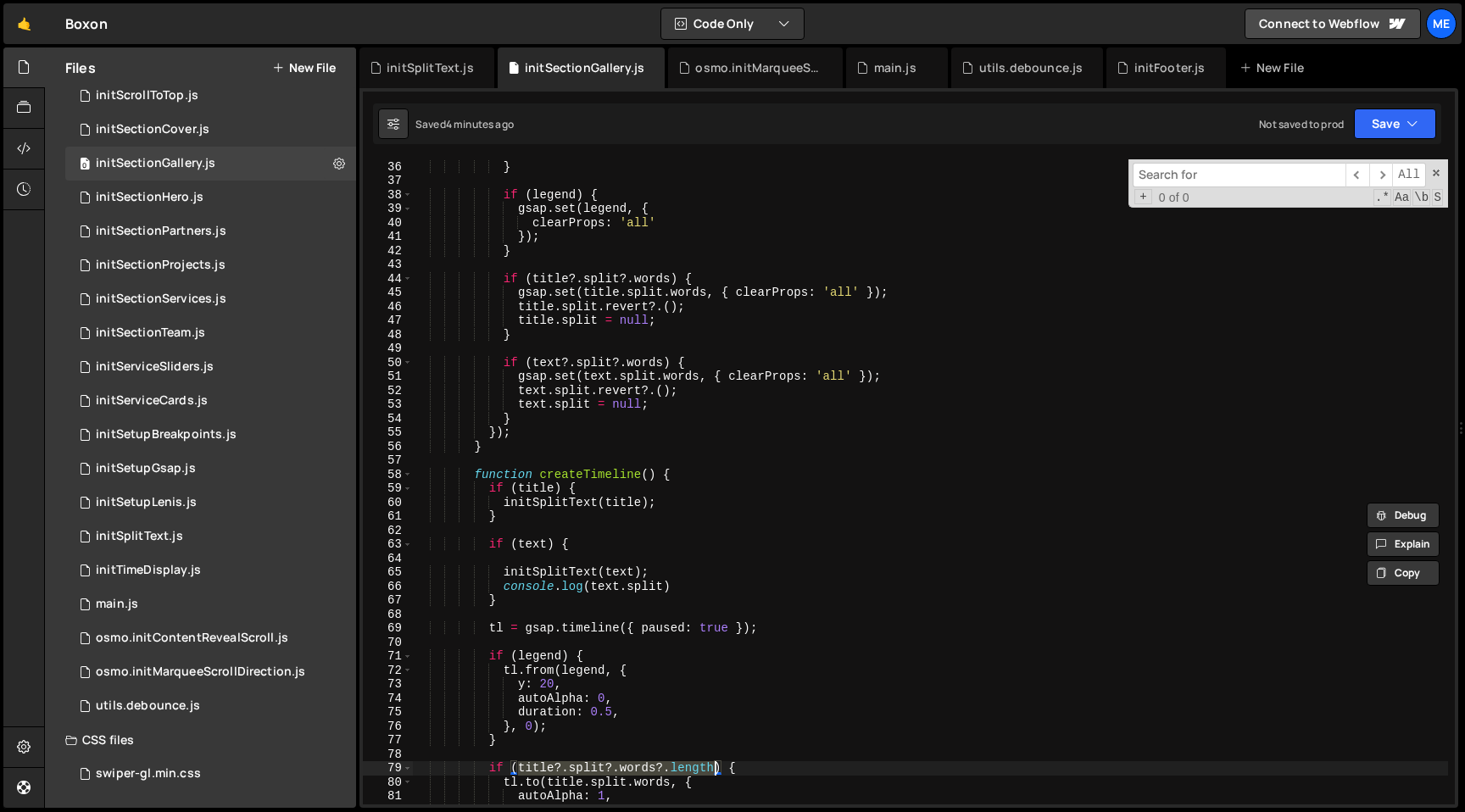
scroll to position [489, 0]
click at [669, 279] on div "tl . kill ( ) ; } if ( legend ) { gsap . set ( legend , { clearProps : 'all' })…" at bounding box center [930, 482] width 1035 height 673
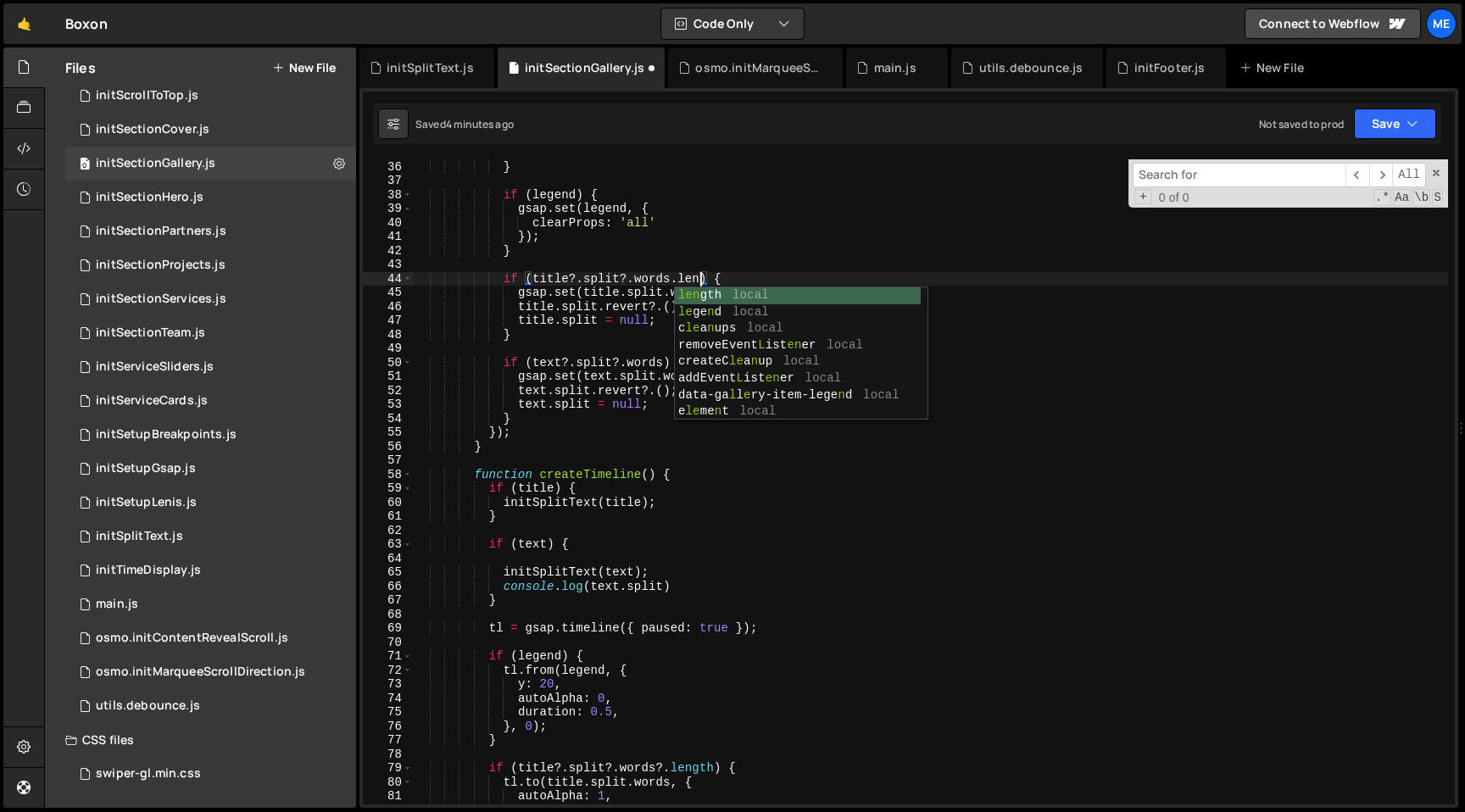
type textarea "if (title?.split?.words.length) {"
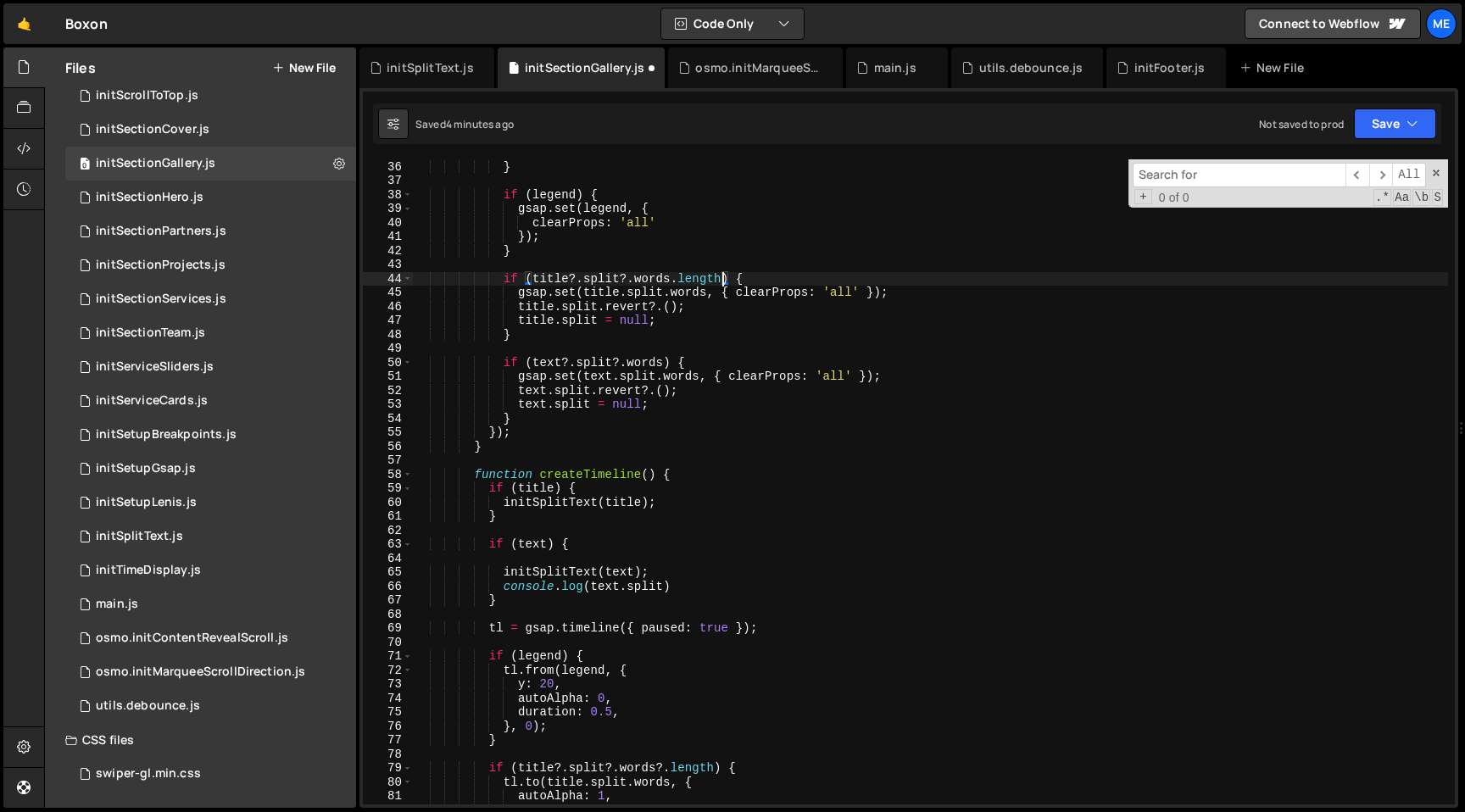
scroll to position [0, 21]
click at [672, 277] on div "tl . kill ( ) ; } if ( legend ) { gsap . set ( legend , { clearProps : 'all' })…" at bounding box center [930, 482] width 1035 height 673
click at [665, 354] on div "tl . kill ( ) ; } if ( legend ) { gsap . set ( legend , { clearProps : 'all' })…" at bounding box center [930, 482] width 1035 height 673
click at [663, 365] on div "tl . kill ( ) ; } if ( legend ) { gsap . set ( legend , { clearProps : 'all' })…" at bounding box center [930, 482] width 1035 height 673
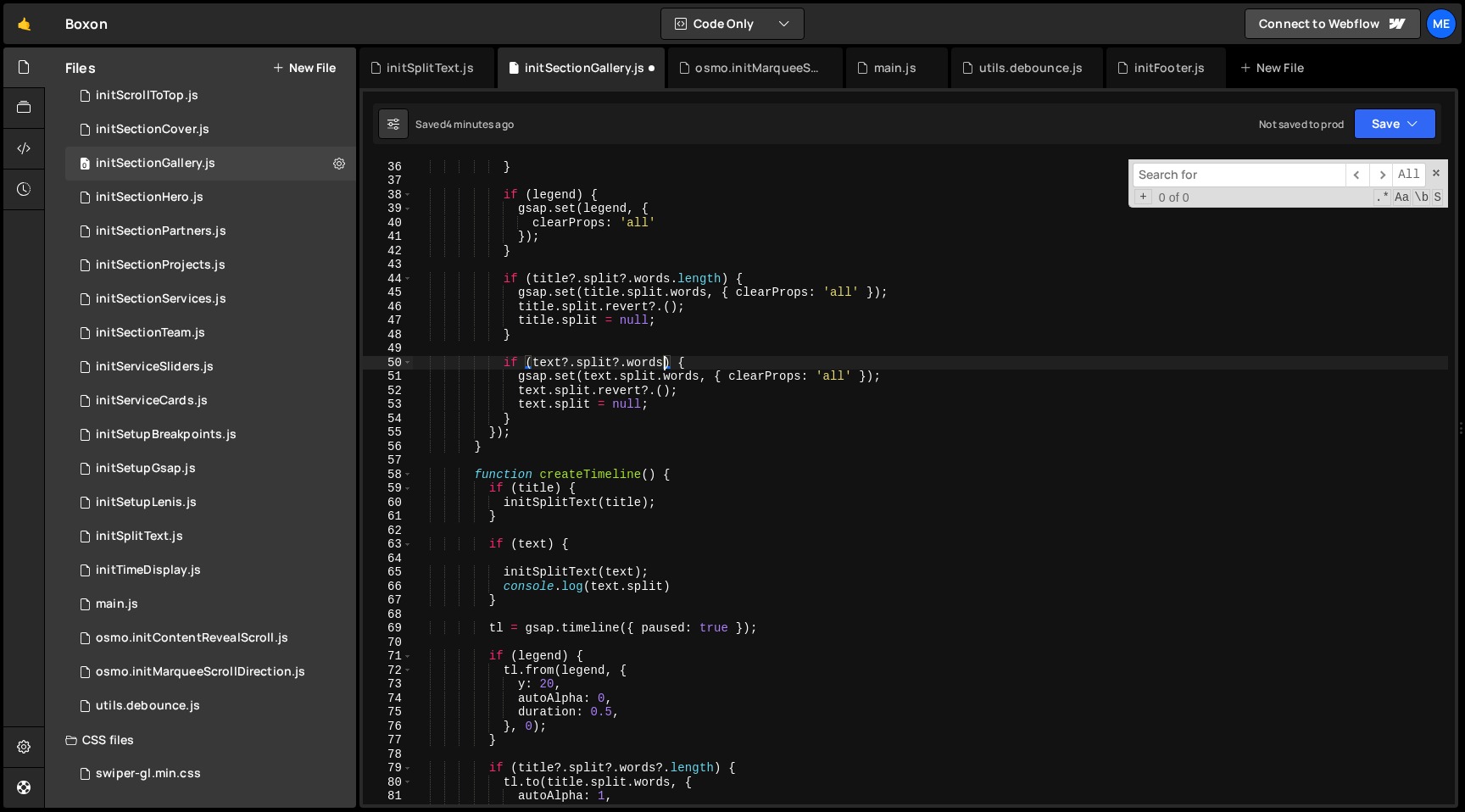
paste textarea ".length"
type textarea "if (text?.split?.words.length) {"
click at [421, 70] on div "initSplitText.js" at bounding box center [430, 68] width 88 height 17
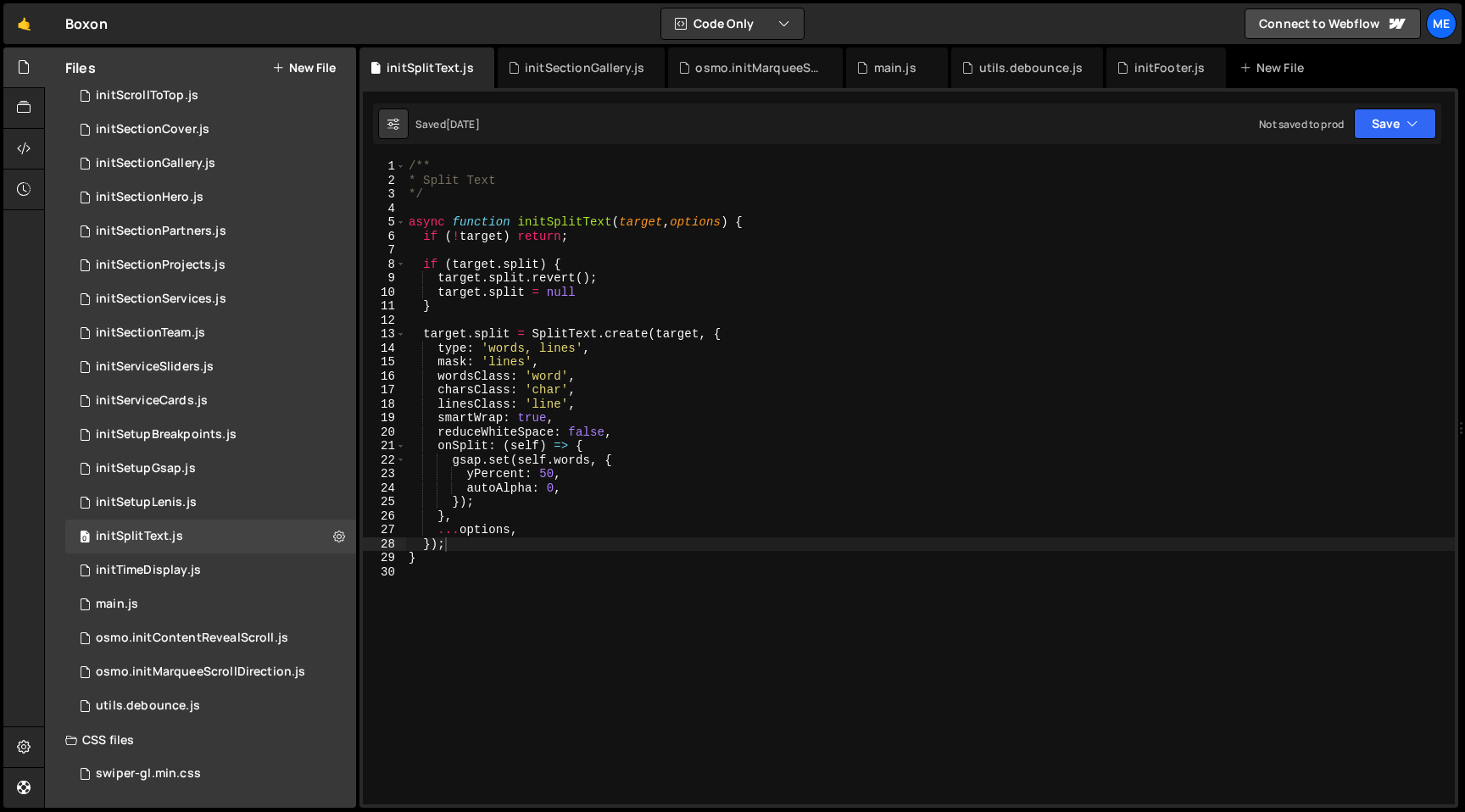
type textarea "onSplit: (self) => {"
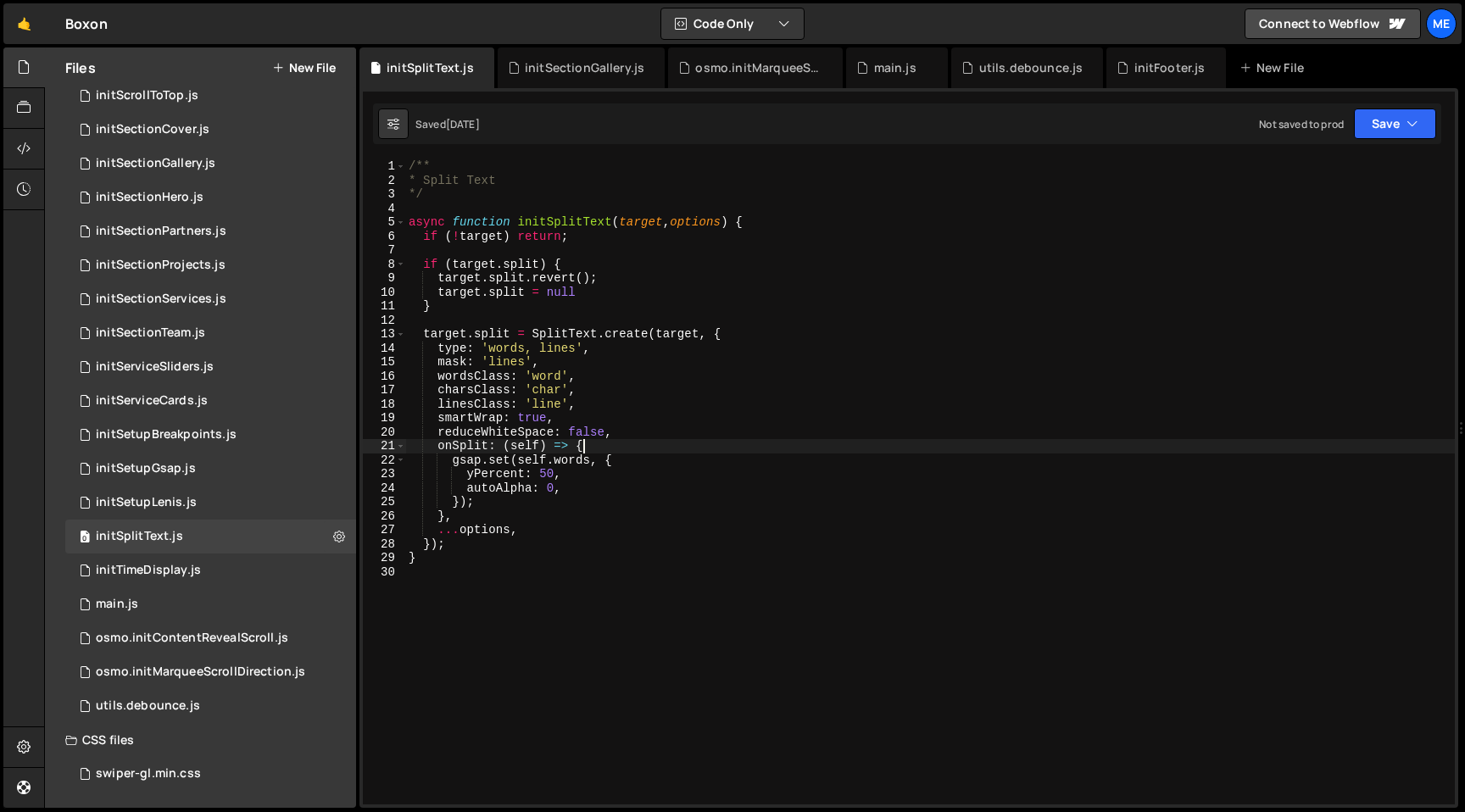
click at [621, 443] on div "/** * Split Text */ async function initSplitText ( target , options ) { if ( ! …" at bounding box center [930, 495] width 1050 height 673
type textarea "if(self.words.length) {}"
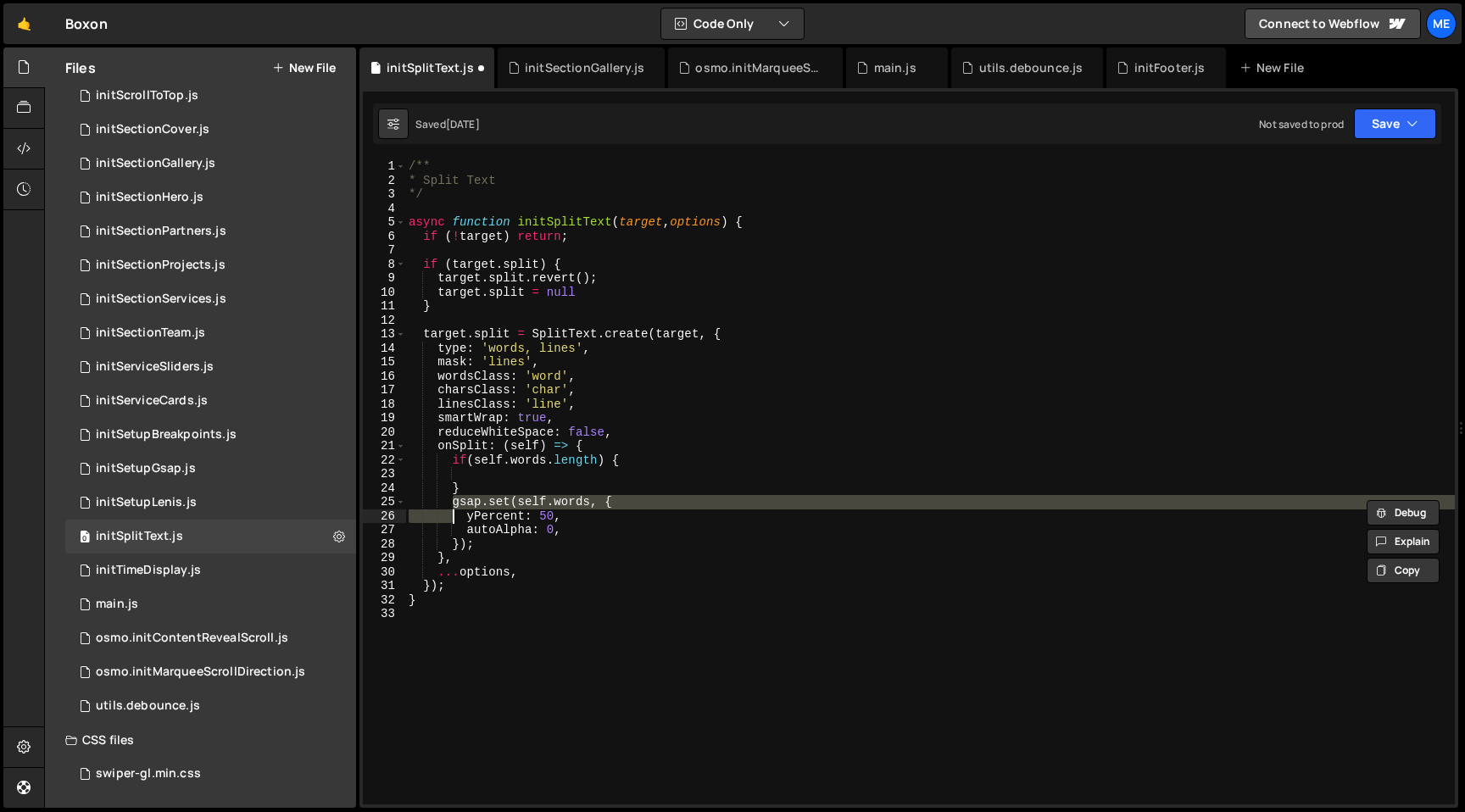
type textarea "autoAlpha: 0, });"
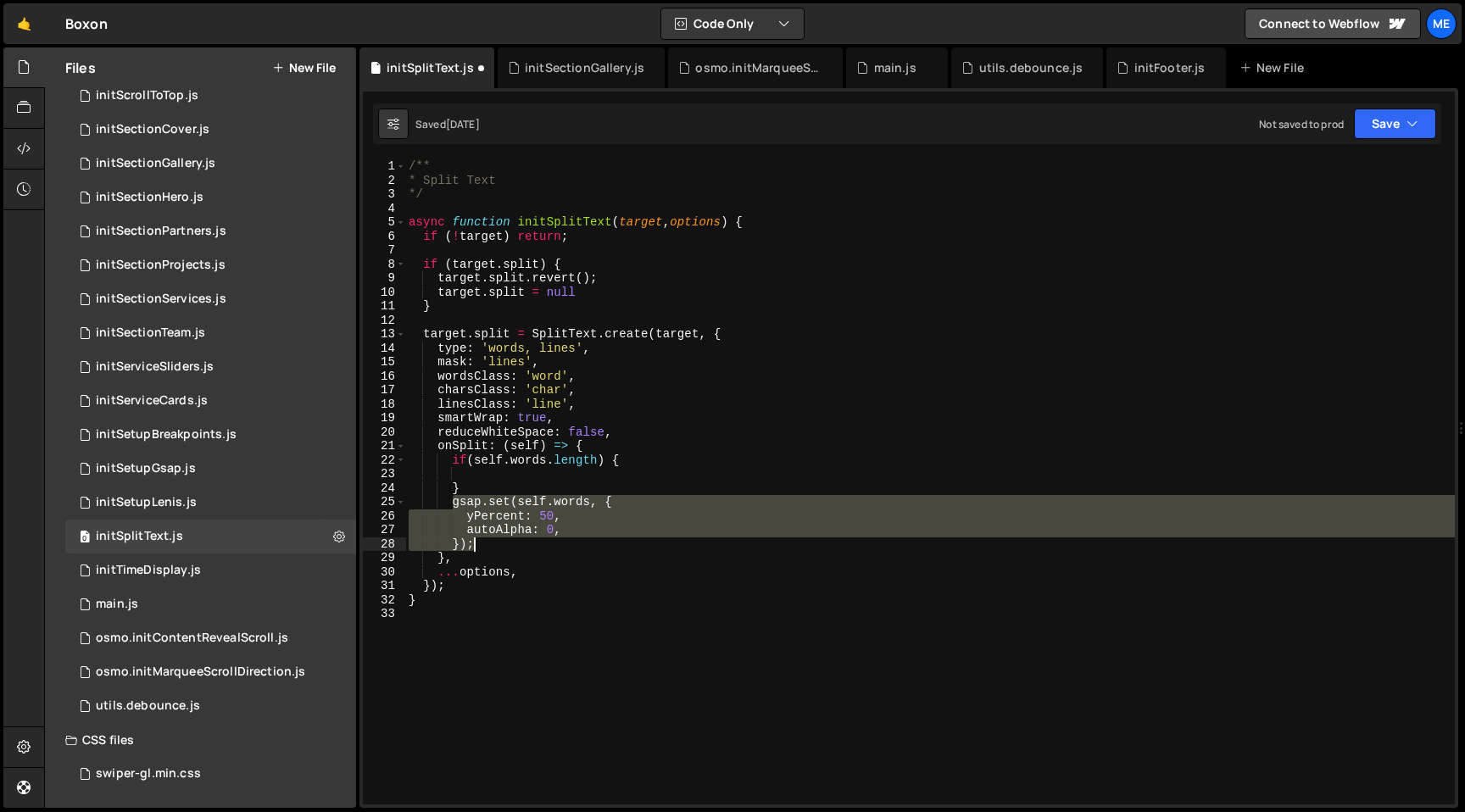
scroll to position [0, 2]
type textarea "}"
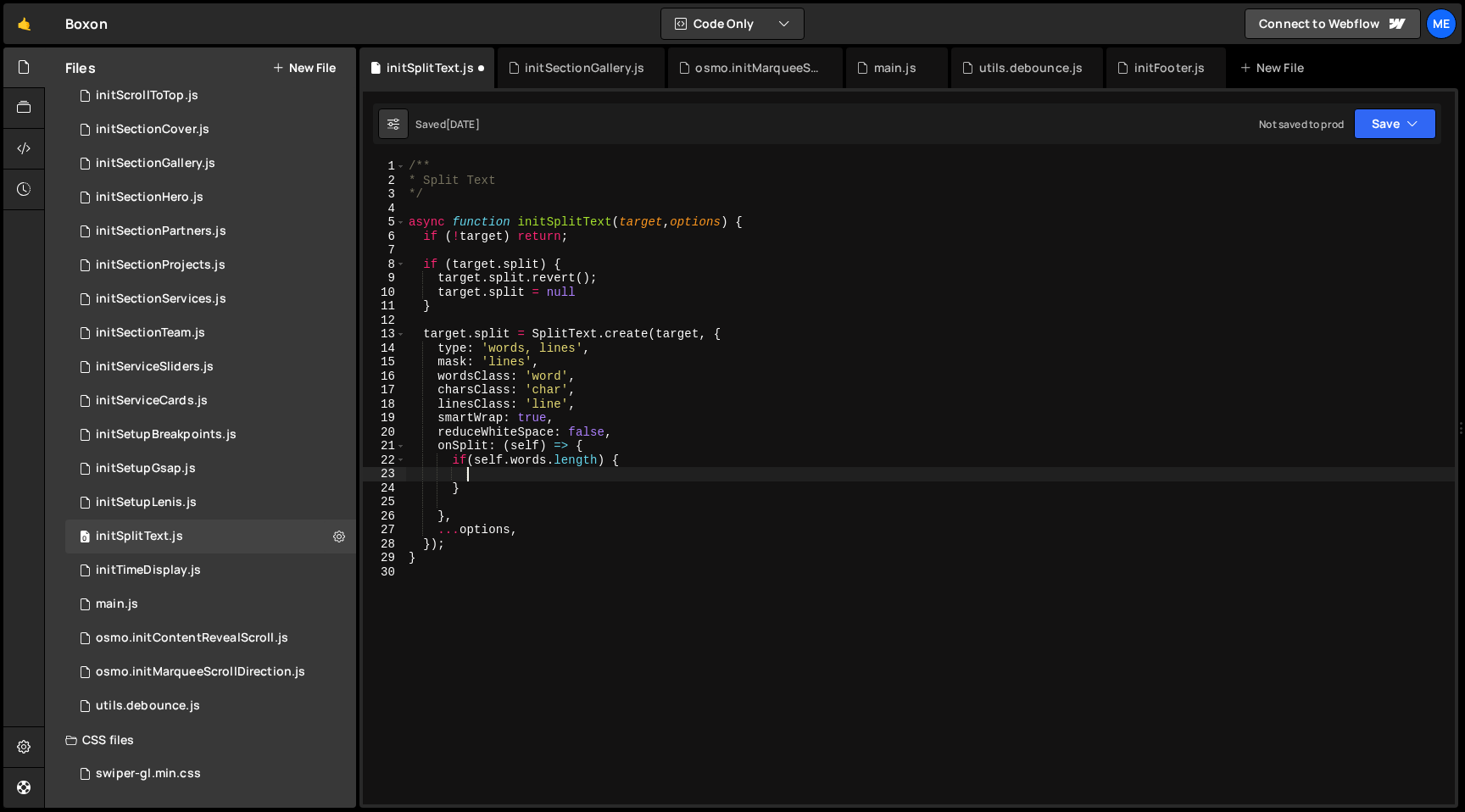
paste textarea "});"
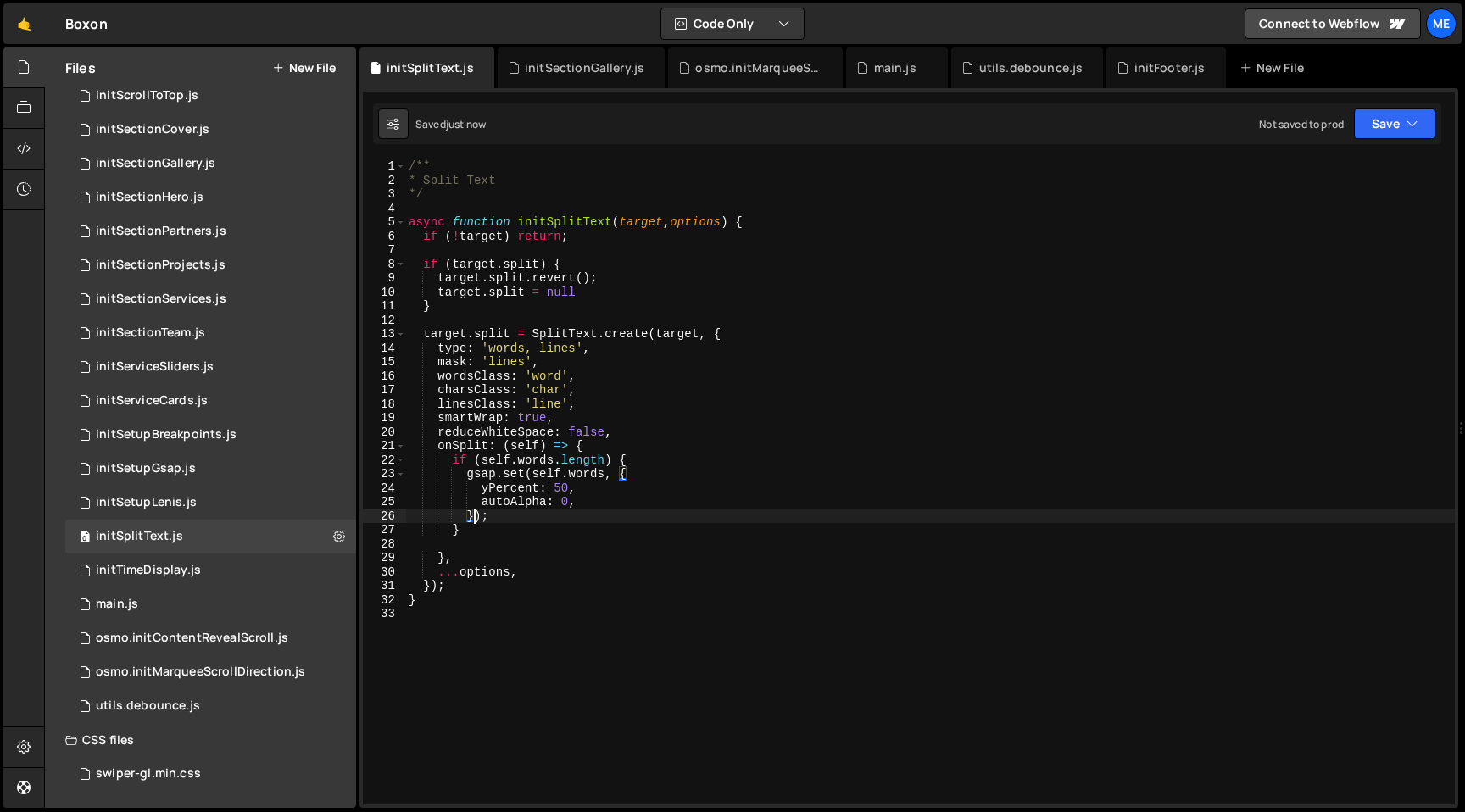
type textarea "}"
click at [605, 61] on div "initSectionGallery.js" at bounding box center [585, 68] width 119 height 17
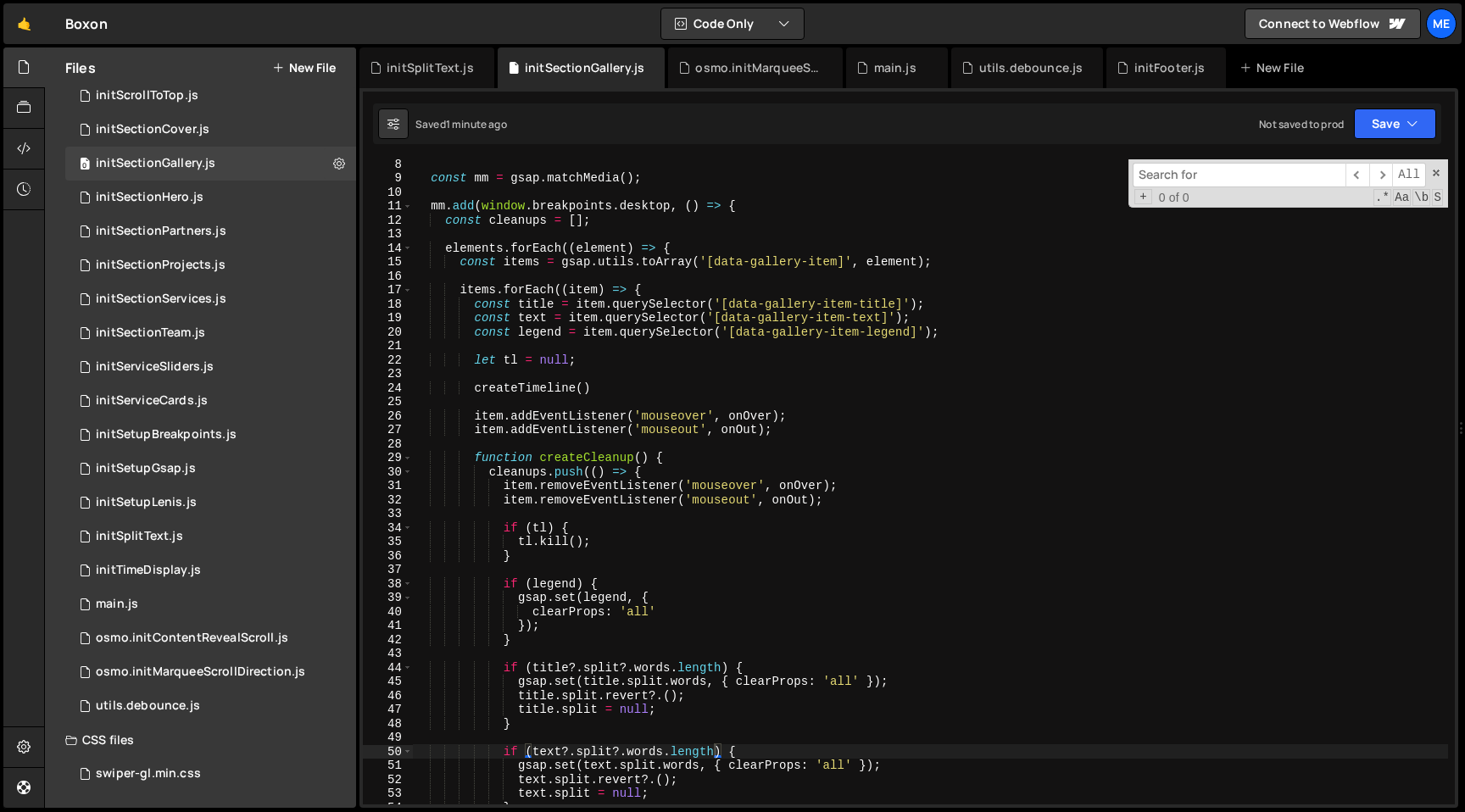
scroll to position [99, 0]
click at [1226, 199] on div "+ 0 of 0 .* Aa \b S" at bounding box center [1288, 197] width 311 height 14
click at [1226, 183] on input at bounding box center [1239, 174] width 213 height 25
click at [1226, 182] on input at bounding box center [1239, 174] width 213 height 25
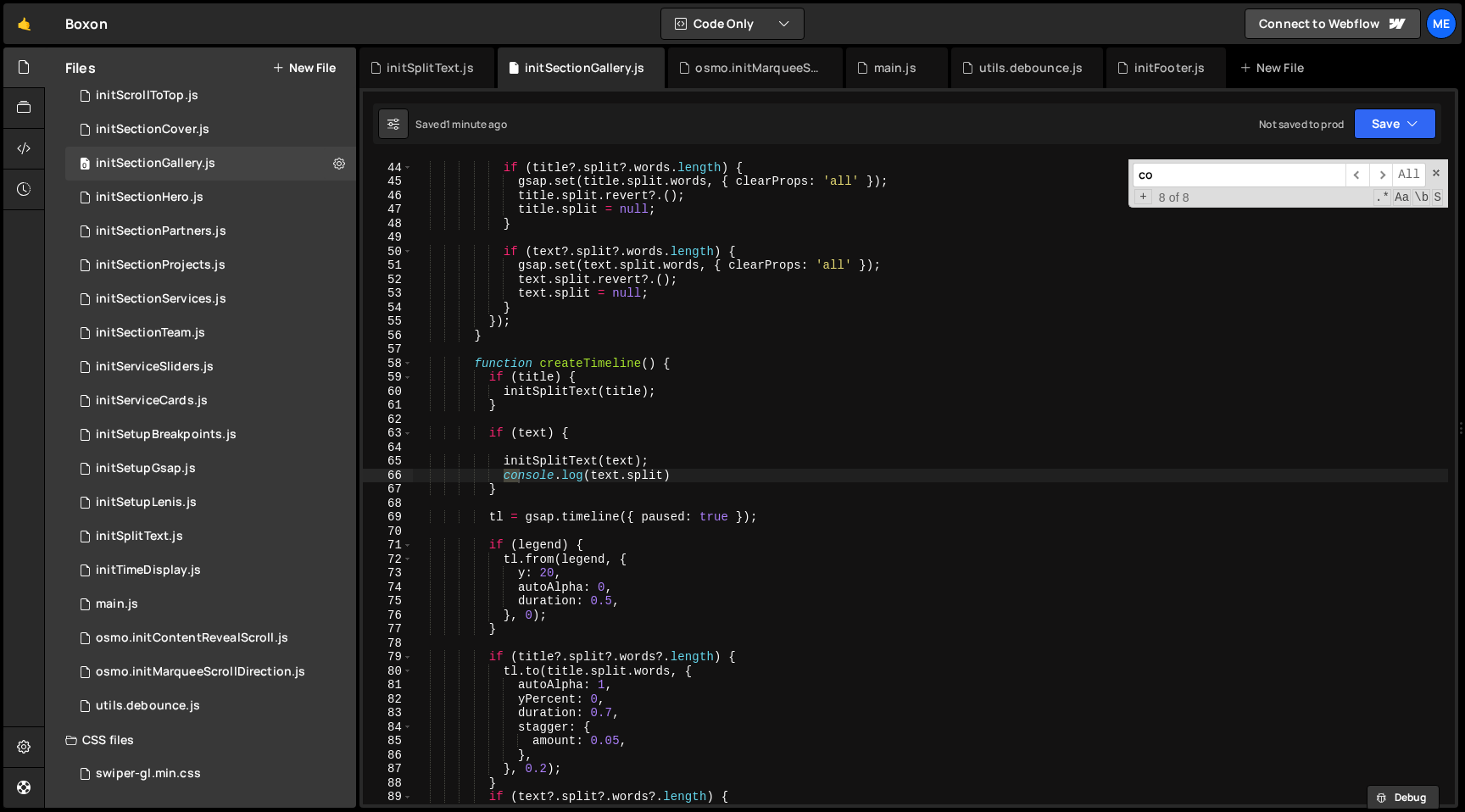
scroll to position [600, 0]
type input "consol"
type textarea "console.log(text.split)"
click at [701, 469] on div "if ( title ?. [GEOGRAPHIC_DATA] ?. words . length ) { gsap . set ( title . [GEO…" at bounding box center [930, 483] width 1035 height 673
type textarea "initSplitText(text);"
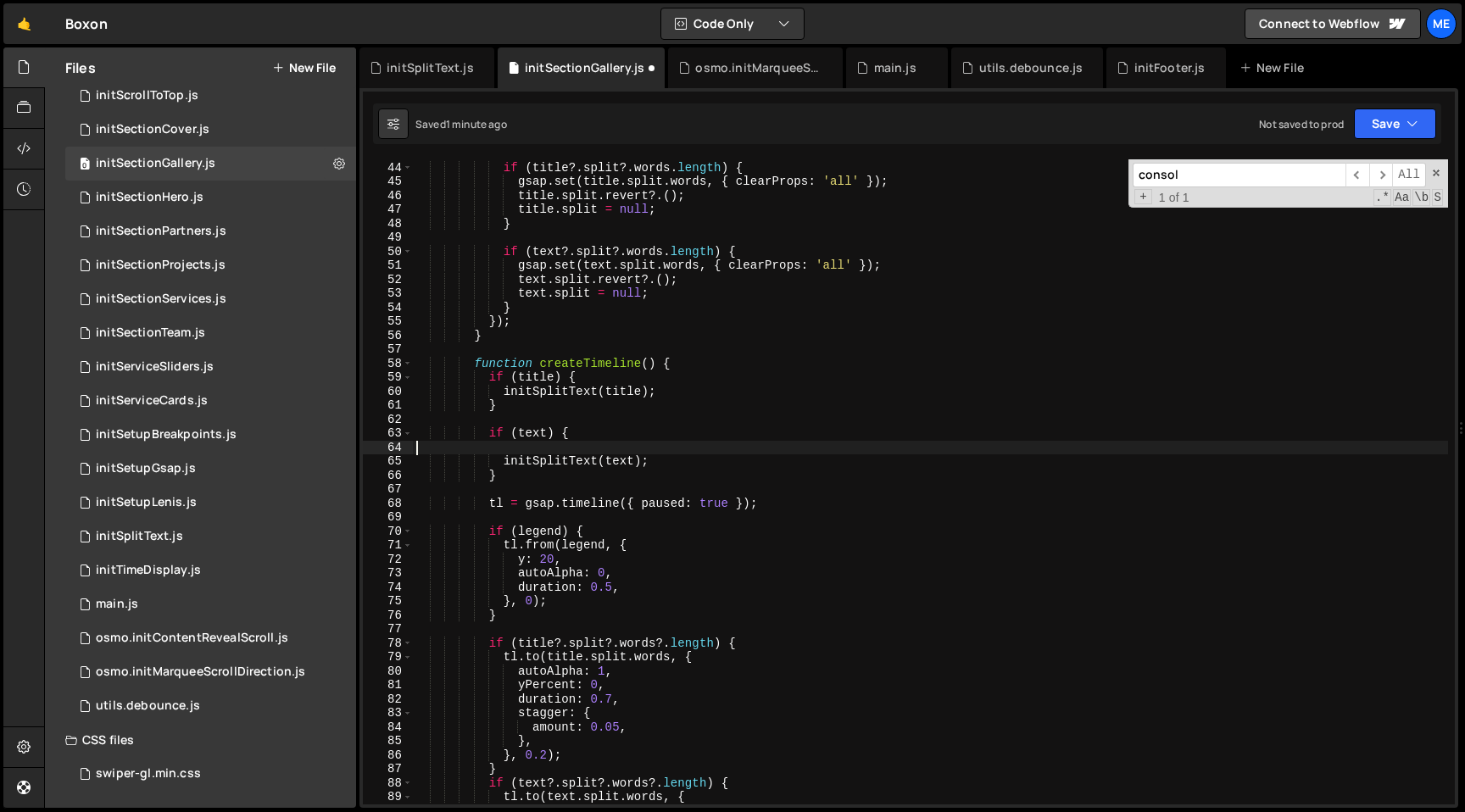
type textarea "if (text) {"
